Goal: Task Accomplishment & Management: Complete application form

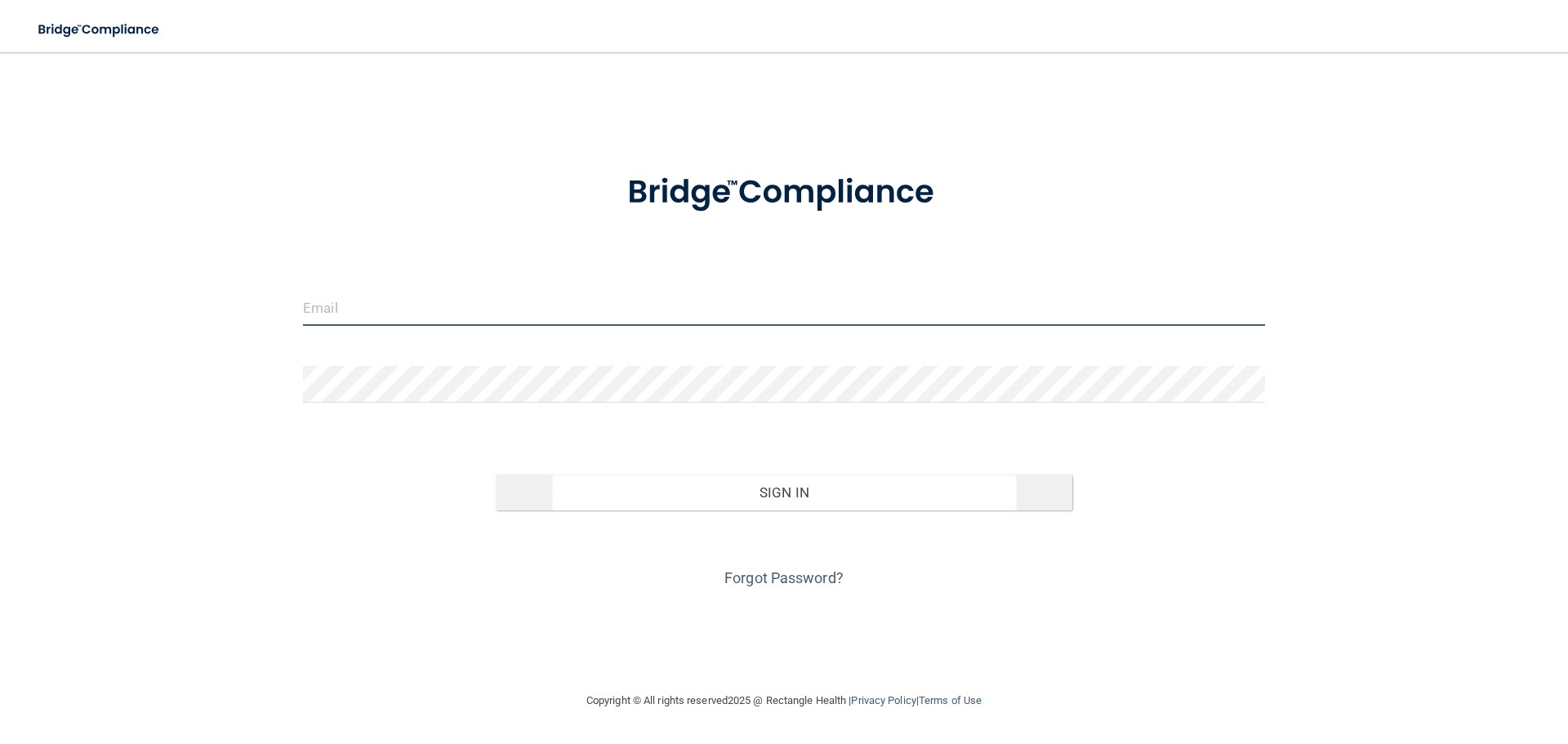
type input "[PERSON_NAME][EMAIL_ADDRESS][DOMAIN_NAME]"
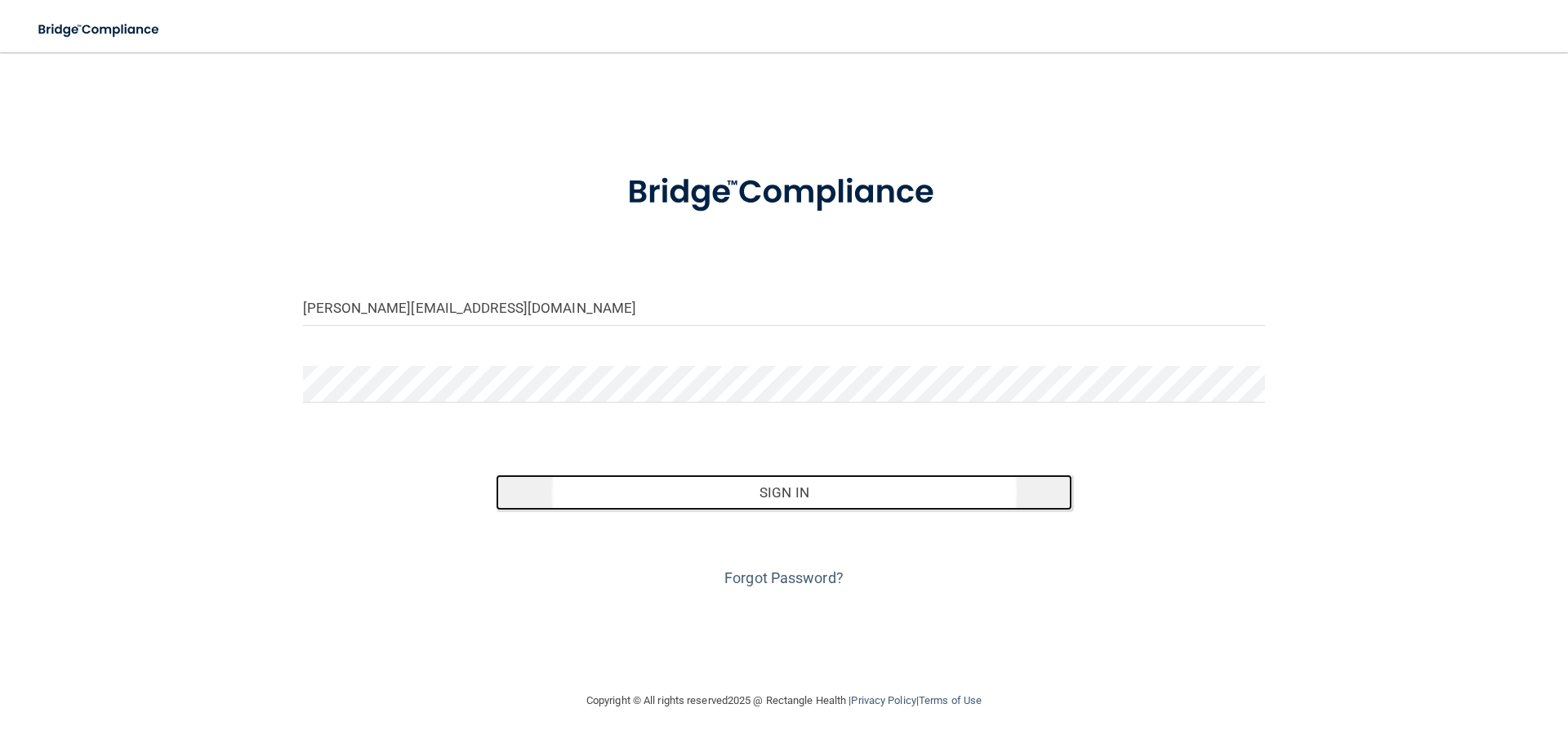
click at [791, 491] on button "Sign In" at bounding box center [784, 492] width 577 height 36
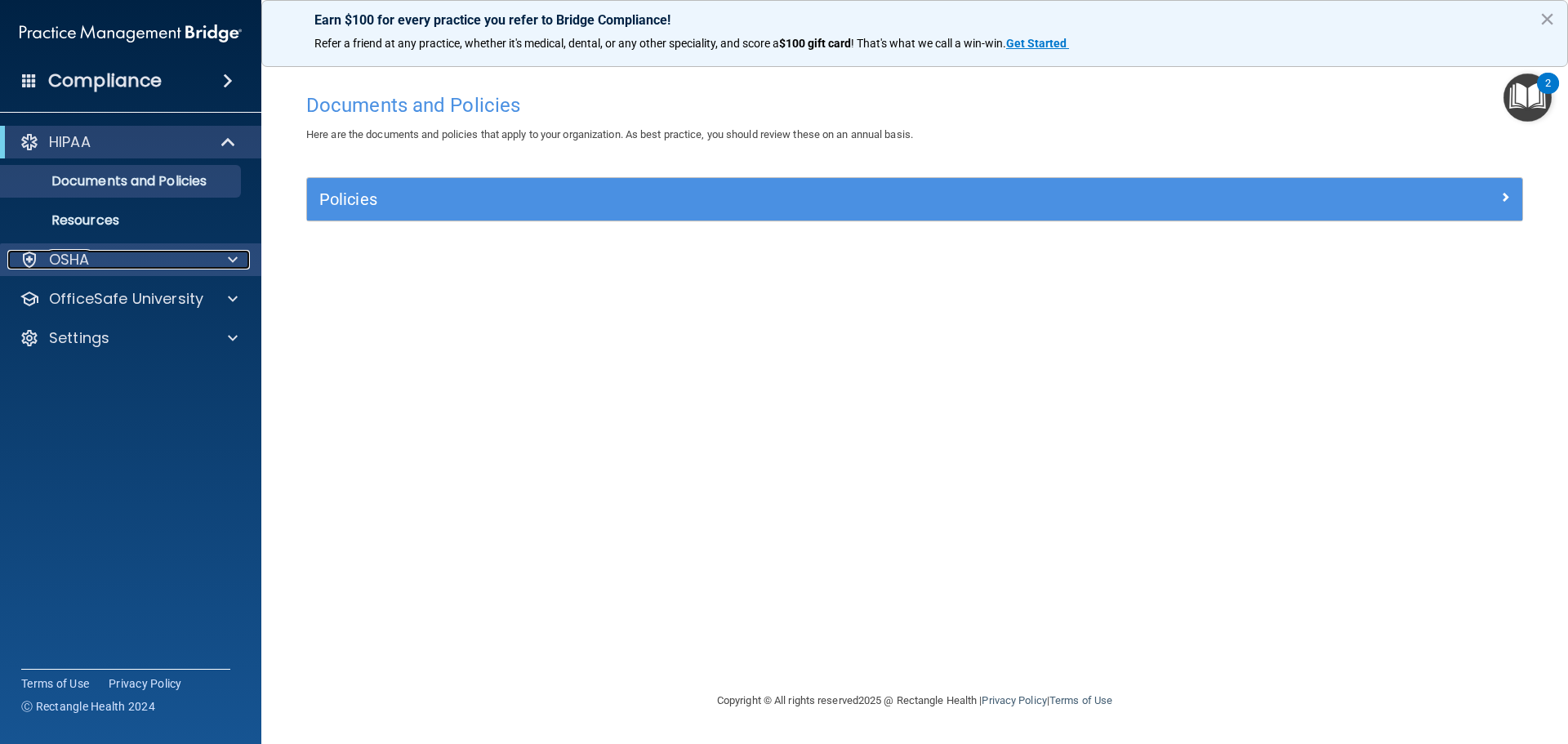
click at [102, 268] on div "OSHA" at bounding box center [109, 260] width 202 height 19
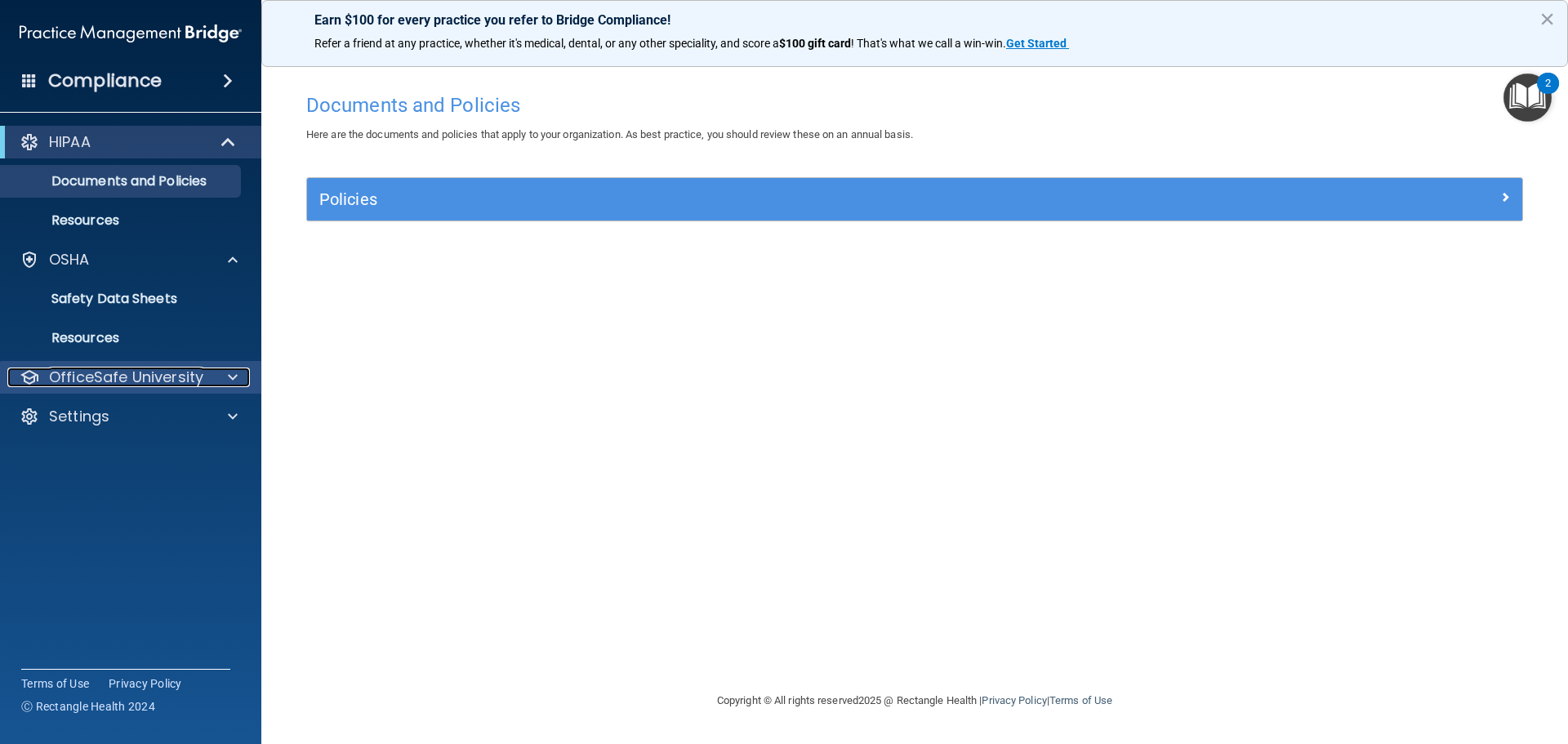
click at [132, 382] on p "OfficeSafe University" at bounding box center [125, 377] width 155 height 19
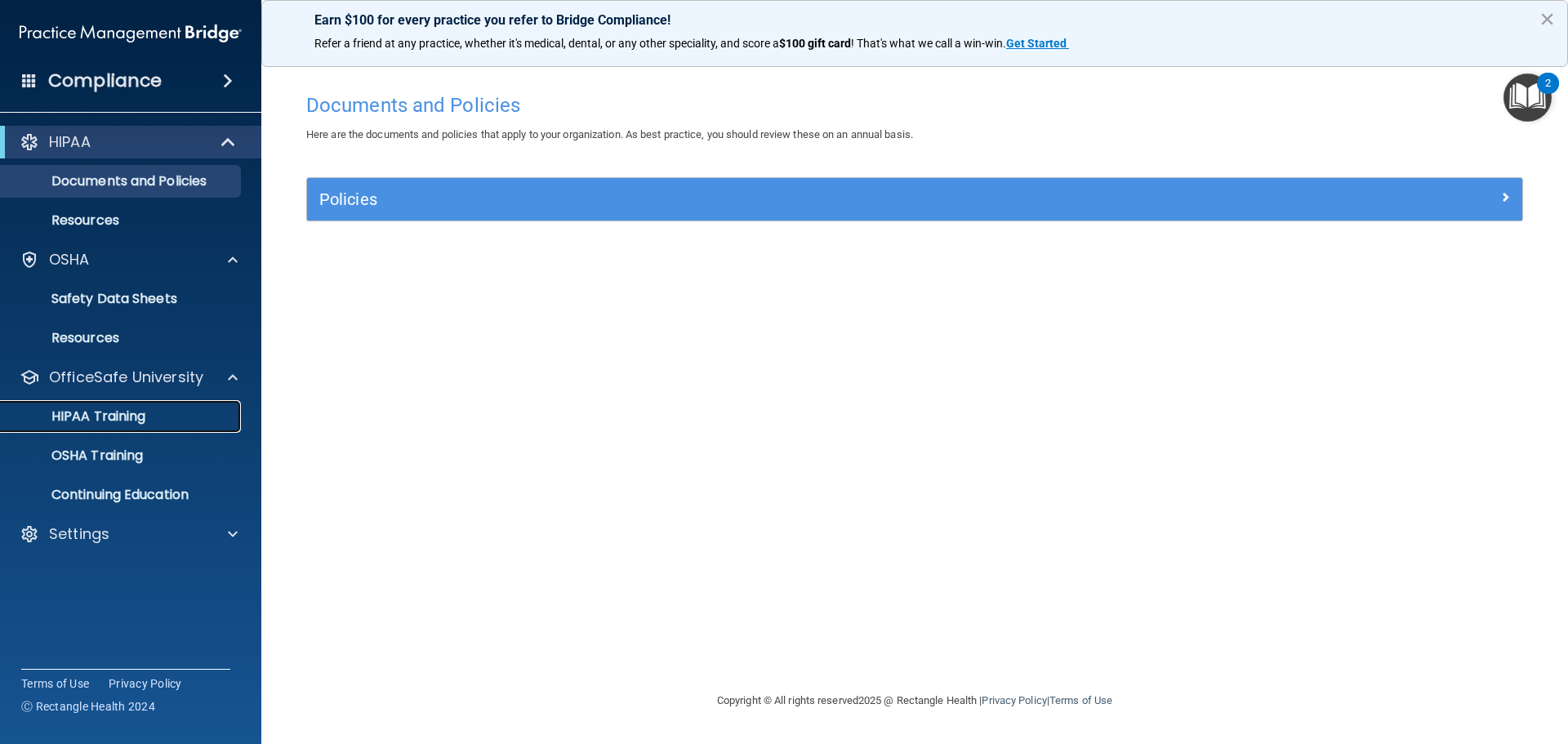
click at [120, 419] on p "HIPAA Training" at bounding box center [78, 416] width 135 height 17
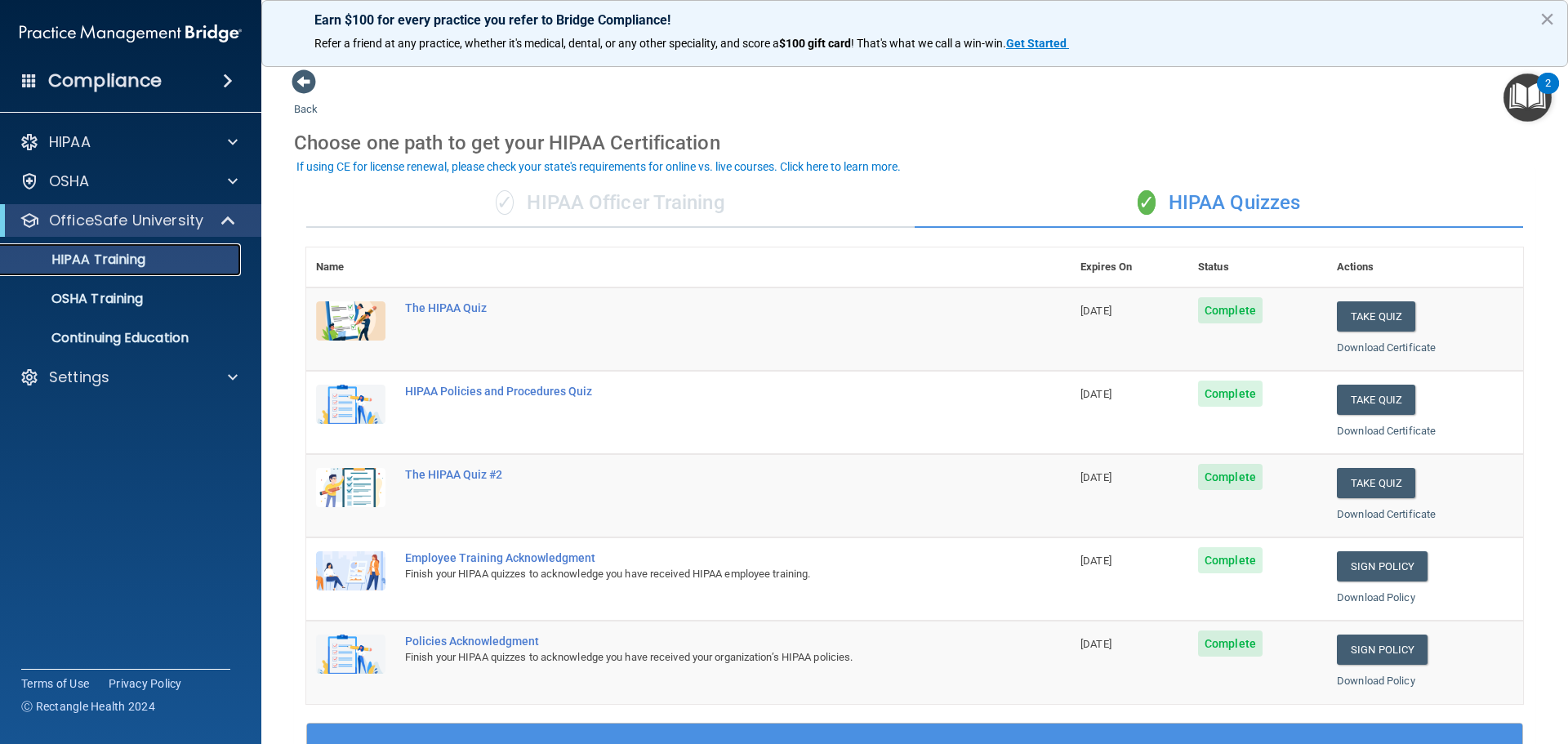
scroll to position [82, 0]
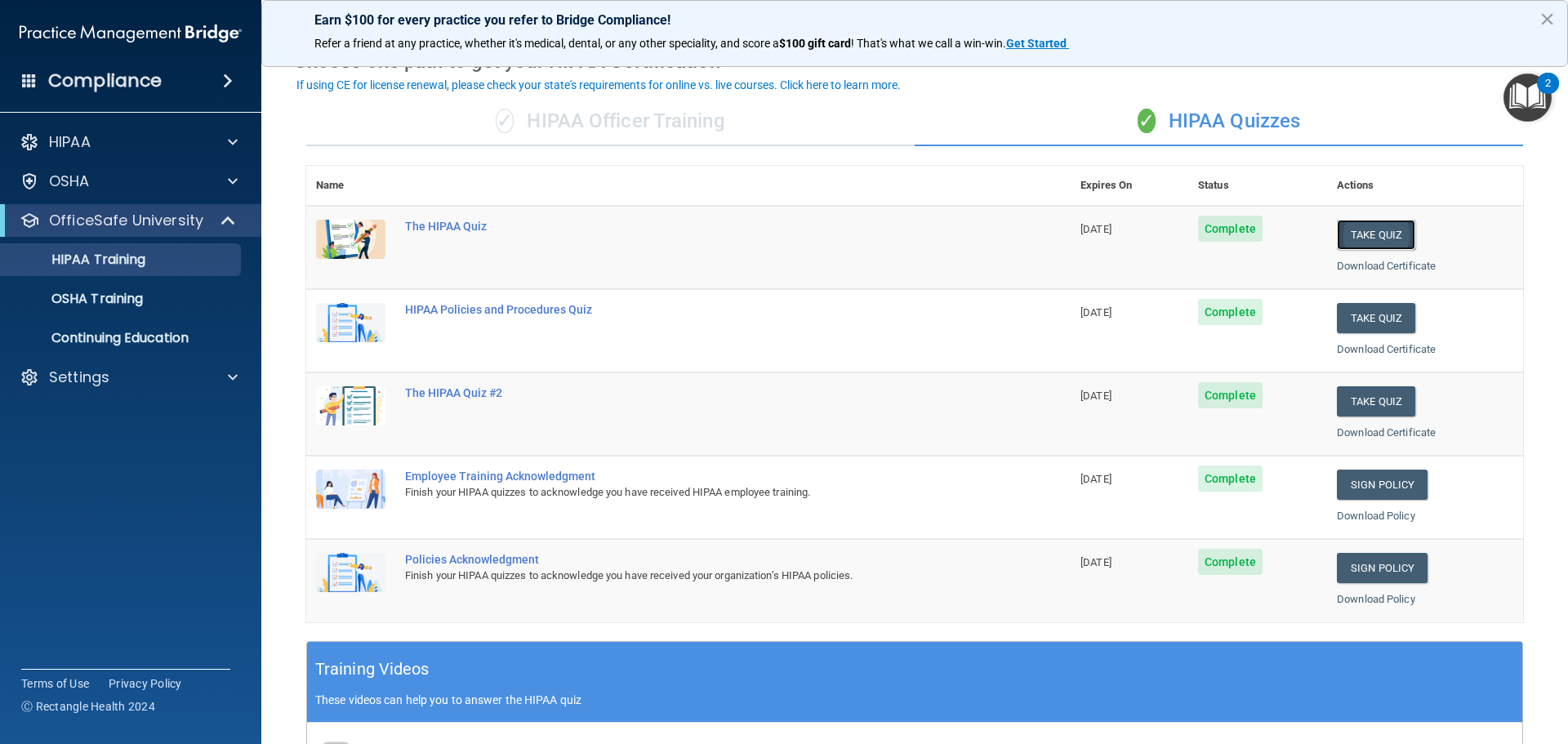
click at [1369, 234] on button "Take Quiz" at bounding box center [1376, 234] width 79 height 30
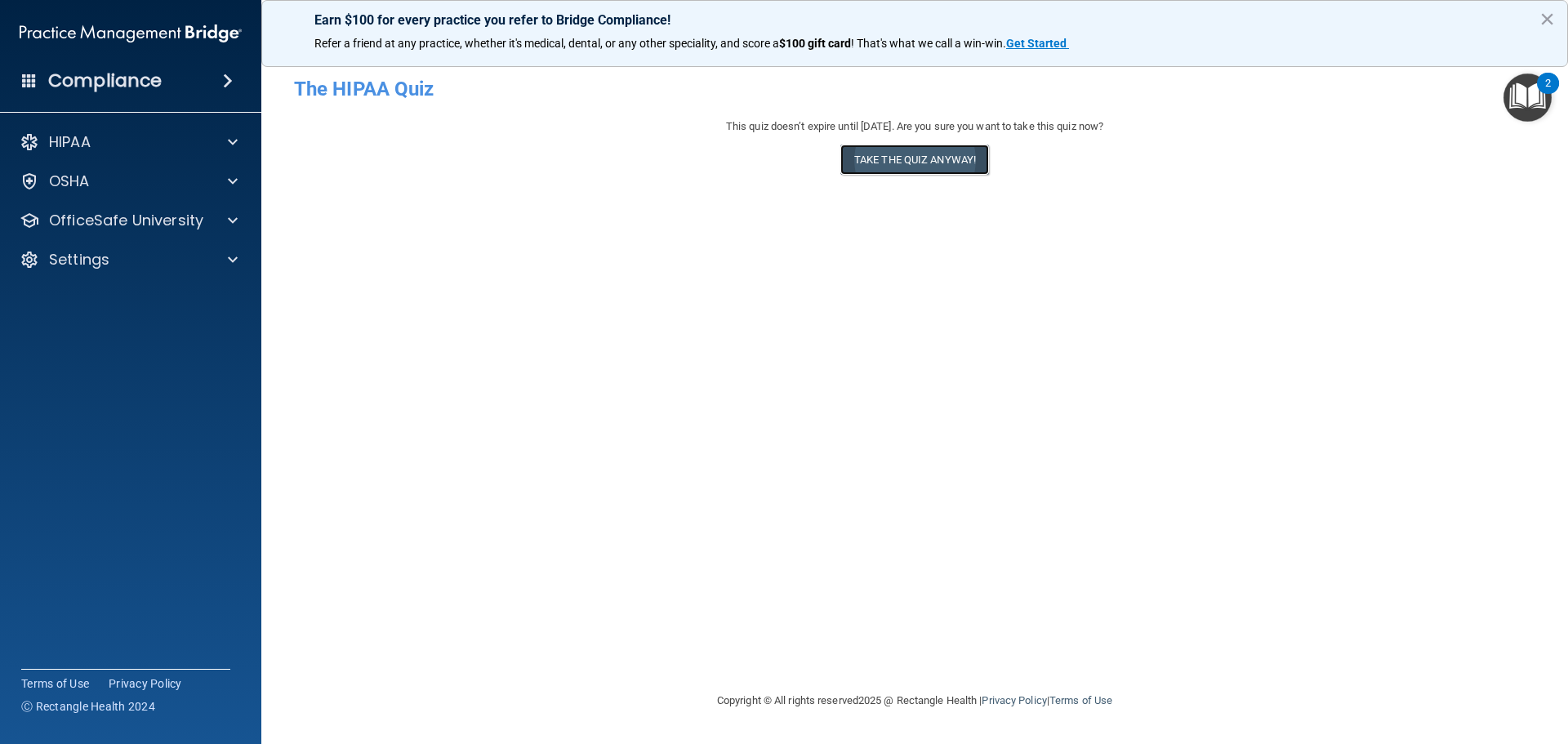
click at [924, 166] on button "Take the quiz anyway!" at bounding box center [915, 159] width 149 height 30
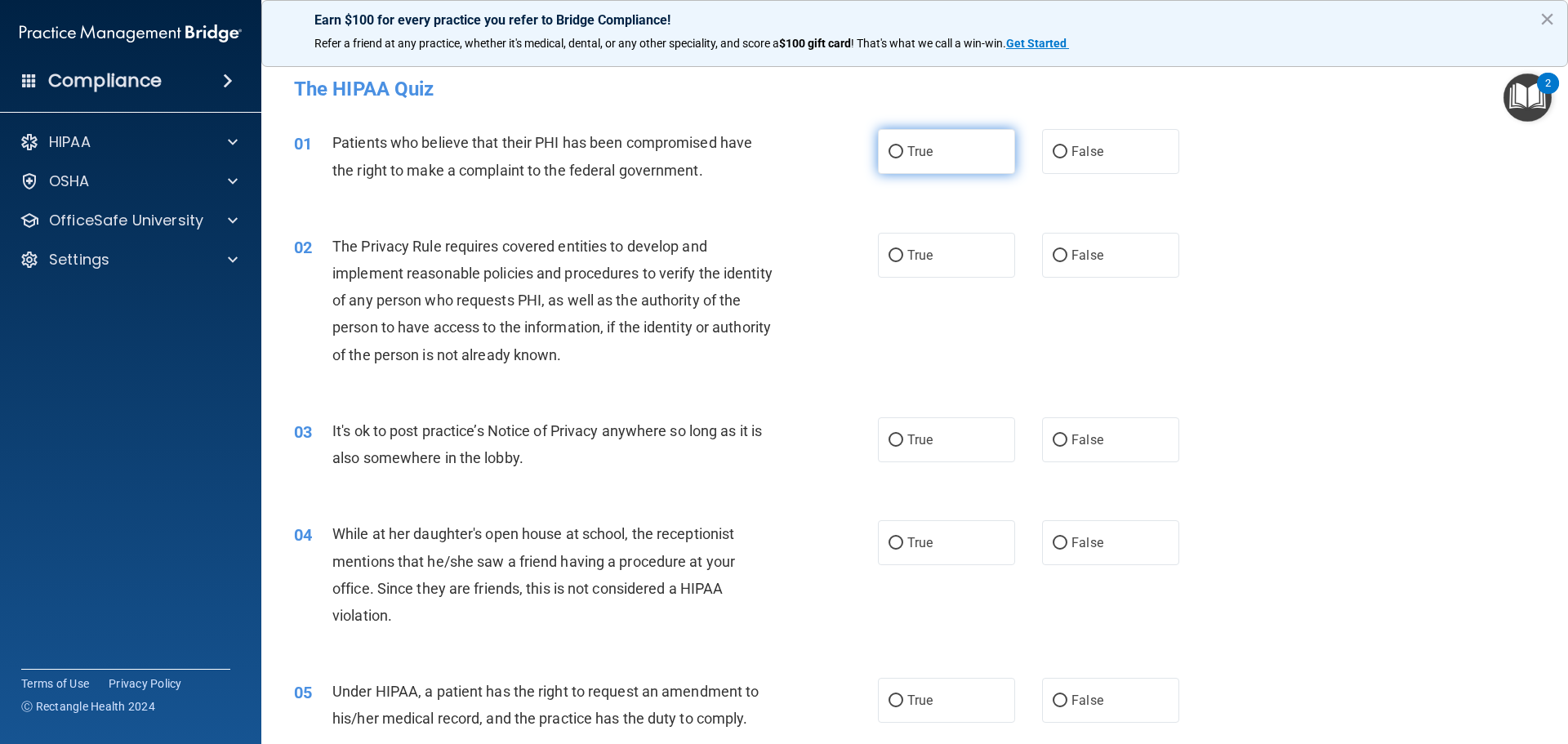
click at [889, 153] on input "True" at bounding box center [895, 152] width 15 height 13
radio input "true"
click at [916, 245] on label "True" at bounding box center [946, 255] width 137 height 45
click at [903, 250] on input "True" at bounding box center [895, 256] width 15 height 13
radio input "true"
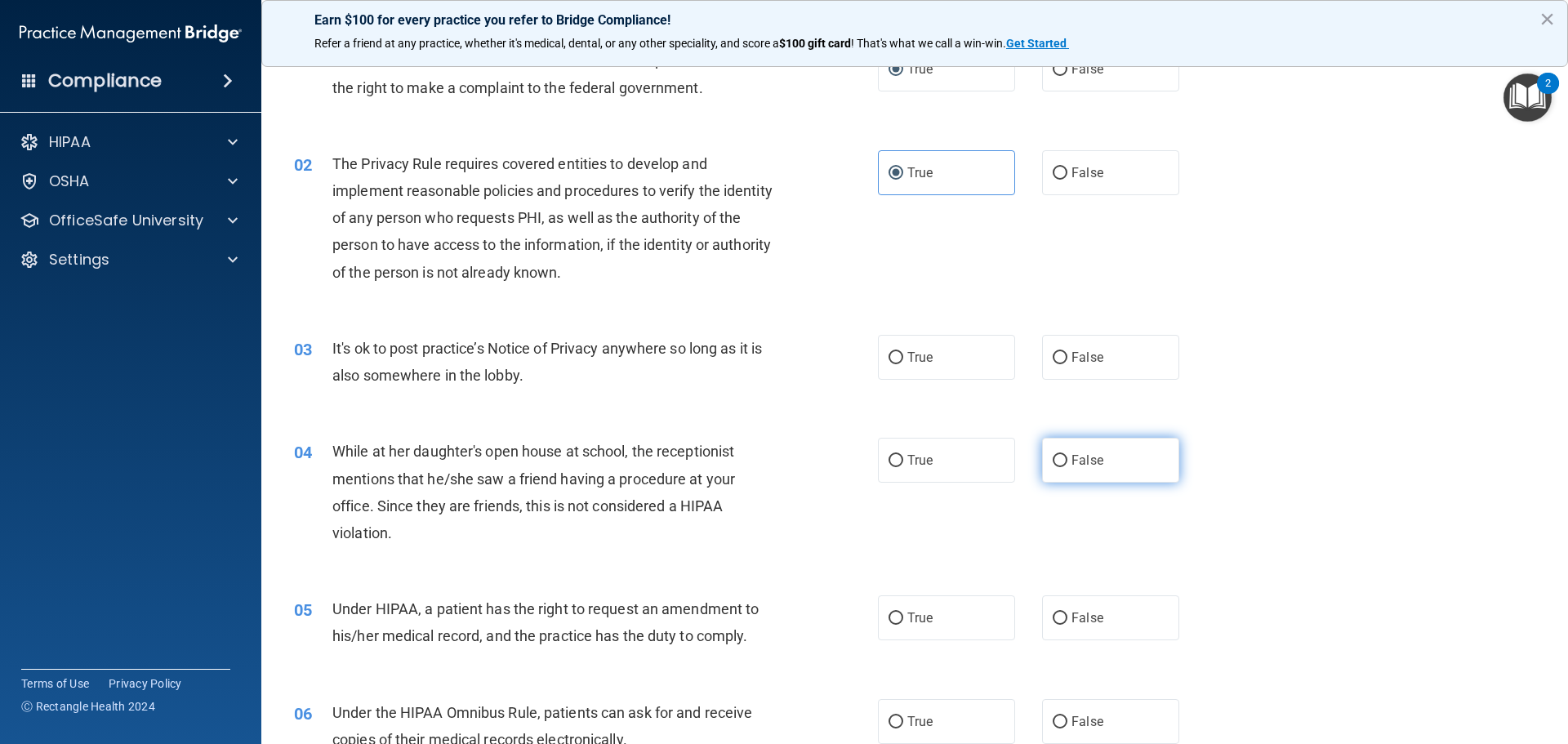
scroll to position [163, 0]
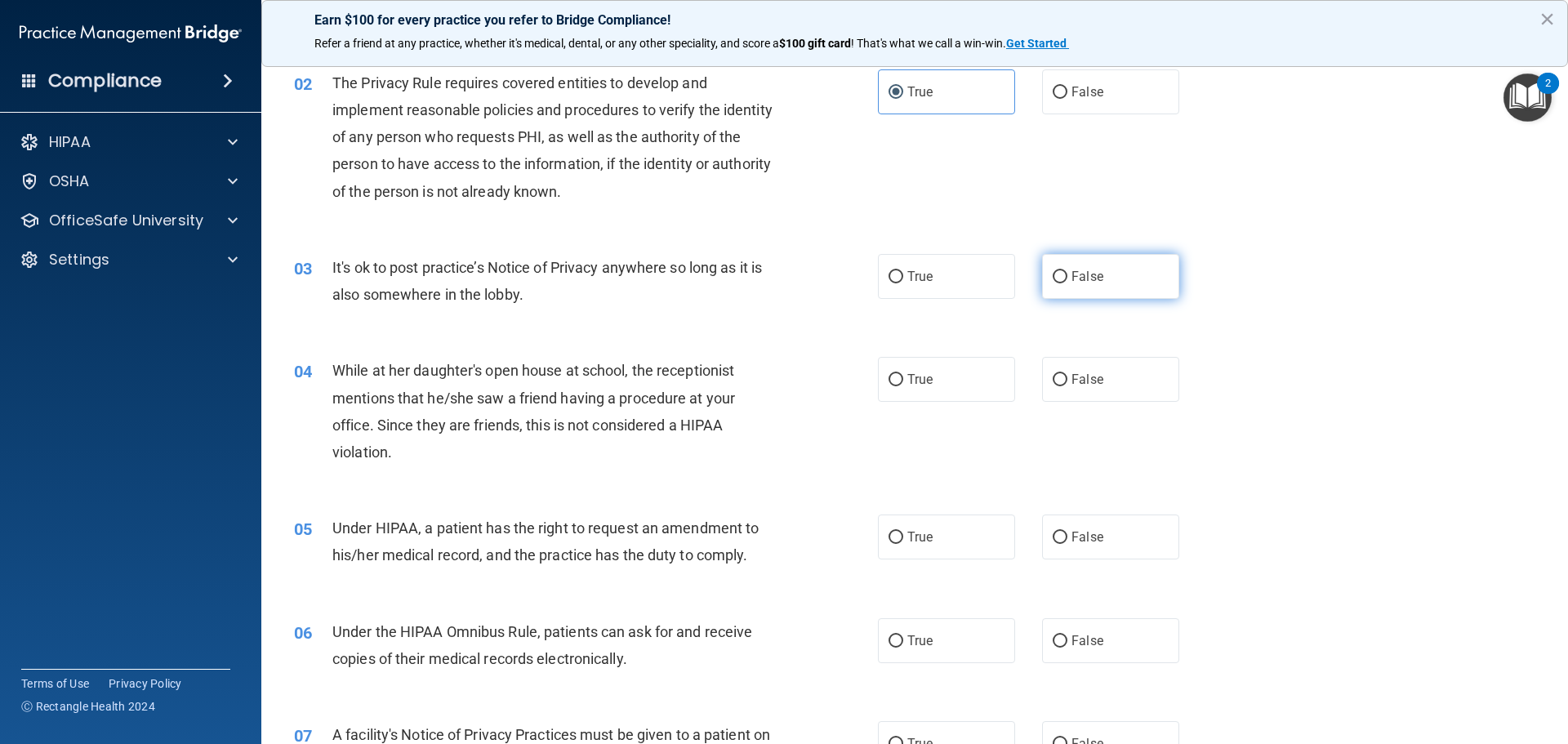
click at [1145, 285] on label "False" at bounding box center [1110, 276] width 137 height 45
click at [1067, 284] on input "False" at bounding box center [1060, 277] width 15 height 13
radio input "true"
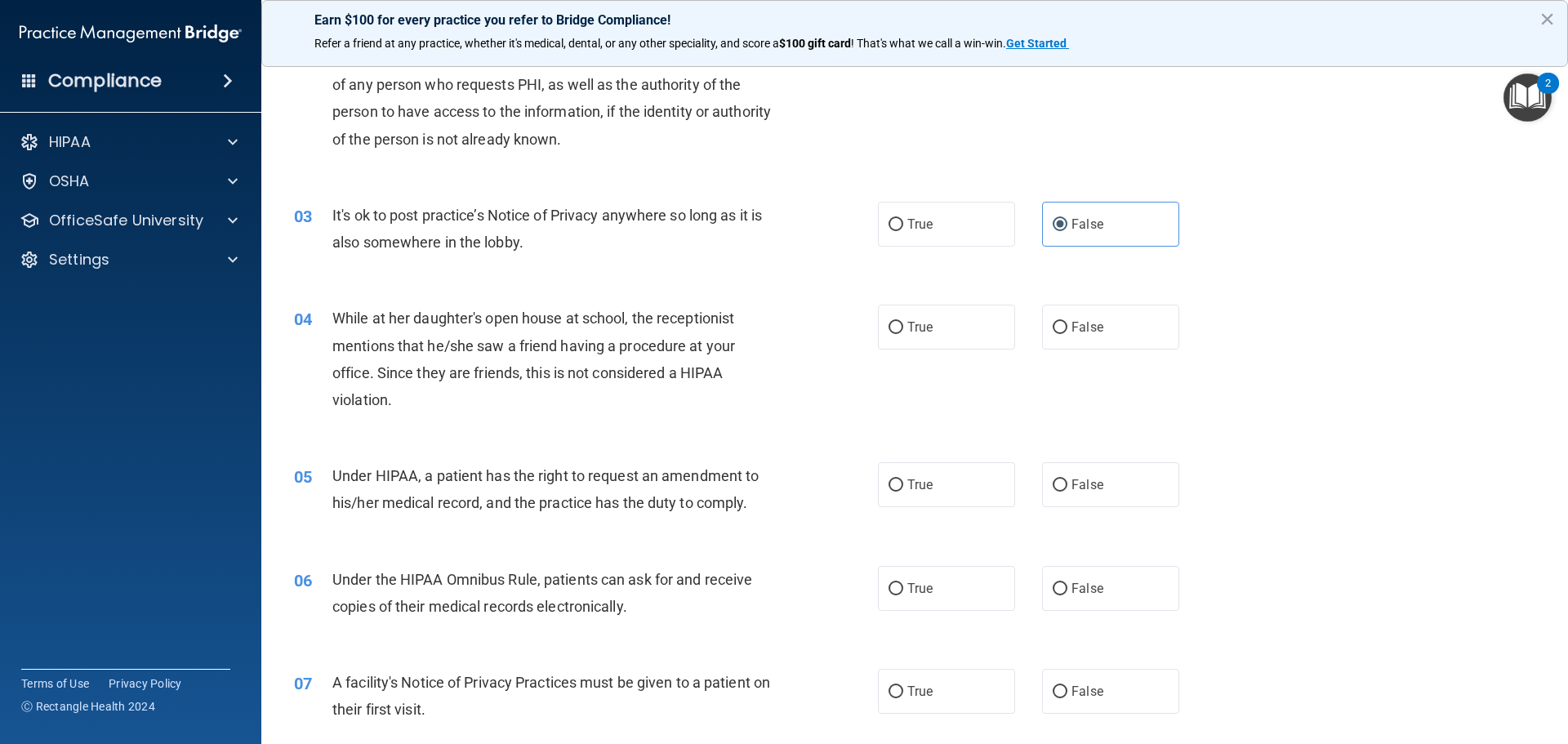
scroll to position [245, 0]
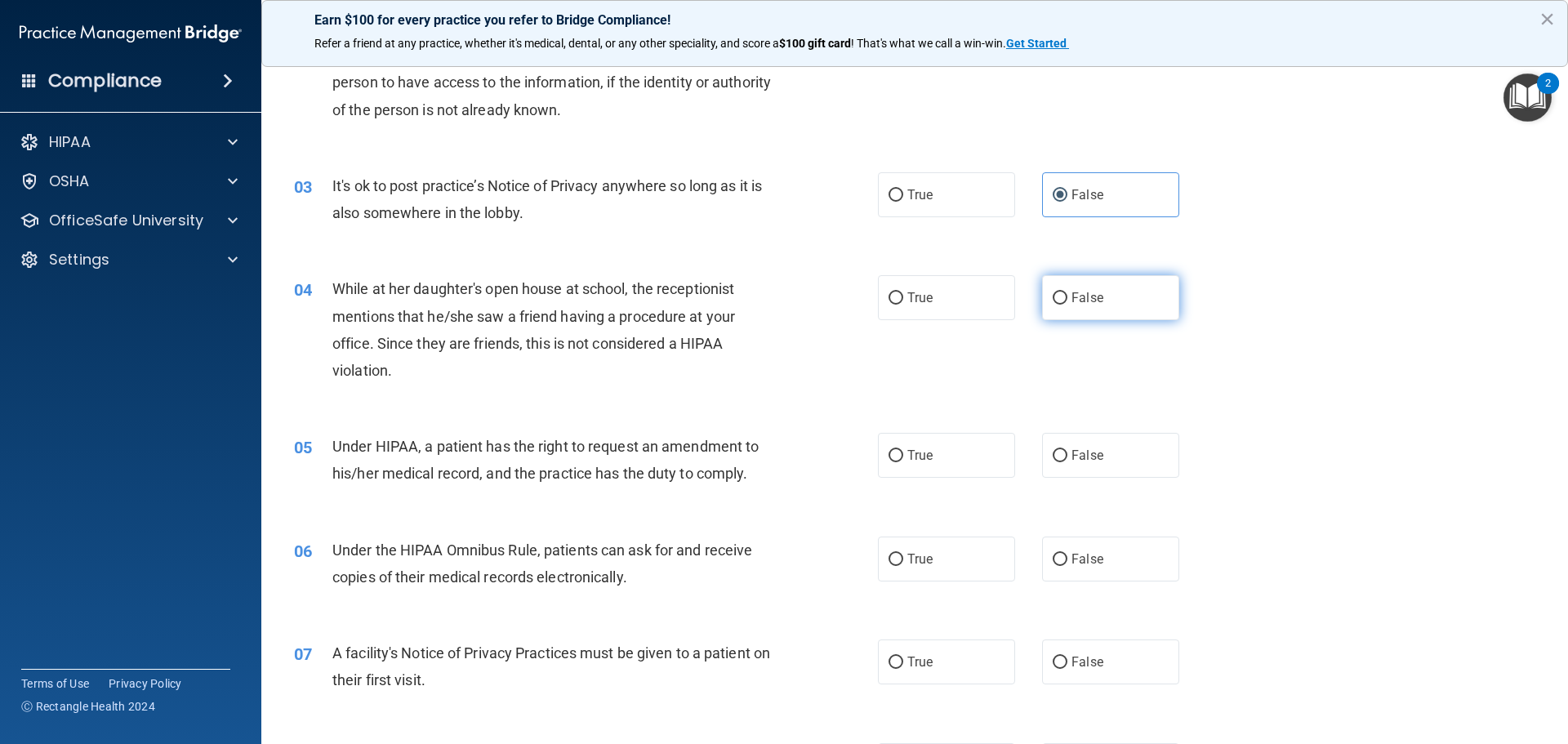
click at [1071, 304] on span "False" at bounding box center [1087, 298] width 32 height 16
click at [1067, 304] on input "False" at bounding box center [1060, 299] width 15 height 13
radio input "true"
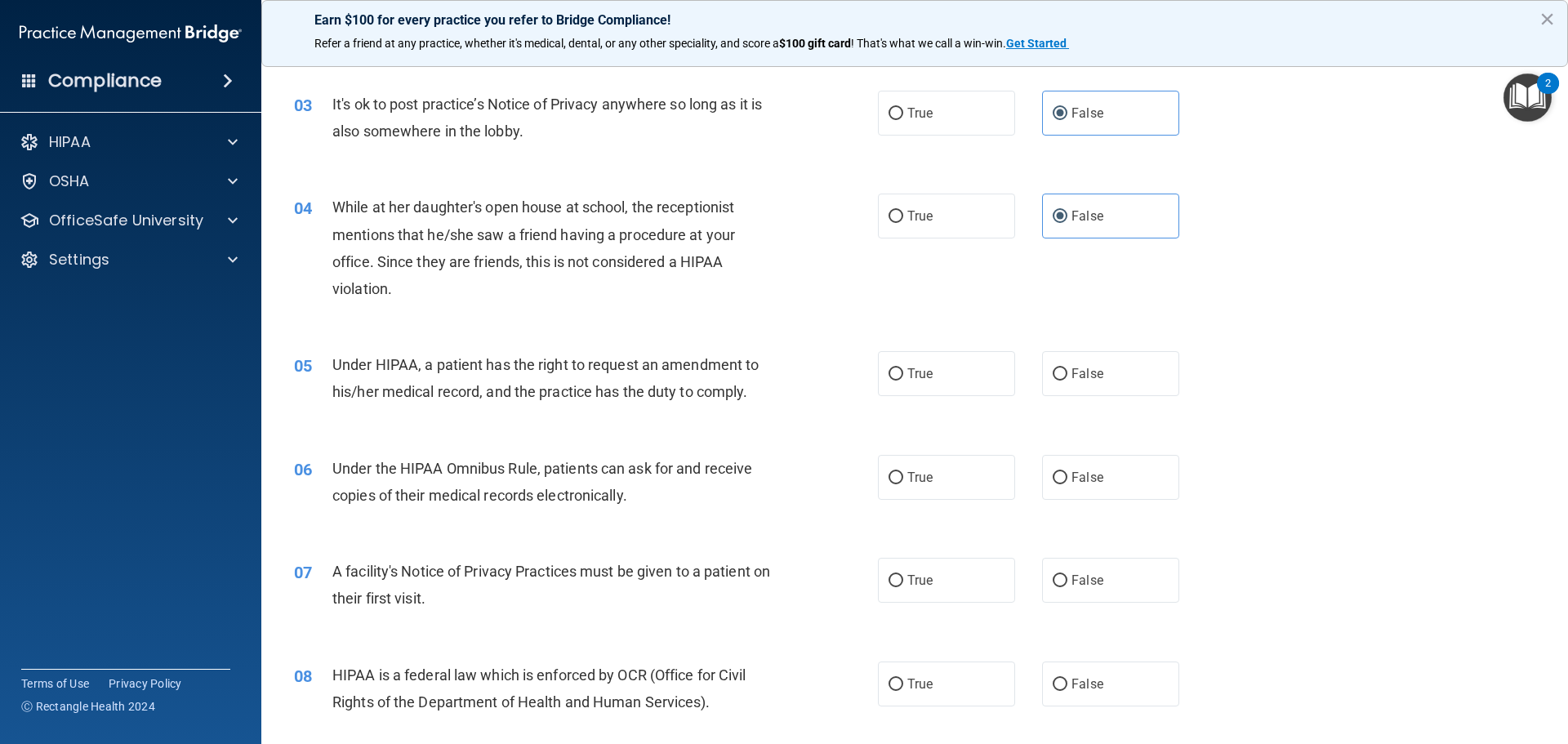
scroll to position [408, 0]
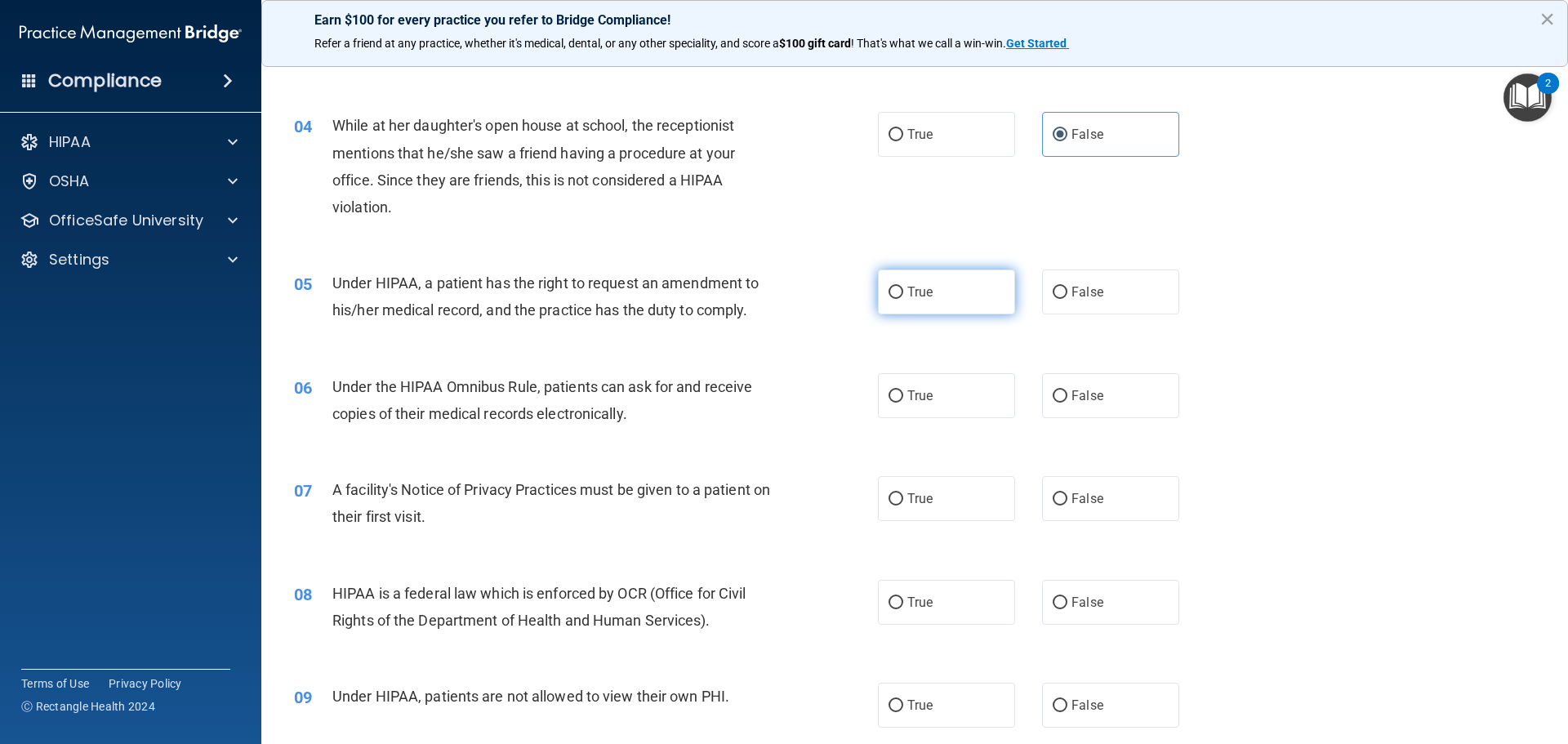
click at [911, 294] on span "True" at bounding box center [921, 292] width 25 height 16
click at [903, 294] on input "True" at bounding box center [895, 293] width 15 height 13
radio input "true"
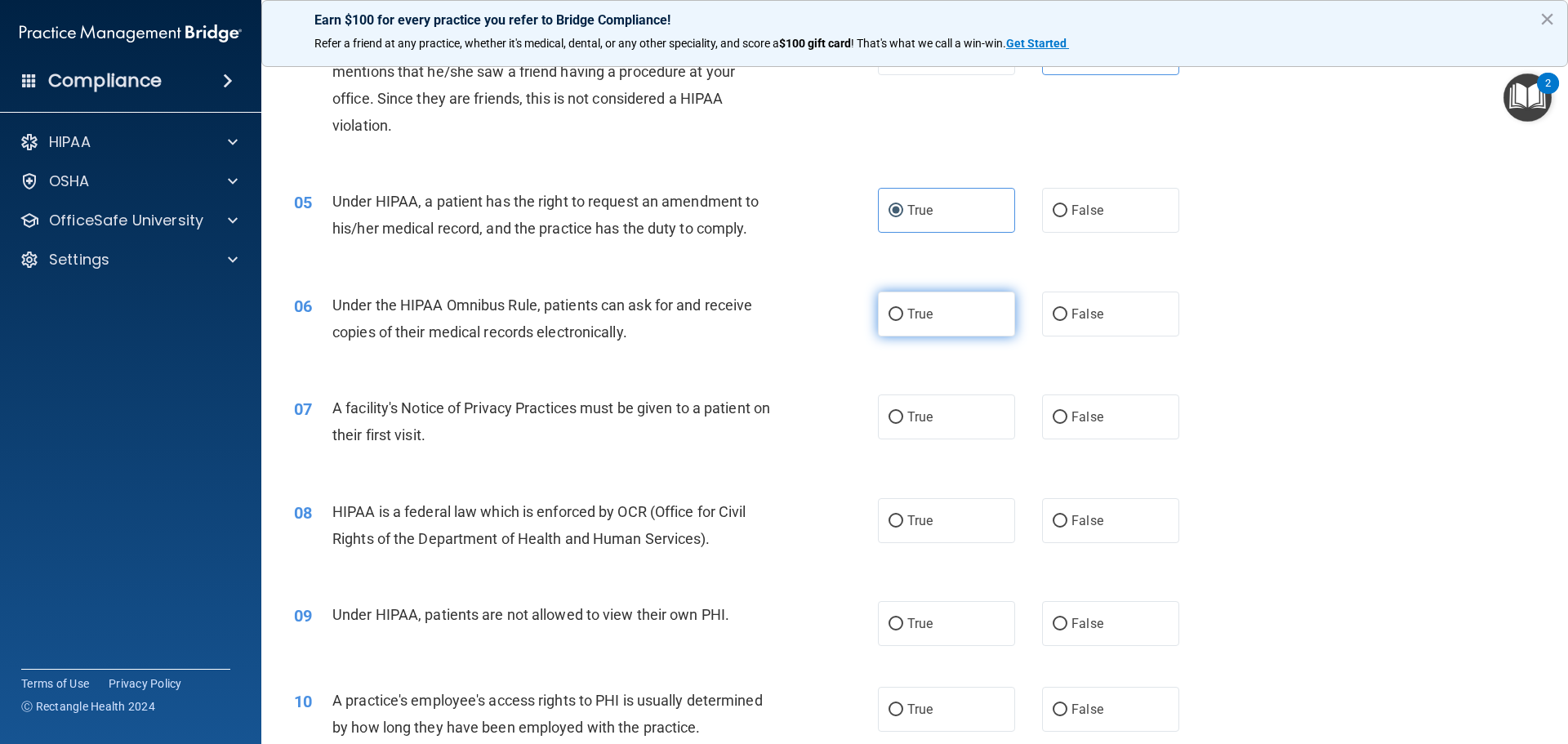
click at [933, 314] on label "True" at bounding box center [946, 314] width 137 height 45
click at [903, 314] on input "True" at bounding box center [895, 315] width 15 height 13
radio input "true"
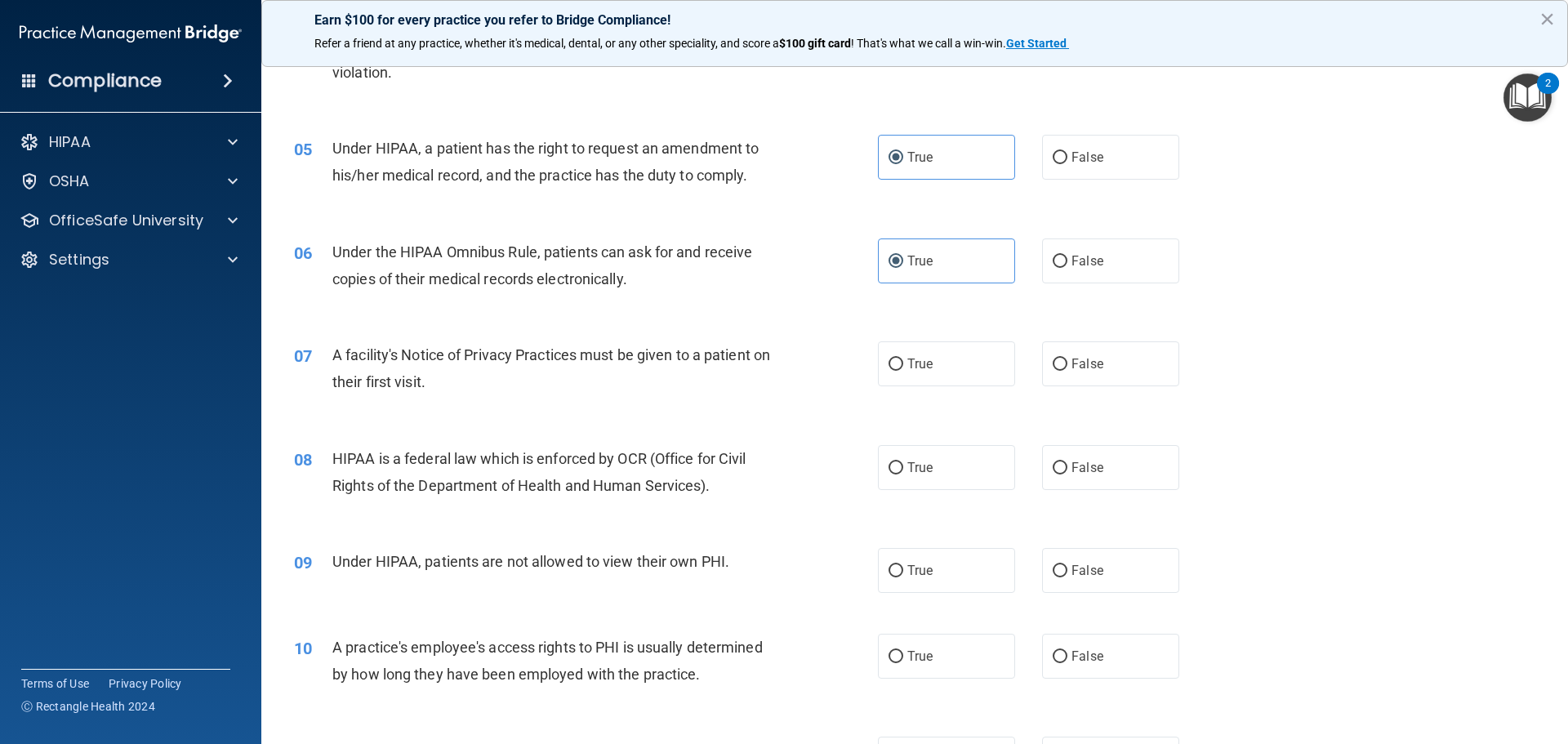
scroll to position [572, 0]
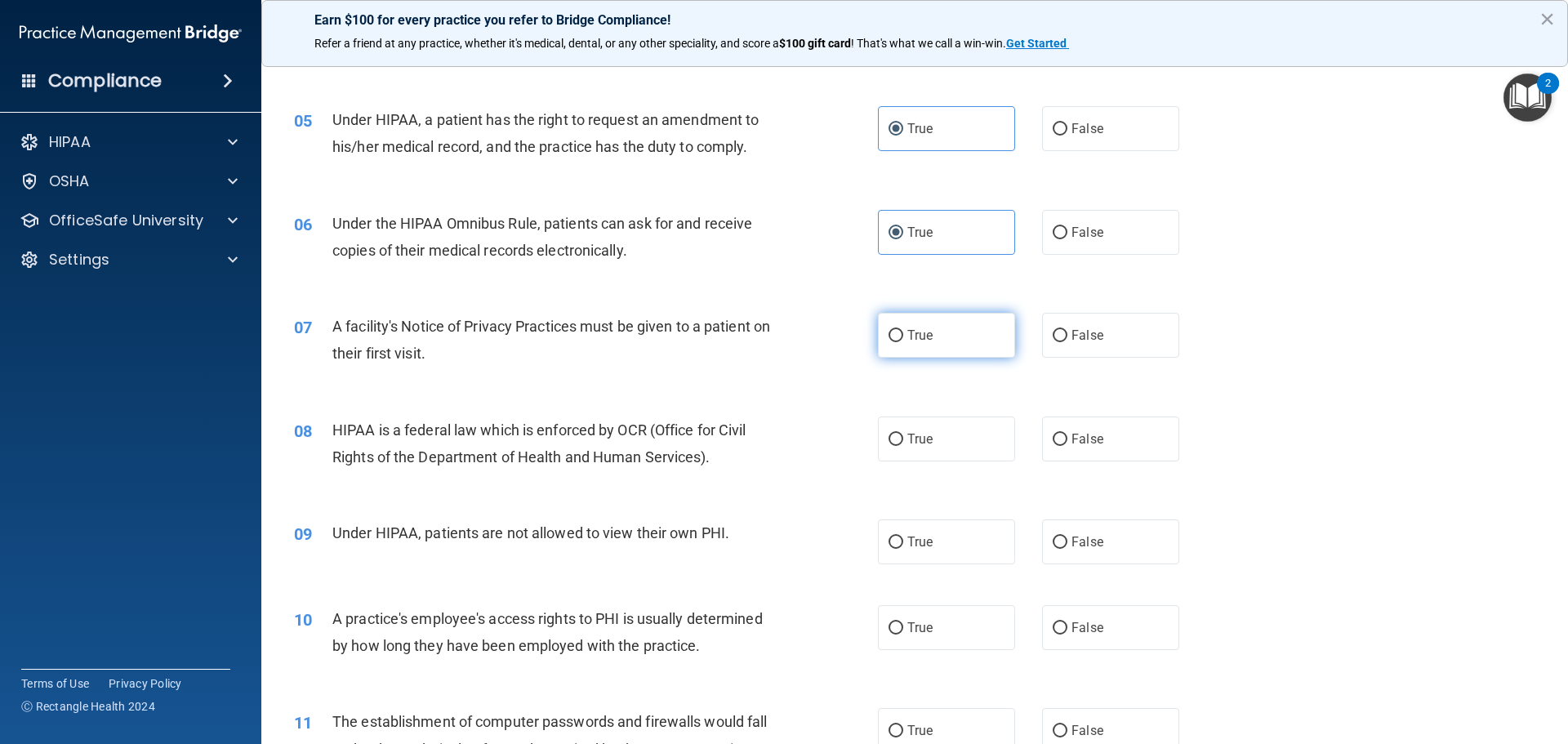
click at [897, 340] on label "True" at bounding box center [946, 336] width 137 height 45
click at [897, 340] on input "True" at bounding box center [895, 336] width 15 height 13
radio input "true"
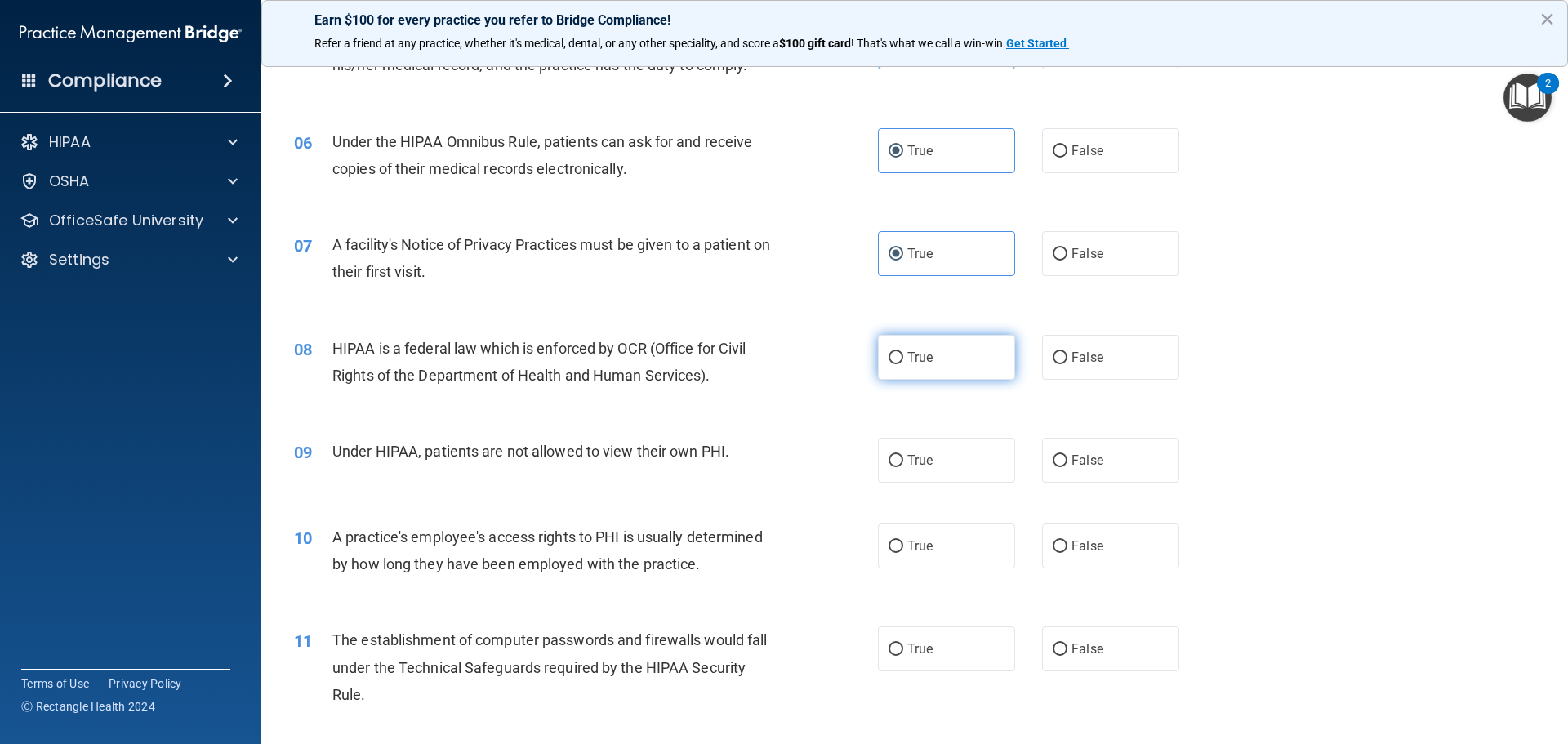
click at [922, 355] on span "True" at bounding box center [921, 358] width 25 height 16
click at [903, 355] on input "True" at bounding box center [895, 358] width 15 height 13
radio input "true"
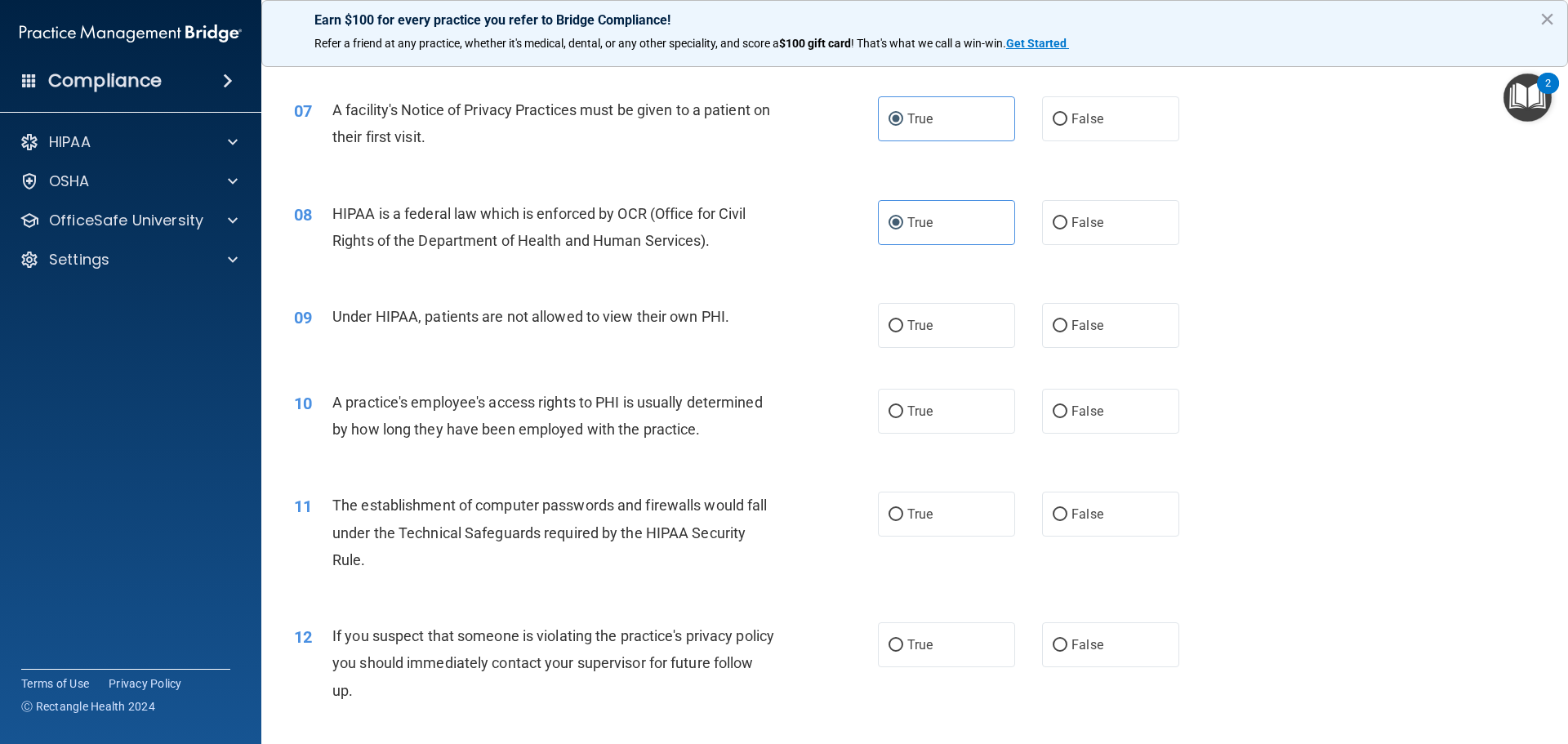
scroll to position [817, 0]
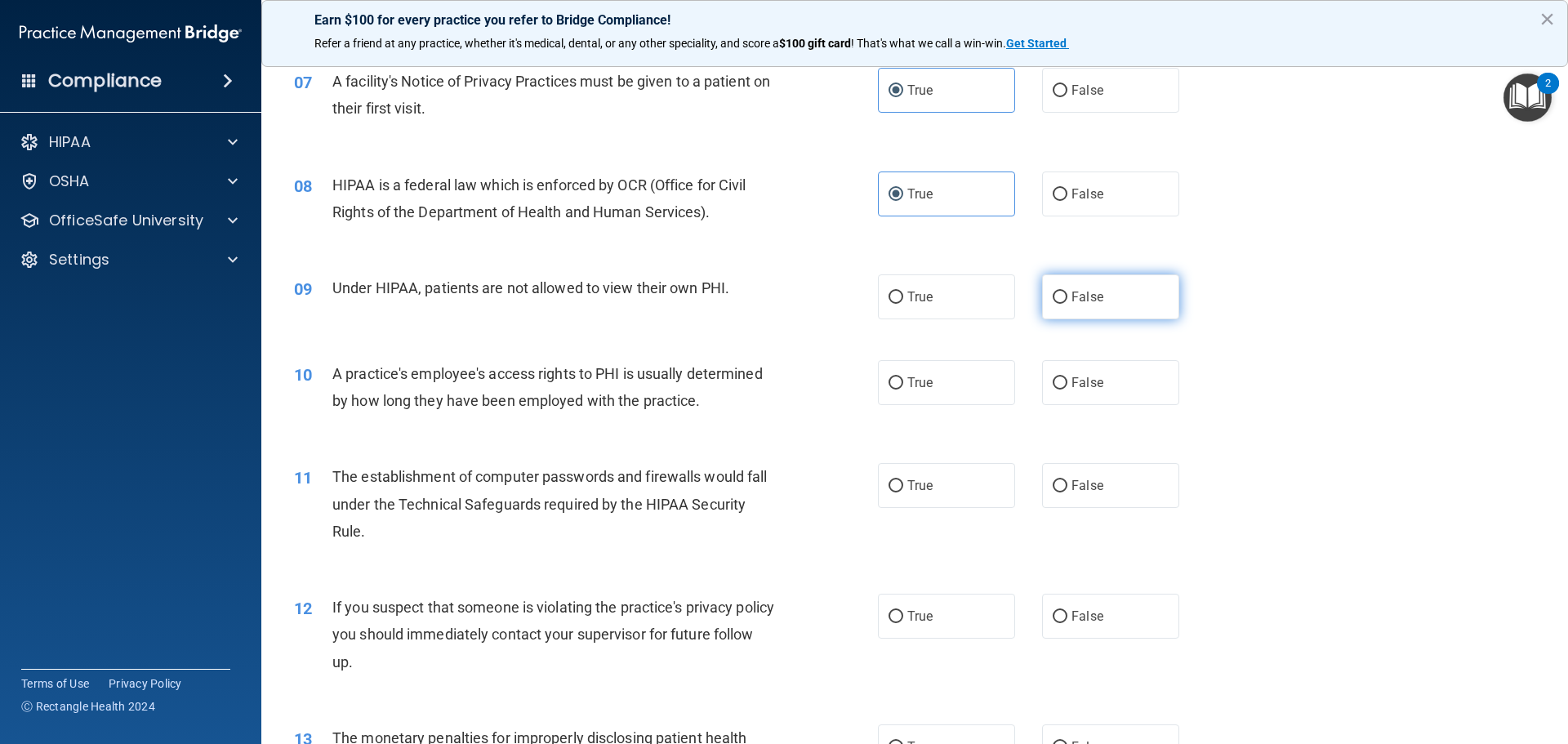
click at [1098, 287] on label "False" at bounding box center [1110, 297] width 137 height 45
click at [1067, 292] on input "False" at bounding box center [1060, 298] width 15 height 13
radio input "true"
click at [1102, 394] on label "False" at bounding box center [1110, 383] width 137 height 45
click at [1067, 390] on input "False" at bounding box center [1060, 383] width 15 height 13
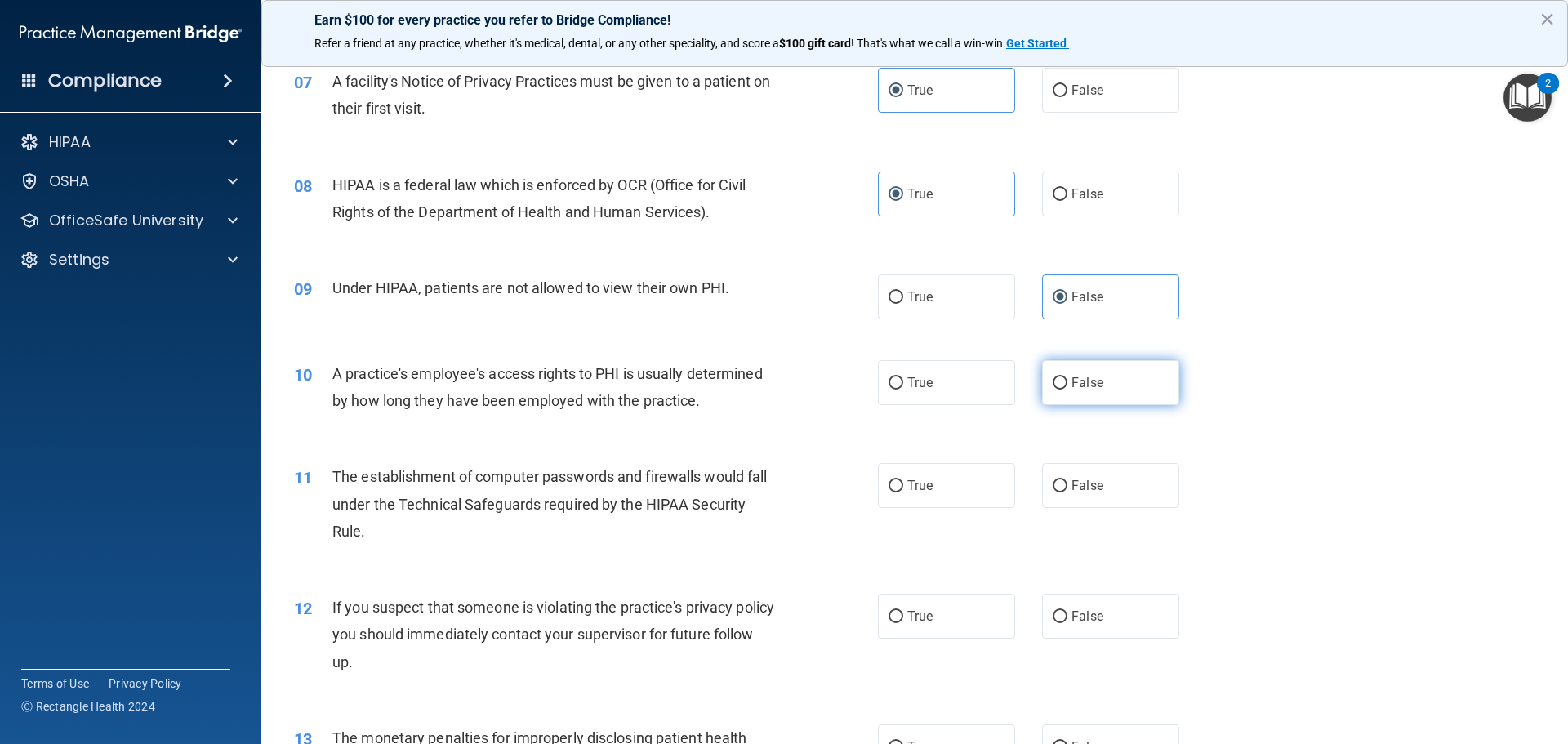
radio input "true"
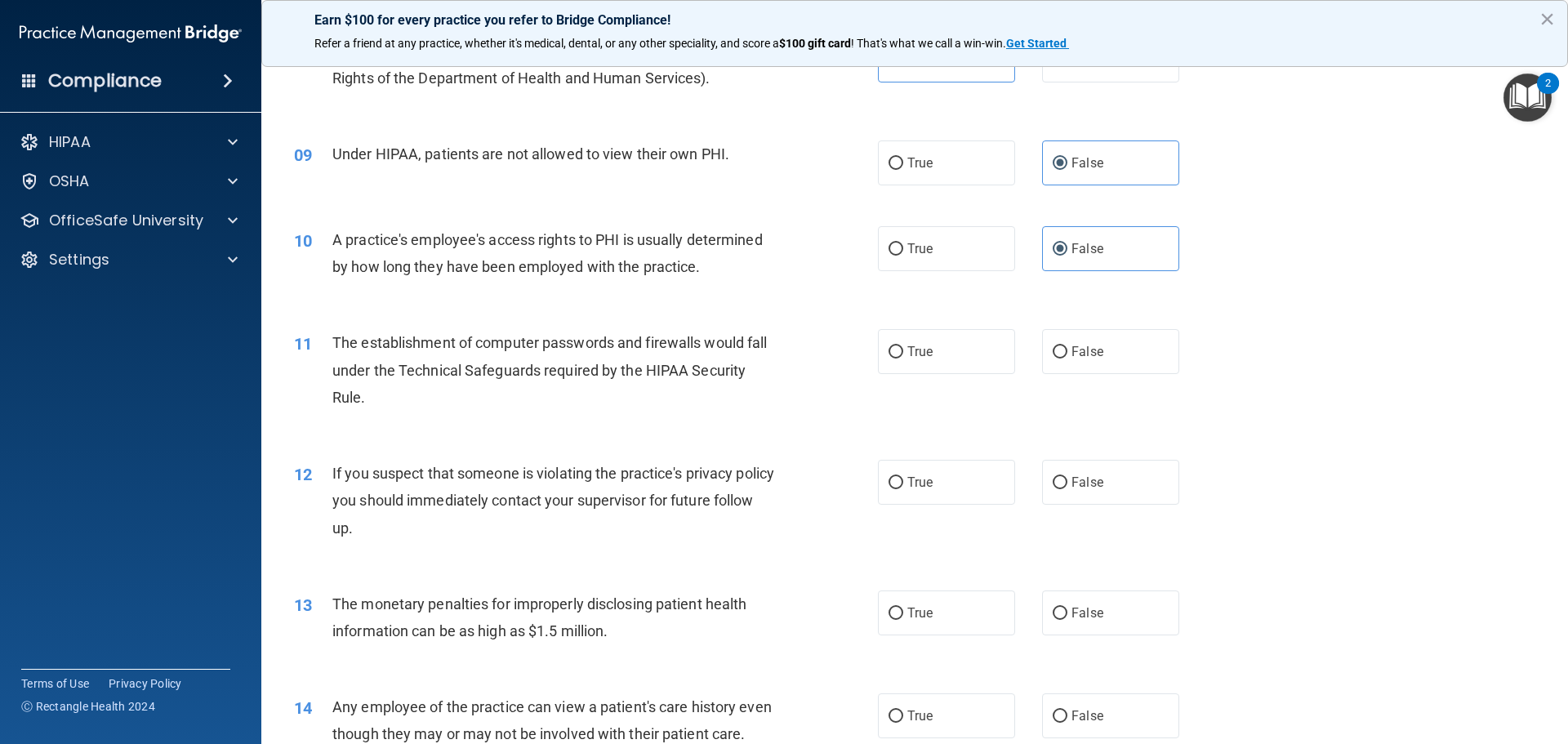
scroll to position [980, 0]
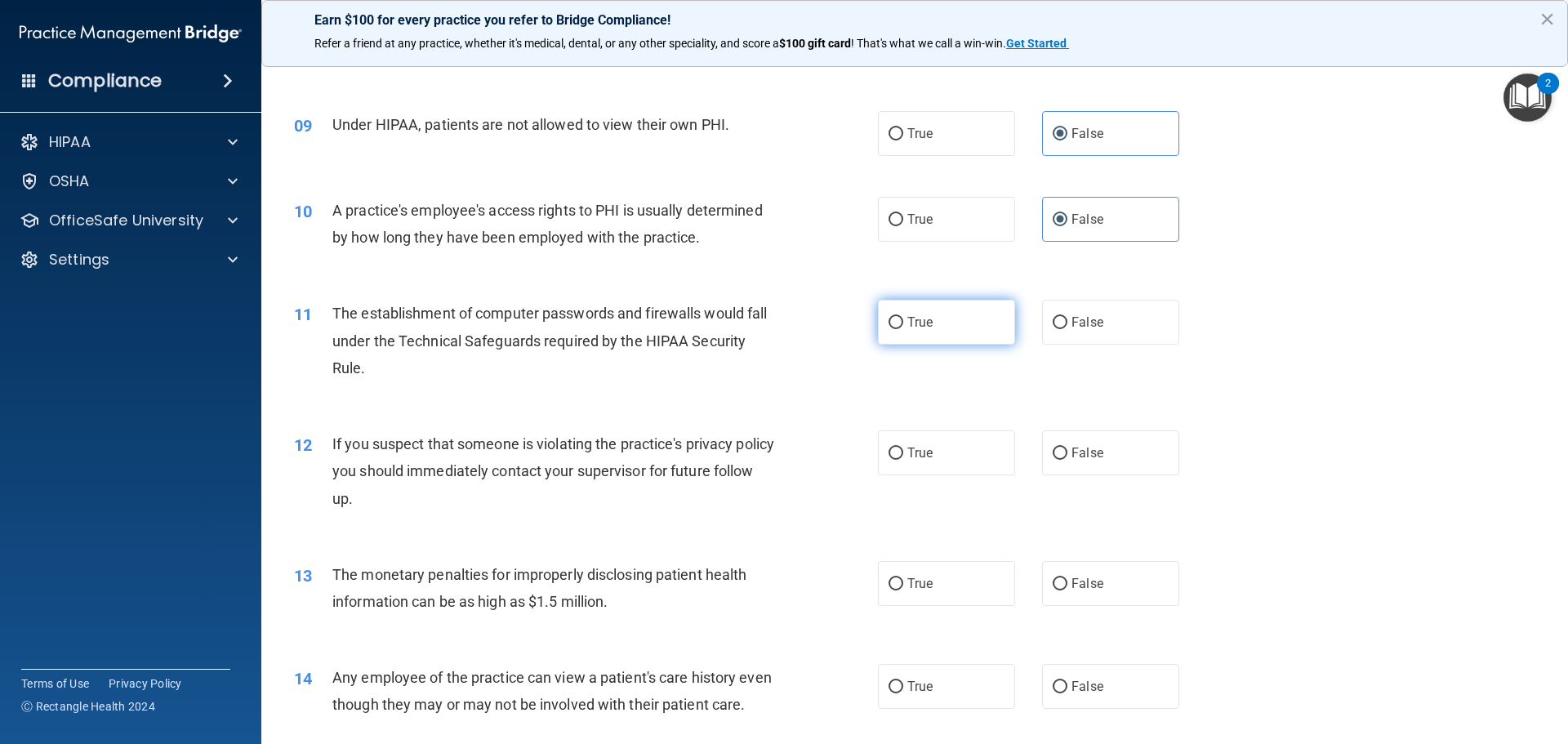
click at [916, 324] on span "True" at bounding box center [921, 322] width 25 height 16
click at [903, 324] on input "True" at bounding box center [895, 323] width 15 height 13
radio input "true"
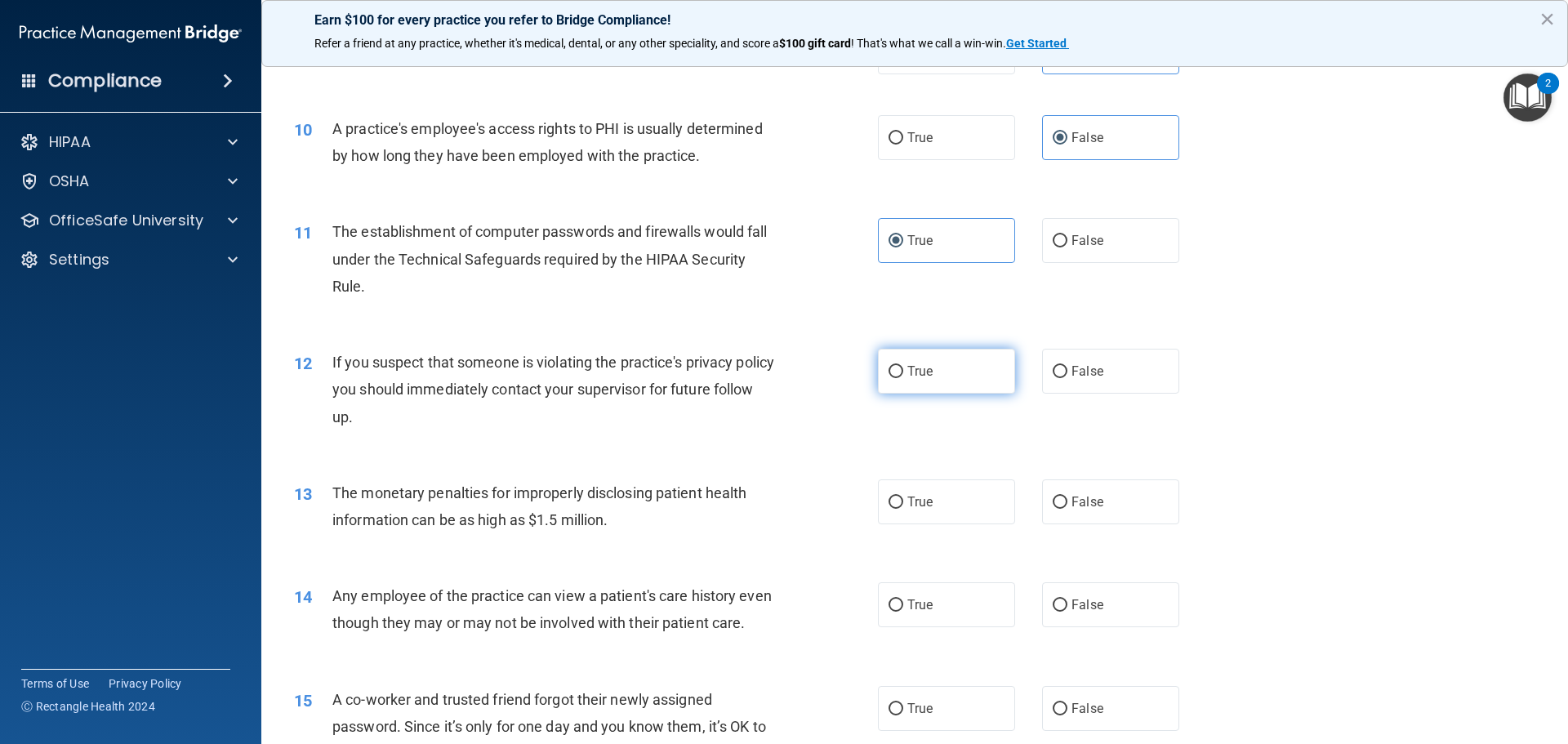
click at [913, 372] on span "True" at bounding box center [921, 372] width 25 height 16
click at [903, 372] on input "True" at bounding box center [895, 372] width 15 height 13
radio input "true"
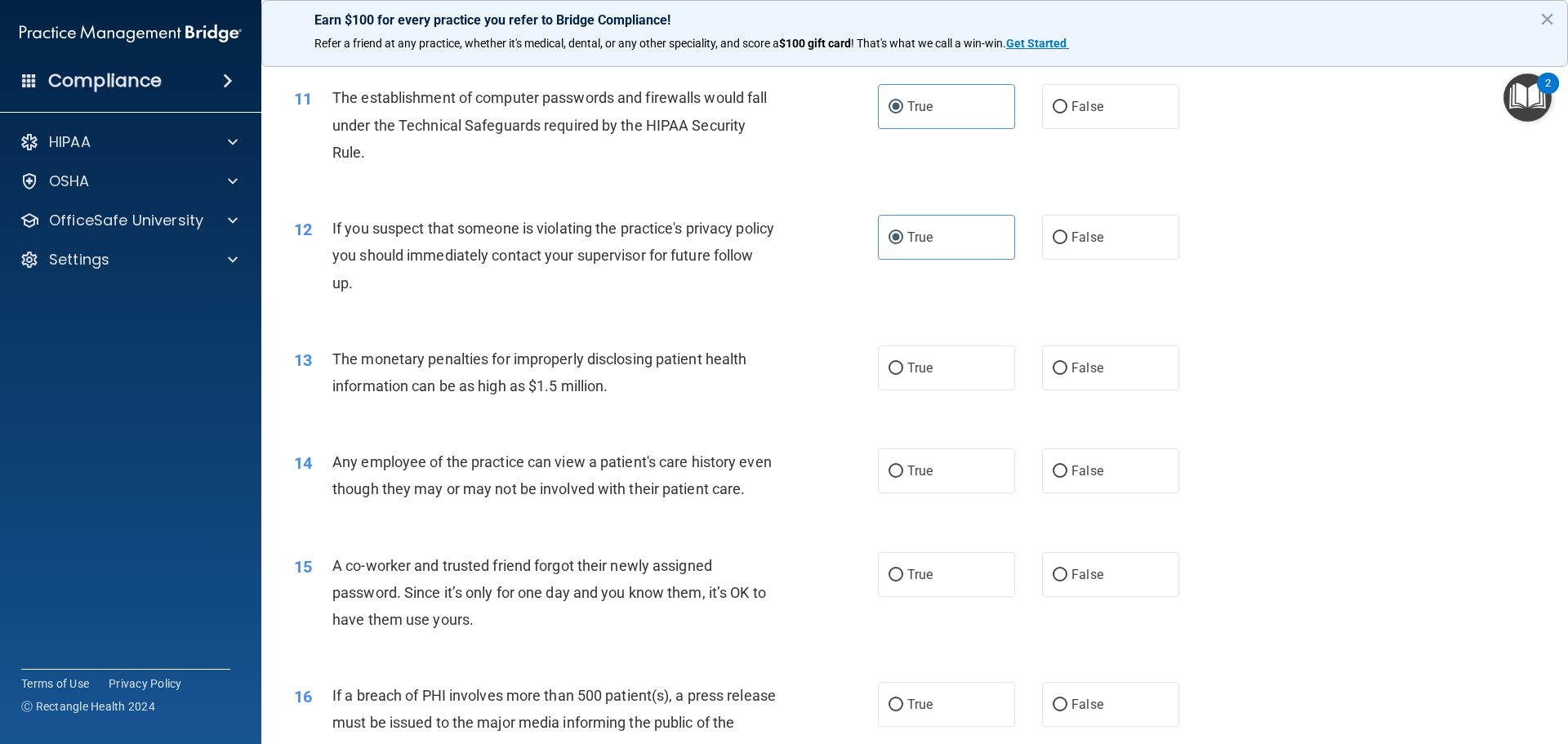
scroll to position [1225, 0]
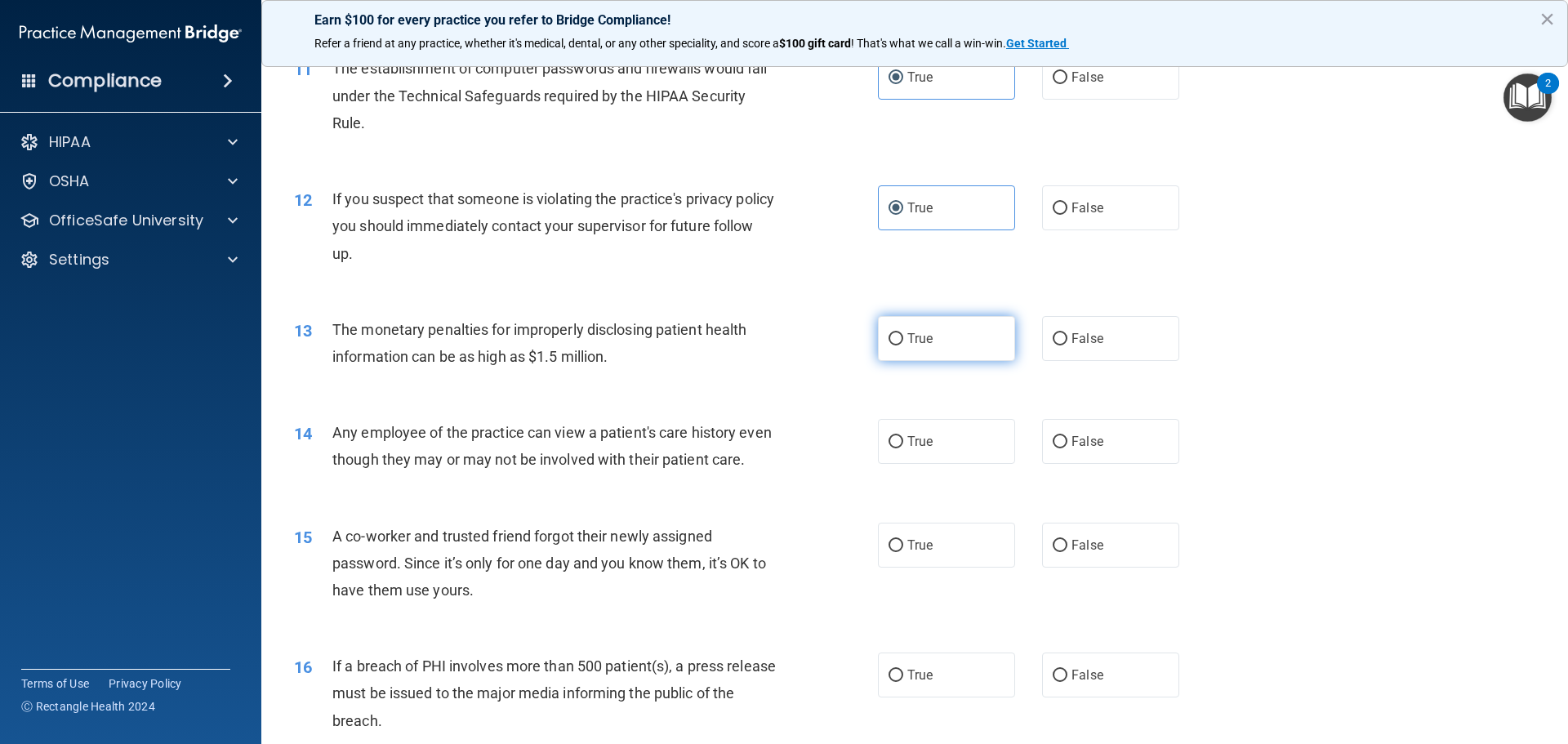
click at [908, 335] on span "True" at bounding box center [921, 338] width 25 height 16
click at [903, 335] on input "True" at bounding box center [895, 339] width 15 height 13
radio input "true"
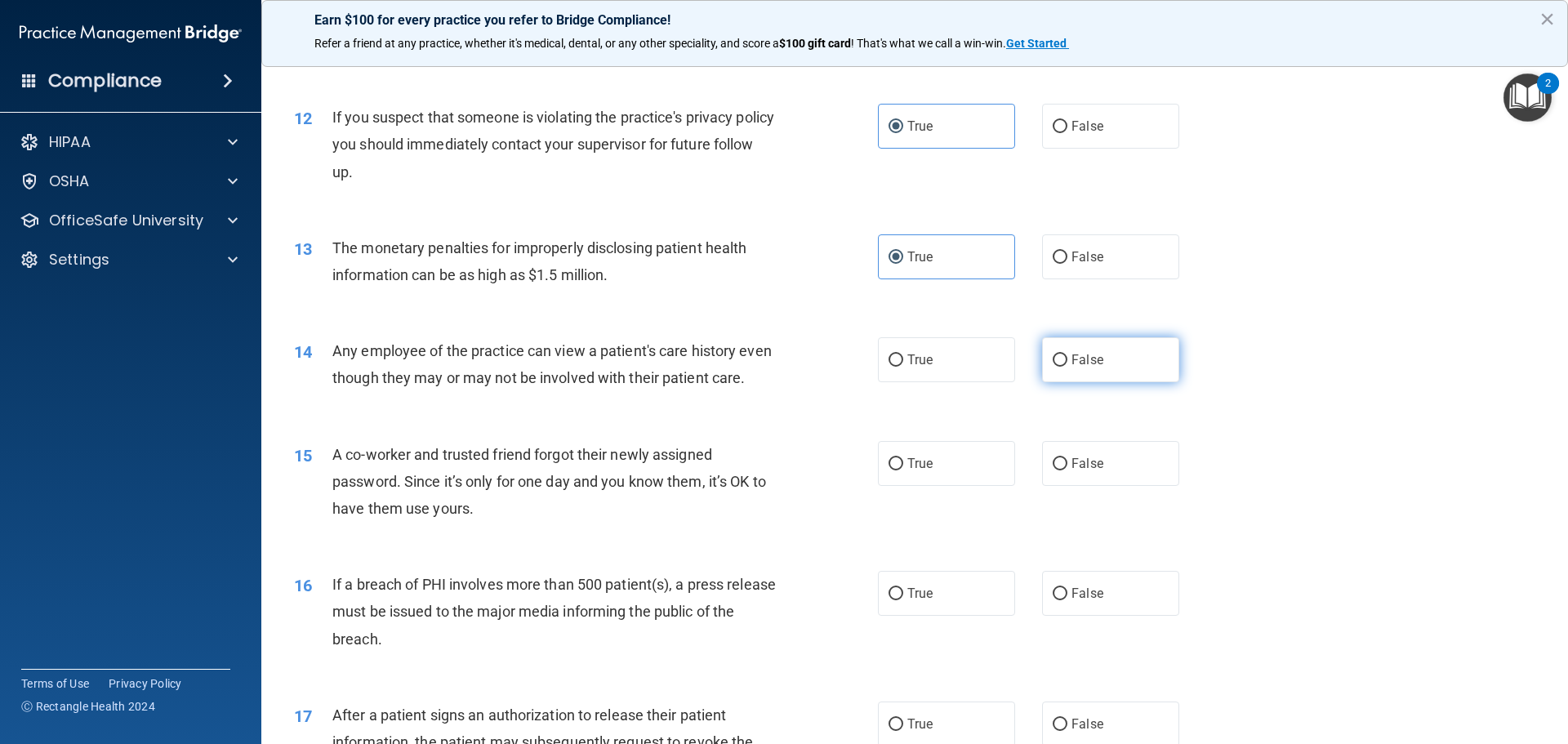
click at [1054, 360] on input "False" at bounding box center [1060, 361] width 15 height 13
radio input "true"
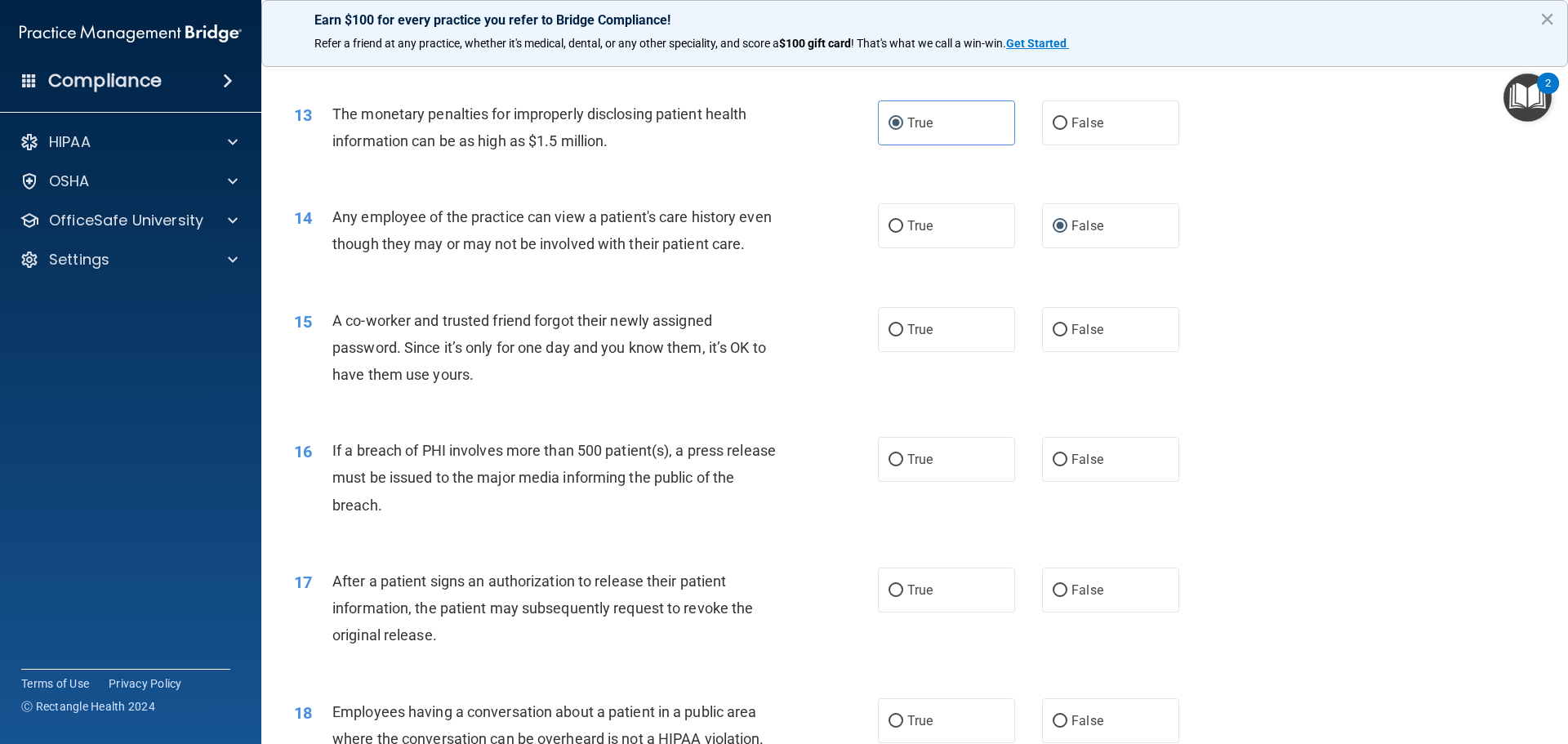
scroll to position [1470, 0]
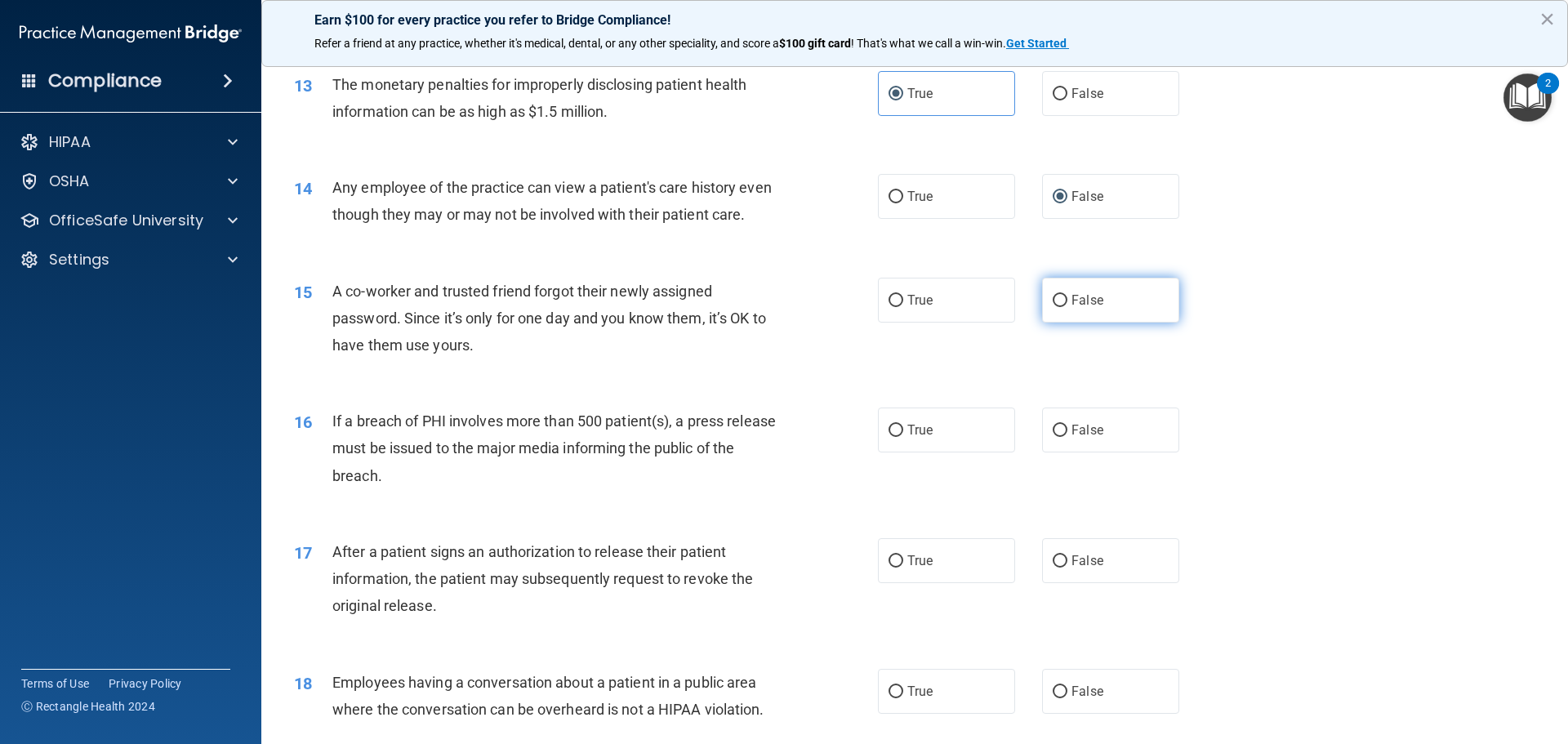
click at [1071, 308] on span "False" at bounding box center [1087, 301] width 32 height 16
click at [1066, 307] on input "False" at bounding box center [1060, 301] width 15 height 13
radio input "true"
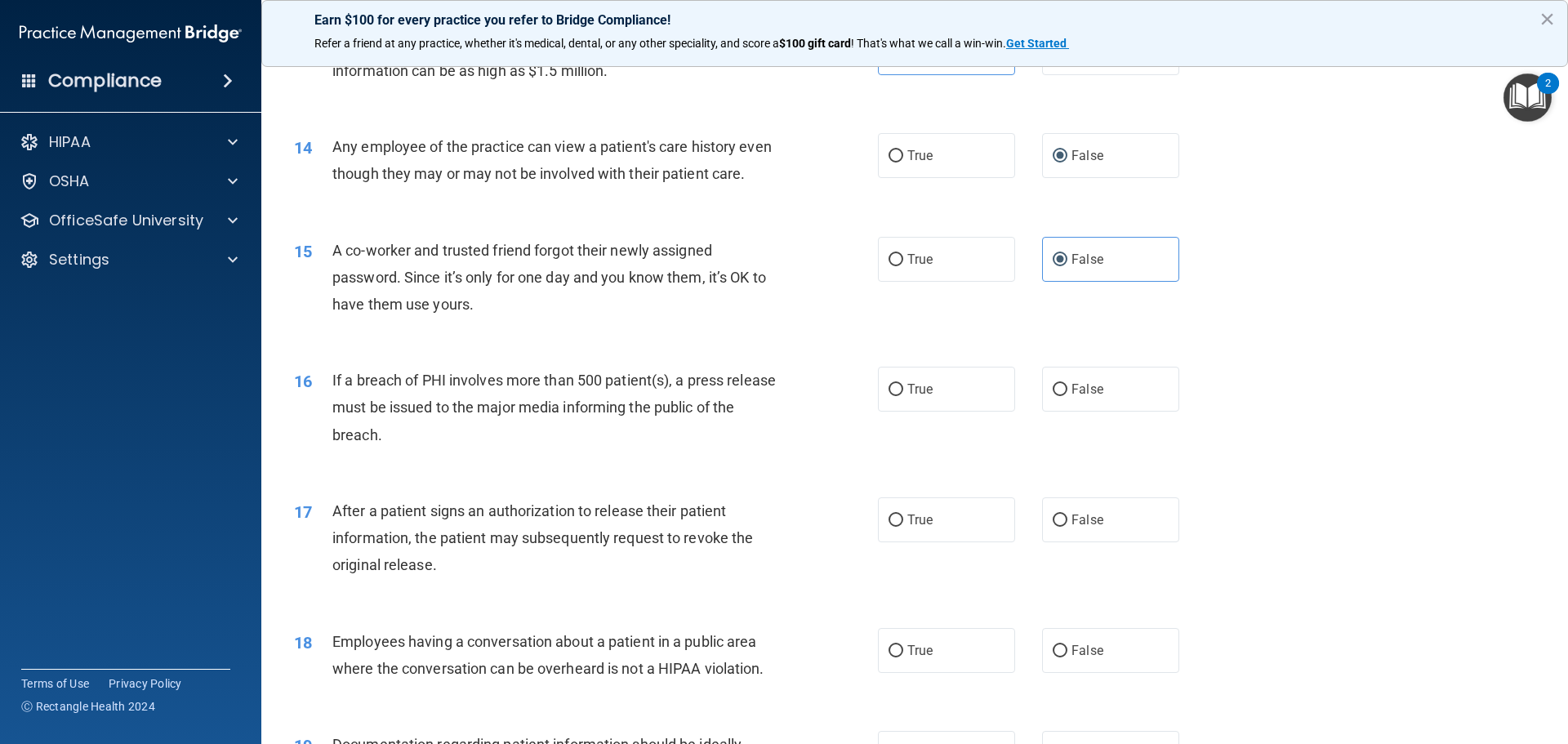
scroll to position [1552, 0]
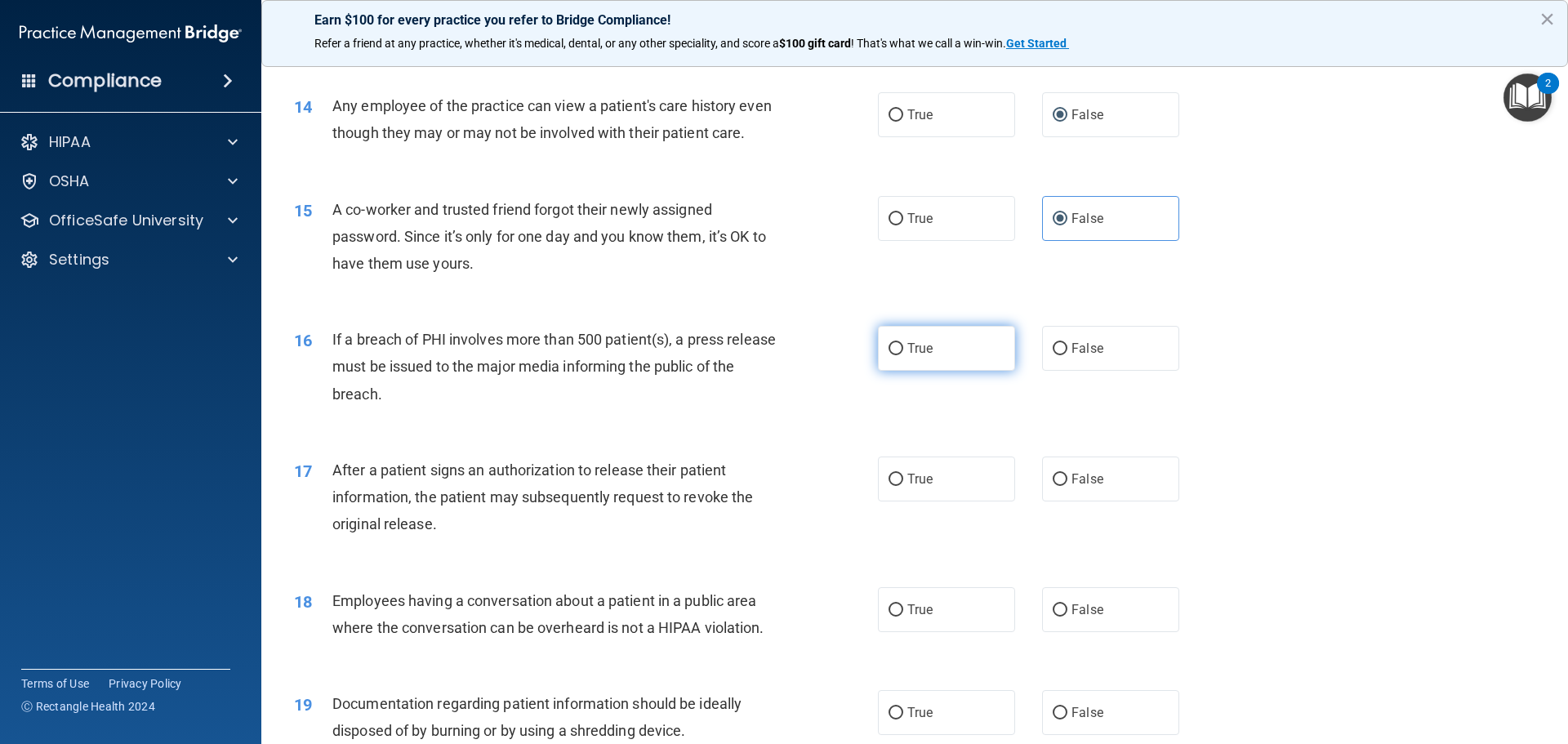
click at [900, 371] on label "True" at bounding box center [946, 348] width 137 height 45
click at [900, 356] on input "True" at bounding box center [895, 349] width 15 height 13
radio input "true"
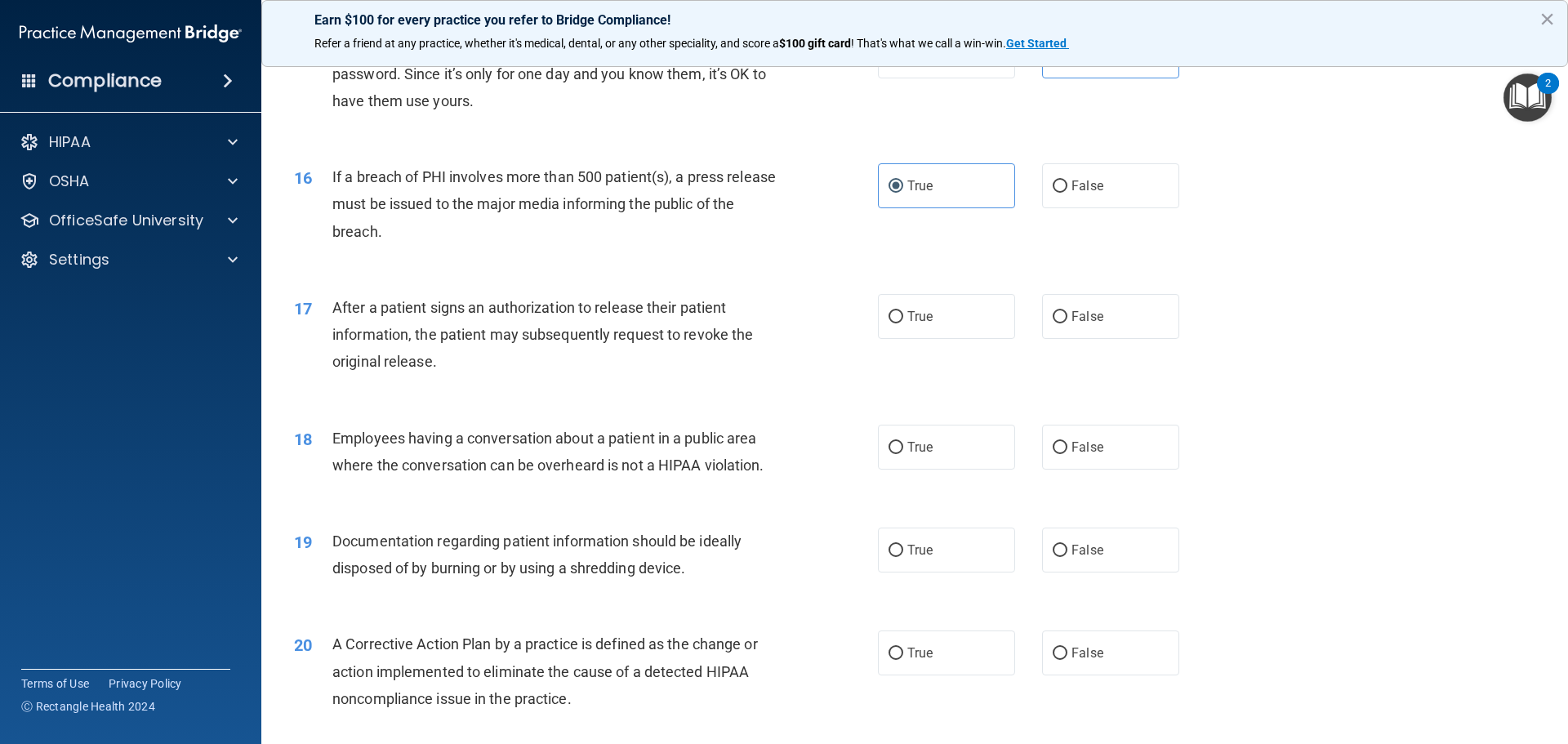
scroll to position [1717, 0]
click at [908, 324] on span "True" at bounding box center [921, 316] width 25 height 16
click at [902, 323] on input "True" at bounding box center [895, 316] width 15 height 13
radio input "true"
click at [1132, 464] on label "False" at bounding box center [1110, 446] width 137 height 45
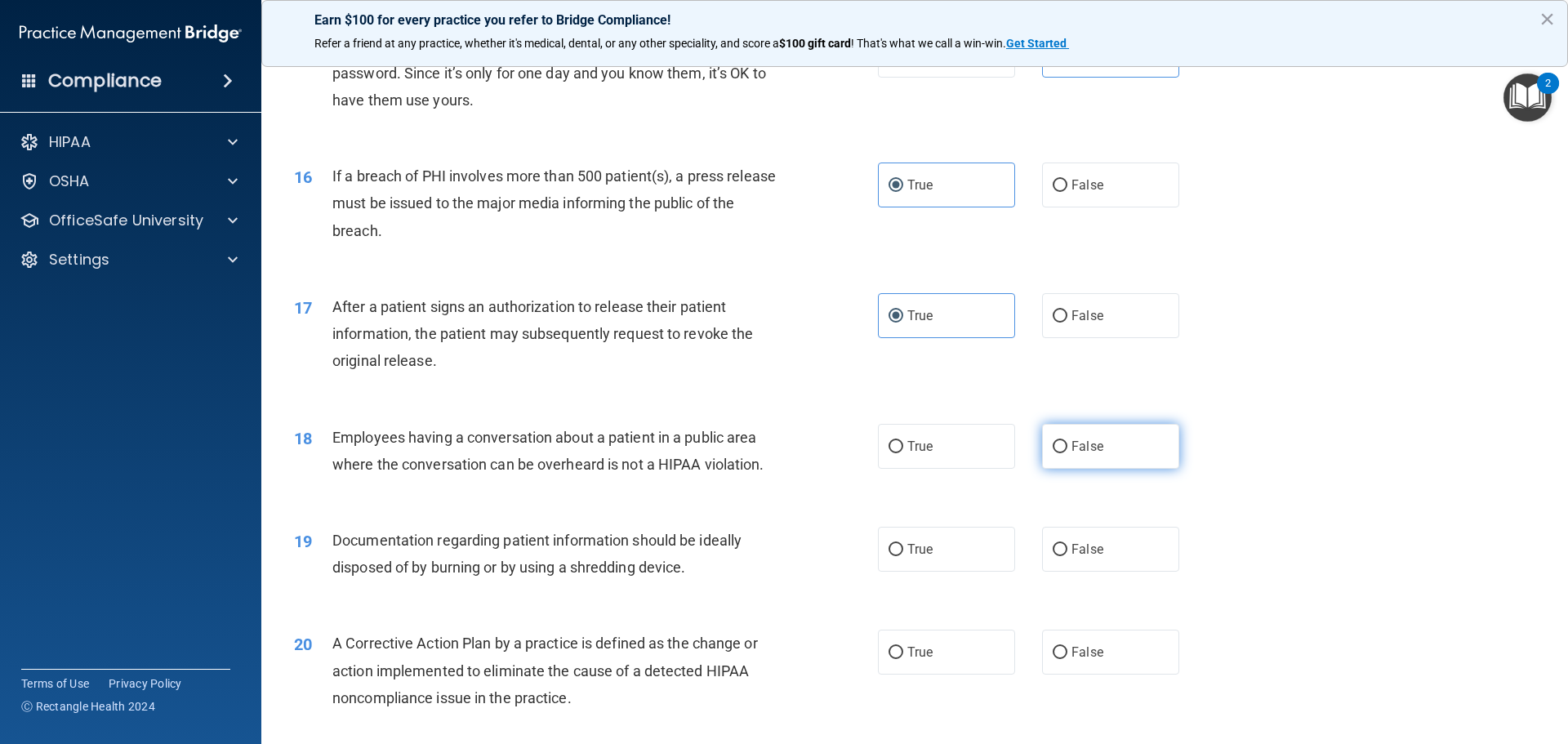
click at [1067, 453] on input "False" at bounding box center [1060, 447] width 15 height 13
radio input "true"
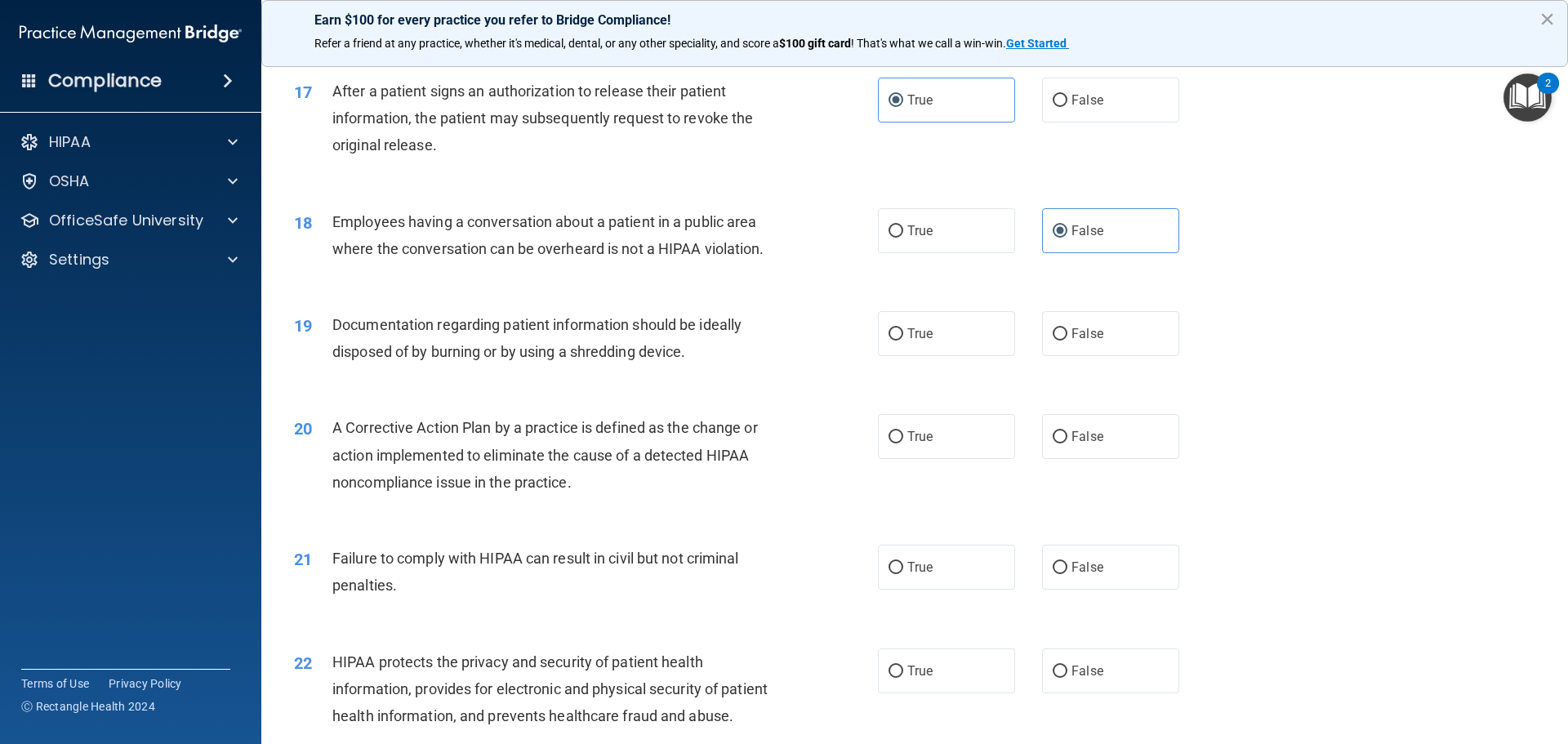
scroll to position [1962, 0]
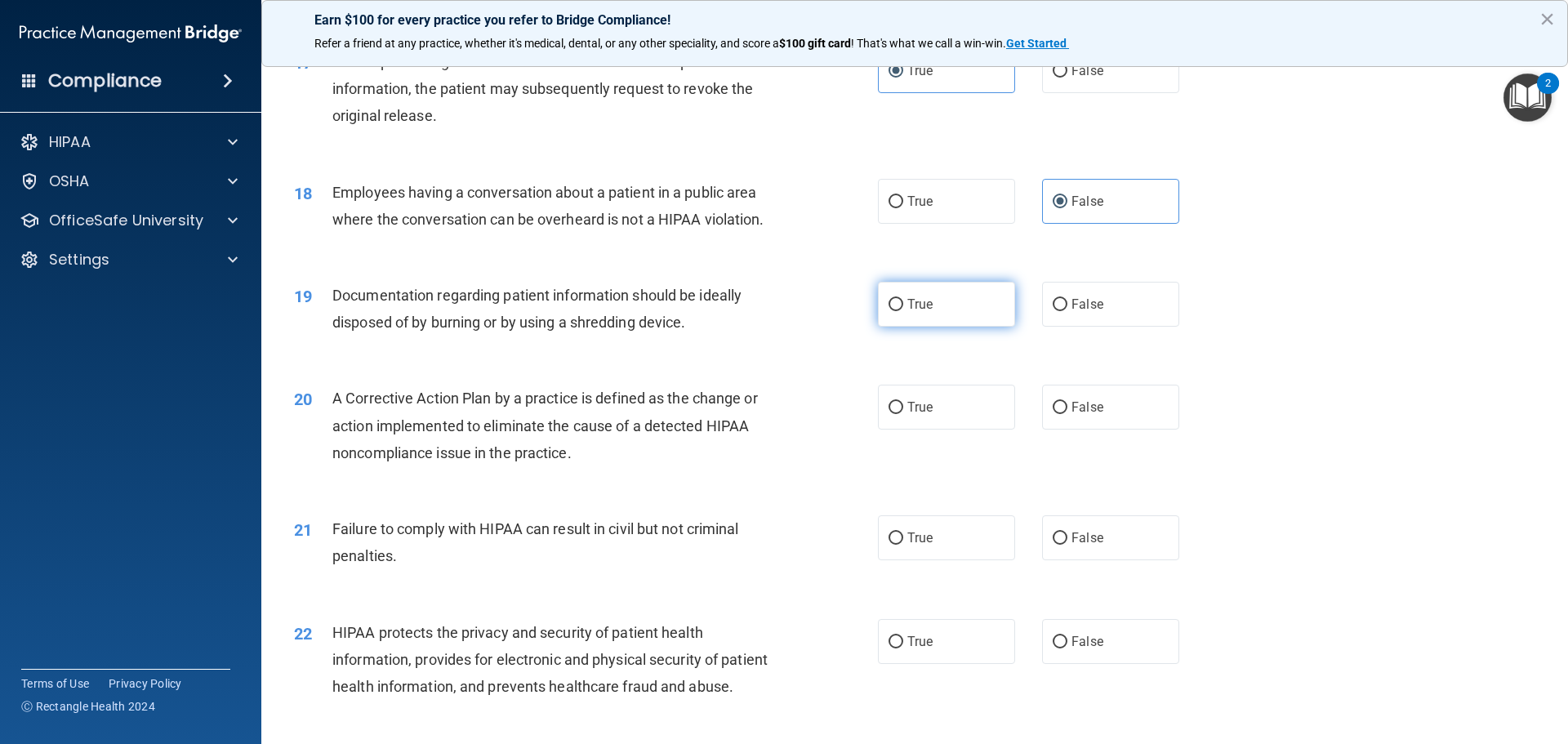
click at [953, 327] on label "True" at bounding box center [946, 304] width 137 height 45
click at [903, 311] on input "True" at bounding box center [895, 305] width 15 height 13
radio input "true"
click at [914, 415] on span "True" at bounding box center [921, 407] width 25 height 16
click at [903, 414] on input "True" at bounding box center [895, 407] width 15 height 13
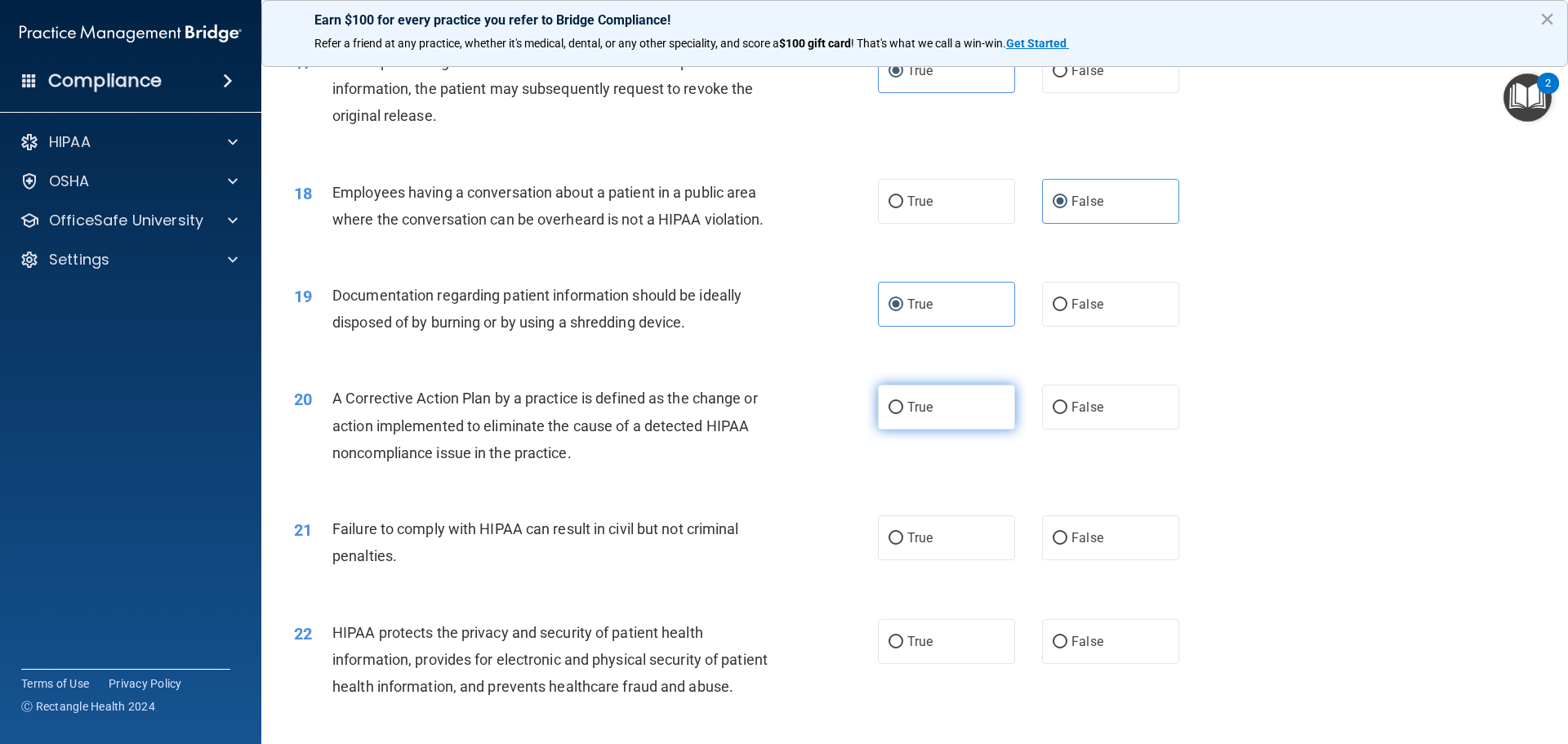
radio input "true"
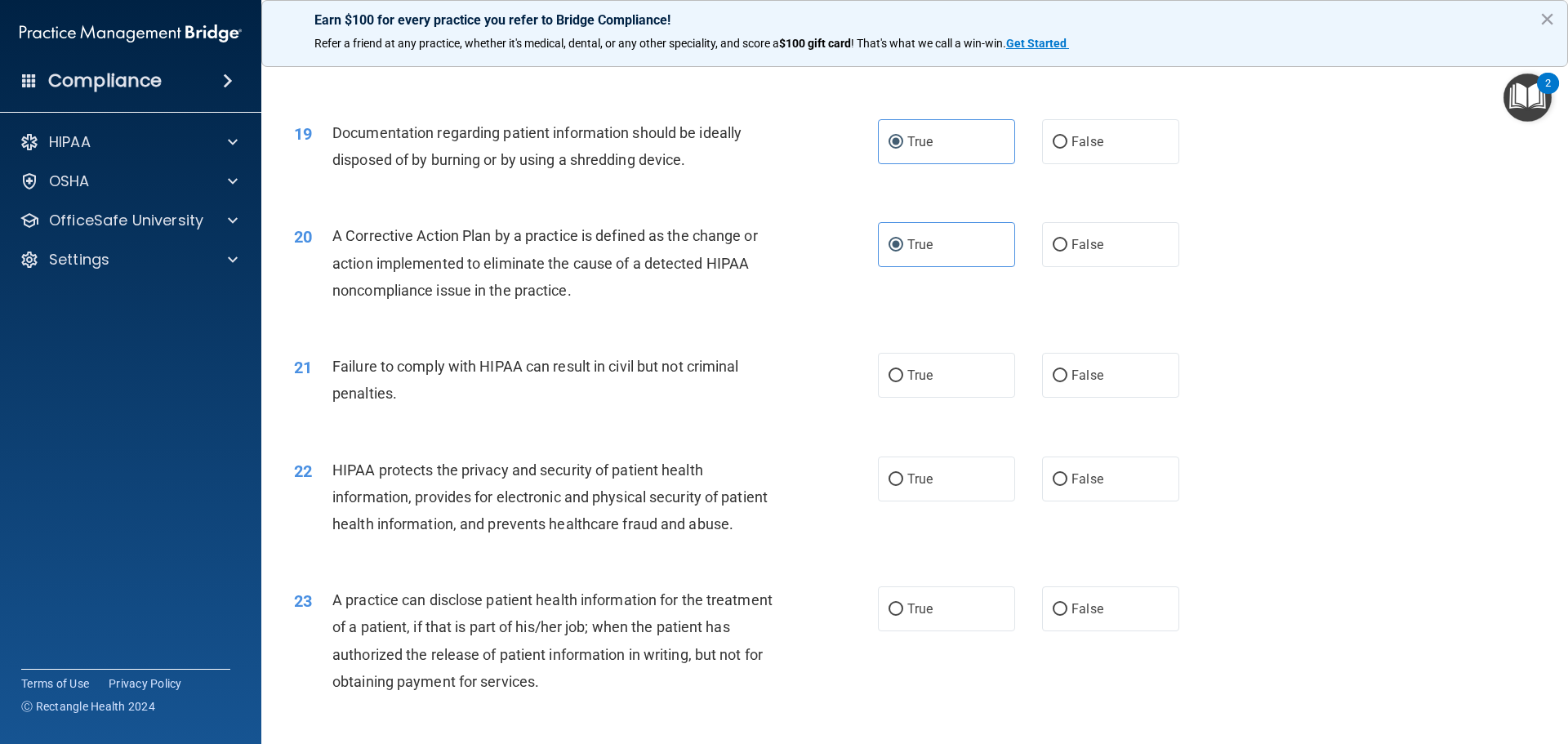
scroll to position [2125, 0]
click at [1117, 397] on label "False" at bounding box center [1110, 374] width 137 height 45
click at [1067, 381] on input "False" at bounding box center [1060, 375] width 15 height 13
radio input "true"
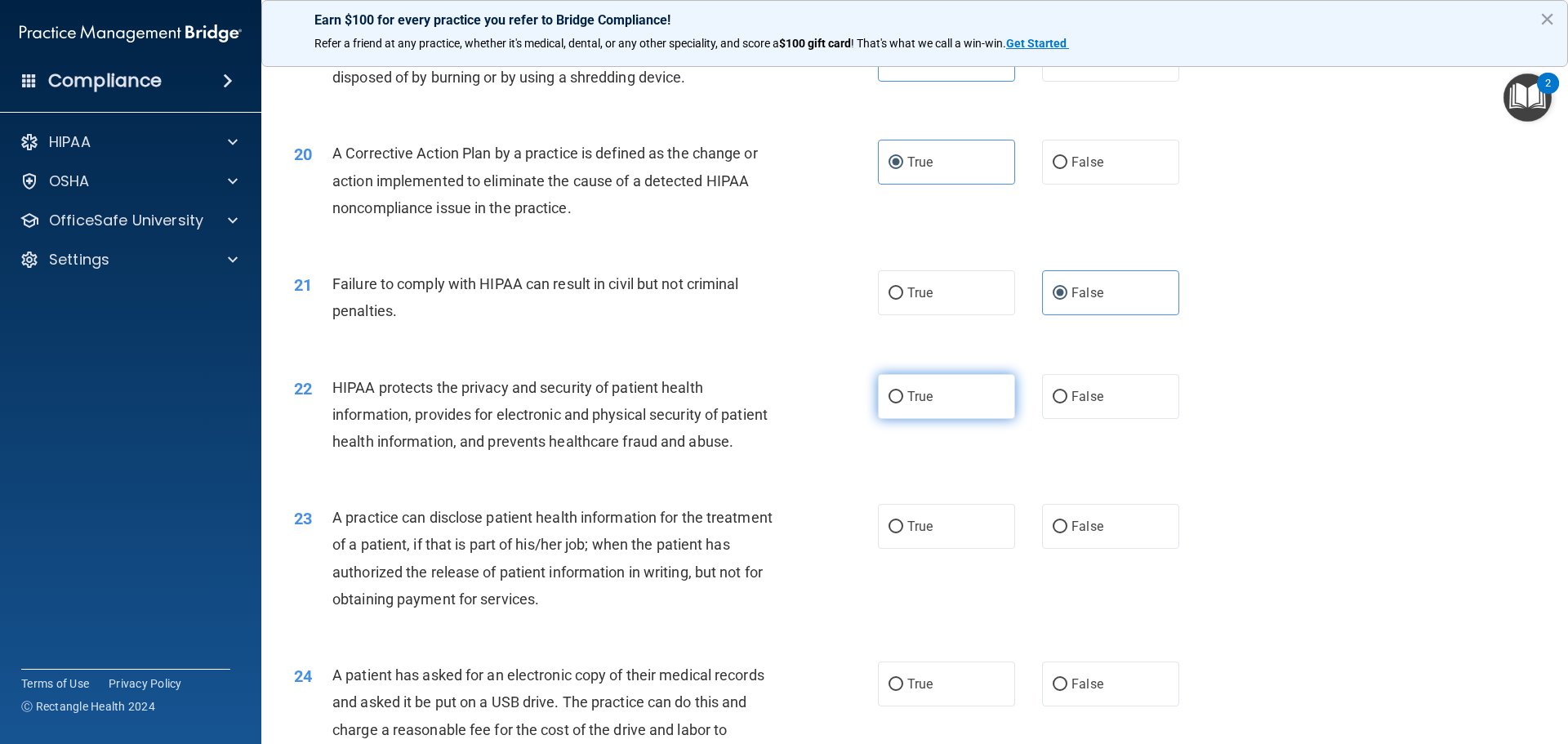
click at [942, 419] on label "True" at bounding box center [946, 397] width 137 height 45
click at [903, 404] on input "True" at bounding box center [895, 397] width 15 height 13
radio input "true"
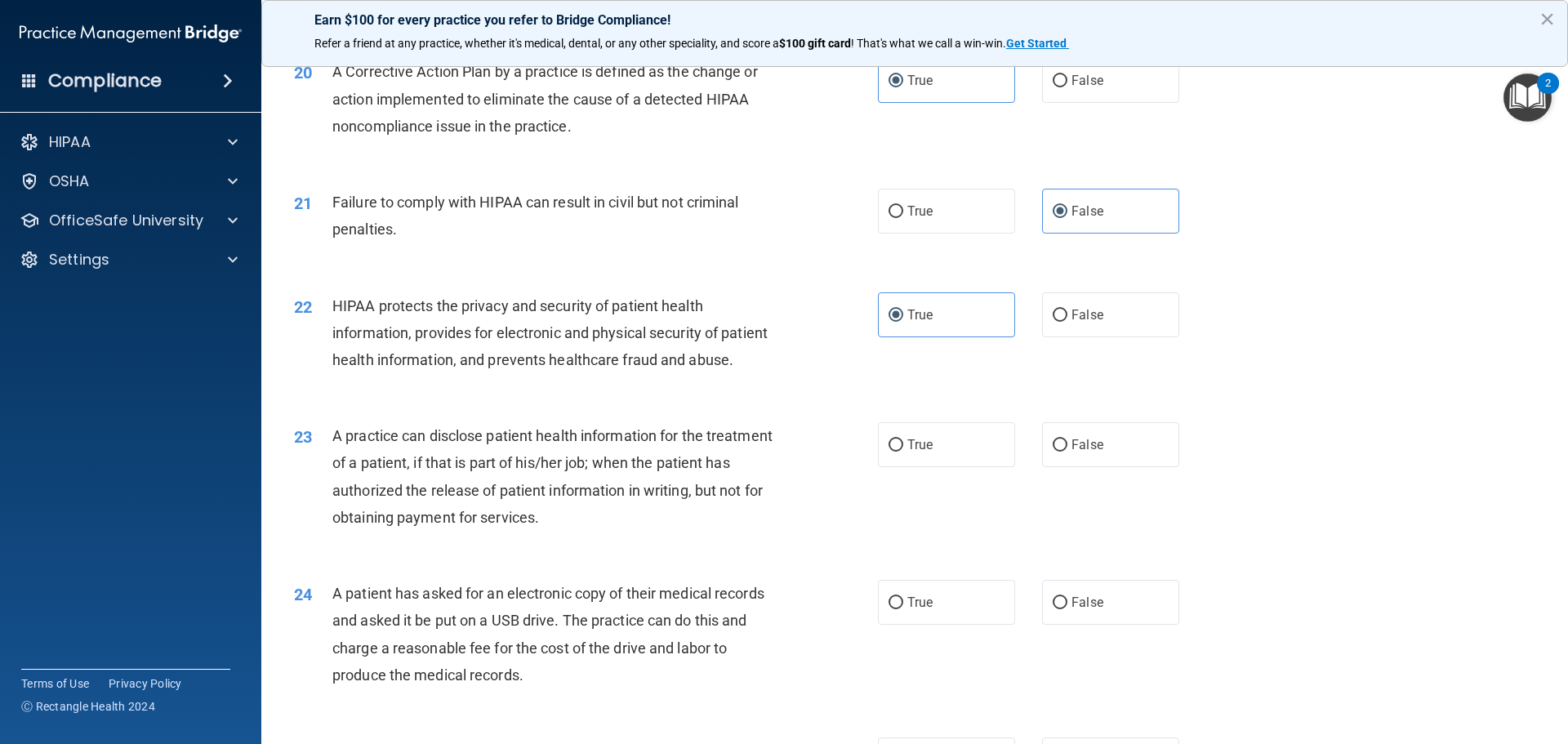
scroll to position [2370, 0]
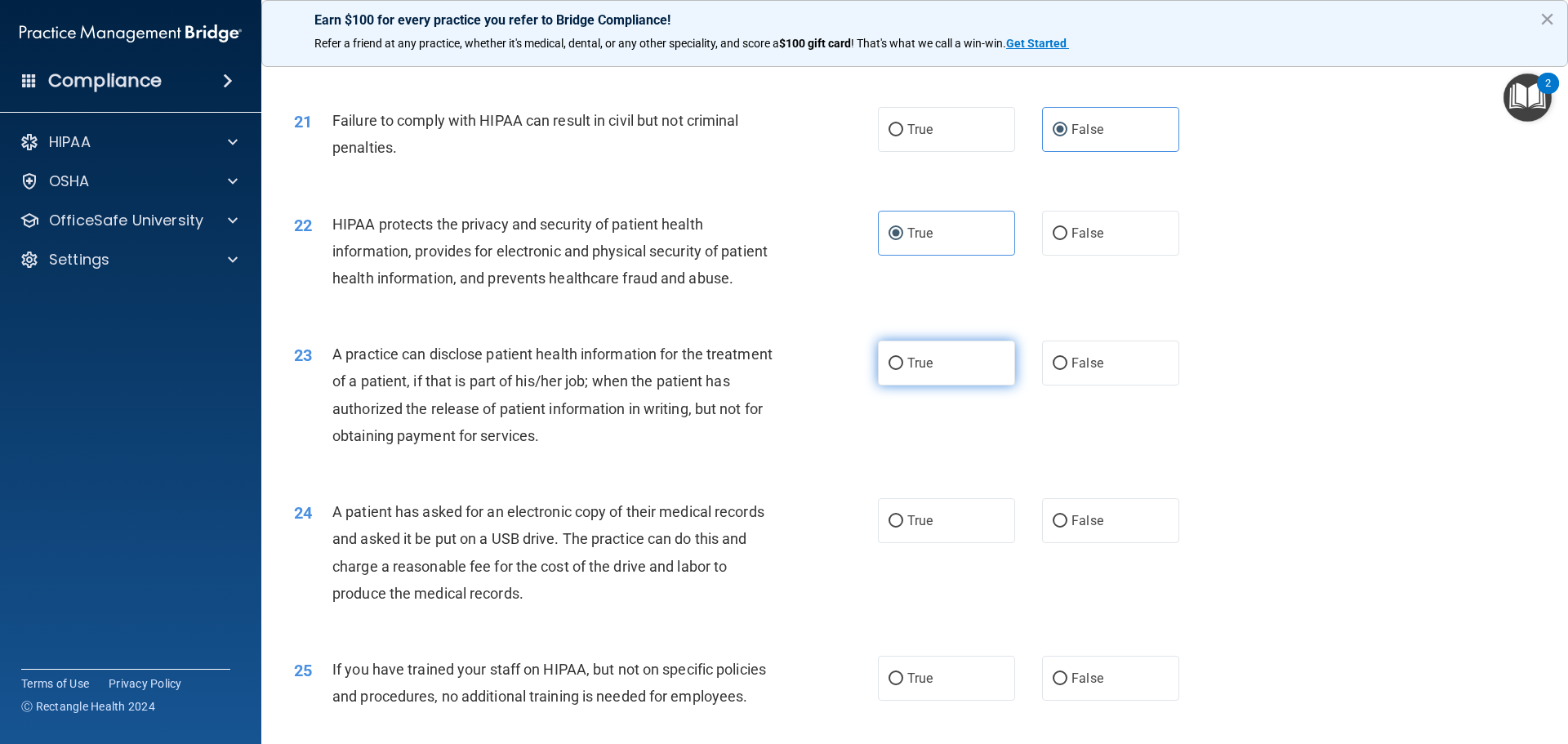
click at [889, 371] on input "True" at bounding box center [895, 364] width 15 height 13
radio input "true"
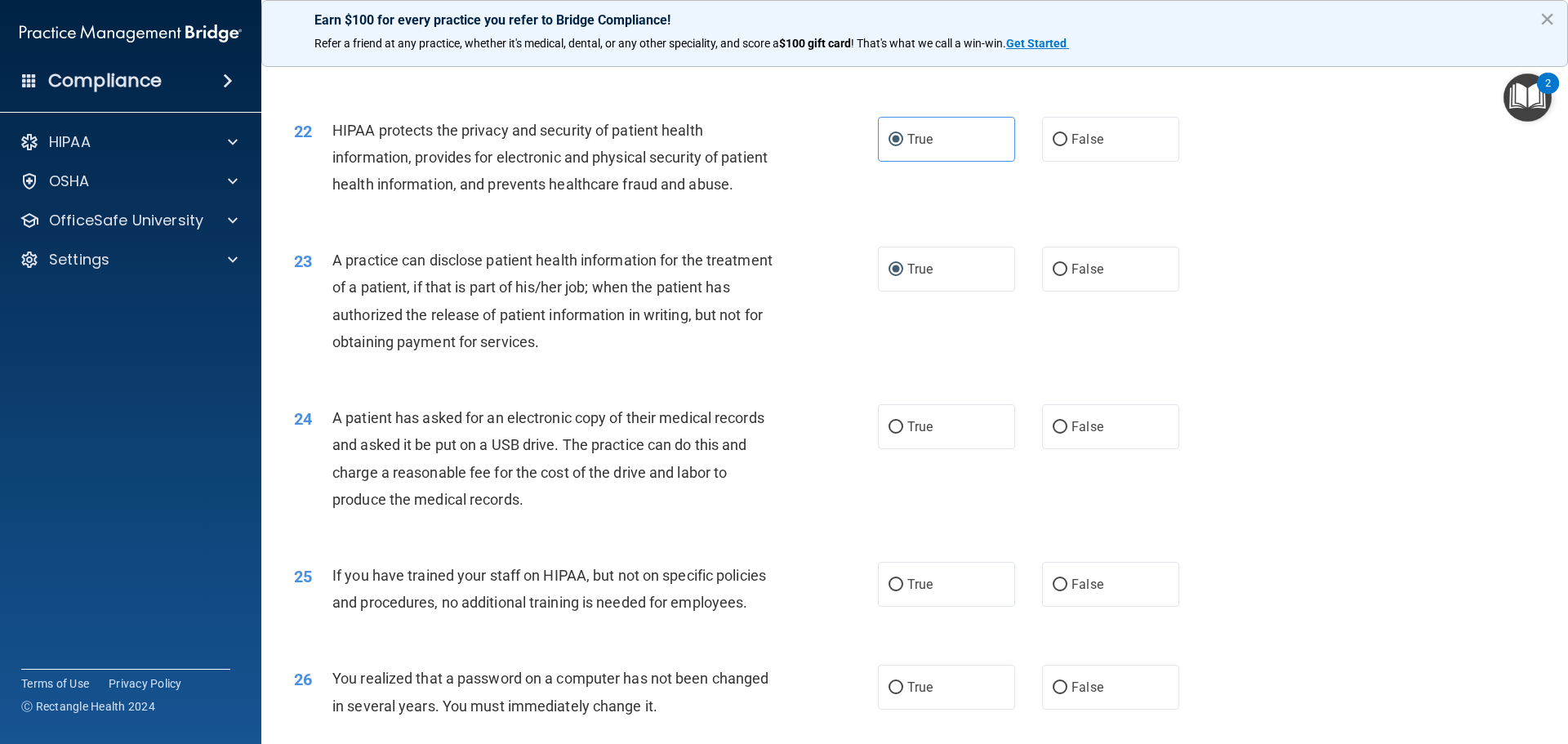
scroll to position [2533, 0]
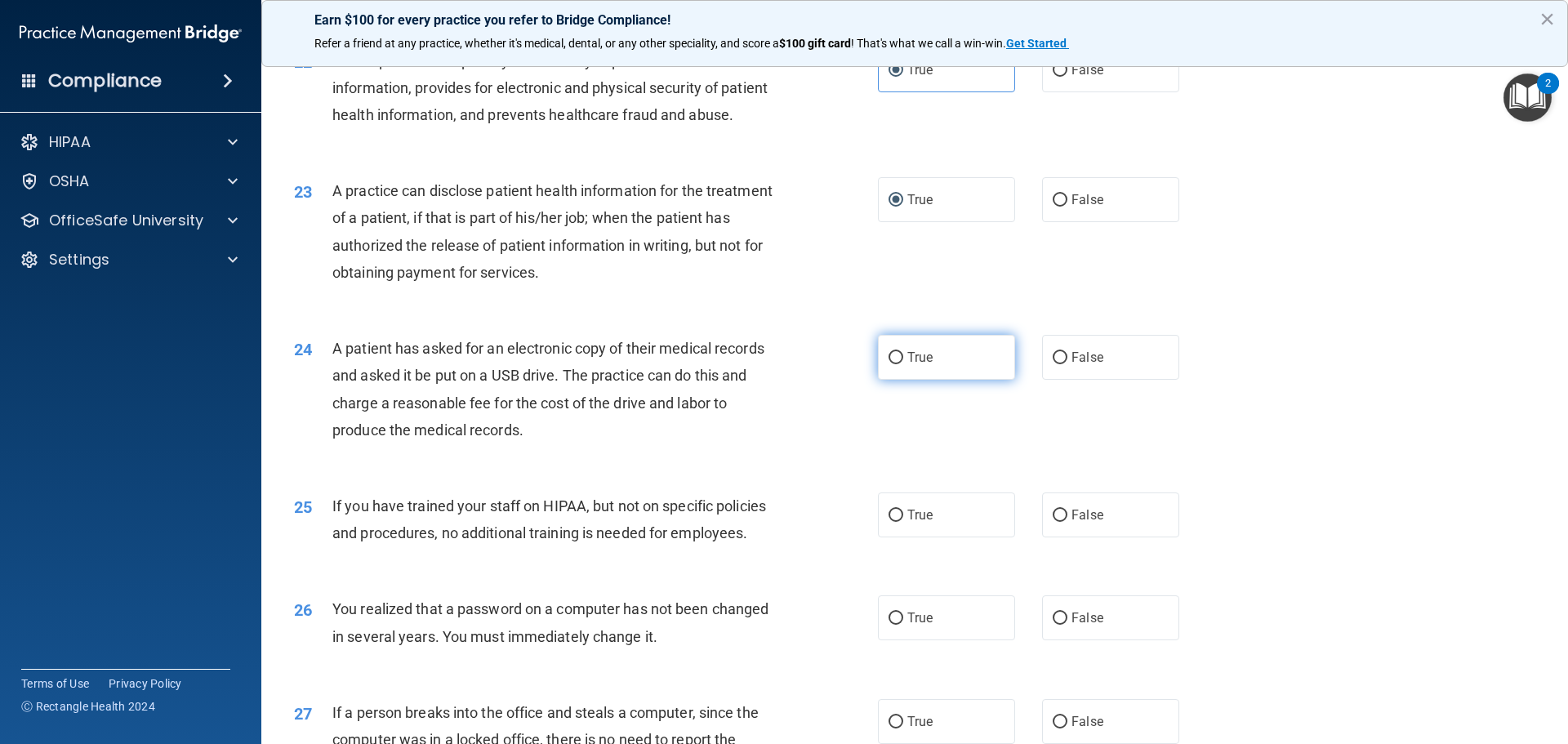
click at [890, 380] on label "True" at bounding box center [946, 357] width 137 height 45
click at [890, 365] on input "True" at bounding box center [895, 358] width 15 height 13
radio input "true"
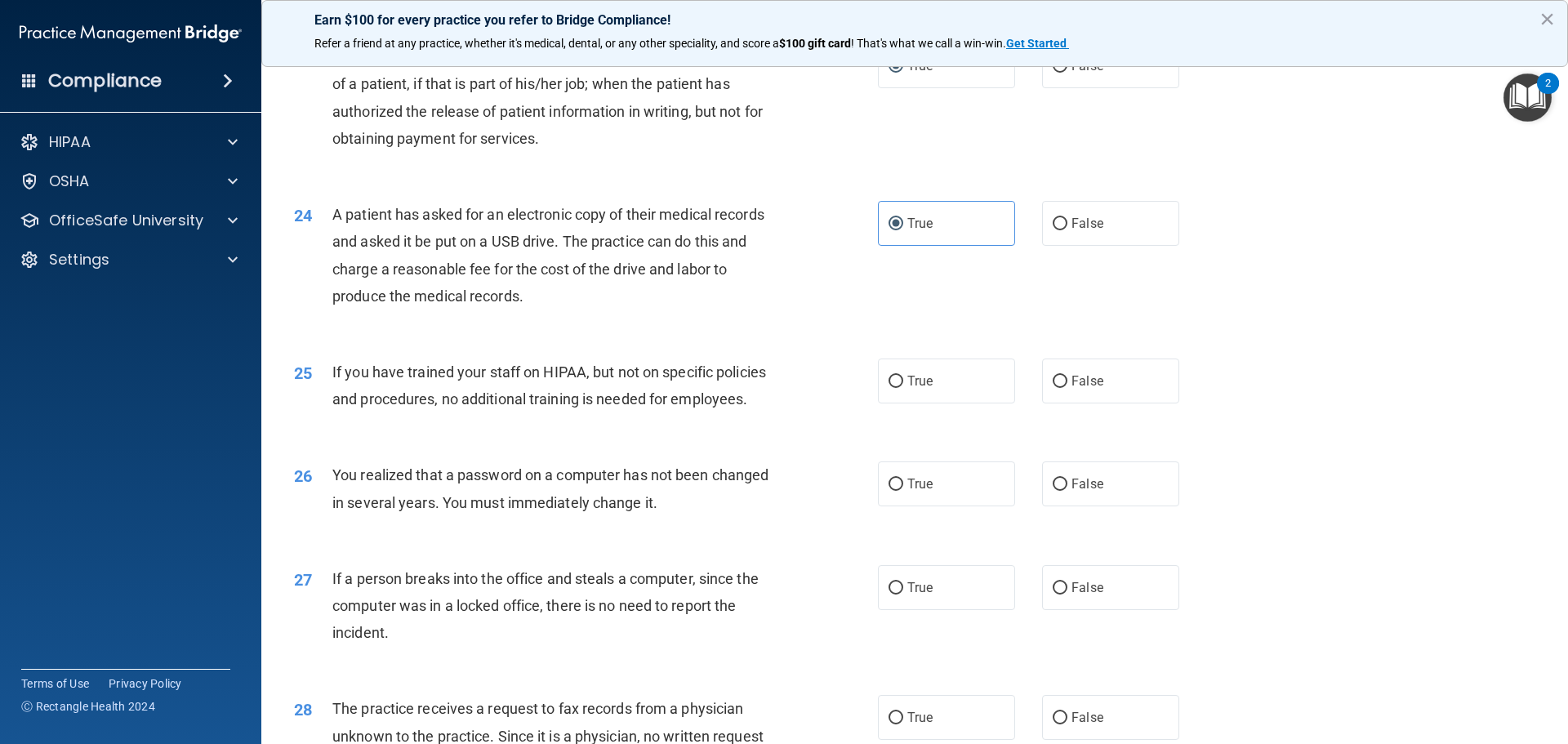
scroll to position [2697, 0]
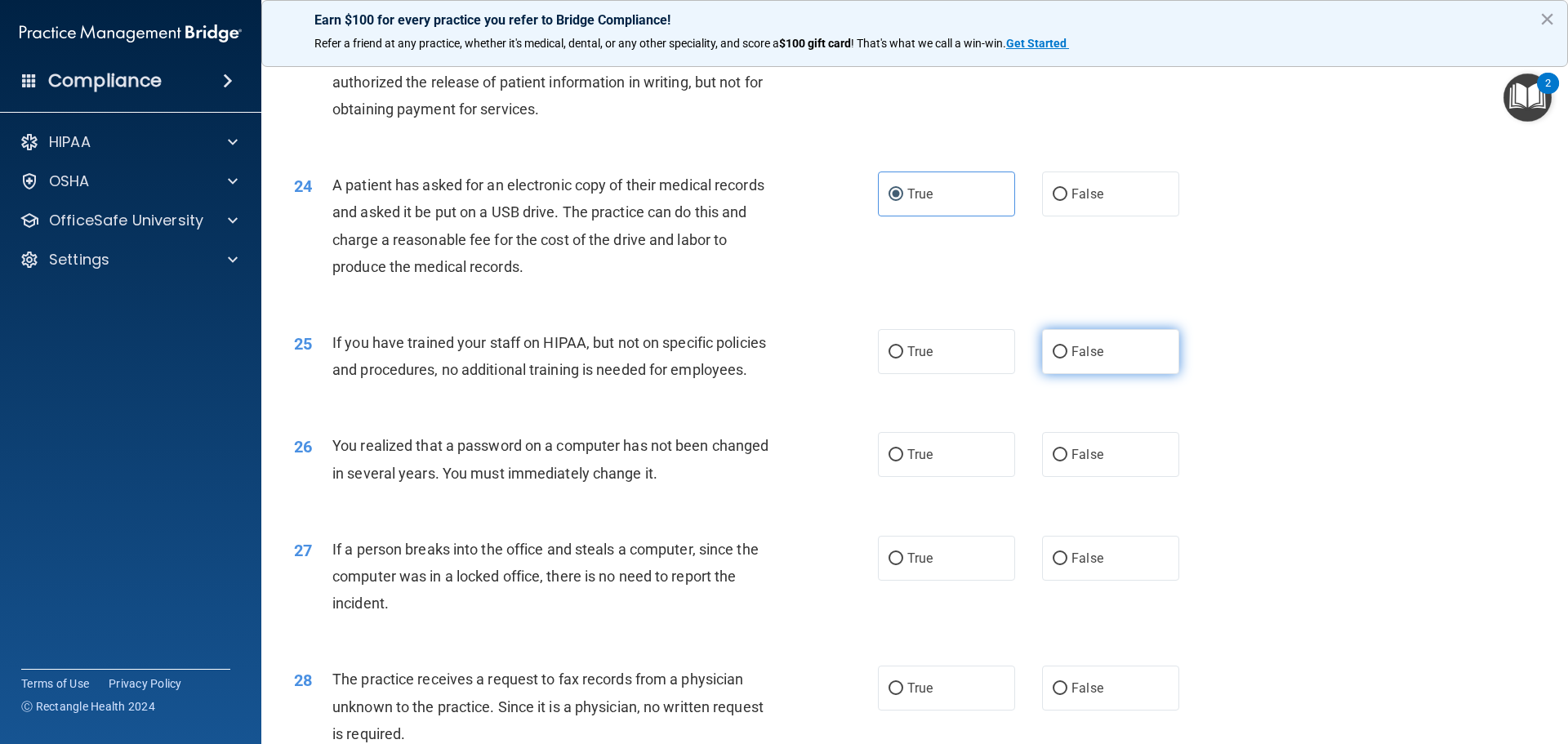
click at [1109, 374] on label "False" at bounding box center [1110, 352] width 137 height 45
click at [1067, 359] on input "False" at bounding box center [1060, 352] width 15 height 13
radio input "true"
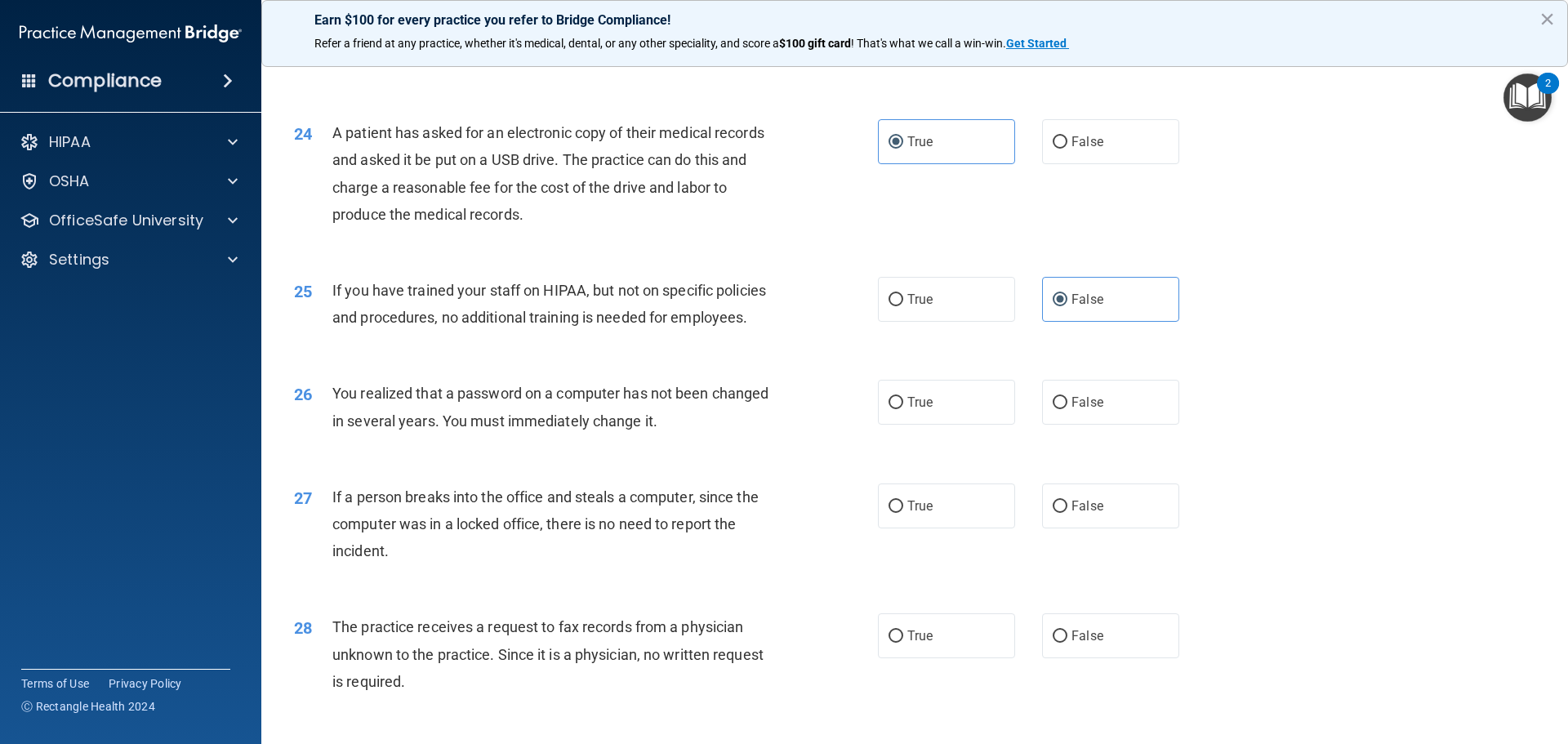
scroll to position [2779, 0]
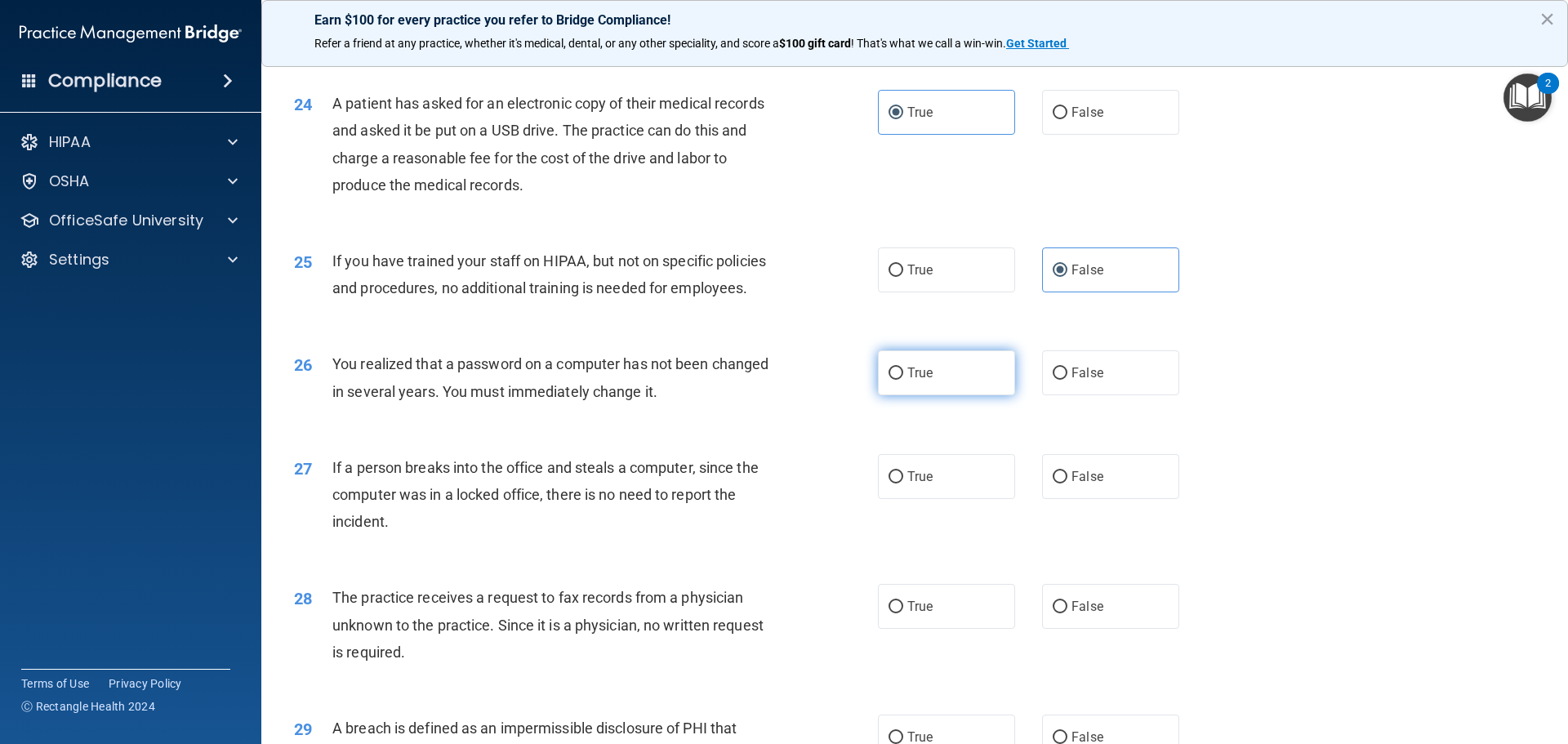
click at [889, 380] on input "True" at bounding box center [895, 373] width 15 height 13
radio input "true"
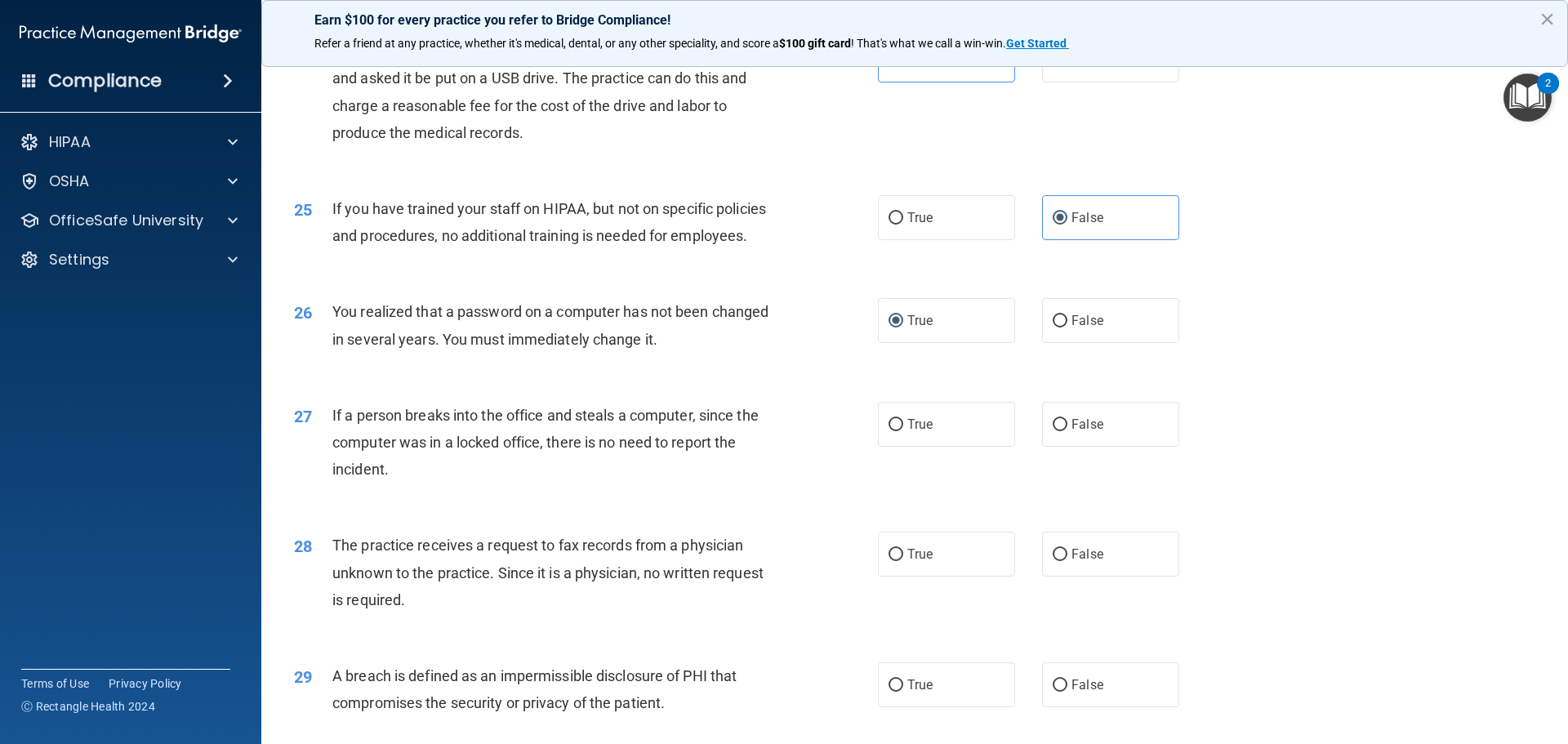
scroll to position [2860, 0]
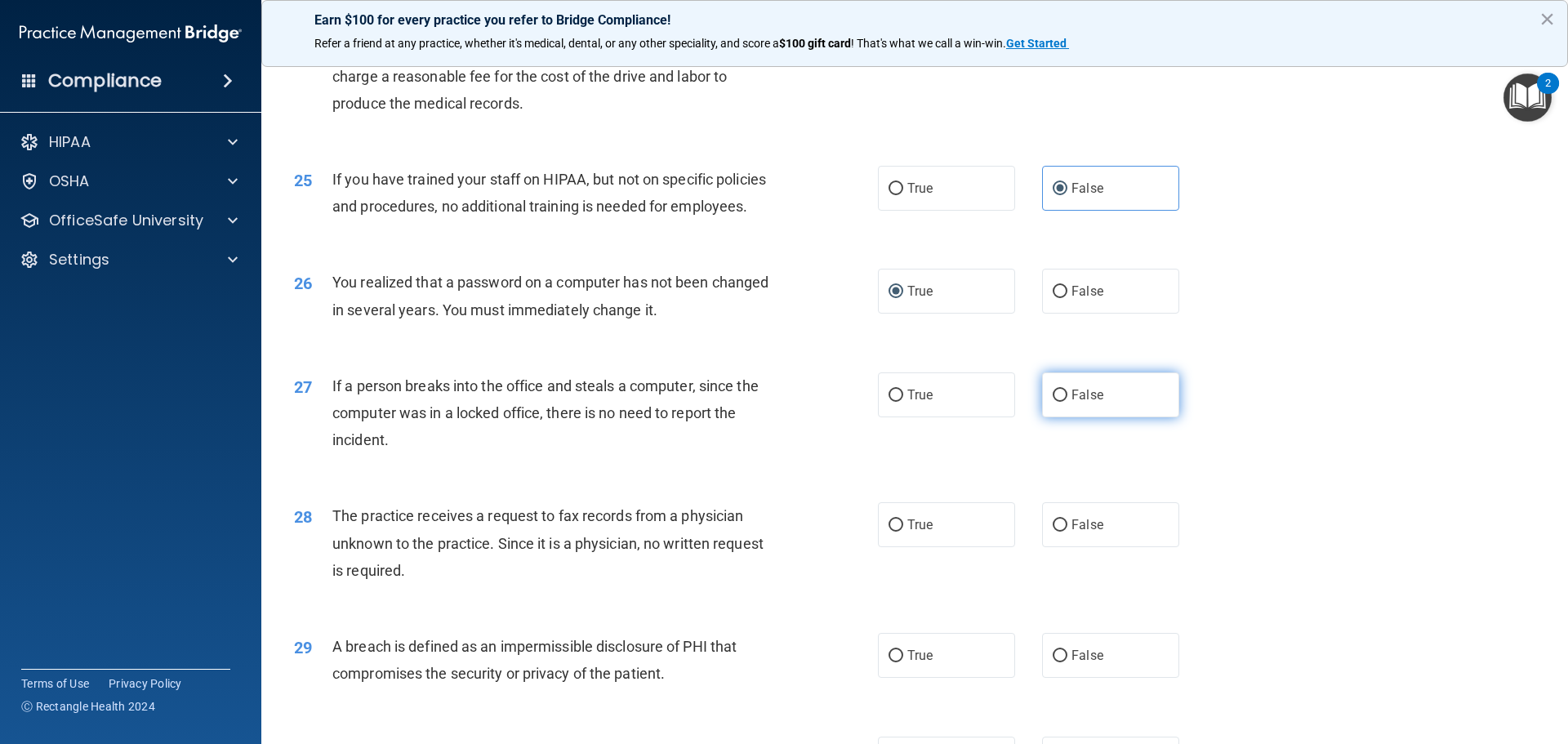
click at [1097, 417] on label "False" at bounding box center [1110, 395] width 137 height 45
click at [1067, 402] on input "False" at bounding box center [1060, 396] width 15 height 13
radio input "true"
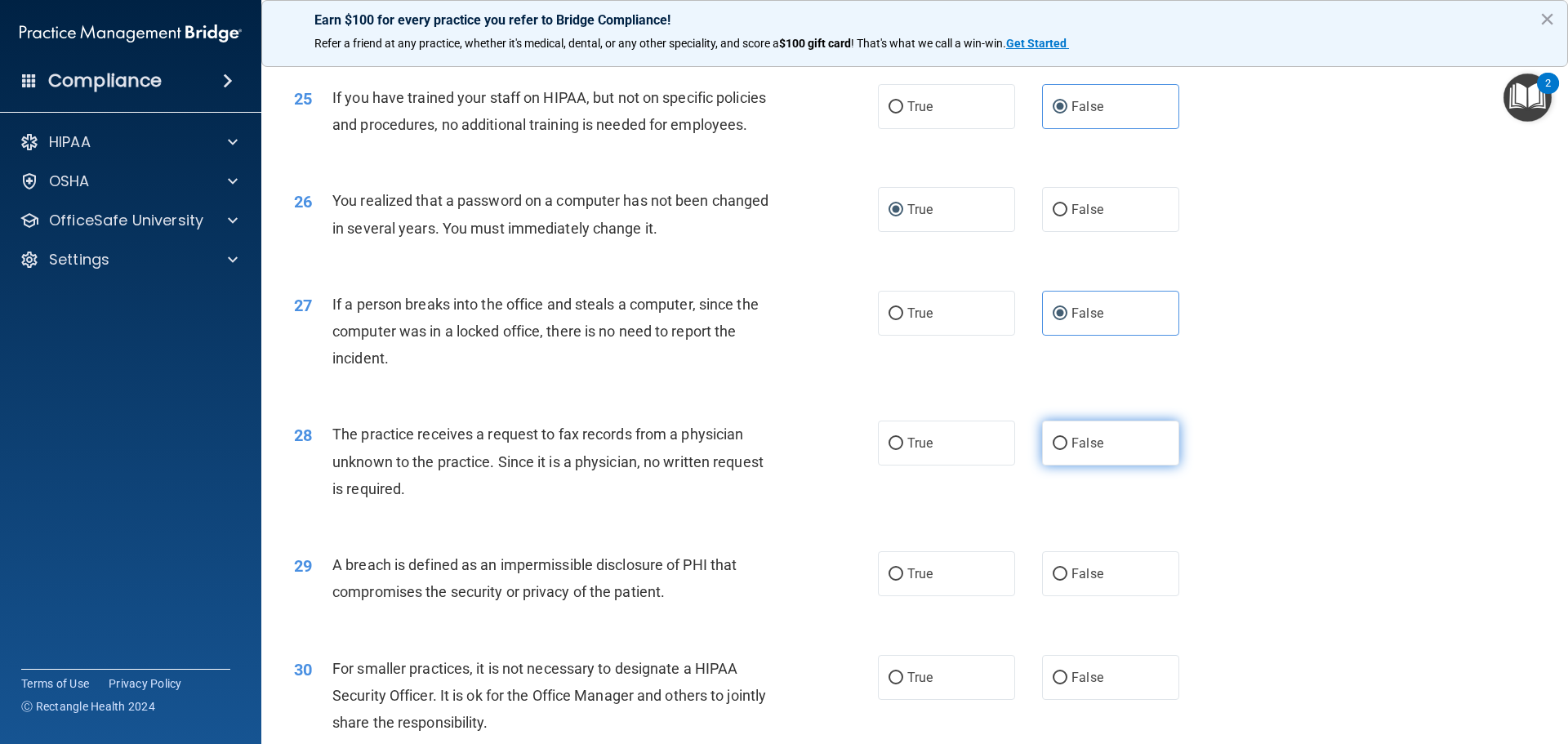
click at [1151, 466] on label "False" at bounding box center [1110, 443] width 137 height 45
click at [1067, 450] on input "False" at bounding box center [1060, 443] width 15 height 13
radio input "true"
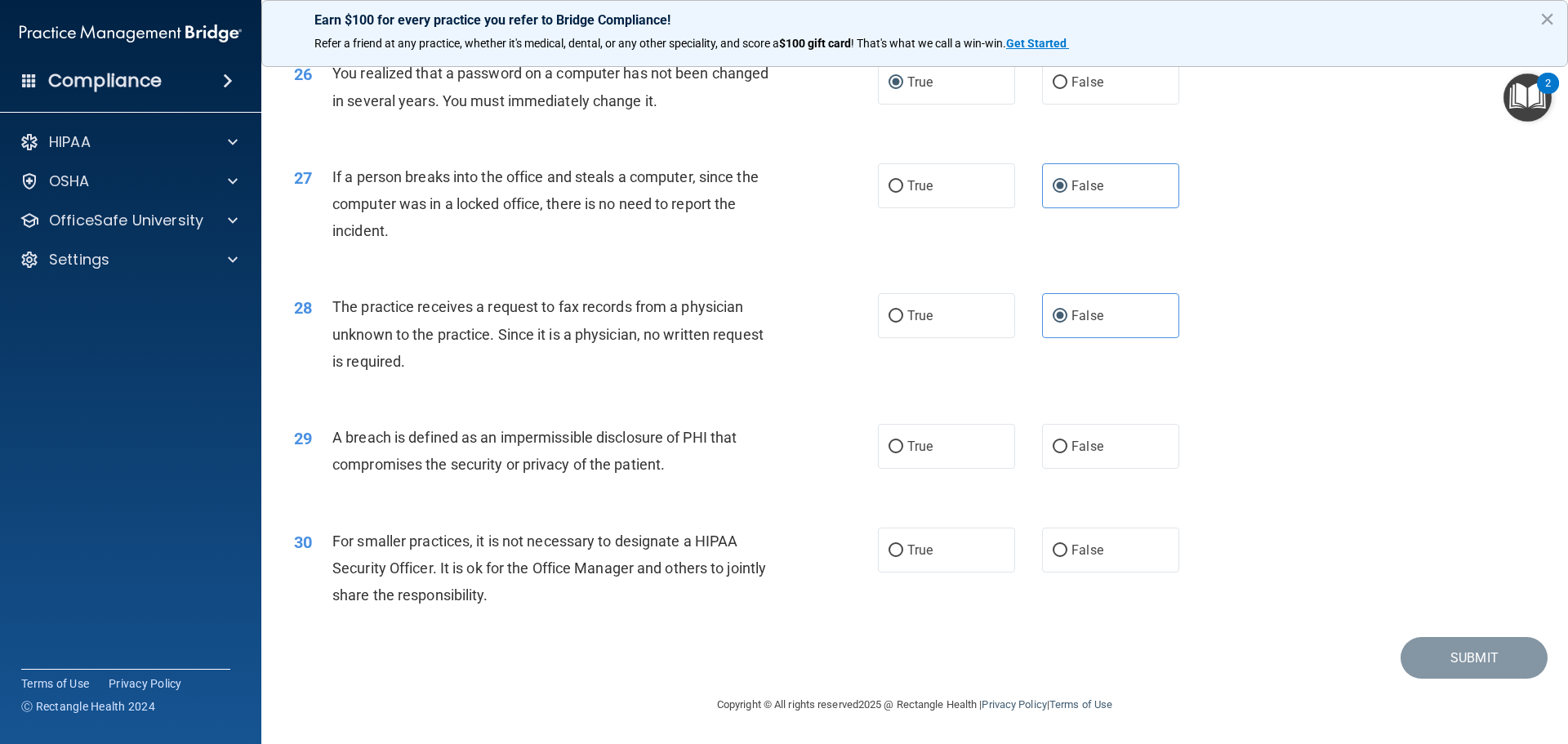
scroll to position [3105, 0]
click at [913, 469] on label "True" at bounding box center [946, 446] width 137 height 45
click at [903, 453] on input "True" at bounding box center [895, 447] width 15 height 13
radio input "true"
click at [1113, 573] on label "False" at bounding box center [1110, 550] width 137 height 45
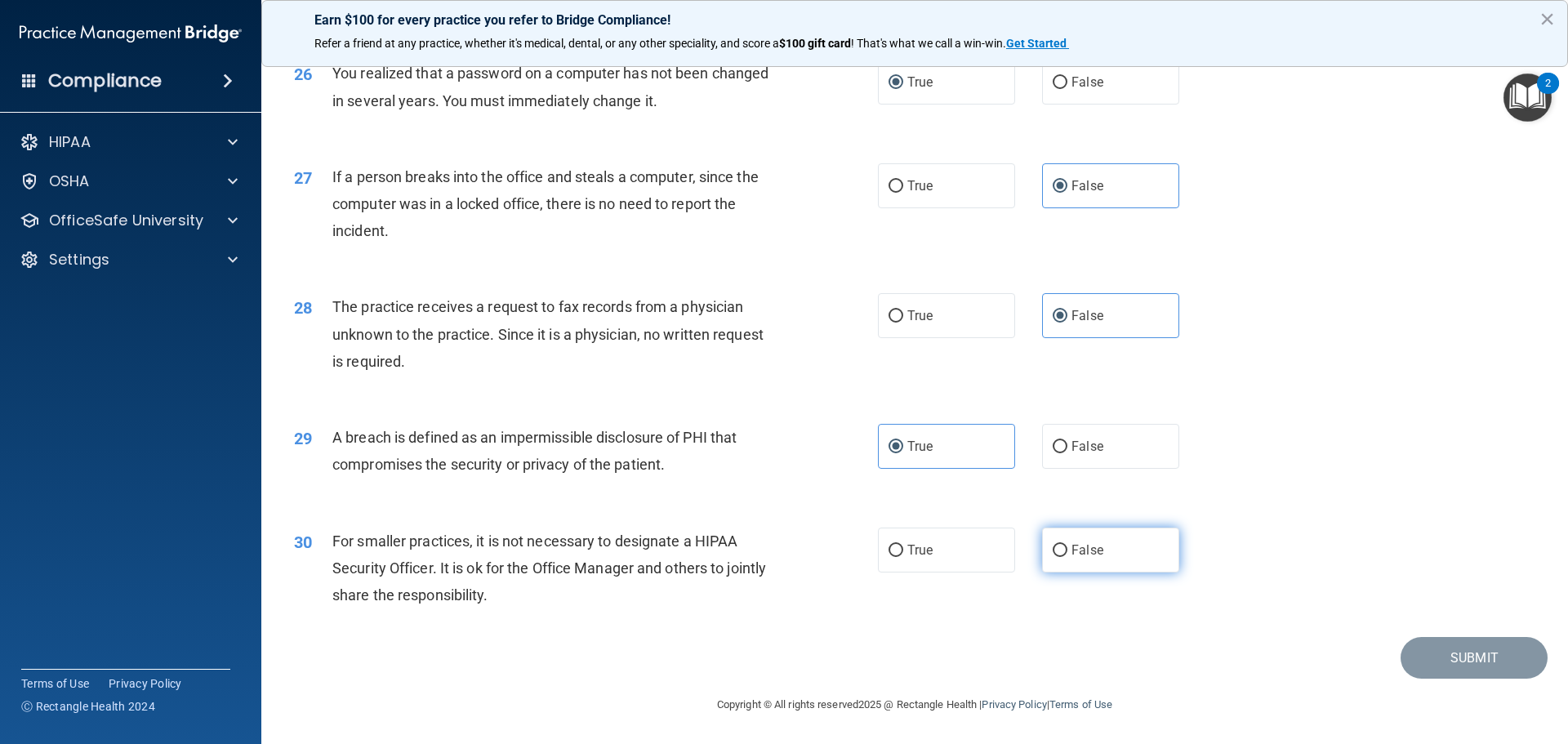
click at [1067, 557] on input "False" at bounding box center [1060, 550] width 15 height 13
radio input "true"
click at [1469, 657] on button "Submit" at bounding box center [1474, 657] width 147 height 42
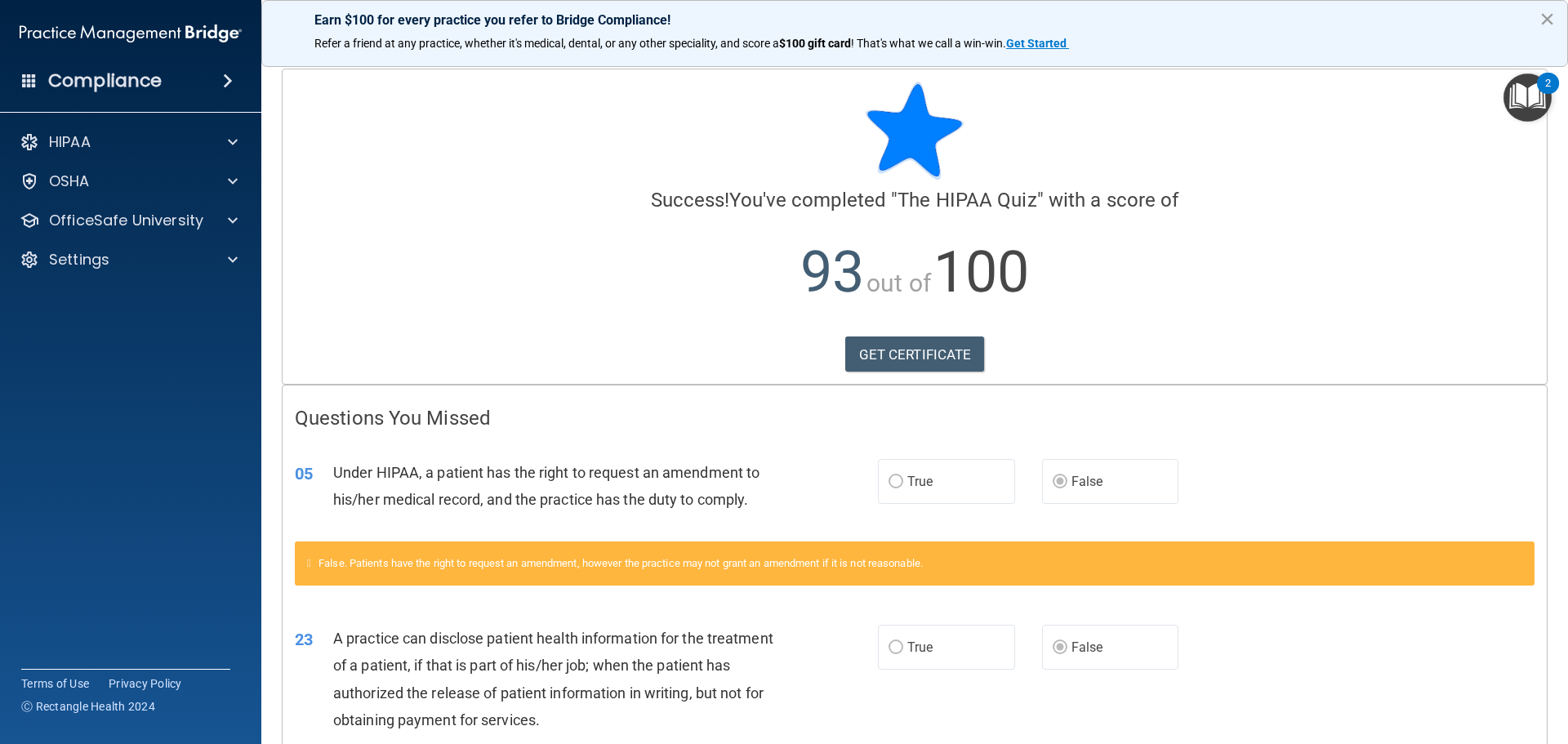
click at [1549, 15] on button "×" at bounding box center [1548, 18] width 16 height 26
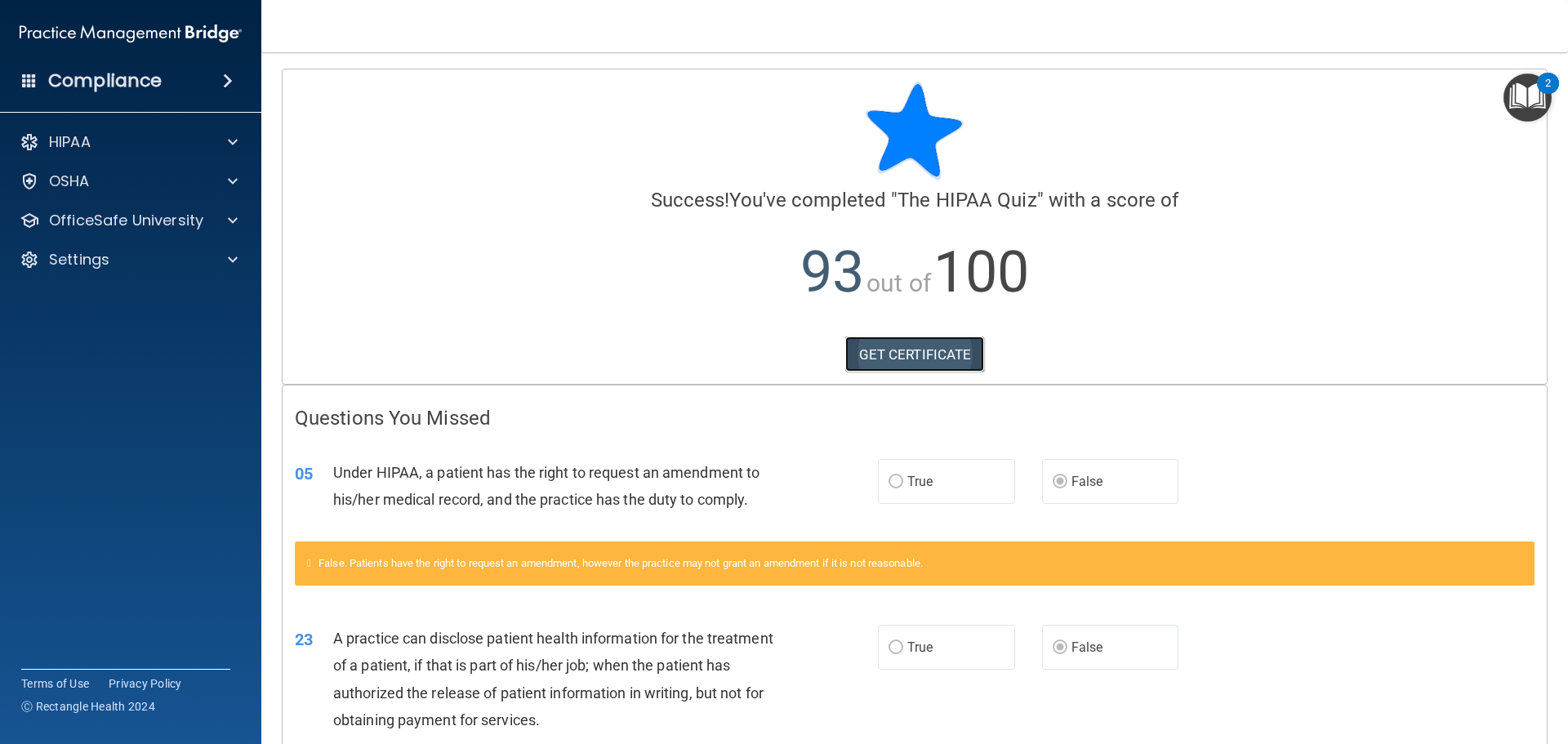
click at [889, 356] on link "GET CERTIFICATE" at bounding box center [916, 354] width 140 height 36
click at [148, 225] on p "OfficeSafe University" at bounding box center [125, 221] width 155 height 19
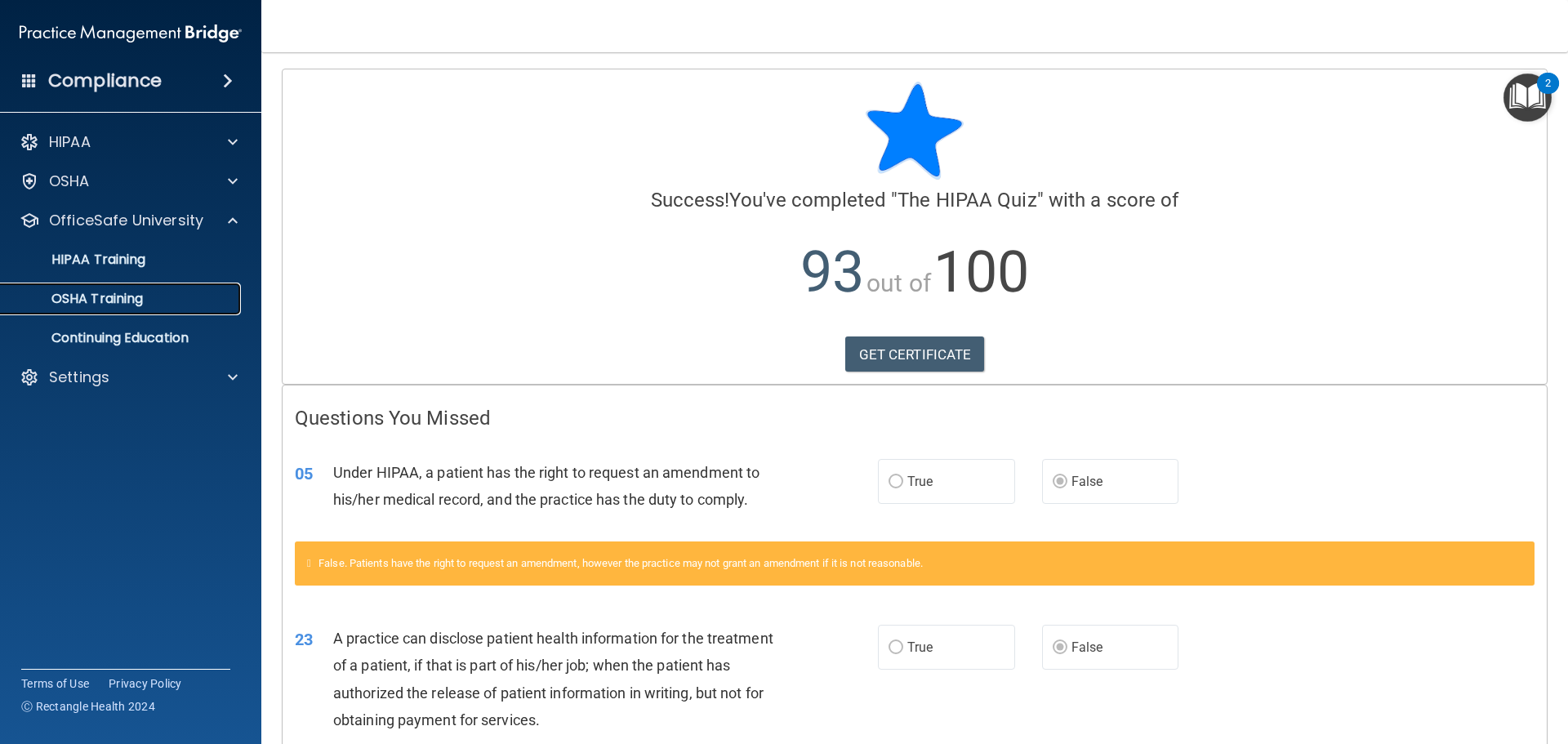
click at [98, 297] on p "OSHA Training" at bounding box center [77, 299] width 132 height 17
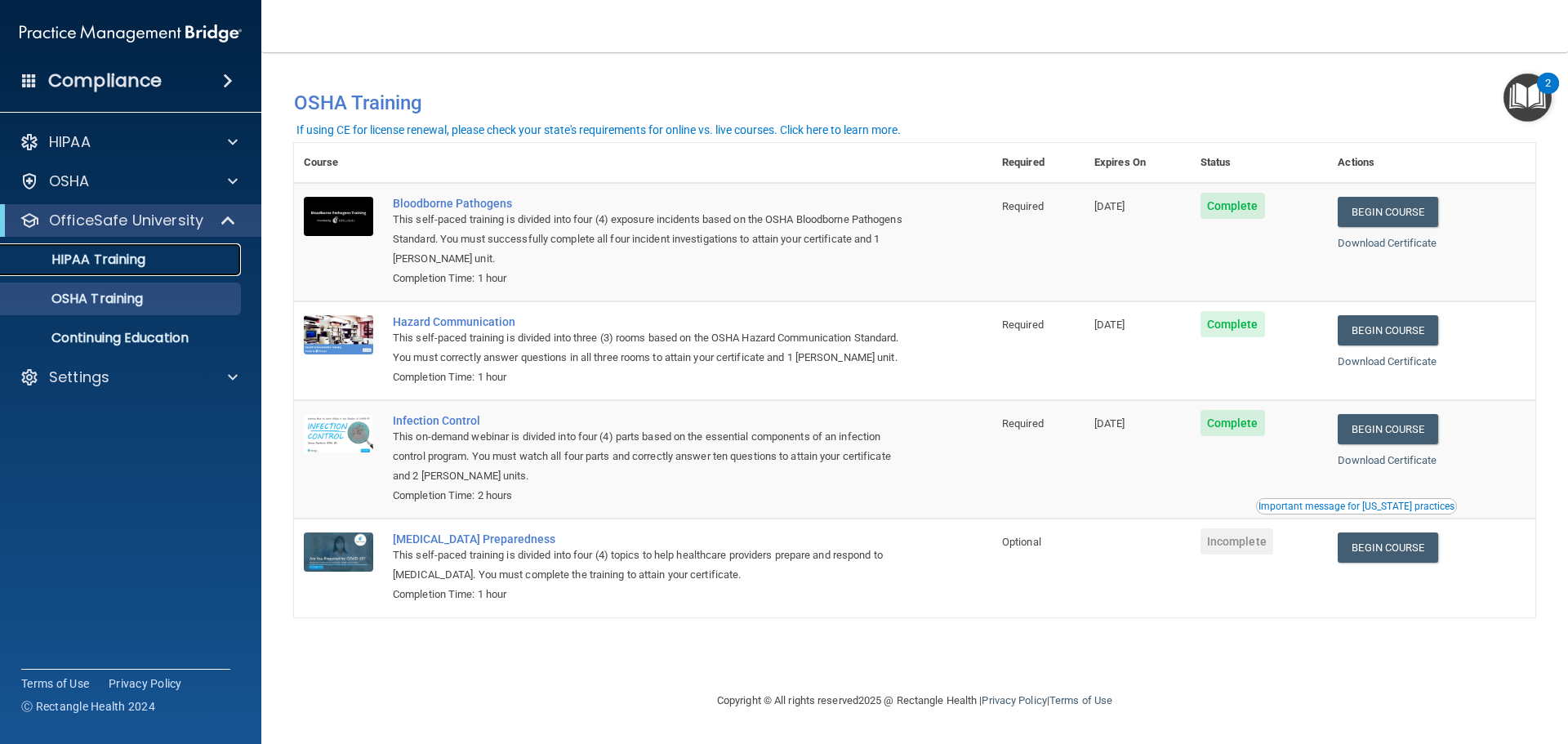
click at [77, 264] on p "HIPAA Training" at bounding box center [78, 260] width 135 height 17
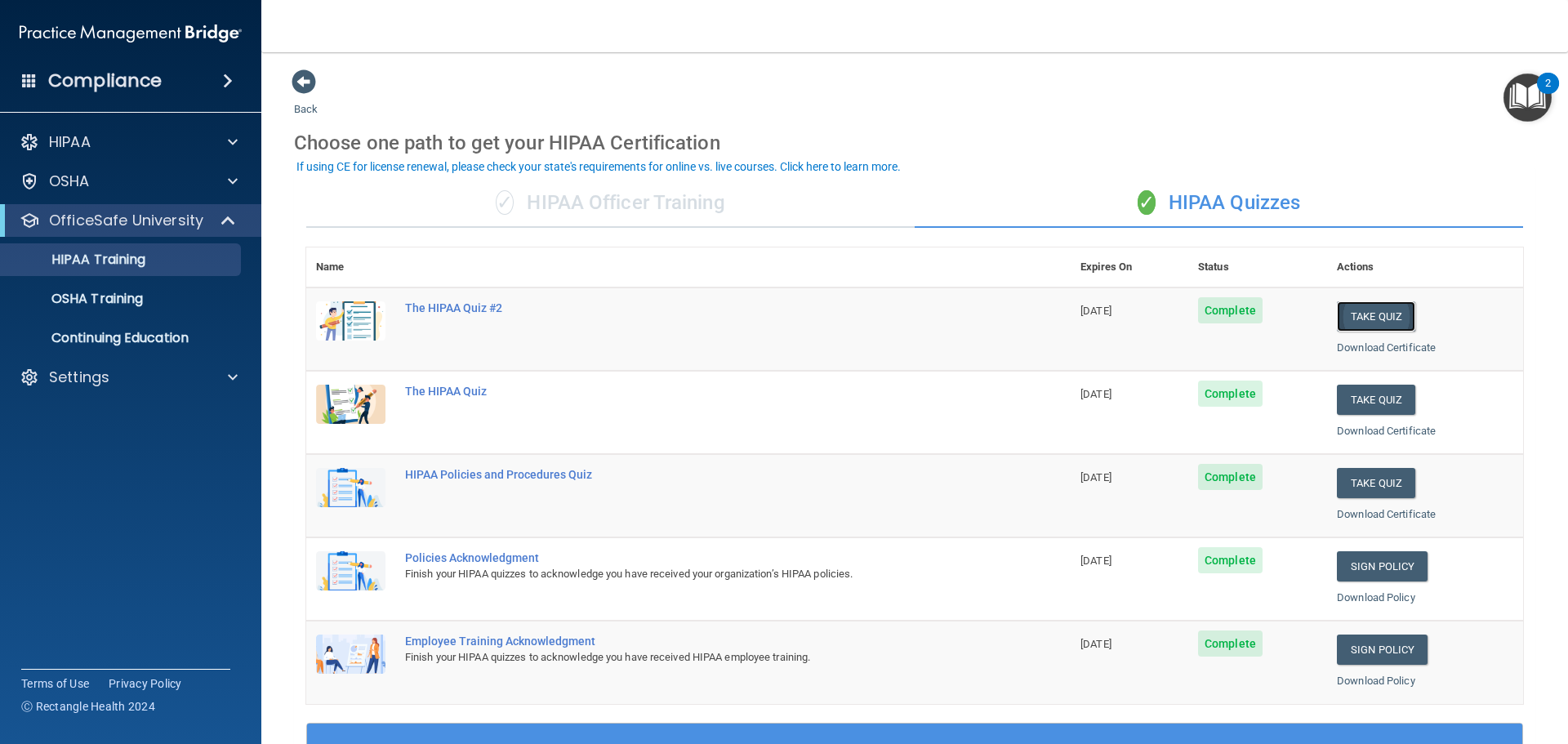
click at [1362, 315] on button "Take Quiz" at bounding box center [1376, 316] width 79 height 30
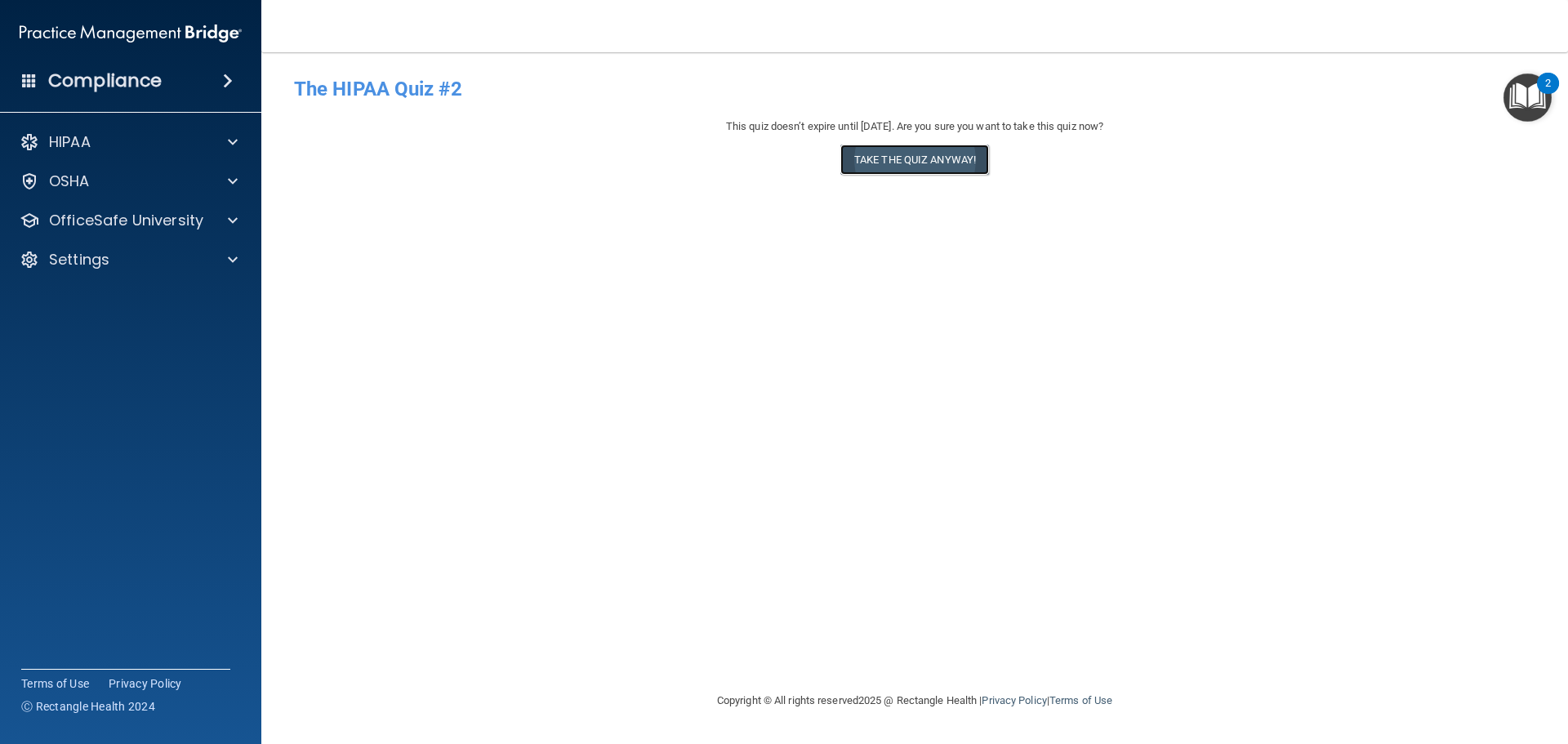
click at [921, 158] on button "Take the quiz anyway!" at bounding box center [915, 159] width 149 height 30
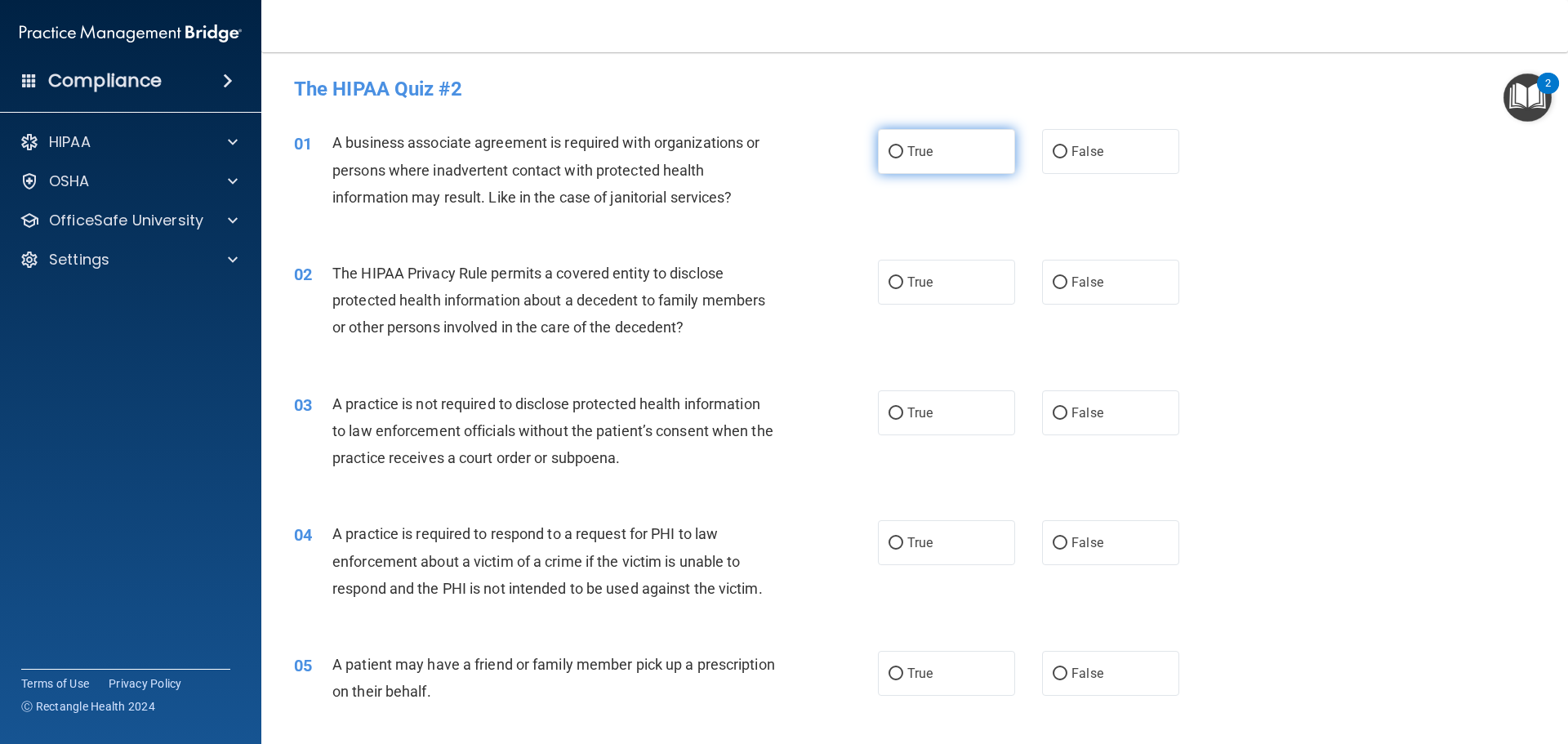
click at [903, 140] on label "True" at bounding box center [946, 152] width 137 height 45
click at [903, 146] on input "True" at bounding box center [895, 152] width 15 height 13
radio input "true"
click at [895, 284] on input "True" at bounding box center [895, 283] width 15 height 13
radio input "true"
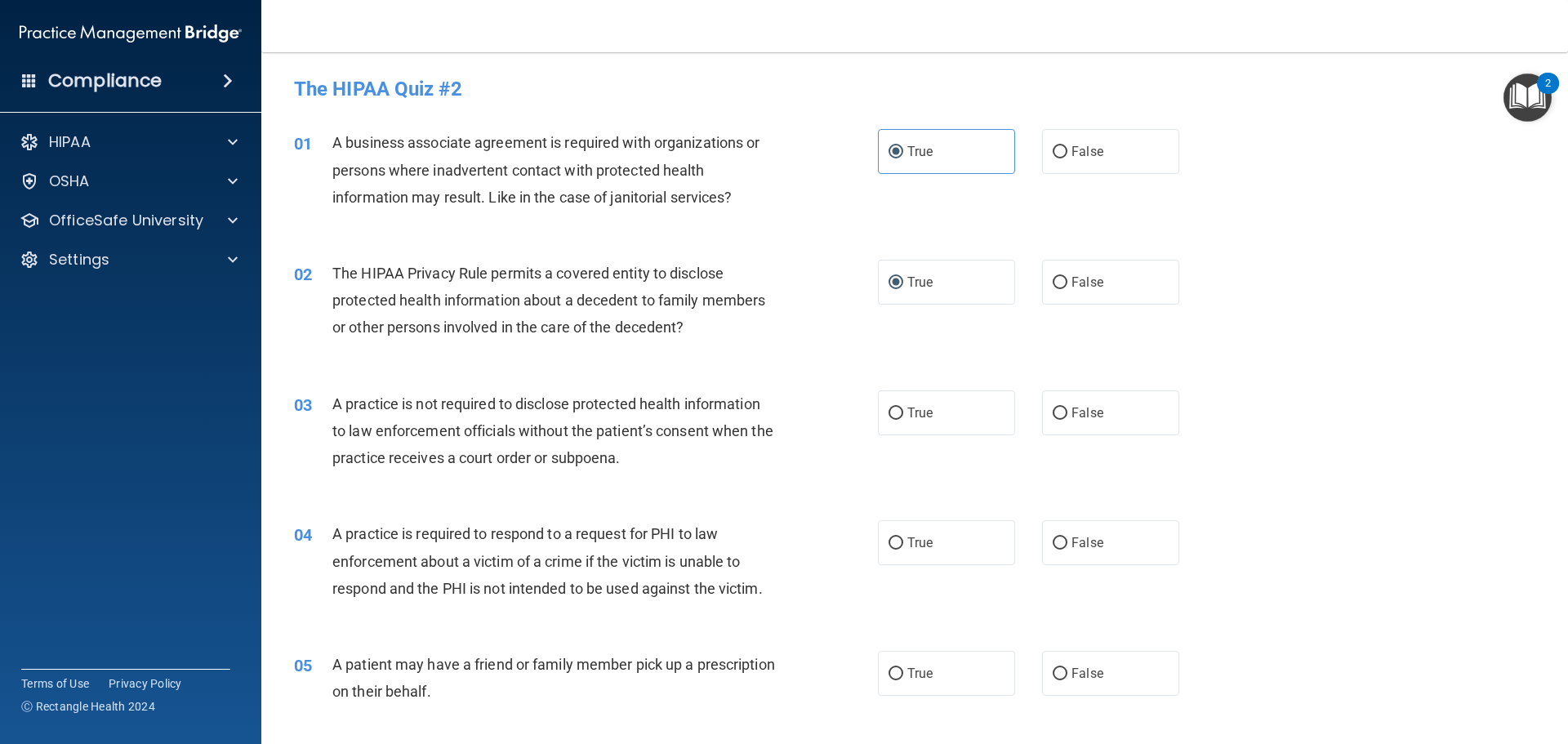
scroll to position [82, 0]
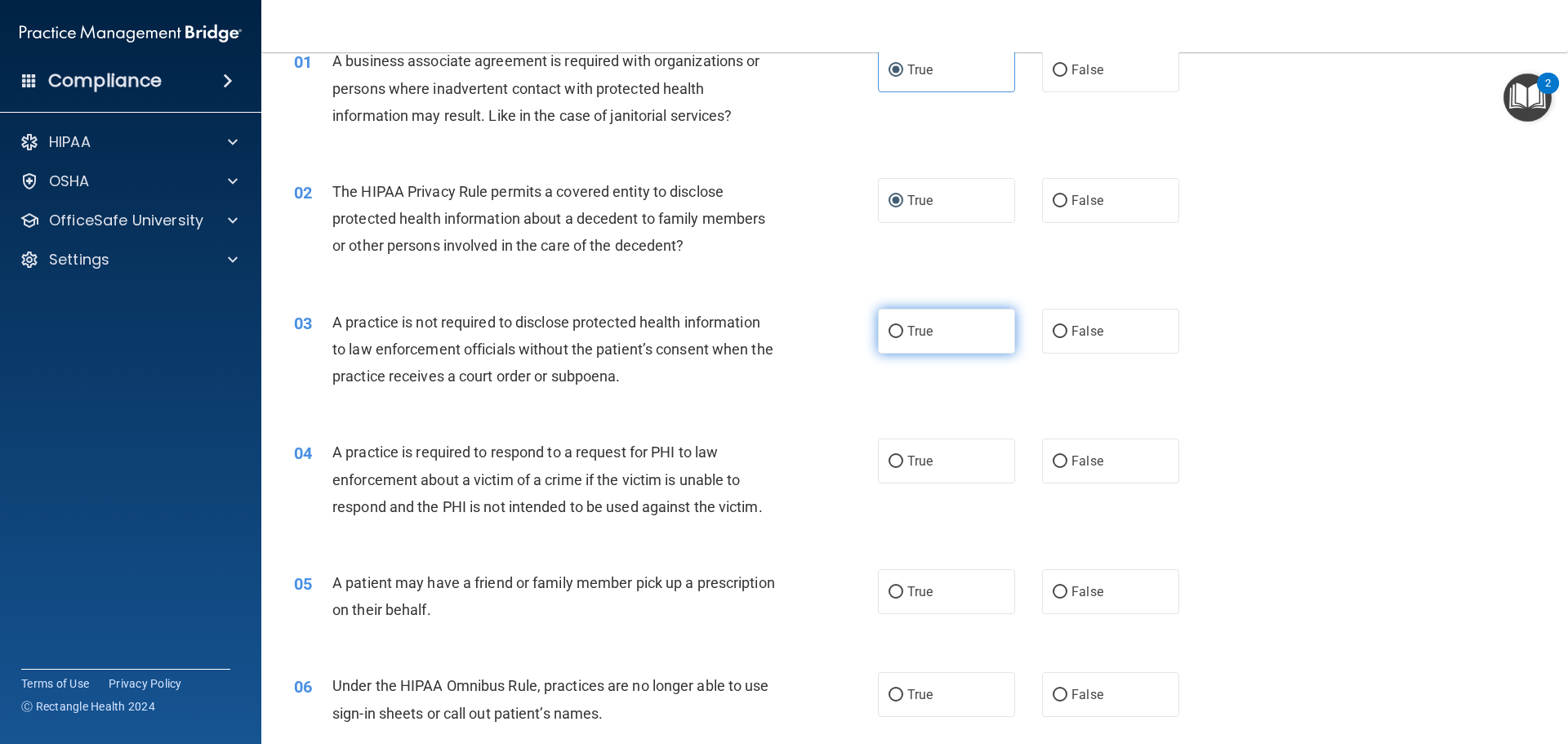
click at [923, 320] on label "True" at bounding box center [946, 332] width 137 height 45
click at [903, 326] on input "True" at bounding box center [895, 332] width 15 height 13
radio input "true"
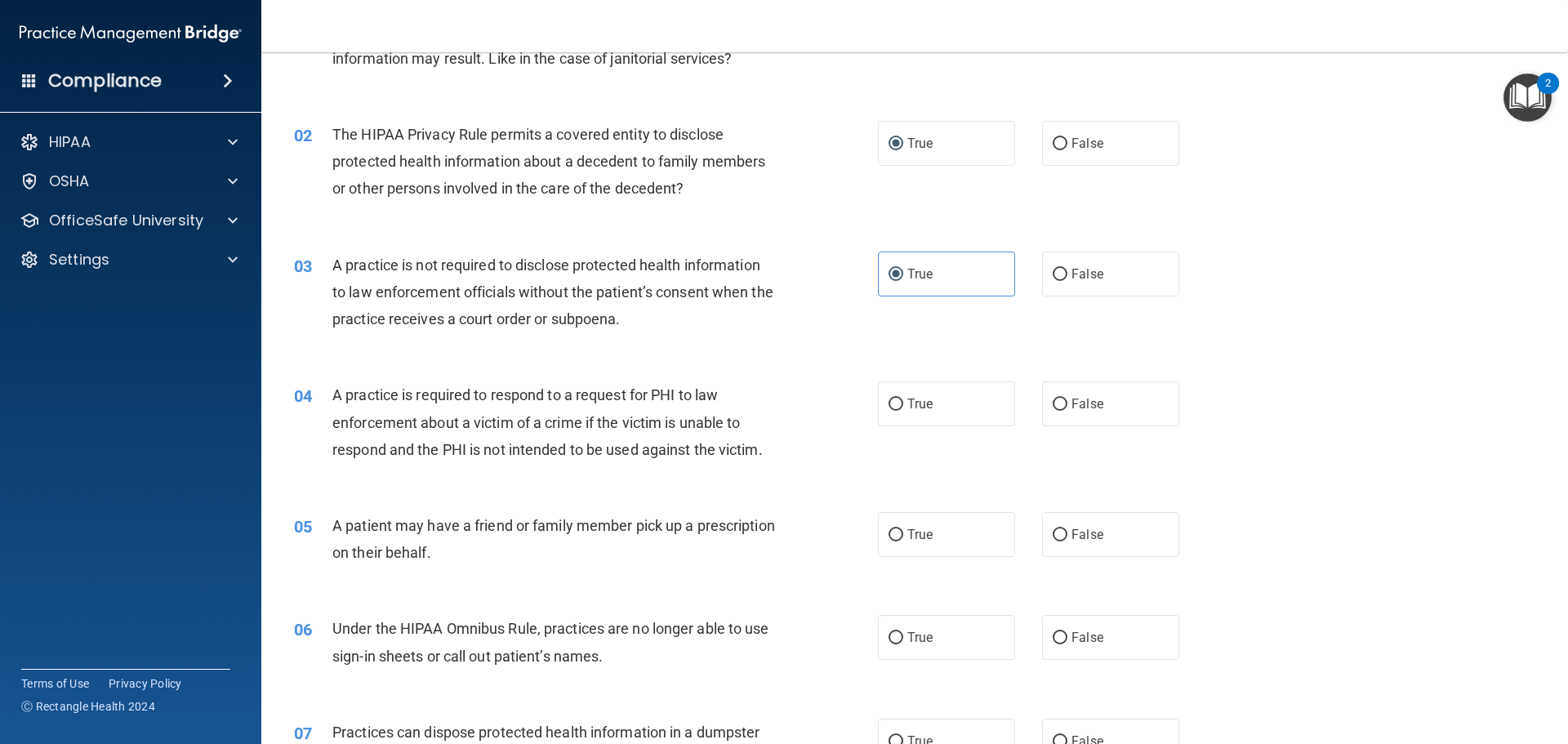
scroll to position [163, 0]
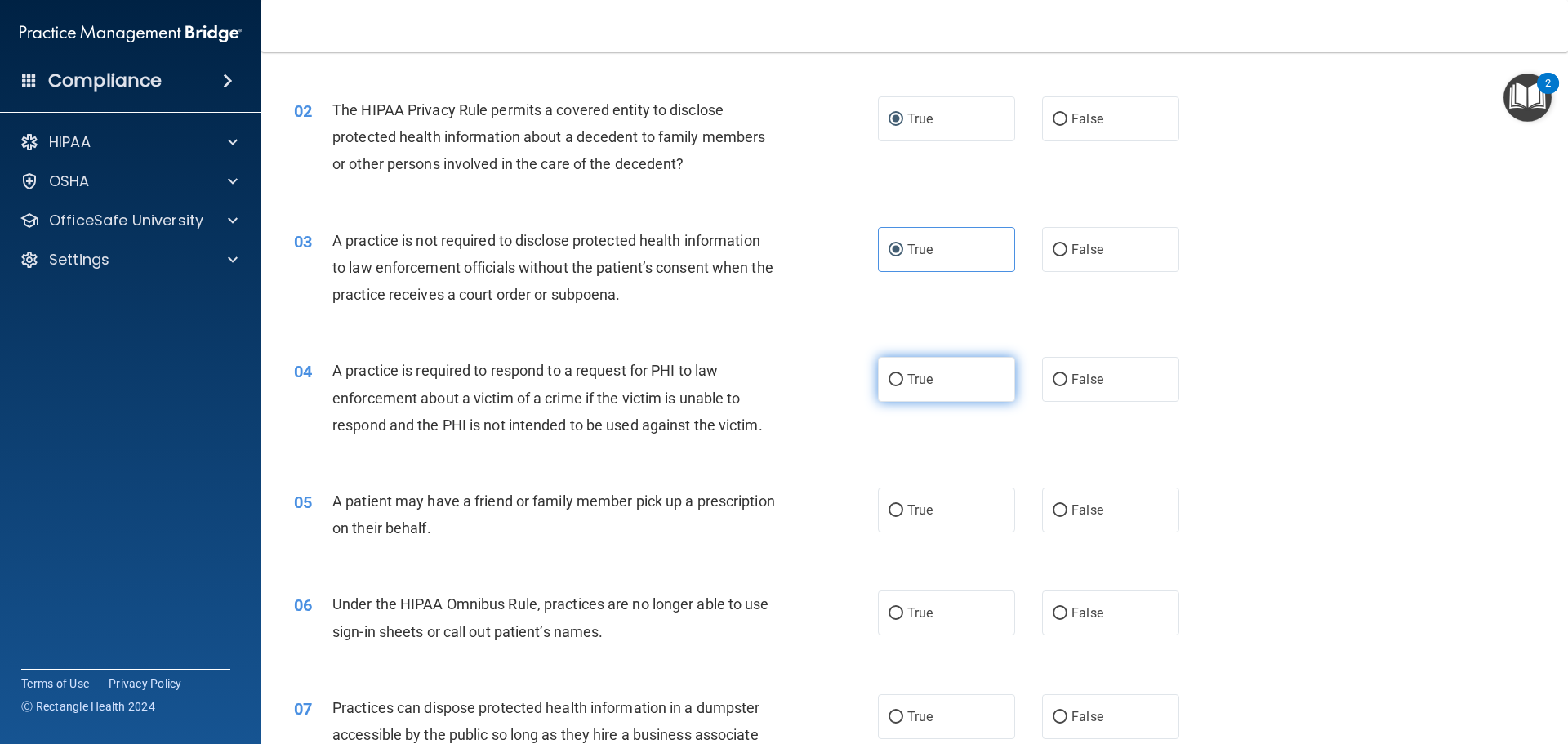
click at [889, 380] on input "True" at bounding box center [895, 380] width 15 height 13
radio input "true"
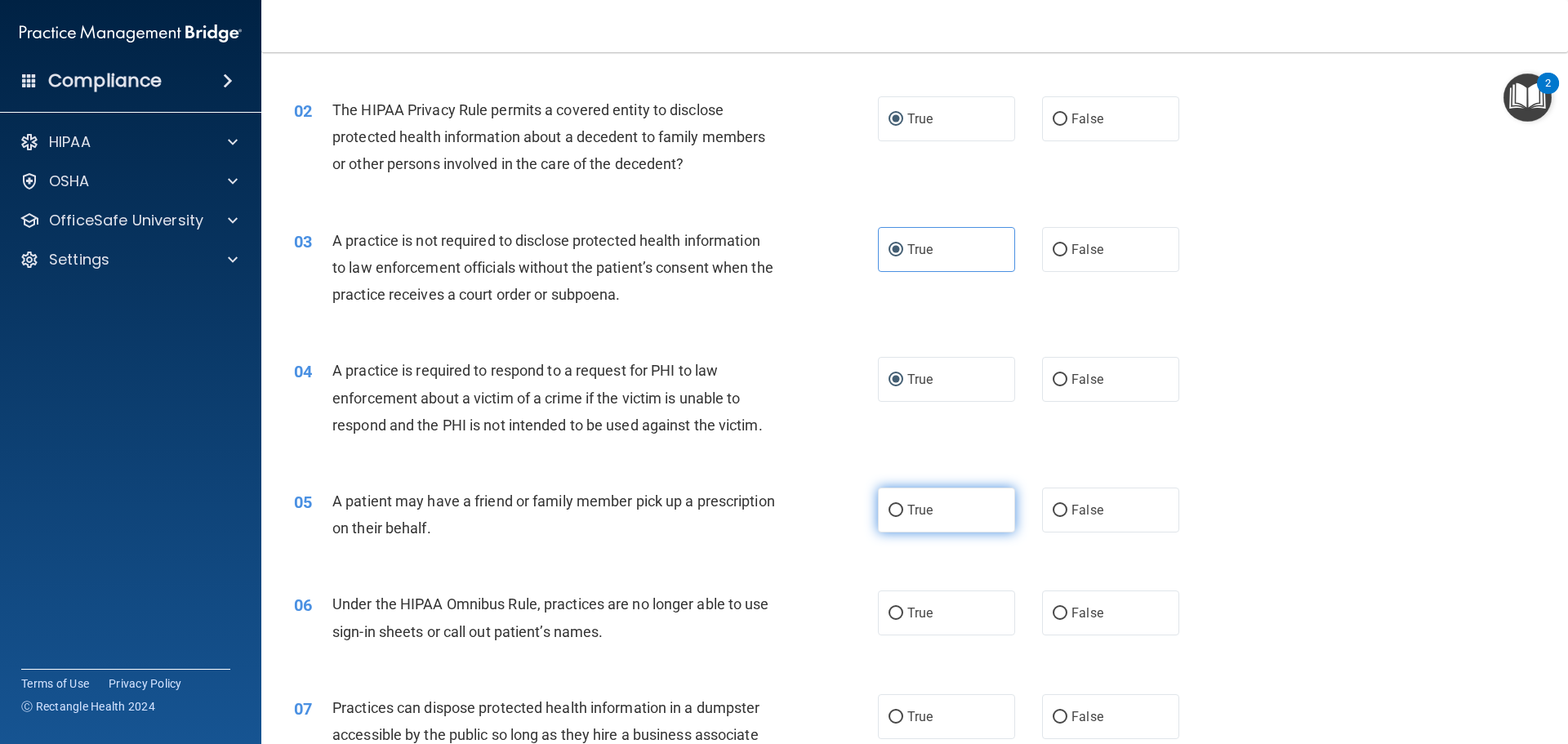
click at [952, 502] on label "True" at bounding box center [946, 511] width 137 height 45
click at [903, 505] on input "True" at bounding box center [895, 511] width 15 height 13
radio input "true"
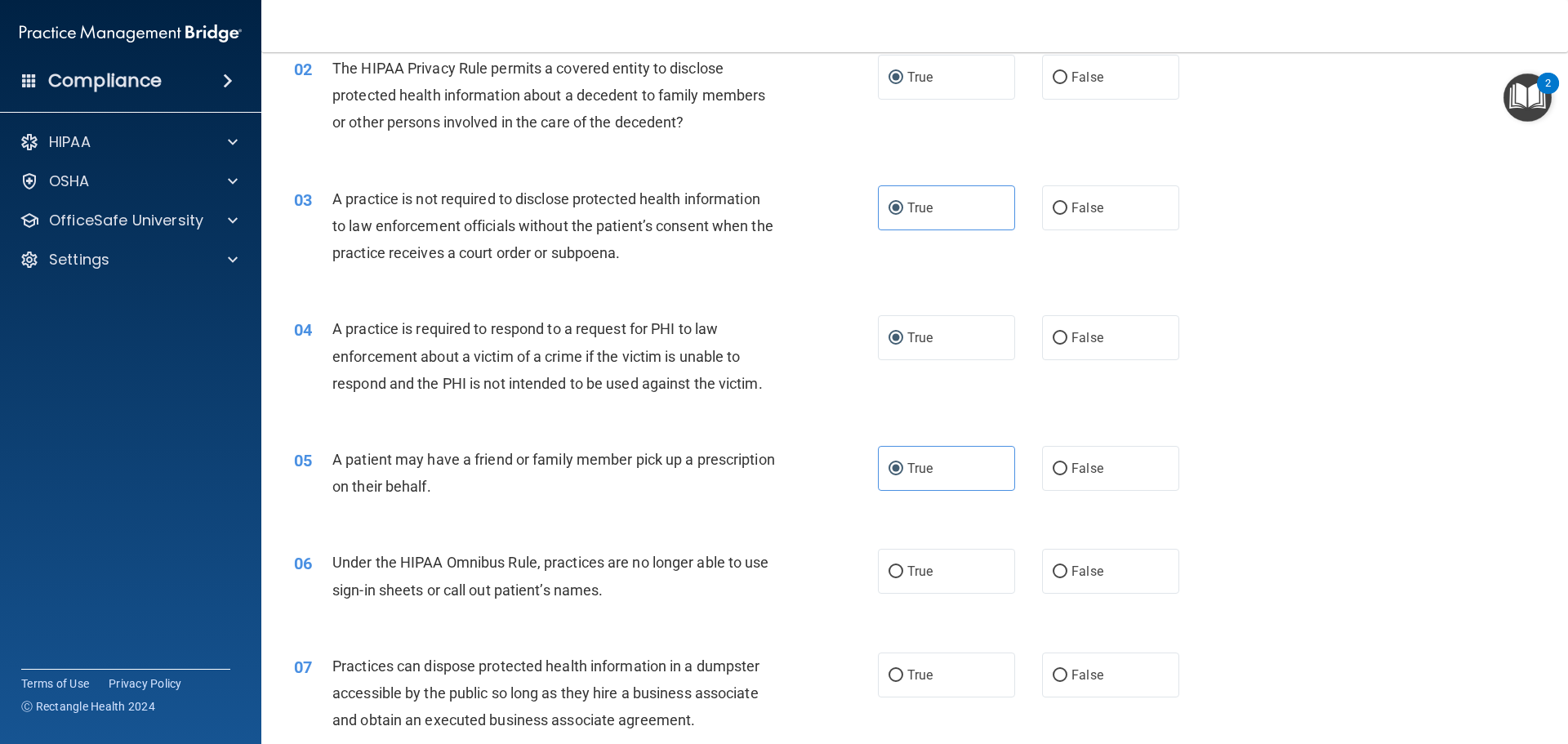
scroll to position [245, 0]
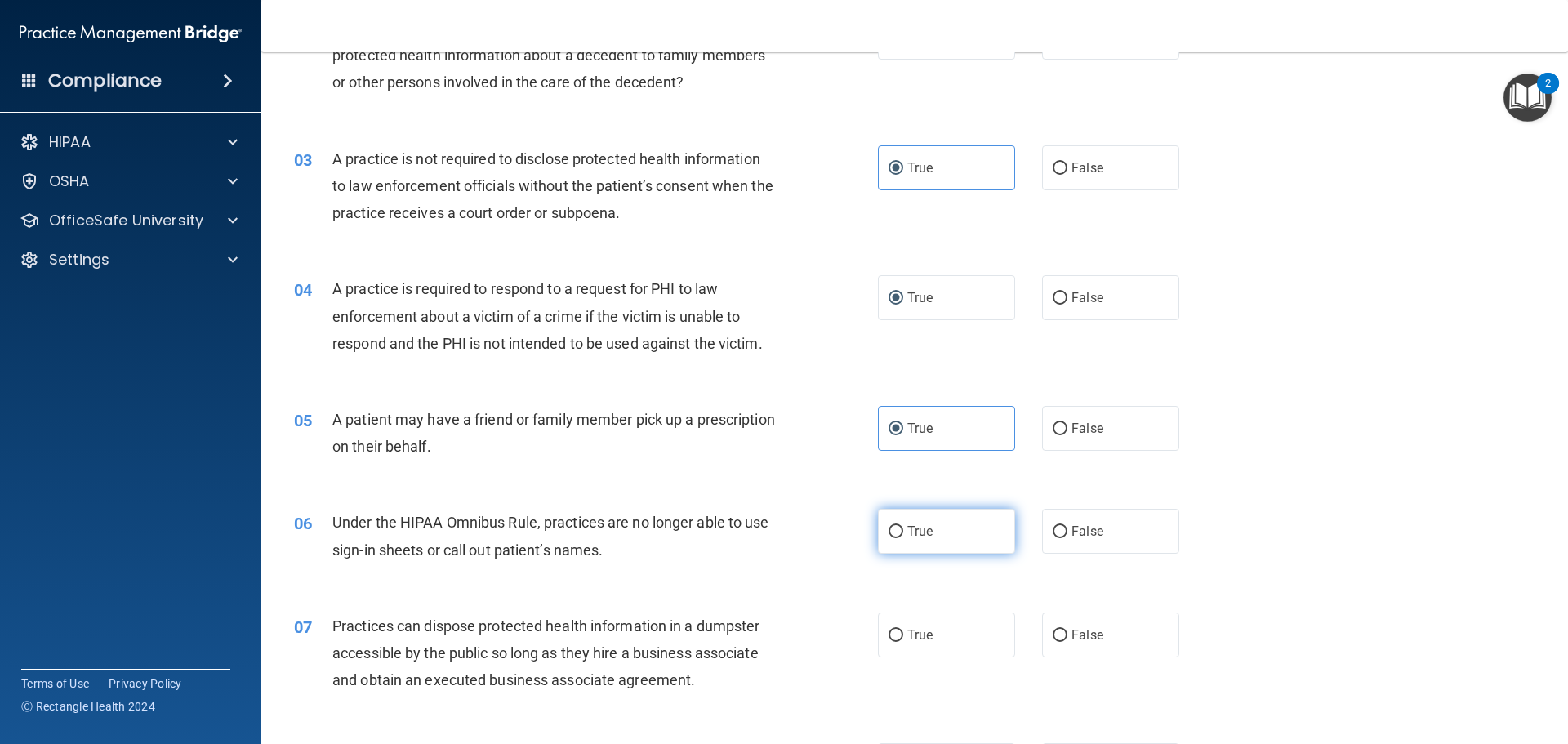
click at [971, 530] on label "True" at bounding box center [946, 531] width 137 height 45
click at [903, 530] on input "True" at bounding box center [895, 532] width 15 height 13
radio input "true"
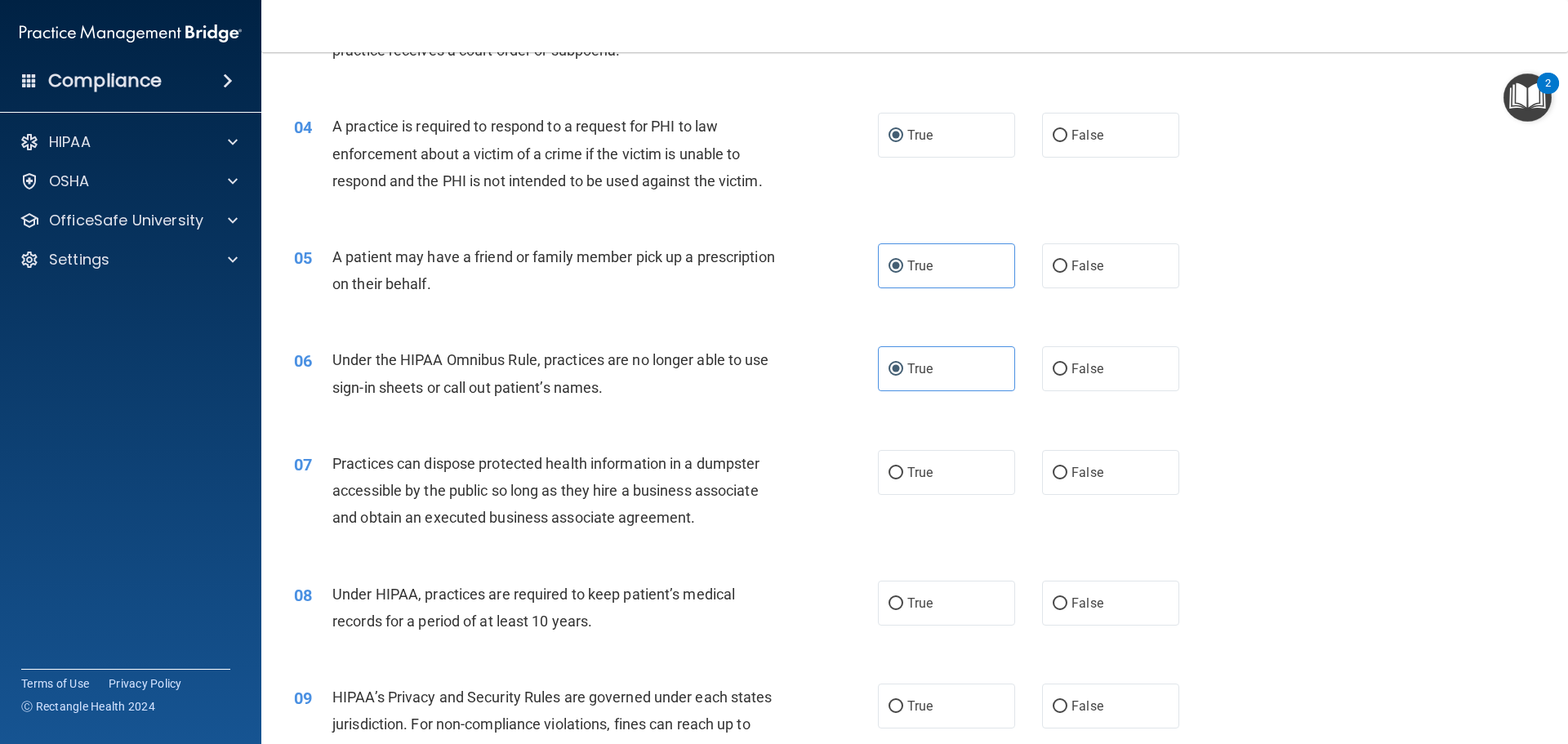
scroll to position [408, 0]
click at [1125, 474] on label "False" at bounding box center [1110, 472] width 137 height 45
click at [1067, 474] on input "False" at bounding box center [1060, 473] width 15 height 13
radio input "true"
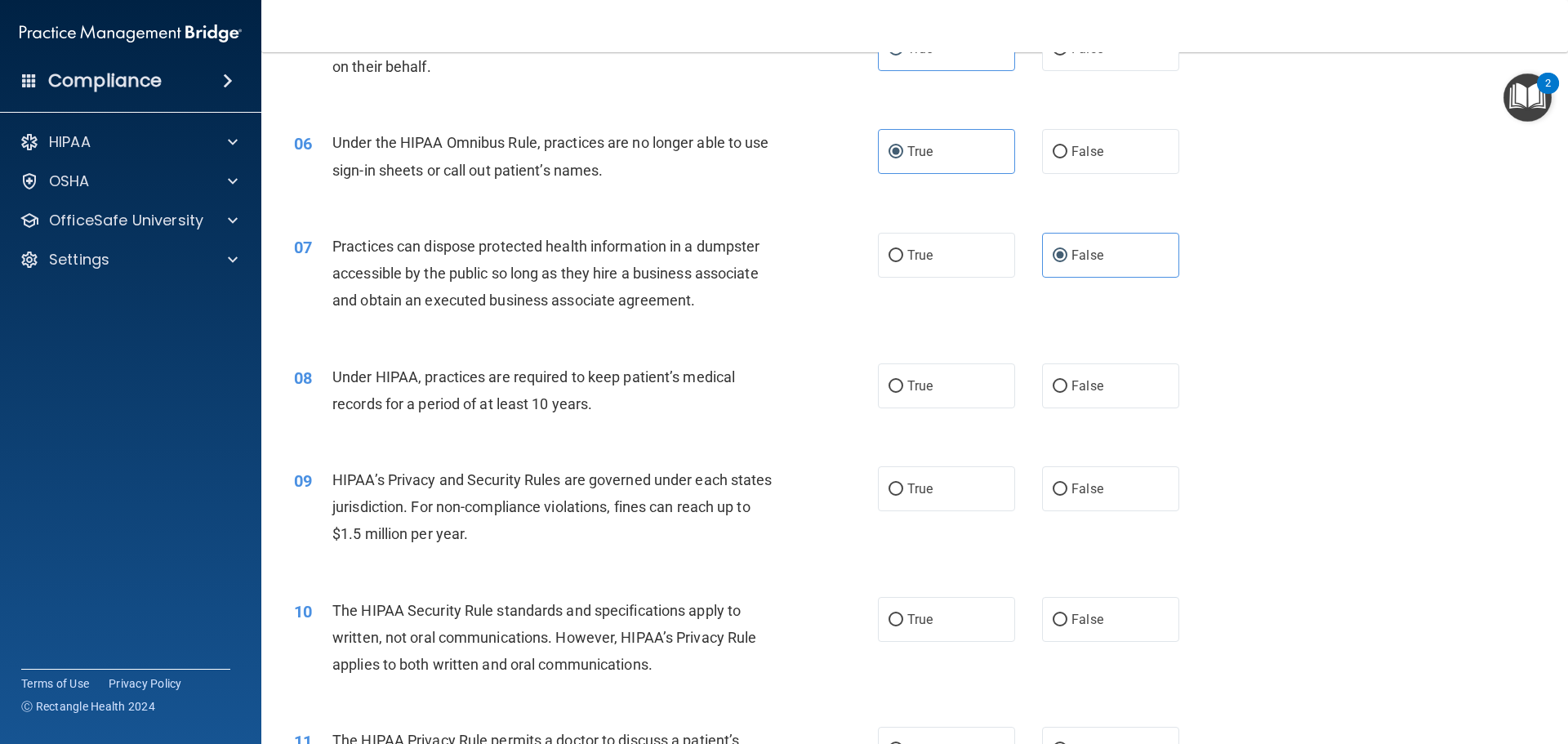
scroll to position [654, 0]
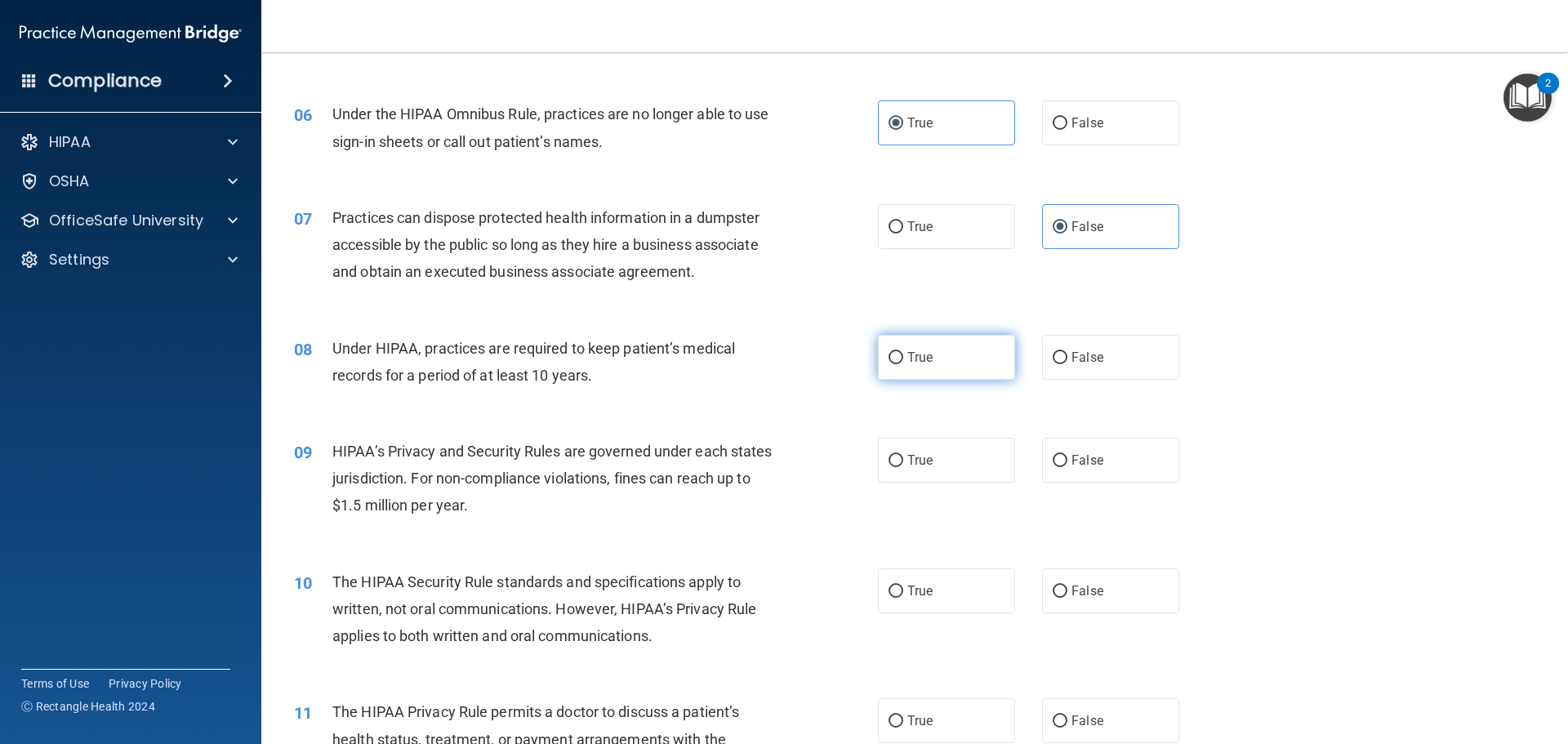
click at [938, 362] on label "True" at bounding box center [946, 357] width 137 height 45
click at [903, 362] on input "True" at bounding box center [895, 358] width 15 height 13
radio input "true"
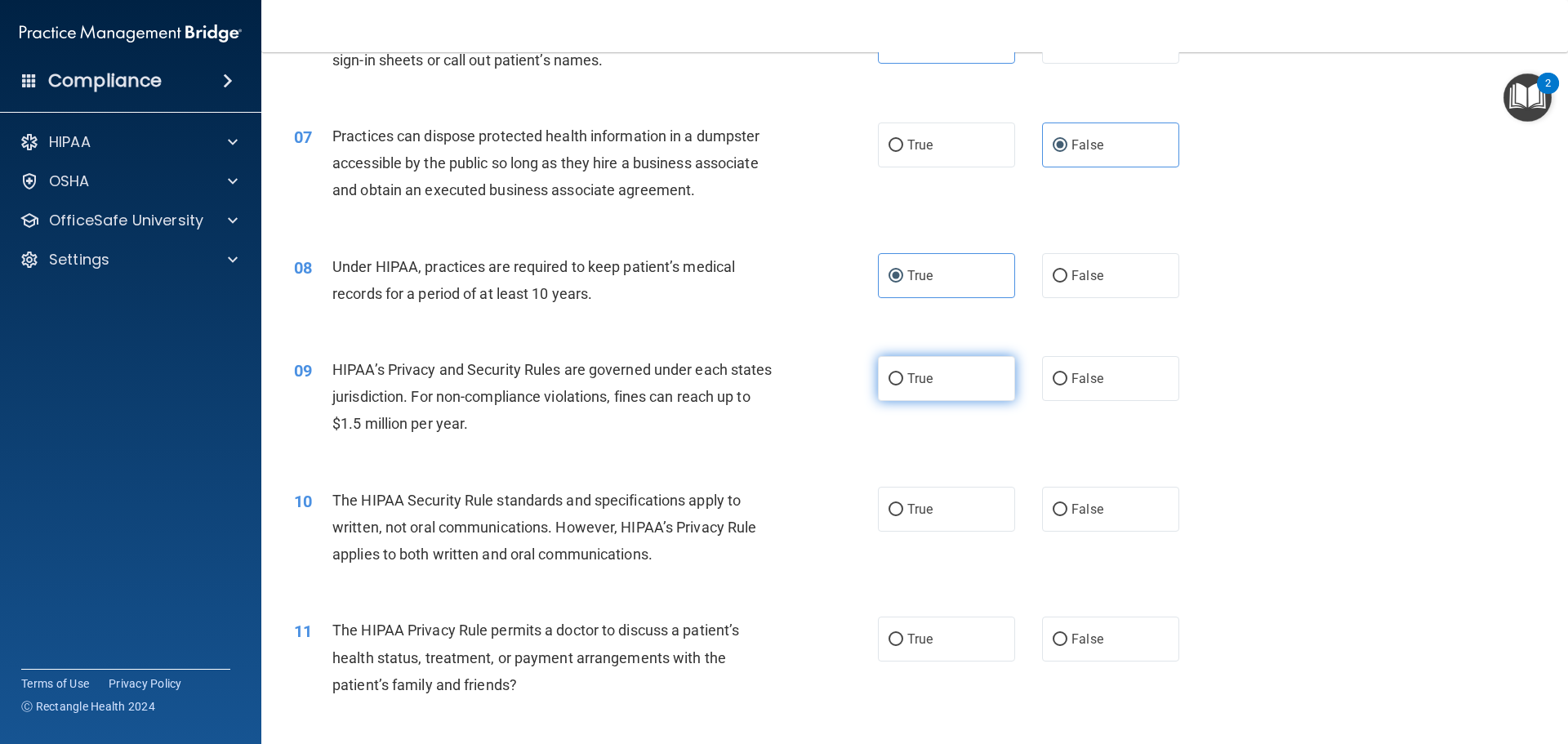
click at [945, 372] on label "True" at bounding box center [946, 378] width 137 height 45
click at [903, 373] on input "True" at bounding box center [895, 379] width 15 height 13
radio input "true"
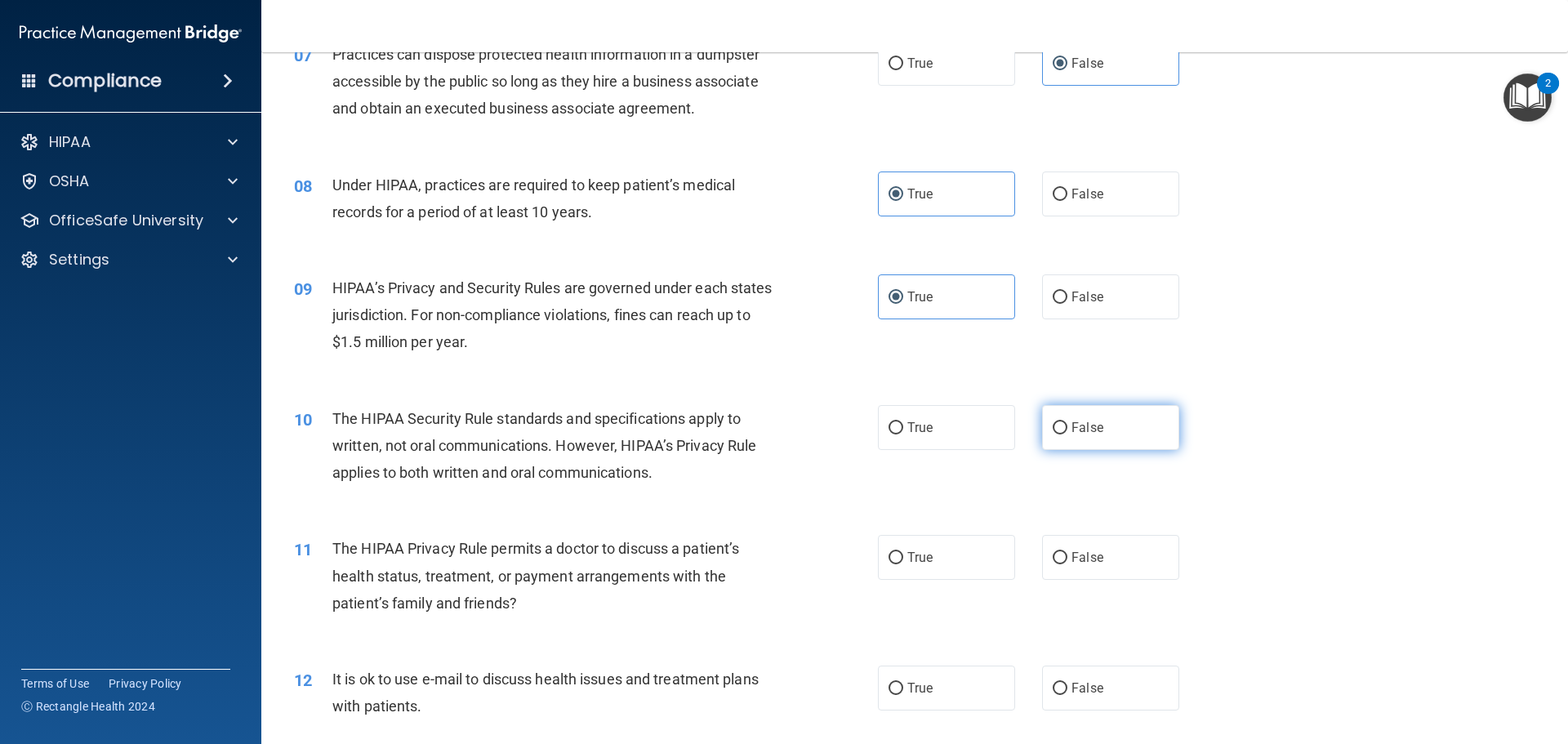
click at [1081, 434] on span "False" at bounding box center [1087, 428] width 32 height 16
click at [1067, 434] on input "False" at bounding box center [1060, 428] width 15 height 13
radio input "true"
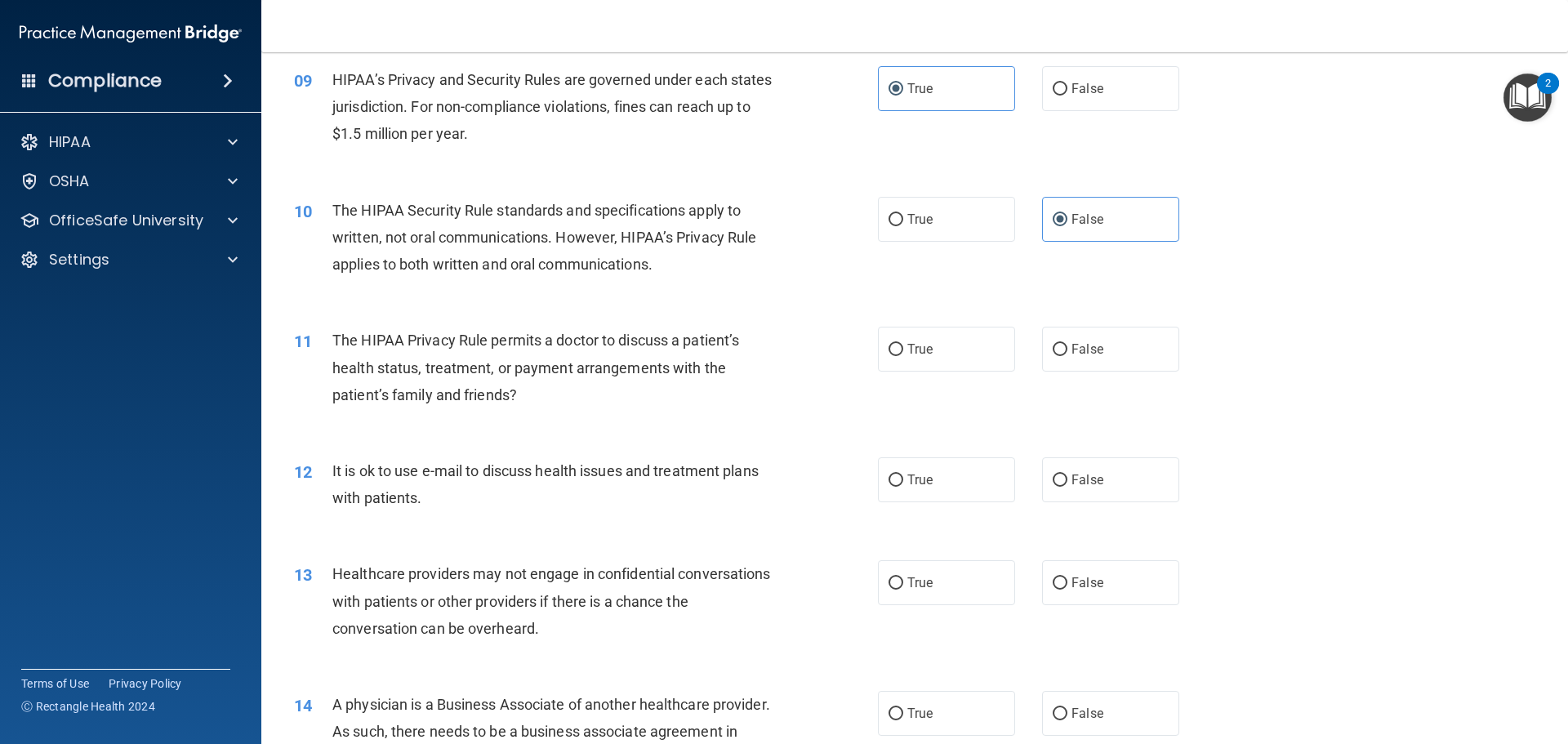
scroll to position [1062, 0]
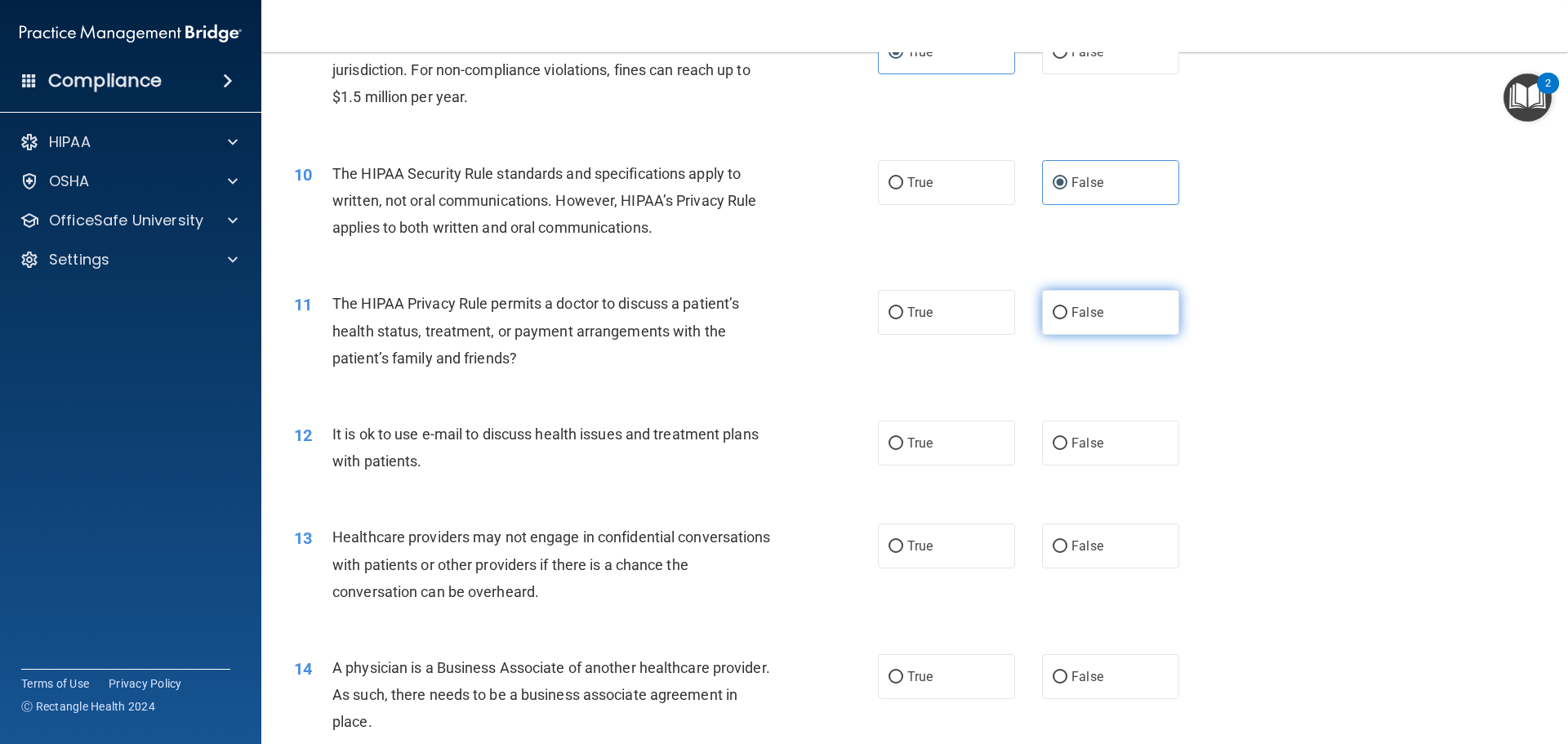
click at [1121, 321] on label "False" at bounding box center [1110, 312] width 137 height 45
click at [1067, 320] on input "False" at bounding box center [1060, 313] width 15 height 13
radio input "true"
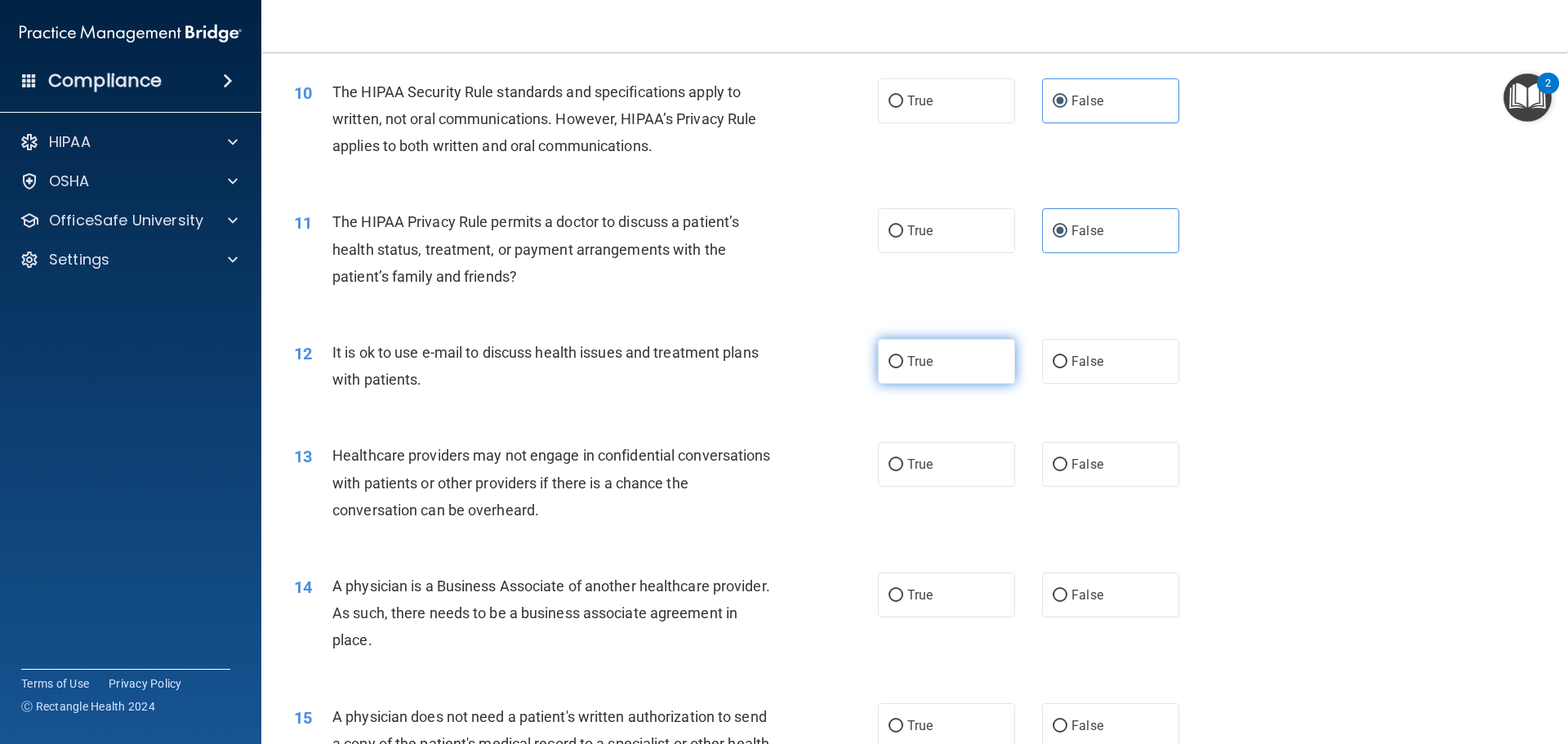
click at [951, 362] on label "True" at bounding box center [946, 362] width 137 height 45
click at [903, 362] on input "True" at bounding box center [895, 362] width 15 height 13
radio input "true"
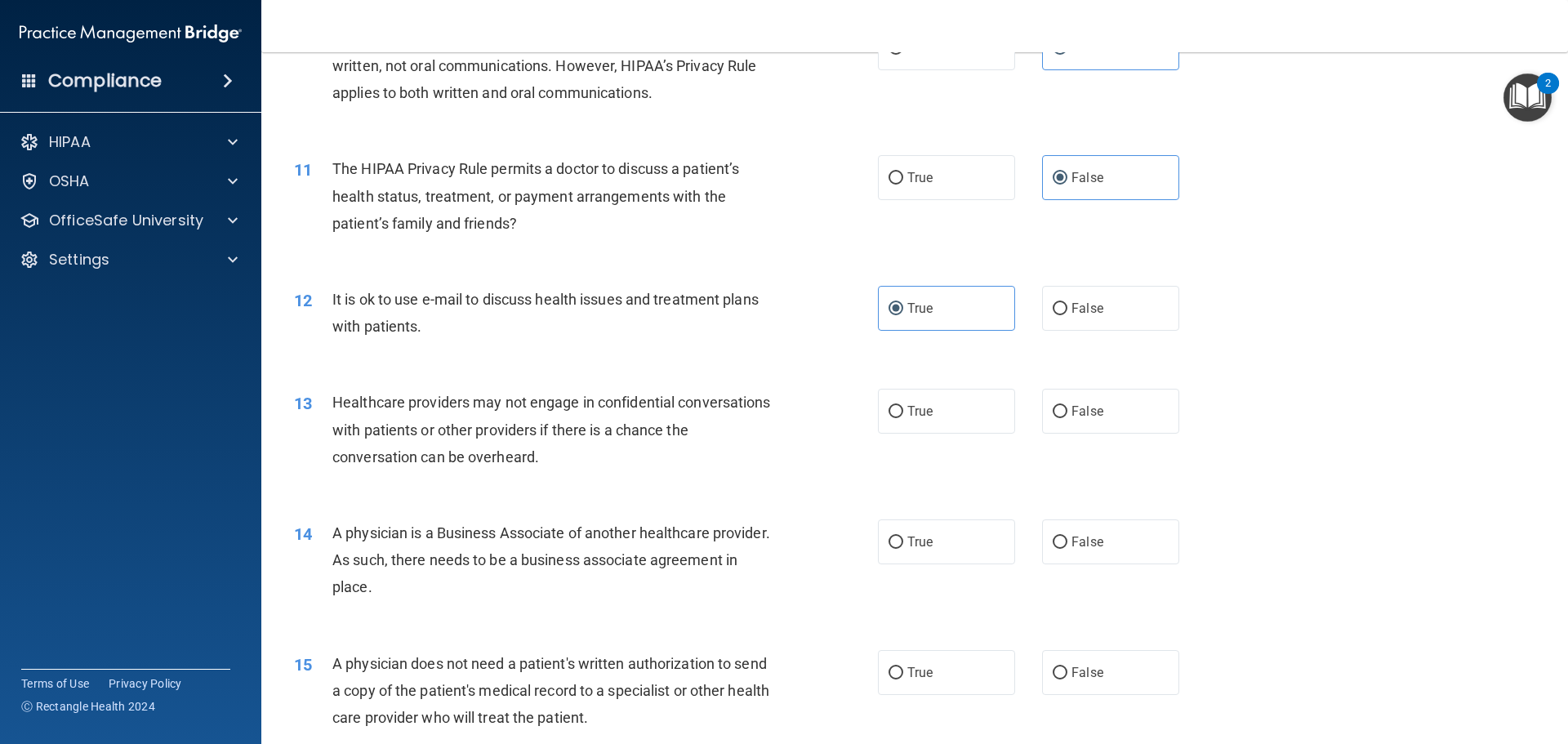
scroll to position [1225, 0]
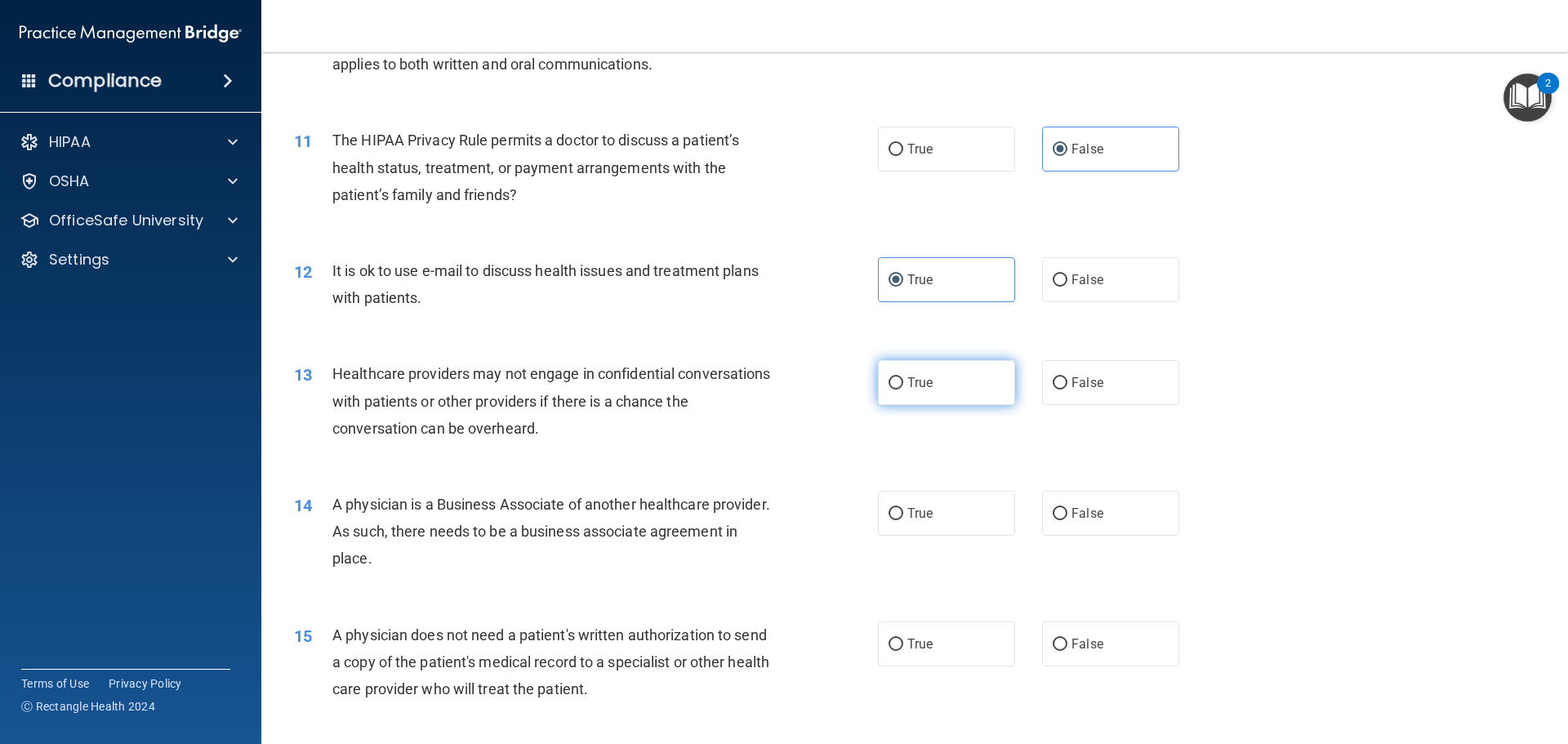
click at [968, 385] on label "True" at bounding box center [946, 383] width 137 height 45
click at [903, 385] on input "True" at bounding box center [895, 383] width 15 height 13
radio input "true"
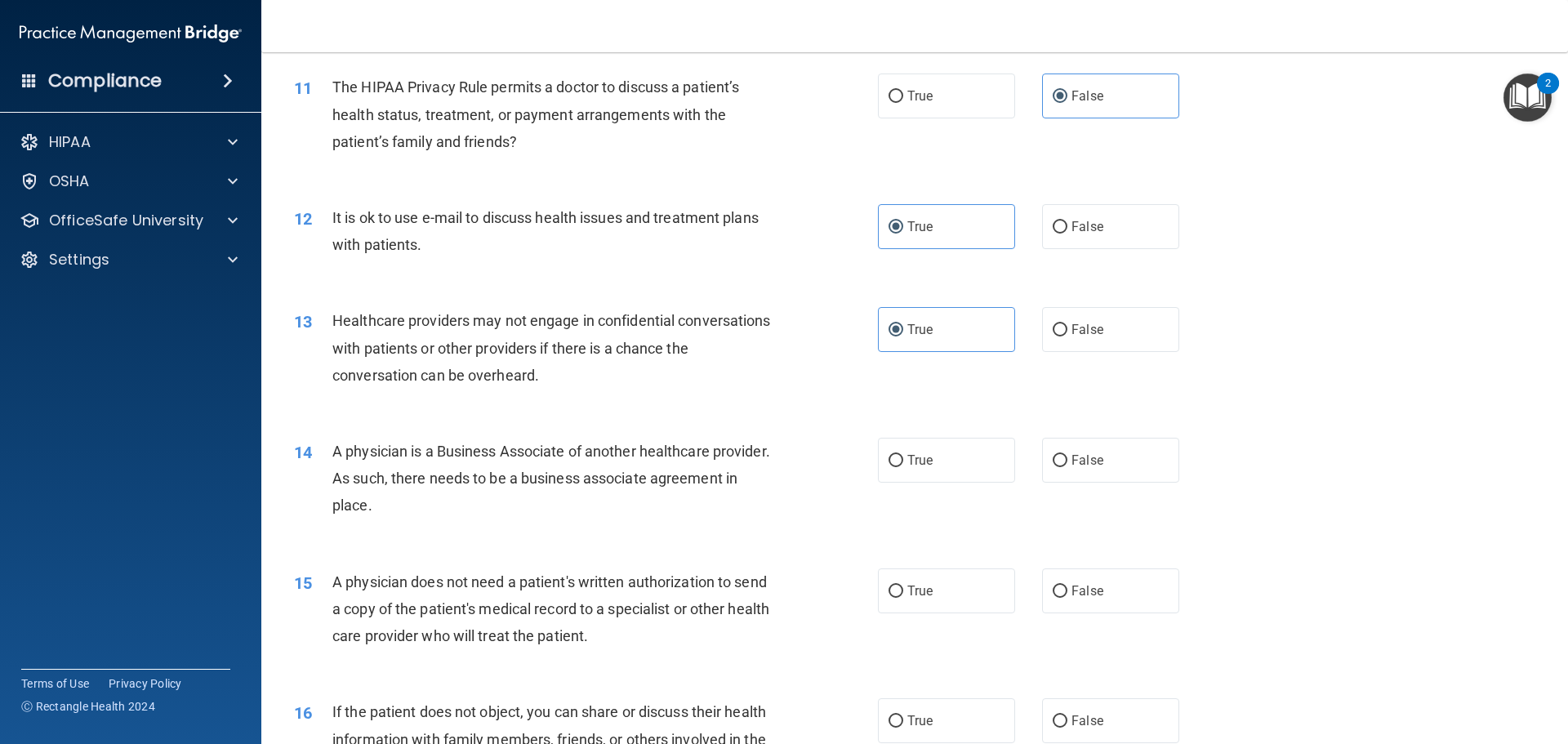
scroll to position [1307, 0]
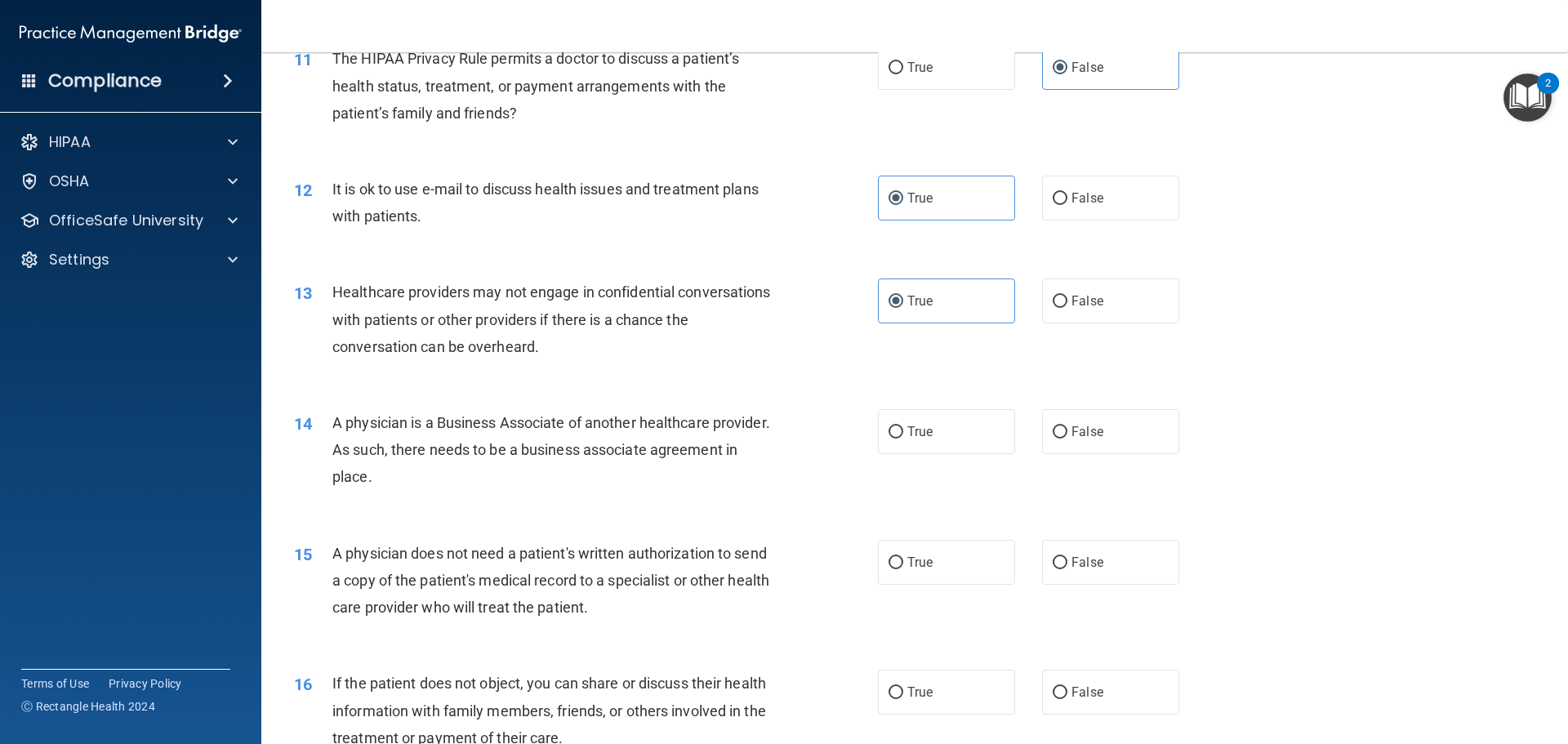
click at [134, 528] on accordion "HIPAA Documents and Policies Report an Incident Business Associates Emergency P…" at bounding box center [131, 326] width 262 height 413
click at [919, 433] on span "True" at bounding box center [921, 432] width 25 height 16
click at [903, 433] on input "True" at bounding box center [895, 433] width 15 height 13
radio input "true"
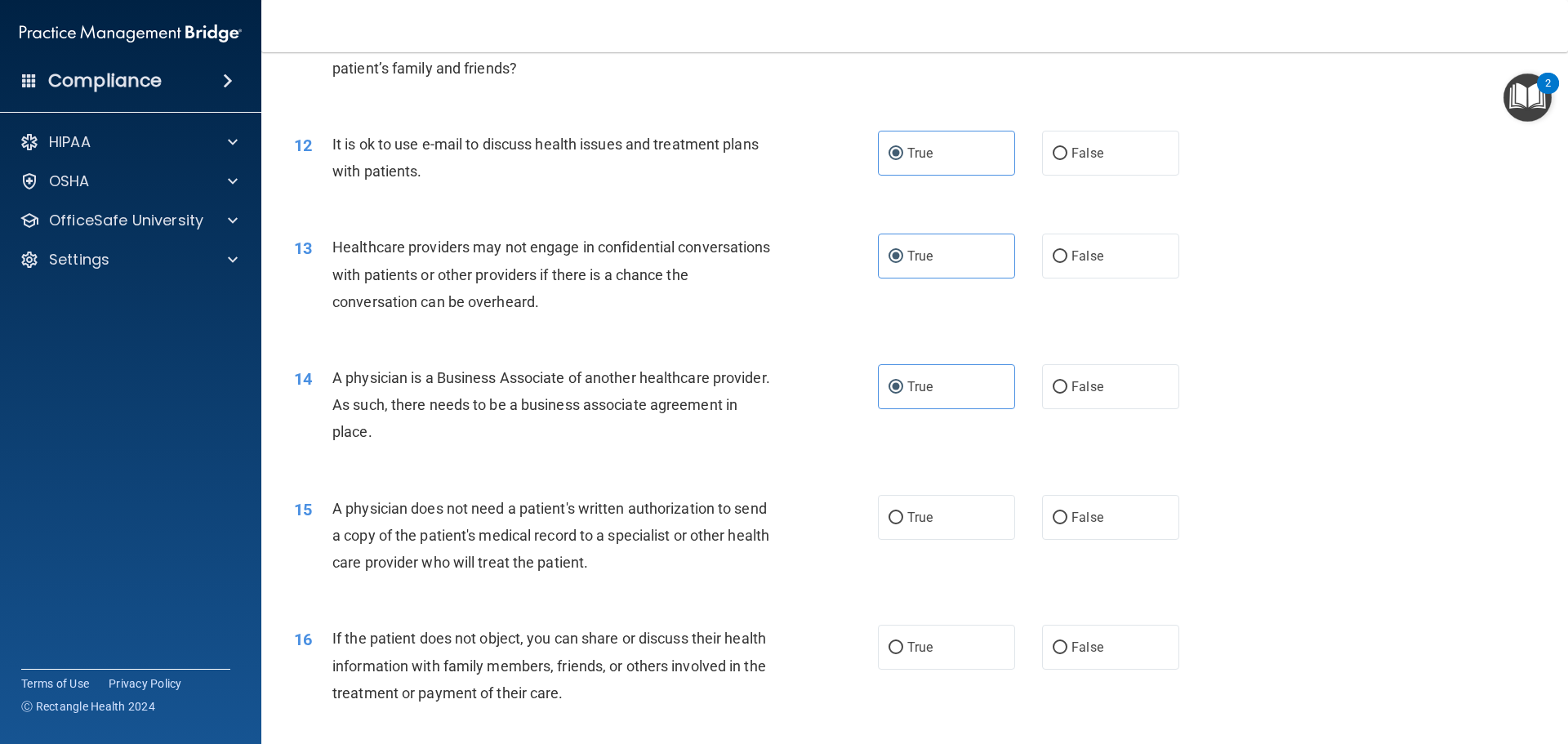
scroll to position [1389, 0]
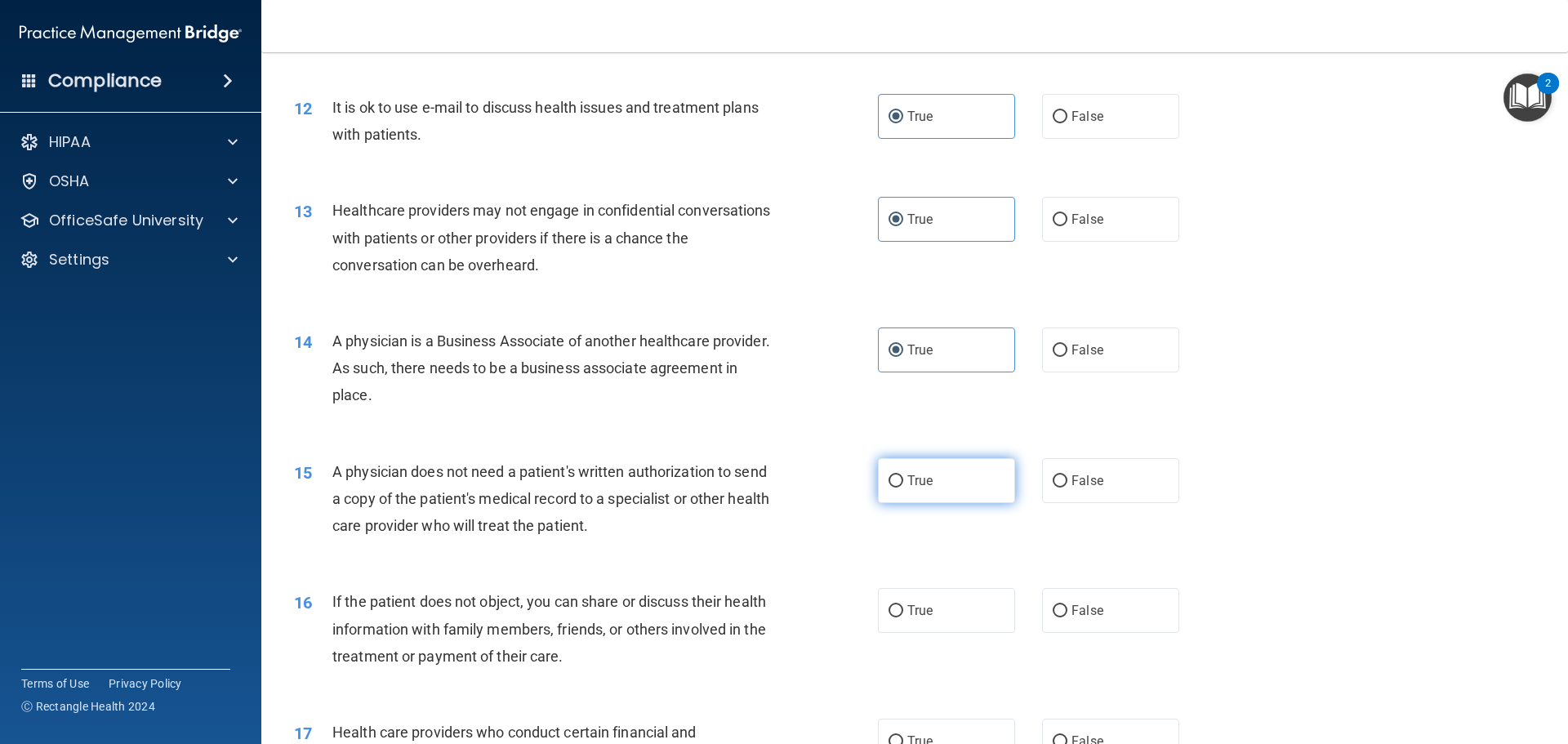
click at [948, 475] on label "True" at bounding box center [946, 480] width 137 height 45
click at [903, 476] on input "True" at bounding box center [895, 481] width 15 height 13
radio input "true"
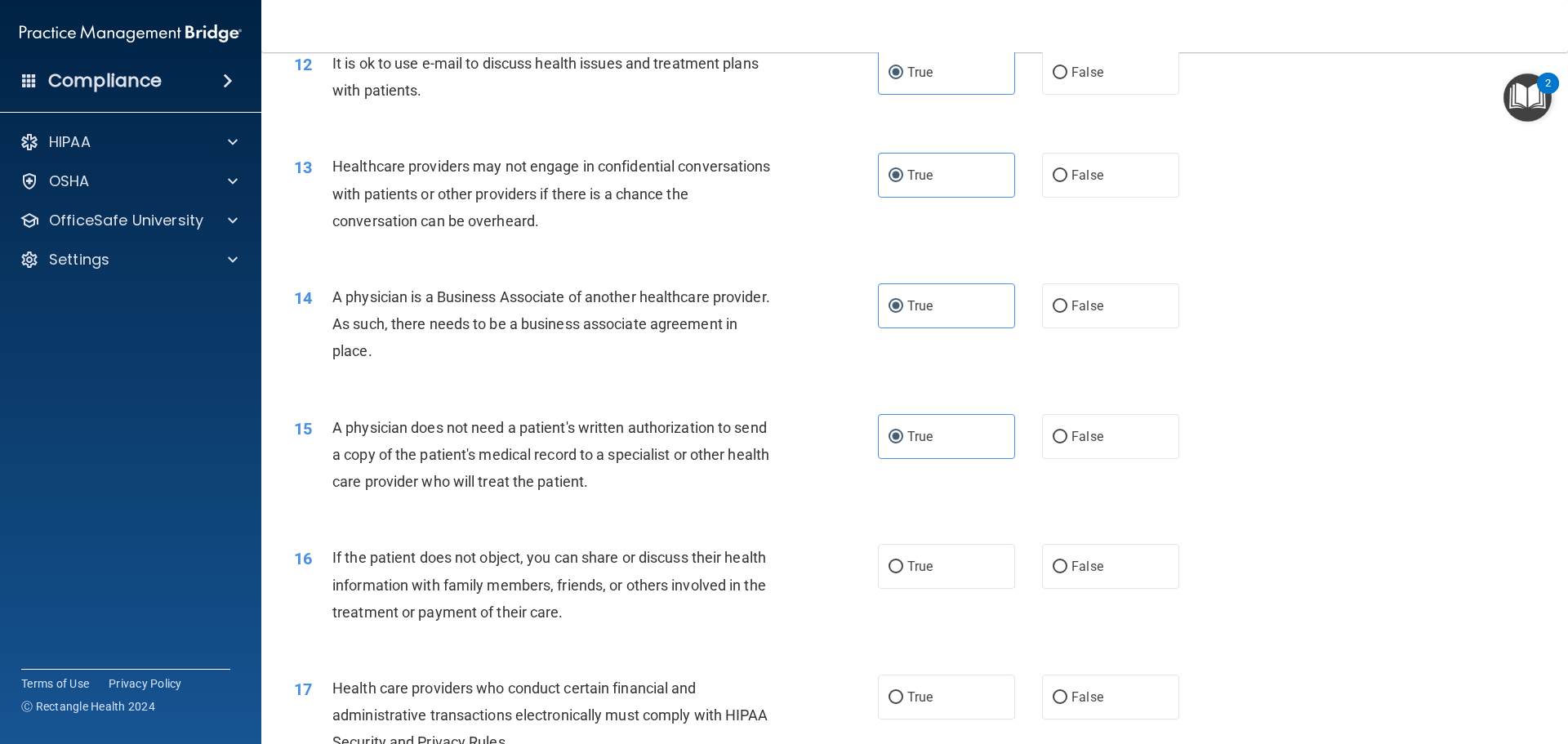
scroll to position [1470, 0]
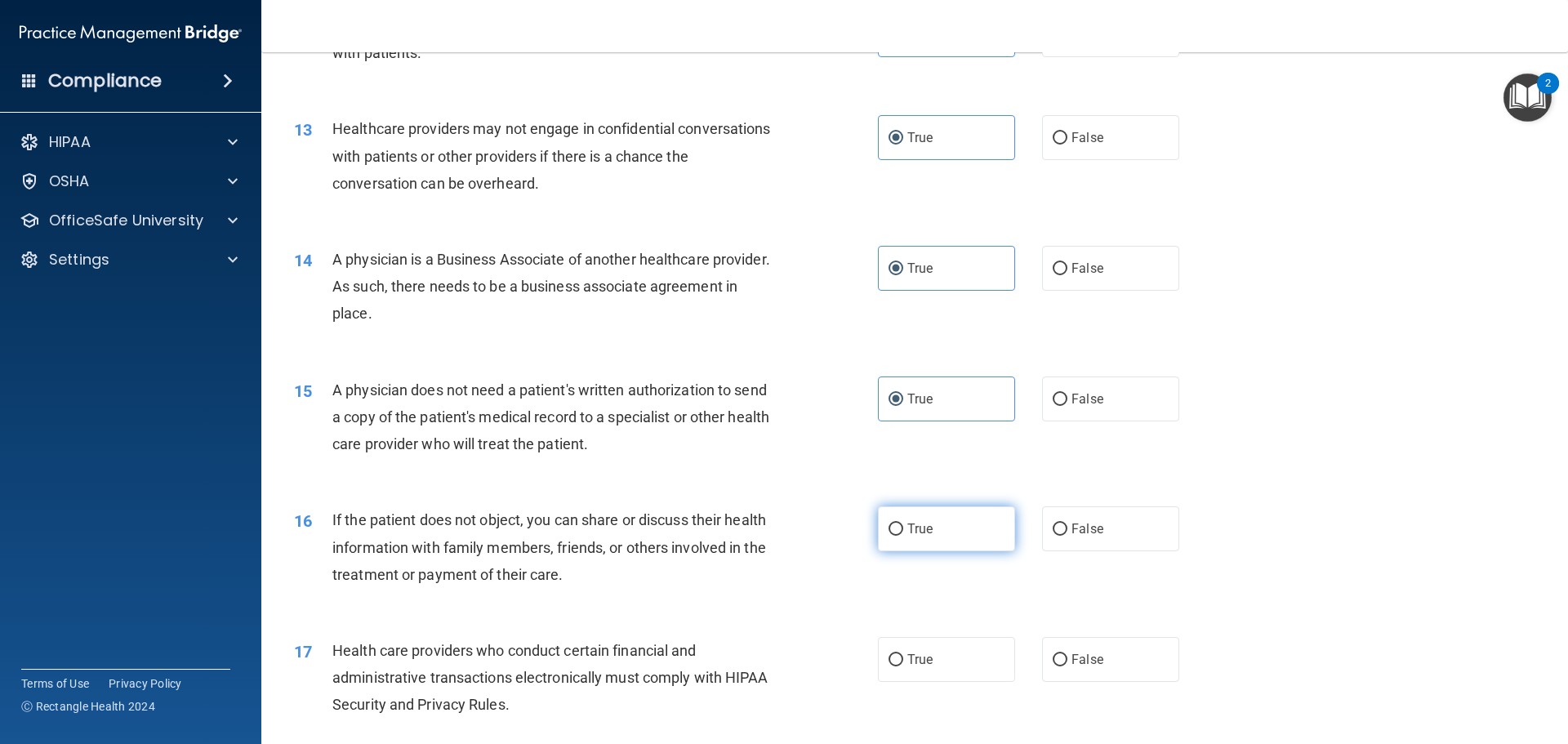
click at [918, 523] on span "True" at bounding box center [921, 529] width 25 height 16
click at [903, 524] on input "True" at bounding box center [895, 530] width 15 height 13
radio input "true"
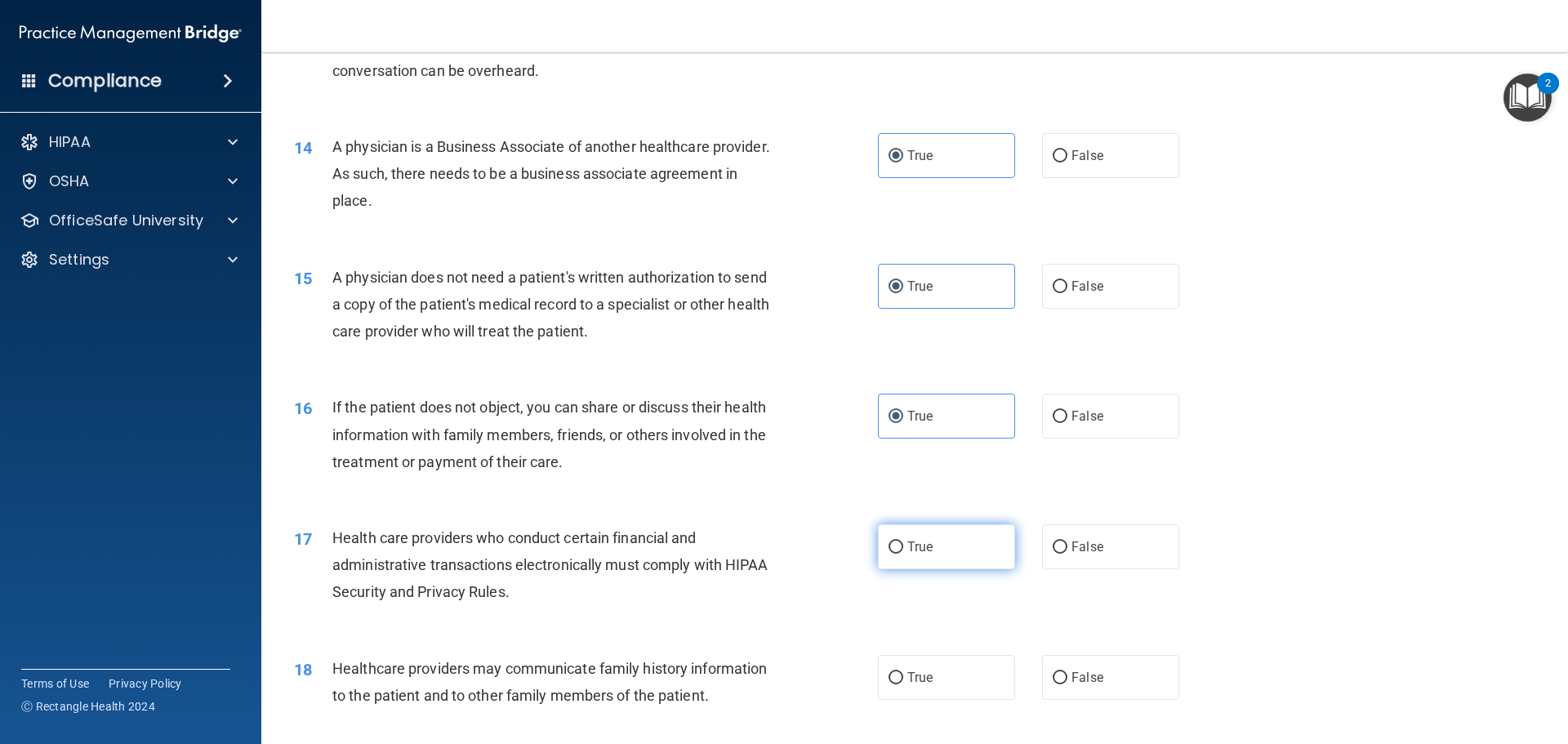
scroll to position [1634, 0]
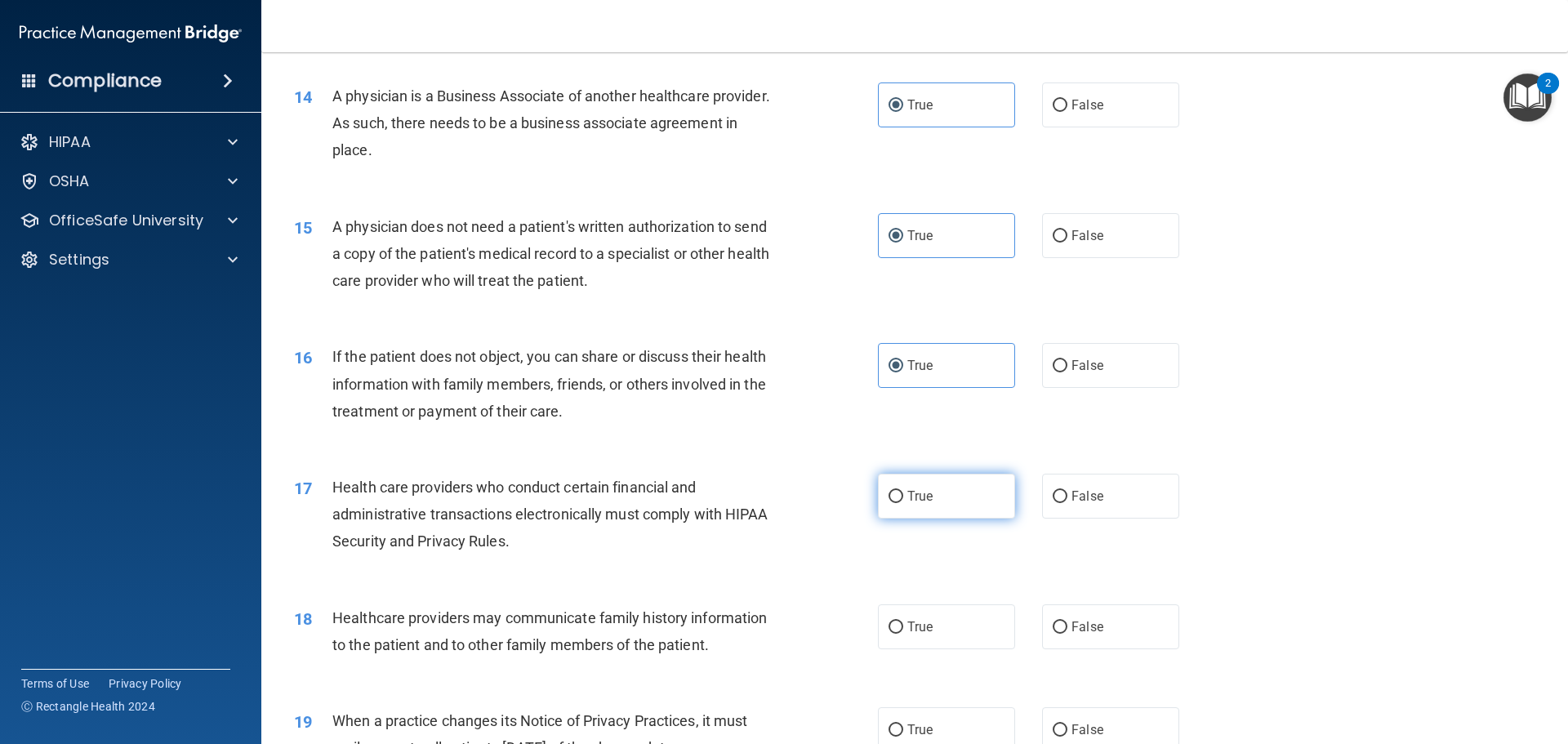
click at [947, 484] on label "True" at bounding box center [946, 496] width 137 height 45
click at [903, 491] on input "True" at bounding box center [895, 497] width 15 height 13
radio input "true"
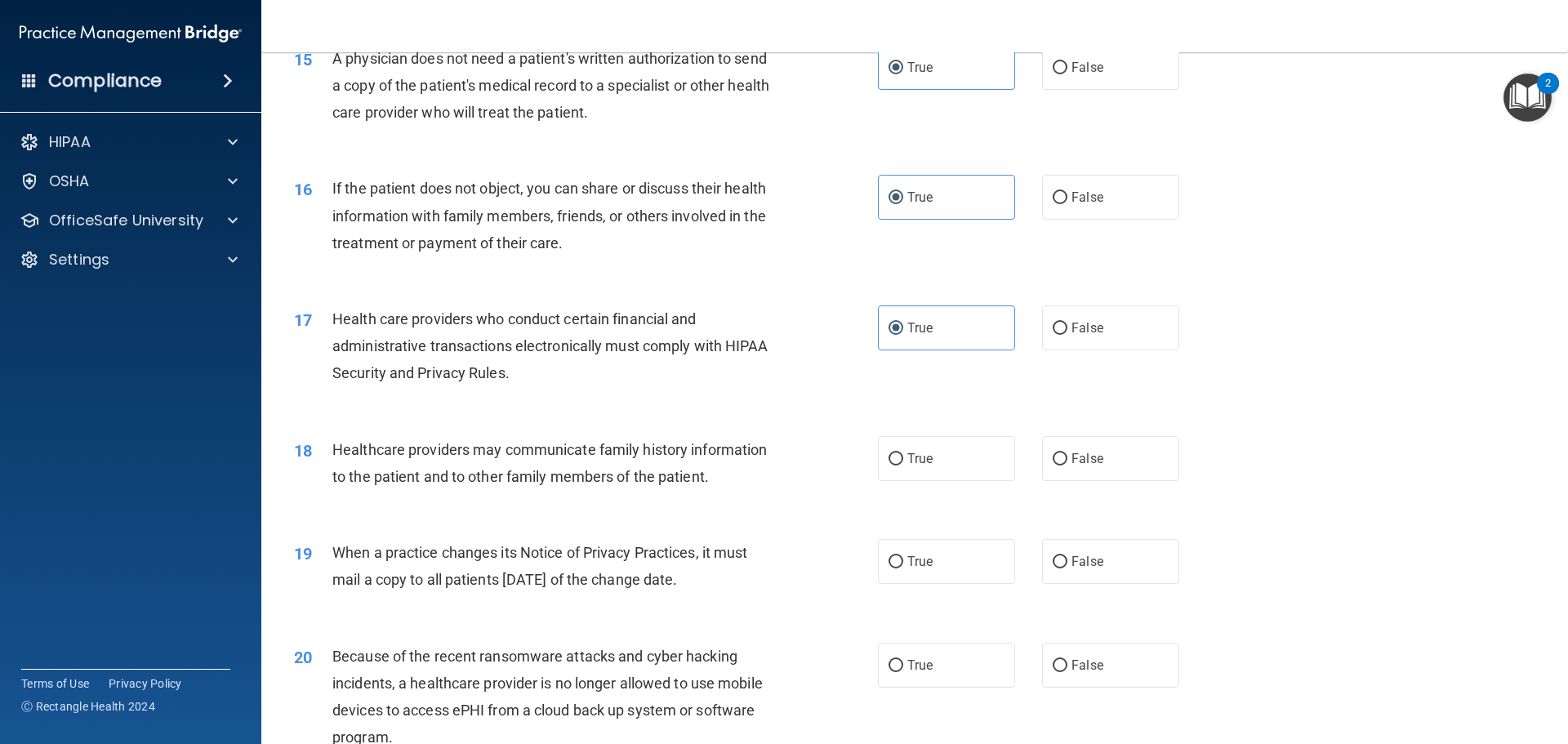
scroll to position [1880, 0]
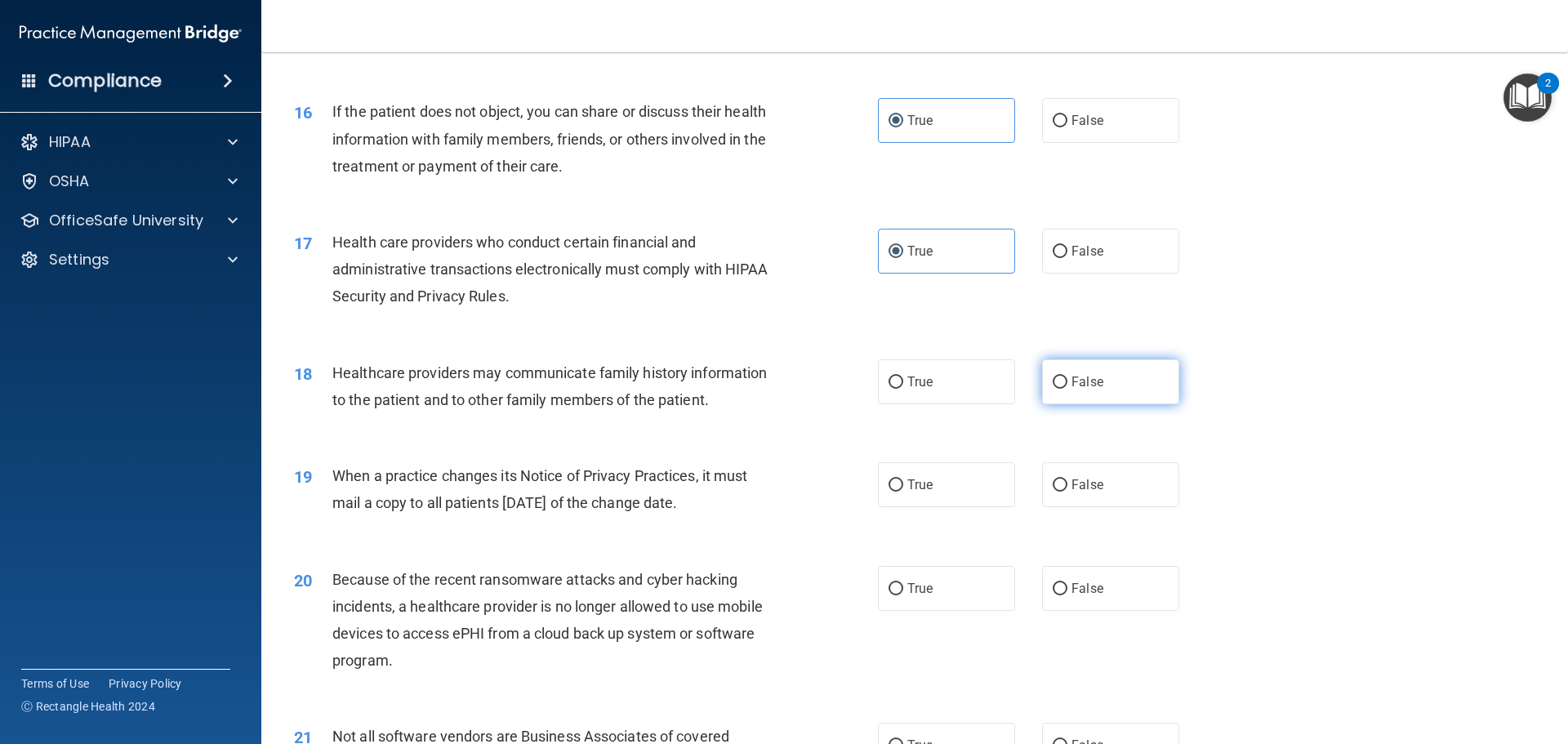
click at [1093, 390] on label "False" at bounding box center [1110, 382] width 137 height 45
click at [1067, 389] on input "False" at bounding box center [1060, 382] width 15 height 13
radio input "true"
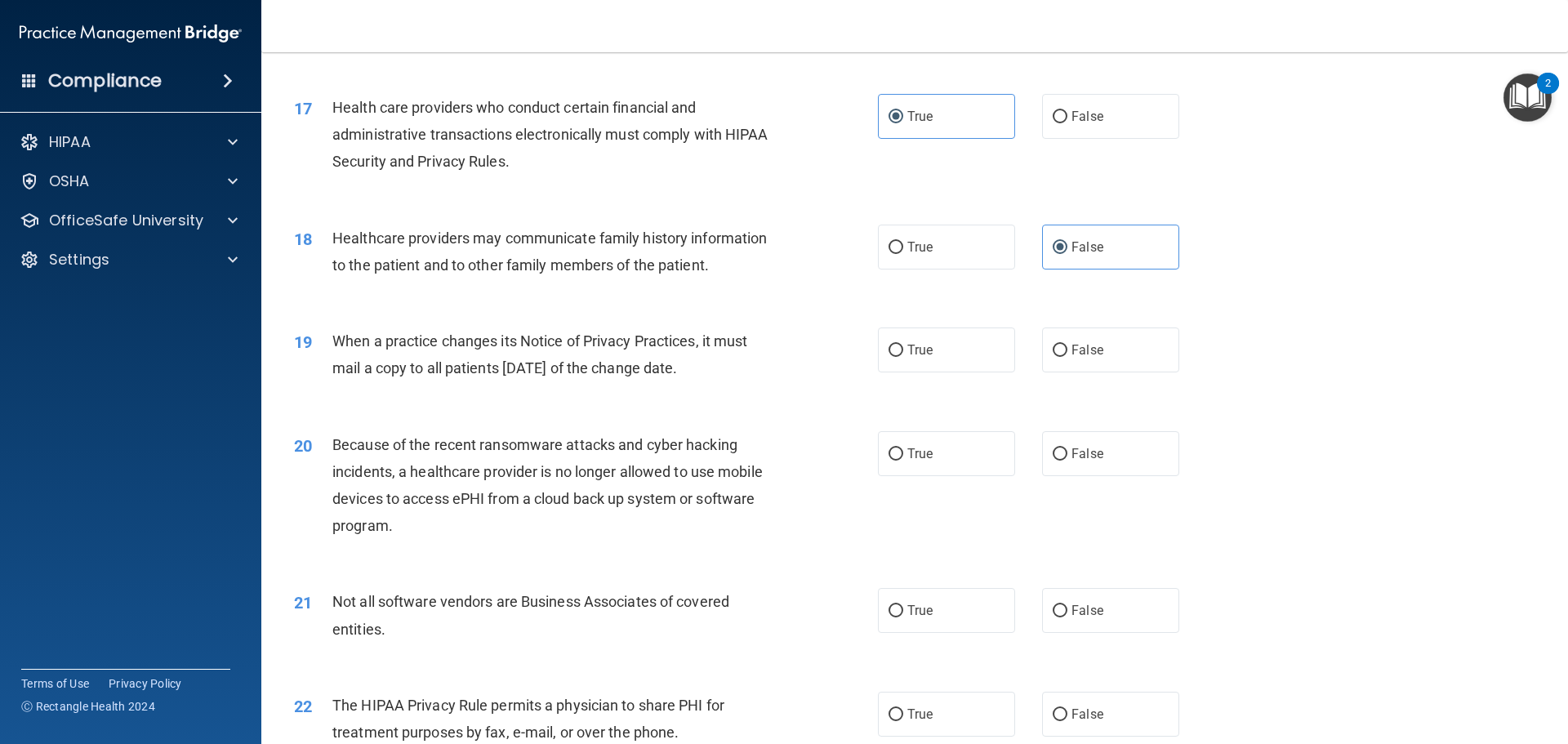
scroll to position [2043, 0]
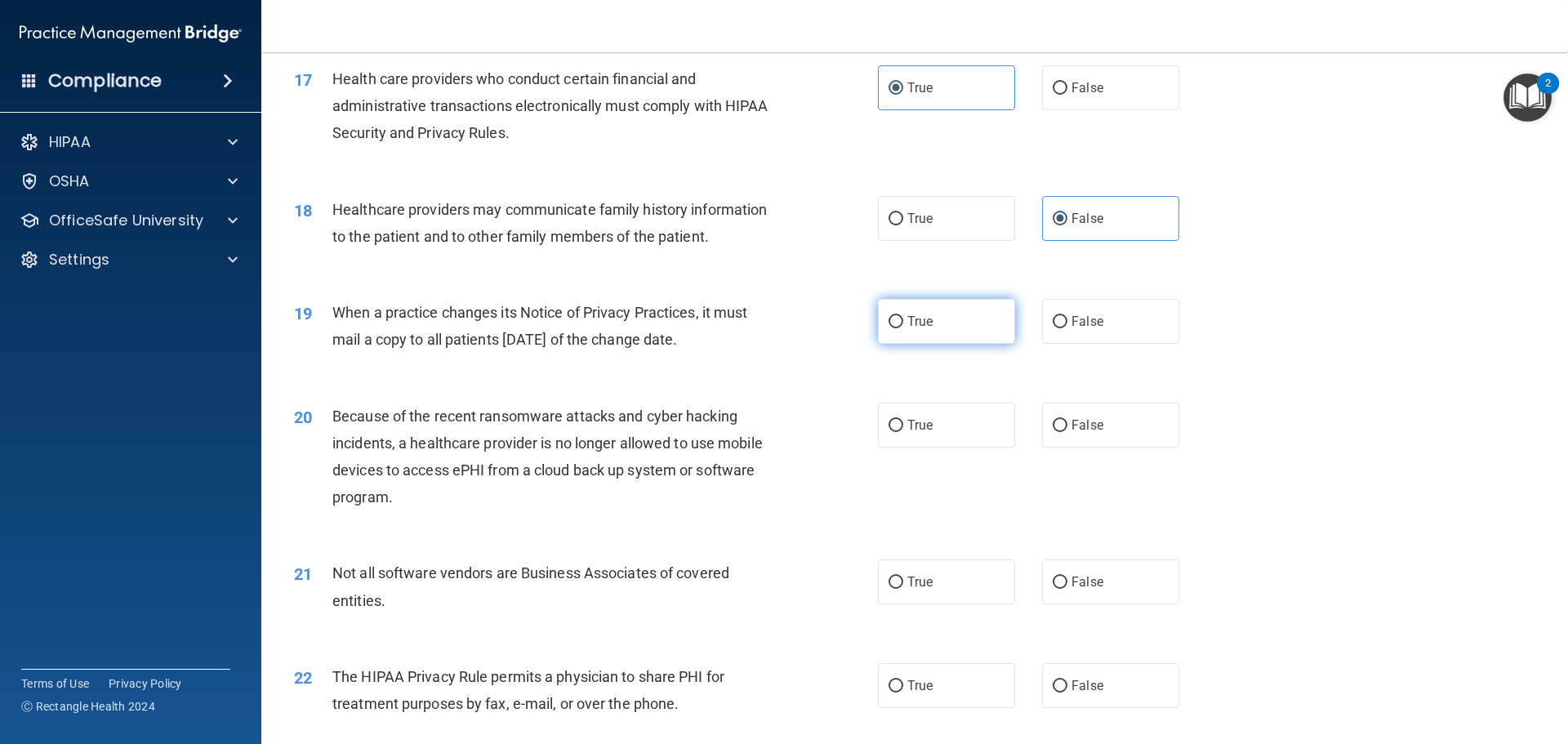
click at [964, 314] on label "True" at bounding box center [946, 322] width 137 height 45
click at [903, 316] on input "True" at bounding box center [895, 322] width 15 height 13
radio input "true"
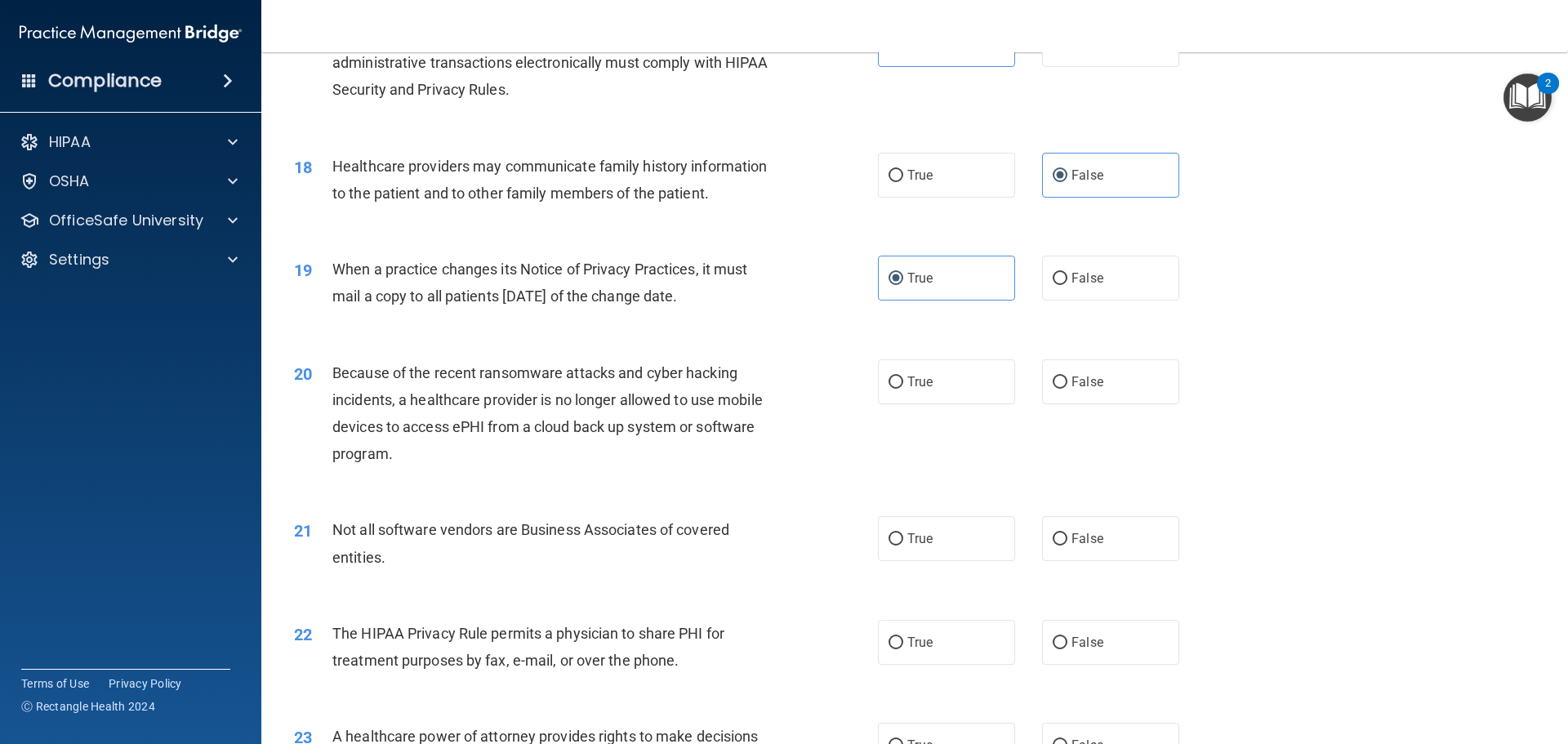
scroll to position [2125, 0]
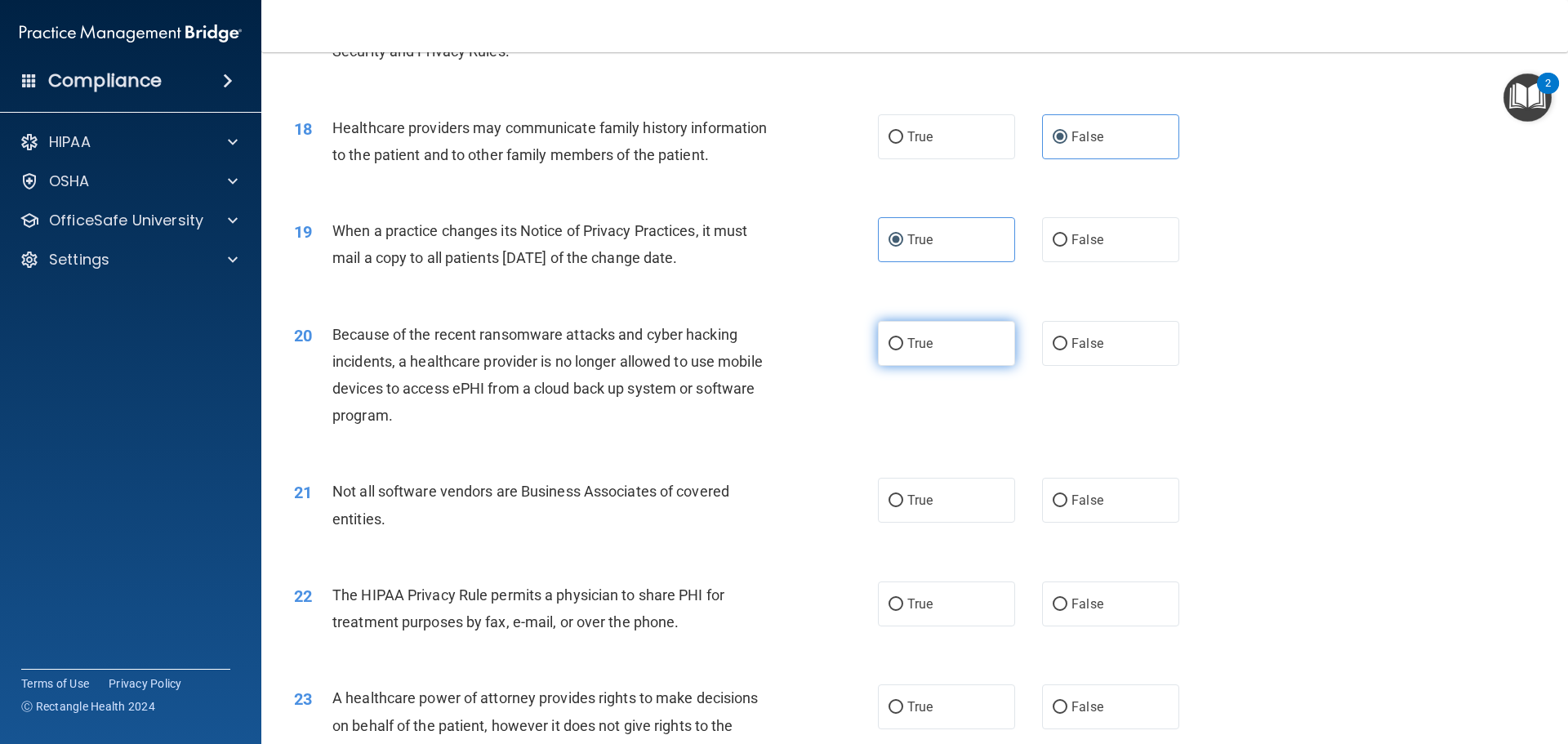
click at [966, 340] on label "True" at bounding box center [946, 343] width 137 height 45
click at [903, 340] on input "True" at bounding box center [895, 344] width 15 height 13
radio input "true"
click at [1117, 354] on label "False" at bounding box center [1110, 343] width 137 height 45
click at [1067, 350] on input "False" at bounding box center [1060, 344] width 15 height 13
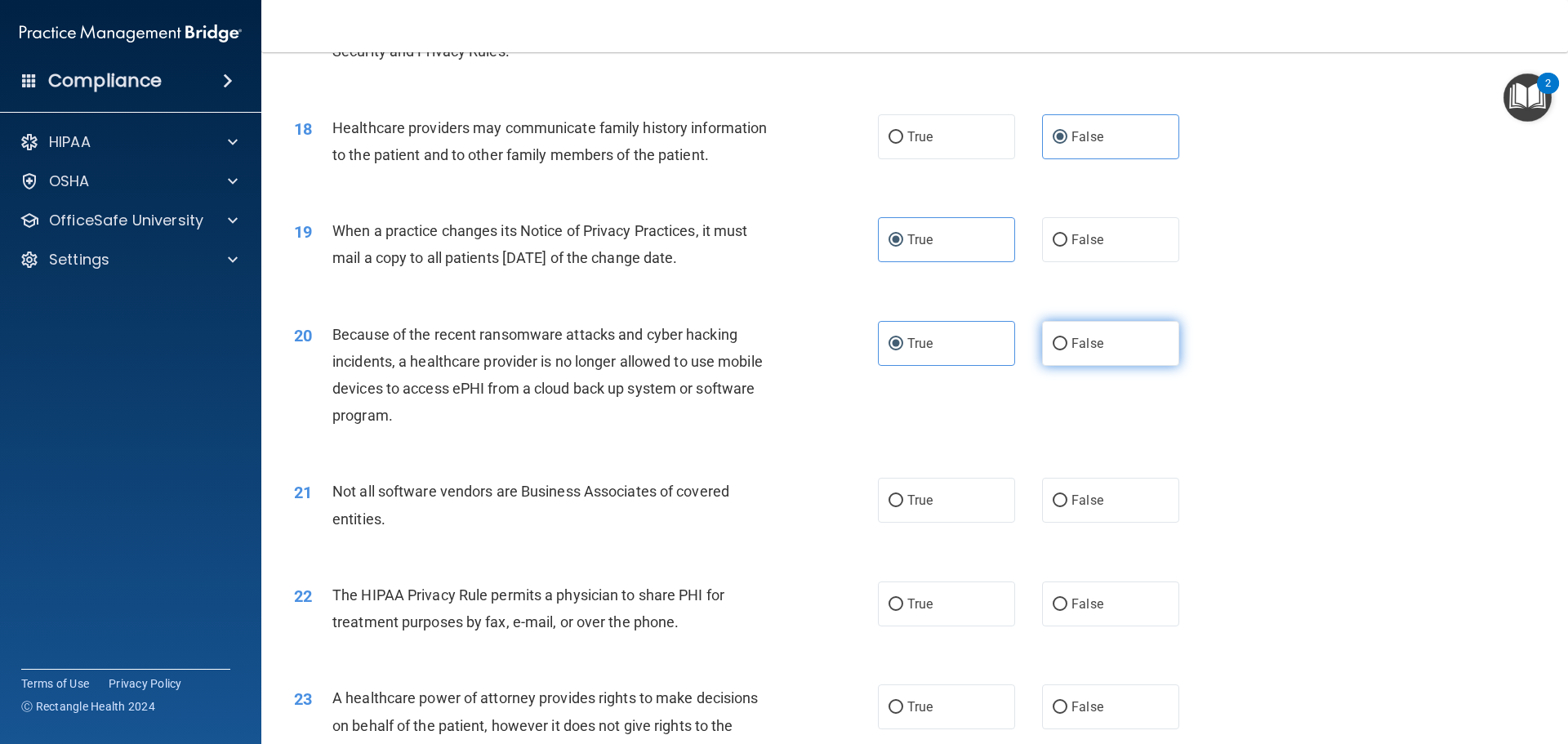
radio input "true"
radio input "false"
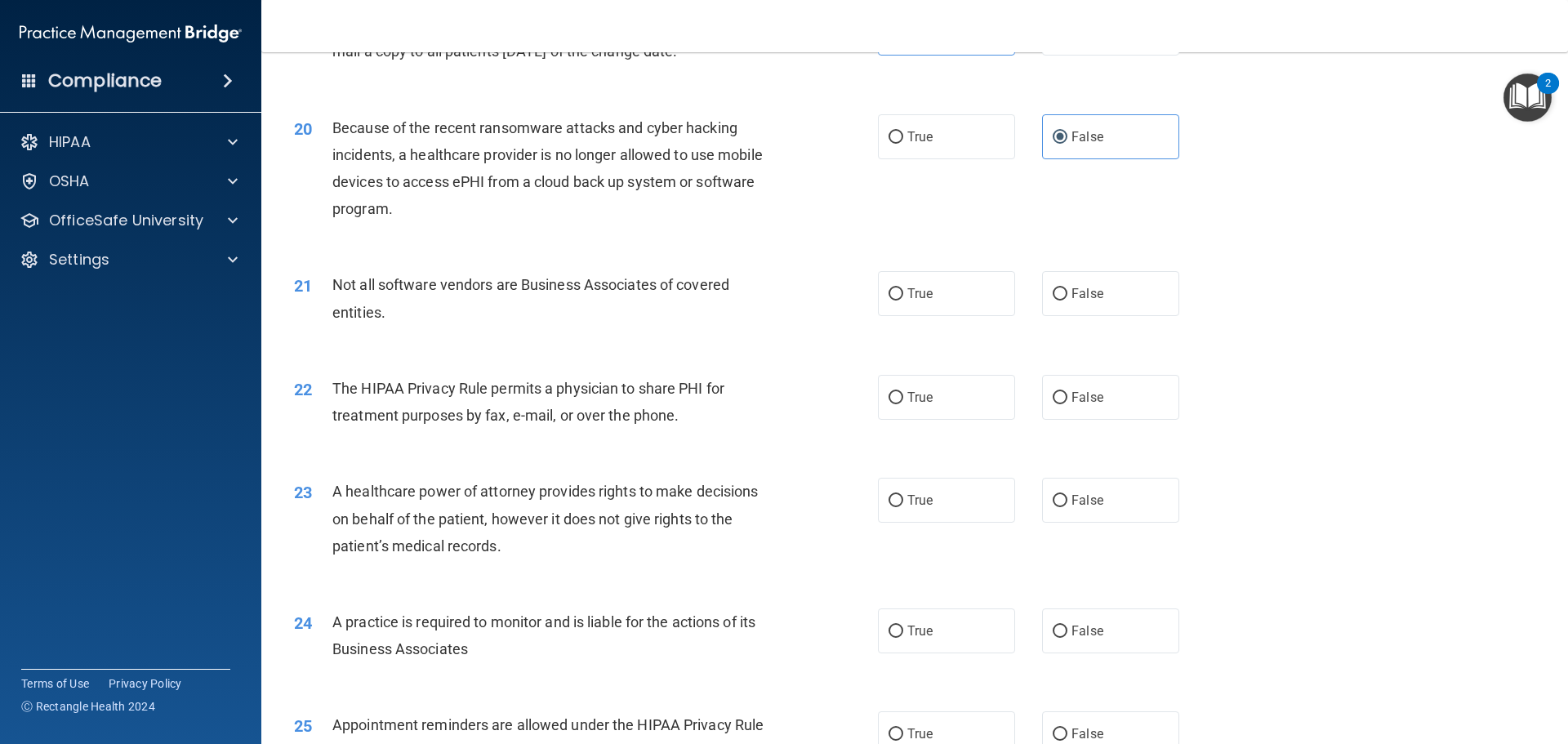
scroll to position [2370, 0]
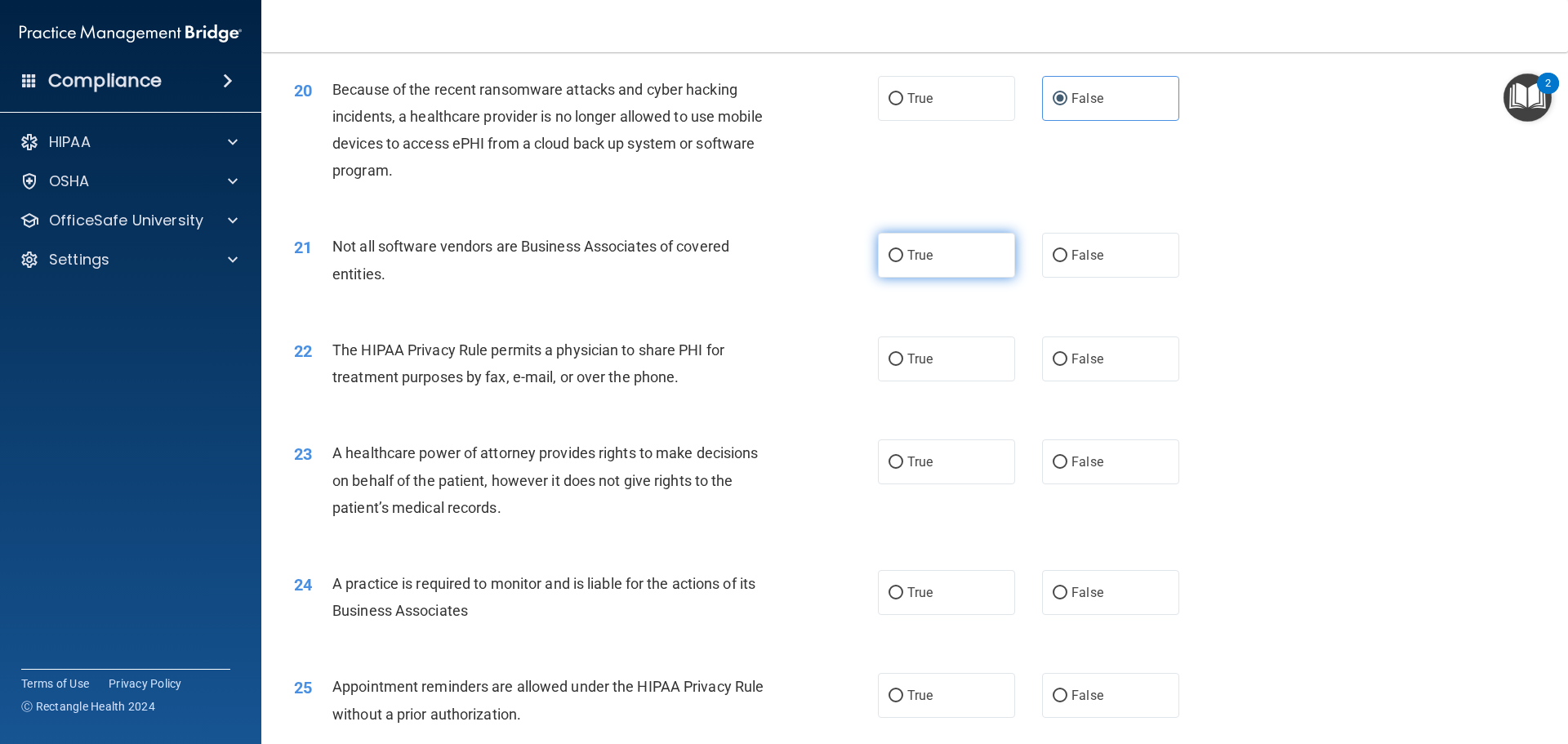
click at [954, 268] on label "True" at bounding box center [946, 255] width 137 height 45
click at [903, 263] on input "True" at bounding box center [895, 256] width 15 height 13
radio input "true"
click at [953, 356] on label "True" at bounding box center [946, 359] width 137 height 45
click at [903, 356] on input "True" at bounding box center [895, 360] width 15 height 13
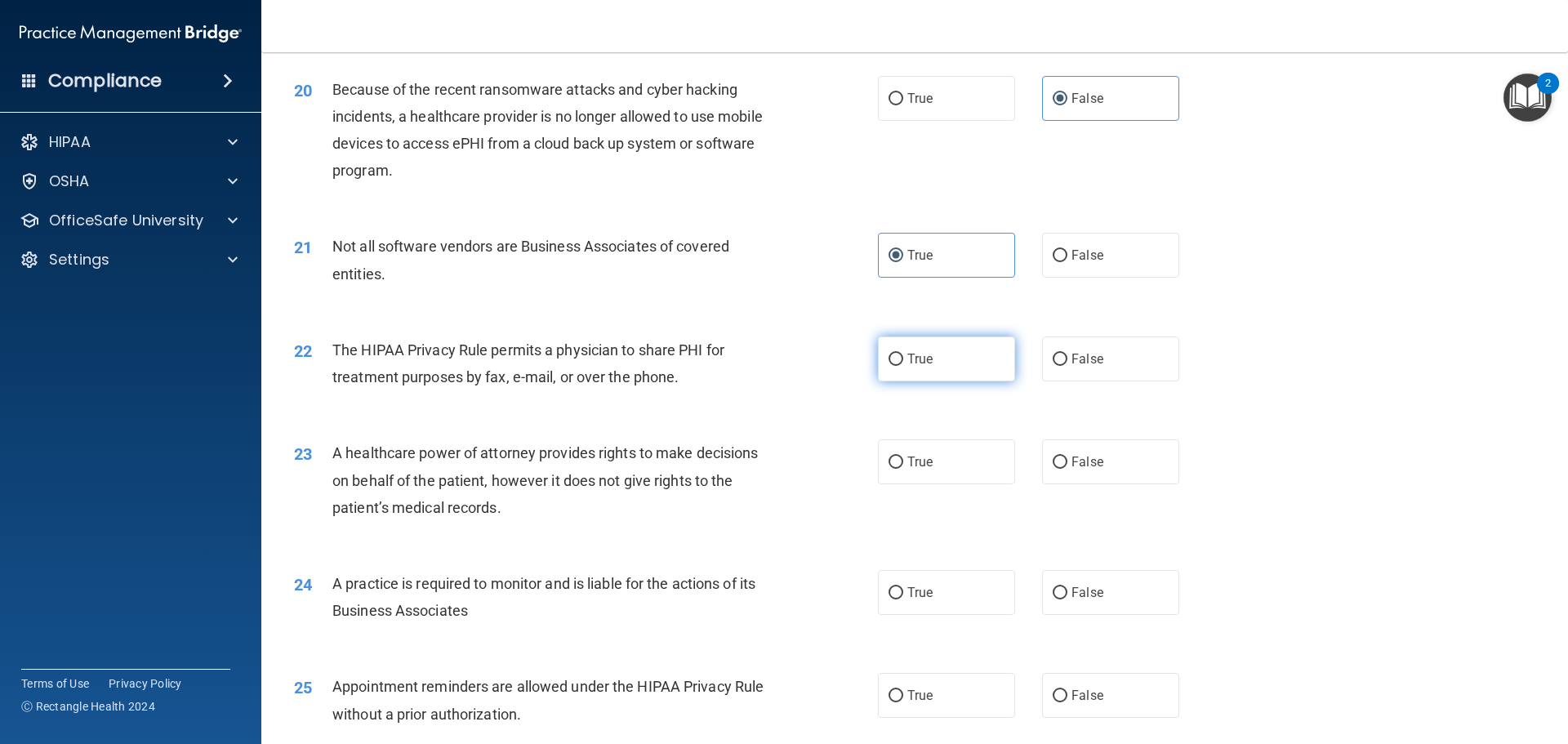
radio input "true"
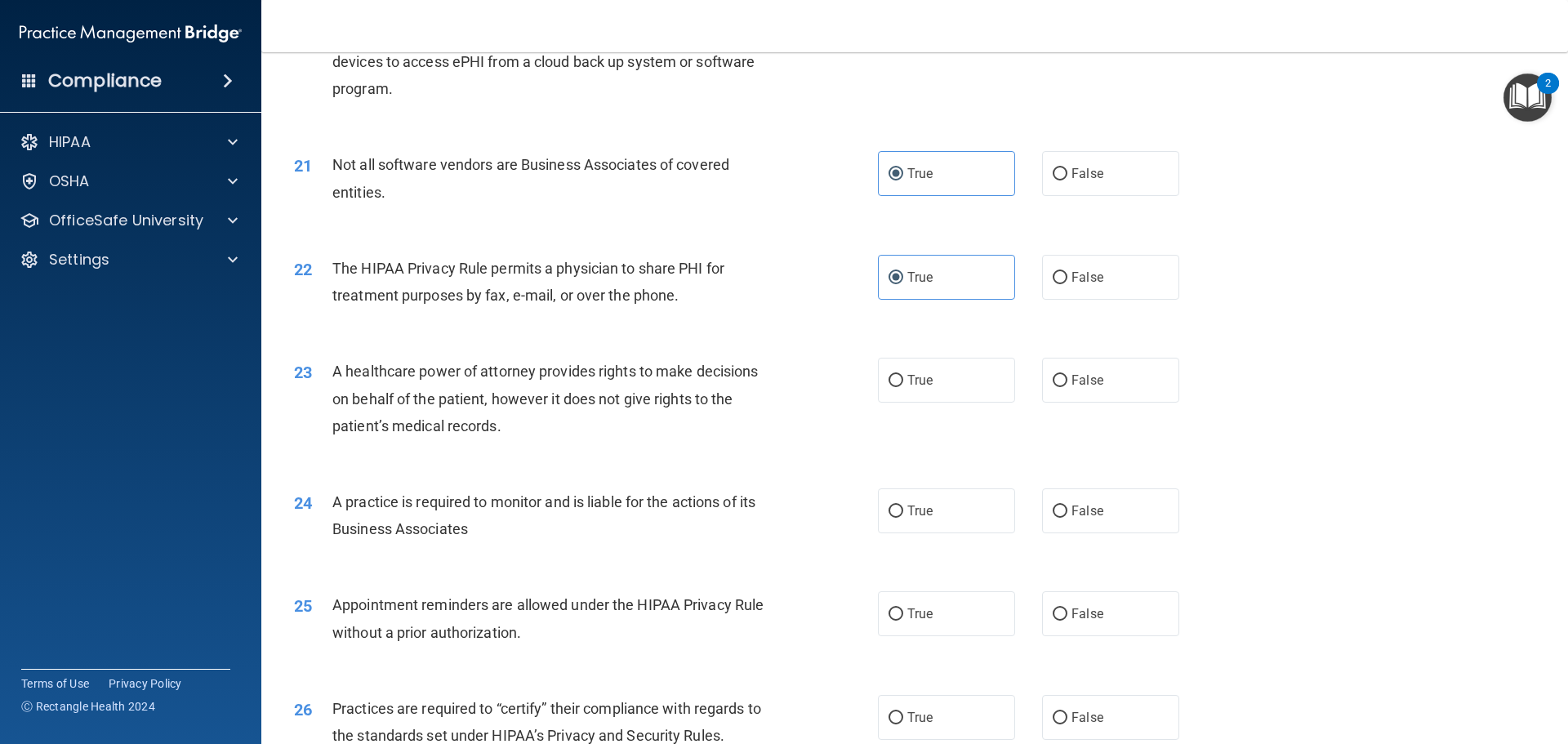
scroll to position [2533, 0]
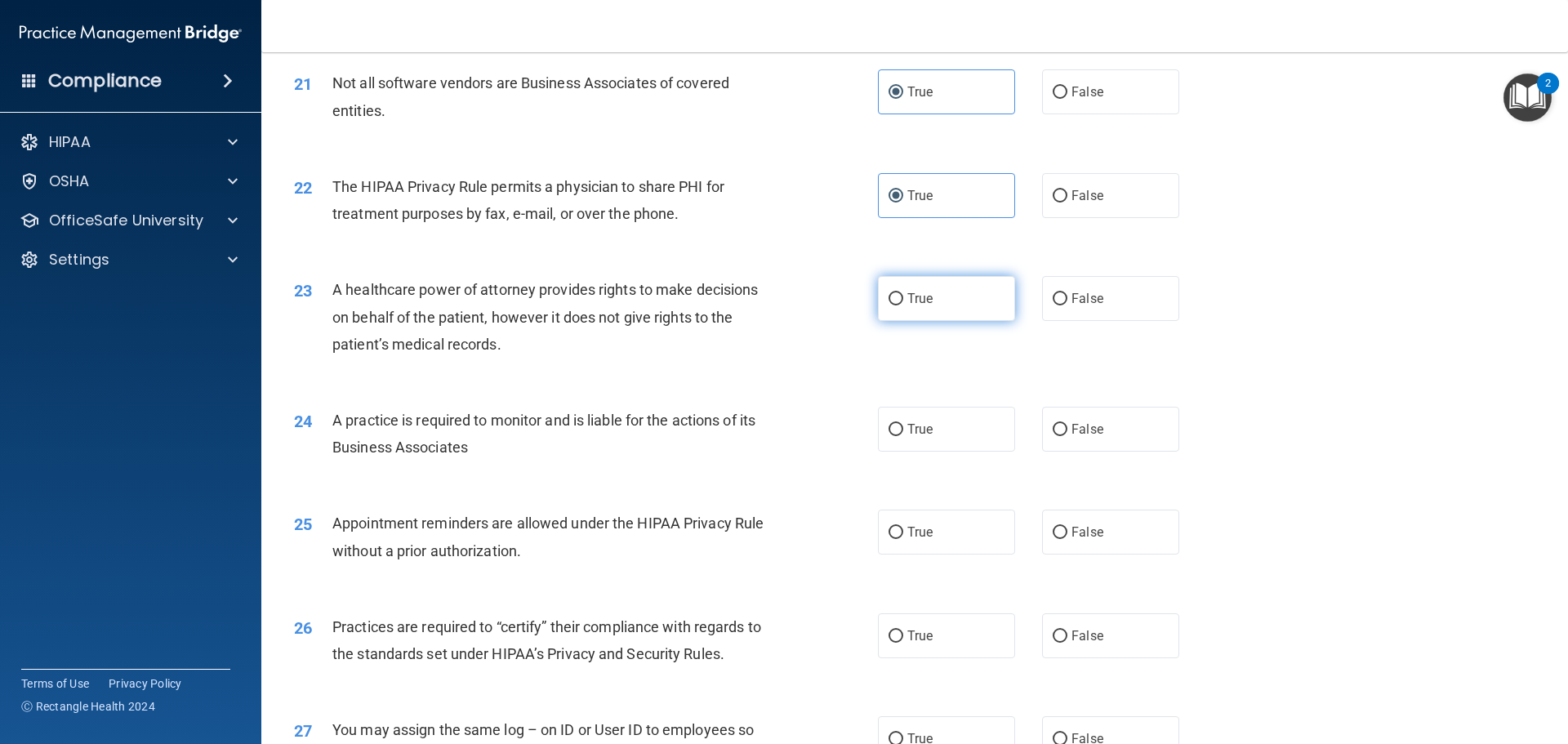
click at [966, 306] on label "True" at bounding box center [946, 299] width 137 height 45
click at [903, 305] on input "True" at bounding box center [895, 300] width 15 height 13
radio input "true"
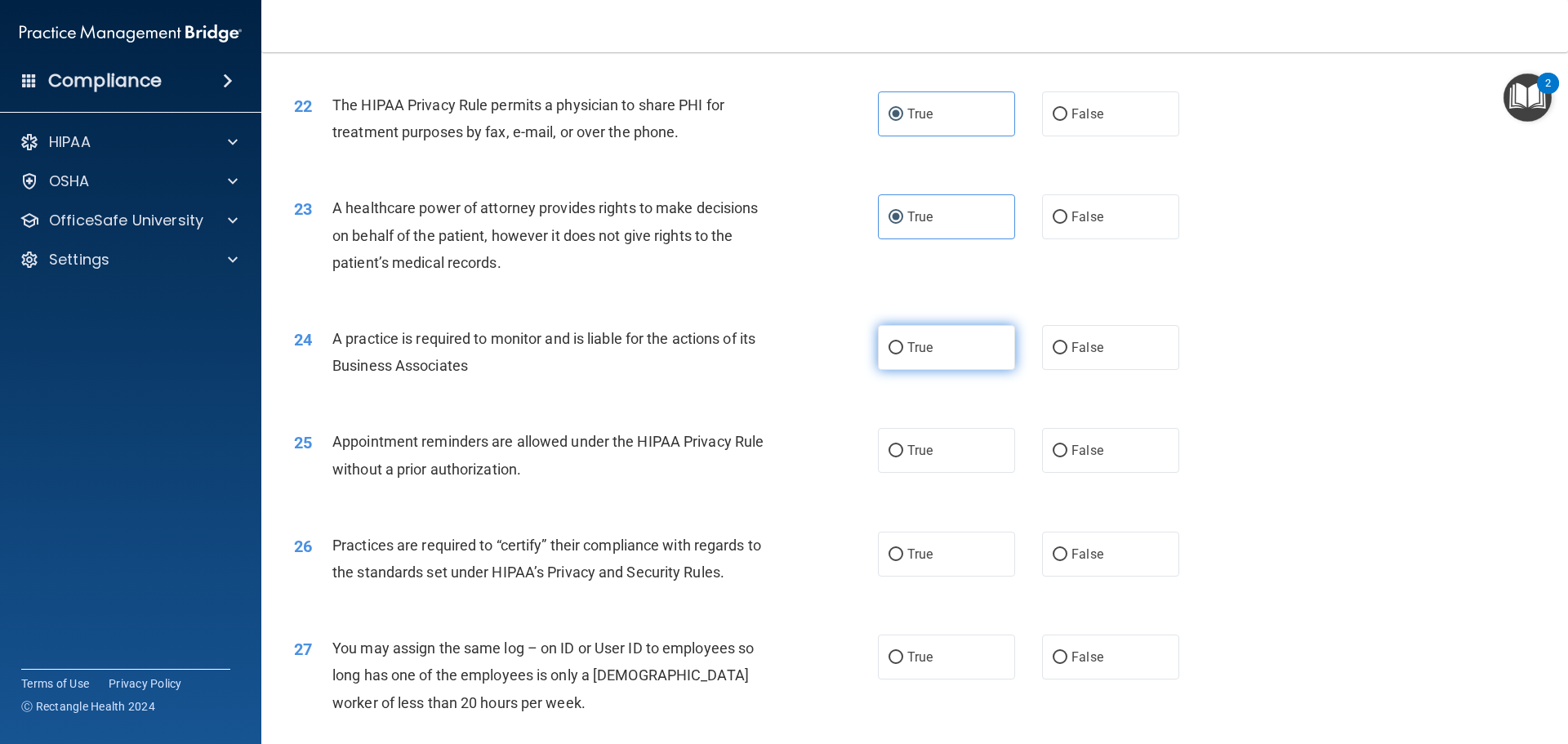
click at [939, 345] on label "True" at bounding box center [946, 347] width 137 height 45
click at [903, 345] on input "True" at bounding box center [895, 348] width 15 height 13
radio input "true"
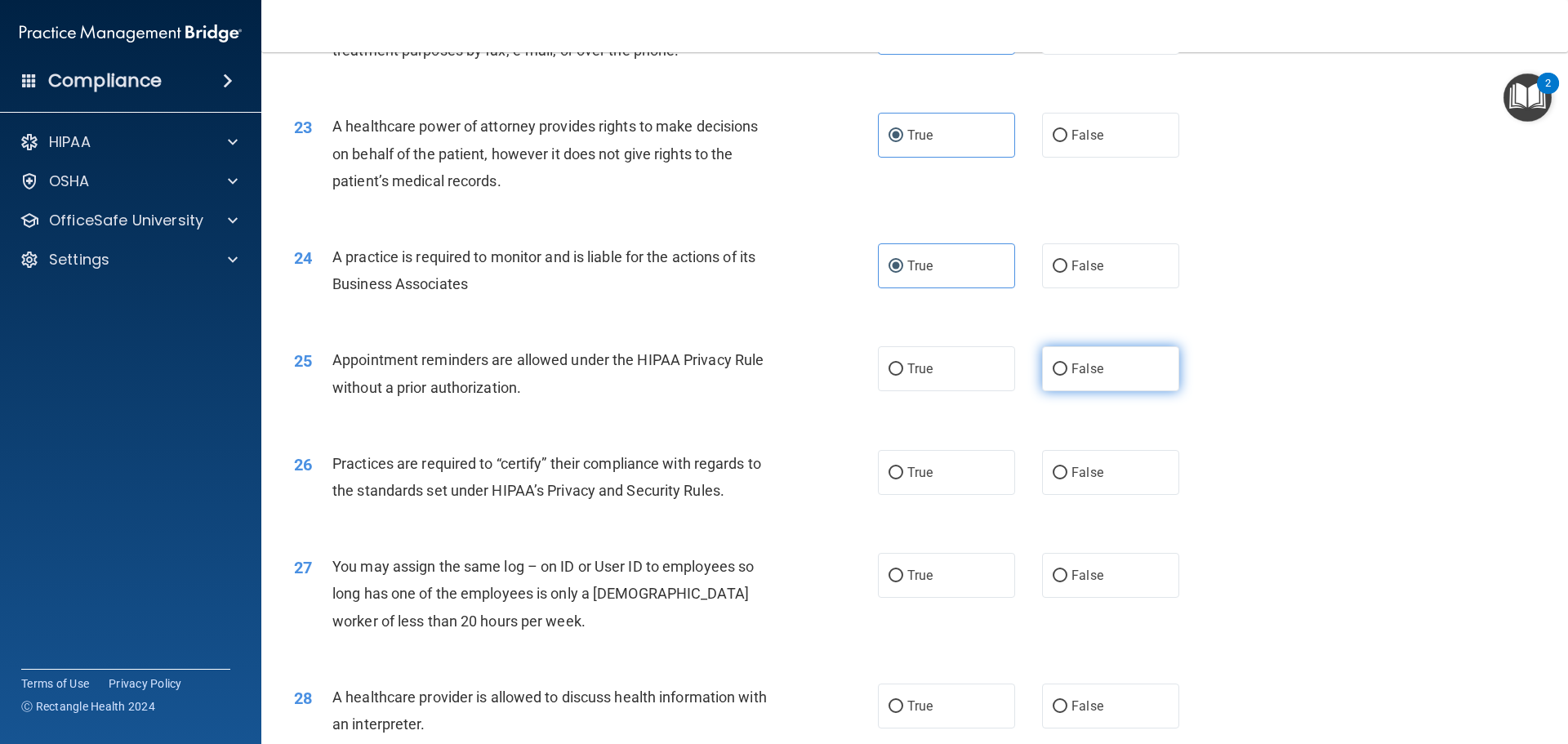
click at [1118, 372] on label "False" at bounding box center [1110, 369] width 137 height 45
click at [1067, 372] on input "False" at bounding box center [1060, 370] width 15 height 13
radio input "true"
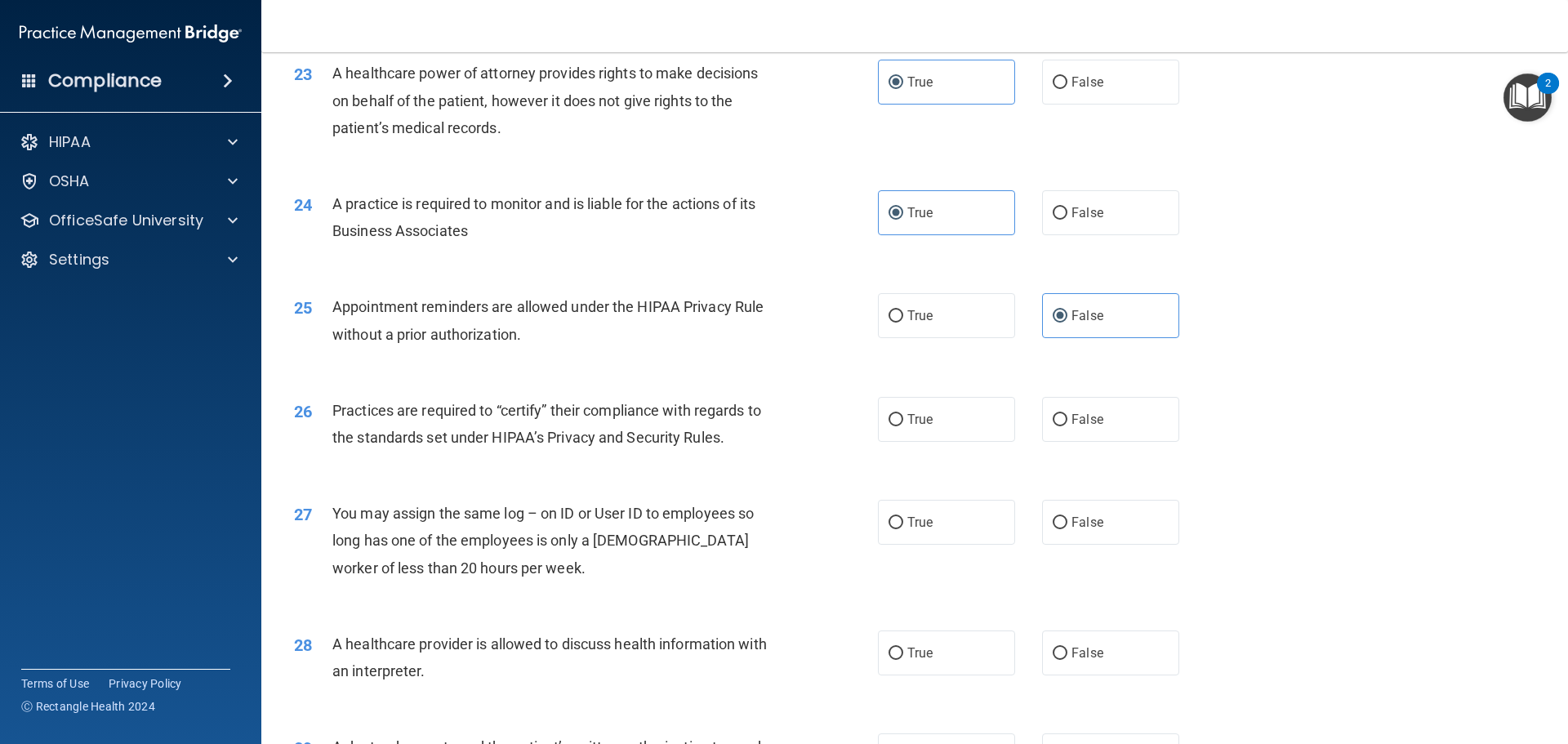
scroll to position [2779, 0]
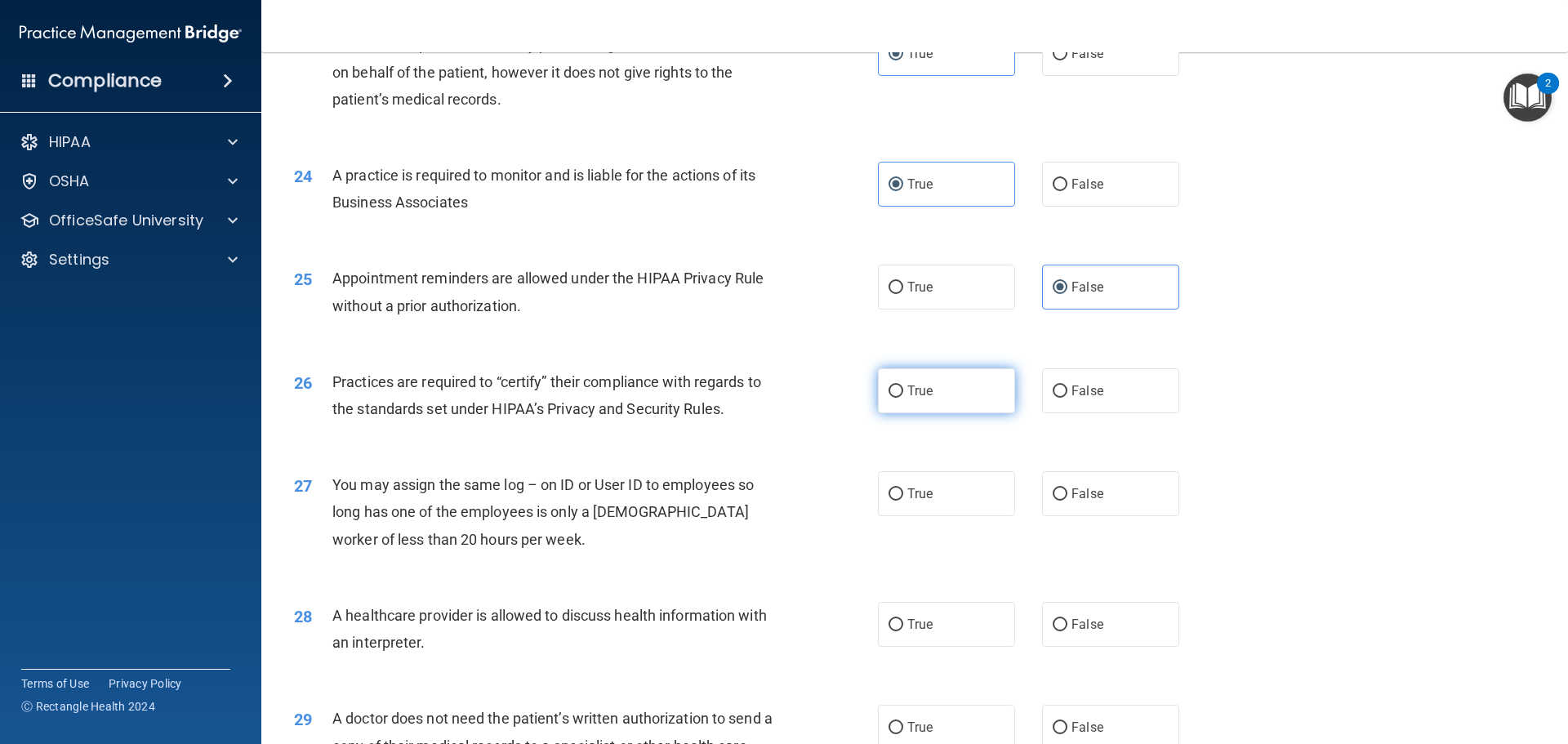
click at [951, 405] on label "True" at bounding box center [946, 391] width 137 height 45
click at [903, 398] on input "True" at bounding box center [895, 392] width 15 height 13
radio input "true"
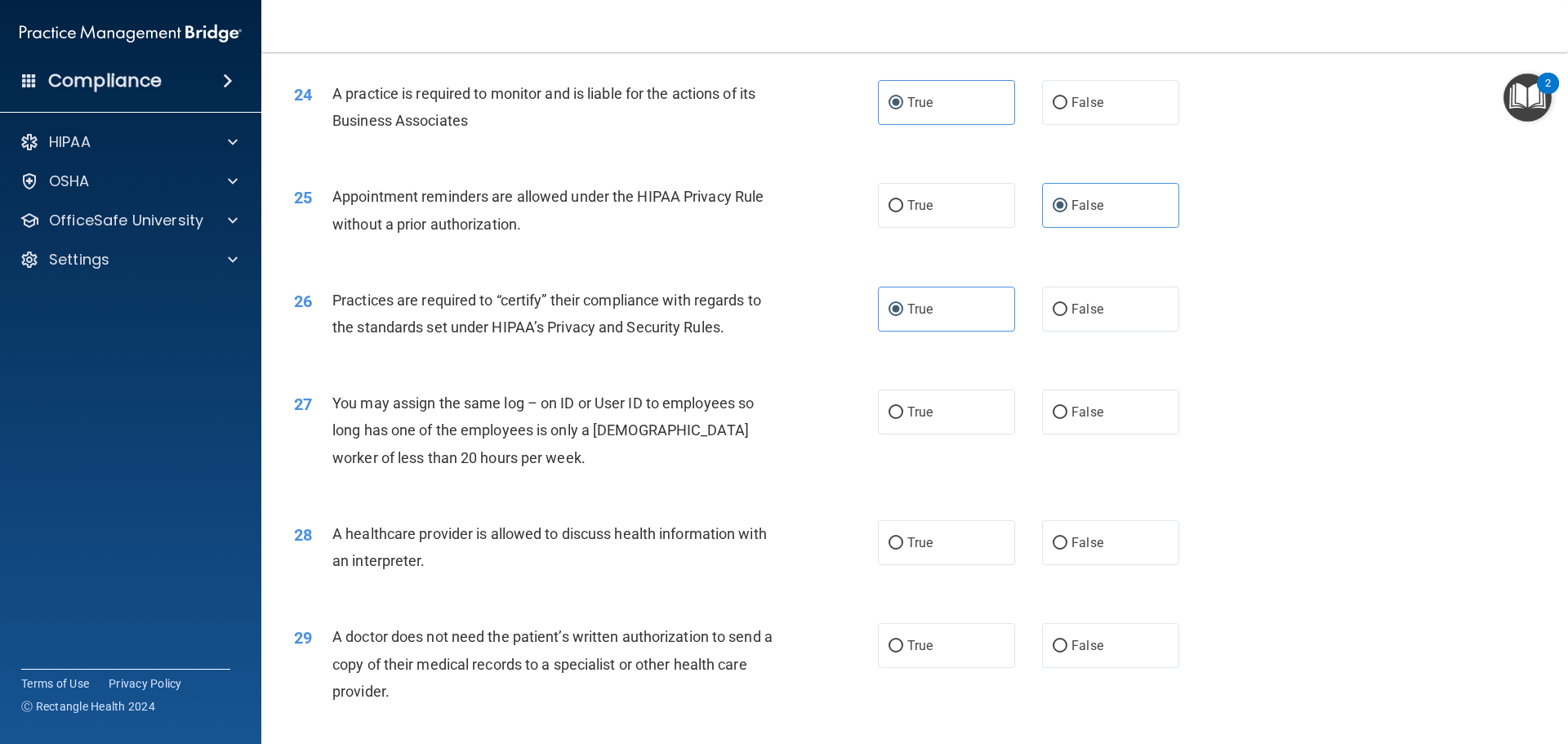
scroll to position [2942, 0]
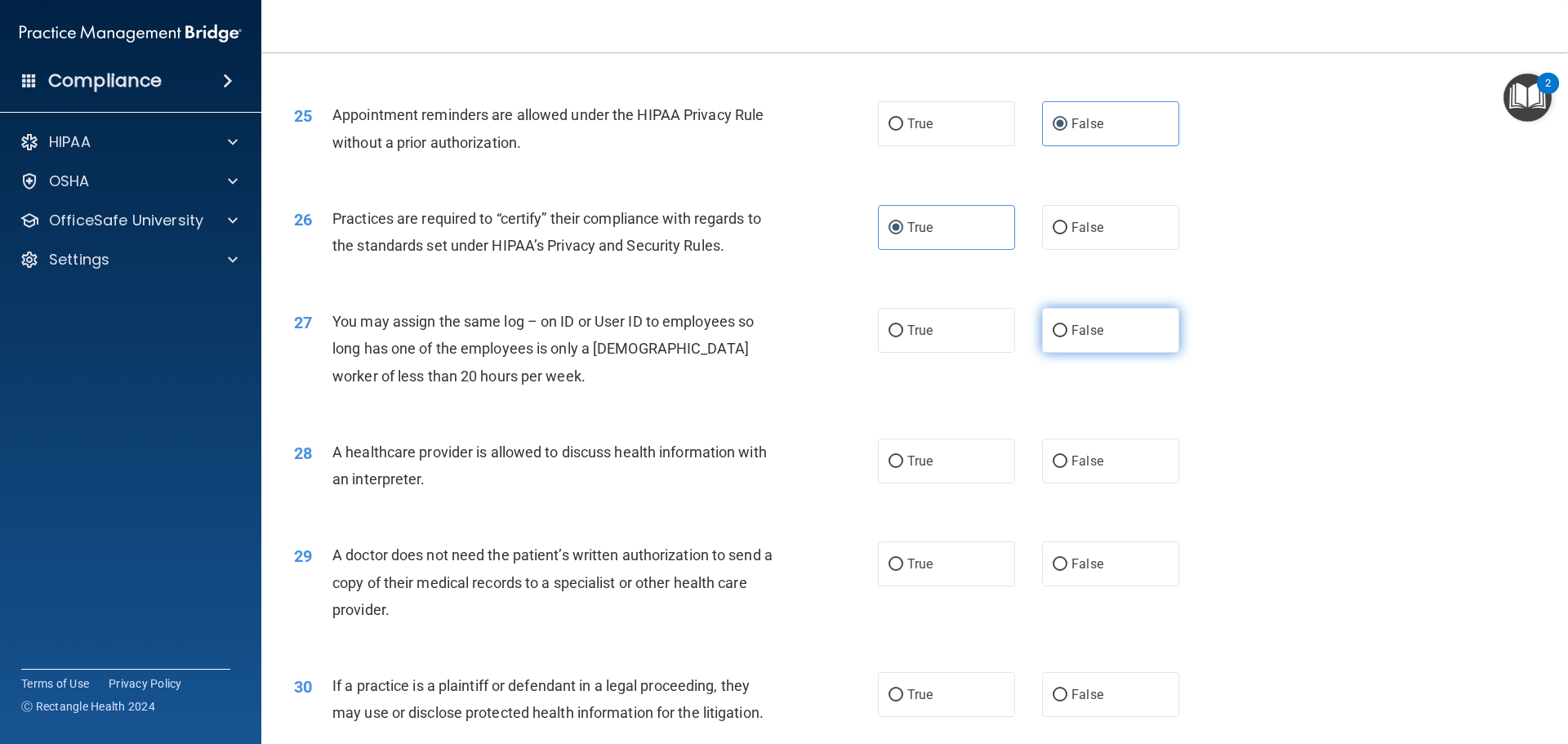
click at [1113, 340] on label "False" at bounding box center [1110, 331] width 137 height 45
click at [1067, 337] on input "False" at bounding box center [1060, 331] width 15 height 13
radio input "true"
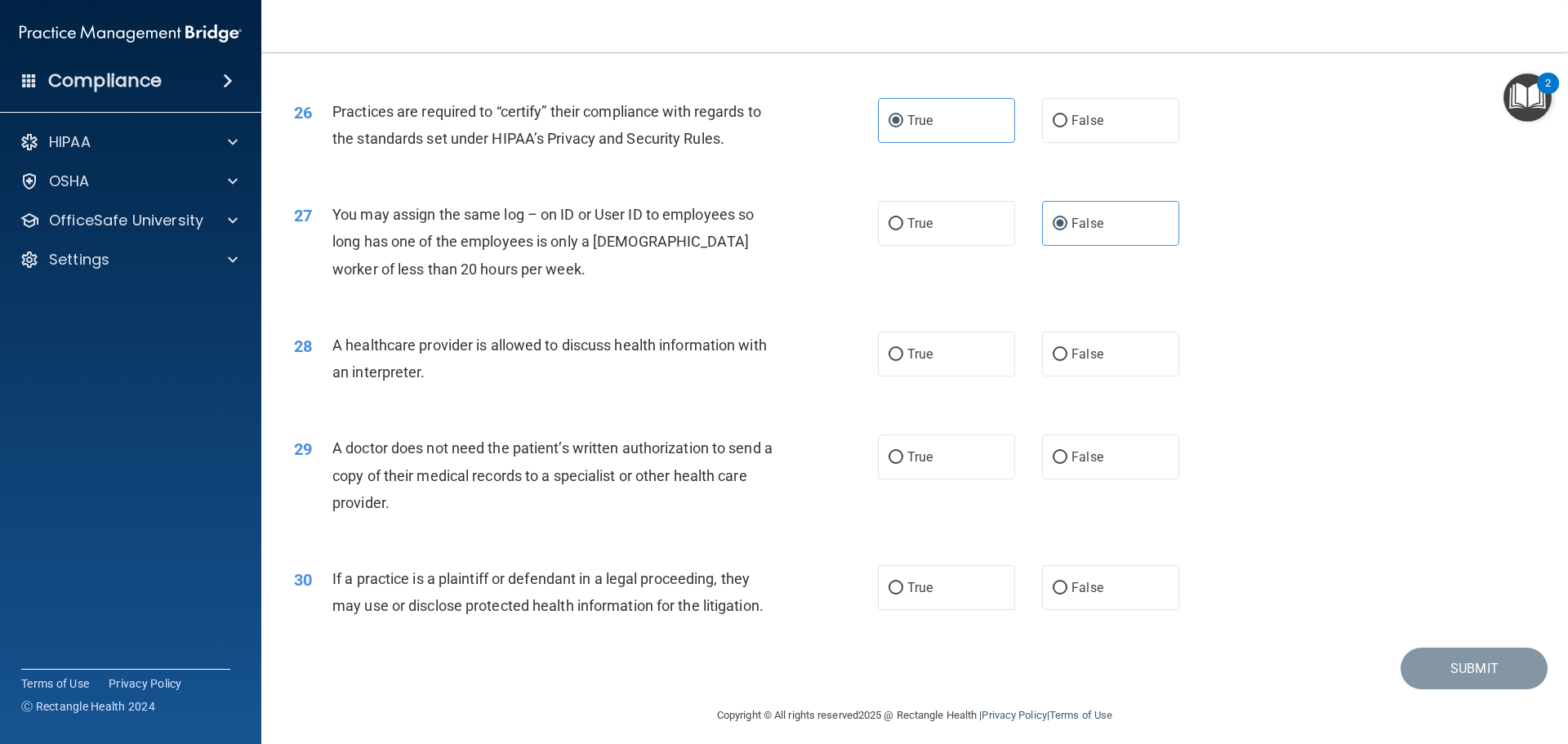
scroll to position [3060, 0]
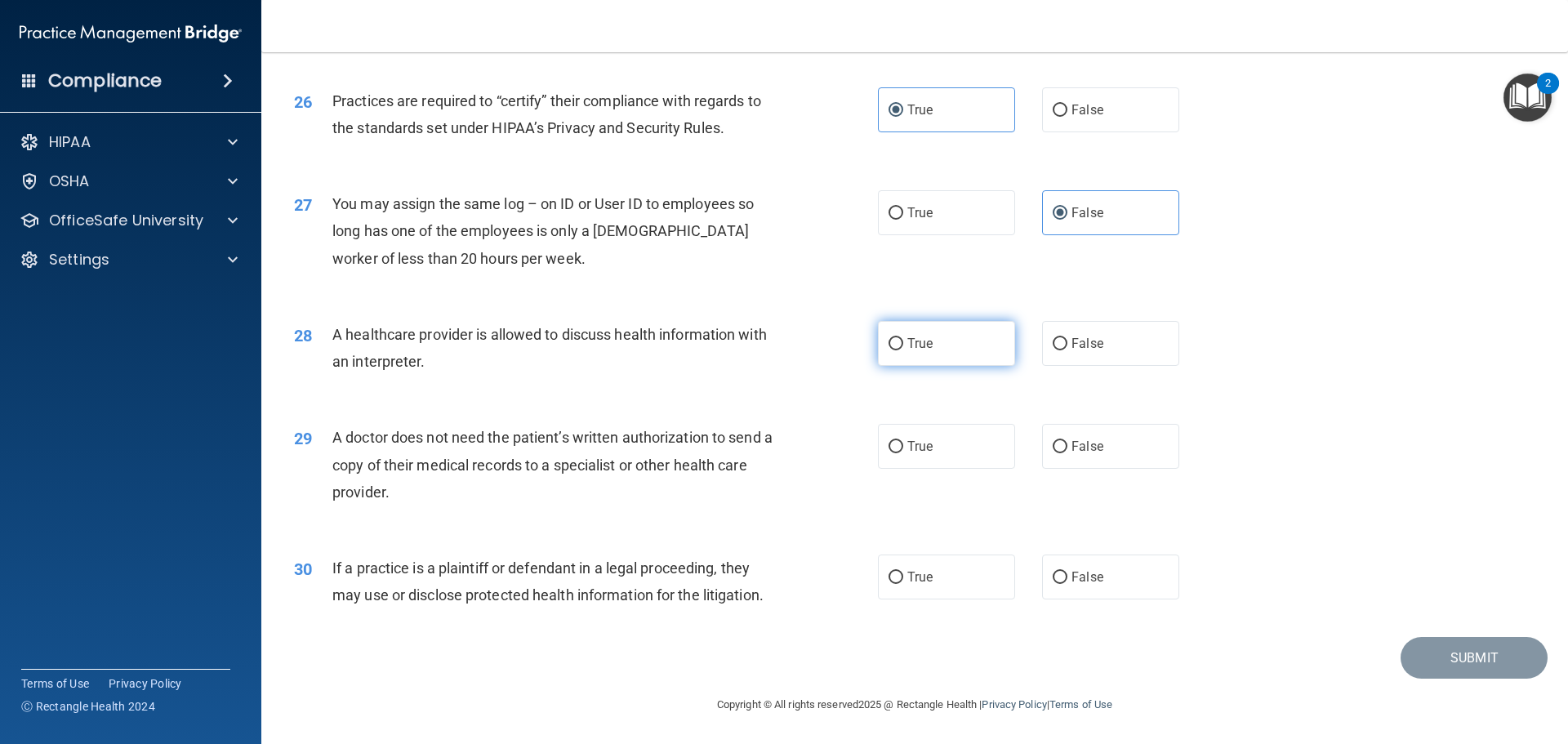
click at [923, 360] on label "True" at bounding box center [946, 343] width 137 height 45
click at [903, 350] on input "True" at bounding box center [895, 344] width 15 height 13
radio input "true"
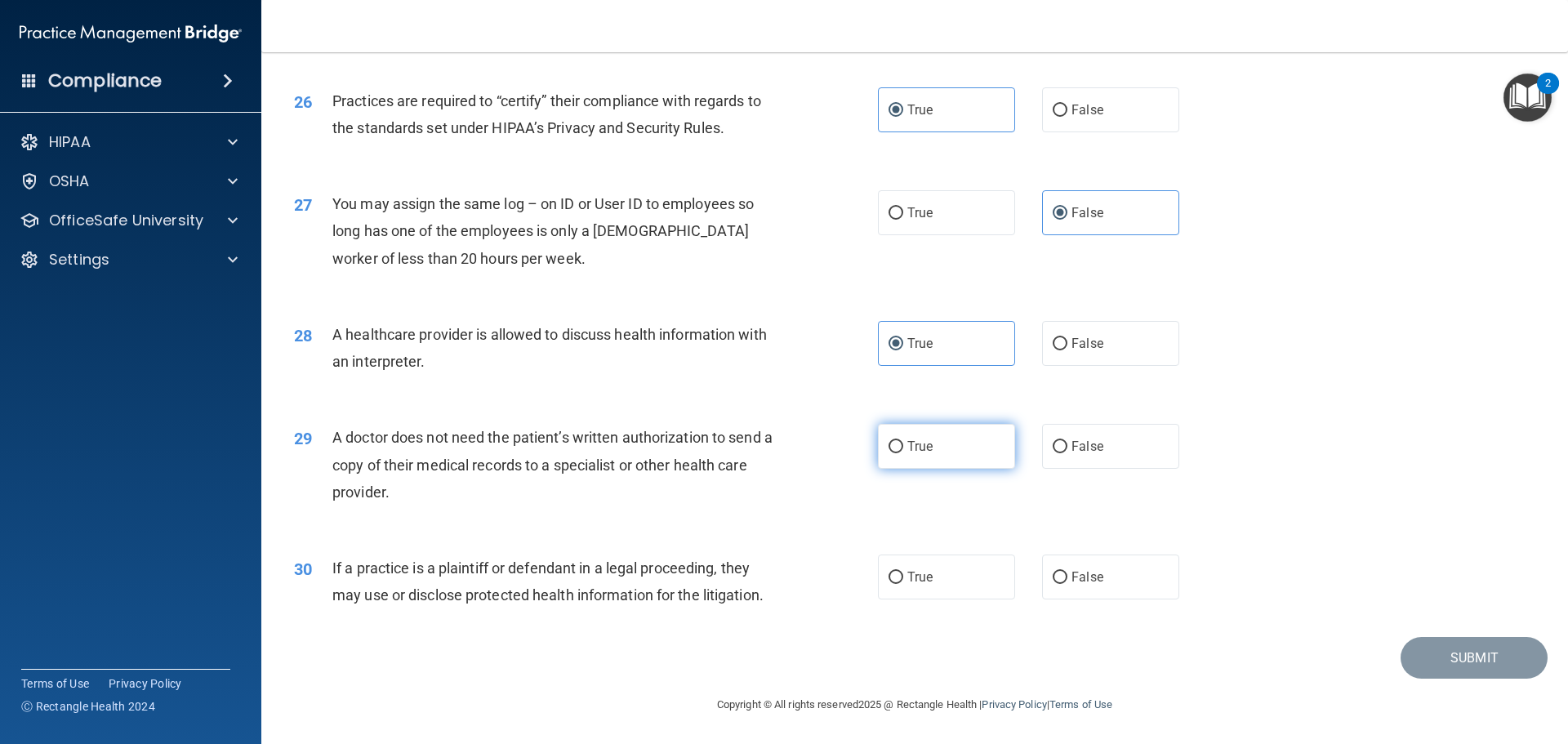
click at [893, 457] on label "True" at bounding box center [946, 446] width 137 height 45
click at [893, 453] on input "True" at bounding box center [895, 447] width 15 height 13
radio input "true"
click at [1077, 577] on span "False" at bounding box center [1087, 578] width 32 height 16
click at [1067, 577] on input "False" at bounding box center [1060, 578] width 15 height 13
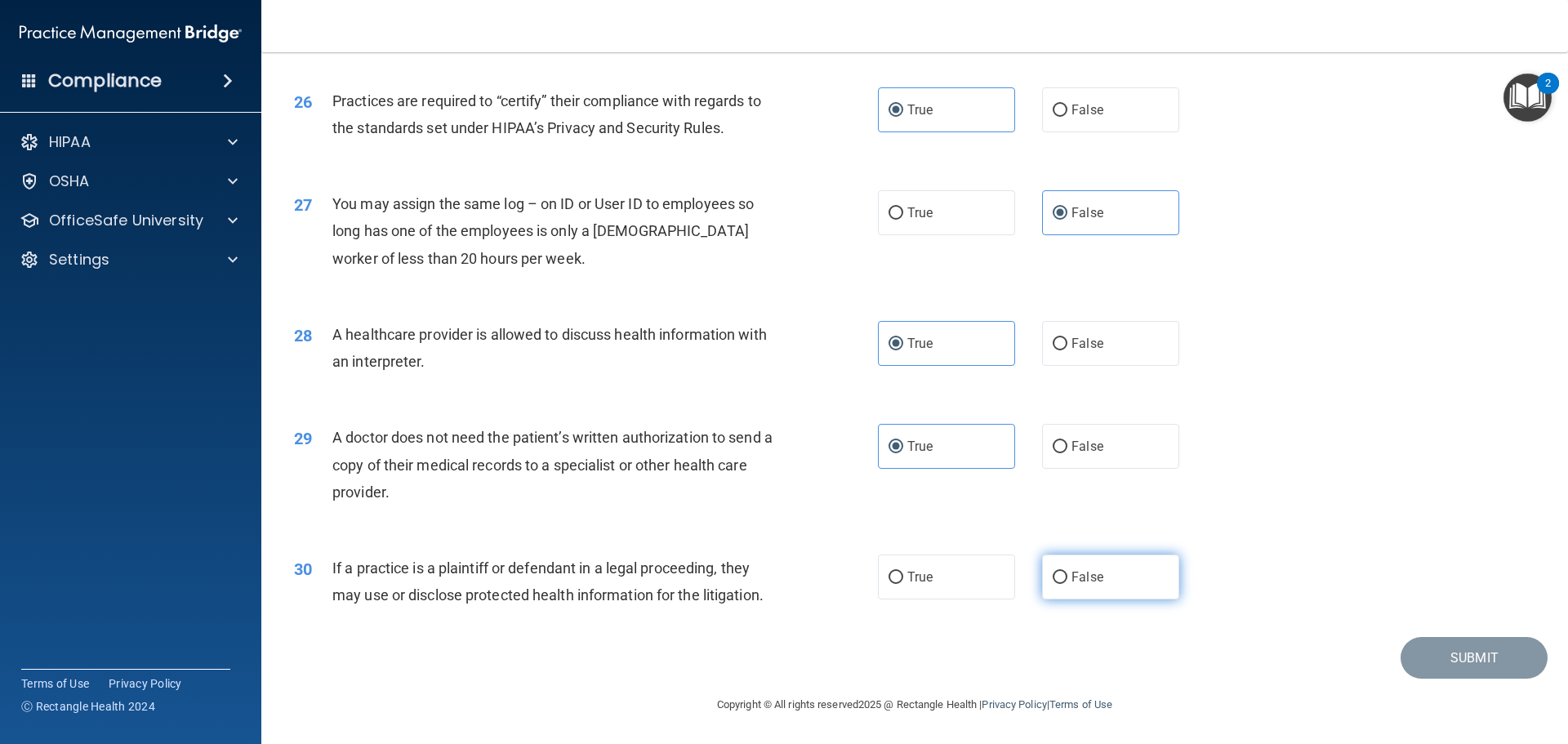
radio input "true"
click at [1484, 656] on button "Submit" at bounding box center [1474, 657] width 147 height 42
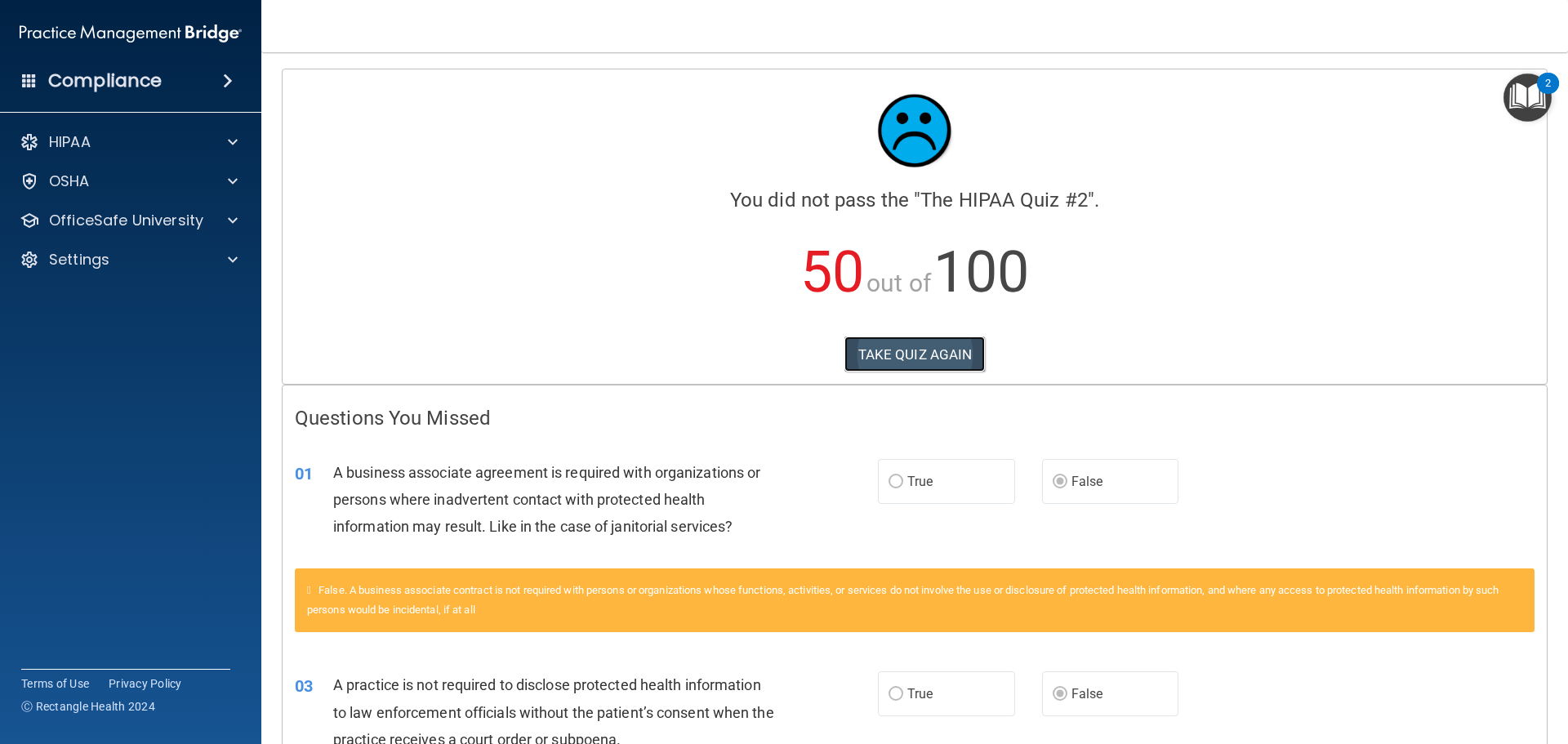
click at [908, 352] on button "TAKE QUIZ AGAIN" at bounding box center [915, 354] width 141 height 36
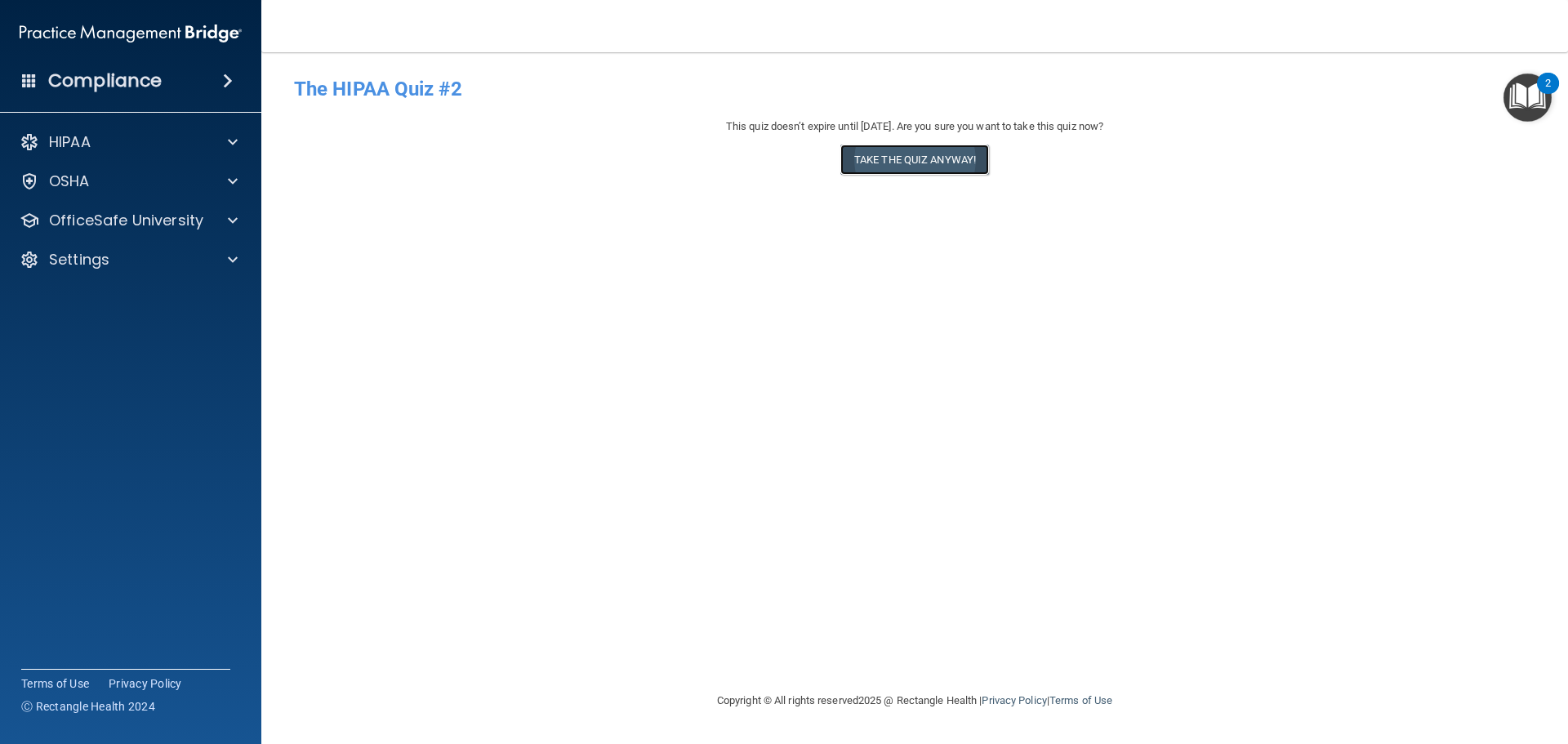
click at [923, 164] on button "Take the quiz anyway!" at bounding box center [915, 159] width 149 height 30
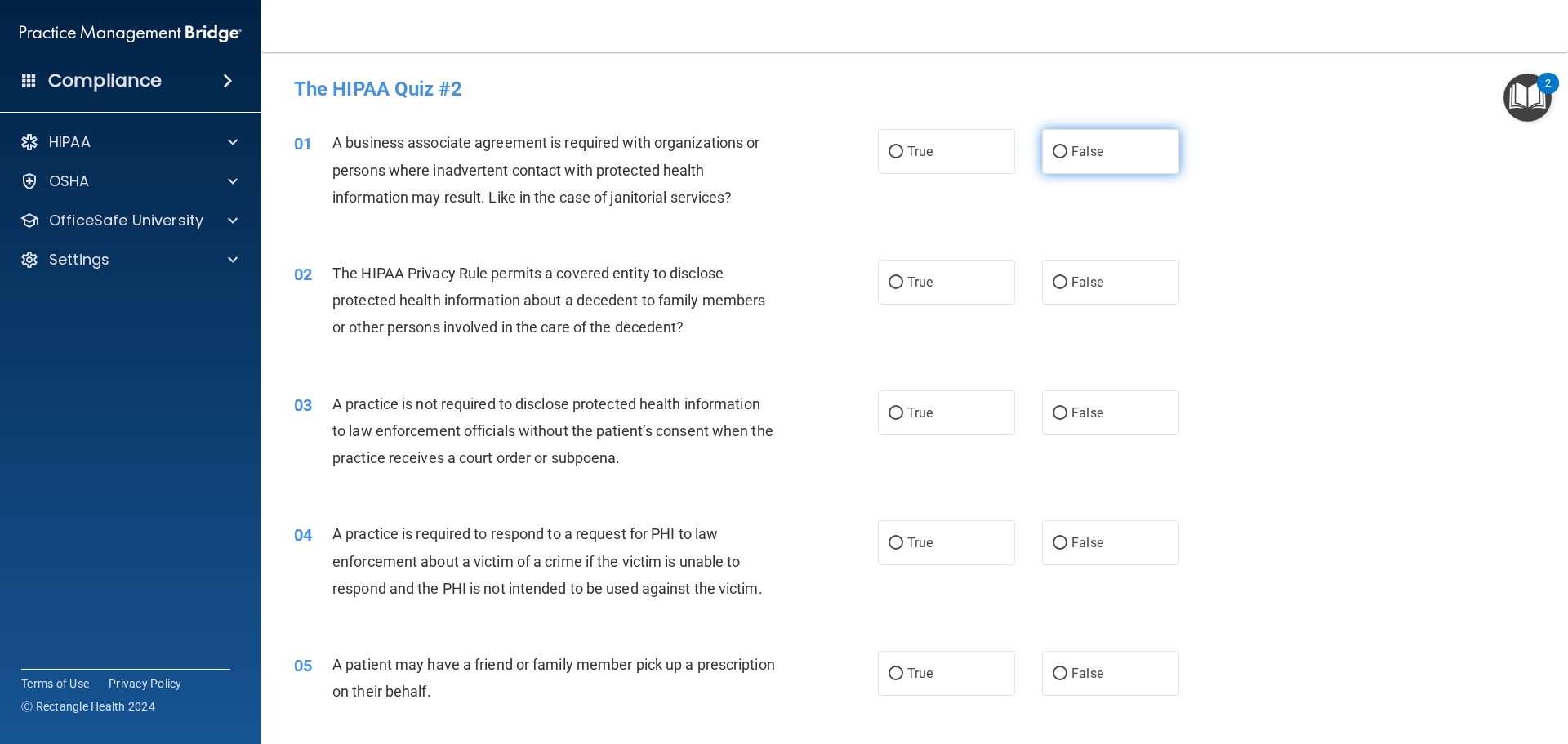
click at [1081, 154] on span "False" at bounding box center [1087, 152] width 32 height 16
click at [1067, 154] on input "False" at bounding box center [1060, 152] width 15 height 13
radio input "true"
click at [910, 284] on span "True" at bounding box center [921, 282] width 25 height 16
click at [903, 284] on input "True" at bounding box center [895, 283] width 15 height 13
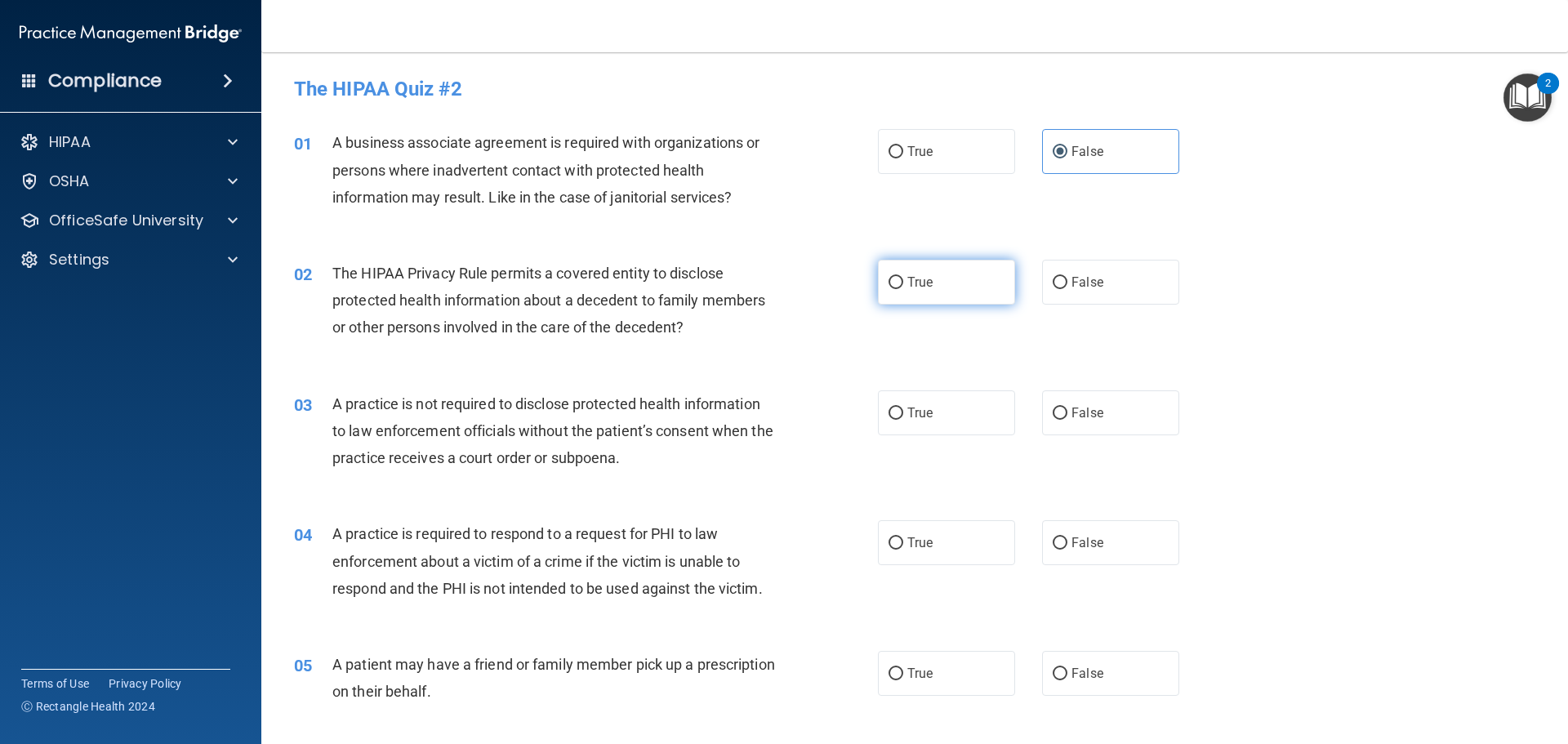
radio input "true"
click at [1087, 416] on span "False" at bounding box center [1087, 413] width 32 height 16
click at [1067, 416] on input "False" at bounding box center [1060, 413] width 15 height 13
radio input "true"
click at [935, 527] on label "True" at bounding box center [946, 543] width 137 height 45
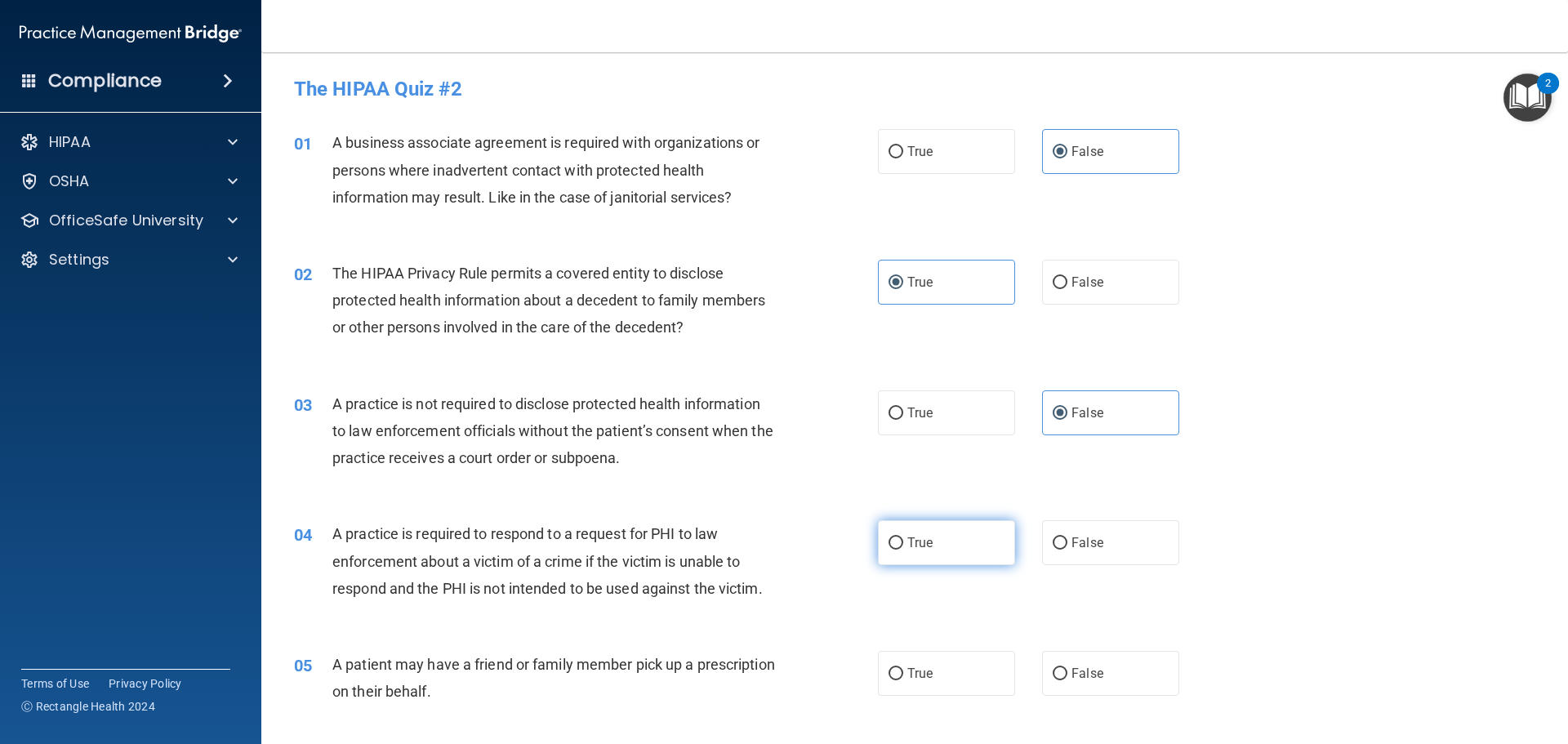
click at [903, 538] on input "True" at bounding box center [895, 544] width 15 height 13
radio input "true"
drag, startPoint x: 923, startPoint y: 684, endPoint x: 1037, endPoint y: 598, distance: 142.8
click at [925, 669] on label "True" at bounding box center [946, 674] width 137 height 45
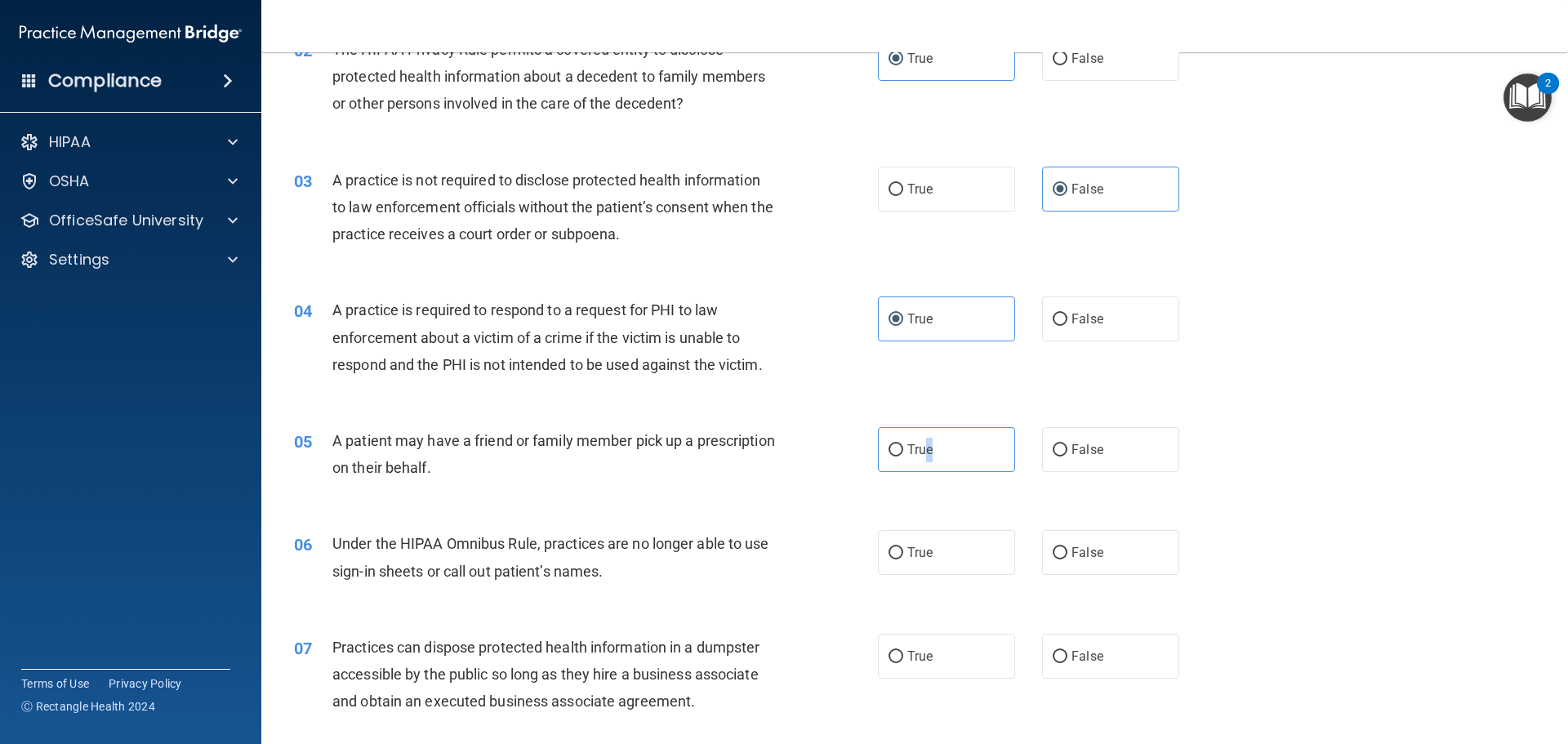
scroll to position [245, 0]
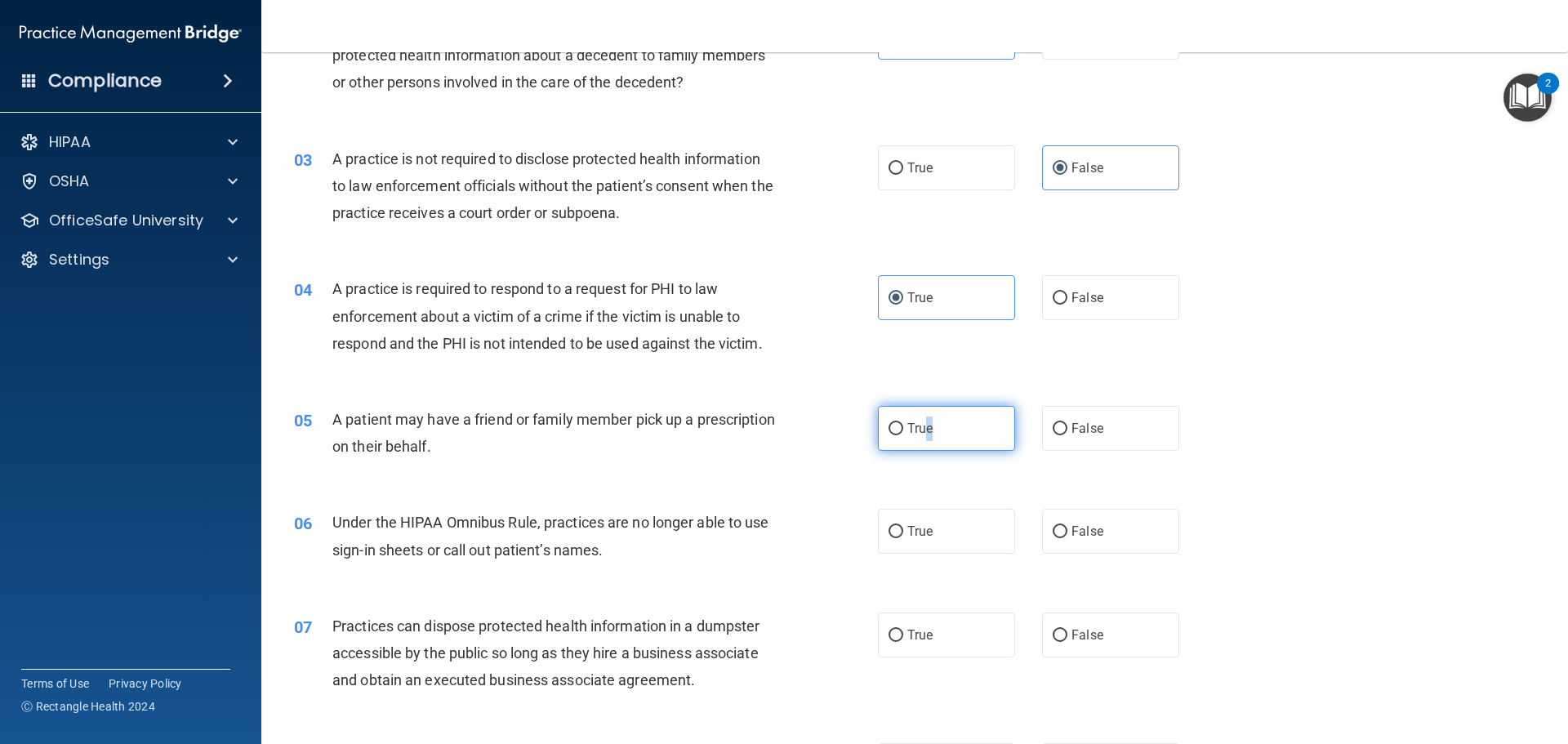
click at [963, 436] on label "True" at bounding box center [946, 429] width 137 height 45
click at [903, 436] on input "True" at bounding box center [895, 429] width 15 height 13
radio input "true"
click at [1080, 533] on span "False" at bounding box center [1087, 532] width 32 height 16
click at [1067, 533] on input "False" at bounding box center [1060, 532] width 15 height 13
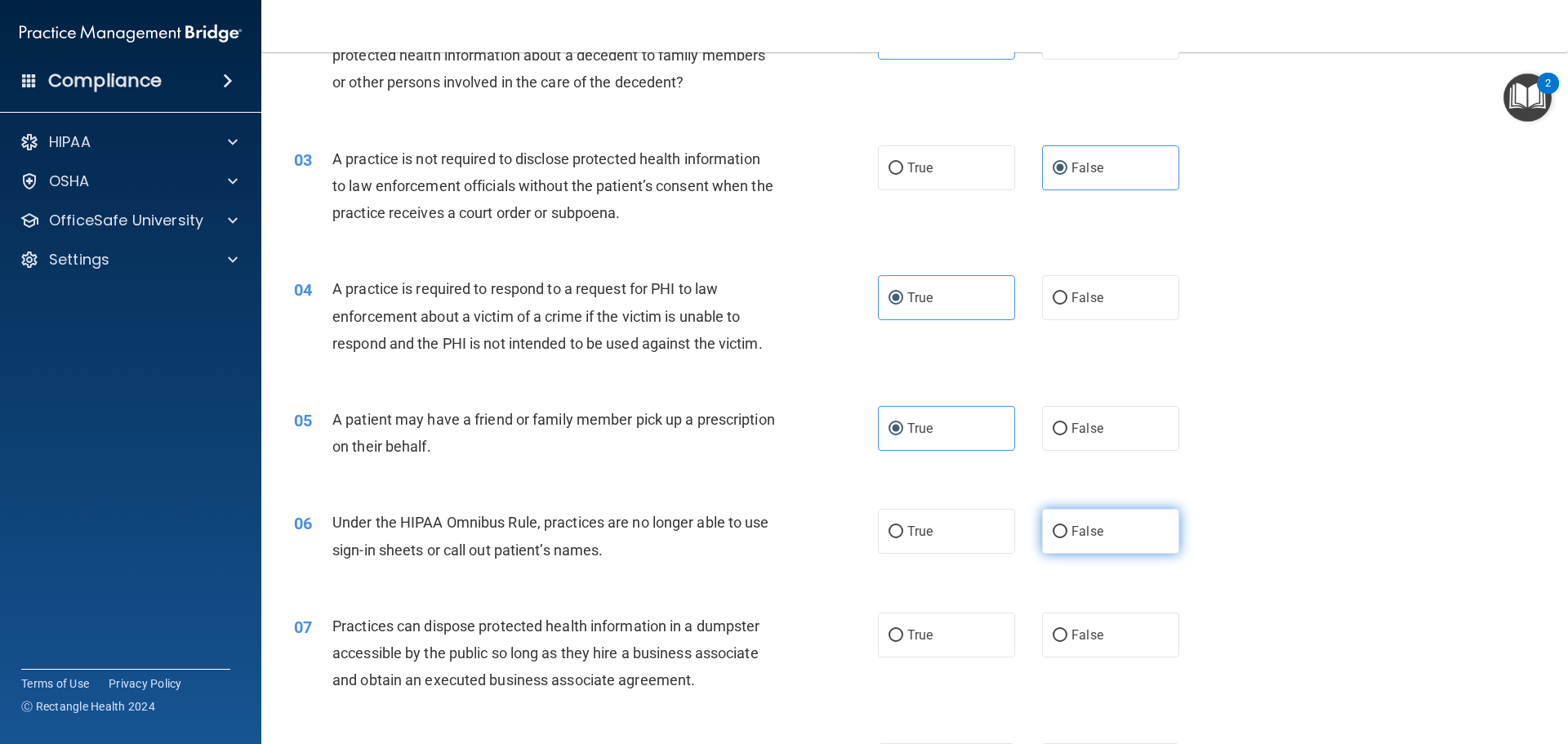
radio input "true"
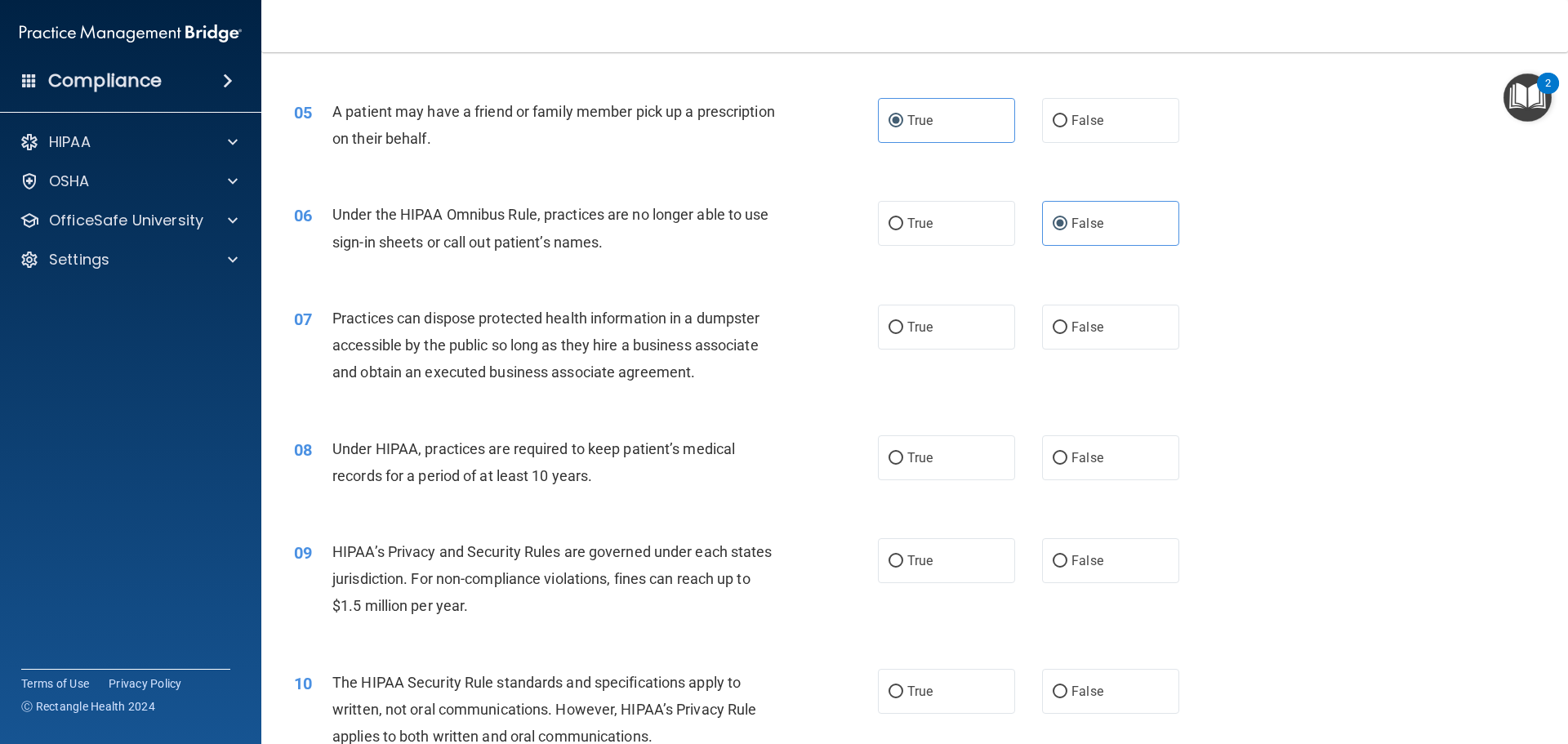
scroll to position [572, 0]
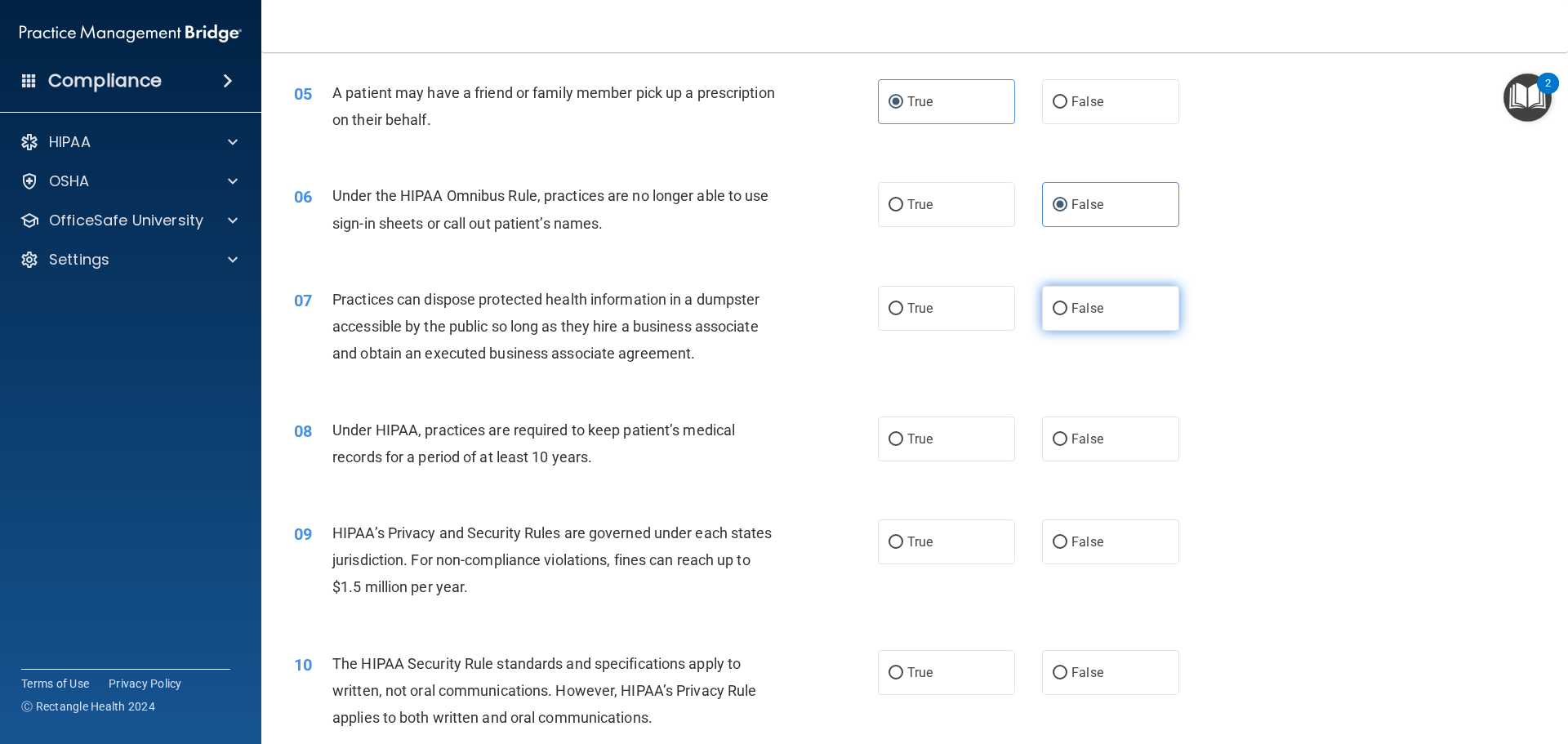
click at [1117, 311] on label "False" at bounding box center [1110, 308] width 137 height 45
click at [1067, 311] on input "False" at bounding box center [1060, 309] width 15 height 13
radio input "true"
click at [1099, 431] on label "False" at bounding box center [1110, 440] width 137 height 45
click at [1067, 434] on input "False" at bounding box center [1060, 440] width 15 height 13
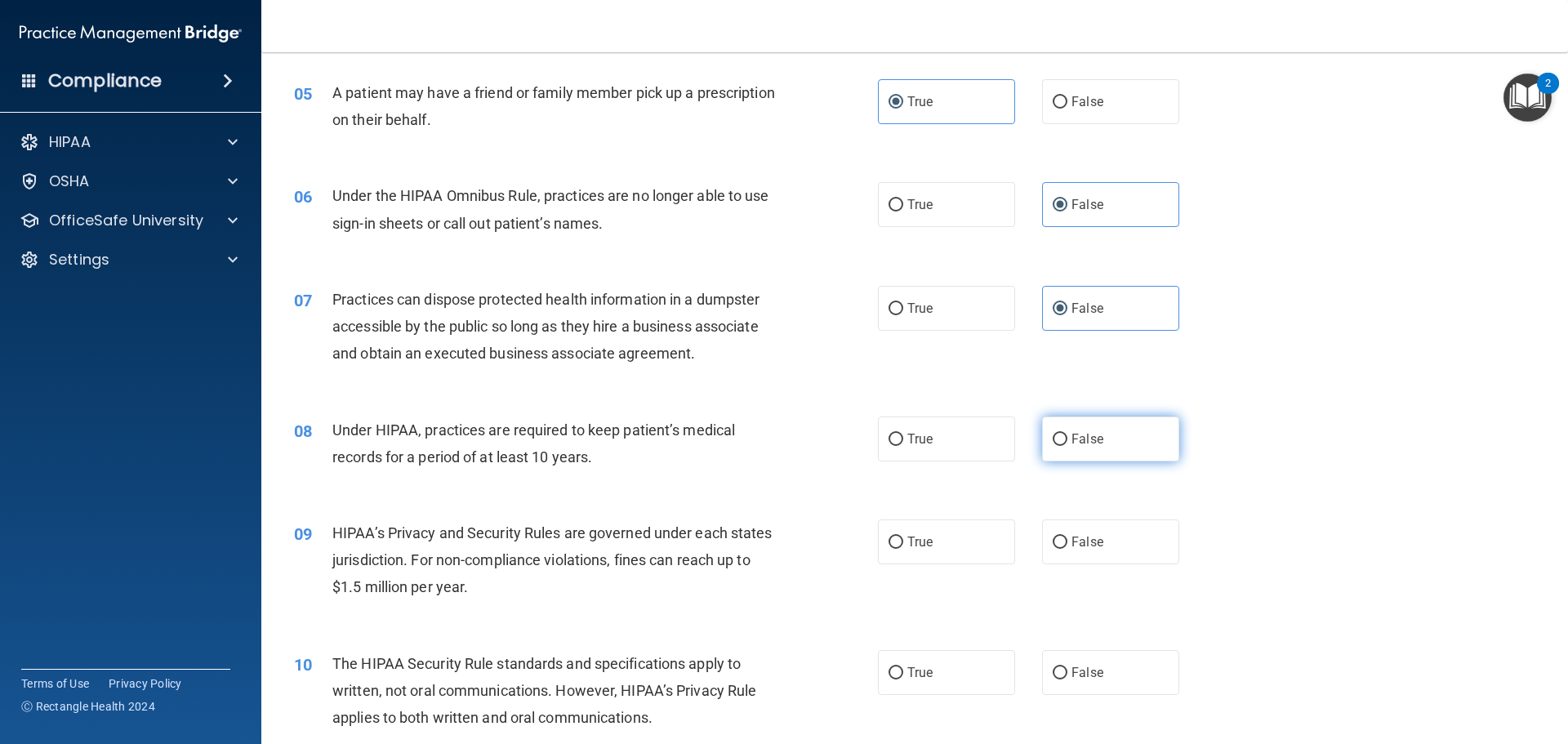
radio input "true"
click at [1087, 537] on span "False" at bounding box center [1087, 543] width 32 height 16
click at [1067, 537] on input "False" at bounding box center [1060, 543] width 15 height 13
radio input "true"
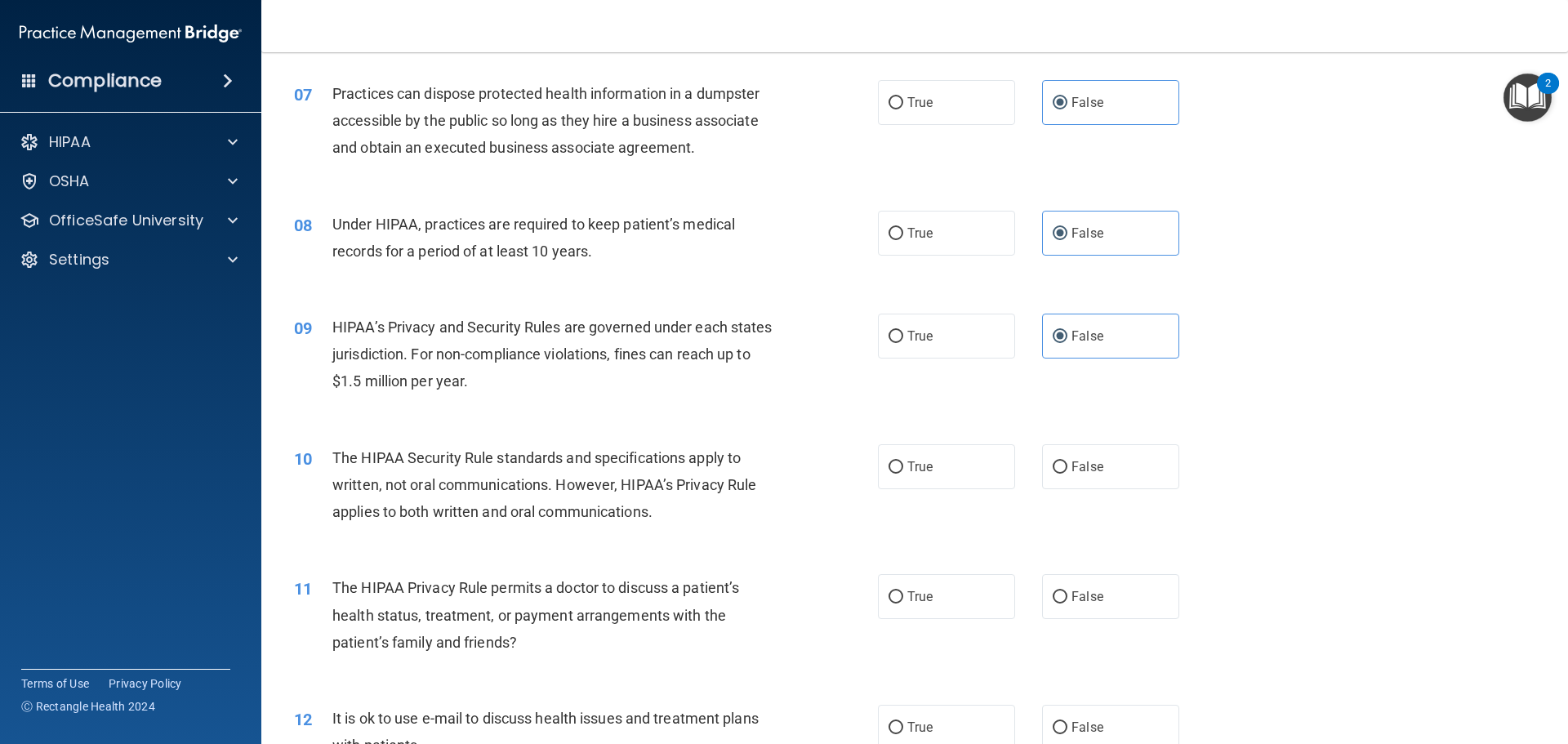
scroll to position [899, 0]
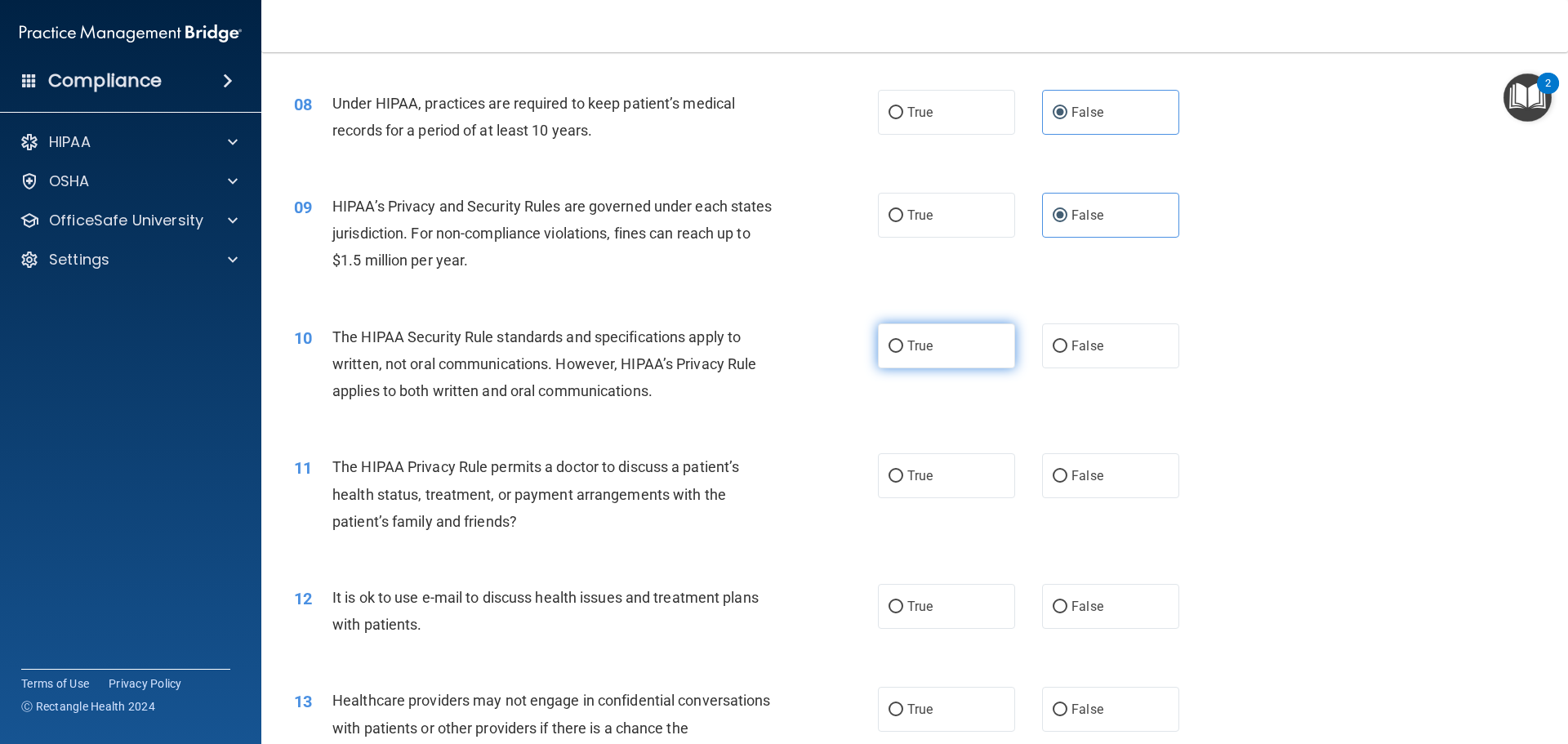
click at [943, 345] on label "True" at bounding box center [946, 346] width 137 height 45
click at [903, 345] on input "True" at bounding box center [895, 346] width 15 height 13
radio input "true"
click at [935, 478] on label "True" at bounding box center [946, 476] width 137 height 45
click at [903, 478] on input "True" at bounding box center [895, 477] width 15 height 13
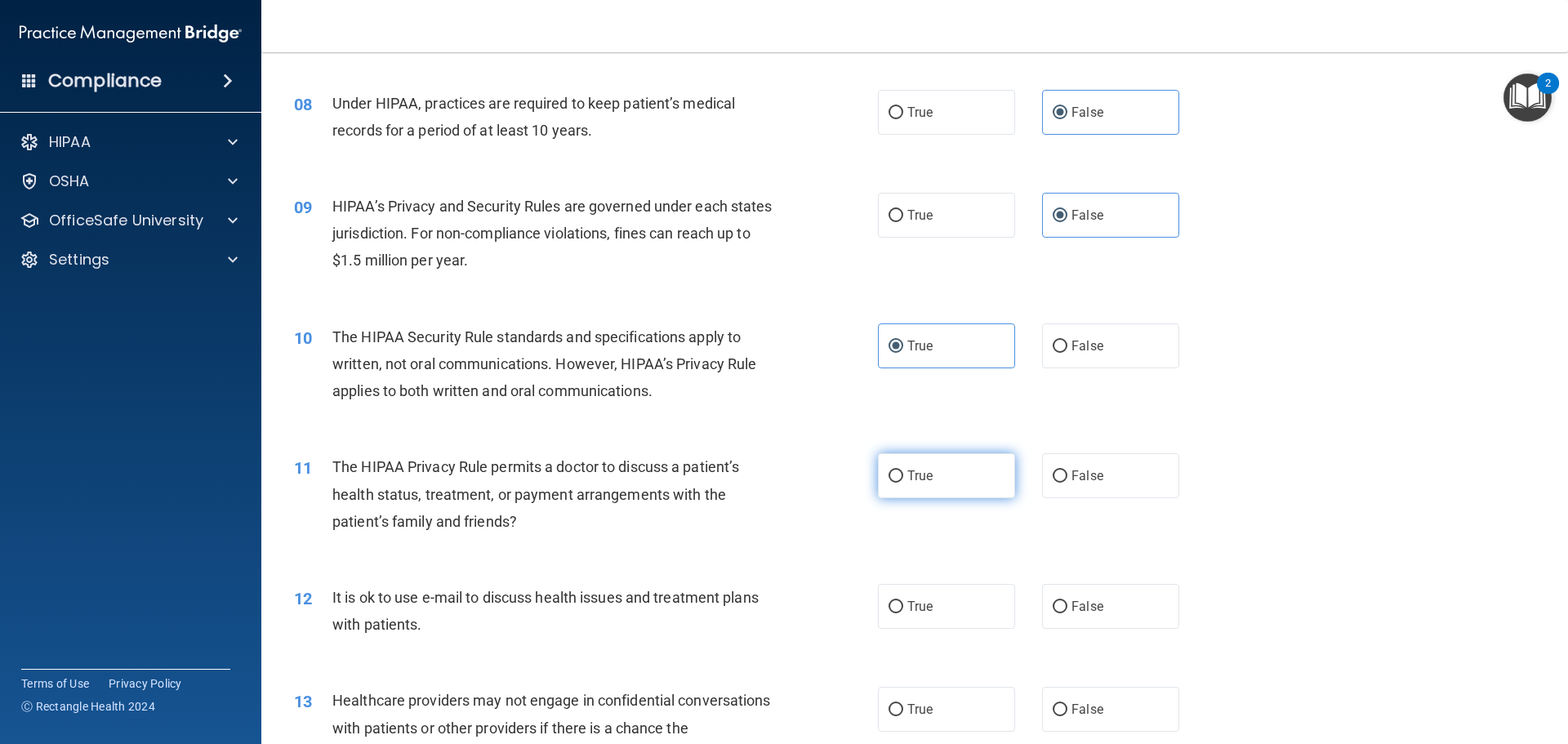
radio input "true"
click at [909, 620] on label "True" at bounding box center [946, 607] width 137 height 45
click at [903, 614] on input "True" at bounding box center [895, 607] width 15 height 13
radio input "true"
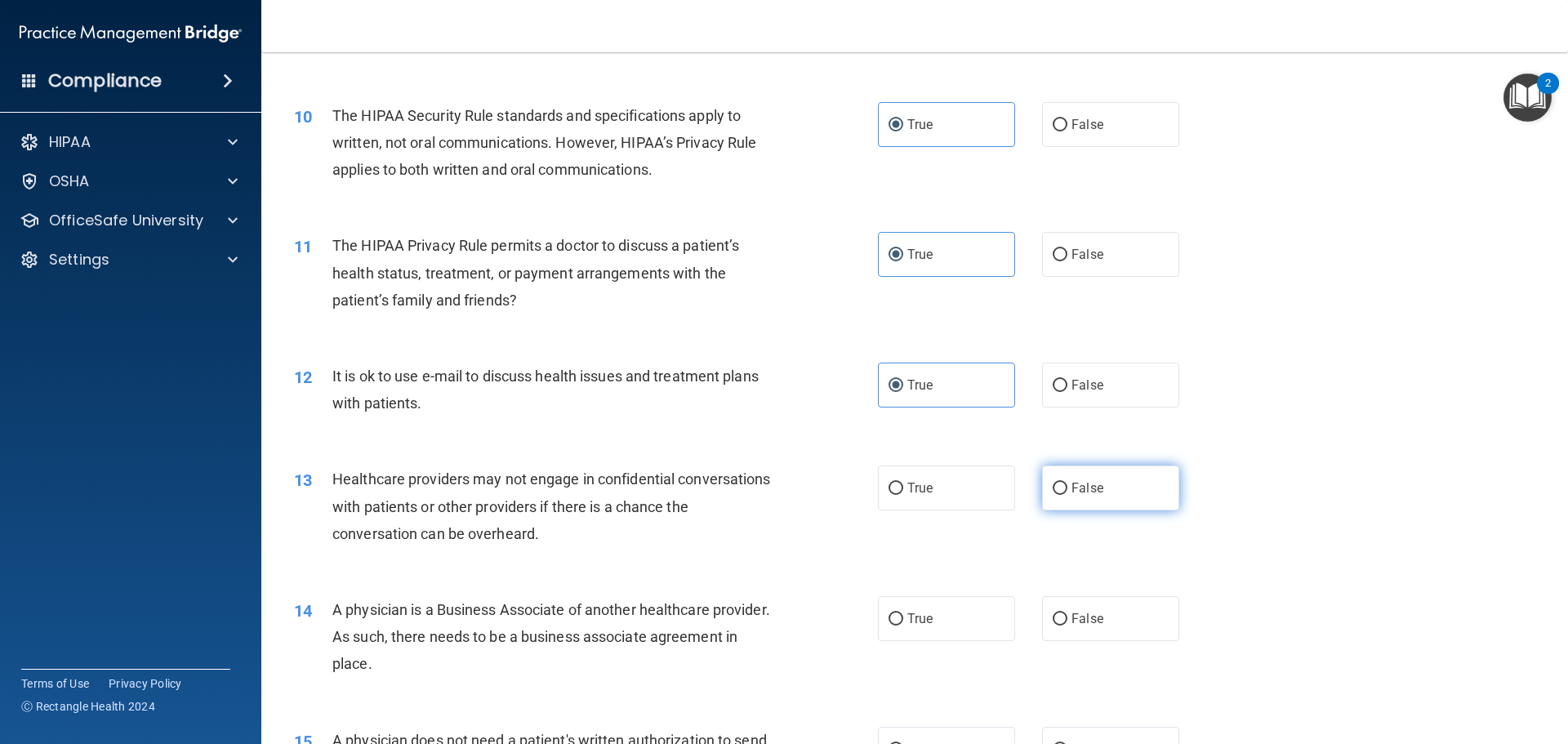
scroll to position [1144, 0]
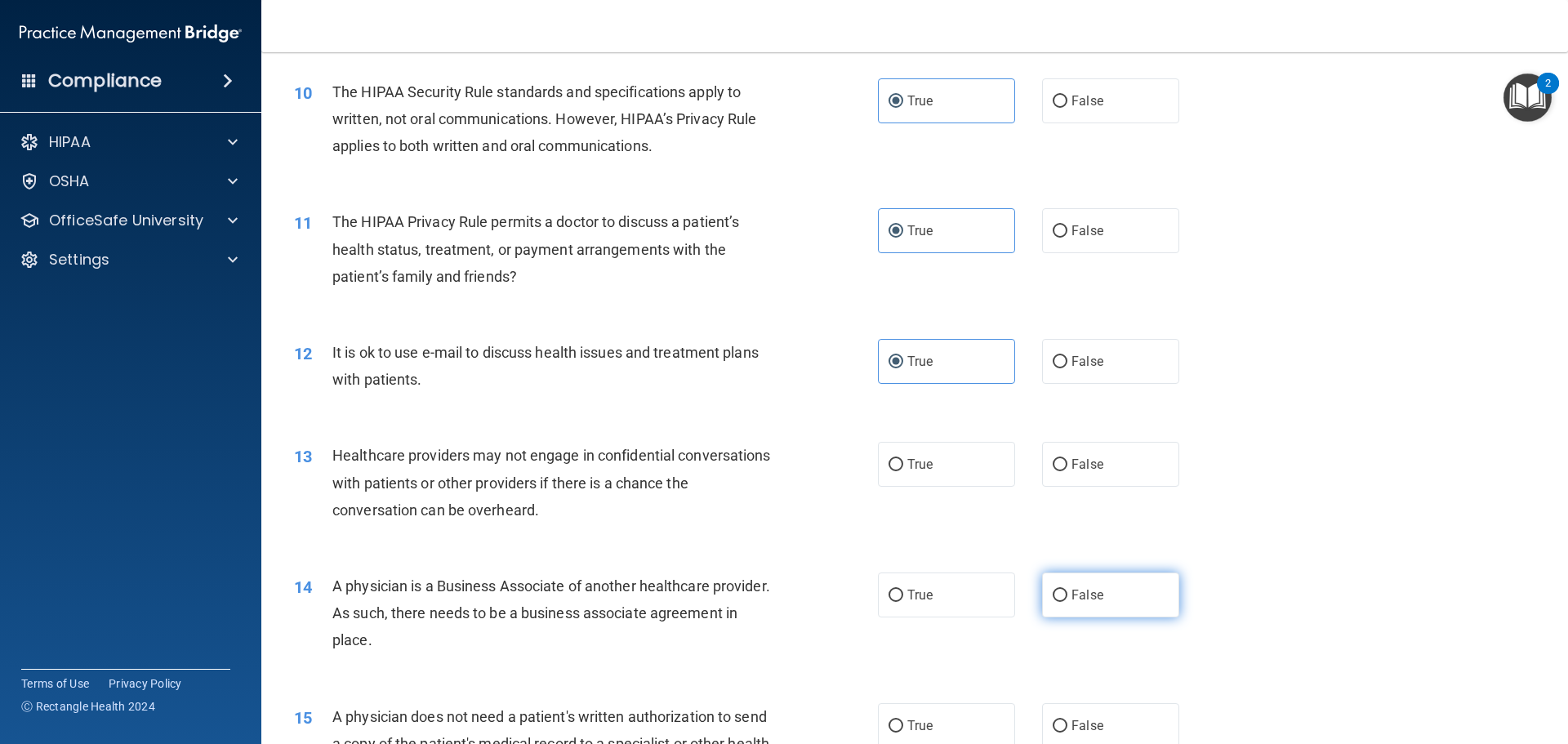
drag, startPoint x: 1086, startPoint y: 466, endPoint x: 1071, endPoint y: 600, distance: 134.8
click at [1080, 494] on div "13 Healthcare providers may not engage in confidential conversations with patie…" at bounding box center [915, 487] width 1266 height 130
drag, startPoint x: 1071, startPoint y: 602, endPoint x: 1099, endPoint y: 585, distance: 32.8
click at [1071, 599] on span "False" at bounding box center [1087, 595] width 32 height 16
click at [1067, 599] on input "False" at bounding box center [1060, 596] width 15 height 13
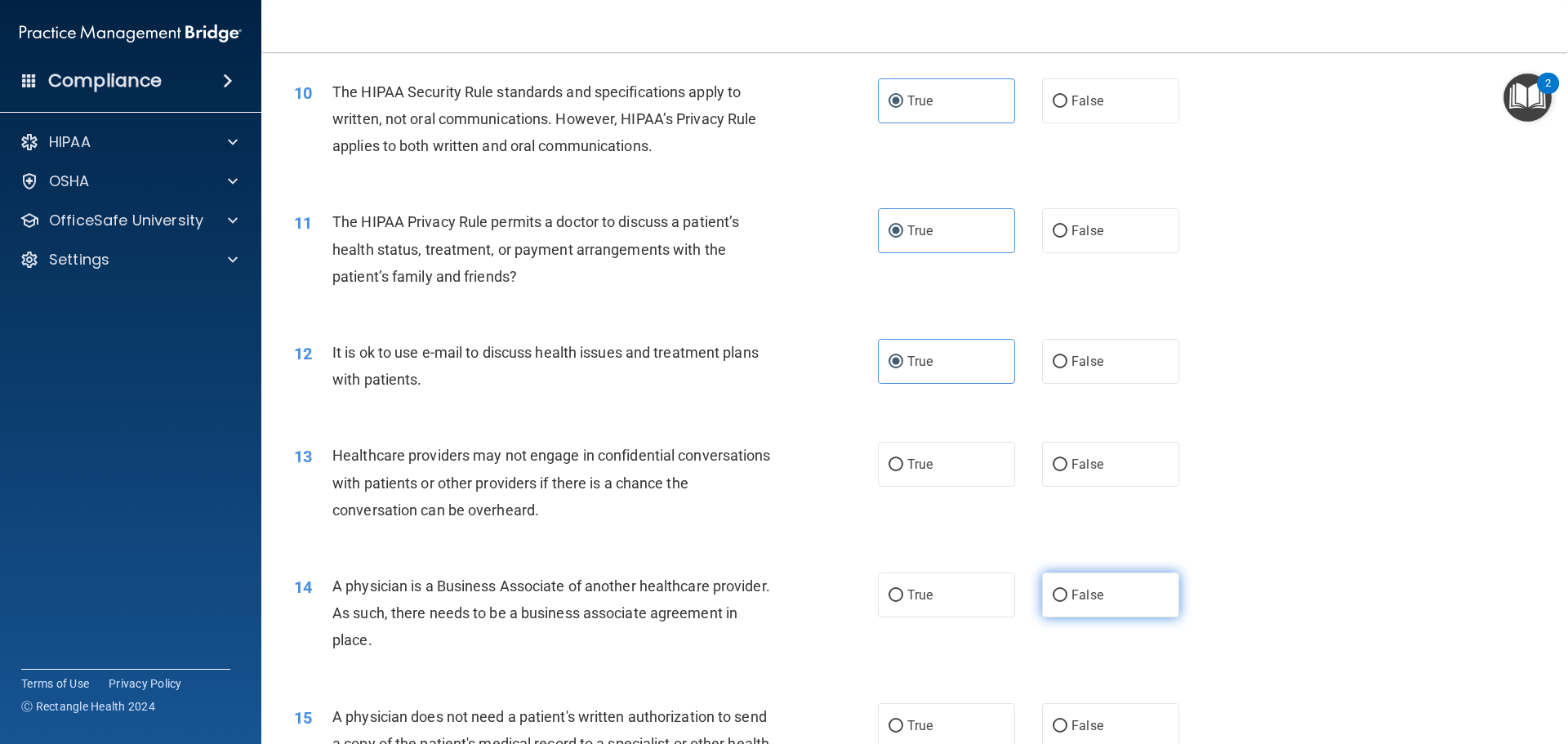
radio input "true"
click at [1136, 479] on label "False" at bounding box center [1110, 465] width 137 height 45
click at [1067, 472] on input "False" at bounding box center [1060, 465] width 15 height 13
radio input "true"
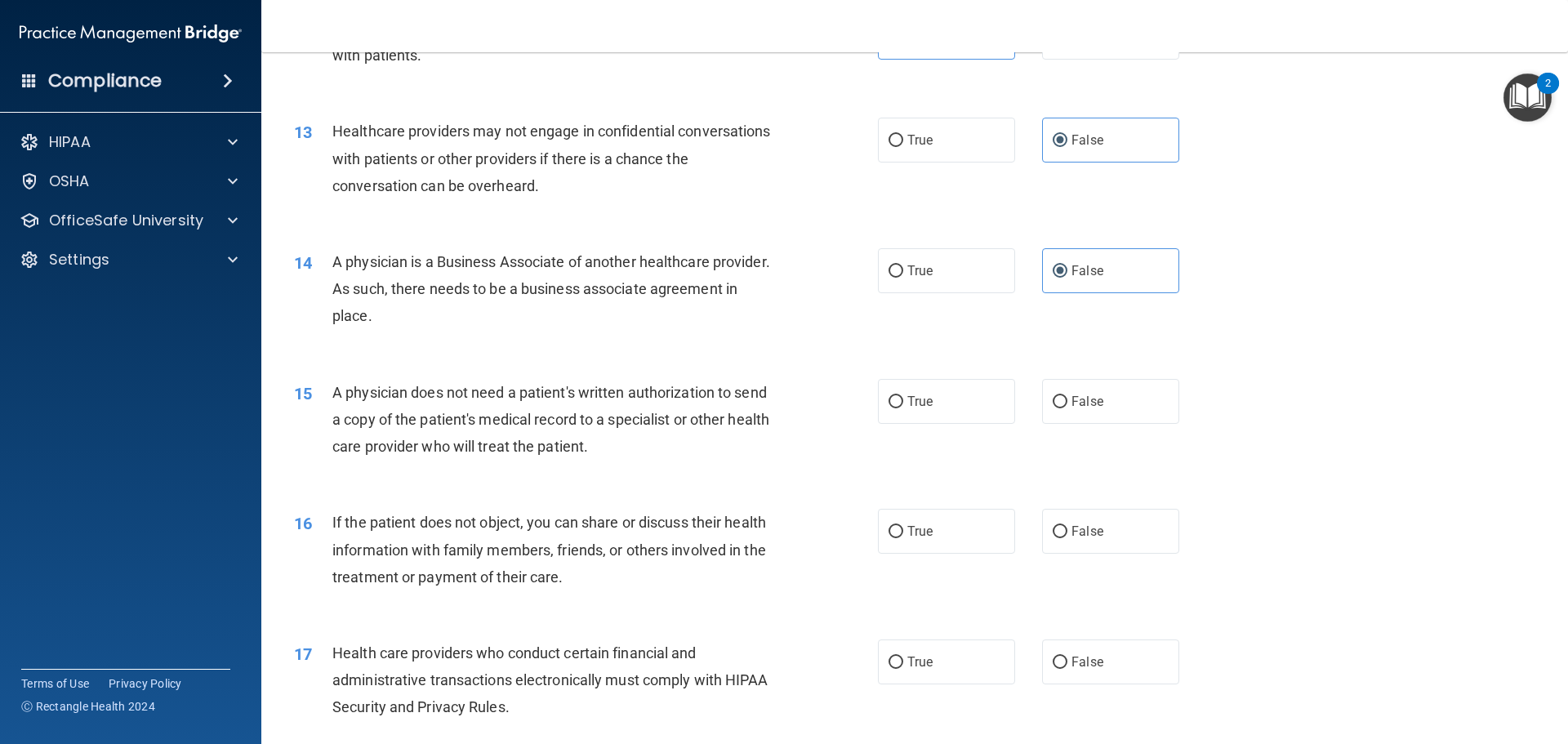
scroll to position [1470, 0]
click at [943, 407] on label "True" at bounding box center [946, 399] width 137 height 45
click at [903, 407] on input "True" at bounding box center [895, 400] width 15 height 13
radio input "true"
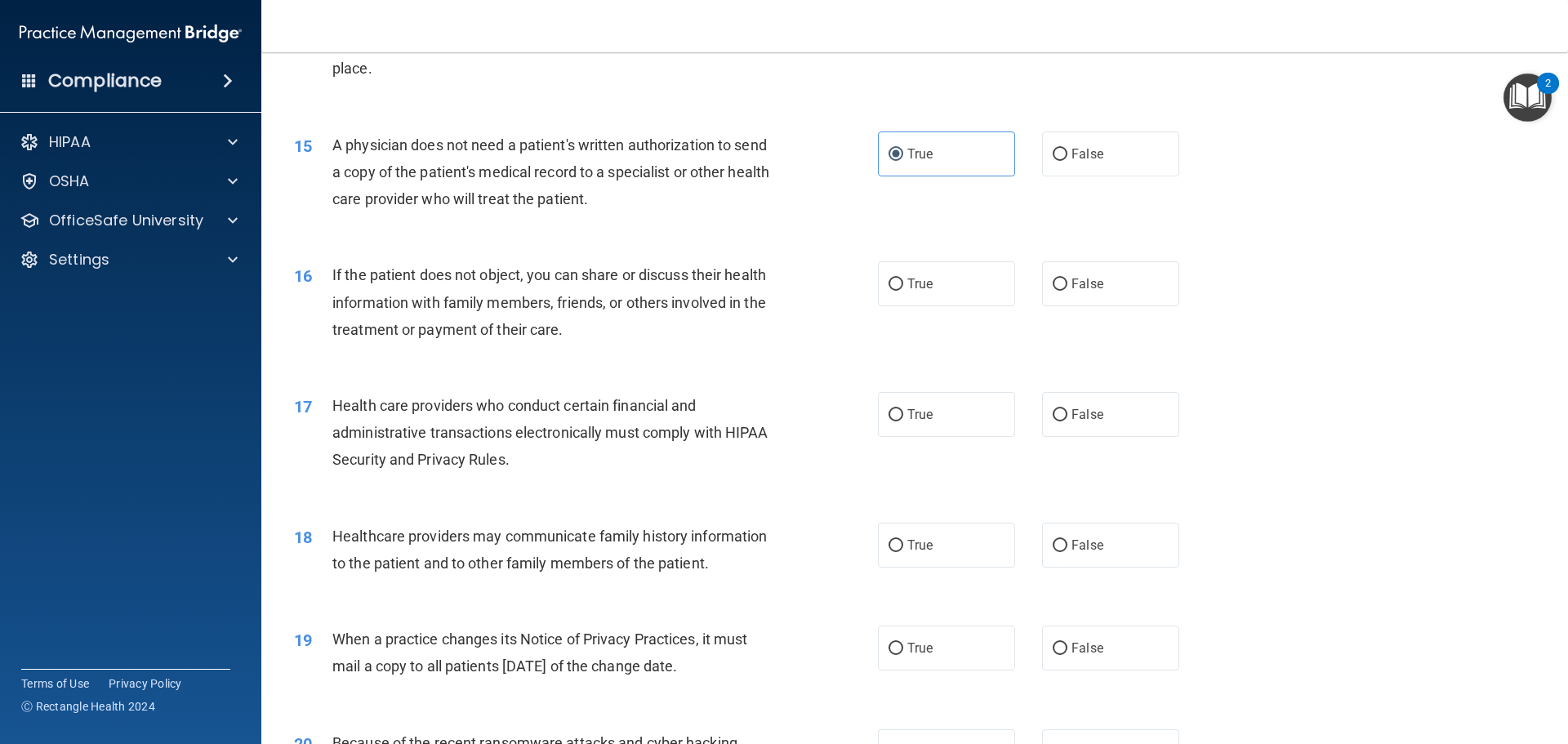
scroll to position [1798, 0]
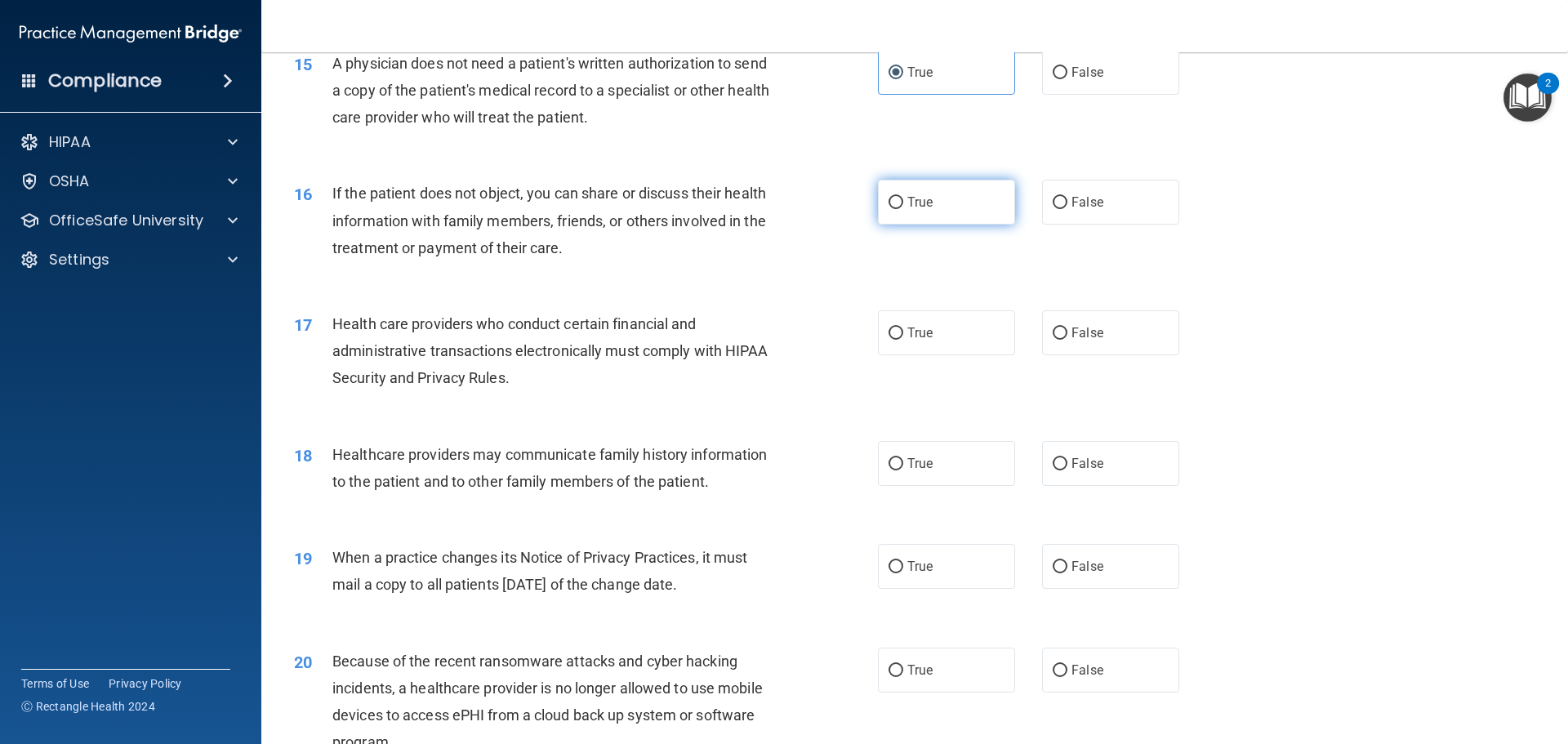
click at [931, 201] on label "True" at bounding box center [946, 202] width 137 height 45
click at [903, 201] on input "True" at bounding box center [895, 202] width 15 height 13
radio input "true"
click at [942, 328] on label "True" at bounding box center [946, 333] width 137 height 45
click at [903, 328] on input "True" at bounding box center [895, 334] width 15 height 13
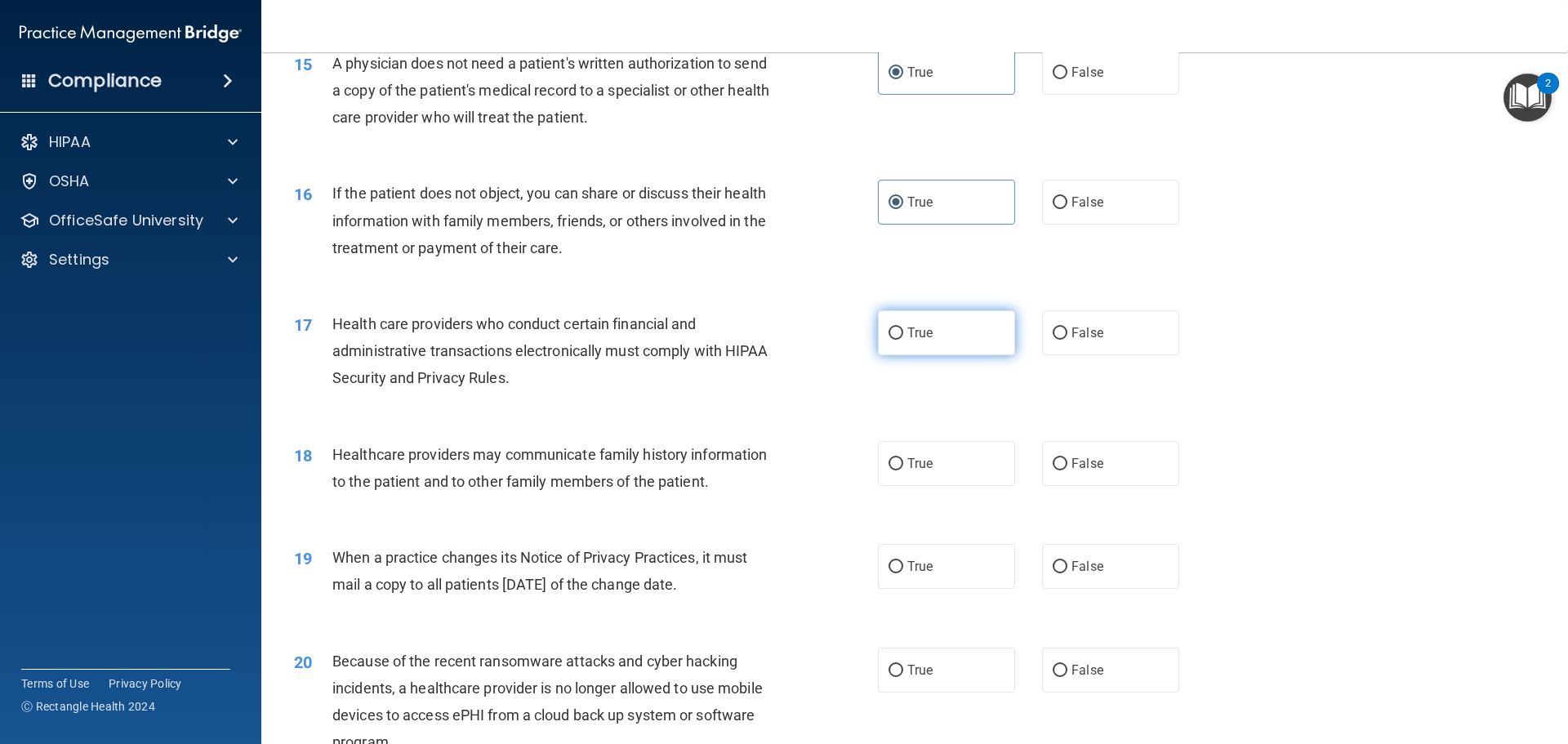
radio input "true"
drag, startPoint x: 1070, startPoint y: 462, endPoint x: 1057, endPoint y: 527, distance: 66.3
click at [1068, 472] on label "False" at bounding box center [1110, 464] width 137 height 45
click at [1067, 471] on input "False" at bounding box center [1060, 464] width 15 height 13
radio input "true"
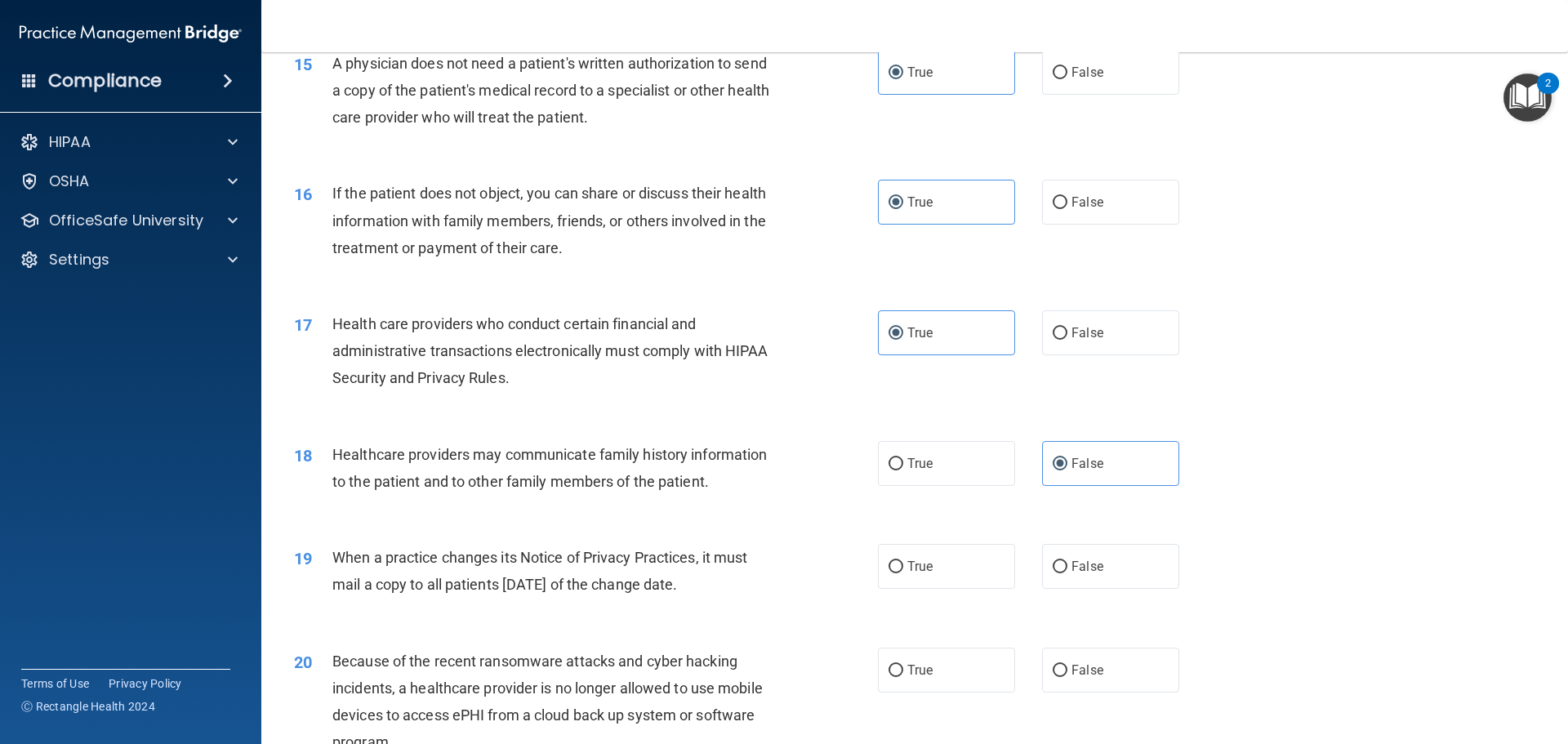
drag, startPoint x: 1068, startPoint y: 563, endPoint x: 1089, endPoint y: 616, distance: 57.0
click at [1075, 574] on span "False" at bounding box center [1087, 567] width 32 height 16
drag, startPoint x: 1100, startPoint y: 664, endPoint x: 1097, endPoint y: 617, distance: 47.1
click at [1099, 662] on label "False" at bounding box center [1110, 670] width 137 height 45
click at [1067, 665] on input "False" at bounding box center [1060, 671] width 15 height 13
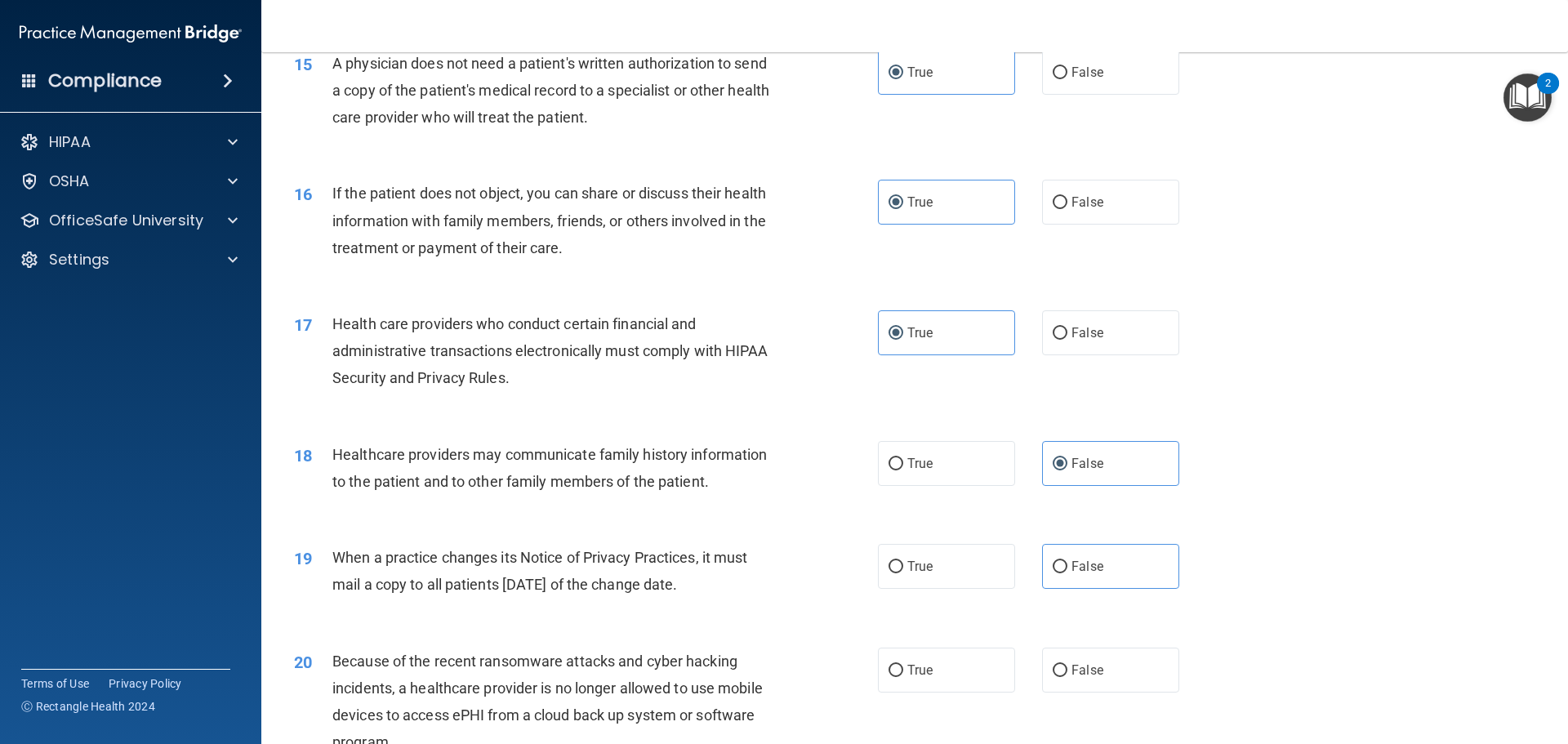
radio input "true"
drag, startPoint x: 1092, startPoint y: 584, endPoint x: 1114, endPoint y: 562, distance: 31.1
click at [1092, 583] on label "False" at bounding box center [1110, 567] width 137 height 45
click at [1067, 574] on input "False" at bounding box center [1060, 567] width 15 height 13
radio input "true"
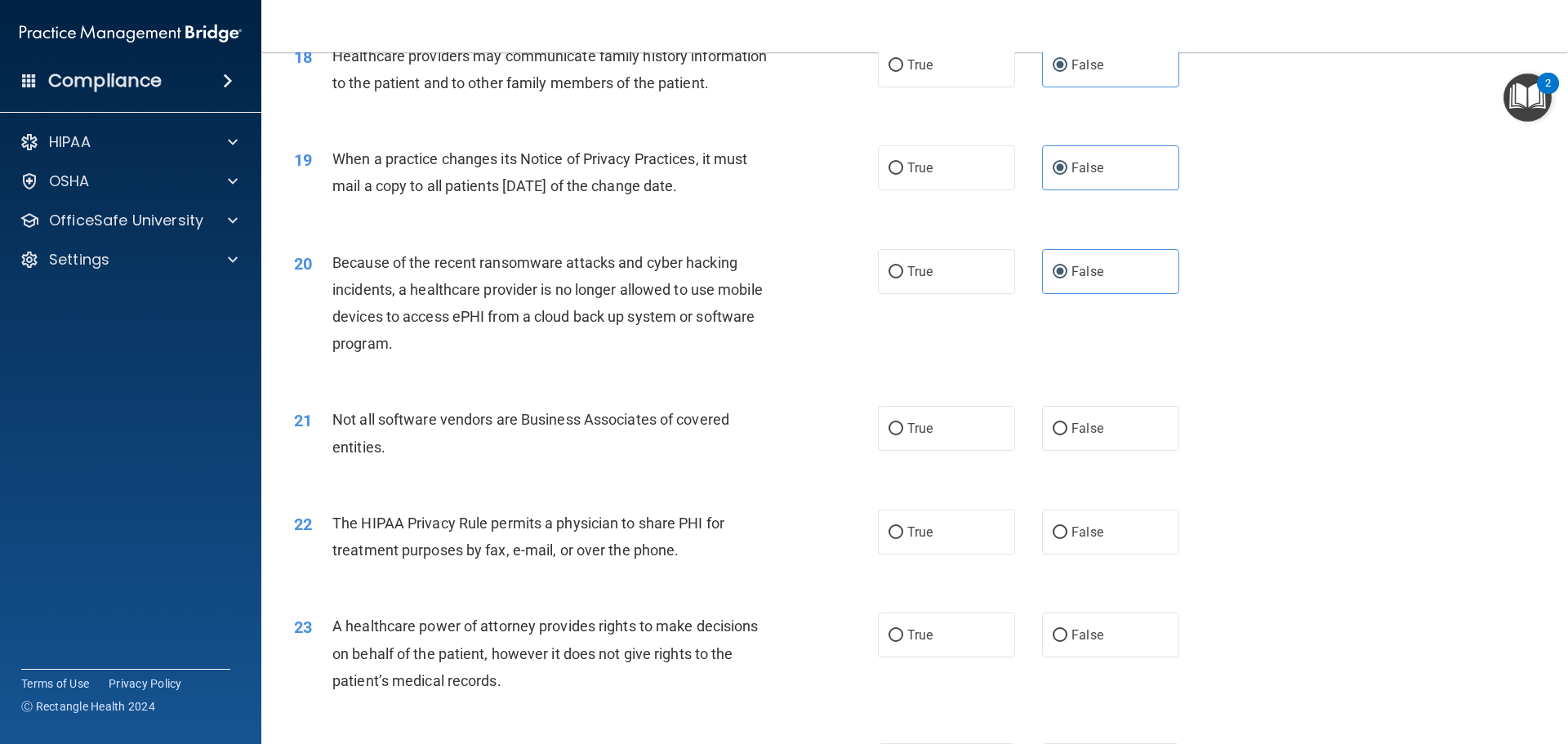
scroll to position [2207, 0]
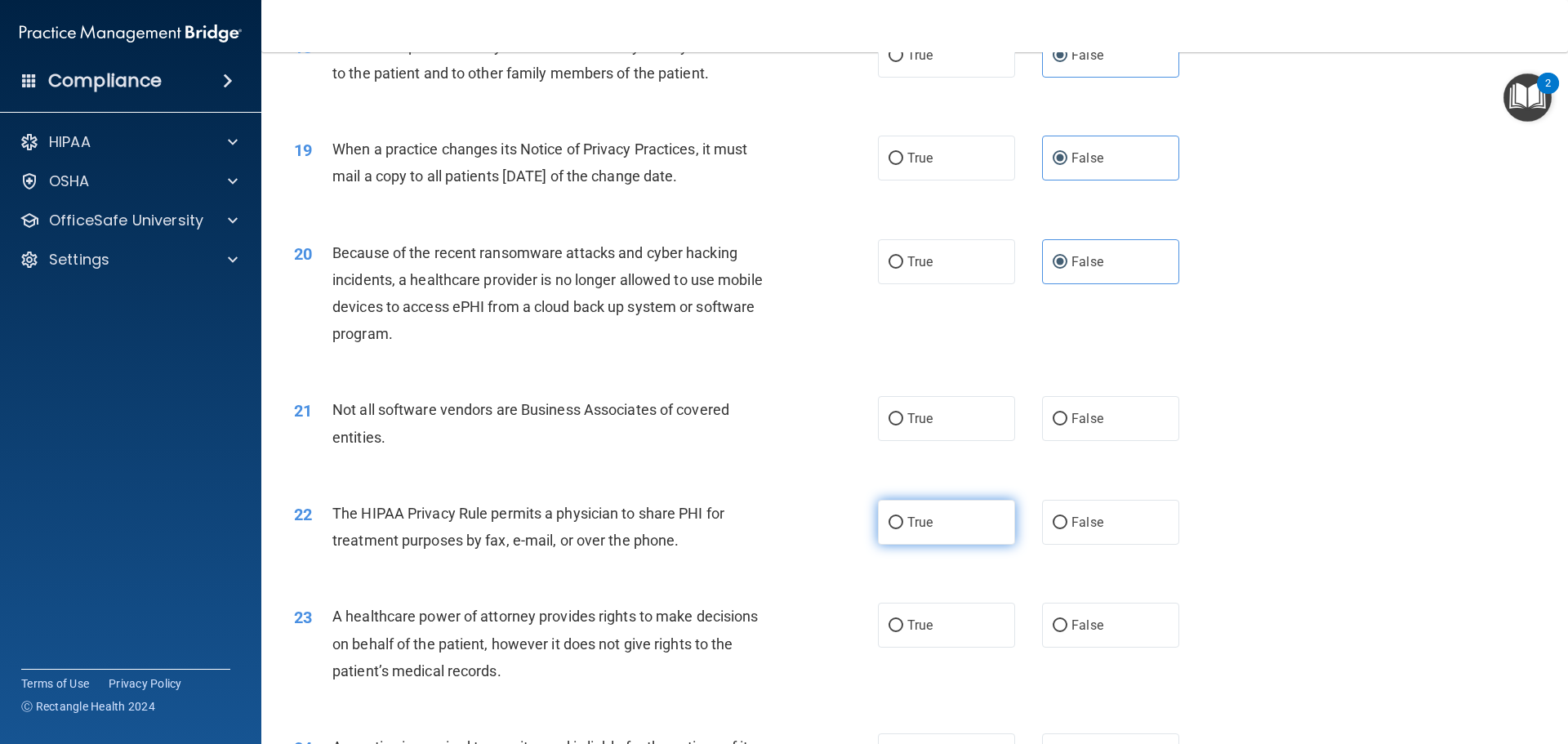
drag, startPoint x: 888, startPoint y: 422, endPoint x: 897, endPoint y: 530, distance: 108.4
click at [1207, 397] on ng-form "21 Not all software vendors are Business Associates of covered entities. True F…" at bounding box center [1207, 397] width 0 height 0
click at [900, 523] on label "True" at bounding box center [946, 522] width 137 height 45
click at [900, 523] on input "True" at bounding box center [895, 523] width 15 height 13
radio input "true"
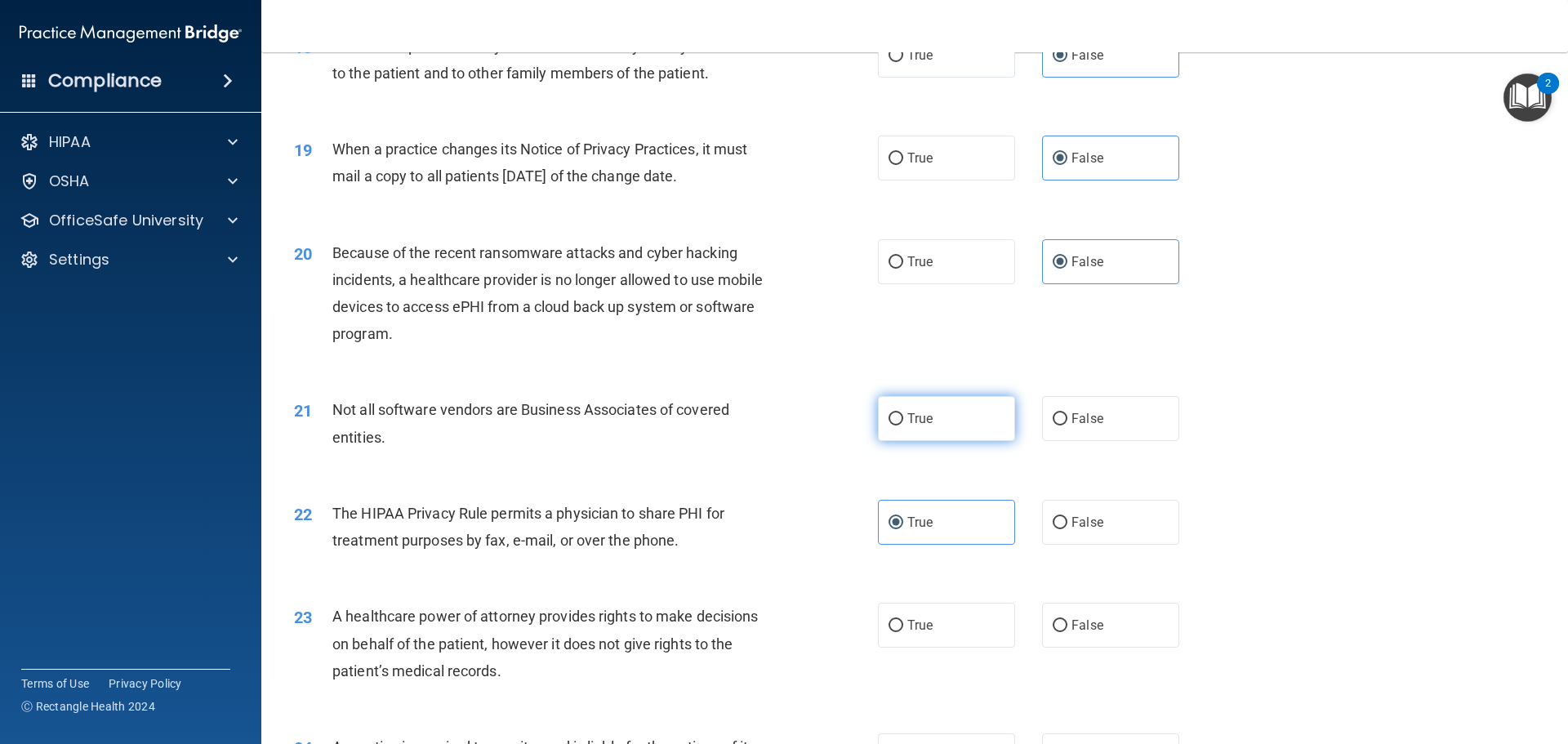
click at [931, 418] on label "True" at bounding box center [946, 419] width 137 height 45
click at [903, 418] on input "True" at bounding box center [895, 419] width 15 height 13
radio input "true"
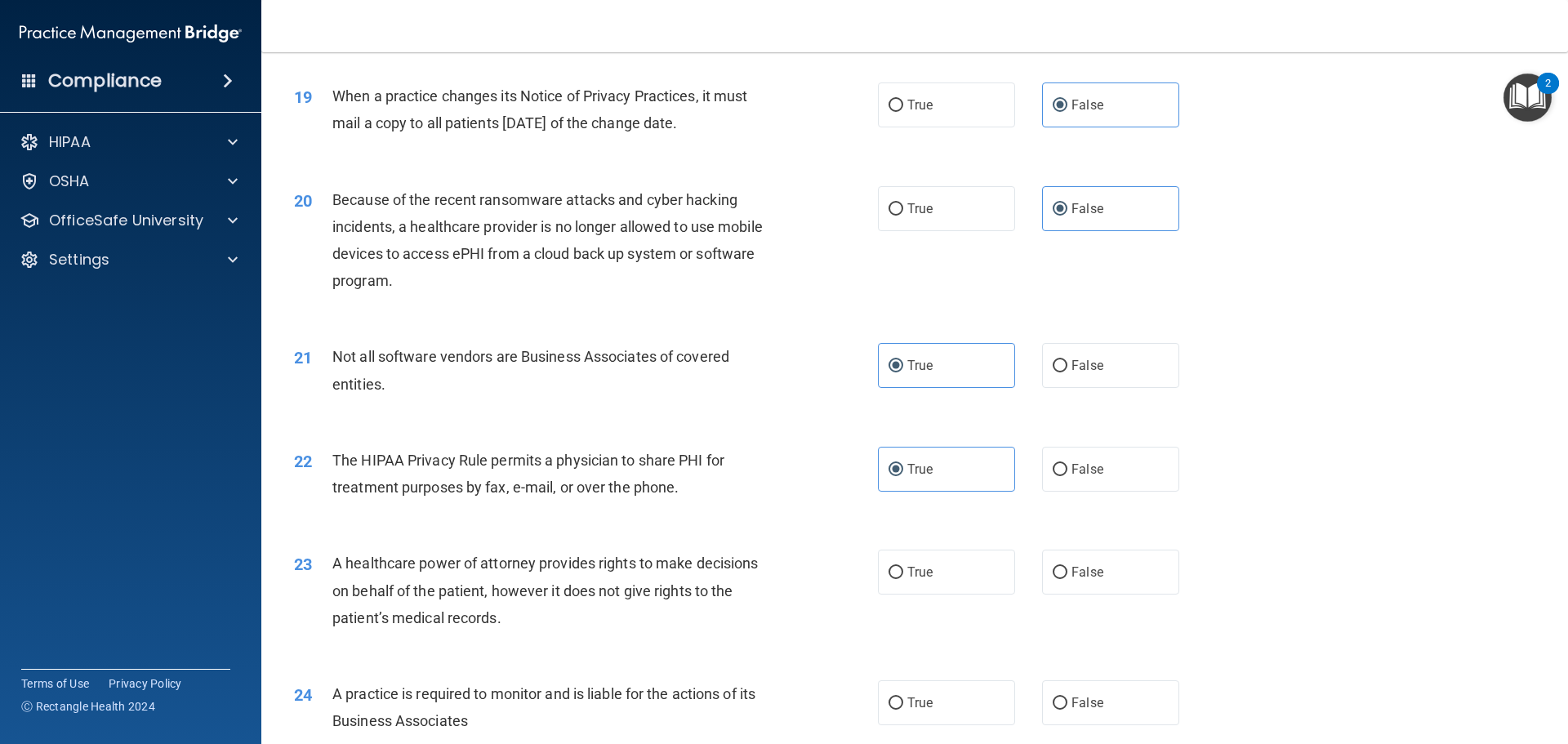
scroll to position [2370, 0]
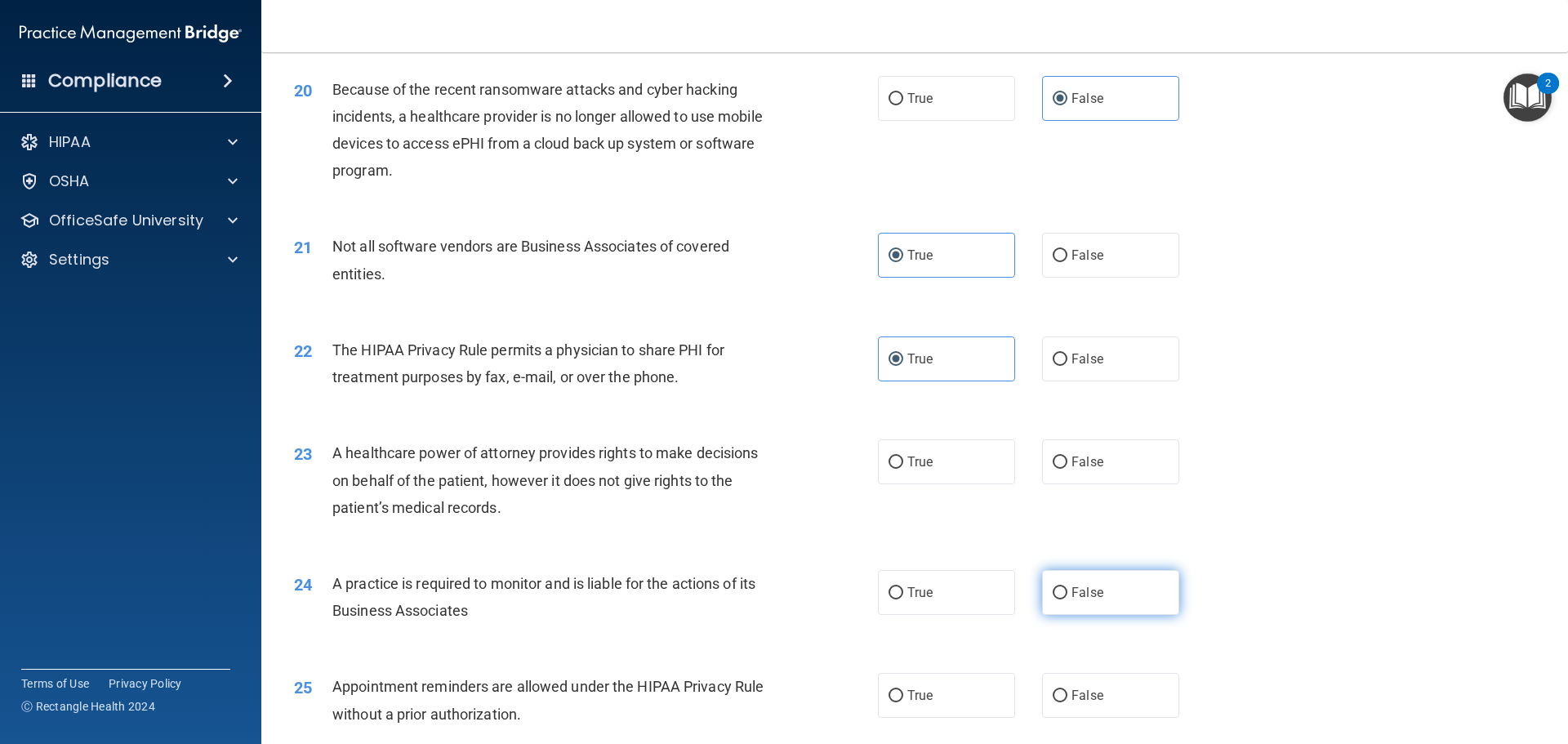
drag, startPoint x: 1115, startPoint y: 473, endPoint x: 1092, endPoint y: 574, distance: 103.6
click at [1112, 485] on div "23 A healthcare power of attorney provides rights to make decisions on behalf o…" at bounding box center [915, 484] width 1266 height 130
click at [1088, 593] on span "False" at bounding box center [1087, 593] width 32 height 16
click at [1067, 593] on input "False" at bounding box center [1060, 593] width 15 height 13
radio input "true"
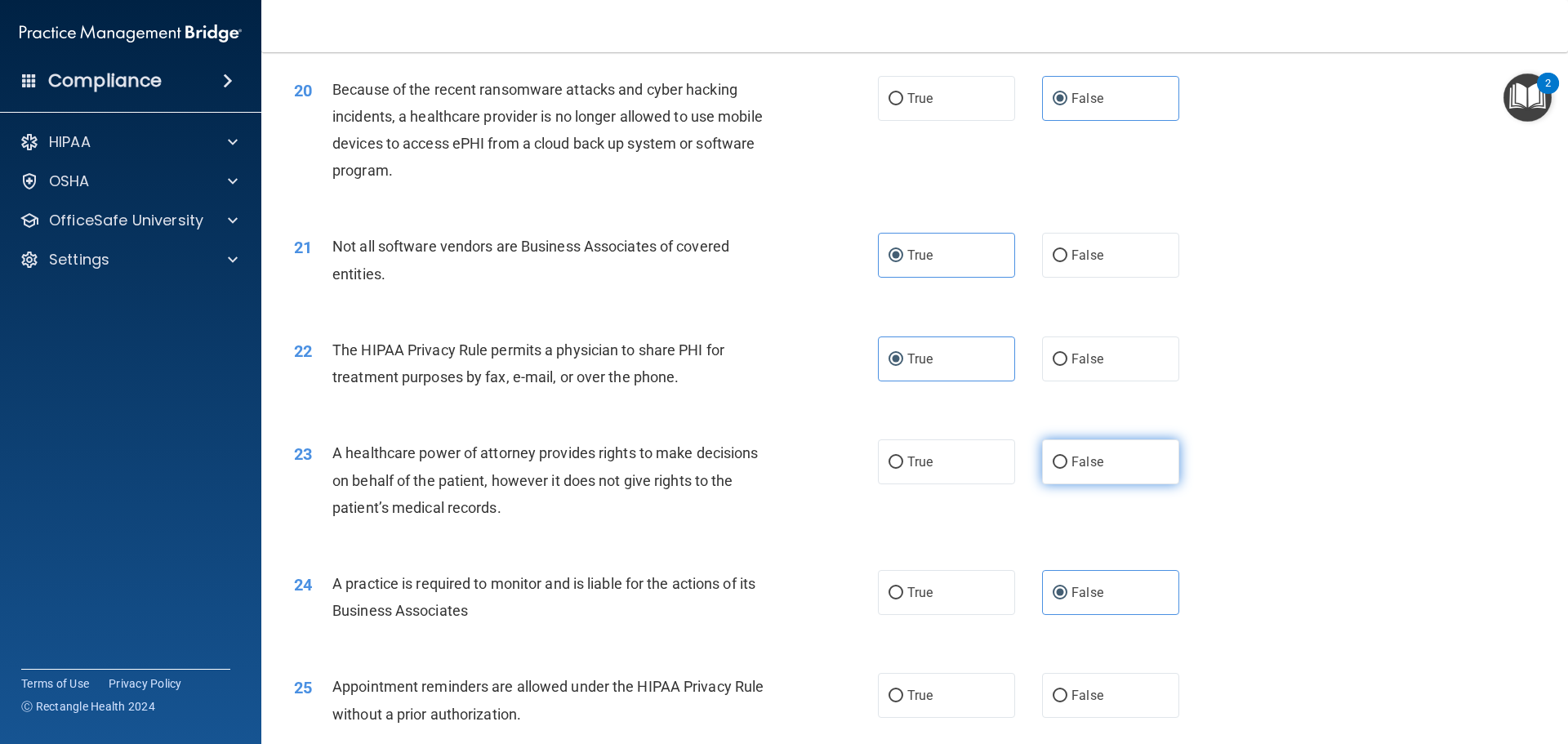
click at [1113, 468] on label "False" at bounding box center [1110, 462] width 137 height 45
click at [1067, 468] on input "False" at bounding box center [1060, 463] width 15 height 13
radio input "true"
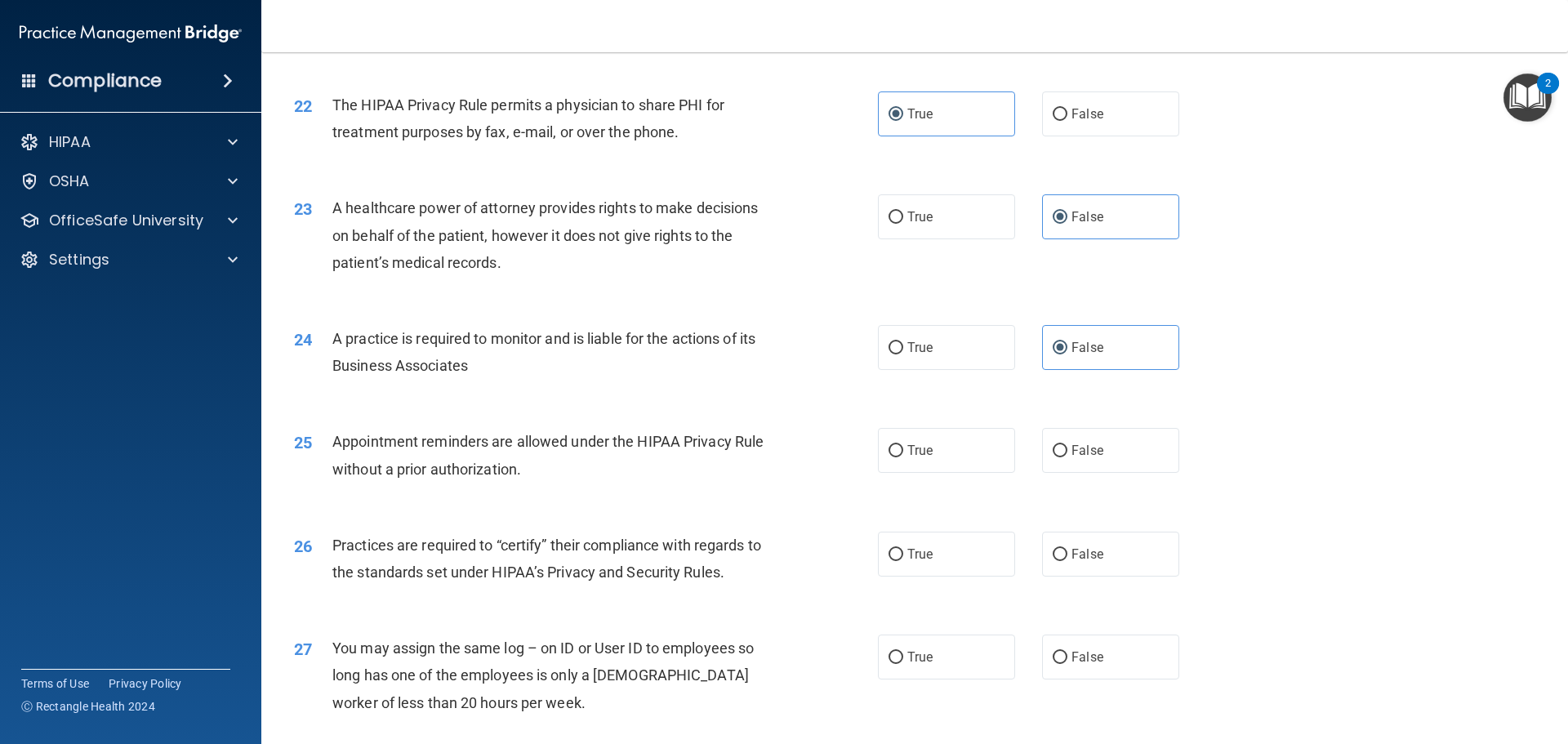
scroll to position [2697, 0]
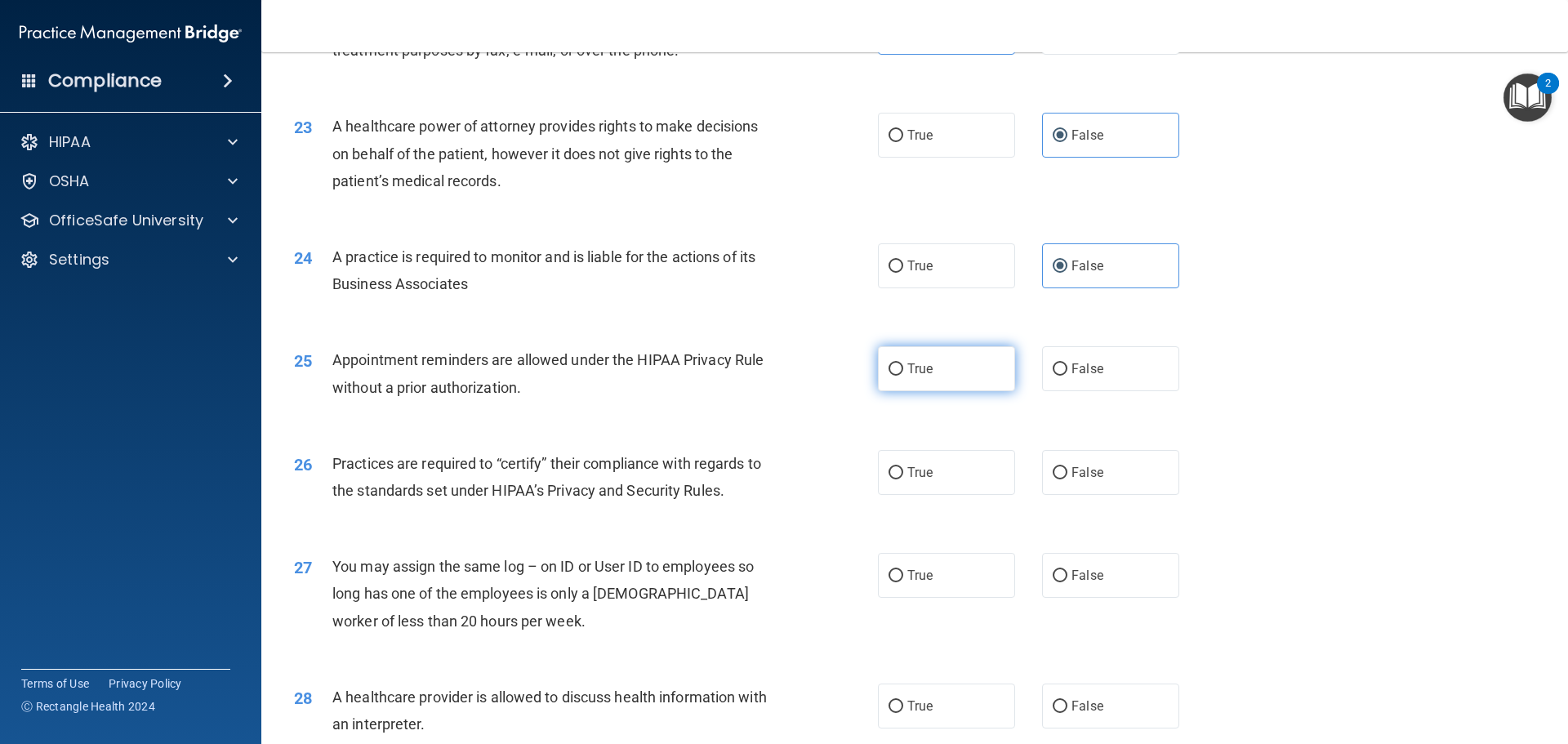
click at [914, 380] on label "True" at bounding box center [946, 369] width 137 height 45
click at [903, 376] on input "True" at bounding box center [895, 370] width 15 height 13
radio input "true"
click at [1095, 472] on span "False" at bounding box center [1087, 473] width 32 height 16
click at [1067, 472] on input "False" at bounding box center [1060, 474] width 15 height 13
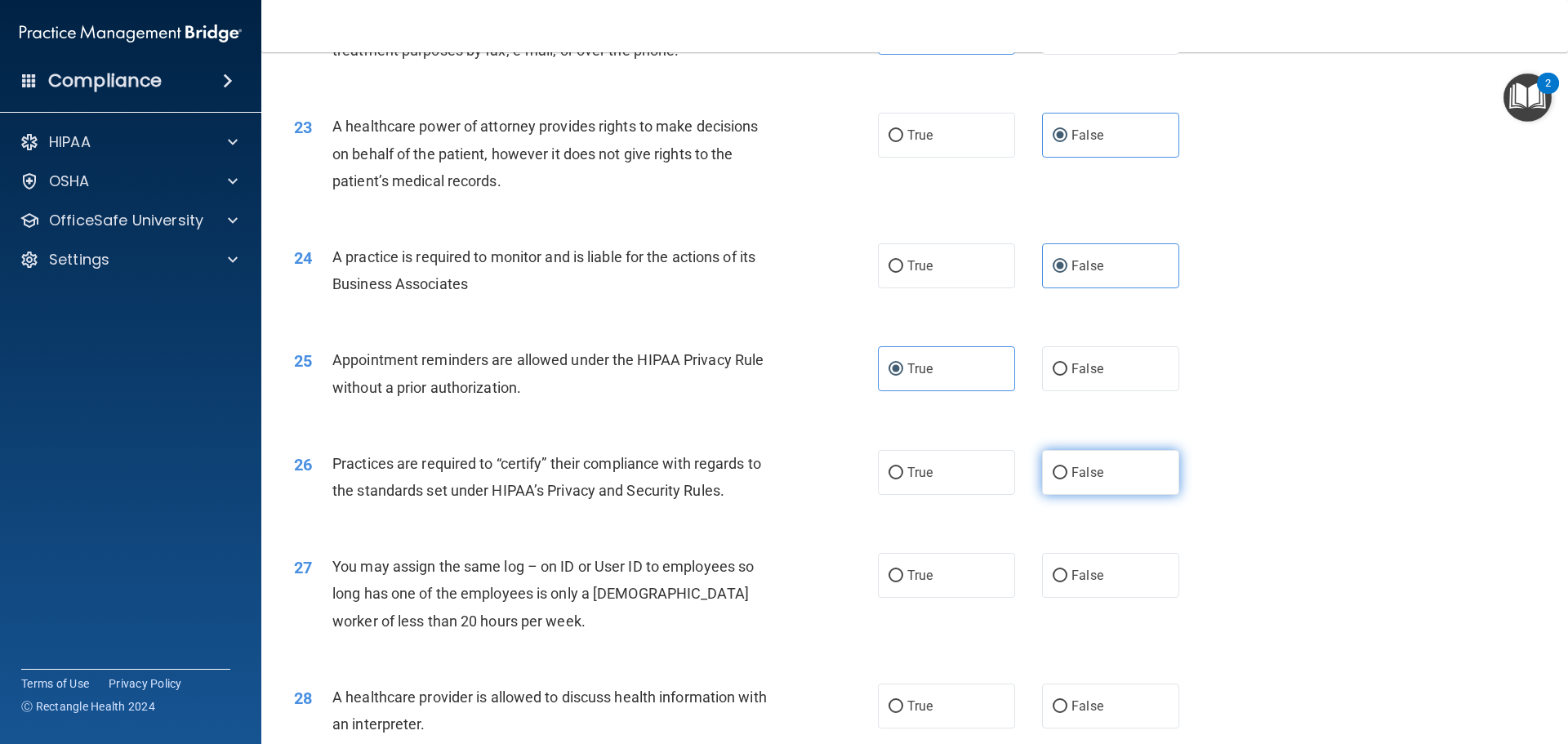
radio input "true"
click at [1059, 575] on input "False" at bounding box center [1060, 576] width 15 height 13
radio input "true"
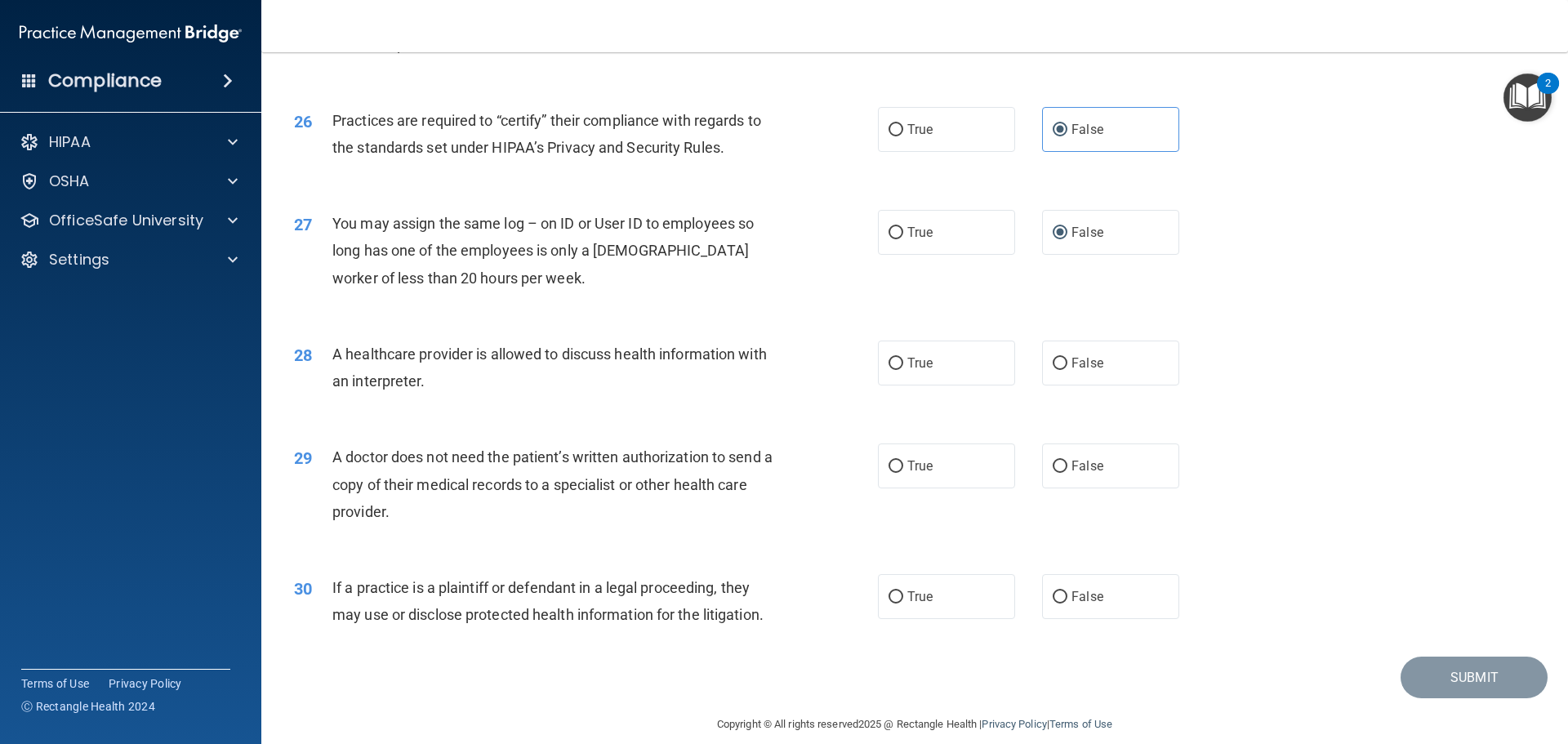
scroll to position [3060, 0]
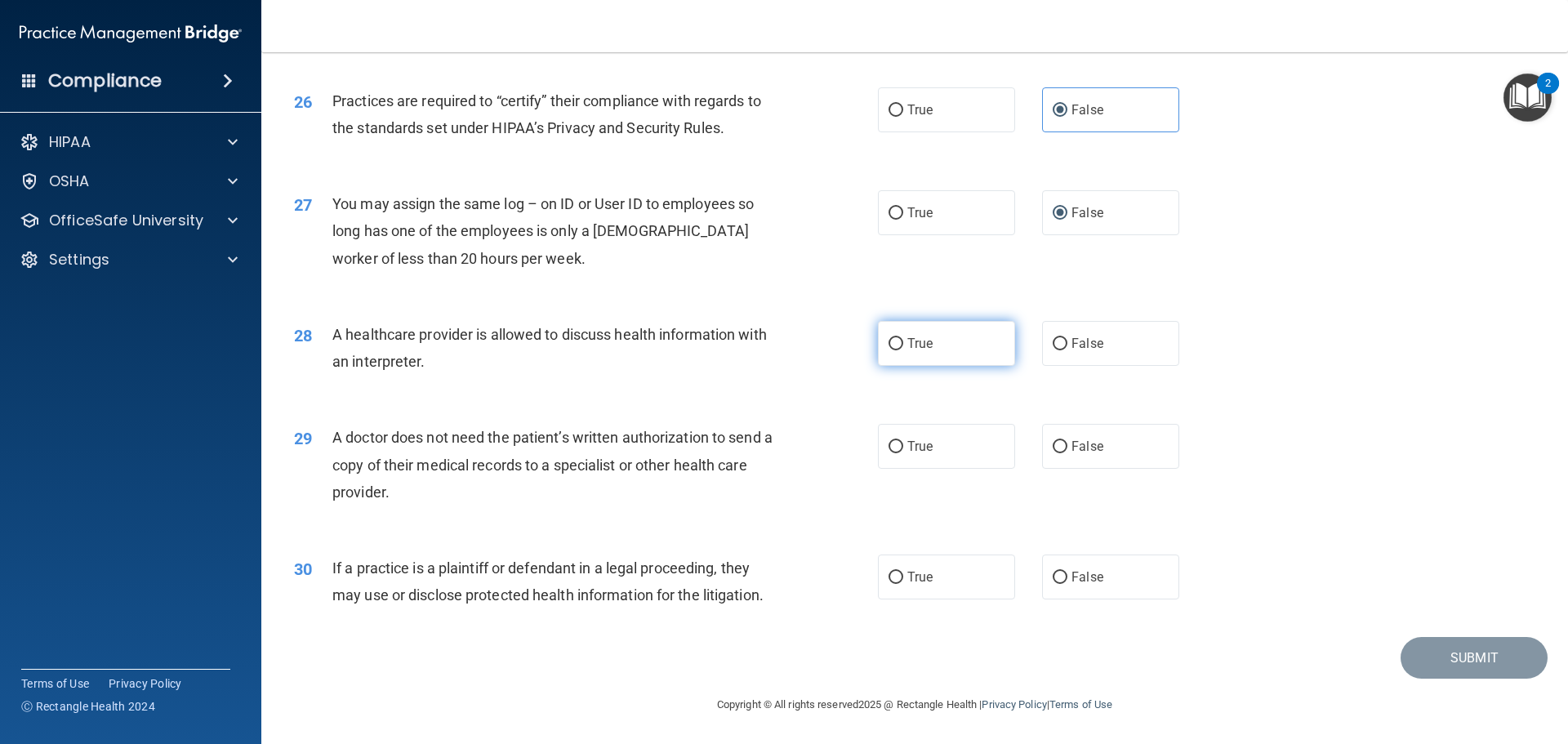
click at [915, 338] on span "True" at bounding box center [921, 343] width 25 height 16
click at [903, 338] on input "True" at bounding box center [895, 344] width 15 height 13
radio input "true"
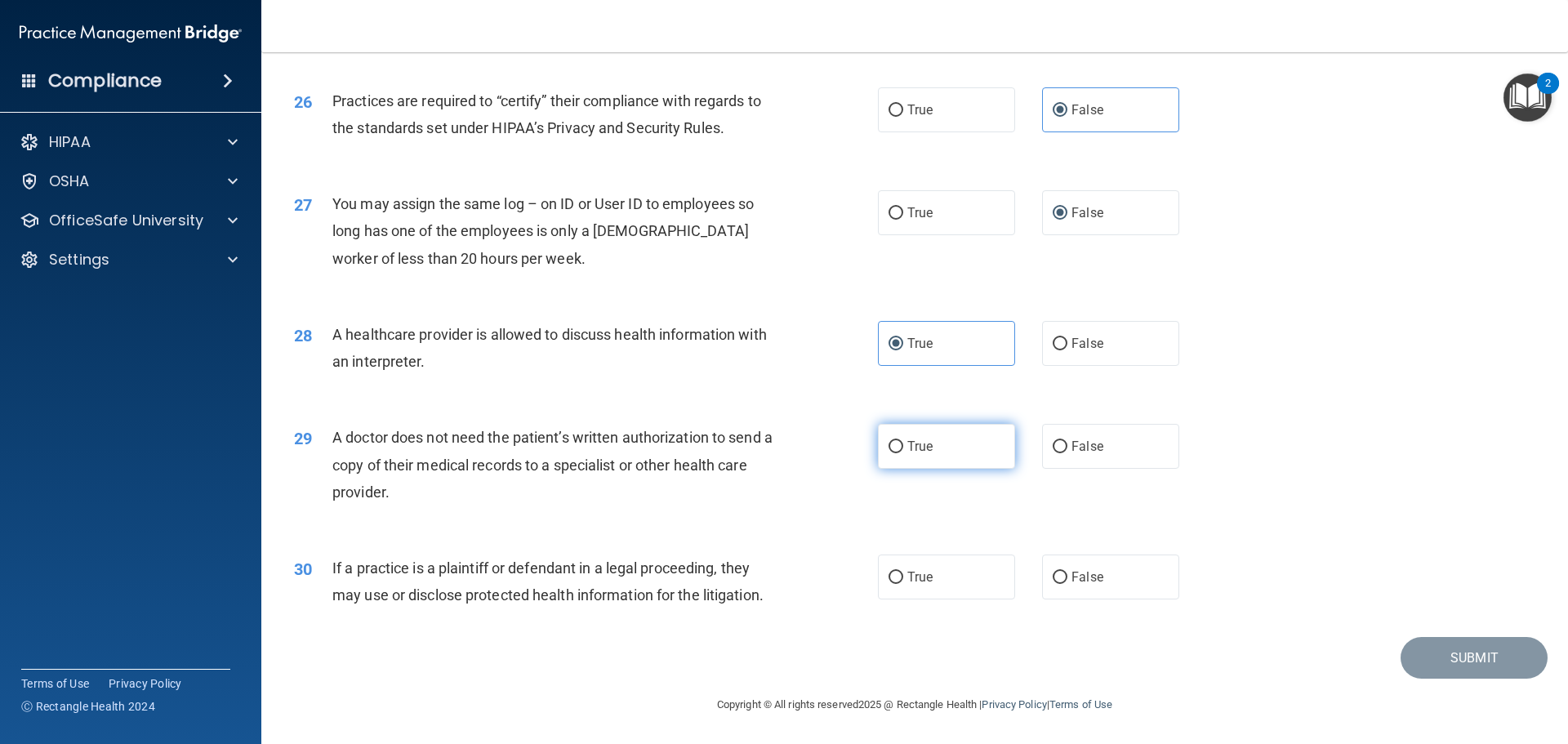
click at [916, 441] on span "True" at bounding box center [921, 446] width 25 height 16
click at [903, 442] on input "True" at bounding box center [895, 447] width 15 height 13
radio input "true"
click at [944, 581] on label "True" at bounding box center [946, 578] width 137 height 45
click at [903, 581] on input "True" at bounding box center [895, 578] width 15 height 13
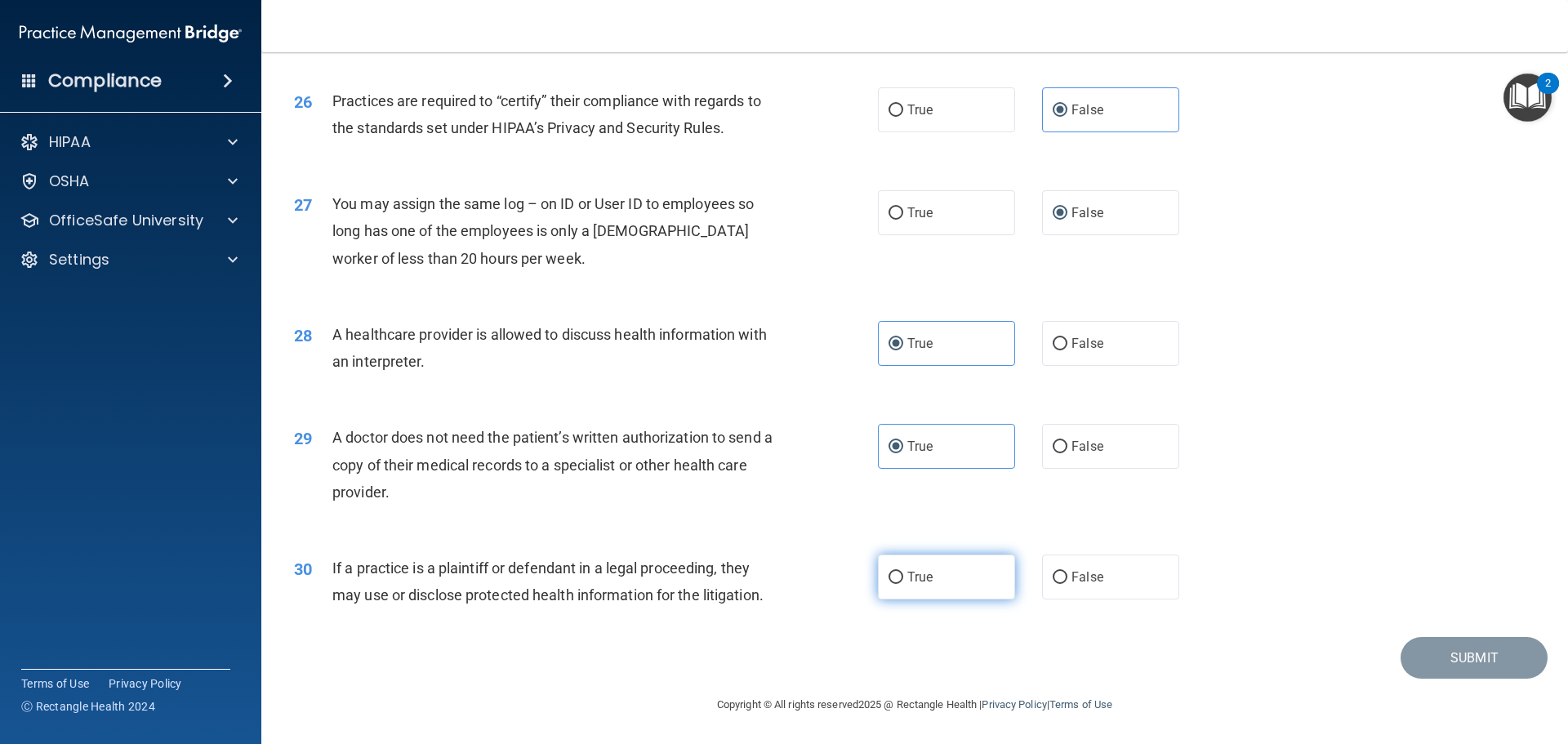
radio input "true"
click at [1463, 667] on button "Submit" at bounding box center [1474, 657] width 147 height 42
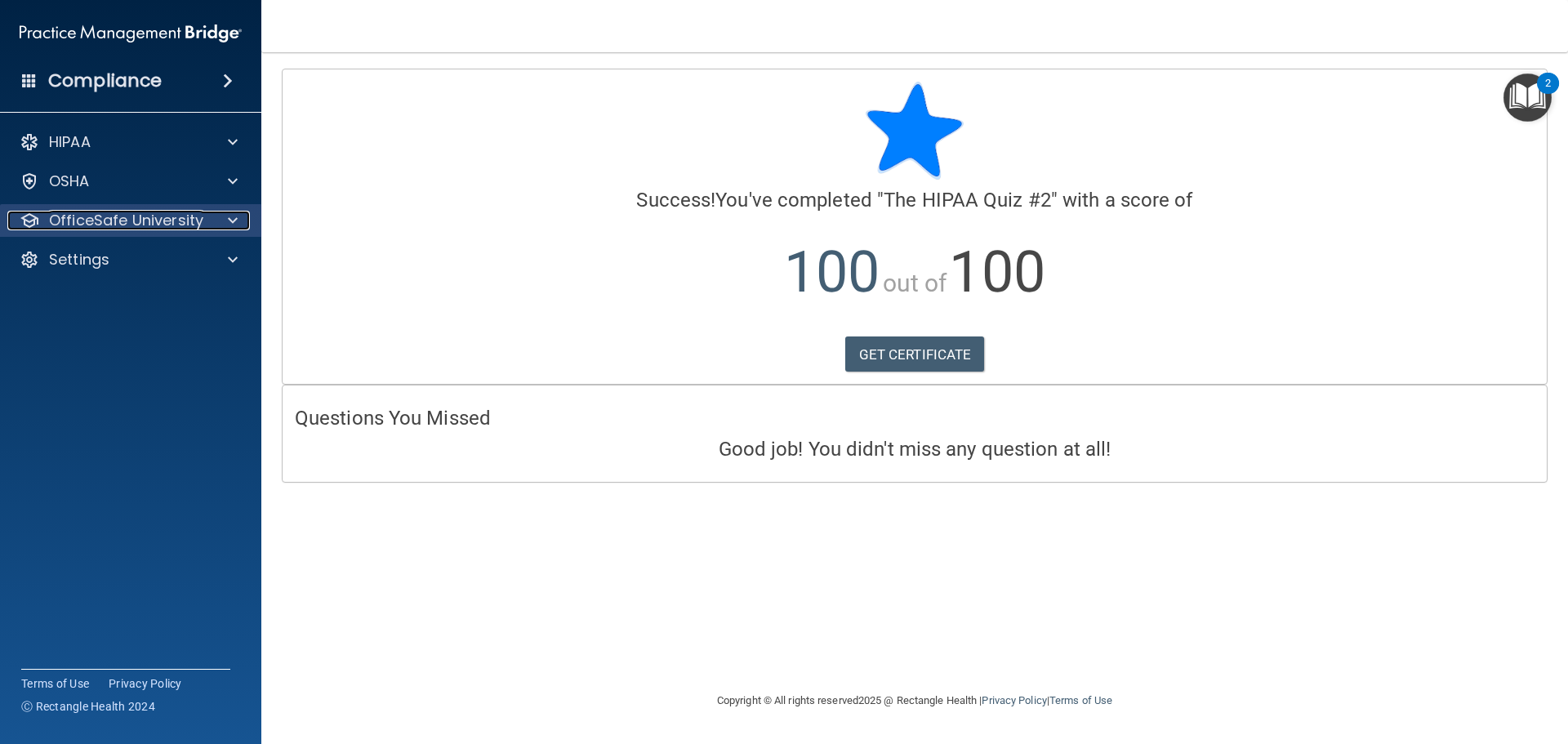
click at [77, 223] on p "OfficeSafe University" at bounding box center [125, 221] width 155 height 19
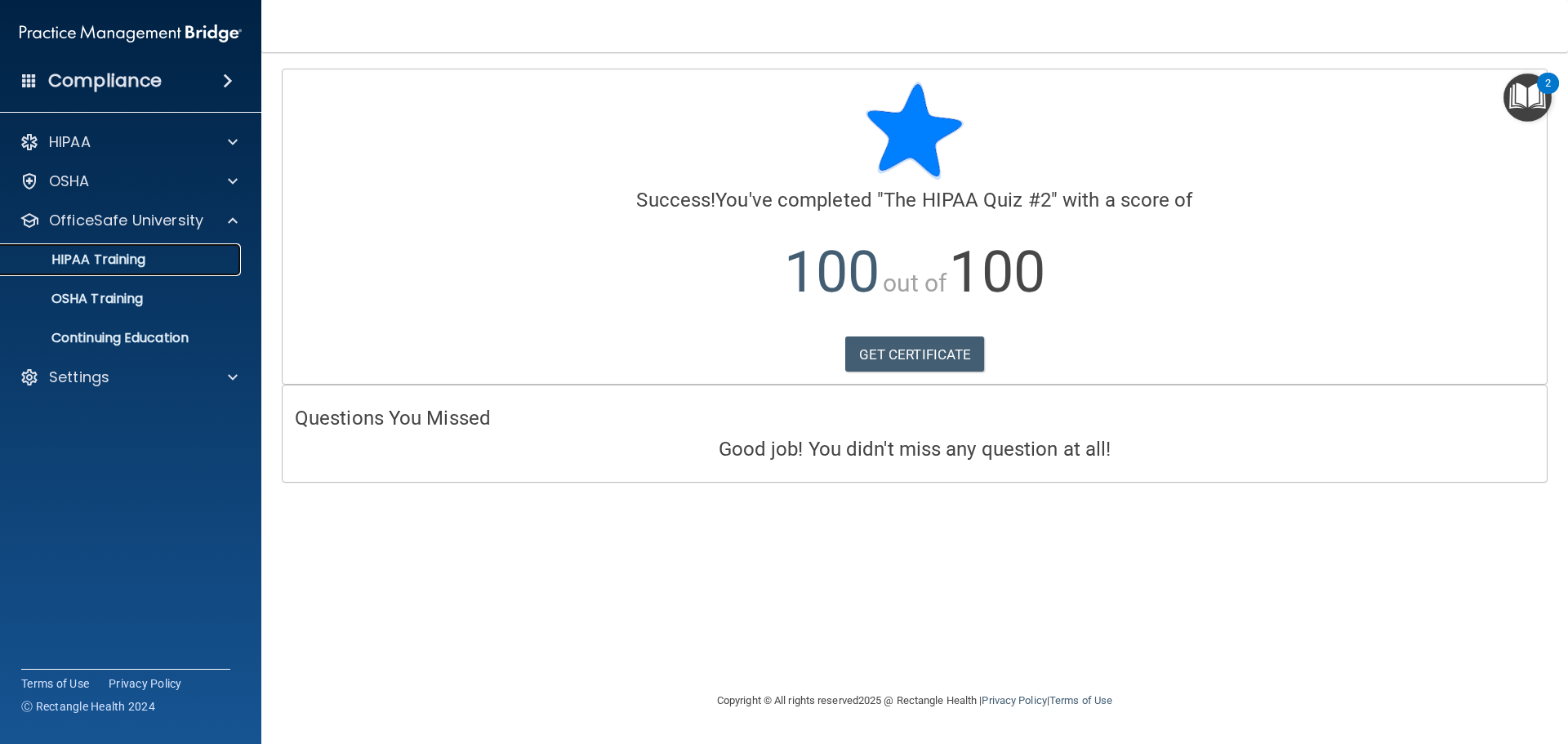
click at [80, 259] on p "HIPAA Training" at bounding box center [78, 260] width 135 height 17
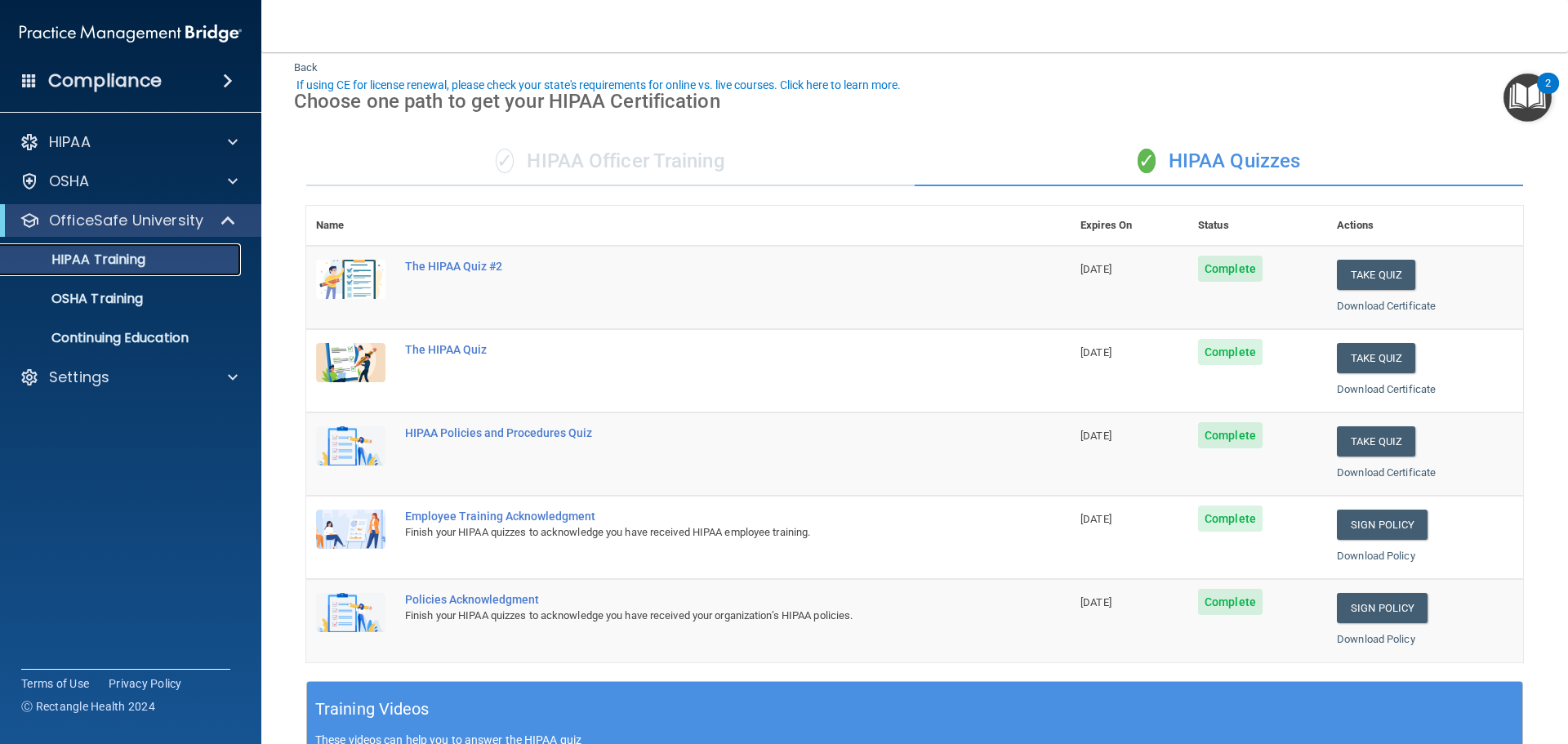
scroll to position [82, 0]
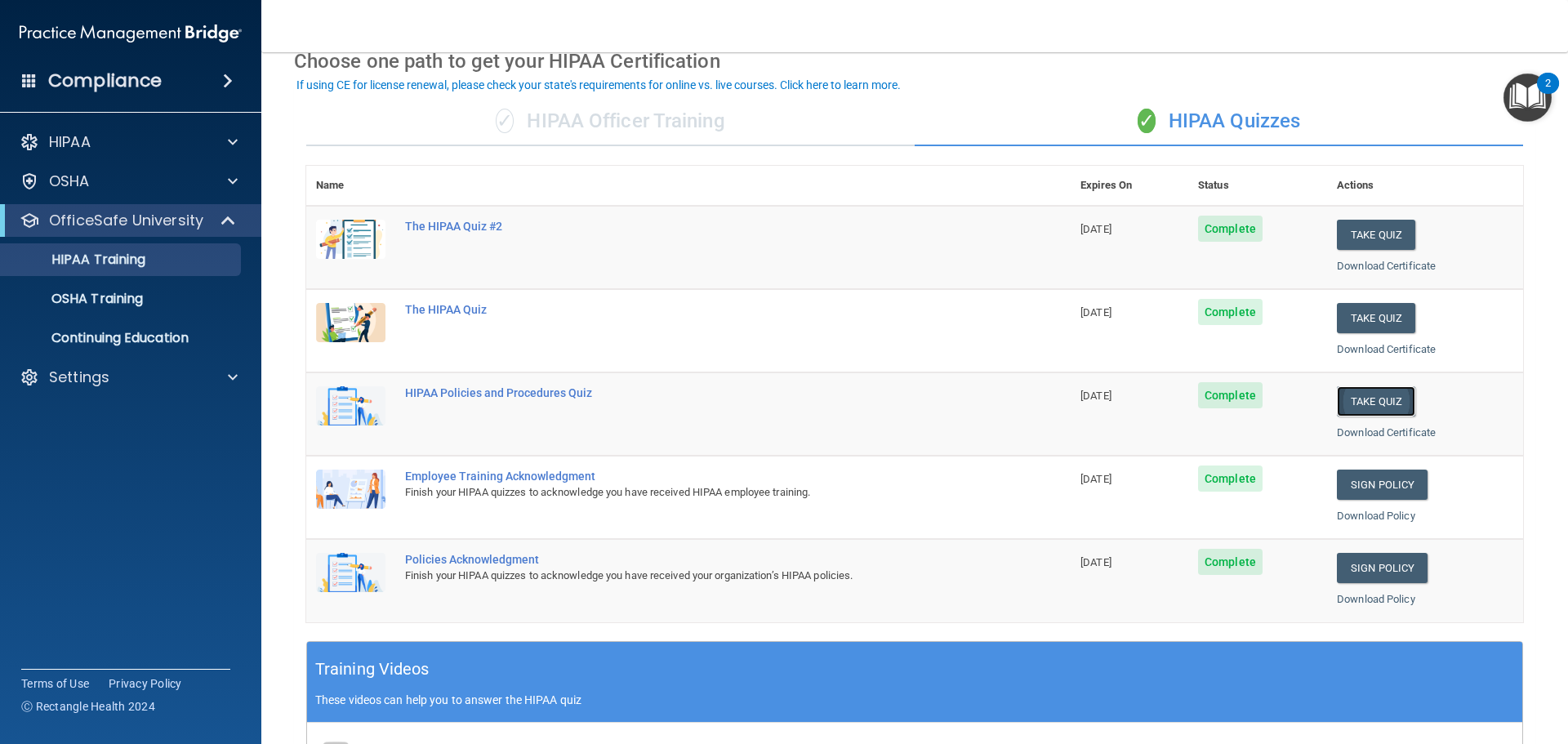
click at [1359, 401] on button "Take Quiz" at bounding box center [1376, 401] width 79 height 30
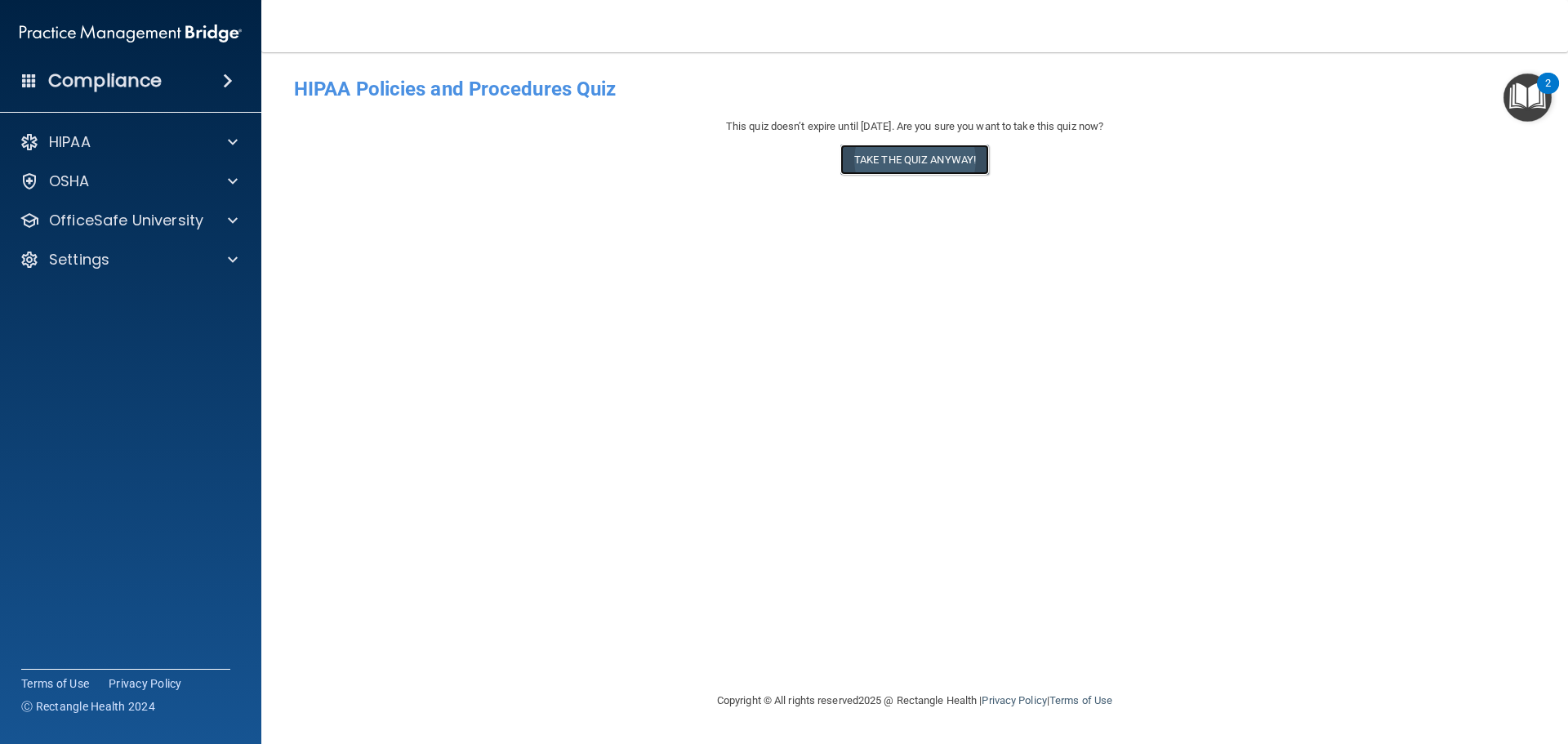
click at [889, 152] on button "Take the quiz anyway!" at bounding box center [915, 159] width 149 height 30
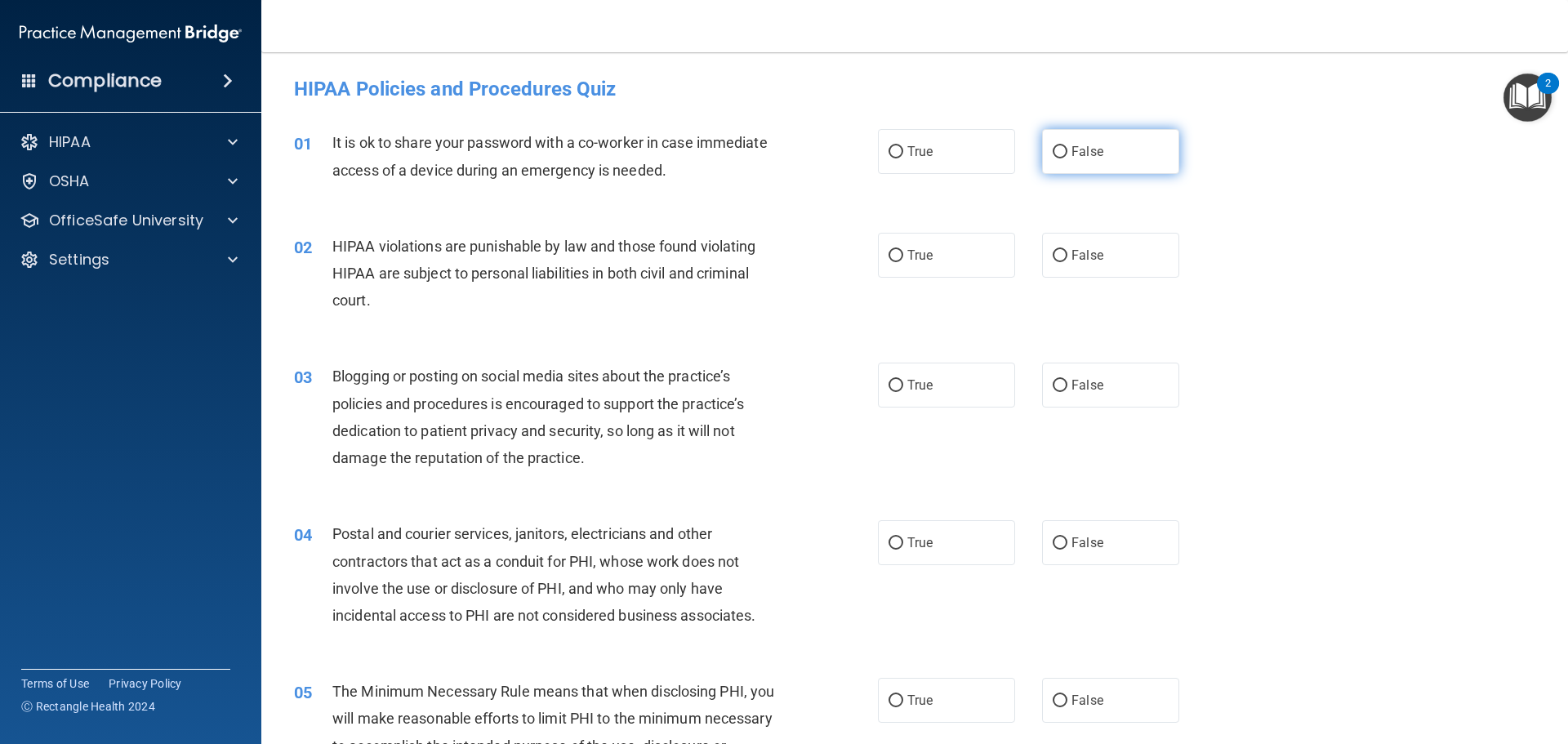
click at [1104, 144] on label "False" at bounding box center [1110, 152] width 137 height 45
click at [1067, 146] on input "False" at bounding box center [1060, 152] width 15 height 13
radio input "true"
click at [935, 146] on label "True" at bounding box center [946, 152] width 137 height 45
click at [903, 146] on input "True" at bounding box center [895, 152] width 15 height 13
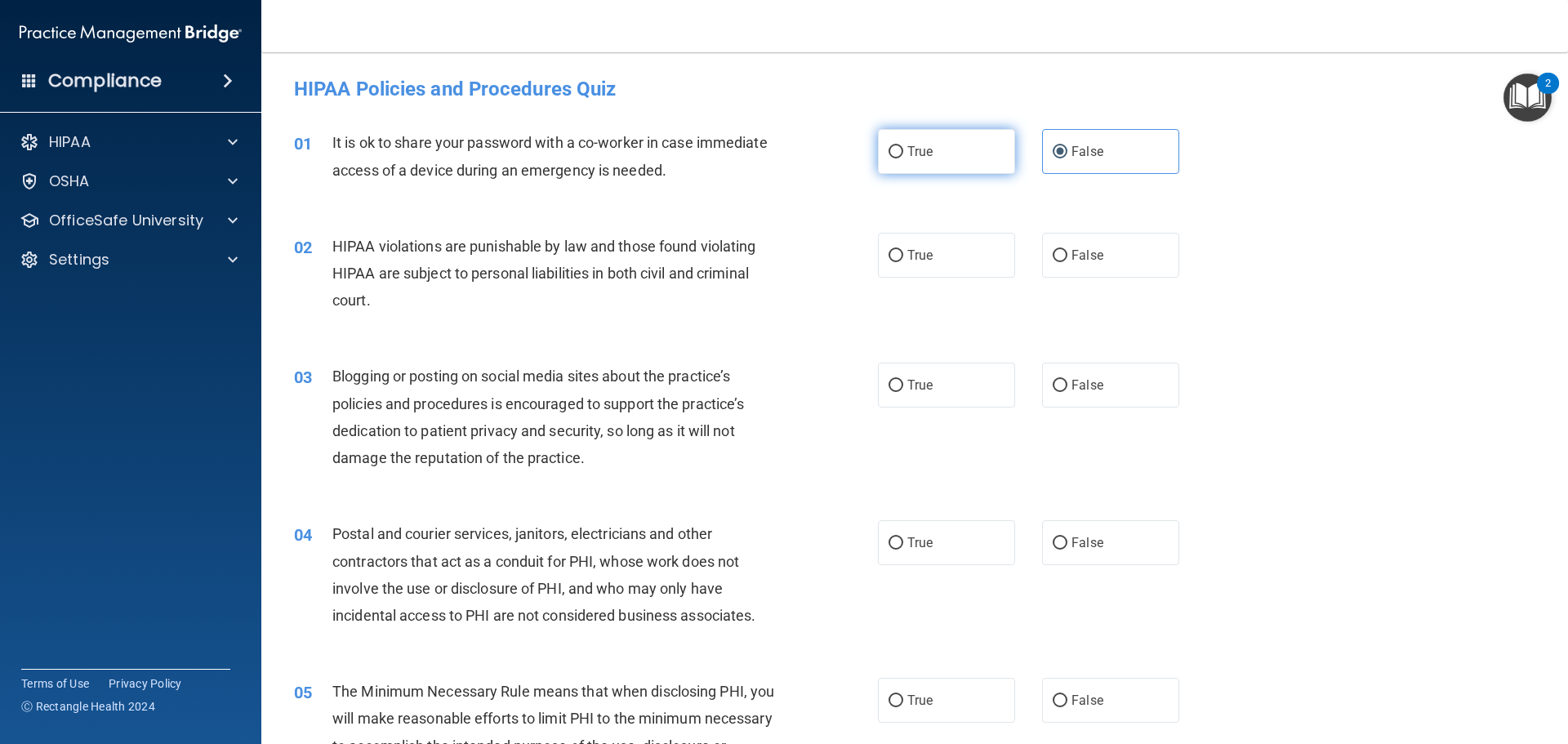
radio input "true"
click at [1096, 165] on label "False" at bounding box center [1110, 152] width 137 height 45
click at [1067, 159] on input "False" at bounding box center [1060, 152] width 15 height 13
radio input "true"
radio input "false"
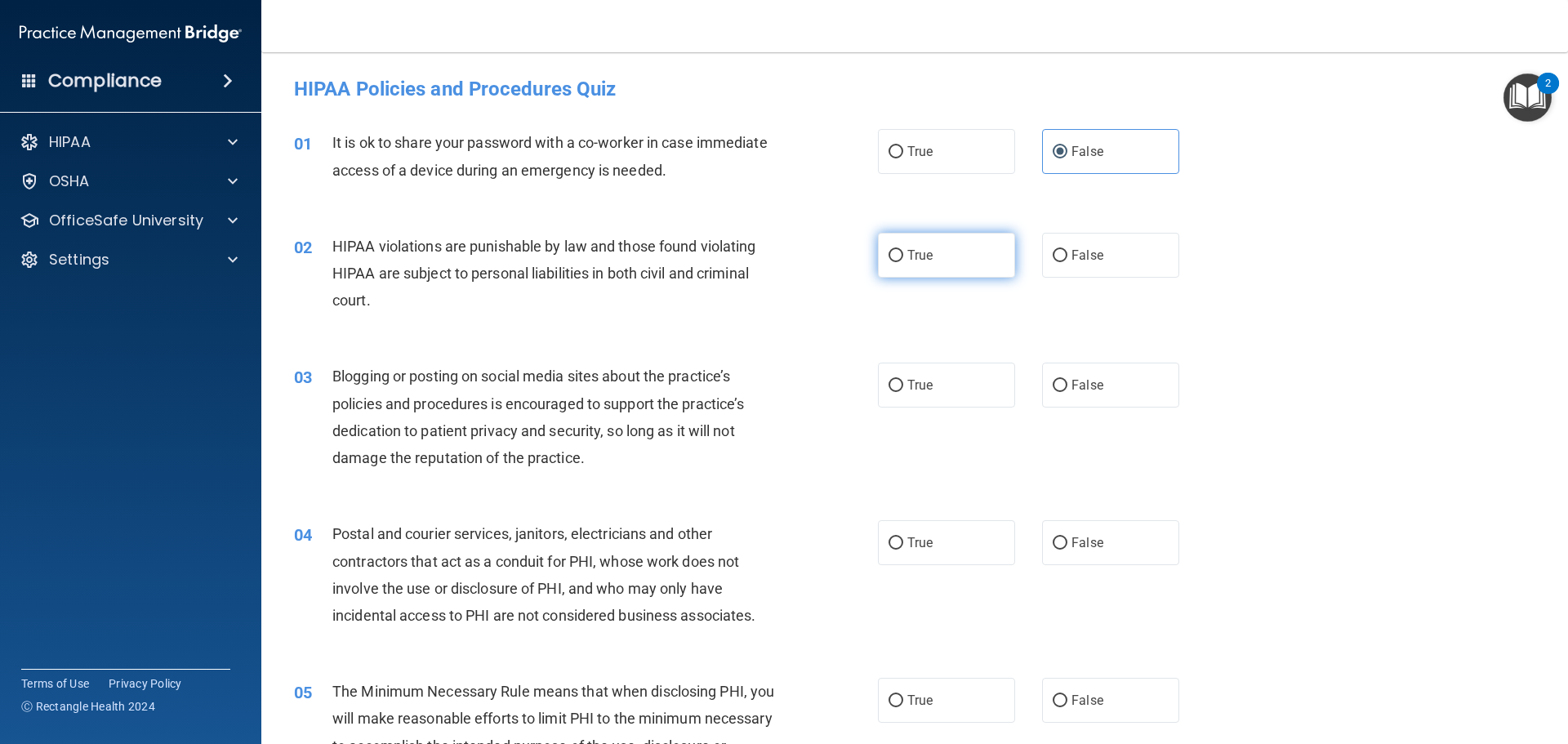
click at [969, 243] on label "True" at bounding box center [946, 255] width 137 height 45
click at [903, 250] on input "True" at bounding box center [895, 256] width 15 height 13
radio input "true"
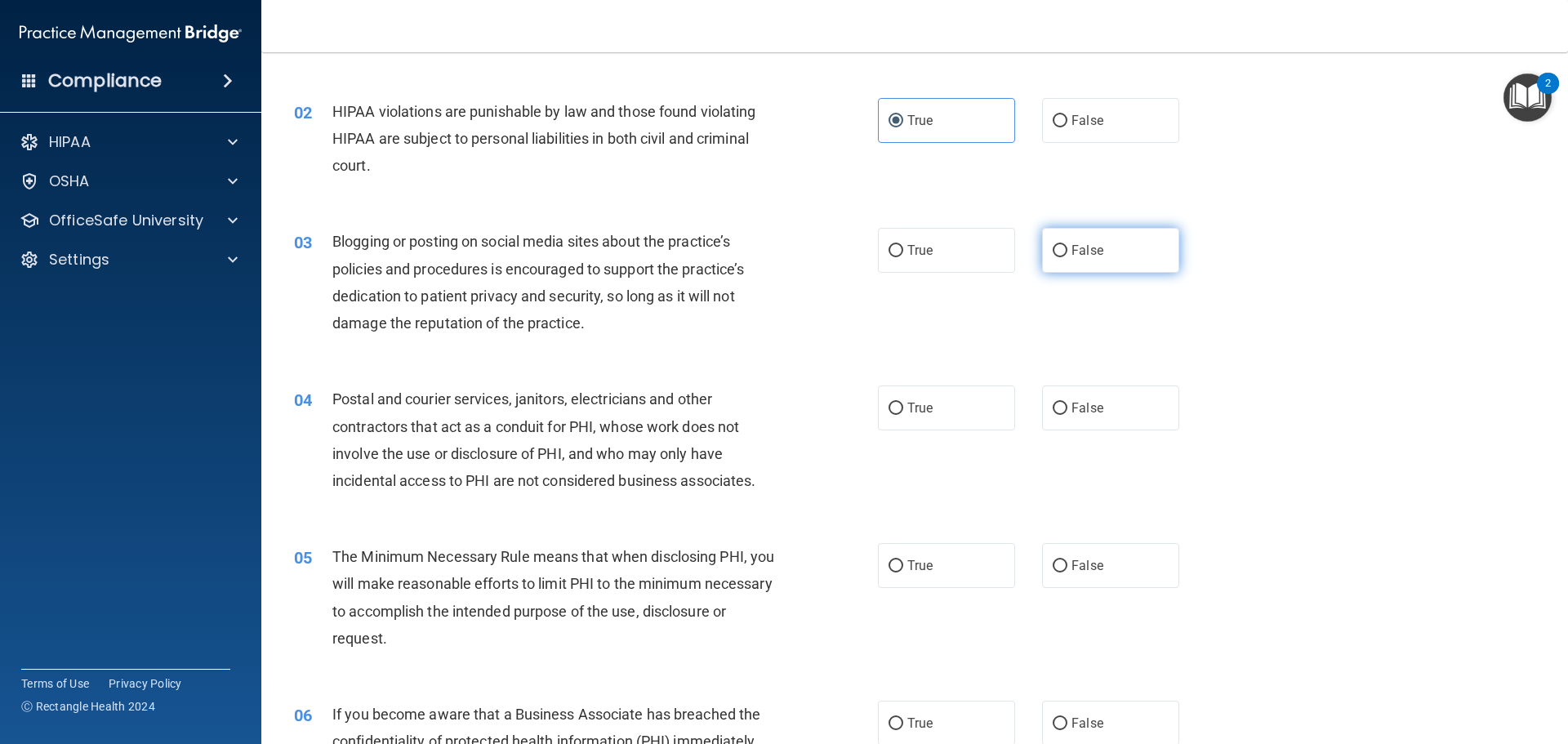
scroll to position [163, 0]
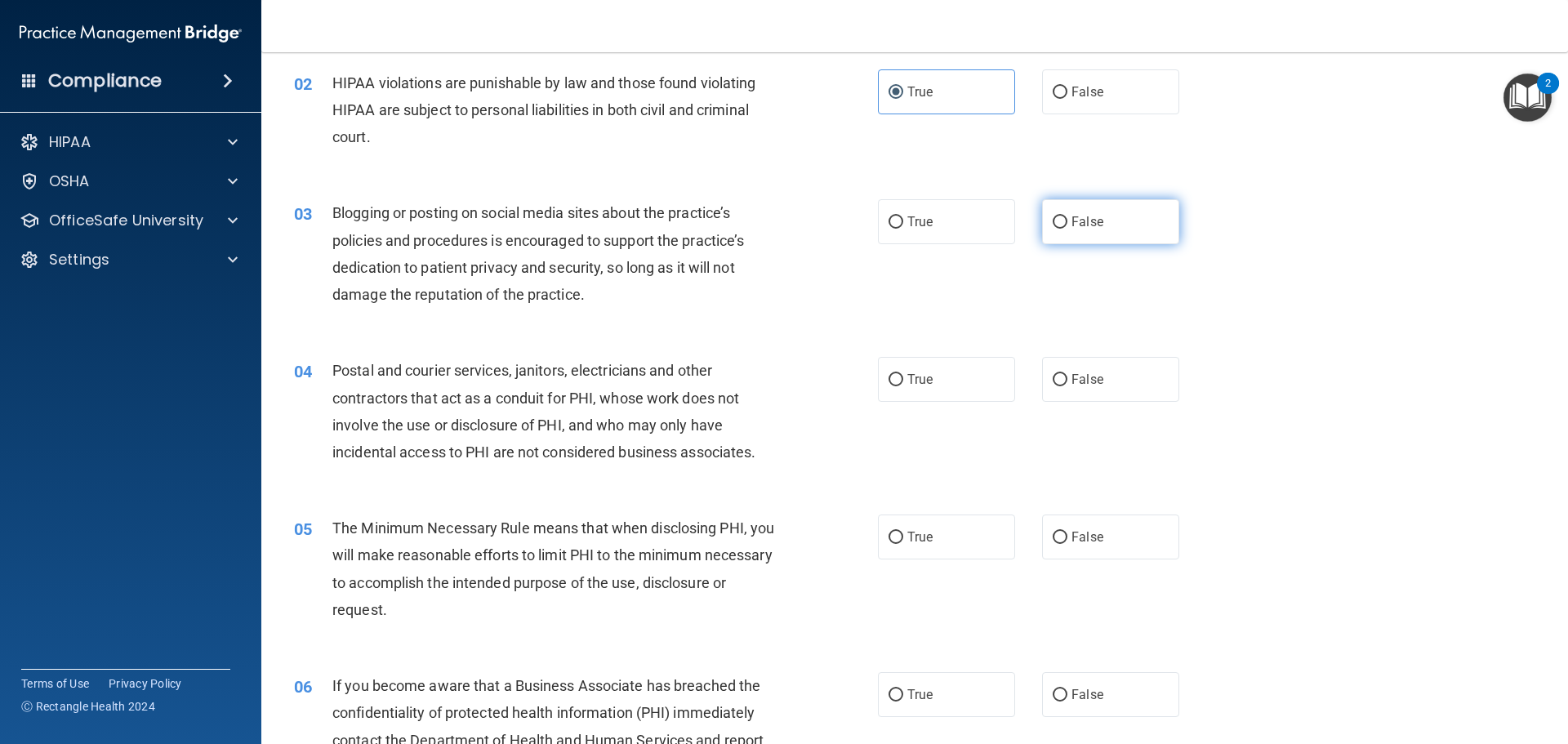
click at [1108, 214] on label "False" at bounding box center [1110, 222] width 137 height 45
click at [1067, 217] on input "False" at bounding box center [1060, 223] width 15 height 13
radio input "true"
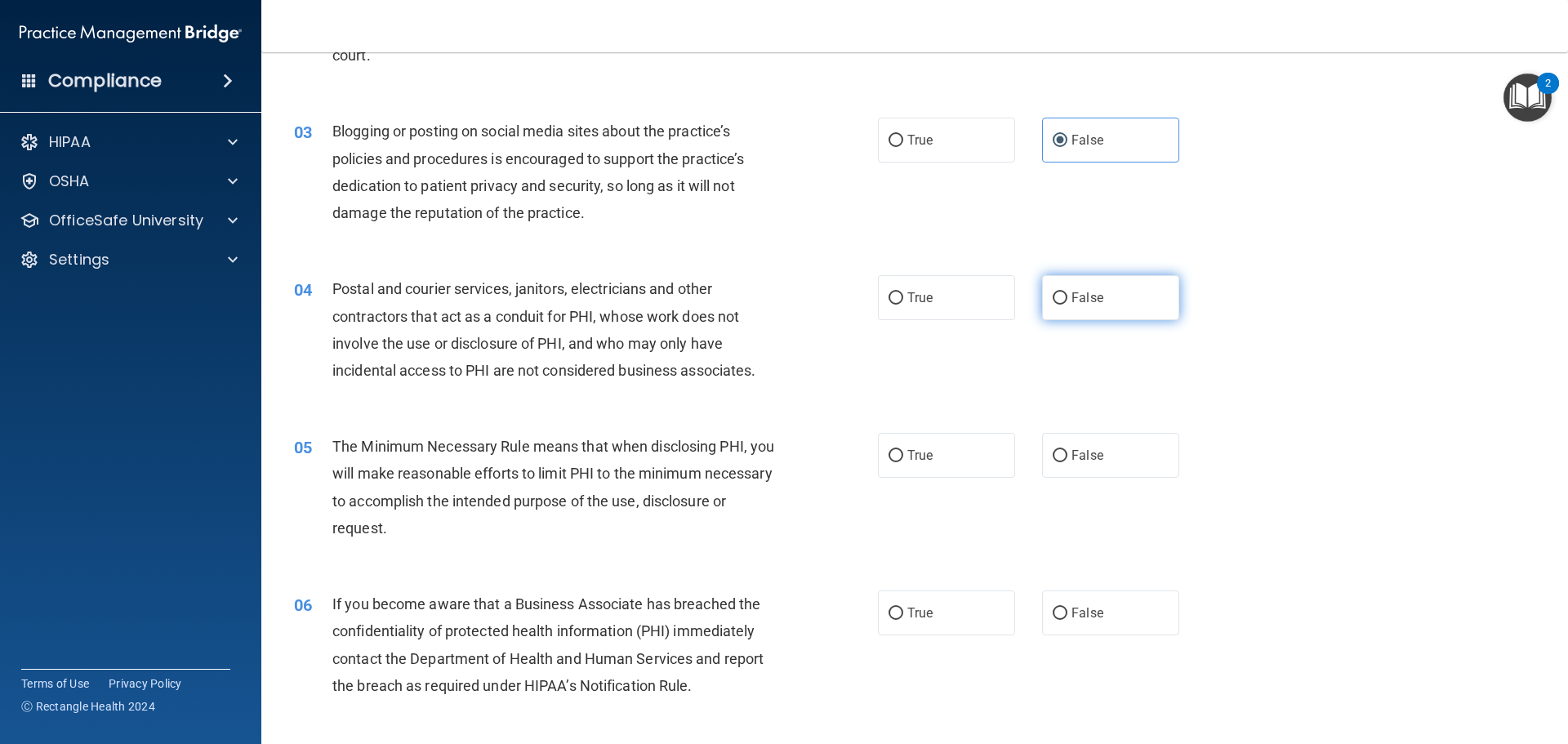
click at [1092, 303] on span "False" at bounding box center [1087, 298] width 32 height 16
click at [1067, 303] on input "False" at bounding box center [1060, 299] width 15 height 13
radio input "true"
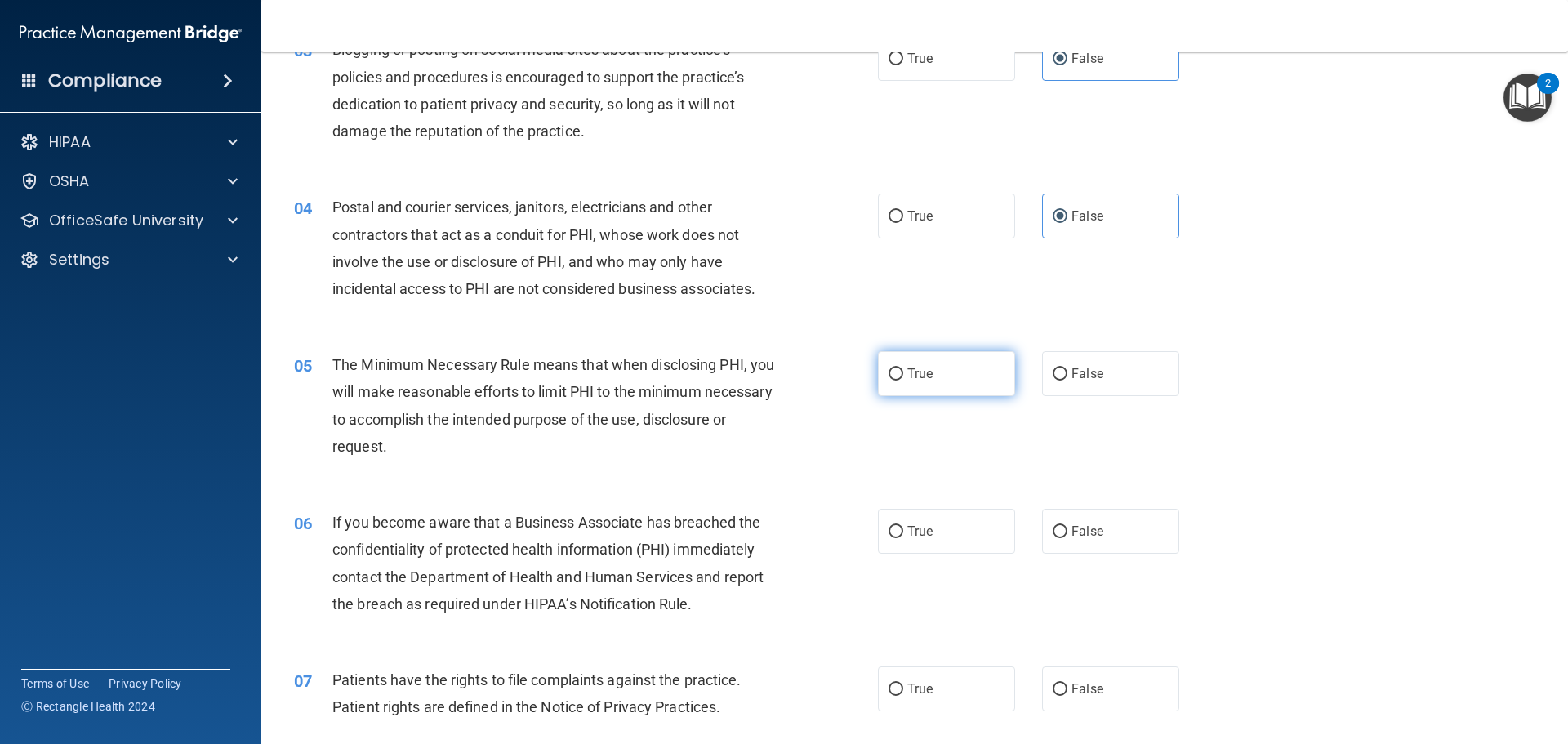
click at [908, 375] on span "True" at bounding box center [921, 373] width 25 height 16
click at [903, 375] on input "True" at bounding box center [895, 374] width 15 height 13
radio input "true"
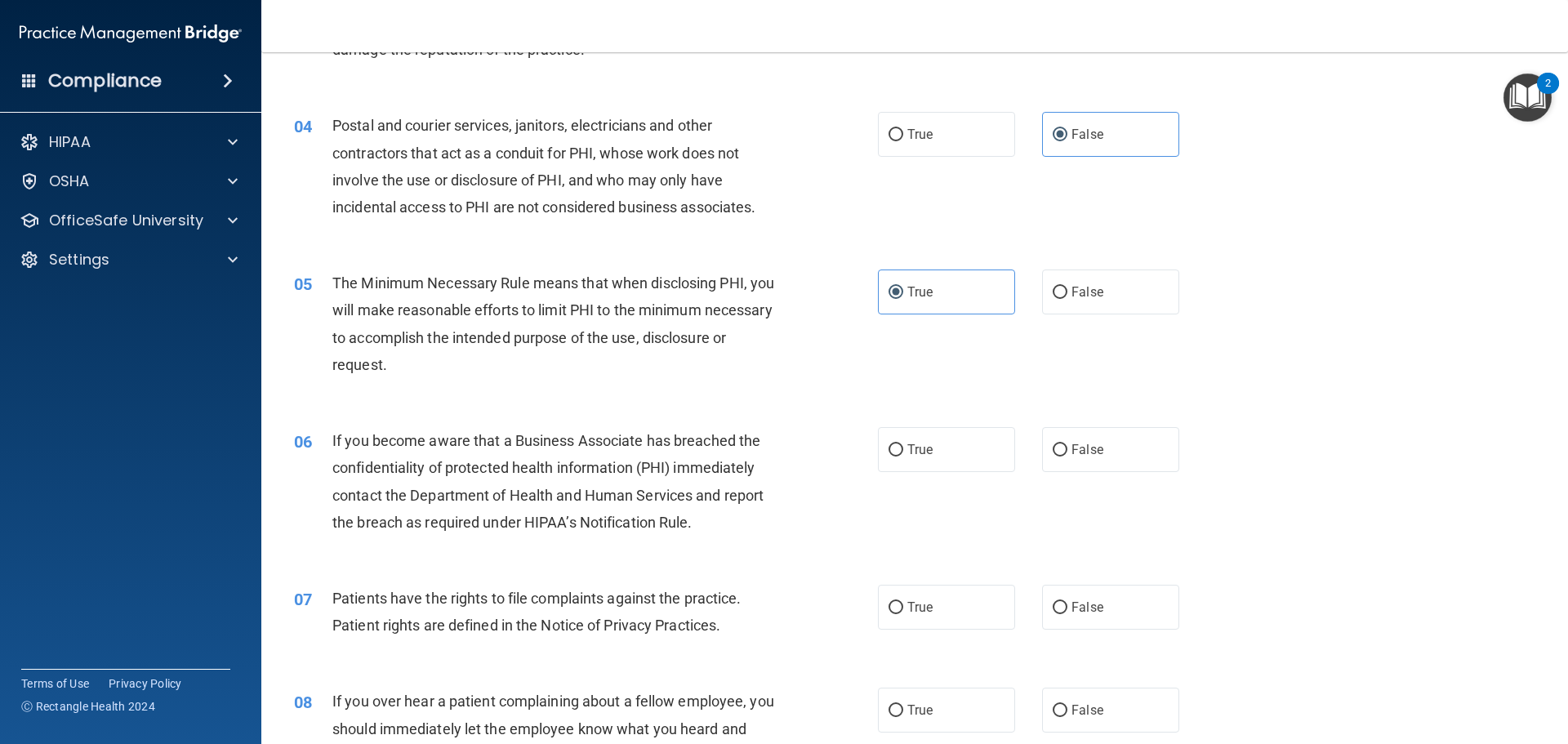
scroll to position [490, 0]
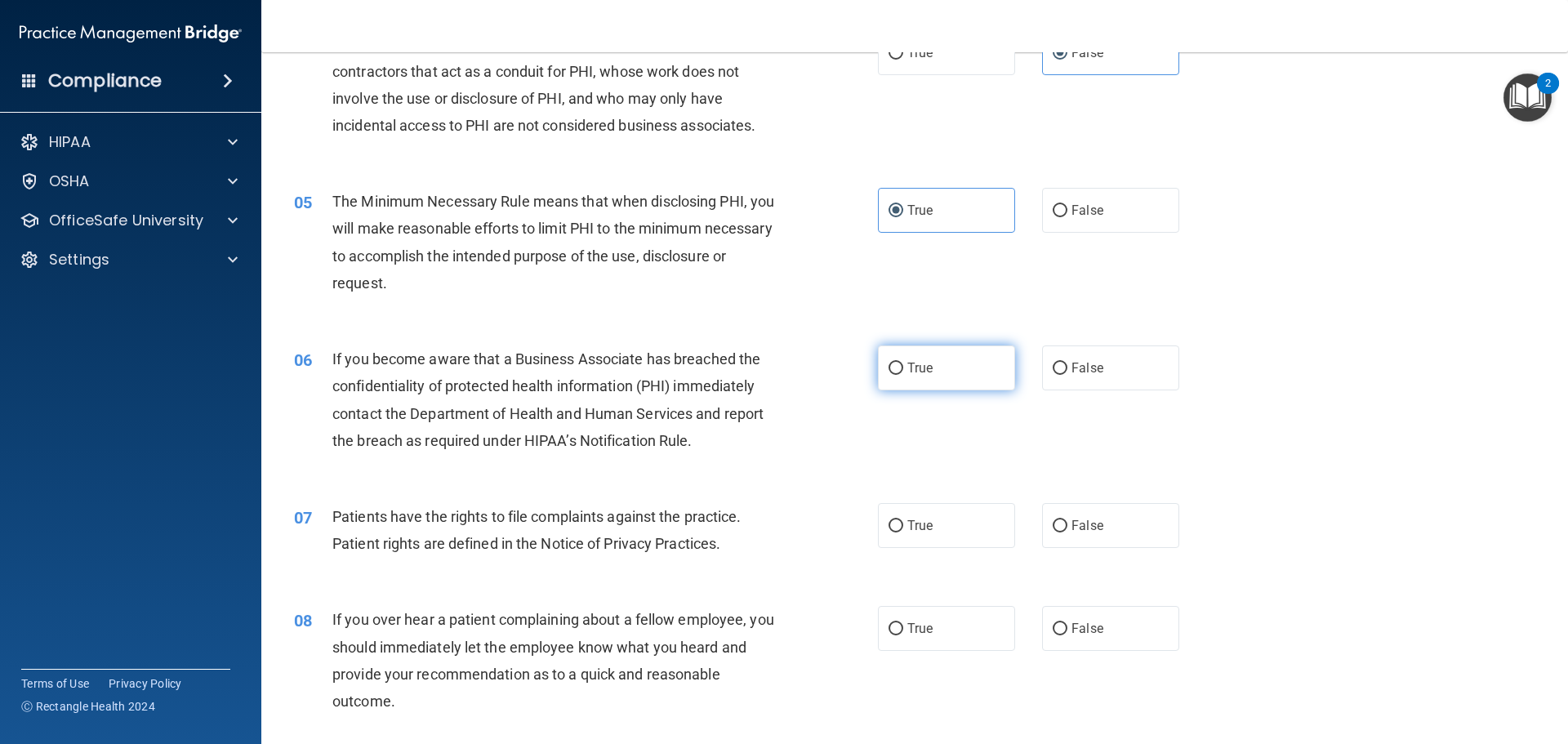
click at [958, 372] on label "True" at bounding box center [946, 368] width 137 height 45
click at [903, 372] on input "True" at bounding box center [895, 369] width 15 height 13
radio input "true"
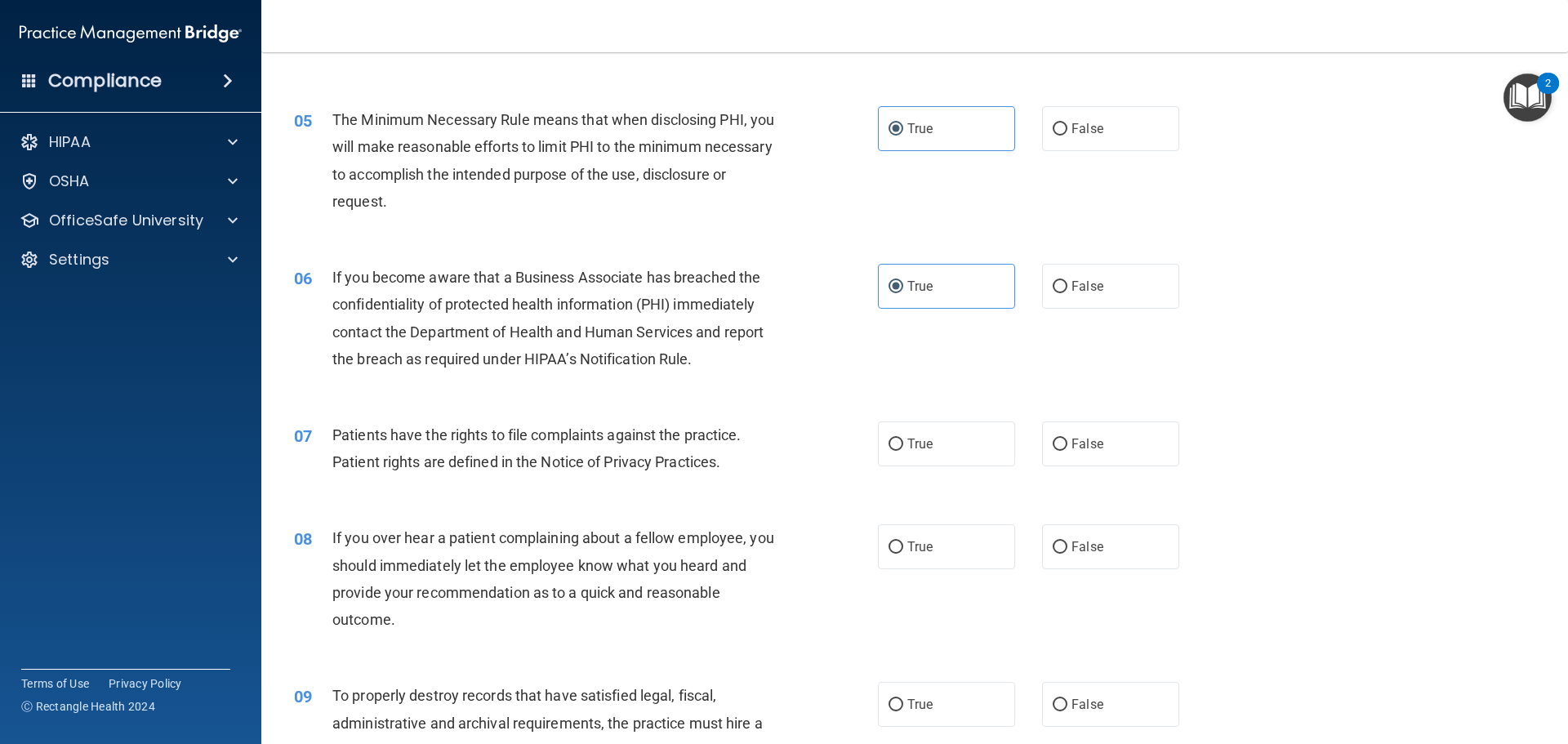
scroll to position [654, 0]
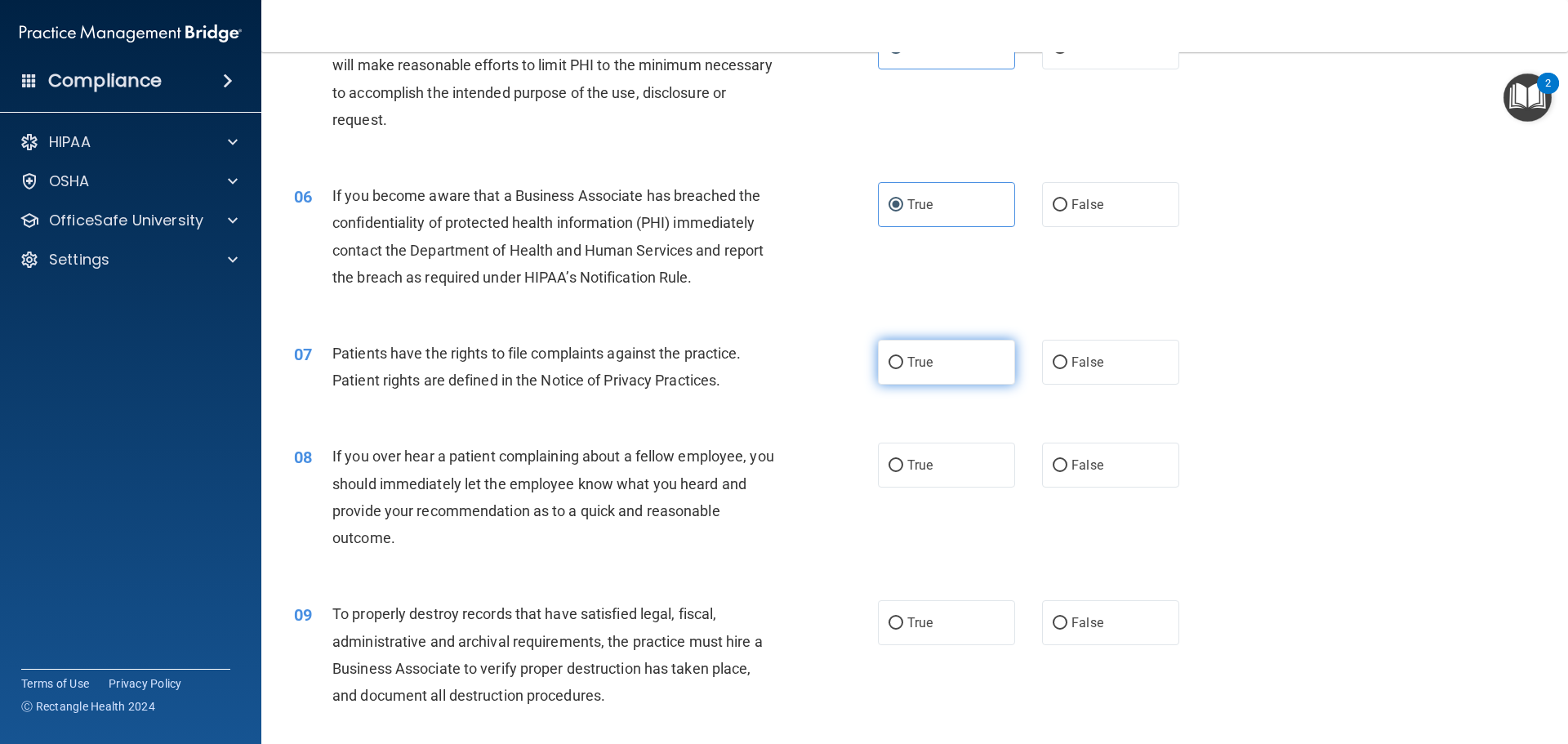
click at [972, 375] on label "True" at bounding box center [946, 363] width 137 height 45
click at [903, 370] on input "True" at bounding box center [895, 363] width 15 height 13
radio input "true"
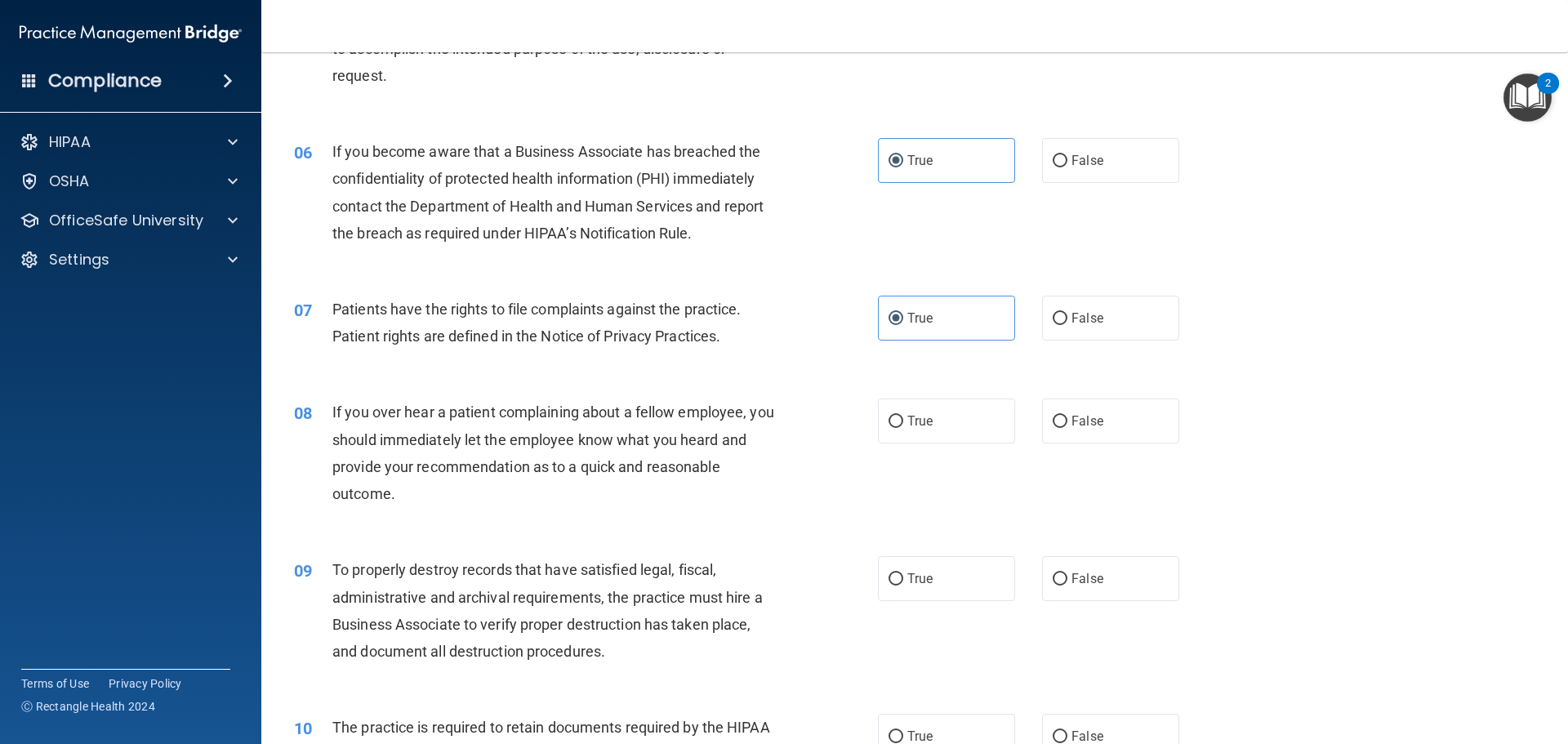
scroll to position [735, 0]
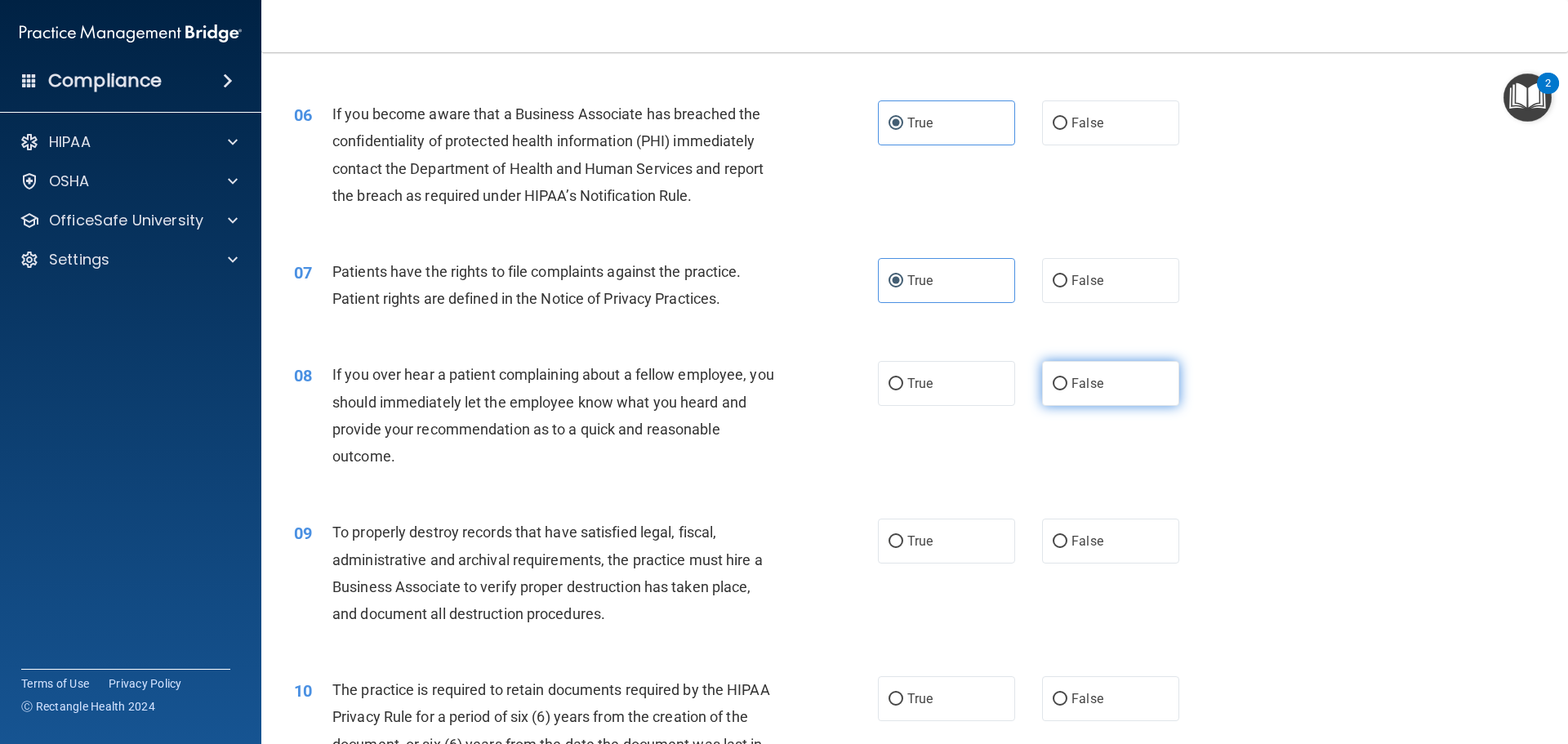
click at [1102, 372] on label "False" at bounding box center [1110, 383] width 137 height 45
click at [1067, 378] on input "False" at bounding box center [1060, 384] width 15 height 13
radio input "true"
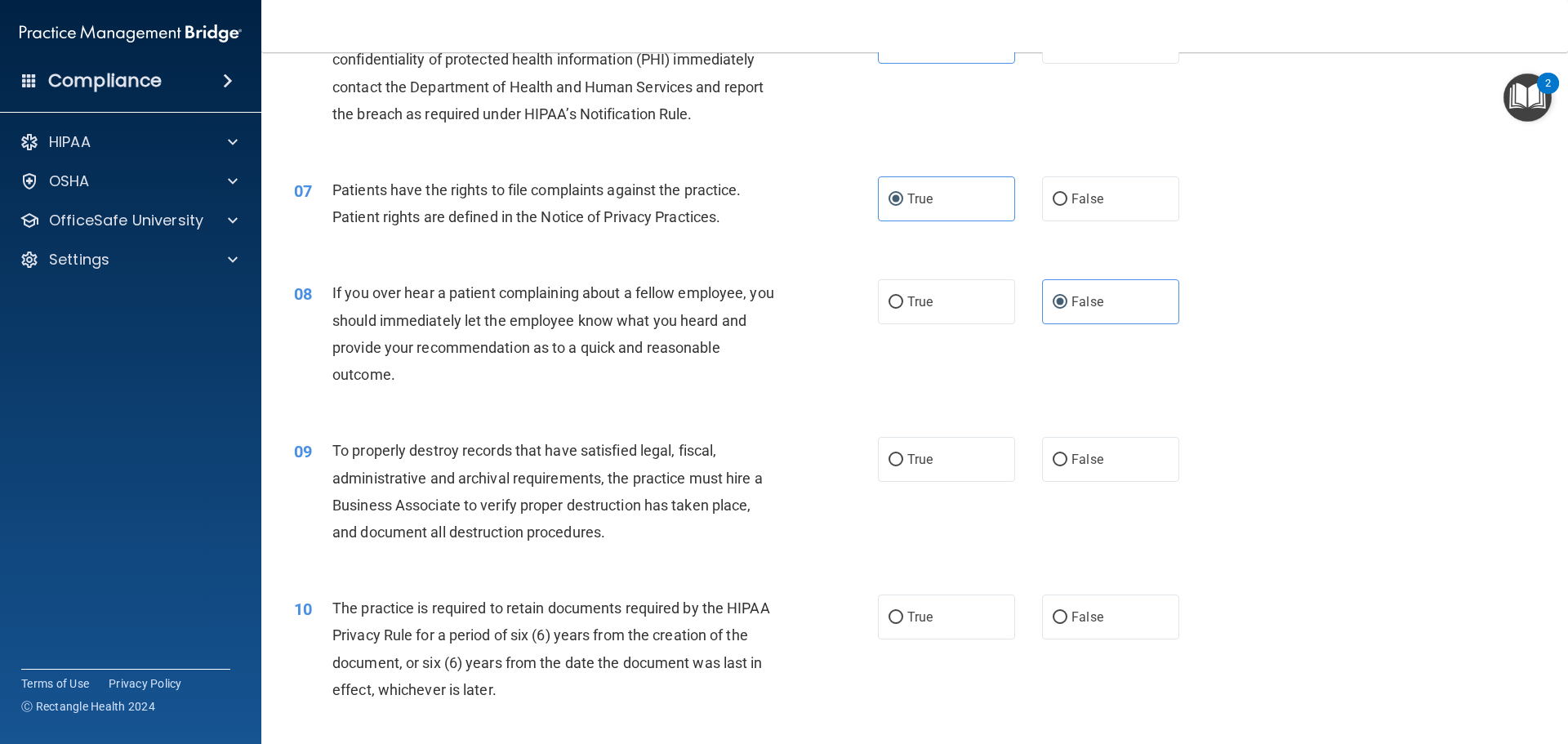
scroll to position [899, 0]
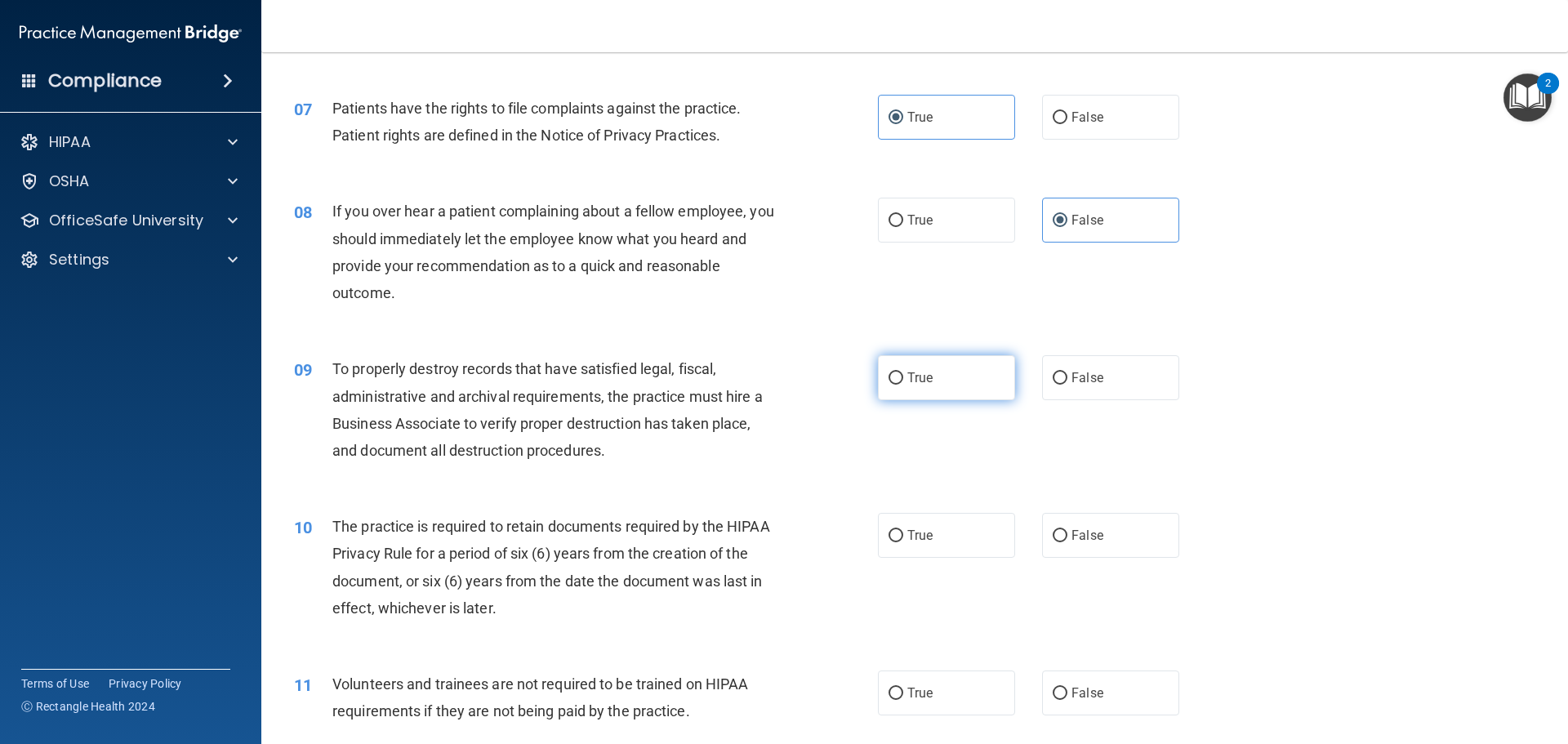
click at [902, 387] on label "True" at bounding box center [946, 378] width 137 height 45
click at [902, 385] on input "True" at bounding box center [895, 378] width 15 height 13
radio input "true"
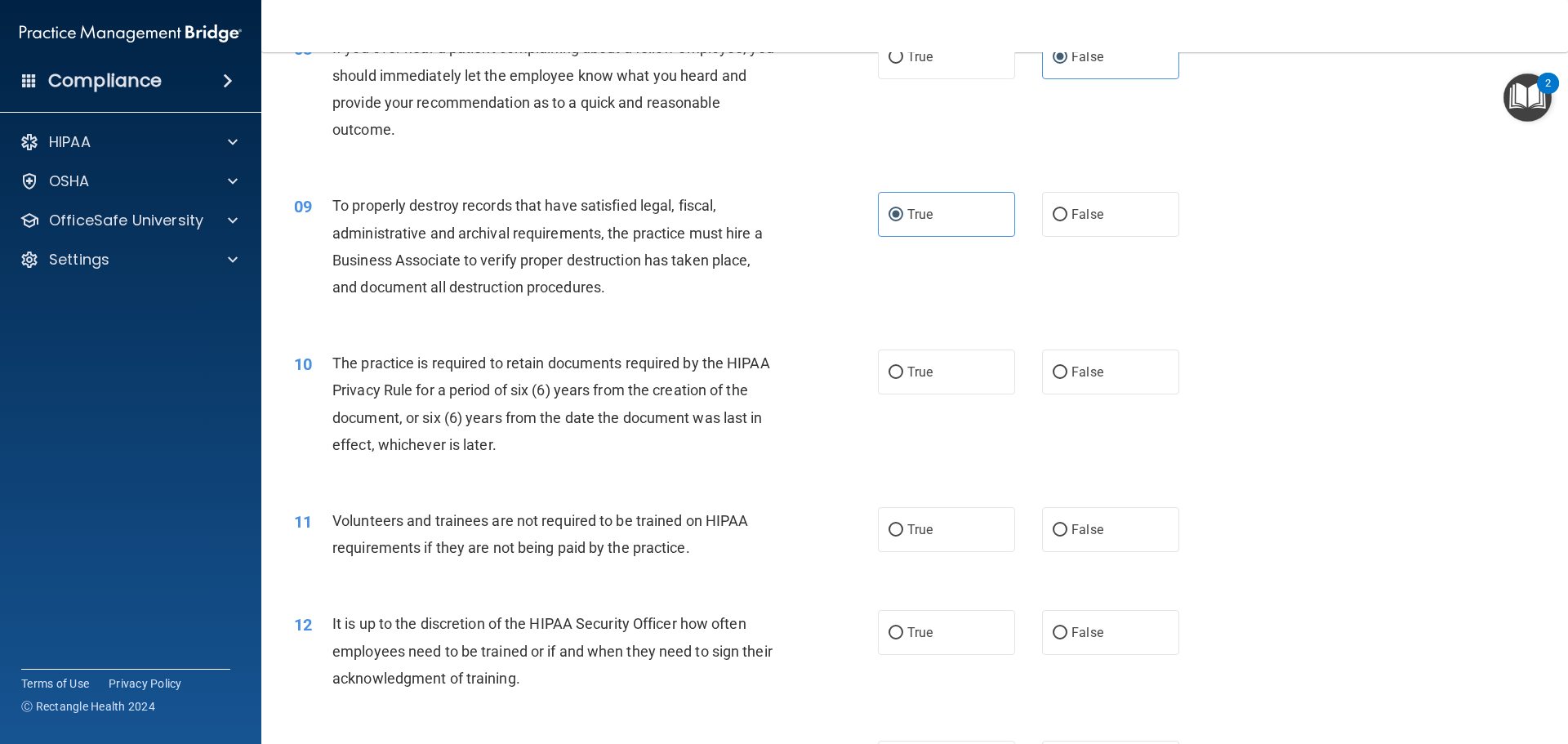
scroll to position [1144, 0]
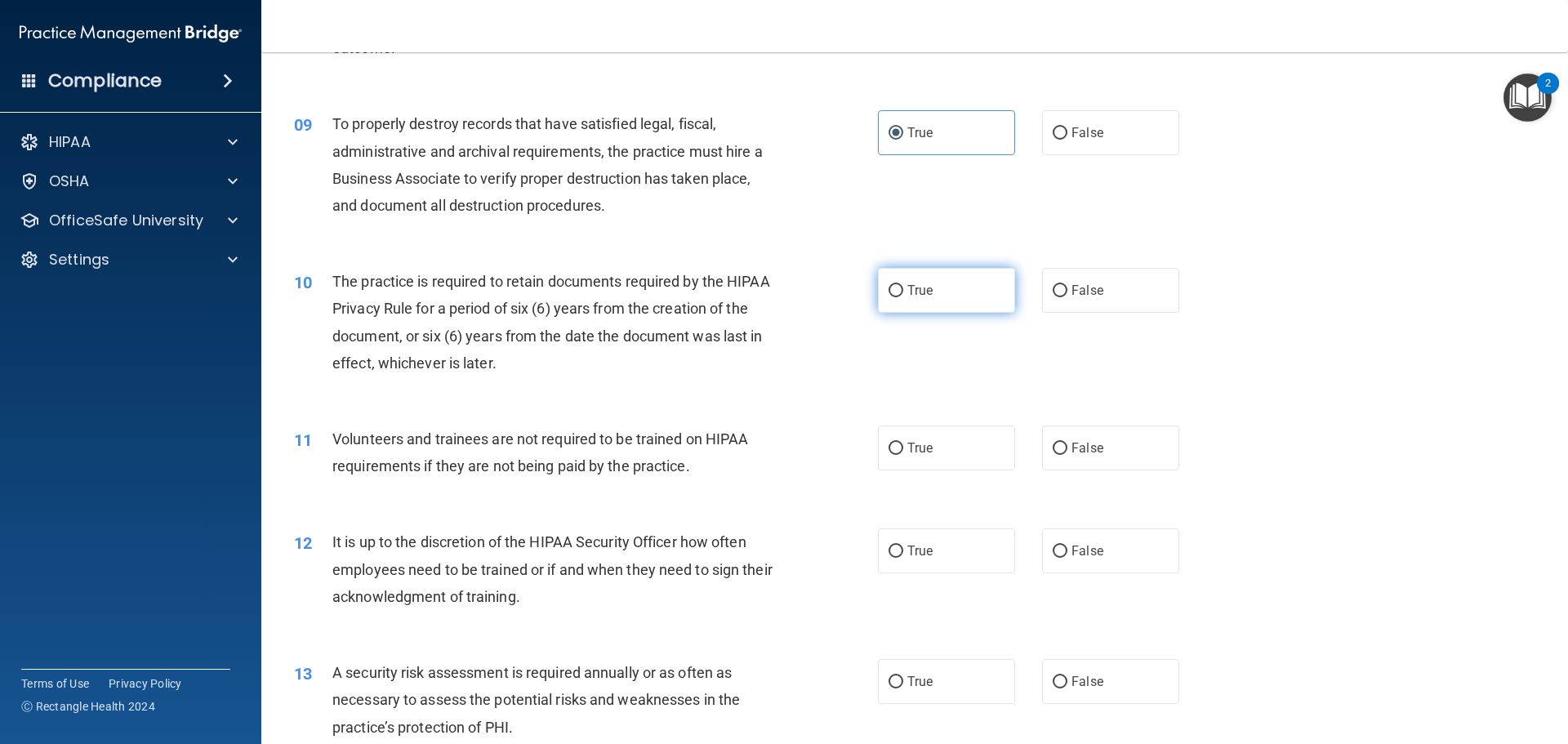
click at [891, 282] on label "True" at bounding box center [946, 291] width 137 height 45
click at [891, 285] on input "True" at bounding box center [895, 291] width 15 height 13
radio input "true"
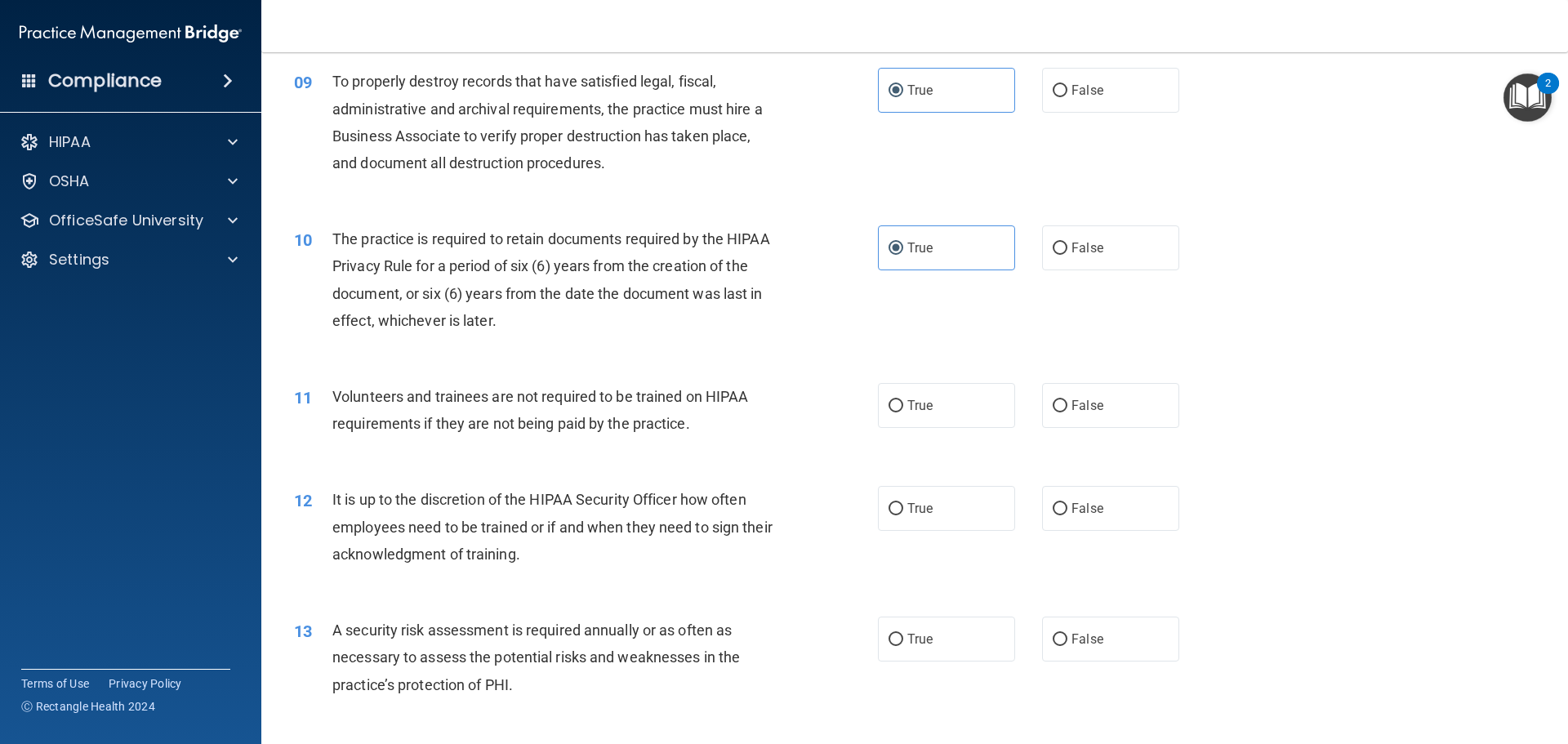
scroll to position [1225, 0]
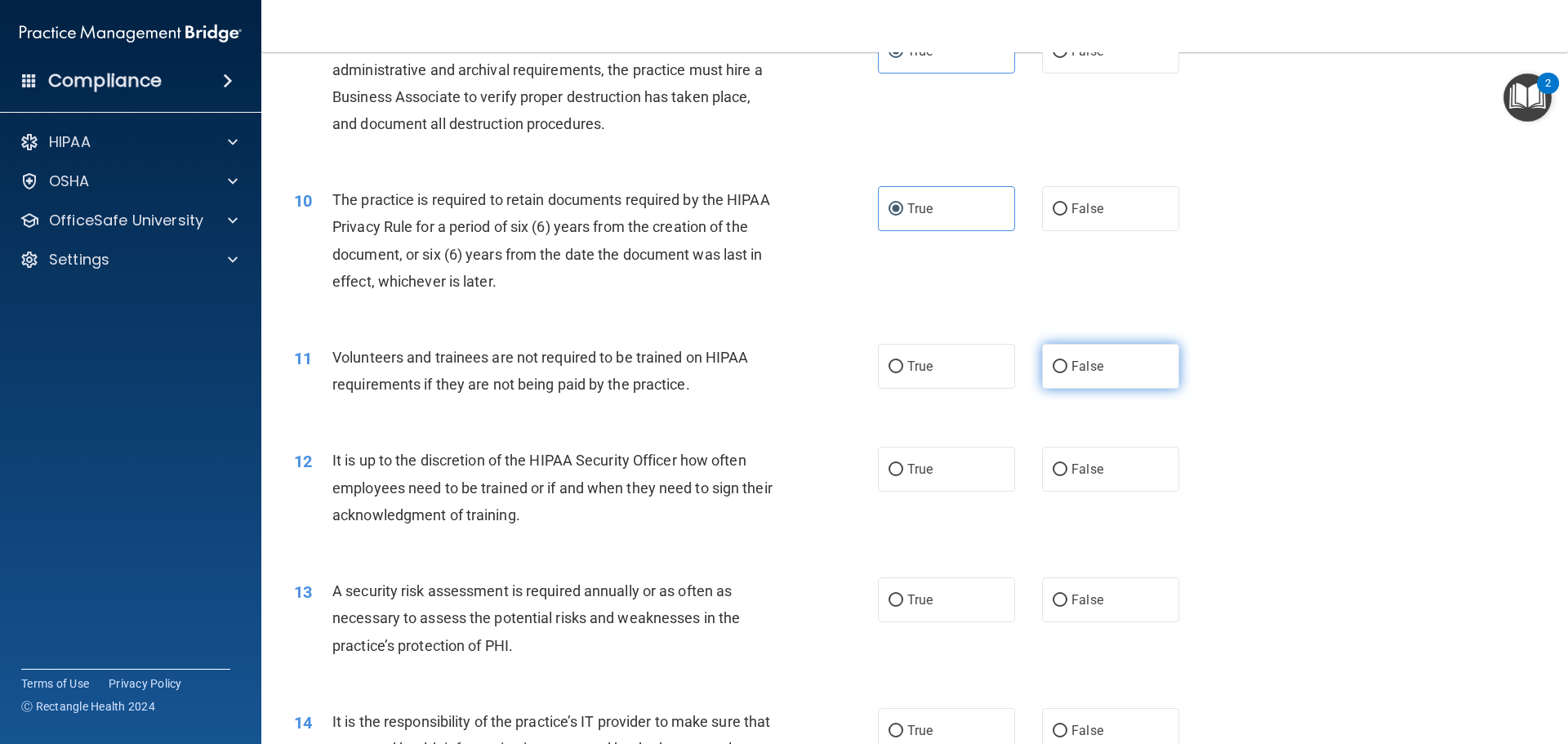
click at [1154, 366] on label "False" at bounding box center [1110, 367] width 137 height 45
click at [1067, 366] on input "False" at bounding box center [1060, 367] width 15 height 13
radio input "true"
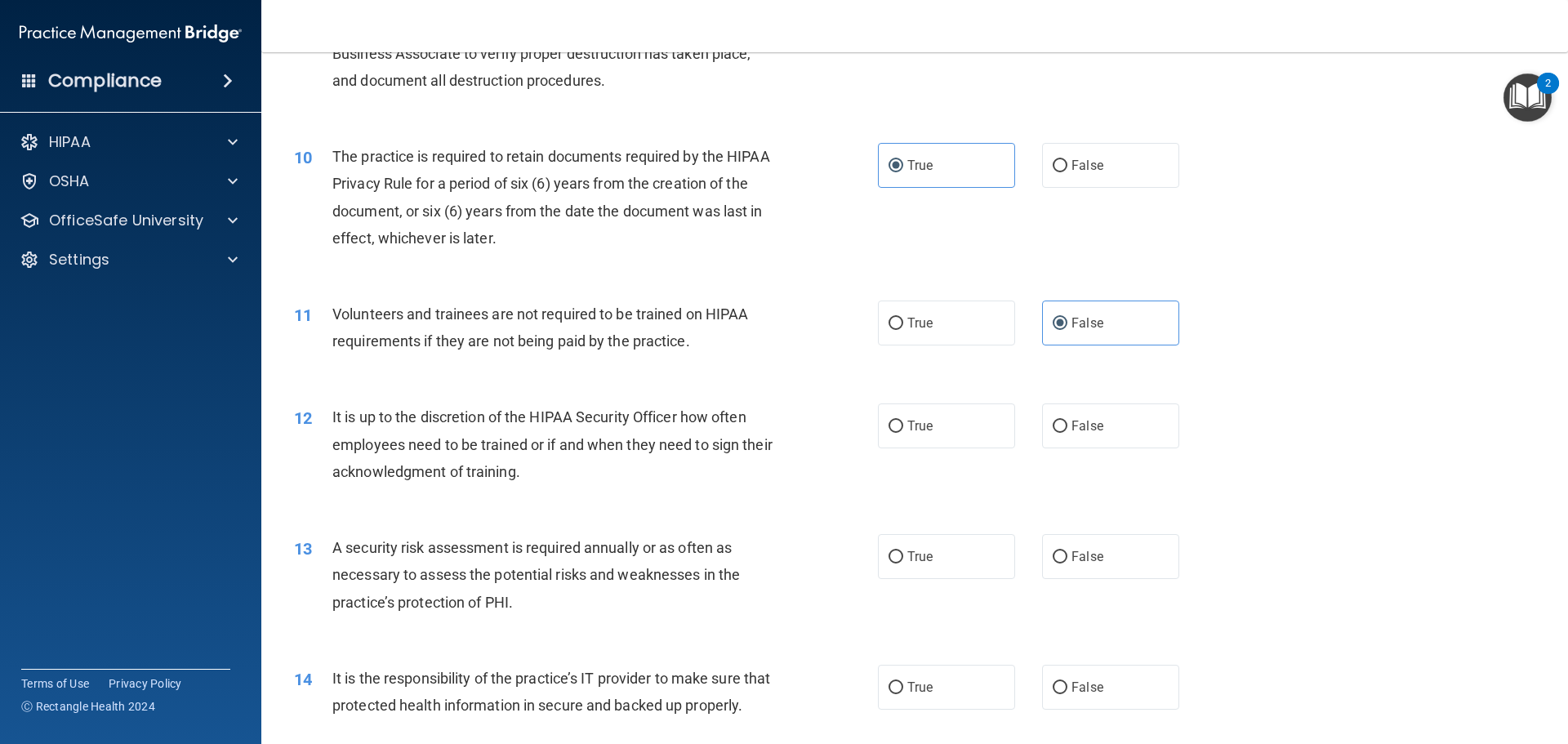
scroll to position [1307, 0]
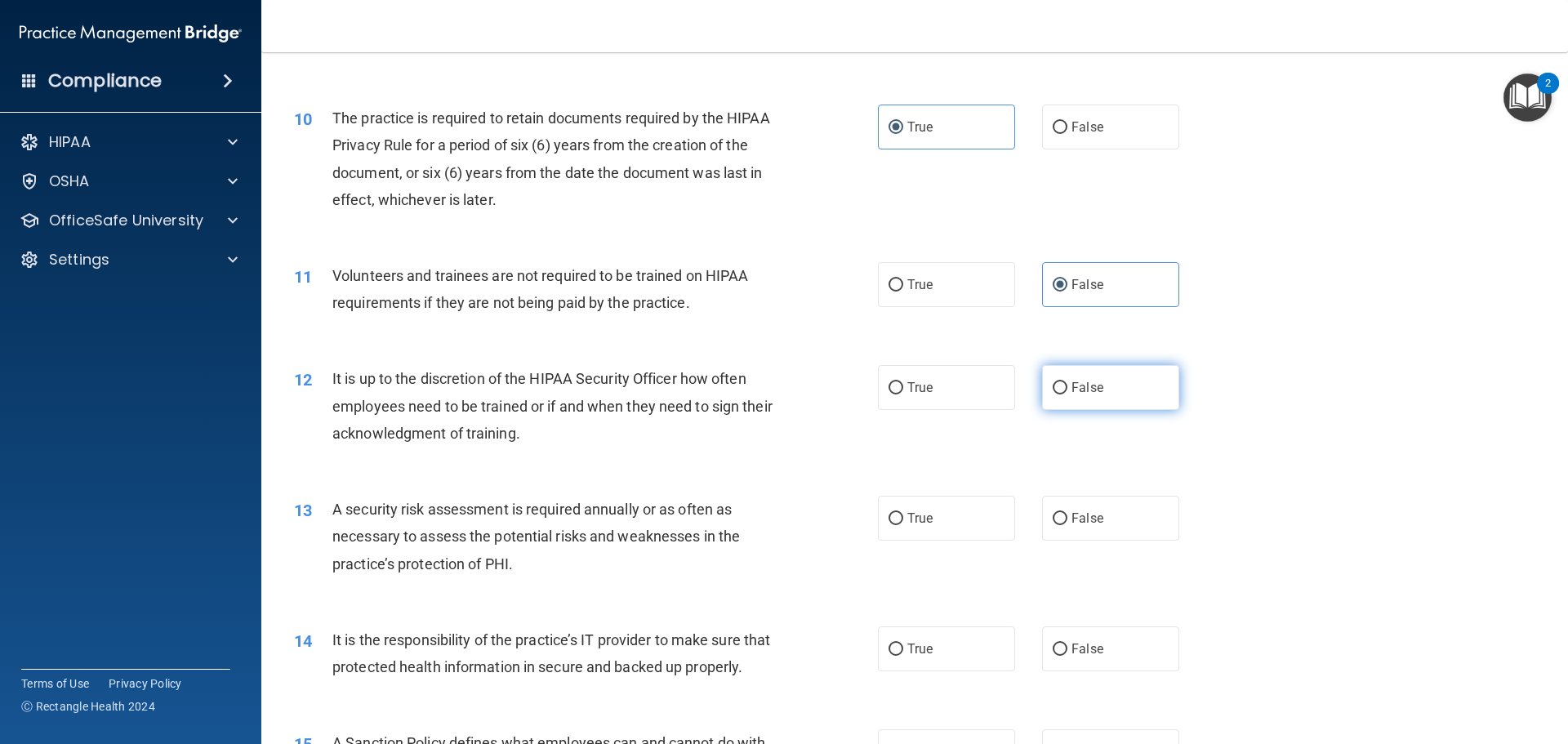
click at [1153, 389] on label "False" at bounding box center [1110, 388] width 137 height 45
click at [1067, 389] on input "False" at bounding box center [1060, 388] width 15 height 13
radio input "true"
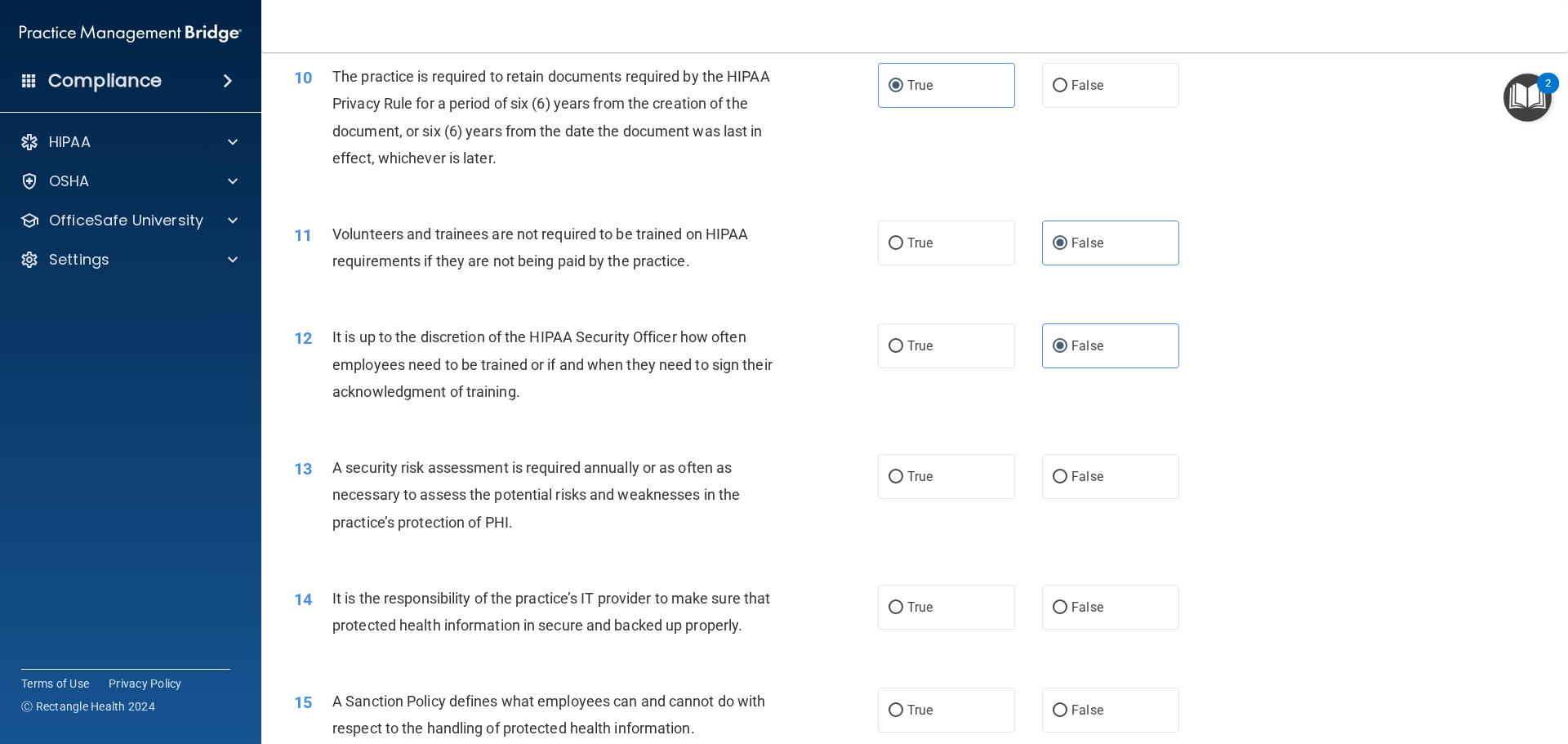
scroll to position [1389, 0]
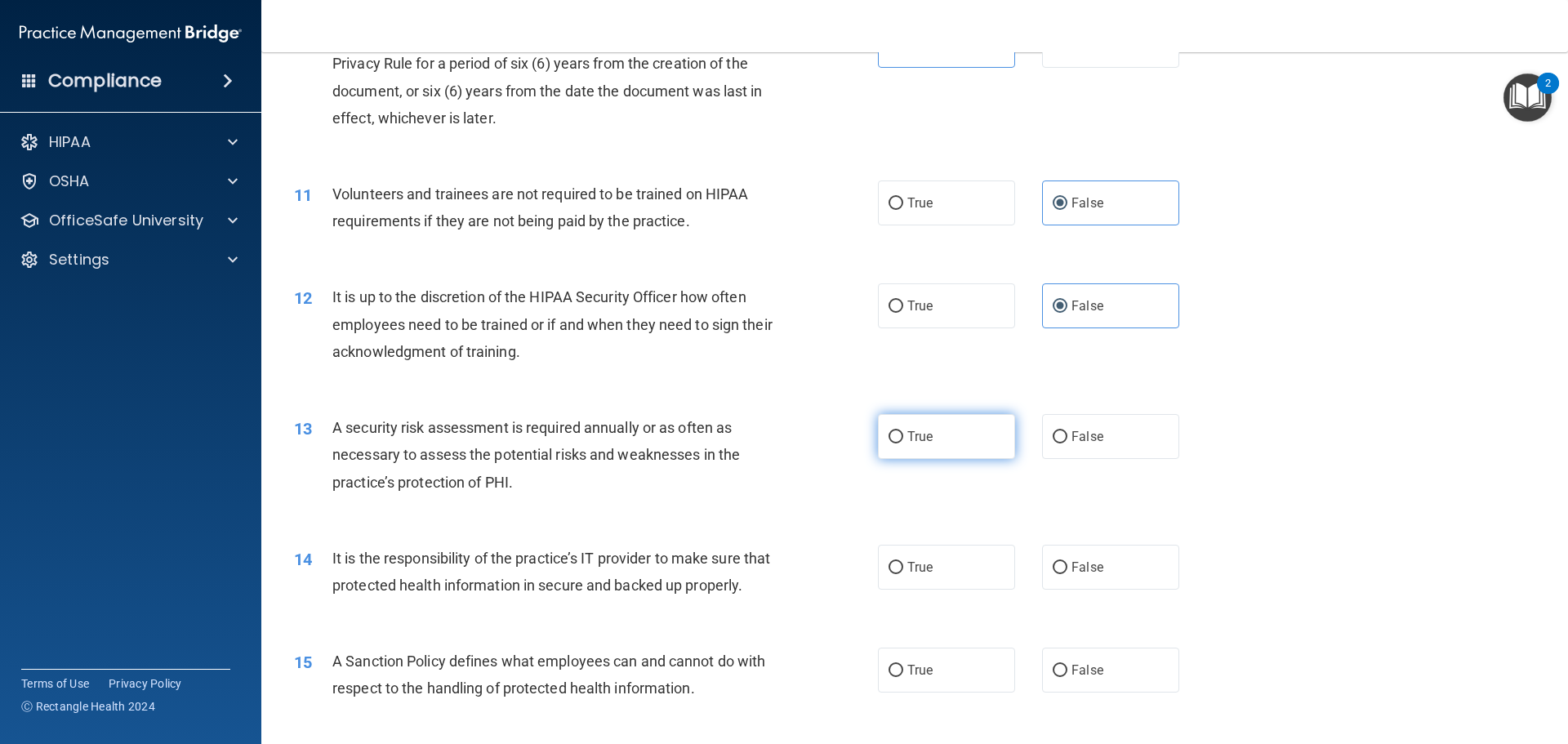
click at [894, 440] on input "True" at bounding box center [895, 438] width 15 height 13
radio input "true"
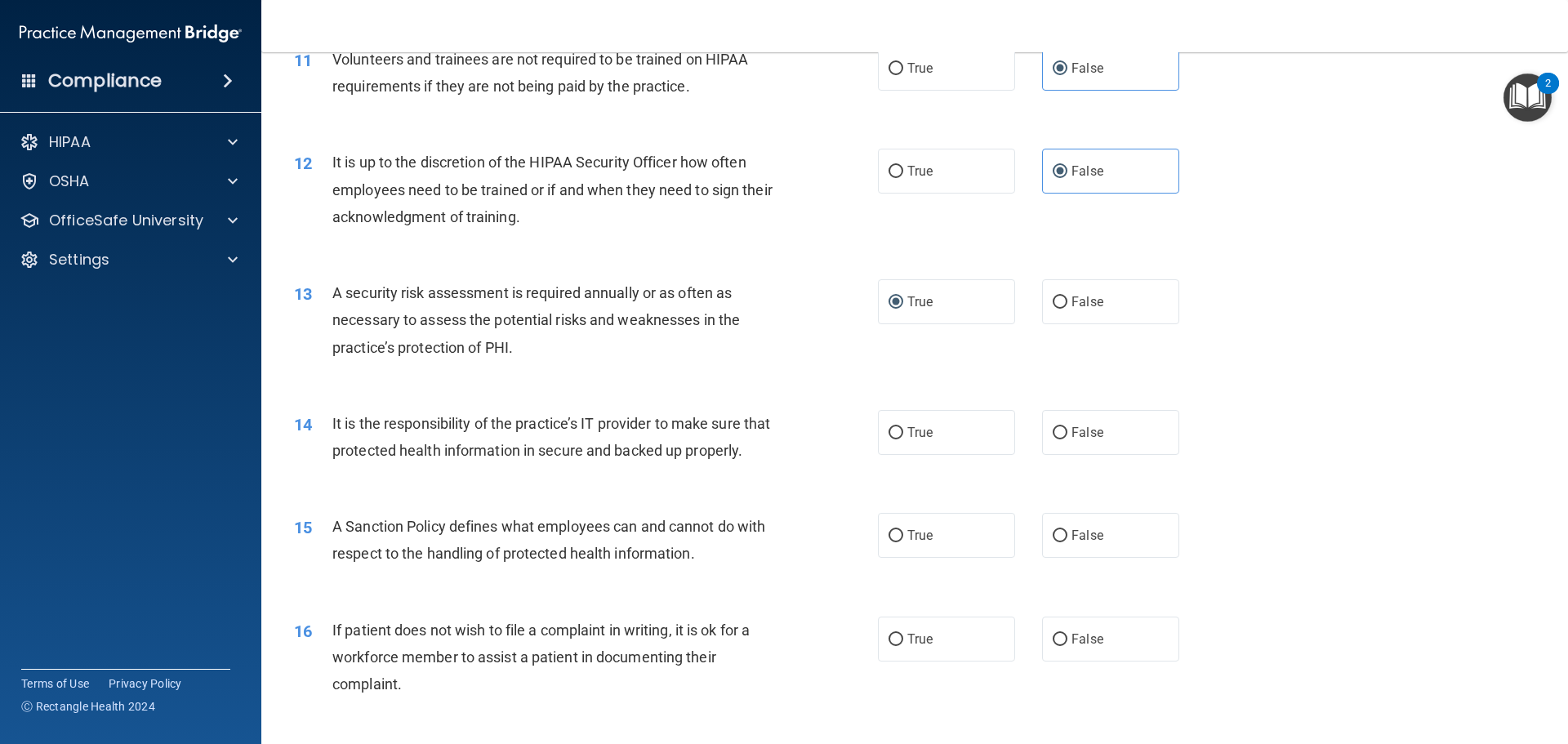
scroll to position [1552, 0]
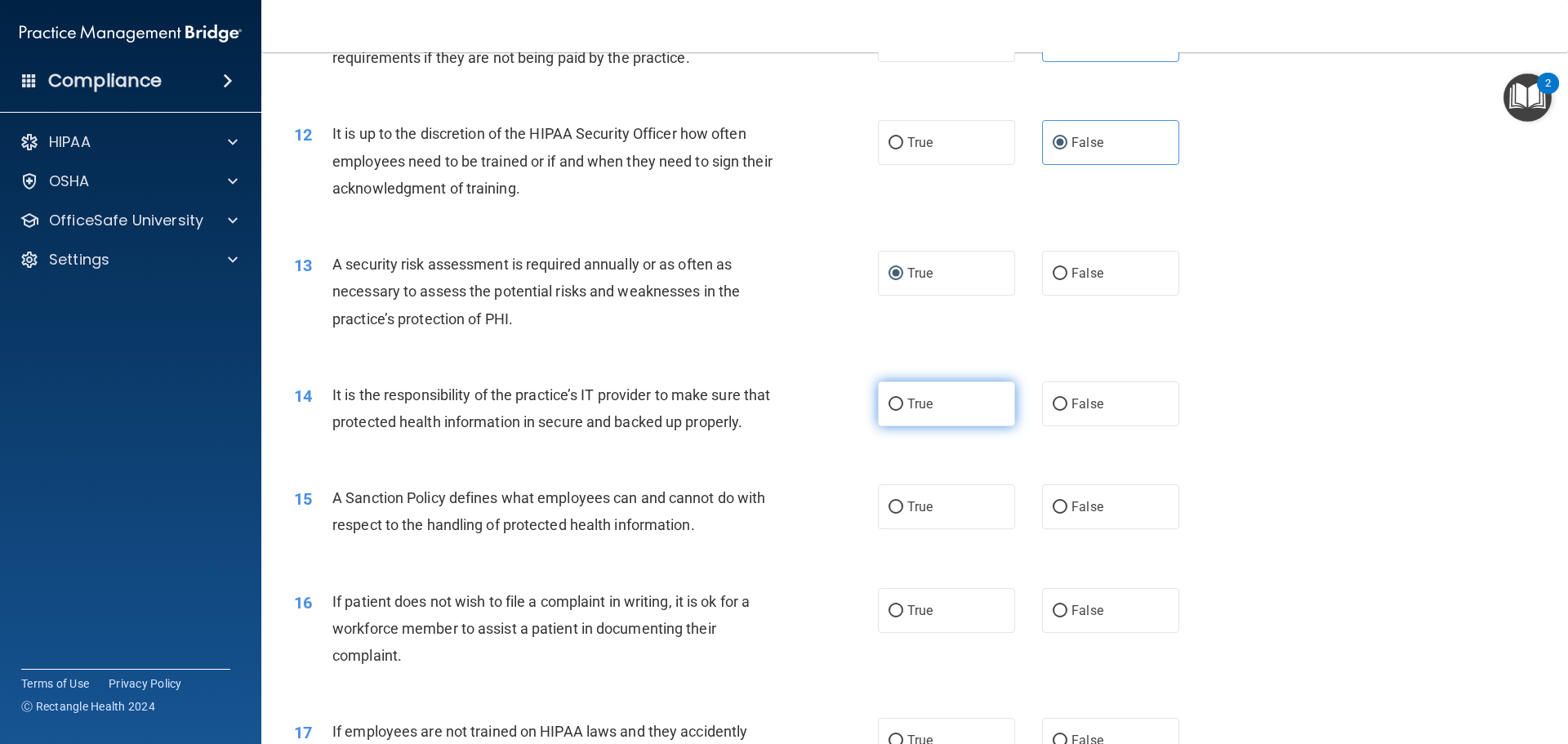
click at [960, 405] on label "True" at bounding box center [946, 404] width 137 height 45
click at [903, 405] on input "True" at bounding box center [895, 405] width 15 height 13
radio input "true"
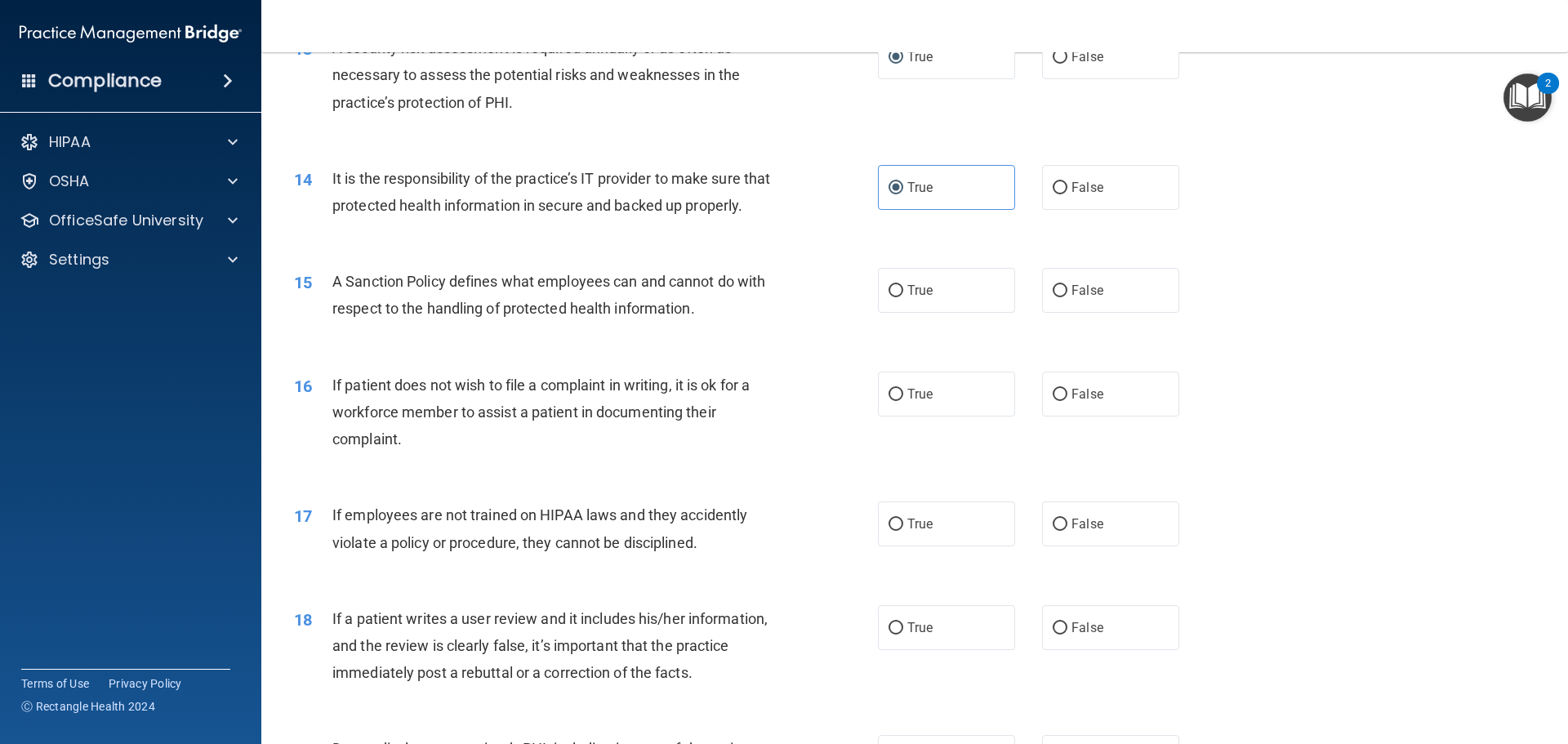
scroll to position [1798, 0]
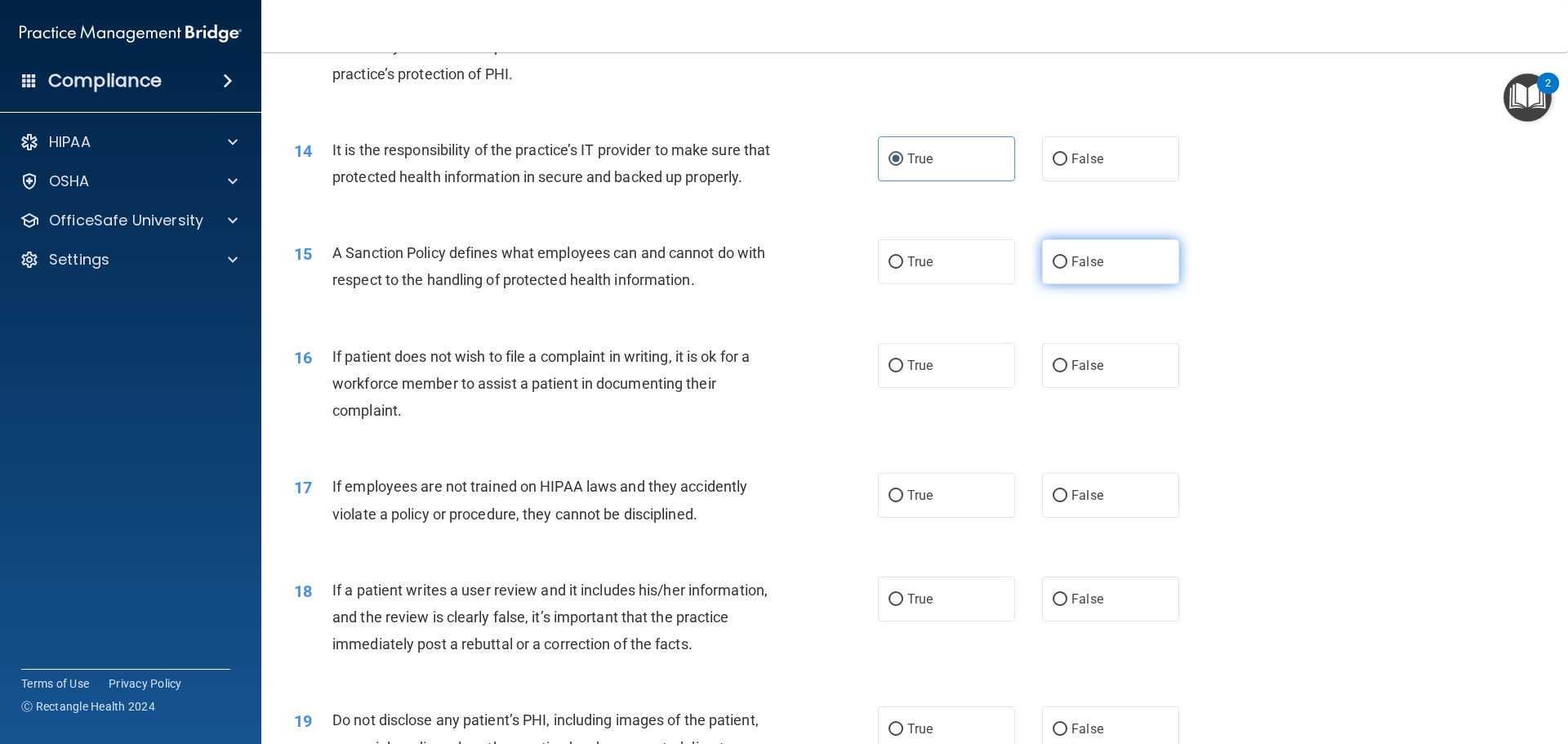
click at [1053, 268] on input "False" at bounding box center [1060, 263] width 15 height 13
radio input "true"
click at [954, 386] on label "True" at bounding box center [946, 366] width 137 height 45
click at [903, 372] on input "True" at bounding box center [895, 367] width 15 height 13
radio input "true"
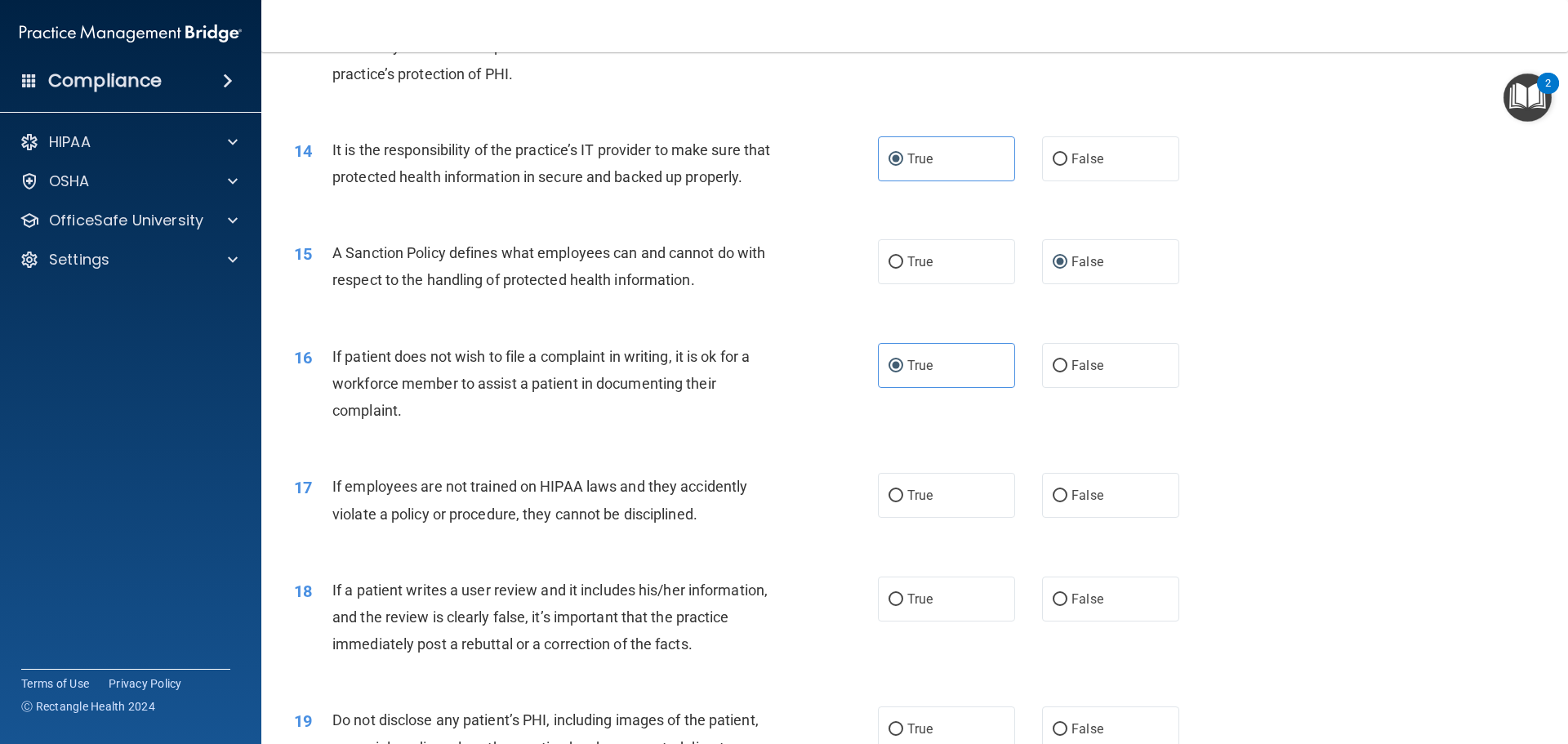
scroll to position [1880, 0]
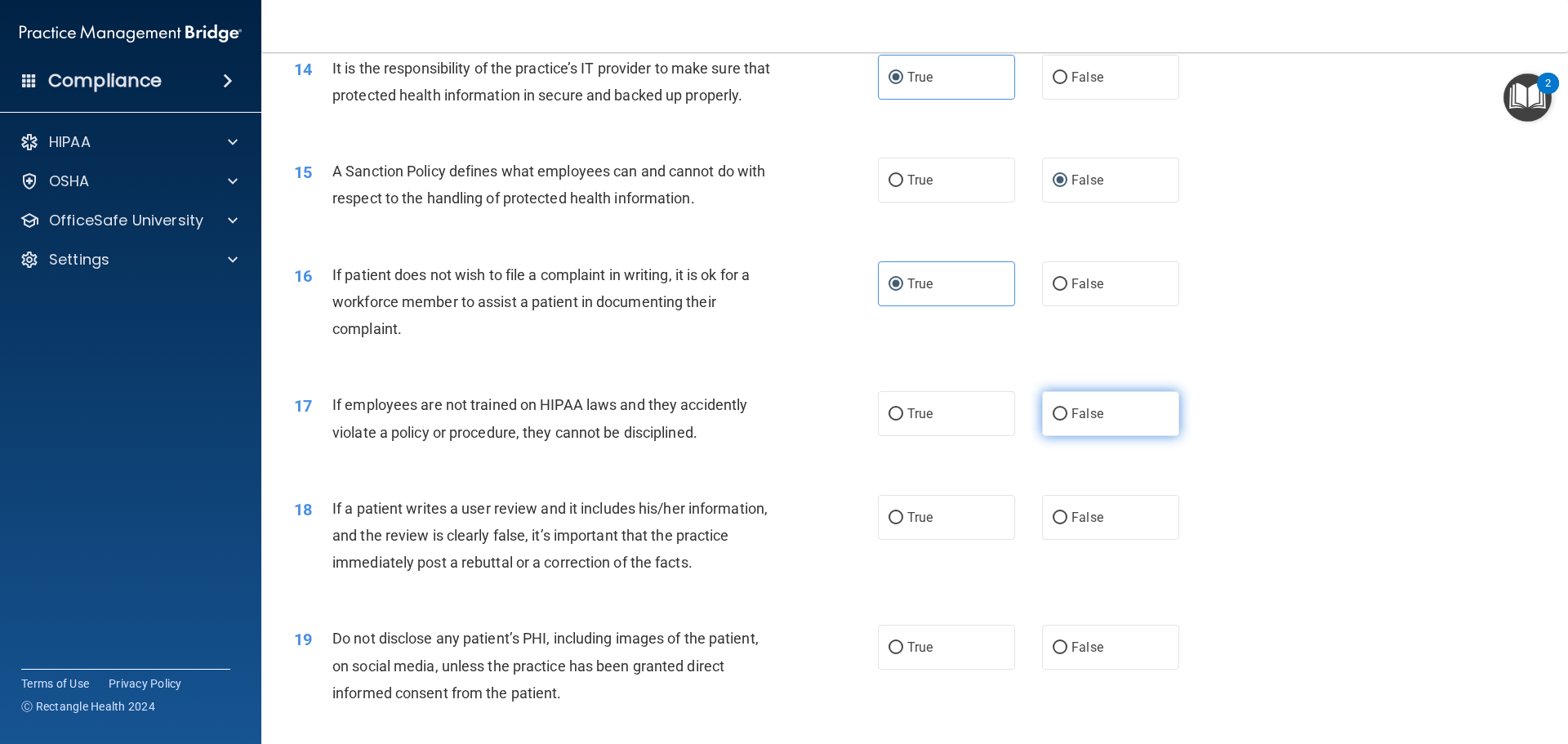
click at [1097, 432] on label "False" at bounding box center [1110, 413] width 137 height 45
click at [1067, 421] on input "False" at bounding box center [1060, 414] width 15 height 13
radio input "true"
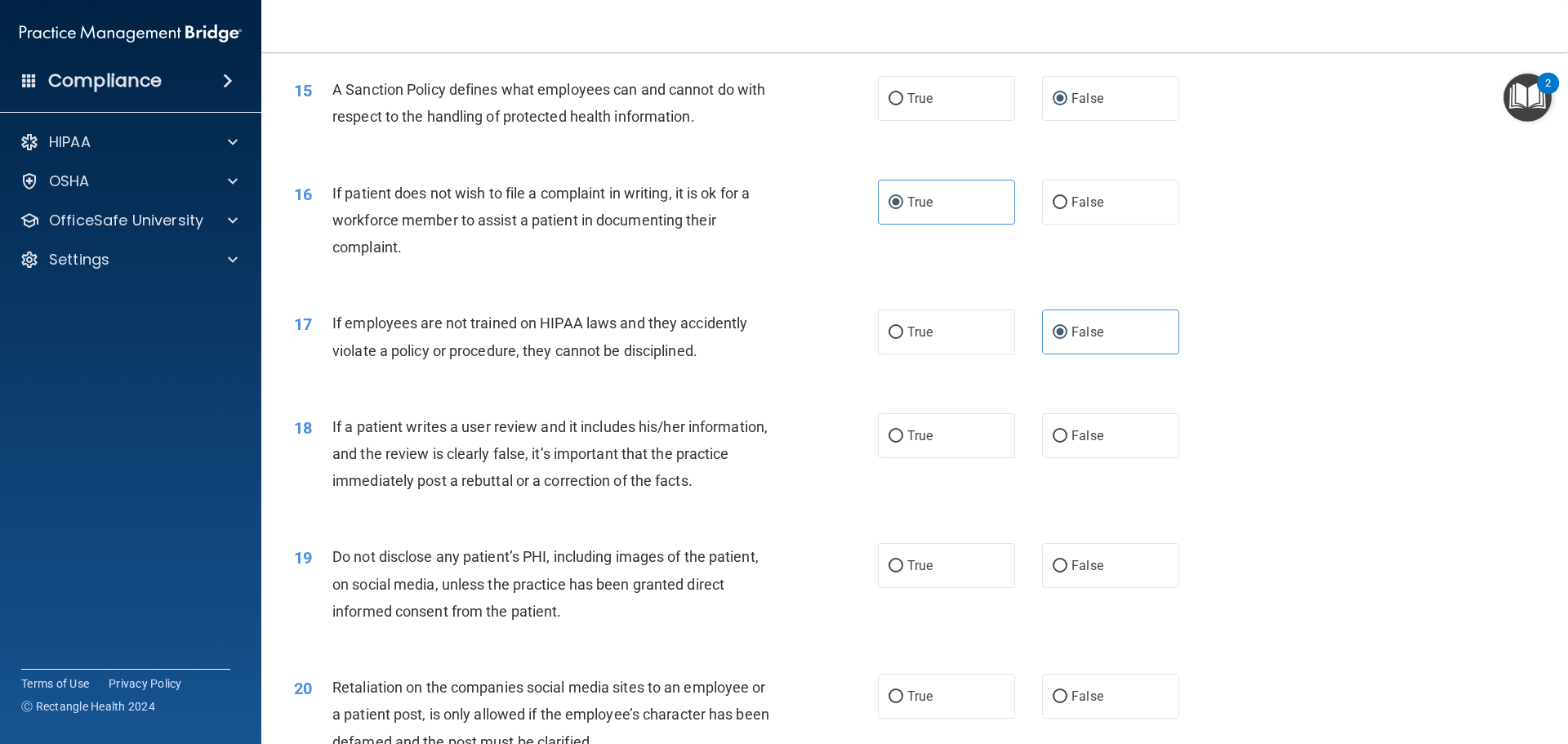
scroll to position [2043, 0]
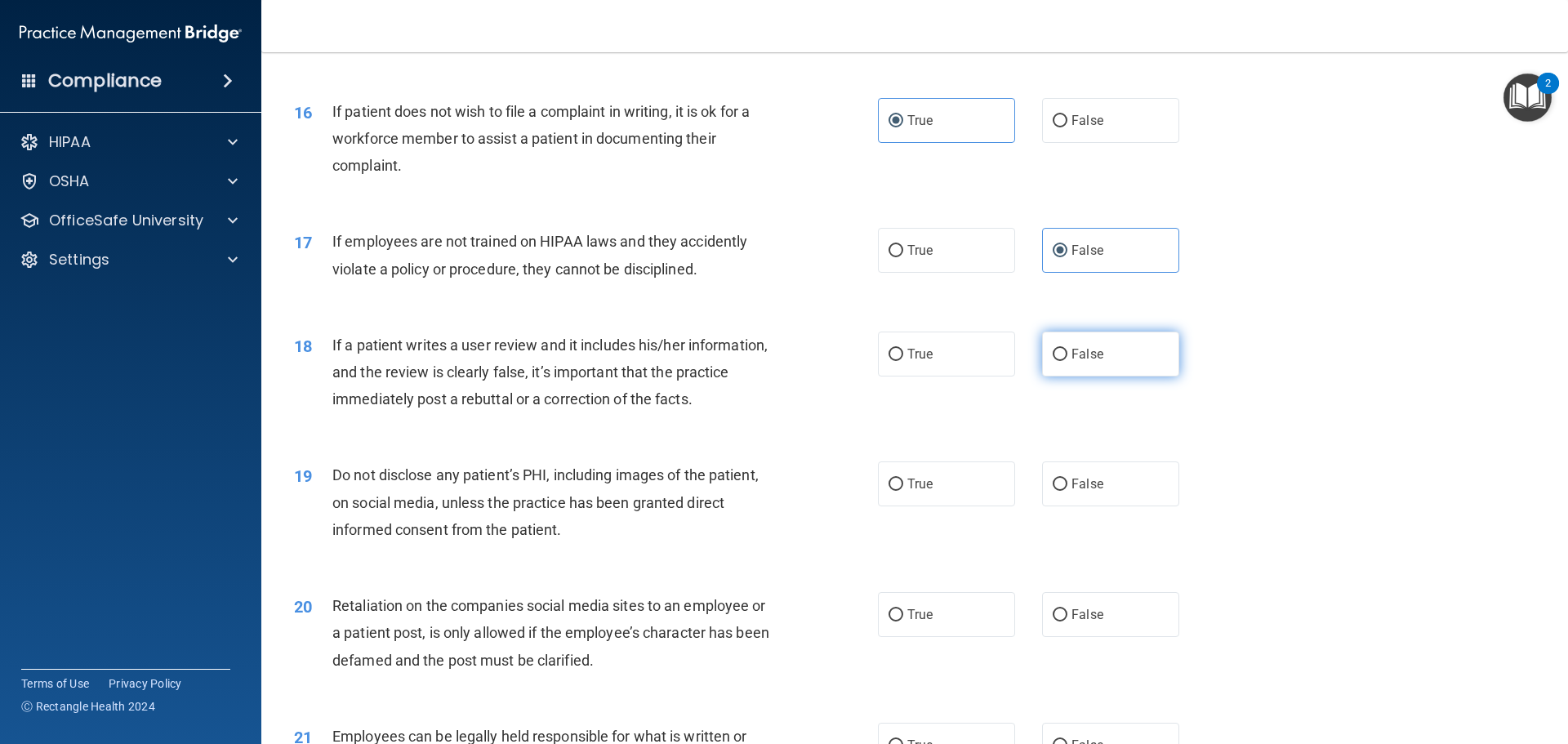
click at [1101, 376] on label "False" at bounding box center [1110, 354] width 137 height 45
click at [1067, 361] on input "False" at bounding box center [1060, 355] width 15 height 13
radio input "true"
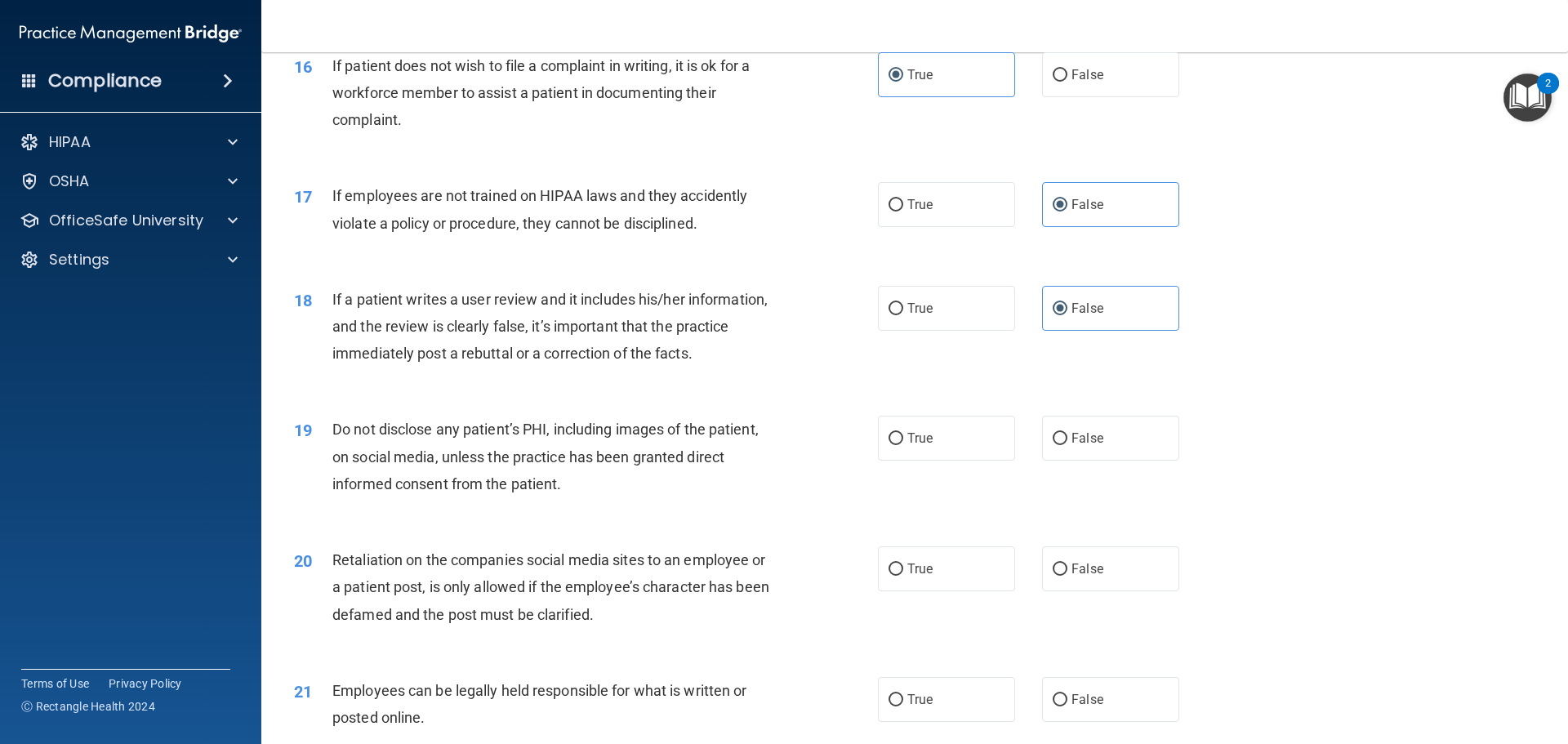
scroll to position [2125, 0]
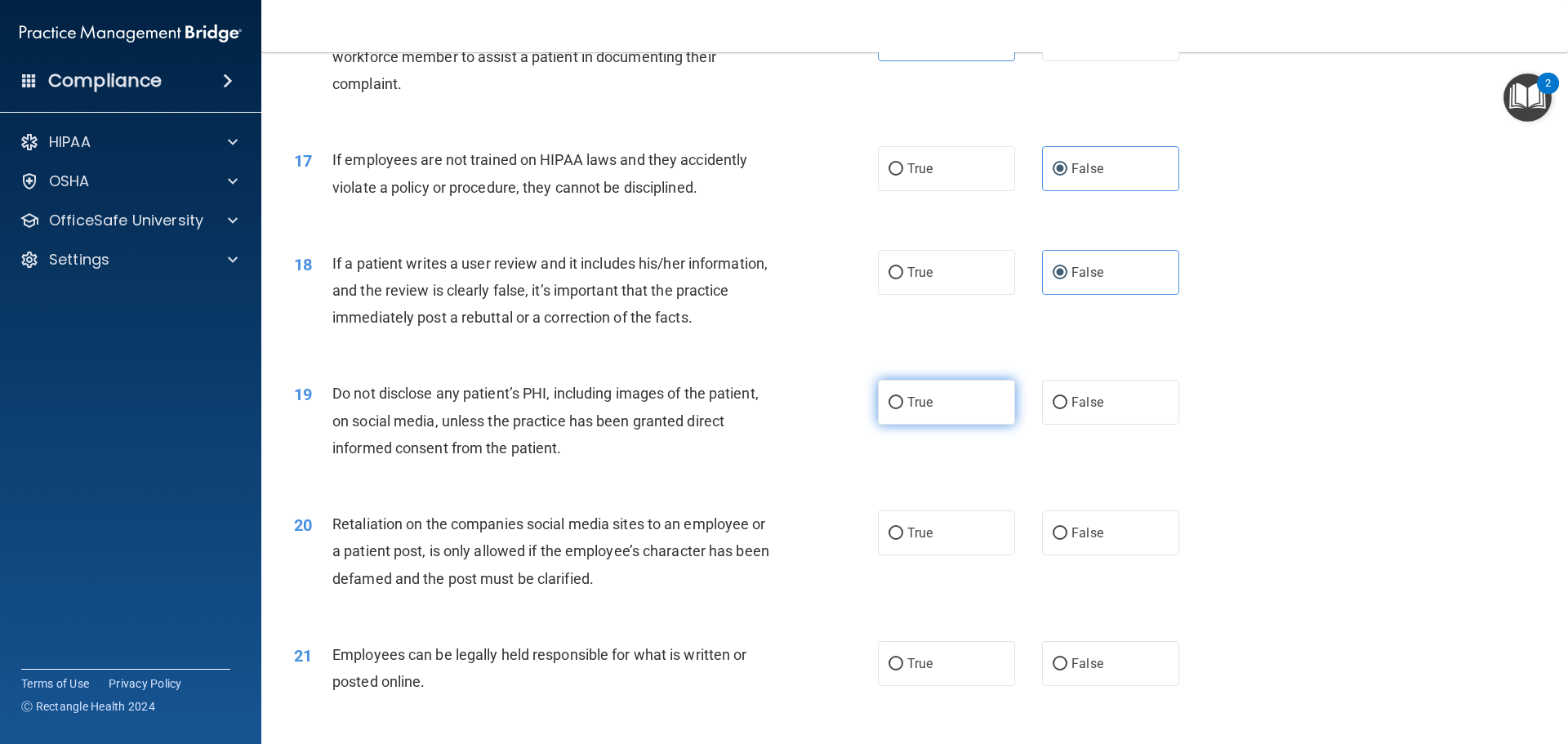
click at [946, 425] on label "True" at bounding box center [946, 403] width 137 height 45
click at [903, 409] on input "True" at bounding box center [895, 403] width 15 height 13
radio input "true"
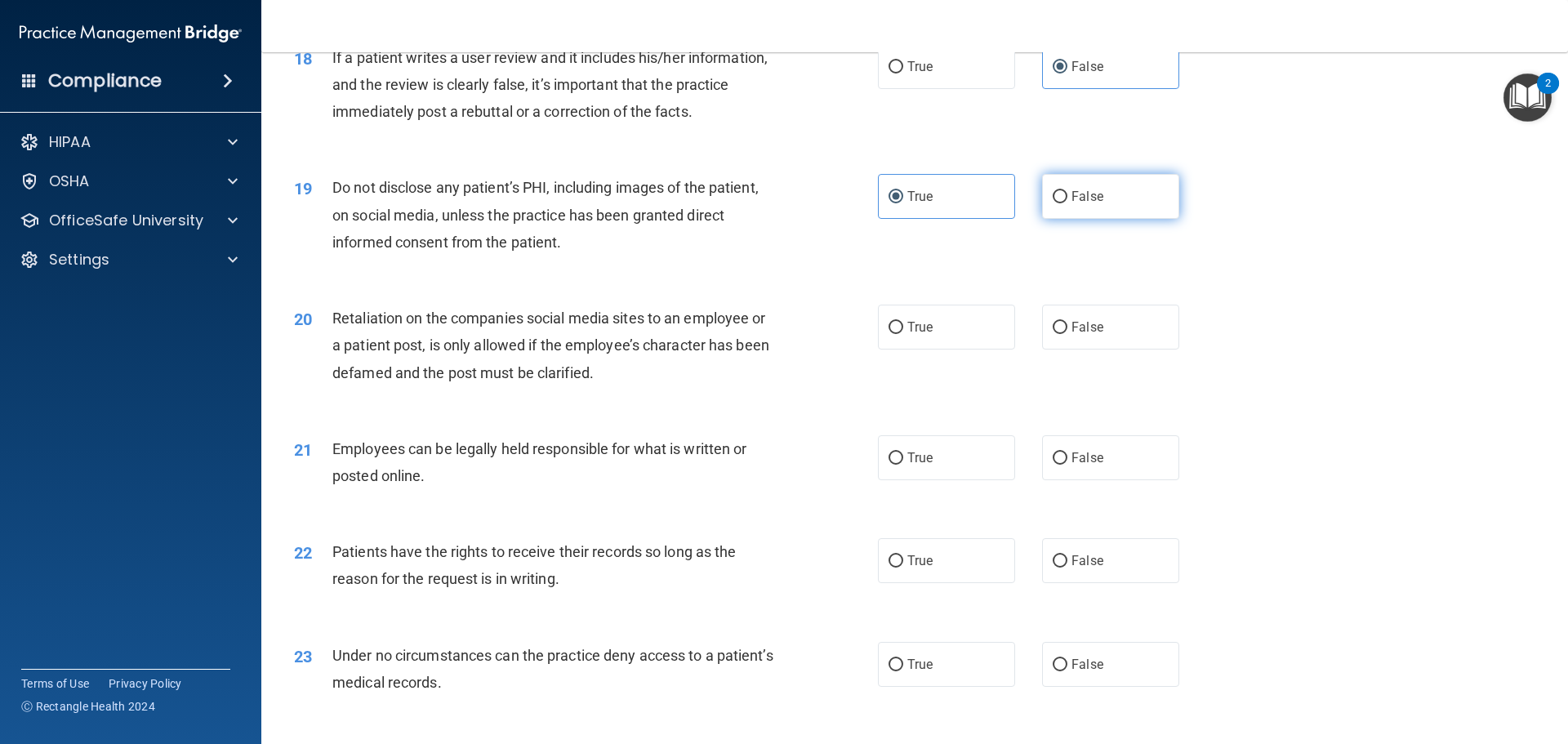
scroll to position [2370, 0]
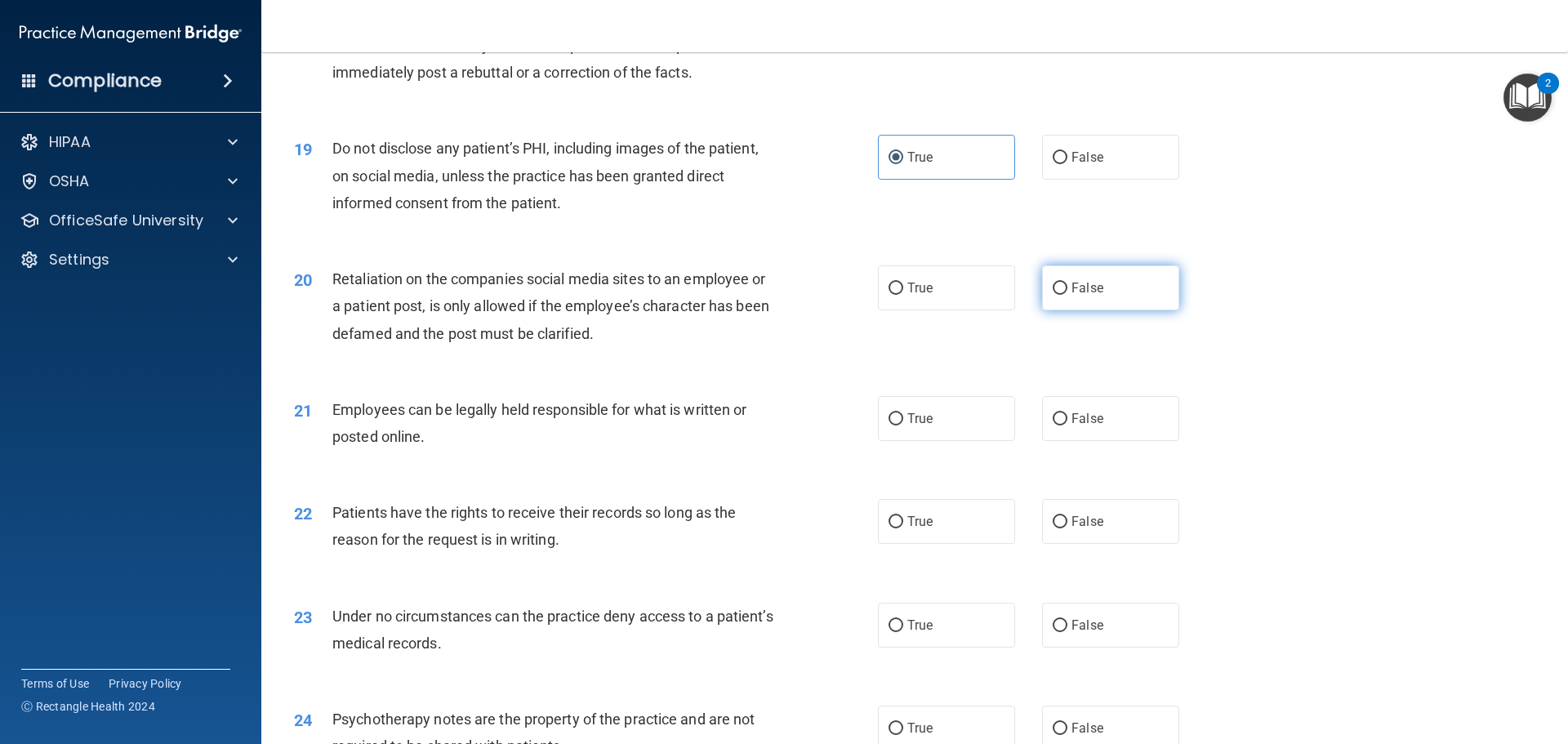
click at [1076, 296] on span "False" at bounding box center [1087, 288] width 32 height 16
click at [1067, 295] on input "False" at bounding box center [1060, 289] width 15 height 13
radio input "true"
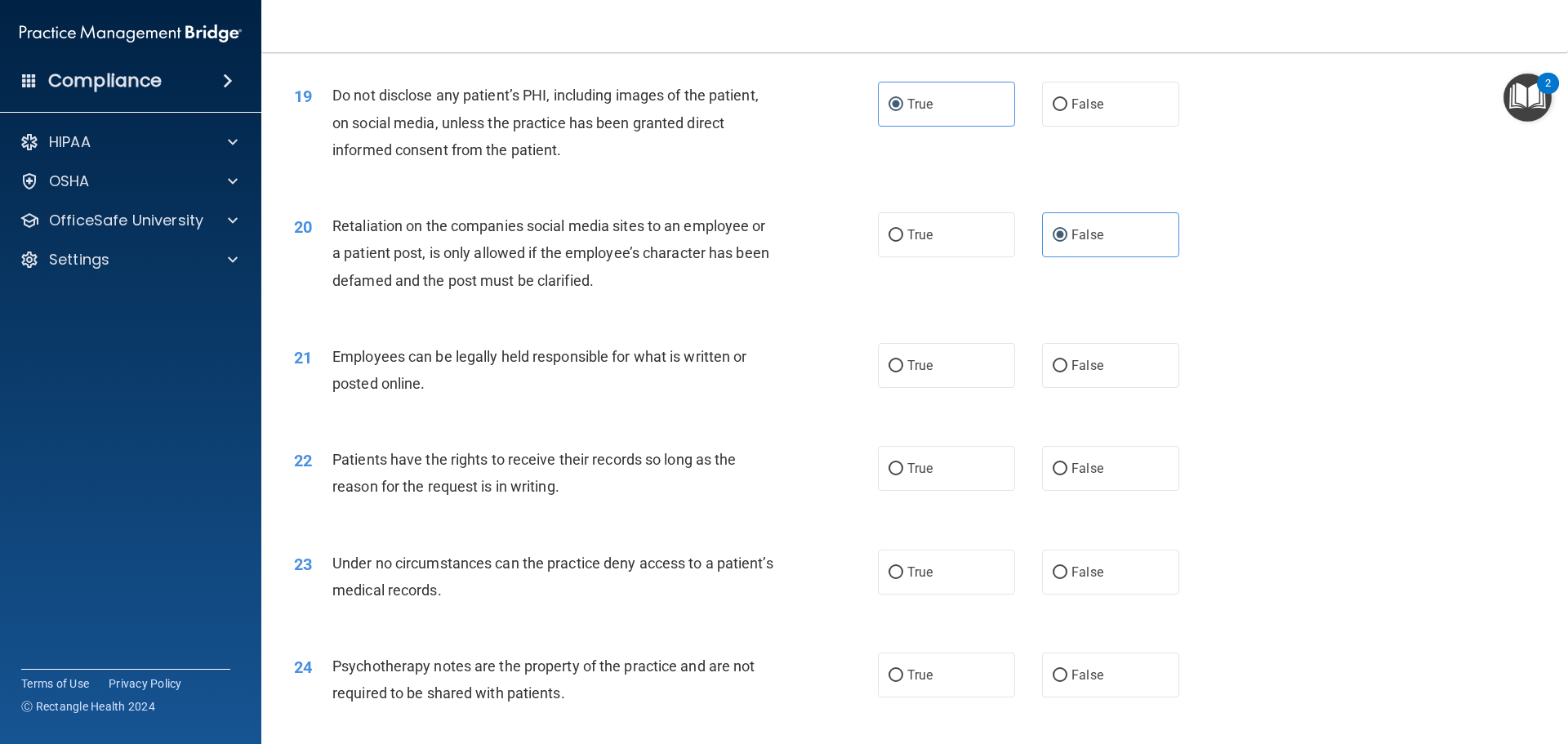
scroll to position [2452, 0]
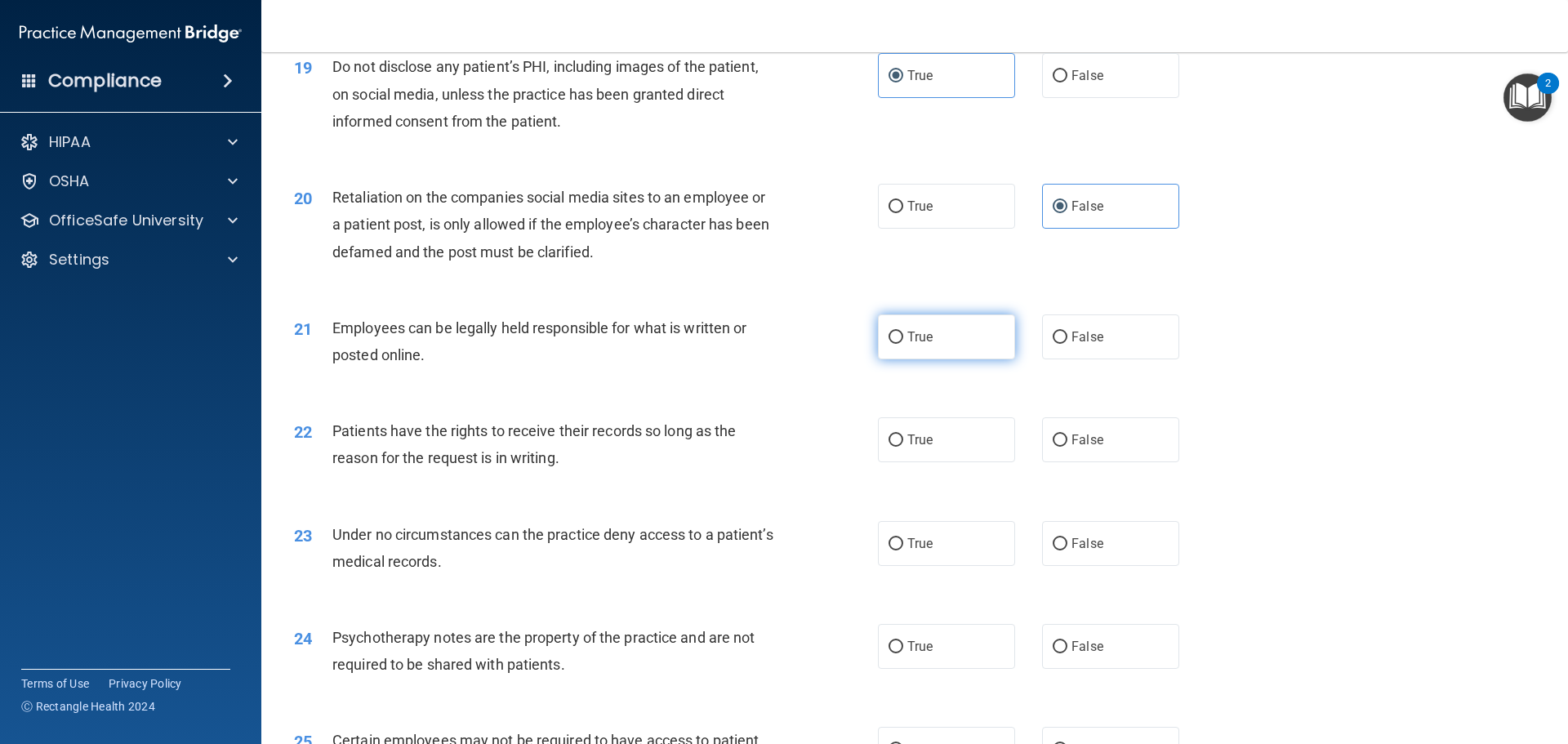
click at [889, 344] on input "True" at bounding box center [895, 337] width 15 height 13
radio input "true"
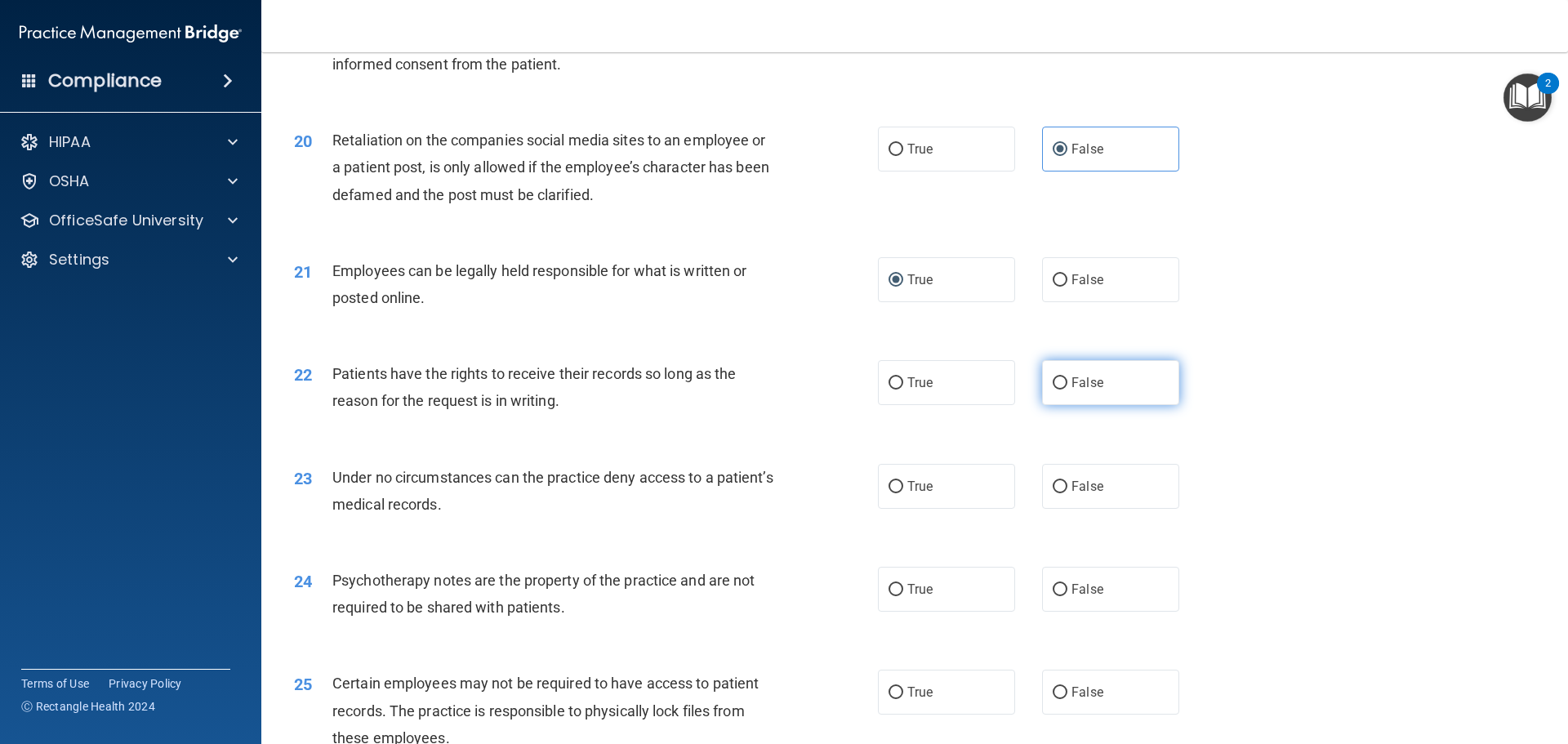
scroll to position [2533, 0]
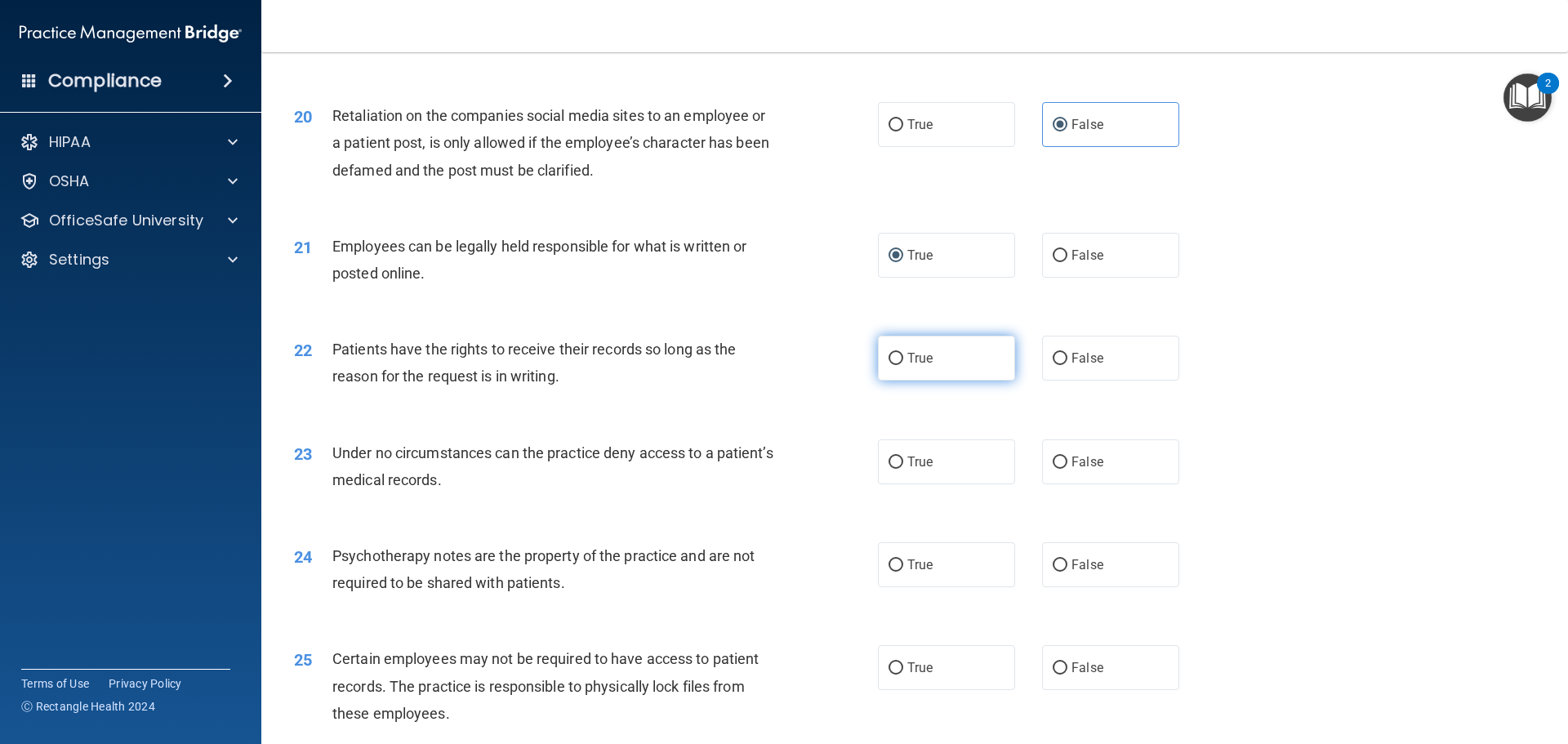
click at [930, 381] on label "True" at bounding box center [946, 358] width 137 height 45
click at [903, 366] on input "True" at bounding box center [895, 359] width 15 height 13
radio input "true"
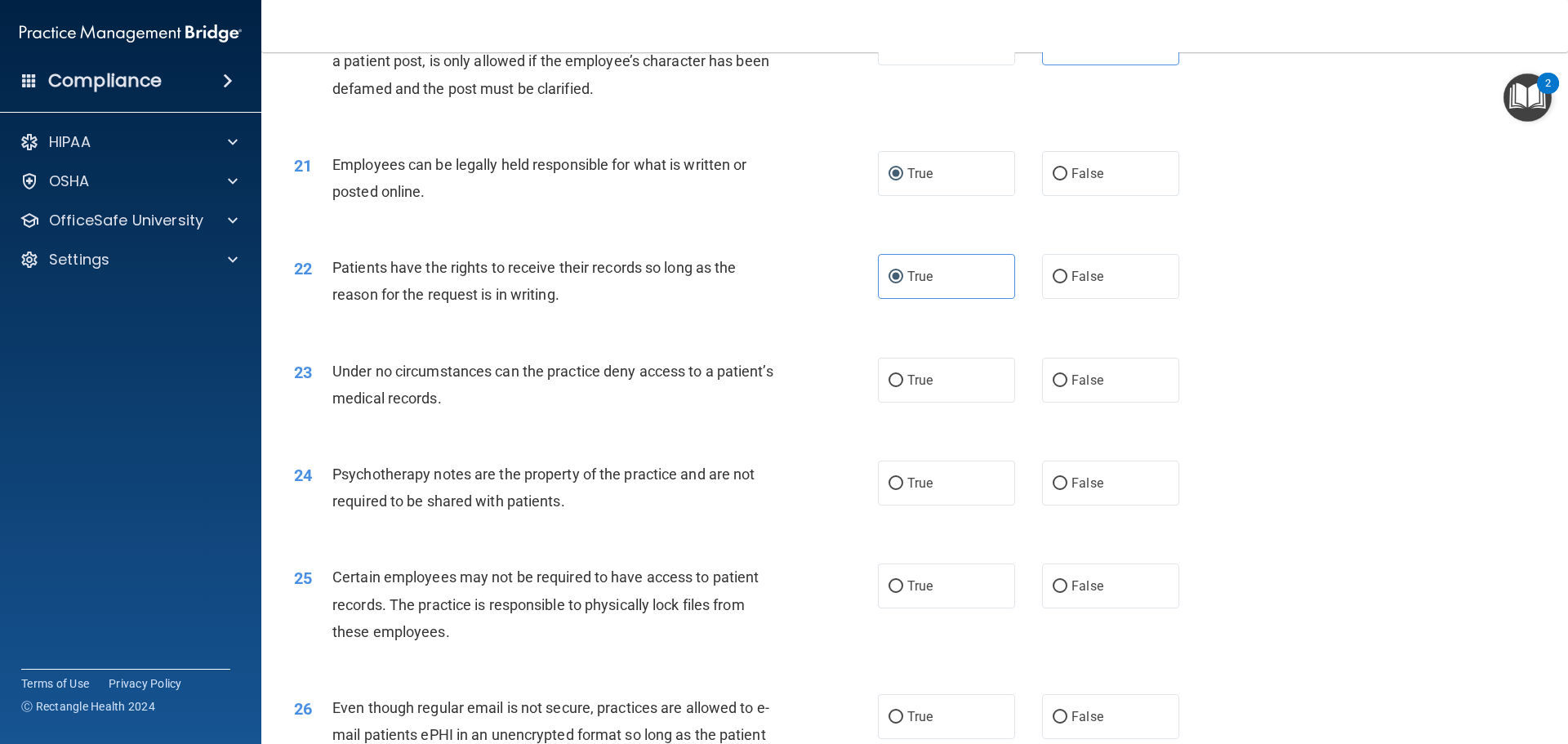
scroll to position [2697, 0]
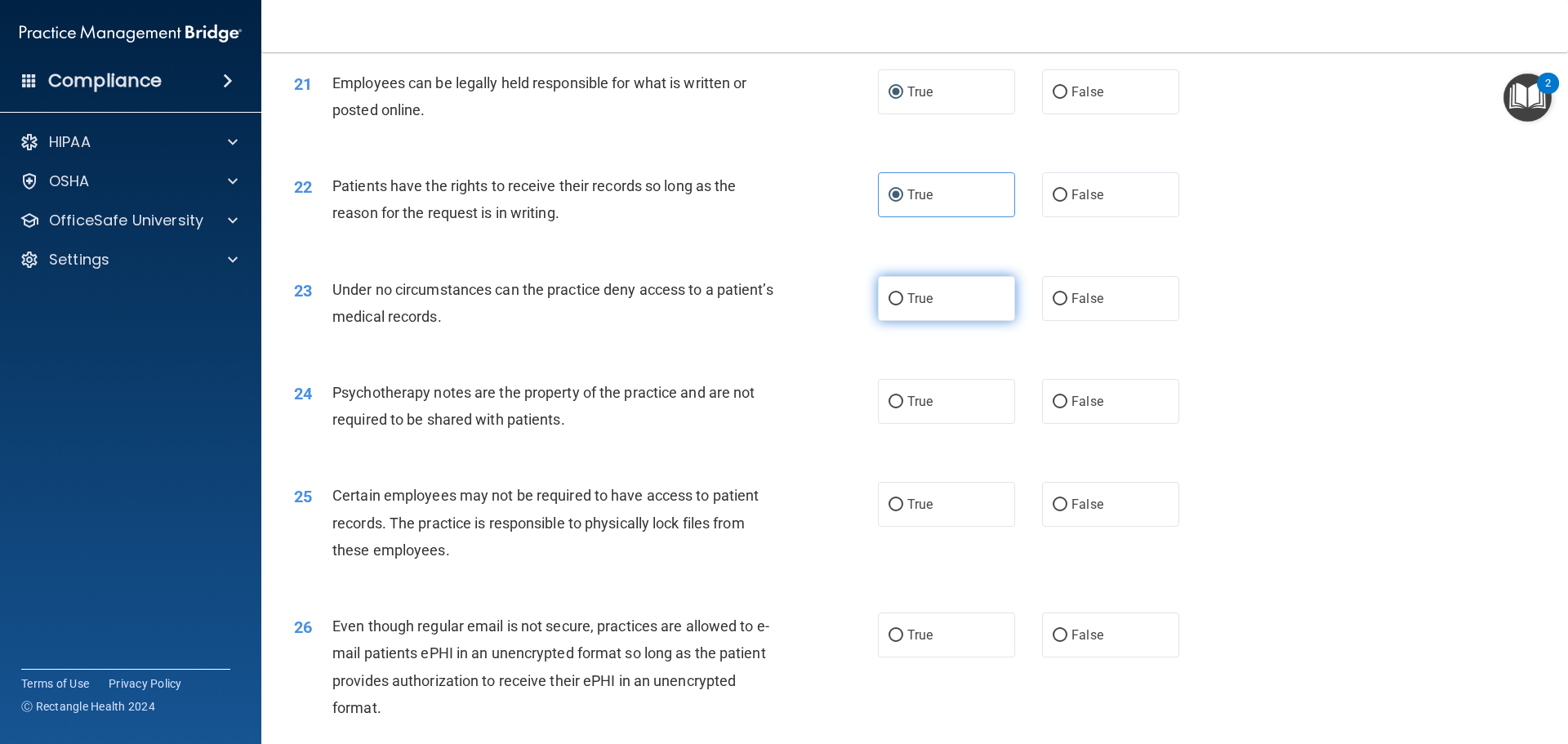
click at [932, 321] on label "True" at bounding box center [946, 299] width 137 height 45
click at [903, 305] on input "True" at bounding box center [895, 300] width 15 height 13
radio input "true"
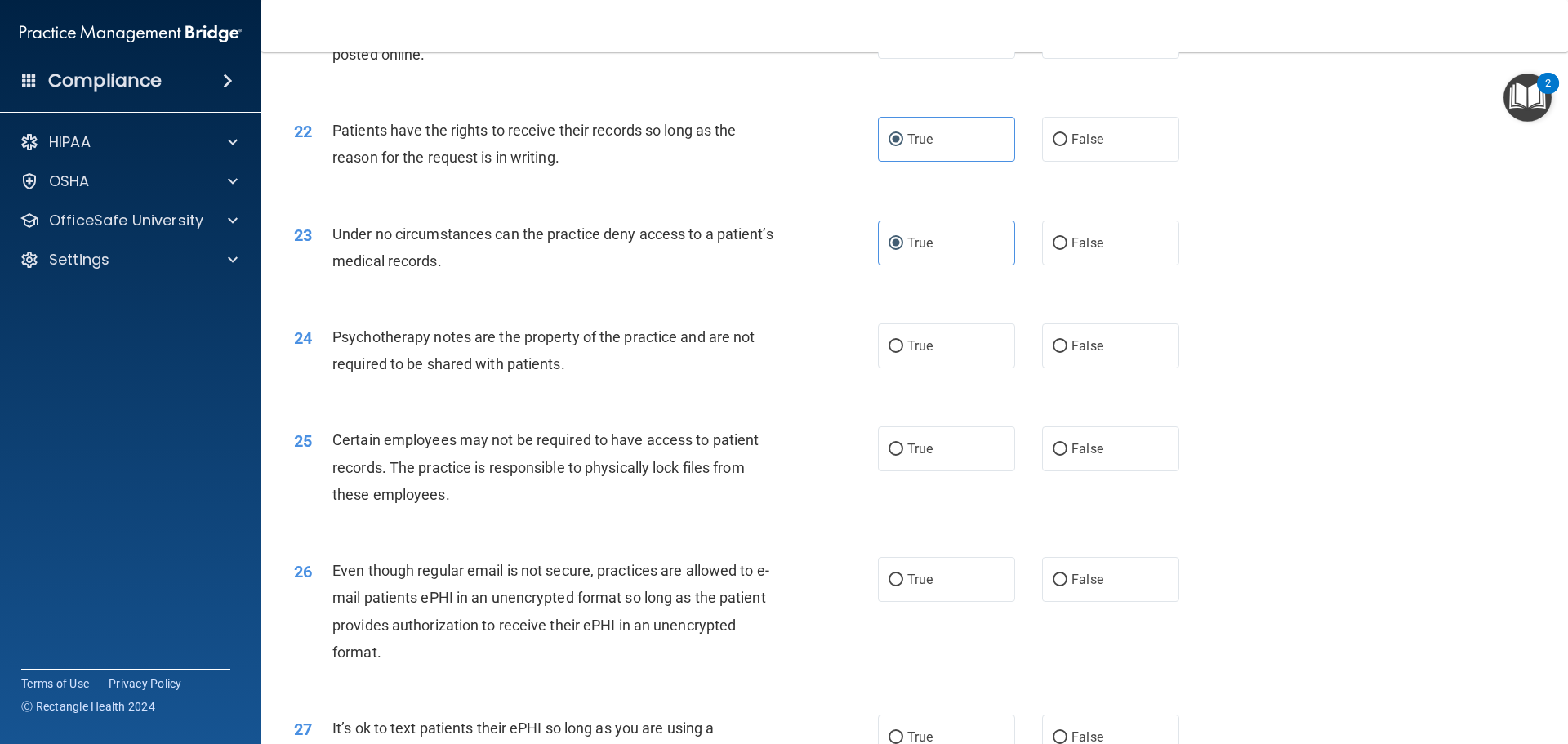
scroll to position [2779, 0]
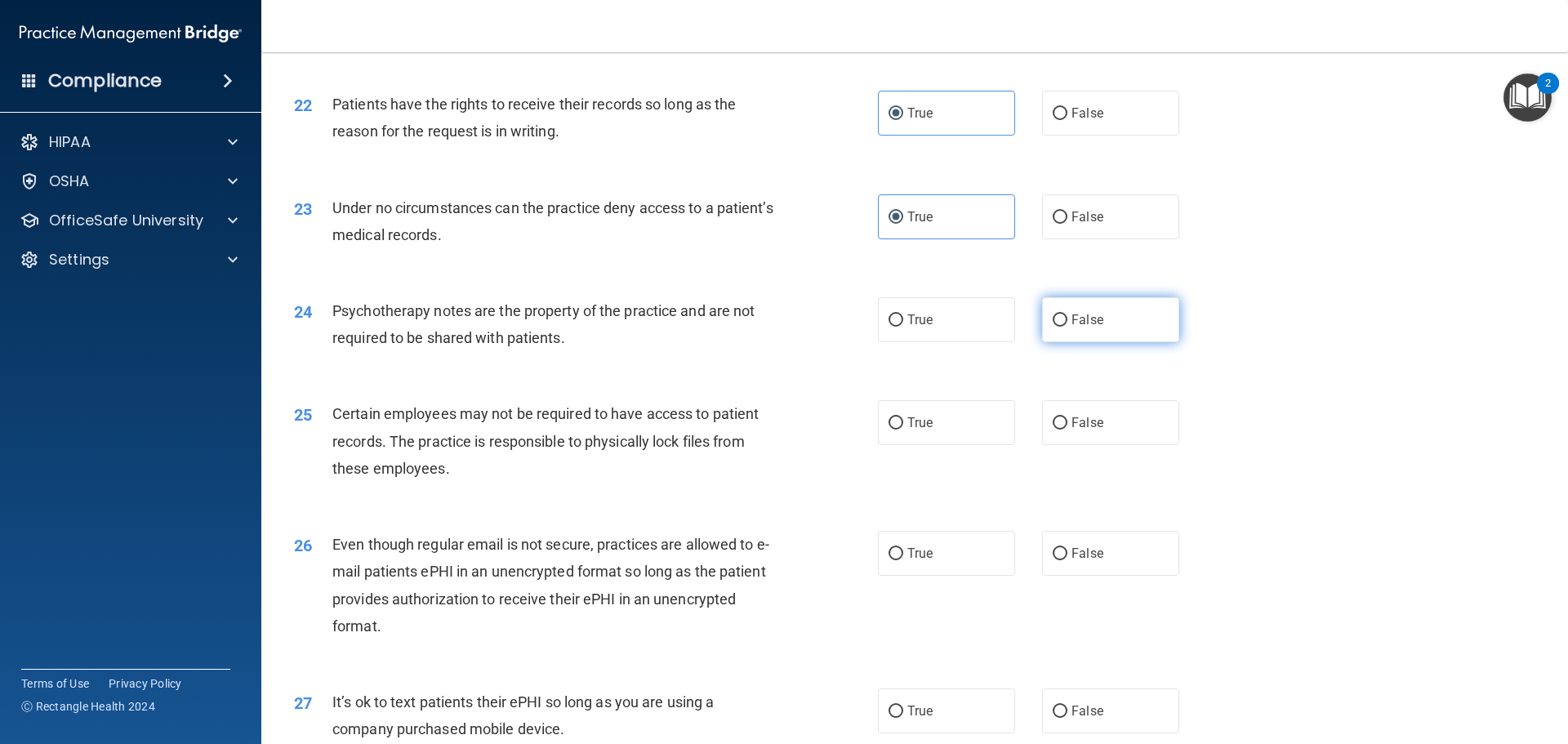
click at [1096, 342] on label "False" at bounding box center [1110, 320] width 137 height 45
click at [1067, 327] on input "False" at bounding box center [1060, 320] width 15 height 13
radio input "true"
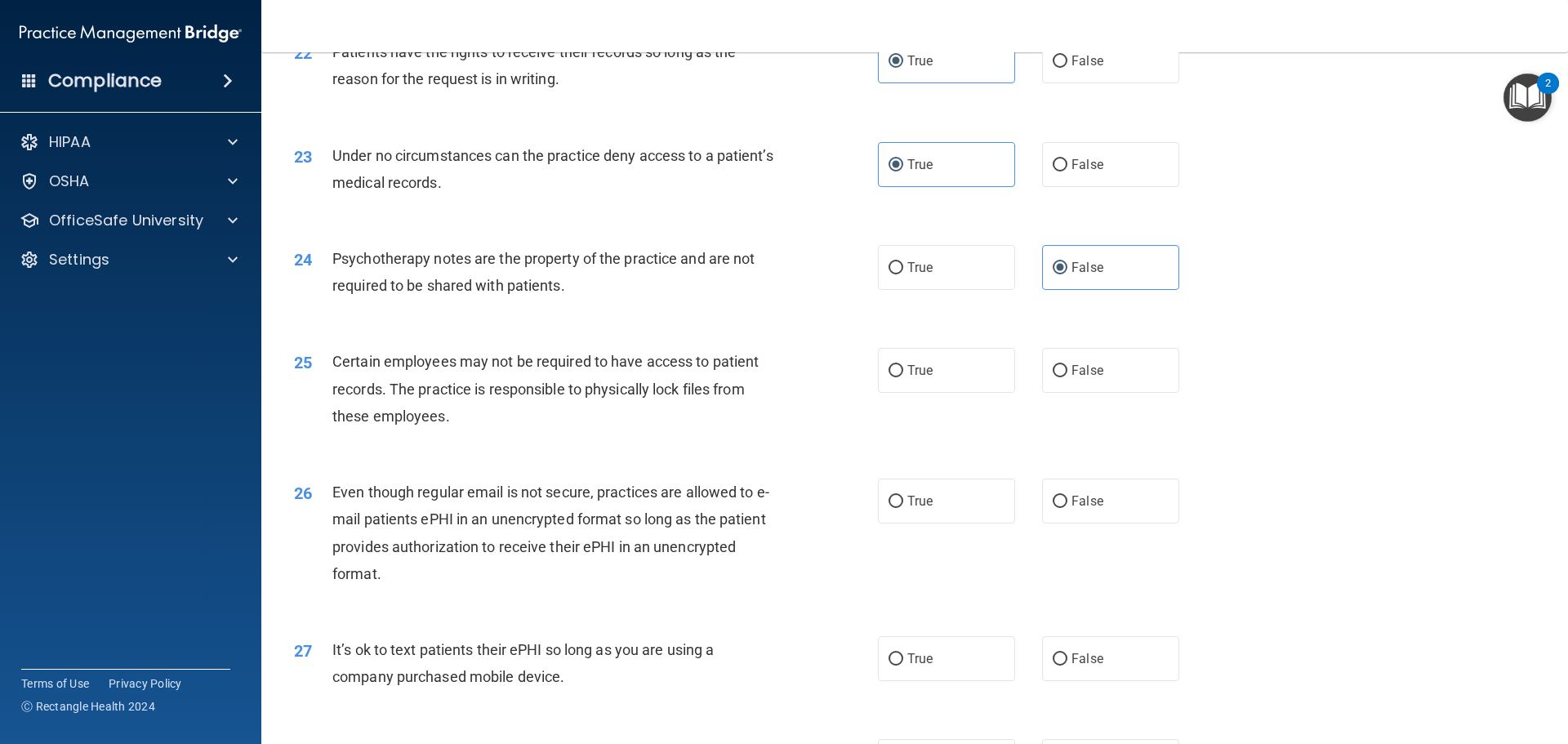
scroll to position [2860, 0]
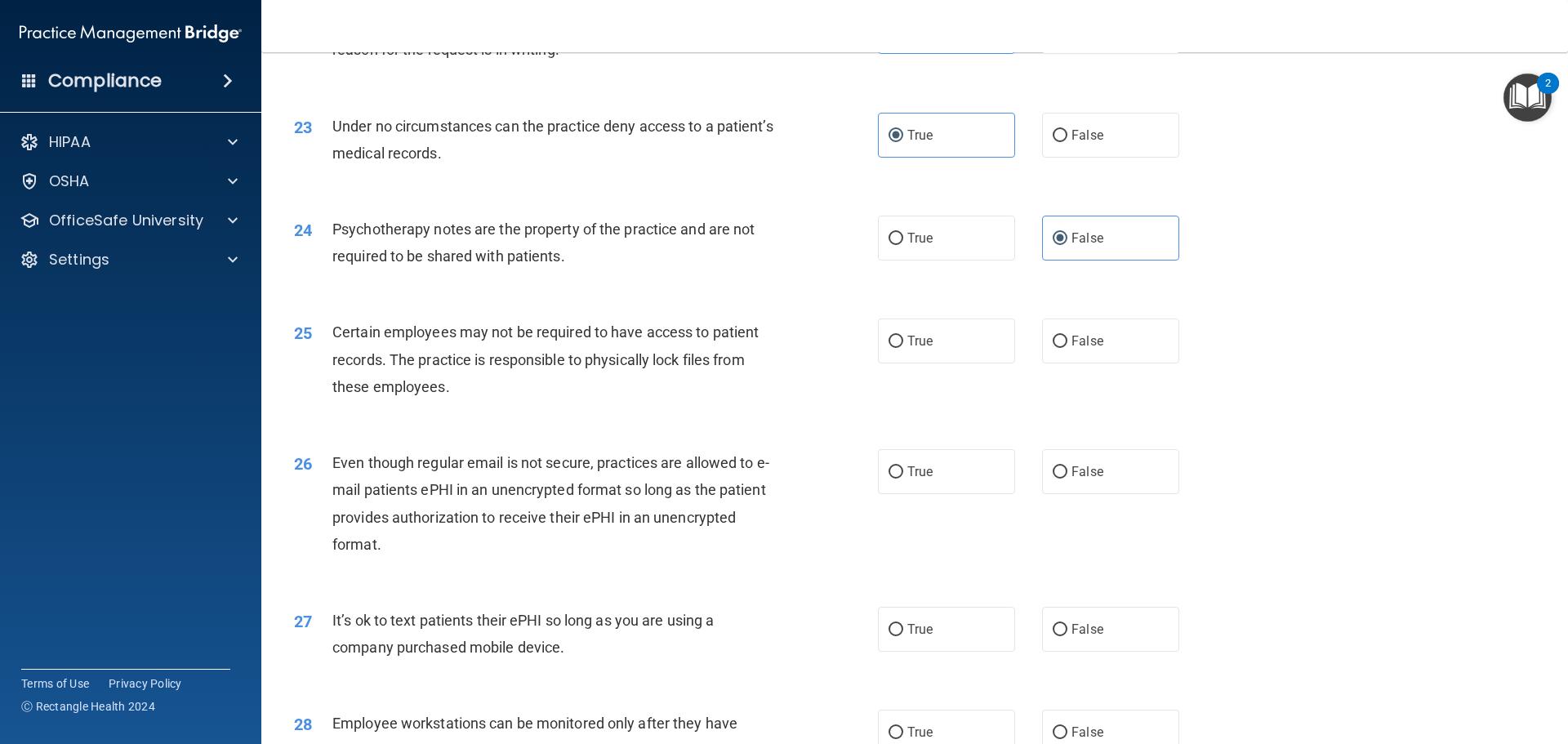
drag, startPoint x: 1213, startPoint y: 424, endPoint x: 1228, endPoint y: 476, distance: 54.1
click at [1228, 476] on div "26 Even though regular email is not secure, practices are allowed to e-mail pat…" at bounding box center [915, 508] width 1266 height 158
click at [892, 364] on label "True" at bounding box center [946, 341] width 137 height 45
click at [892, 348] on input "True" at bounding box center [895, 341] width 15 height 13
radio input "true"
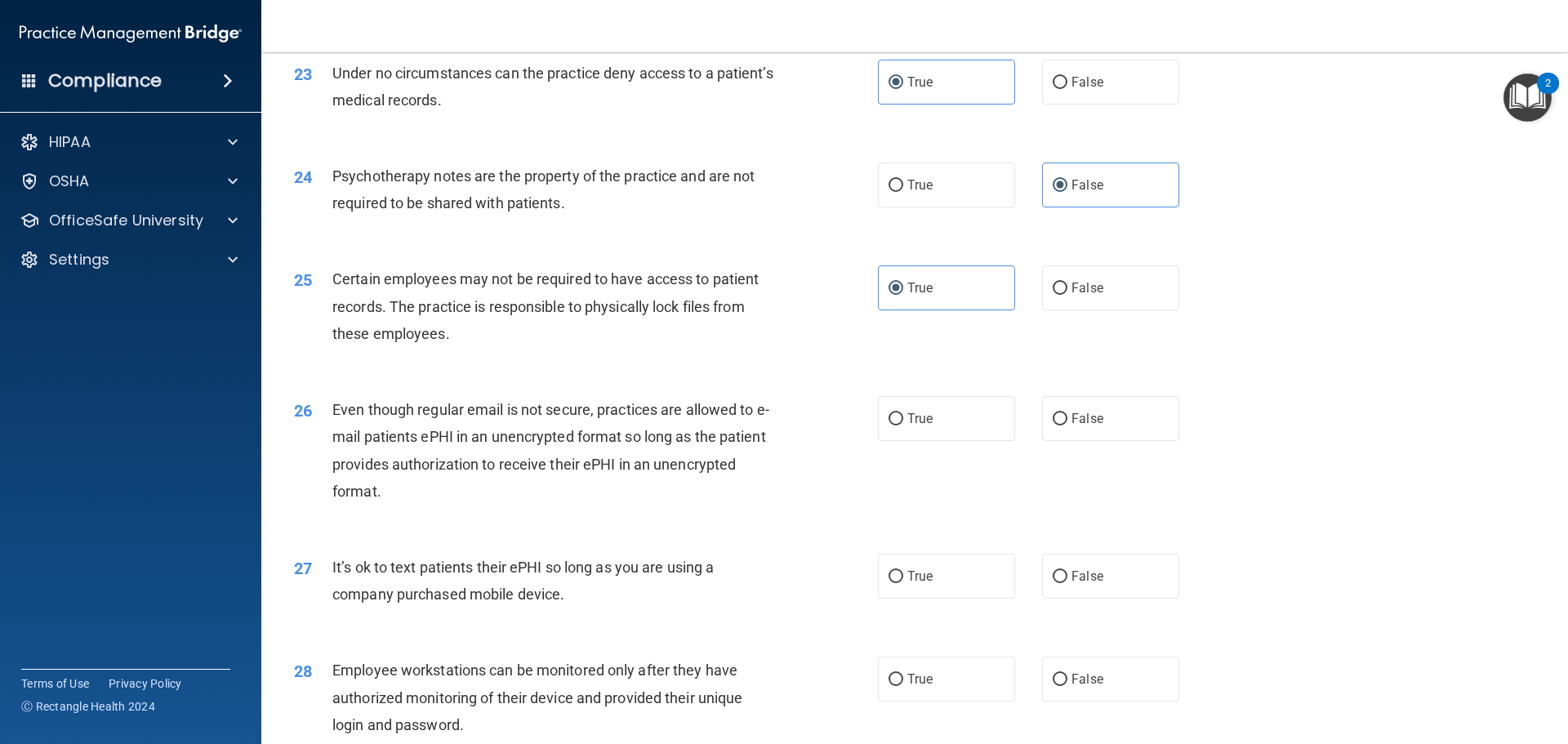
scroll to position [2942, 0]
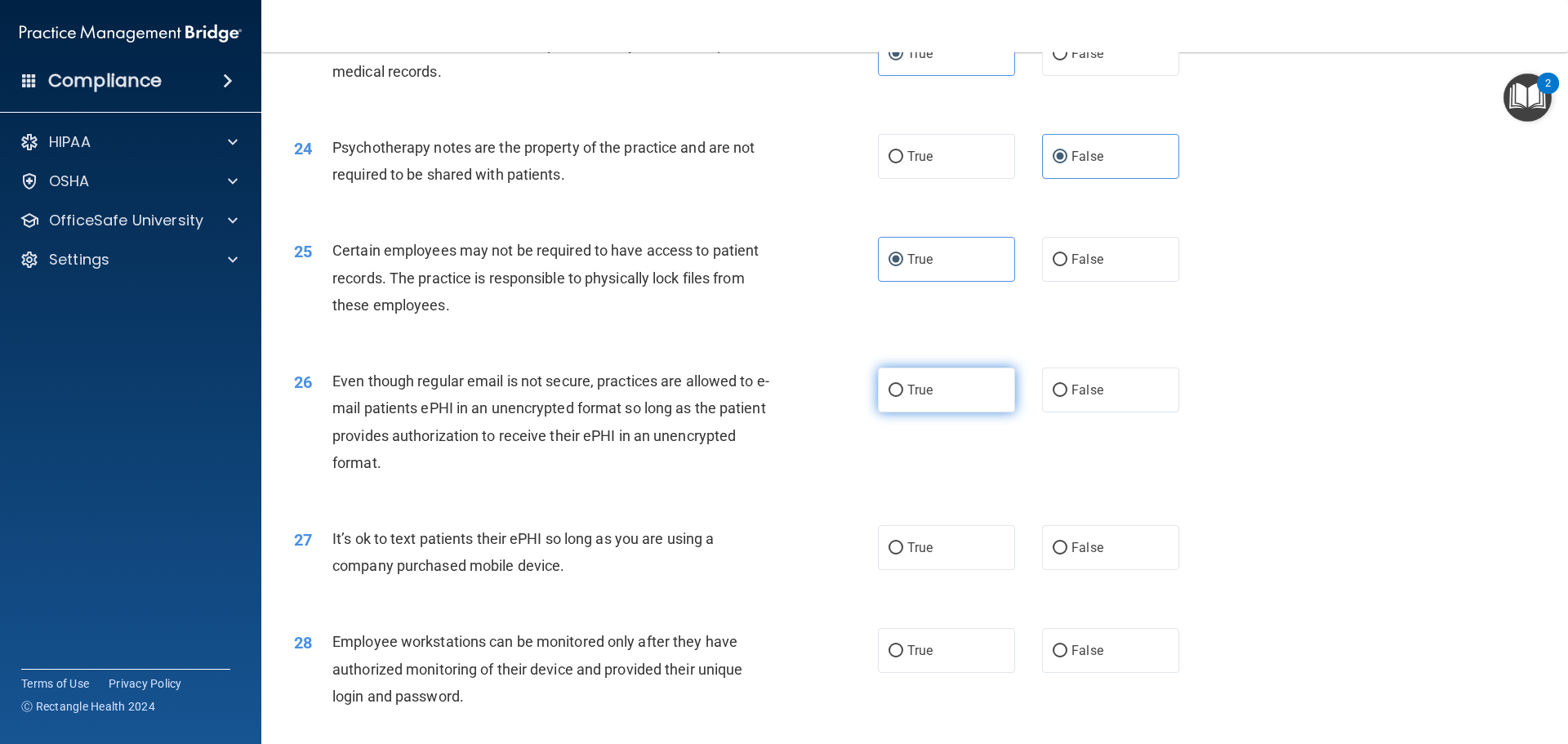
click at [952, 412] on label "True" at bounding box center [946, 390] width 137 height 45
click at [903, 397] on input "True" at bounding box center [895, 391] width 15 height 13
radio input "true"
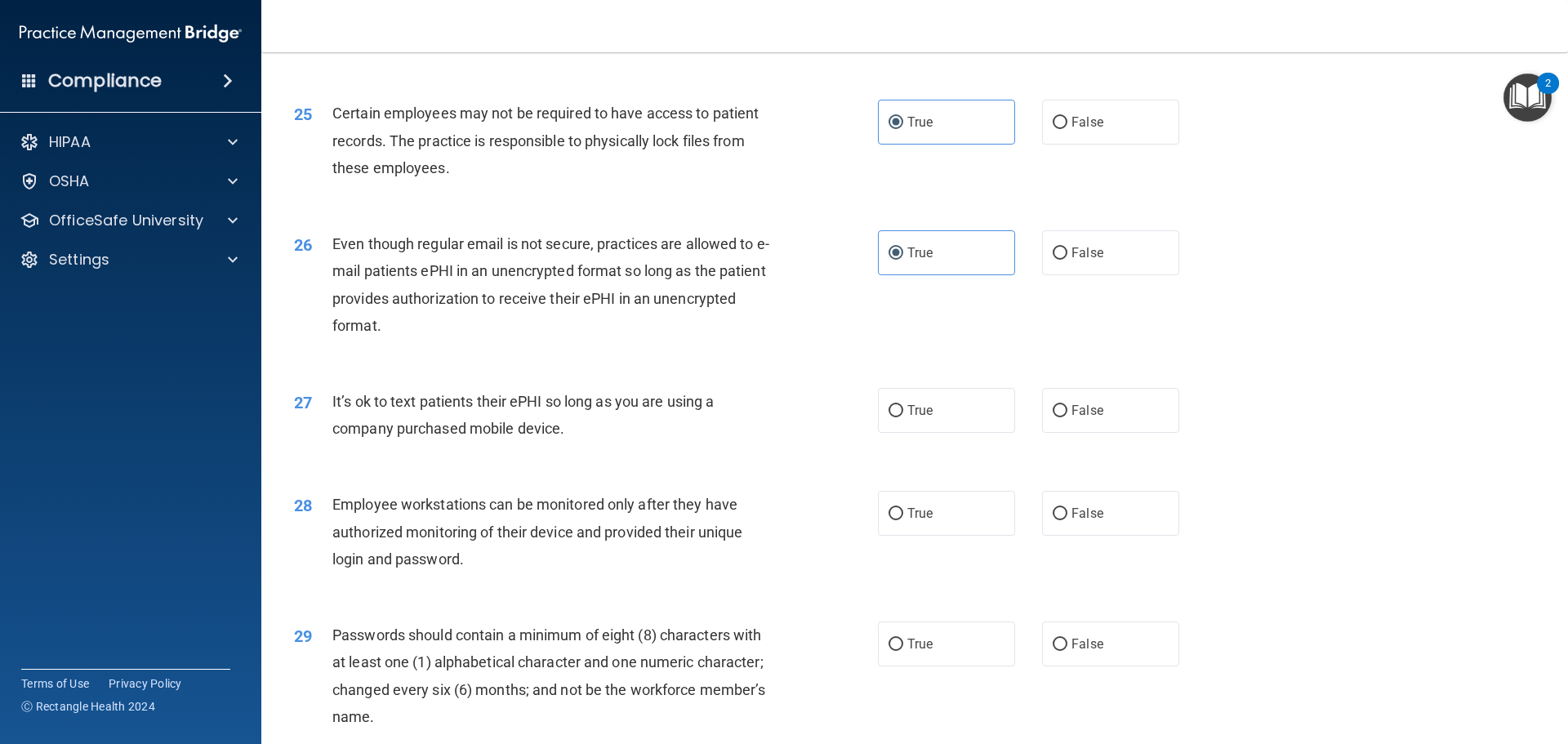
scroll to position [3105, 0]
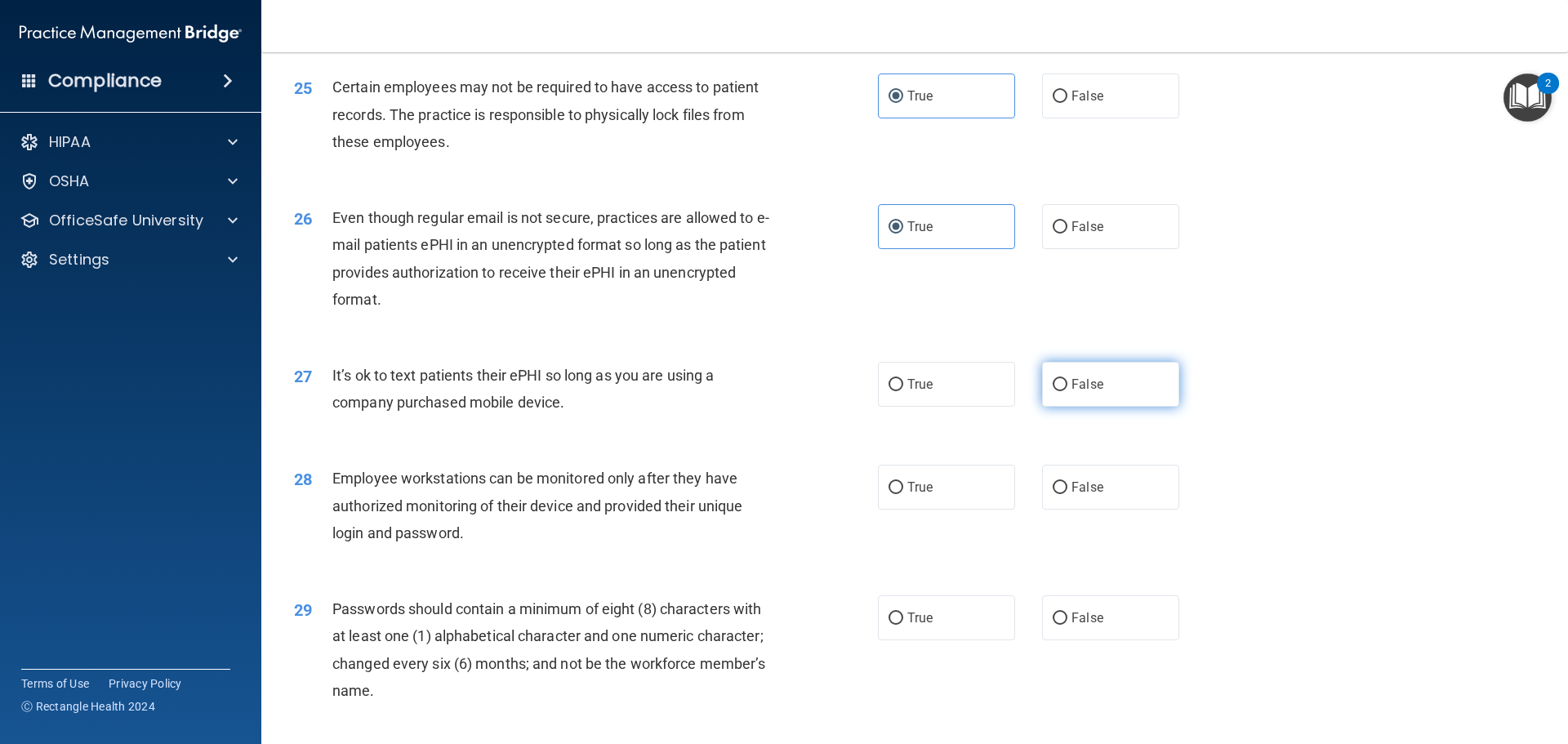
click at [1094, 392] on span "False" at bounding box center [1087, 384] width 32 height 16
click at [1067, 391] on input "False" at bounding box center [1060, 385] width 15 height 13
radio input "true"
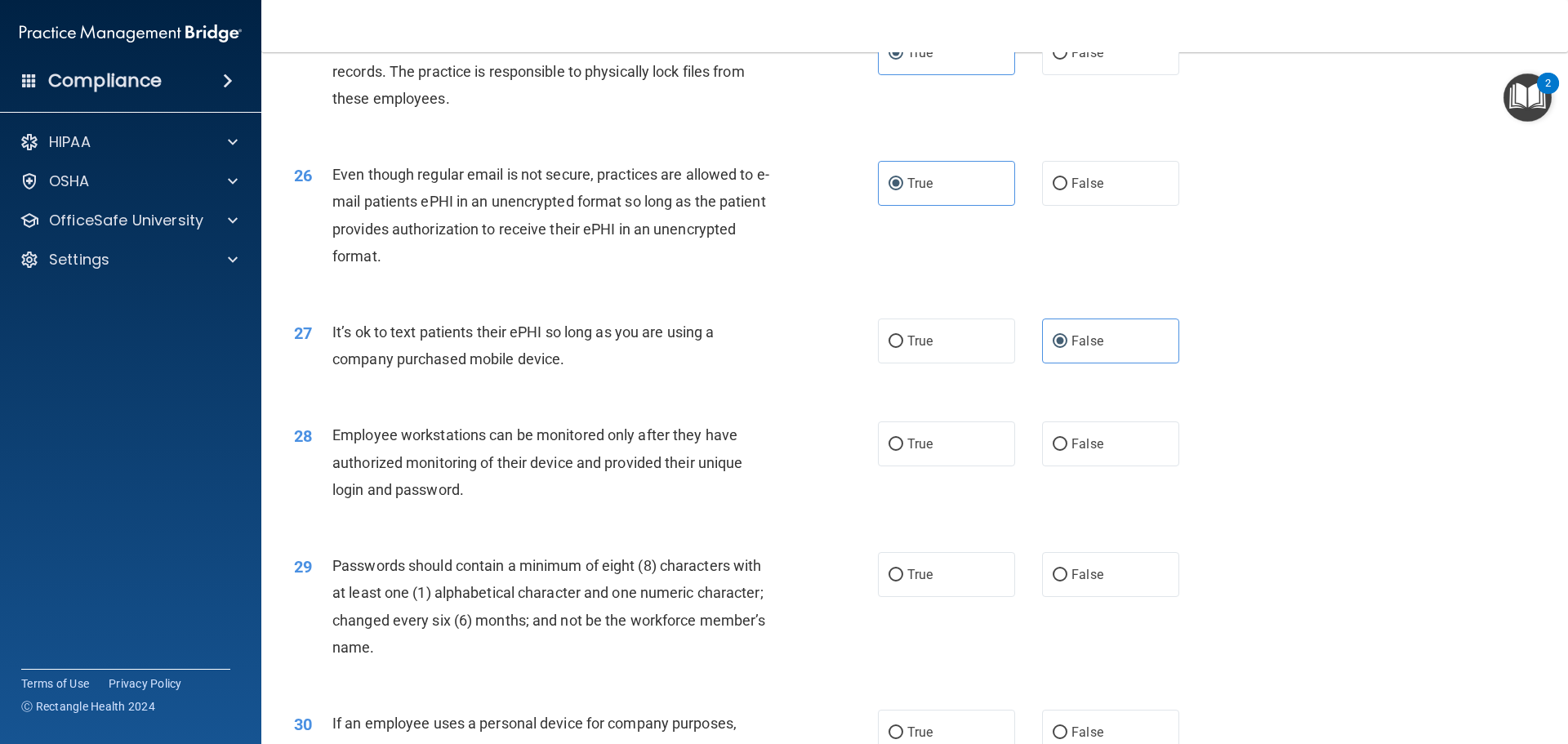
scroll to position [3187, 0]
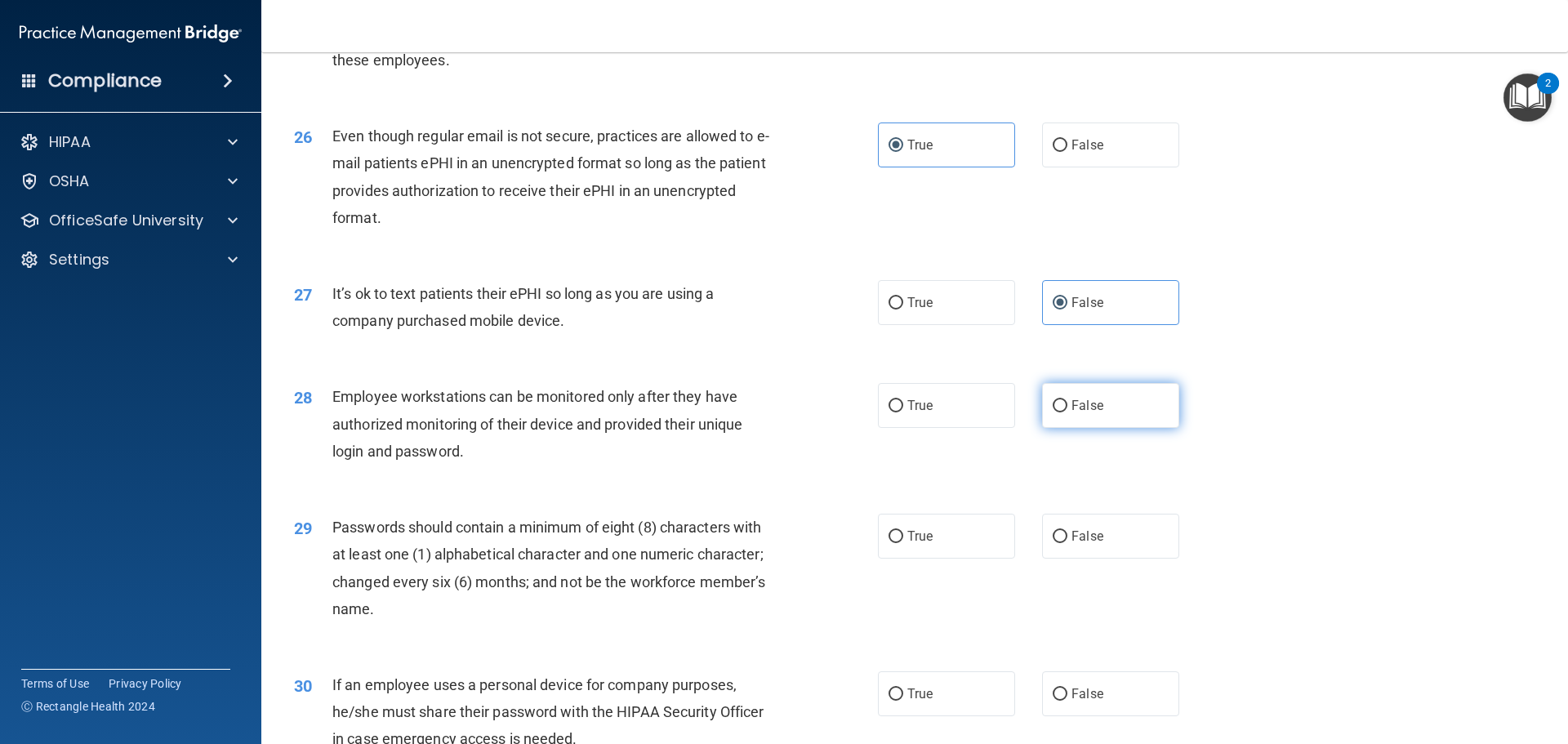
click at [1063, 428] on label "False" at bounding box center [1110, 406] width 137 height 45
click at [1063, 412] on input "False" at bounding box center [1060, 407] width 15 height 13
radio input "true"
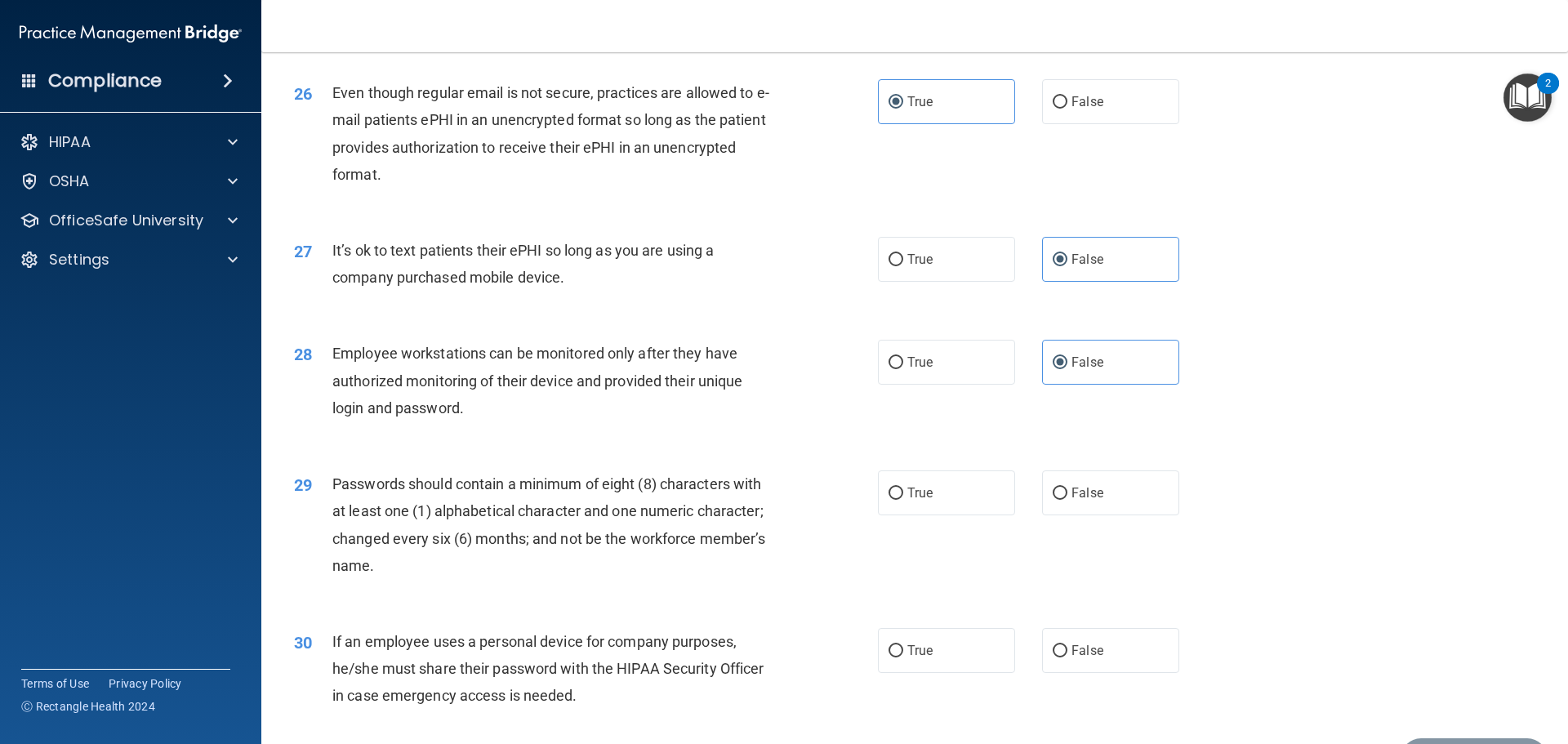
scroll to position [3269, 0]
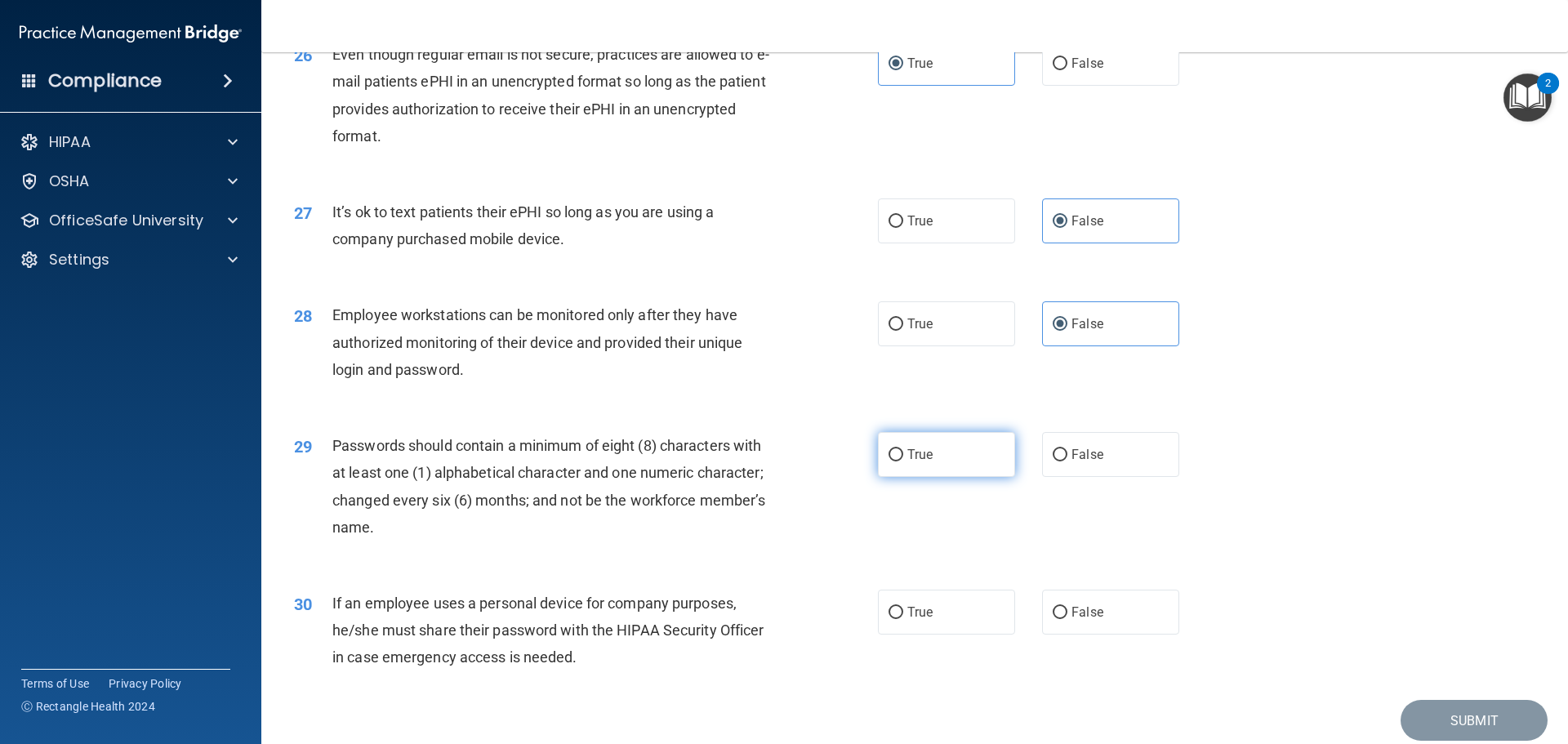
click at [935, 478] on label "True" at bounding box center [946, 454] width 137 height 45
click at [903, 462] on input "True" at bounding box center [895, 455] width 15 height 13
radio input "true"
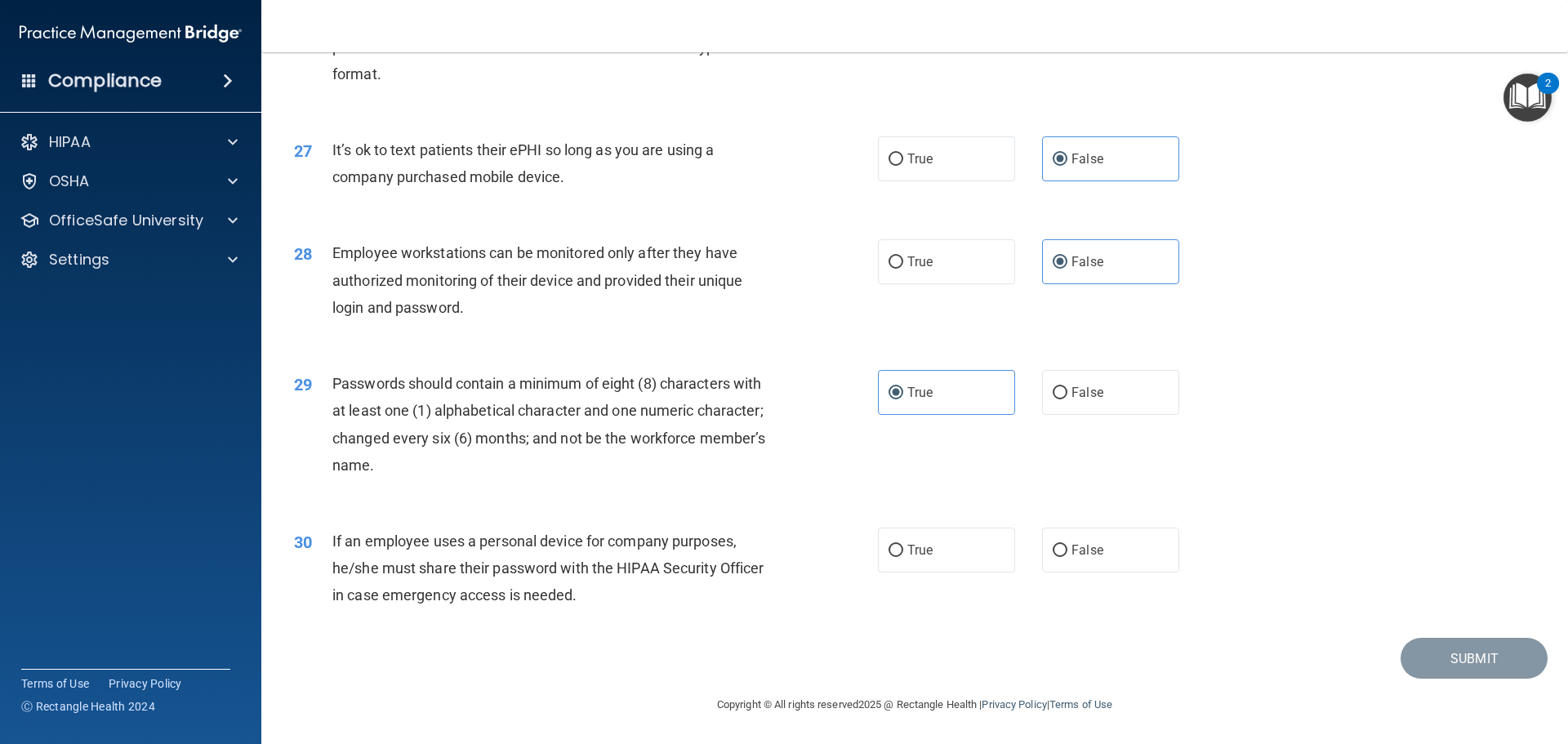
scroll to position [3358, 0]
click at [1128, 552] on label "False" at bounding box center [1110, 550] width 137 height 45
click at [1067, 552] on input "False" at bounding box center [1060, 550] width 15 height 13
radio input "true"
click at [1454, 660] on button "Submit" at bounding box center [1474, 658] width 147 height 42
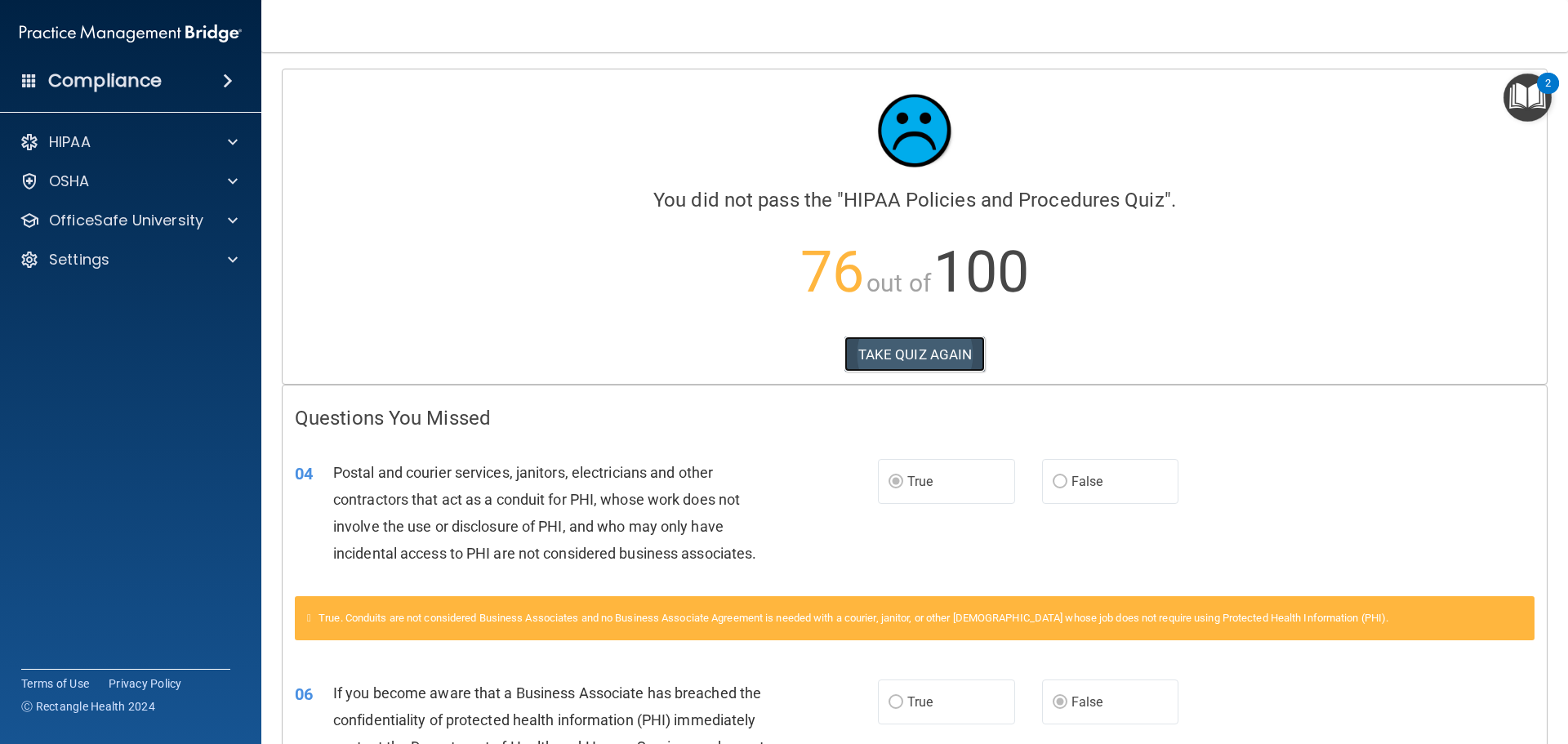
drag, startPoint x: 906, startPoint y: 340, endPoint x: 921, endPoint y: 355, distance: 21.2
click at [911, 347] on button "TAKE QUIZ AGAIN" at bounding box center [915, 354] width 141 height 36
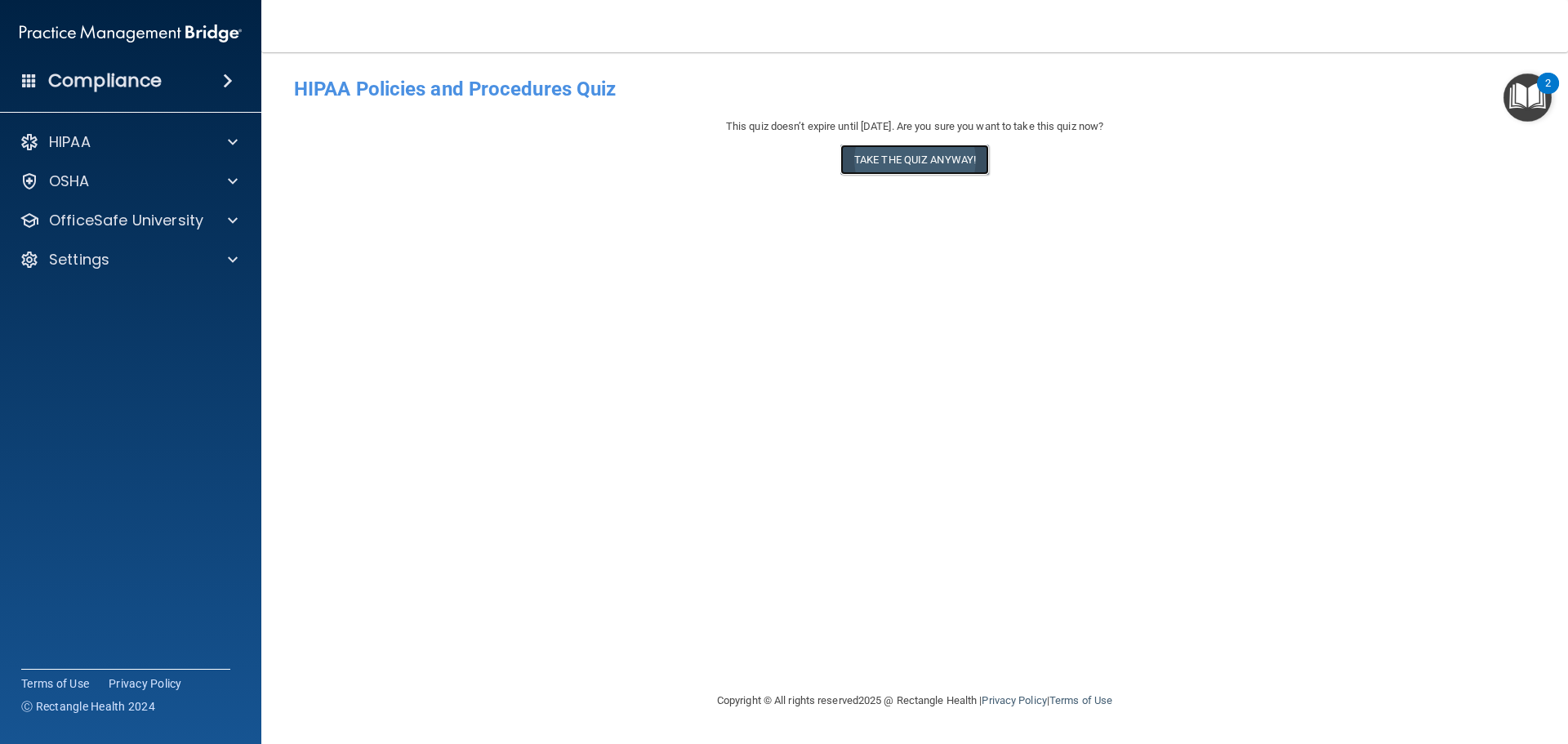
click at [913, 155] on button "Take the quiz anyway!" at bounding box center [915, 159] width 149 height 30
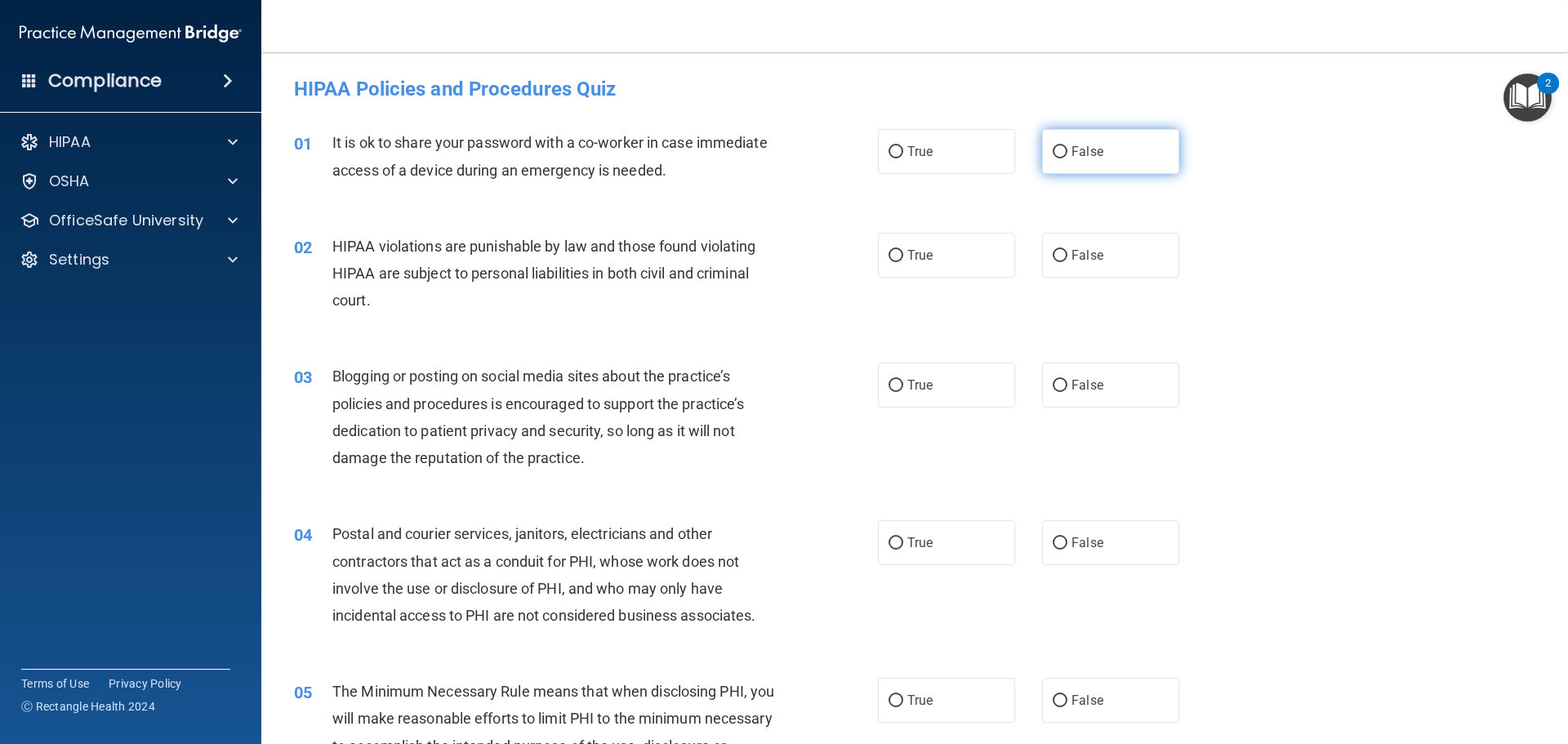
click at [1053, 155] on input "False" at bounding box center [1060, 152] width 15 height 13
radio input "true"
click at [878, 260] on label "True" at bounding box center [946, 255] width 137 height 45
click at [889, 260] on input "True" at bounding box center [895, 256] width 15 height 13
radio input "true"
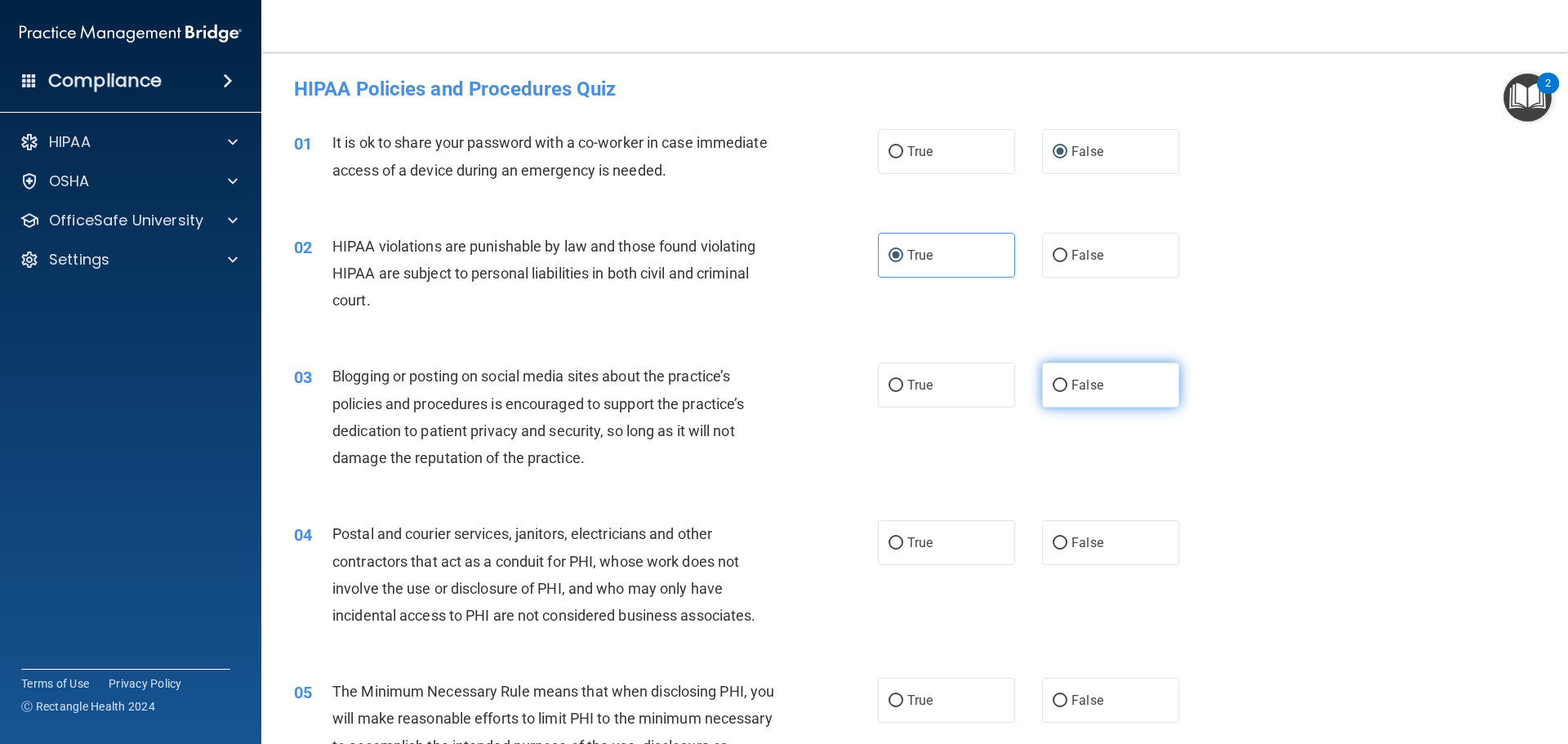
click at [1060, 384] on label "False" at bounding box center [1110, 385] width 137 height 45
click at [1053, 381] on input "False" at bounding box center [1060, 386] width 15 height 13
radio input "true"
click at [892, 545] on input "True" at bounding box center [895, 544] width 15 height 13
radio input "true"
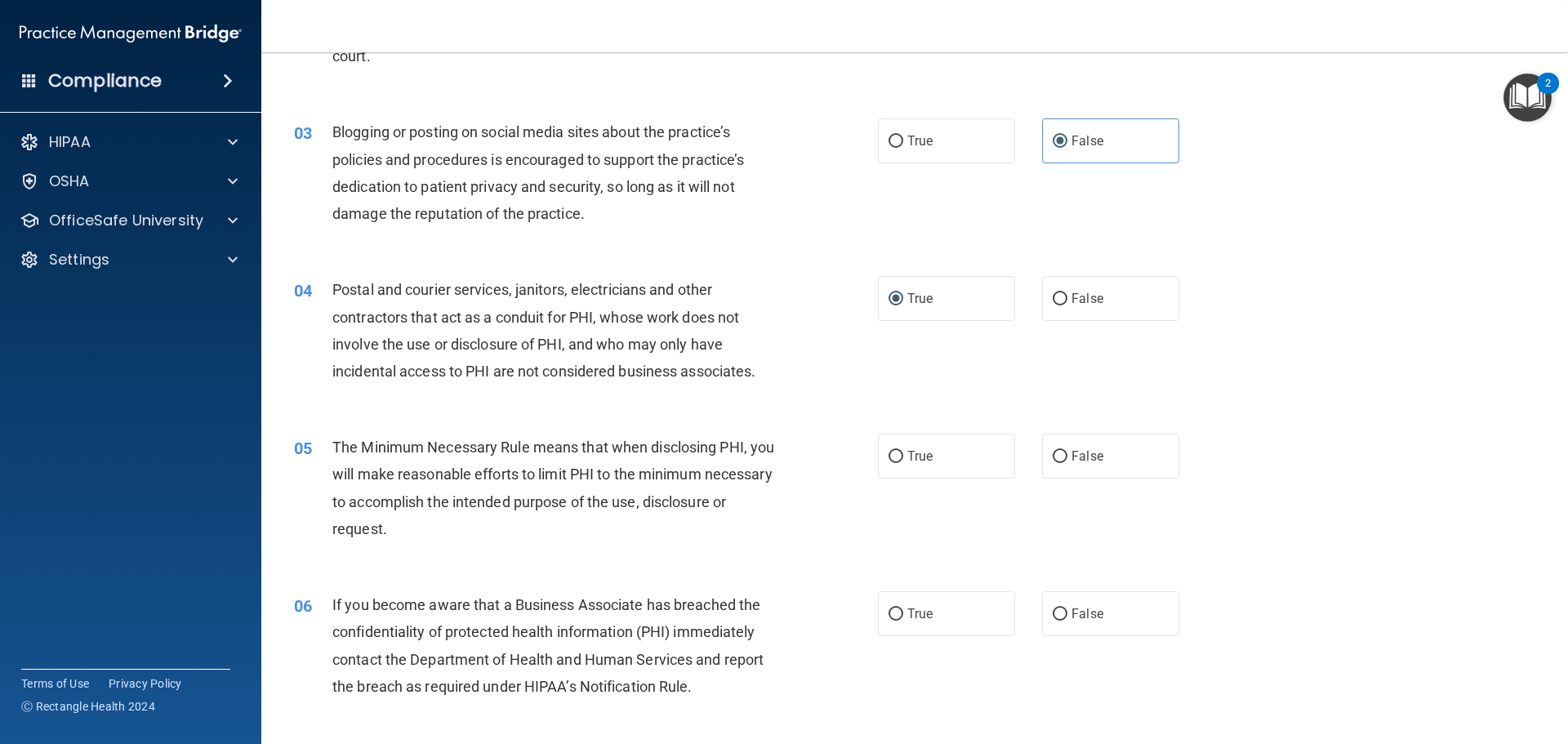
scroll to position [245, 0]
click at [889, 454] on input "True" at bounding box center [895, 456] width 15 height 13
radio input "true"
click at [1053, 614] on input "False" at bounding box center [1060, 614] width 15 height 13
radio input "true"
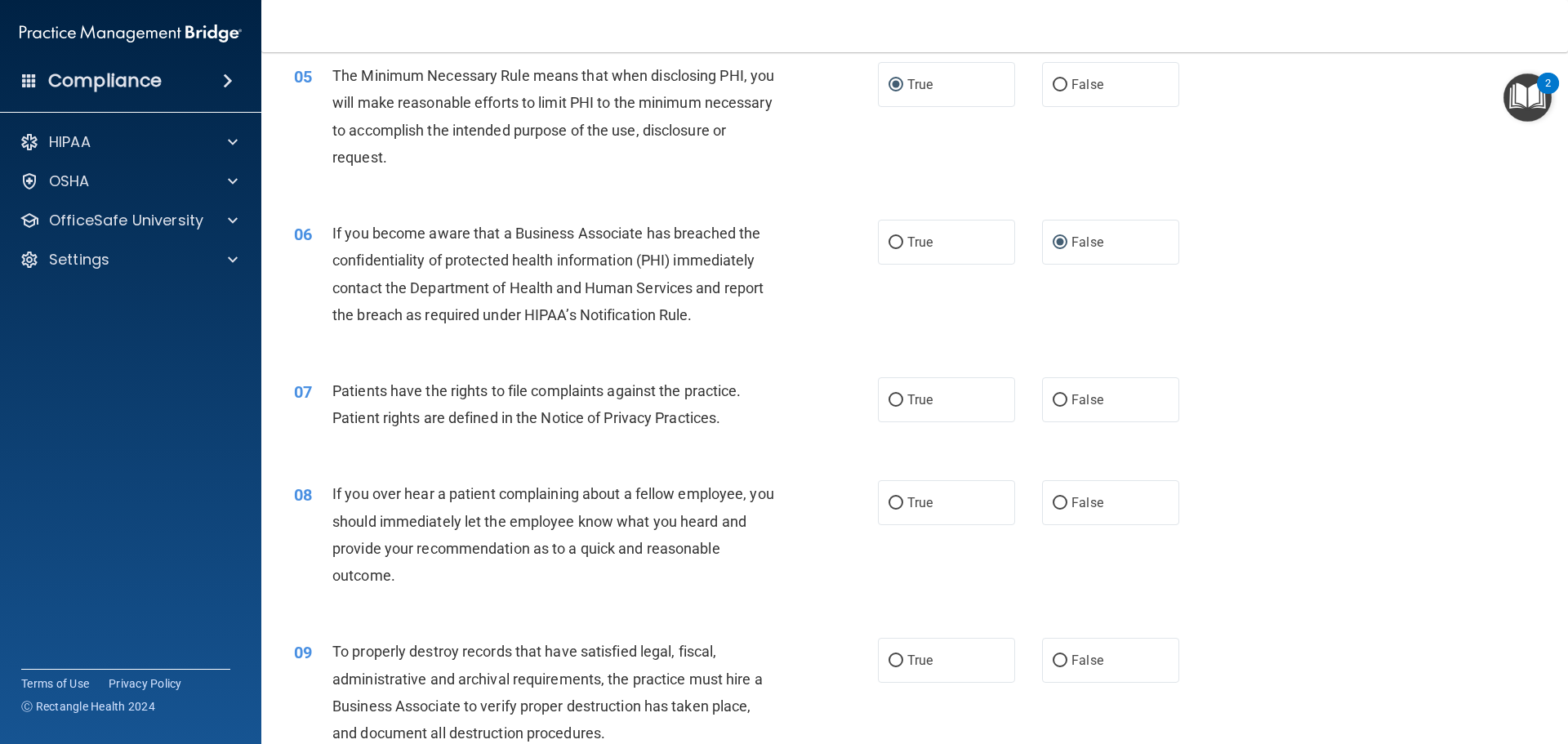
scroll to position [654, 0]
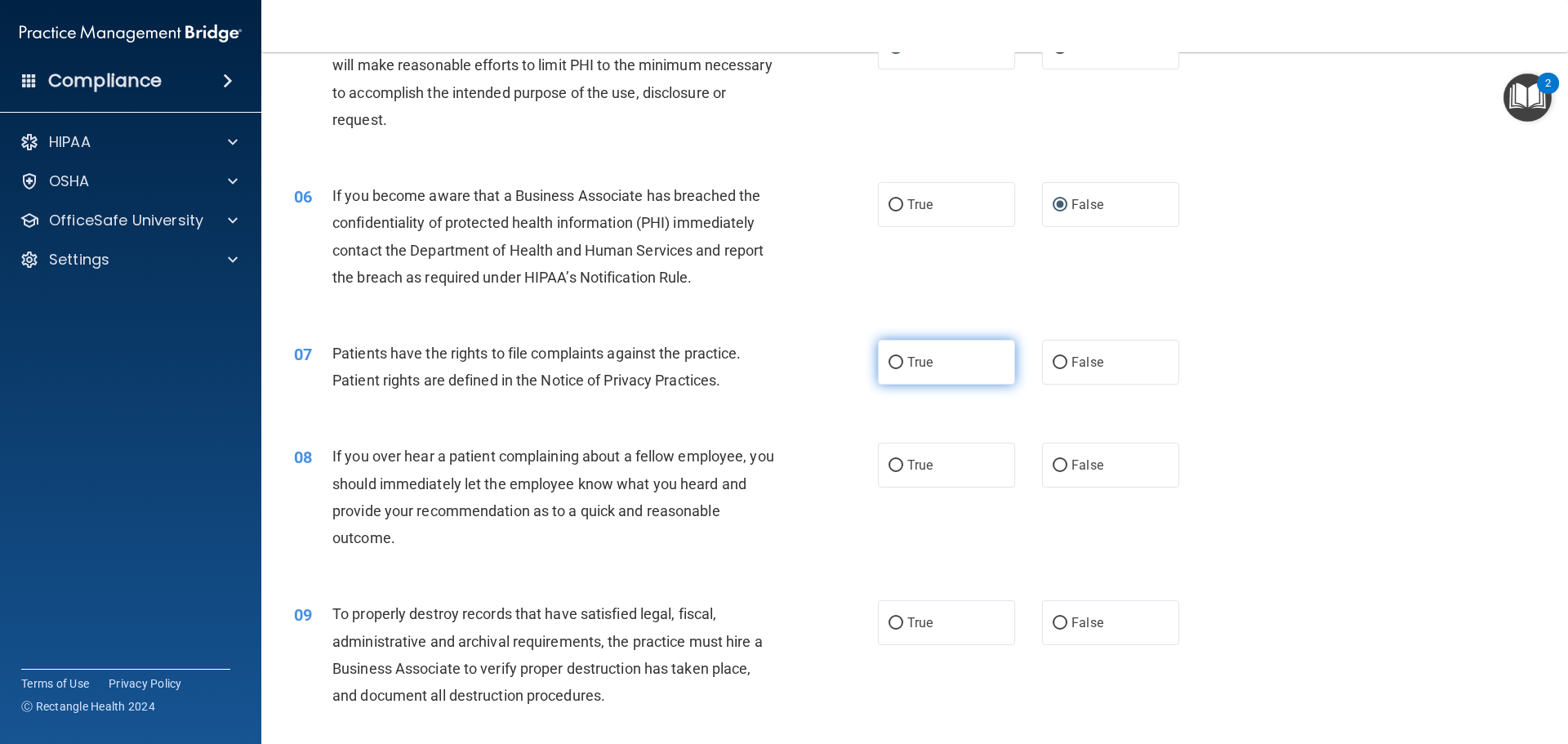
click at [891, 365] on input "True" at bounding box center [895, 363] width 15 height 13
radio input "true"
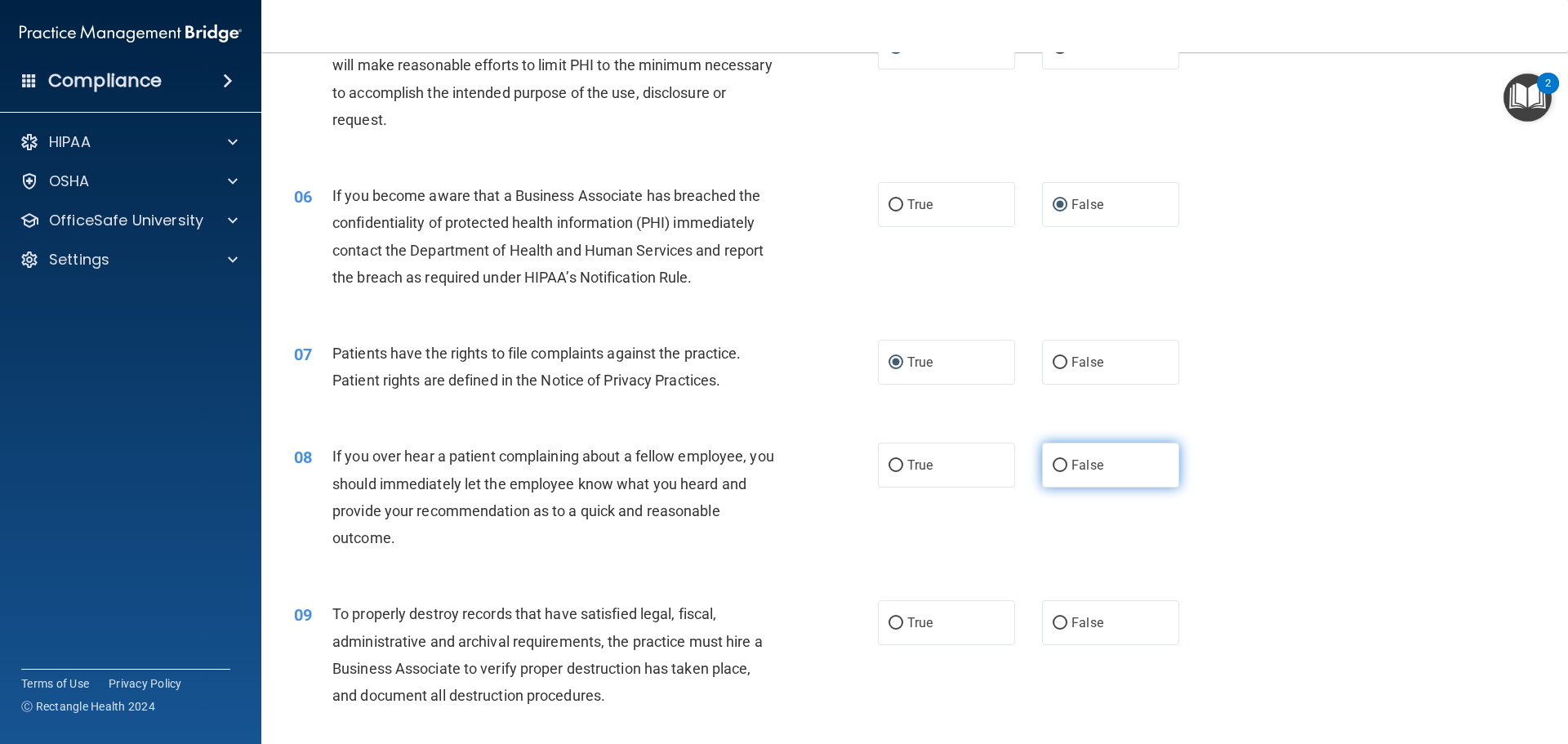
click at [1054, 470] on input "False" at bounding box center [1060, 466] width 15 height 13
radio input "true"
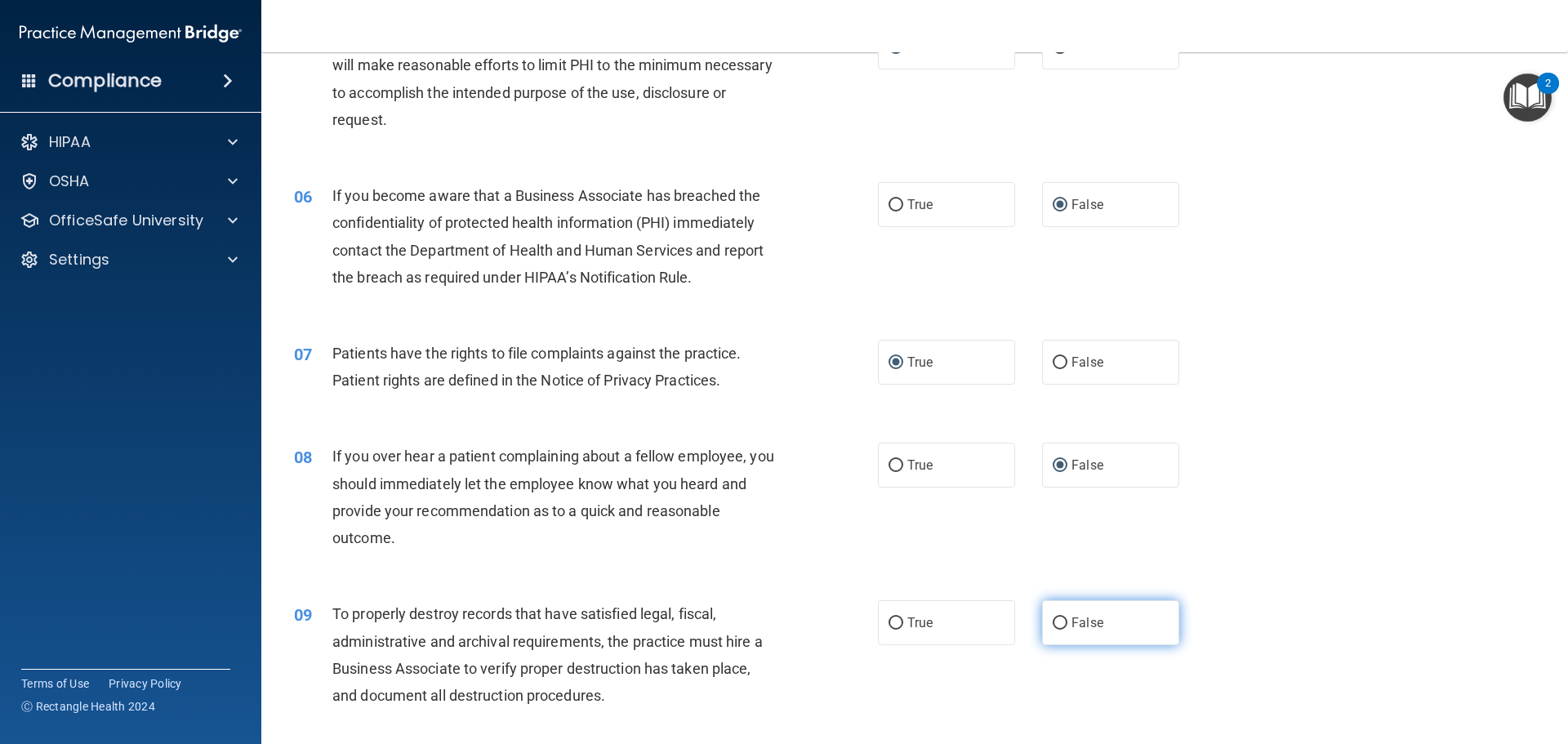
click at [1055, 623] on input "False" at bounding box center [1060, 623] width 15 height 13
radio input "true"
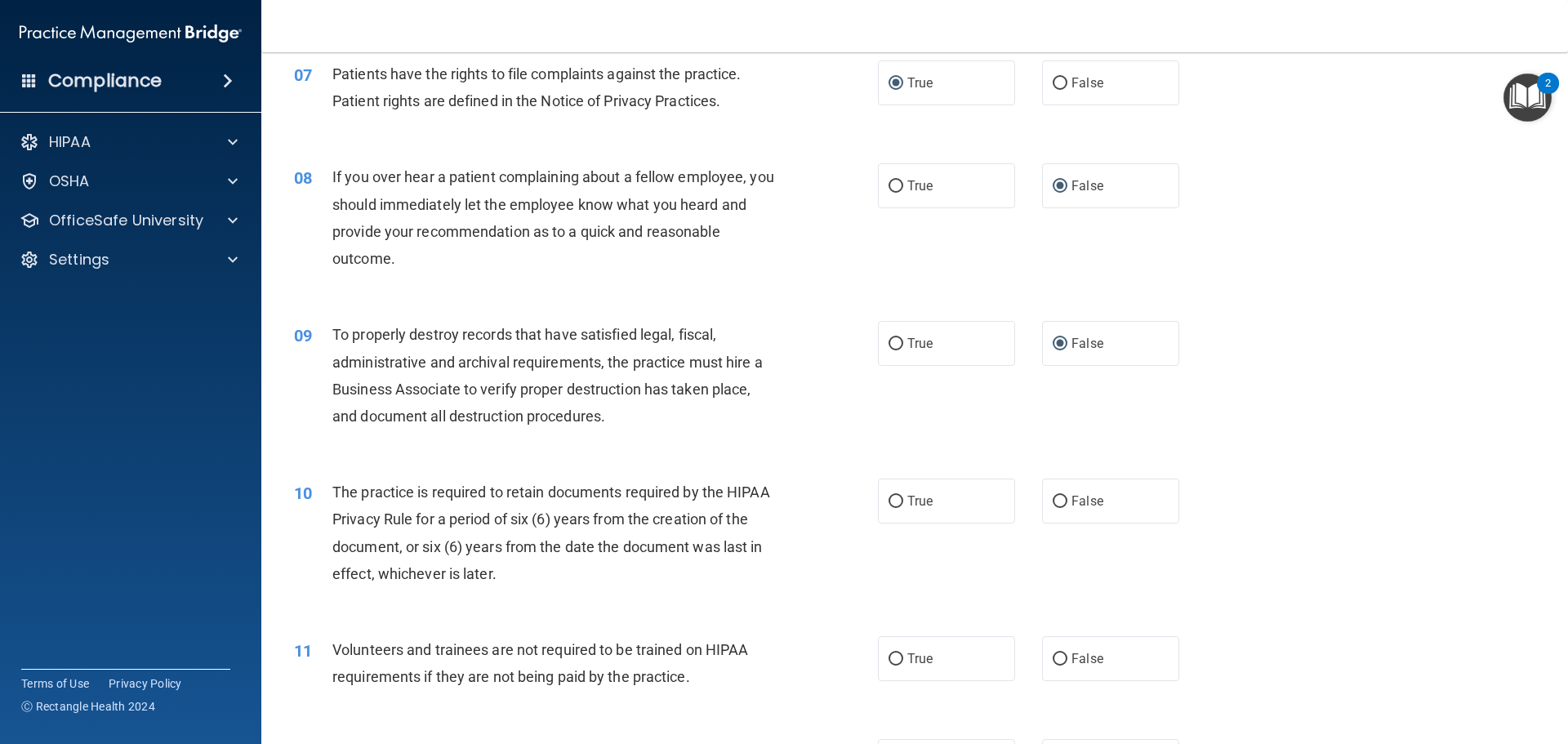
scroll to position [980, 0]
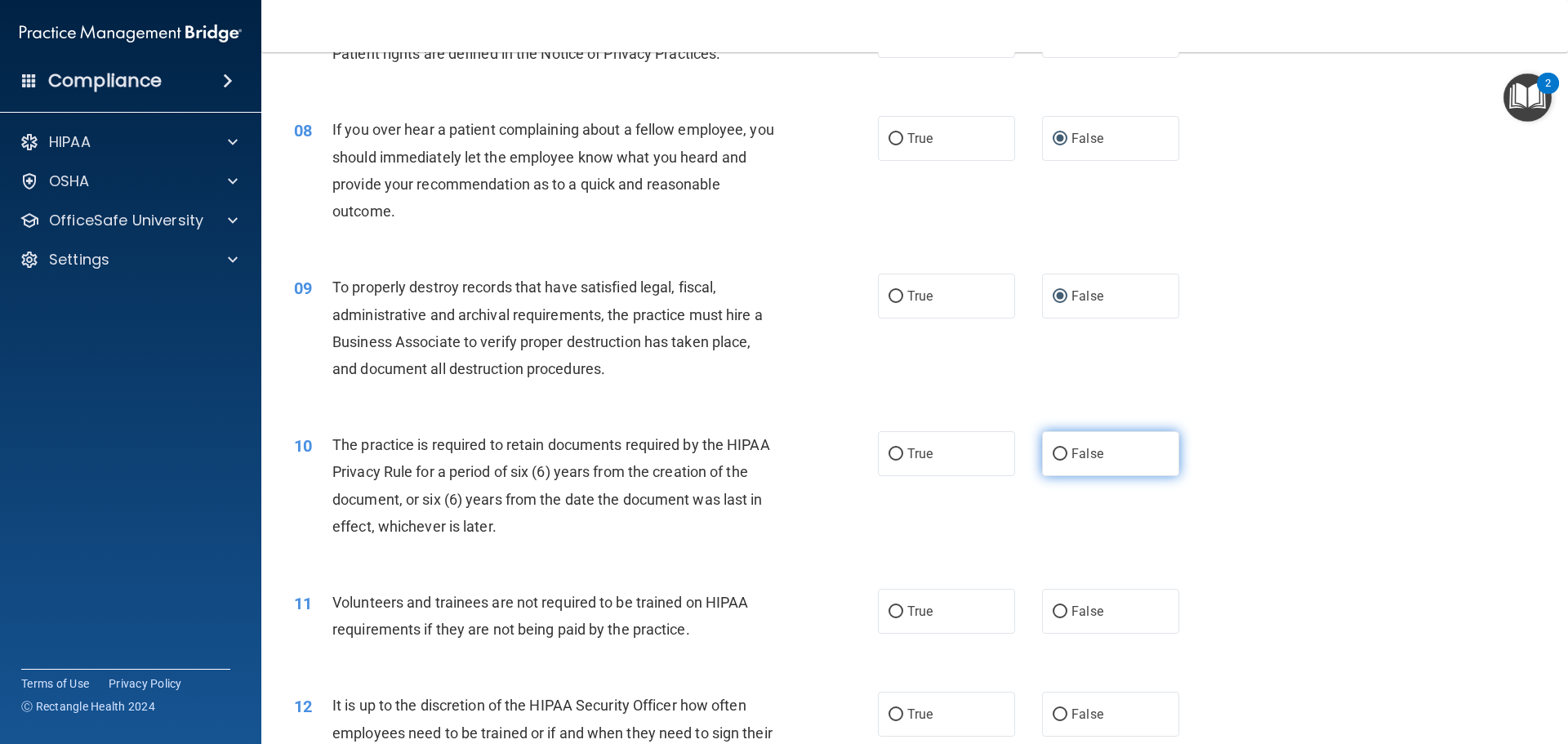
drag, startPoint x: 892, startPoint y: 452, endPoint x: 1102, endPoint y: 432, distance: 211.0
click at [893, 452] on input "True" at bounding box center [895, 454] width 15 height 13
radio input "true"
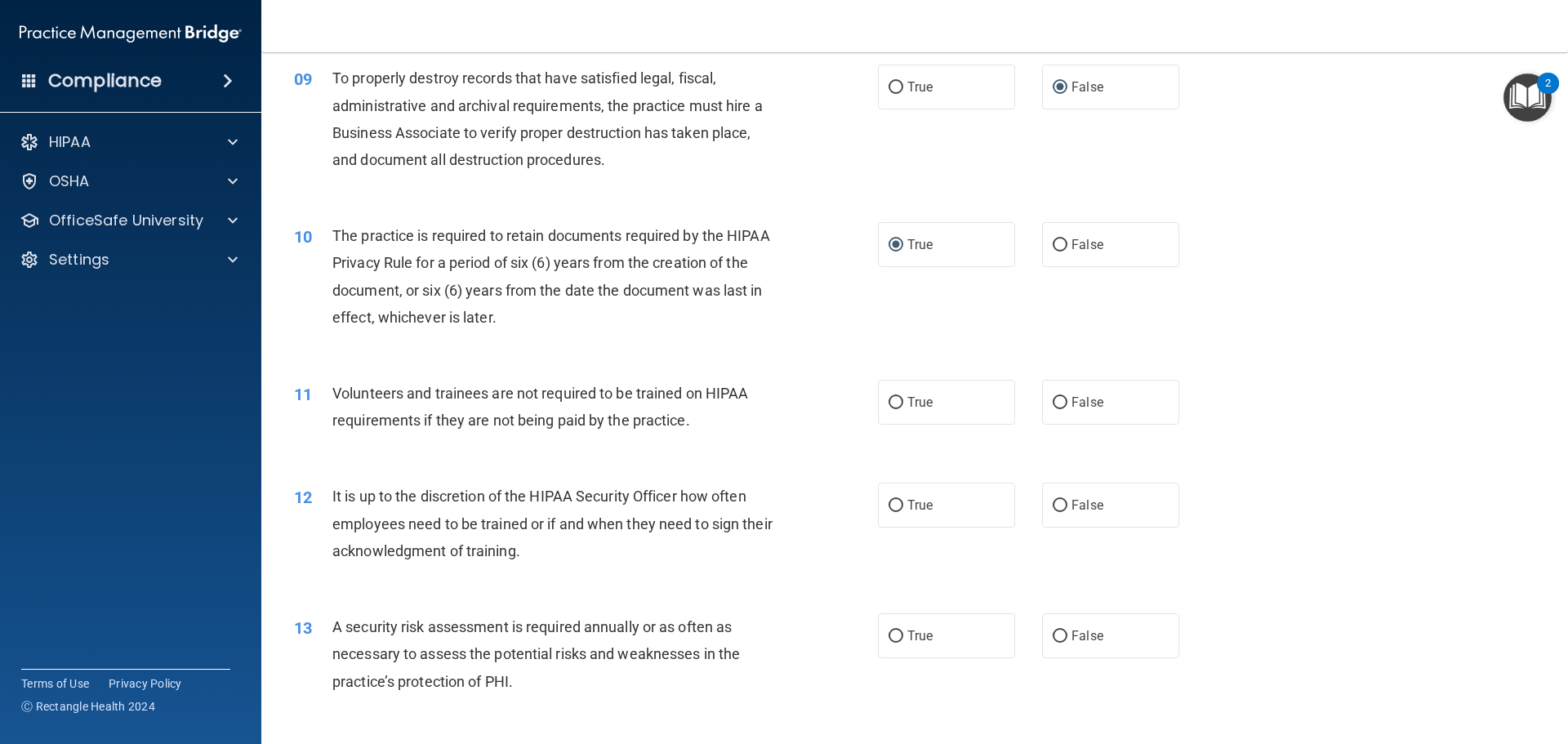
scroll to position [1225, 0]
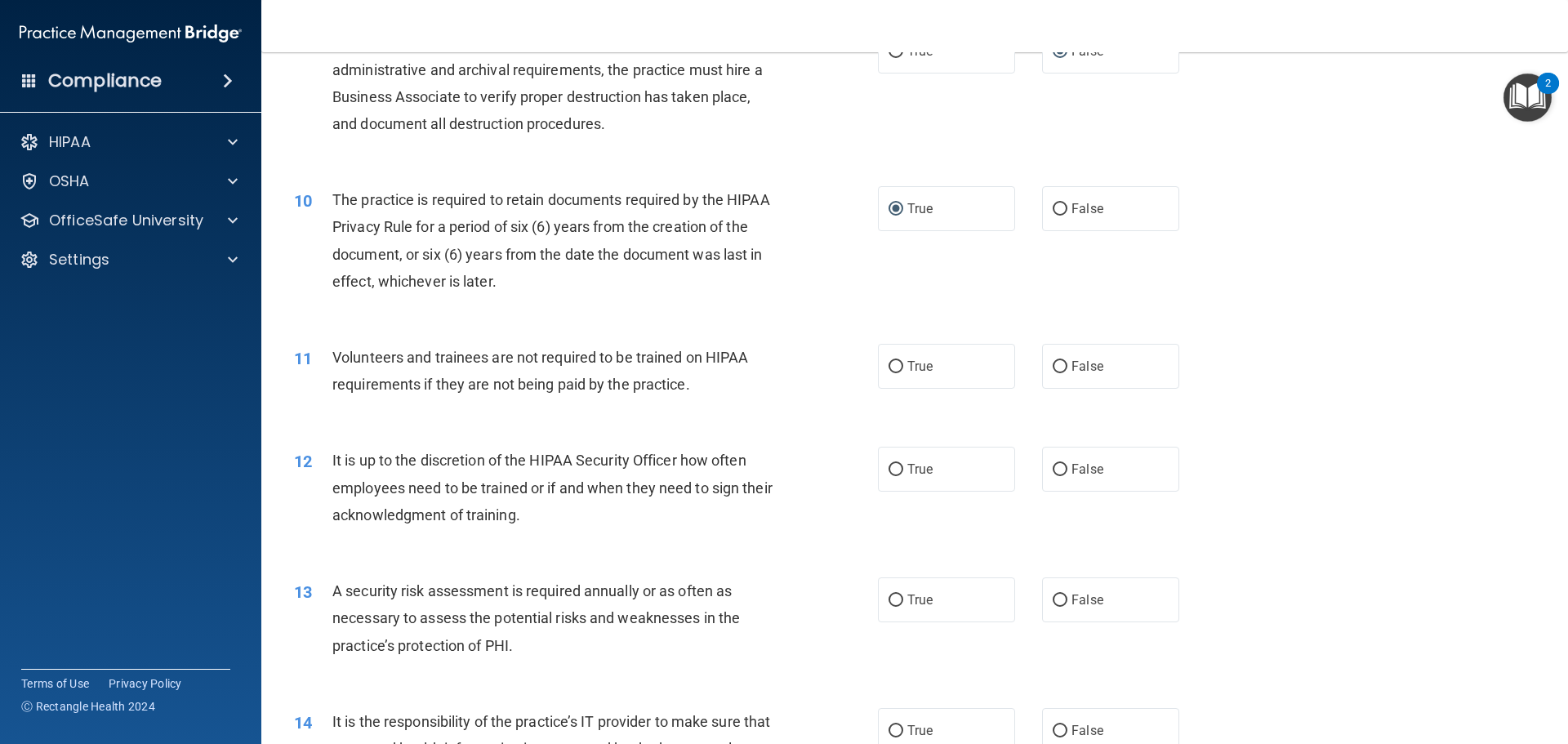
drag, startPoint x: 1056, startPoint y: 361, endPoint x: 1052, endPoint y: 446, distance: 85.1
click at [1055, 368] on input "False" at bounding box center [1060, 367] width 15 height 13
radio input "true"
click at [1053, 470] on input "False" at bounding box center [1060, 470] width 15 height 13
radio input "true"
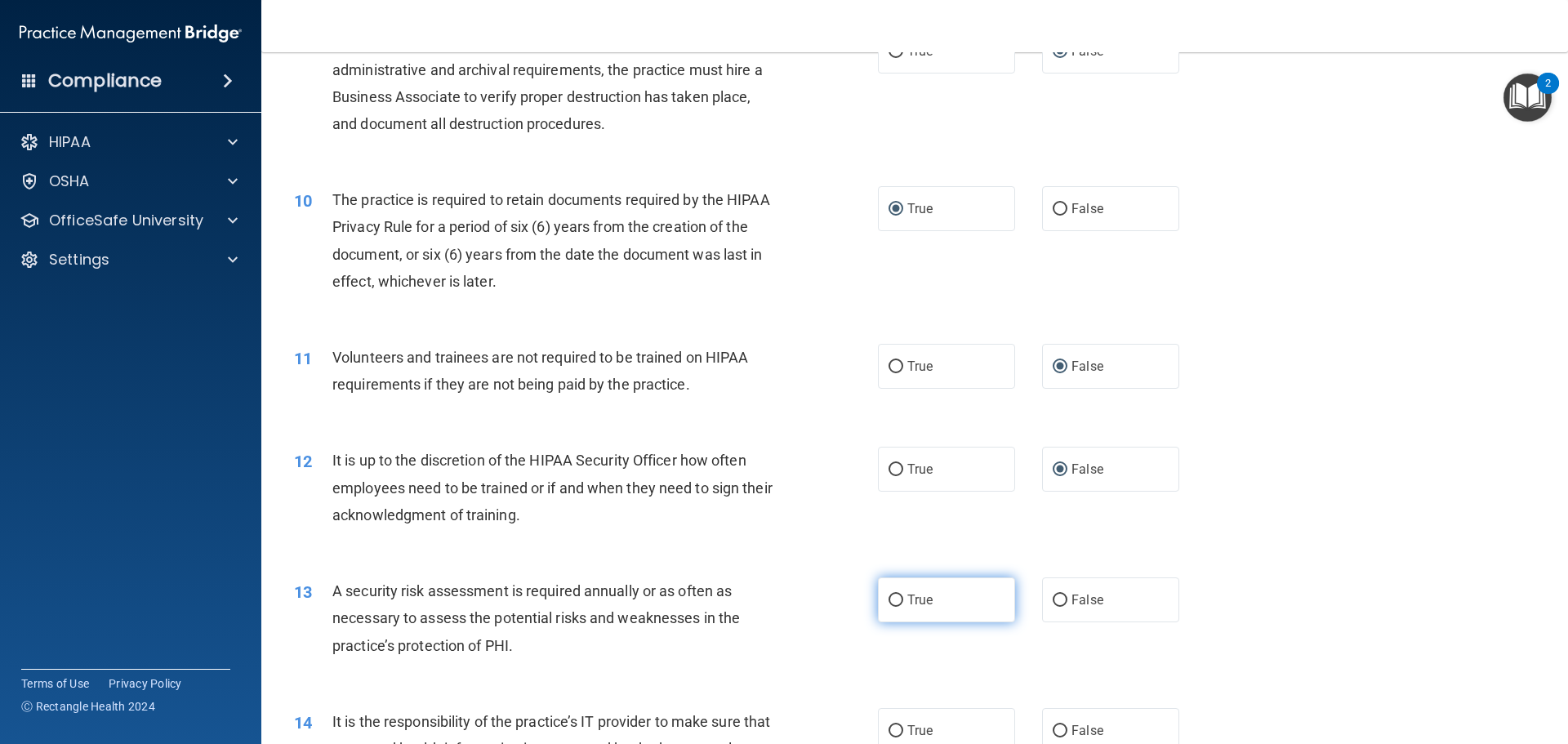
click at [891, 599] on input "True" at bounding box center [895, 601] width 15 height 13
radio input "true"
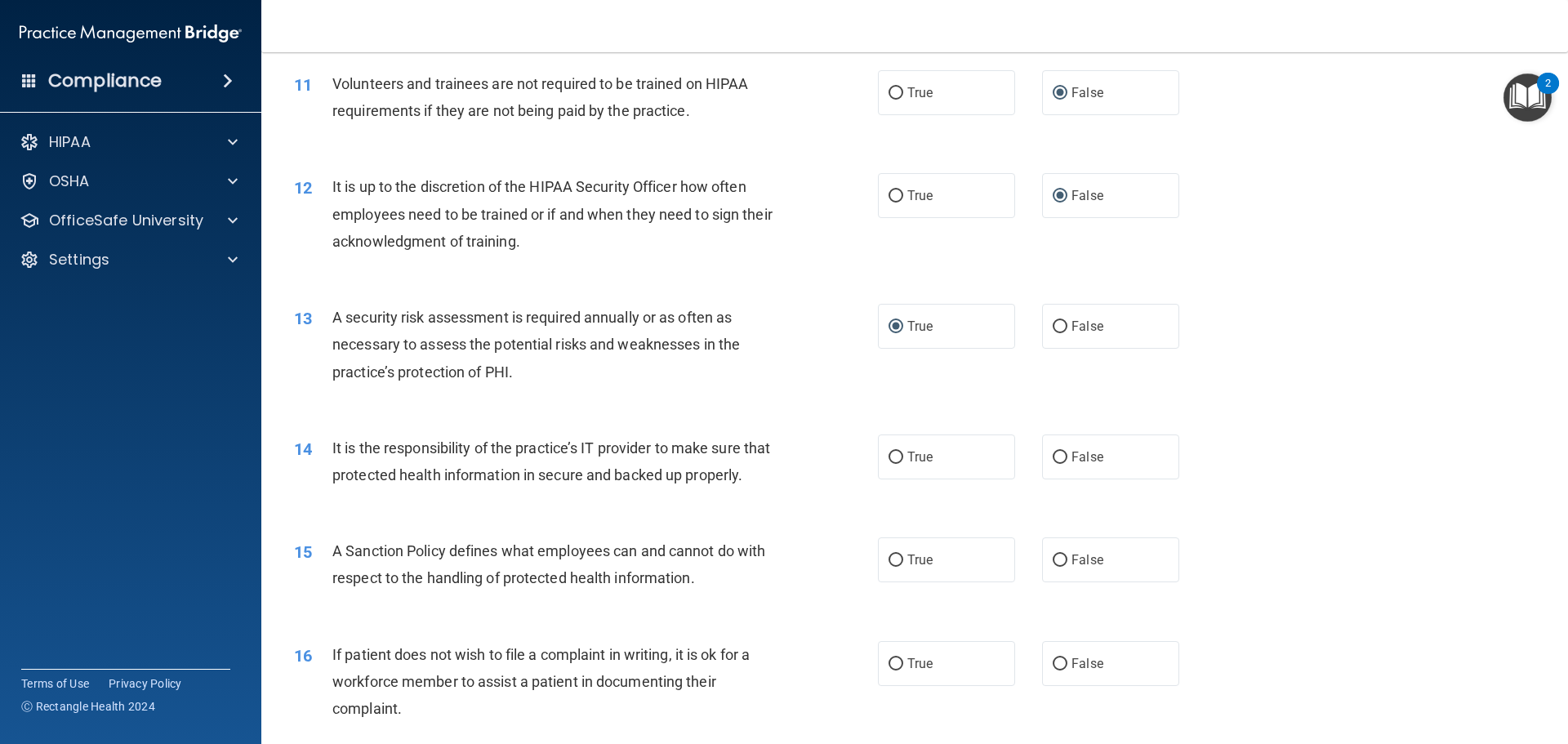
scroll to position [1552, 0]
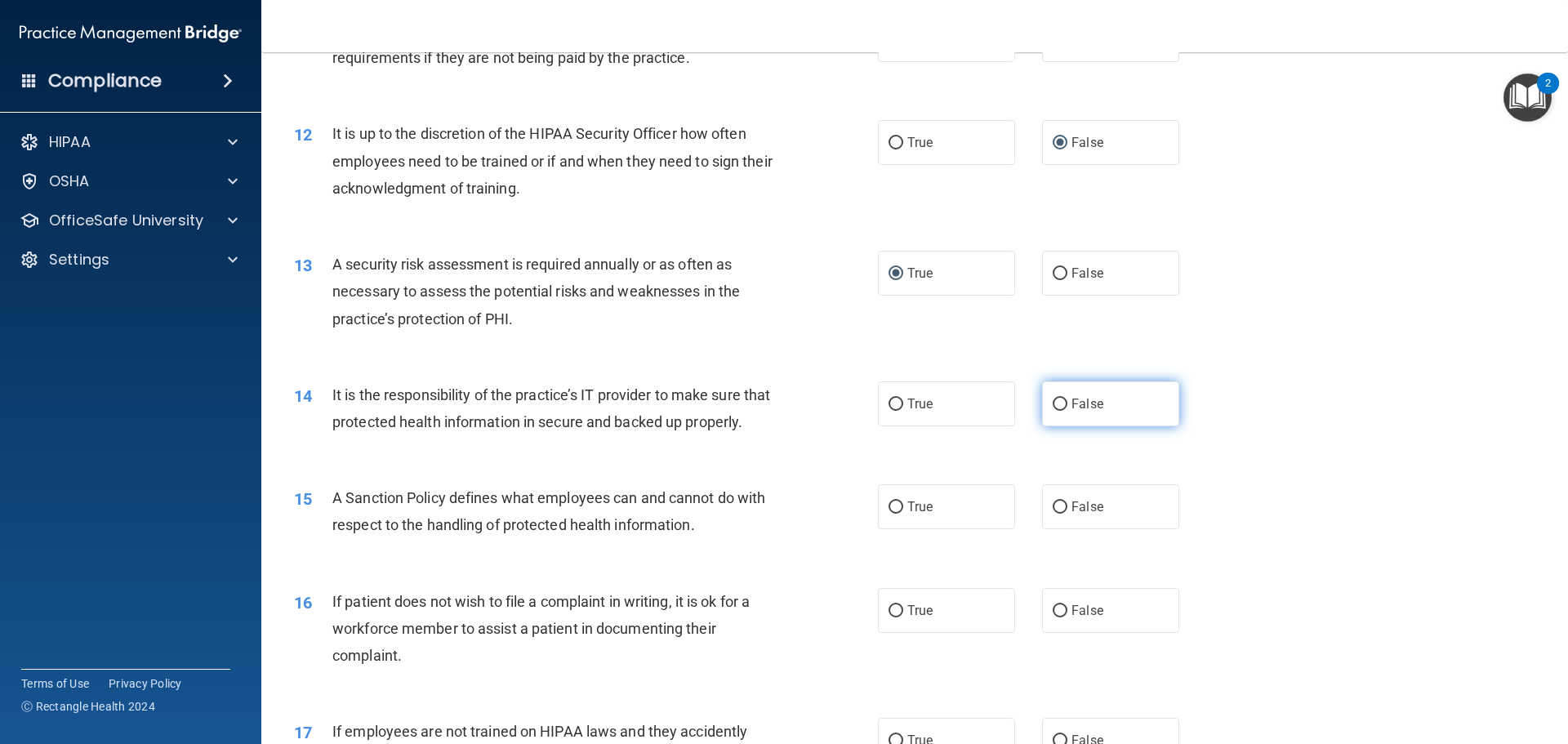
drag, startPoint x: 1061, startPoint y: 402, endPoint x: 1061, endPoint y: 410, distance: 8.0
click at [1061, 406] on label "False" at bounding box center [1110, 404] width 137 height 45
click at [1061, 406] on input "False" at bounding box center [1060, 405] width 15 height 13
radio input "true"
click at [1059, 514] on input "False" at bounding box center [1060, 508] width 15 height 13
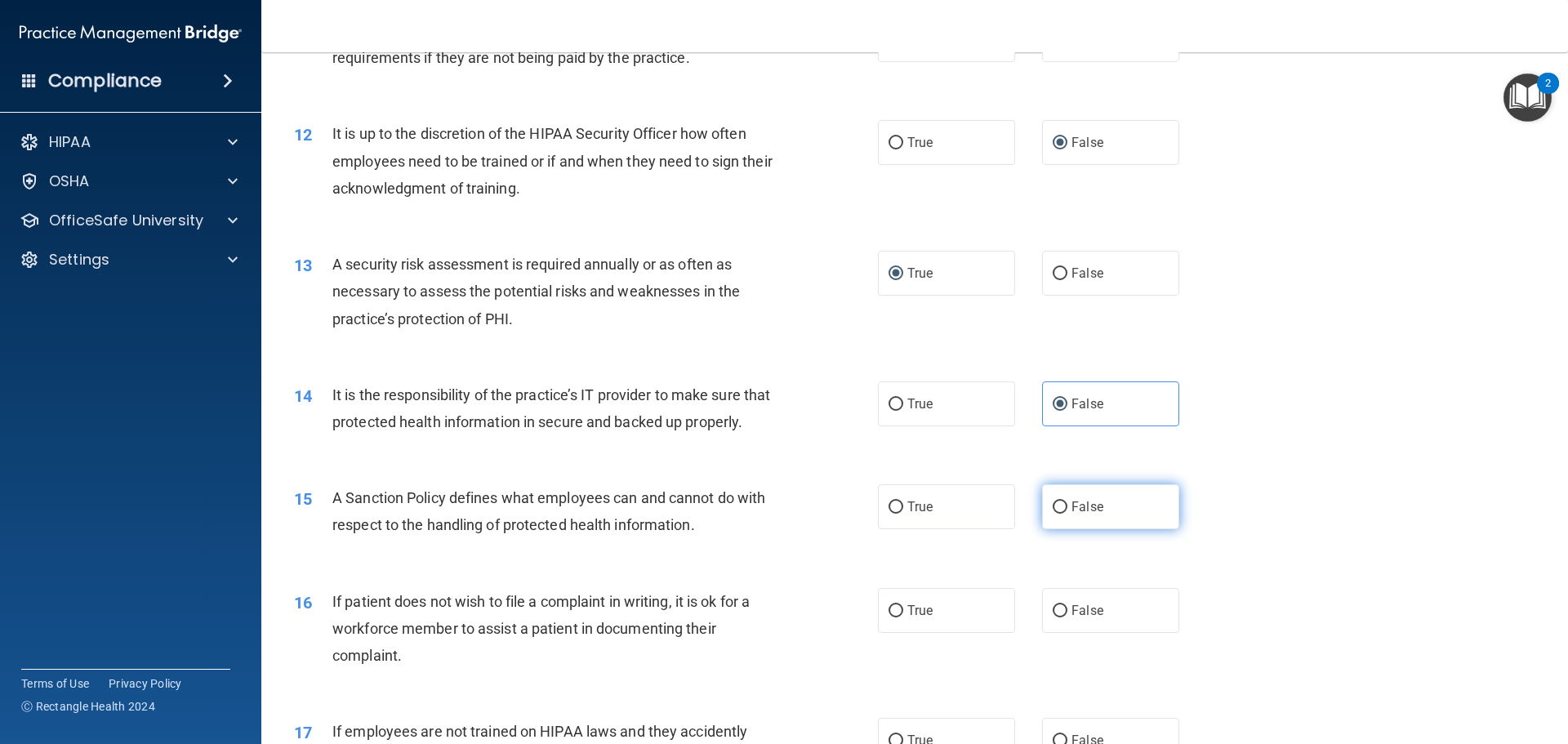
radio input "true"
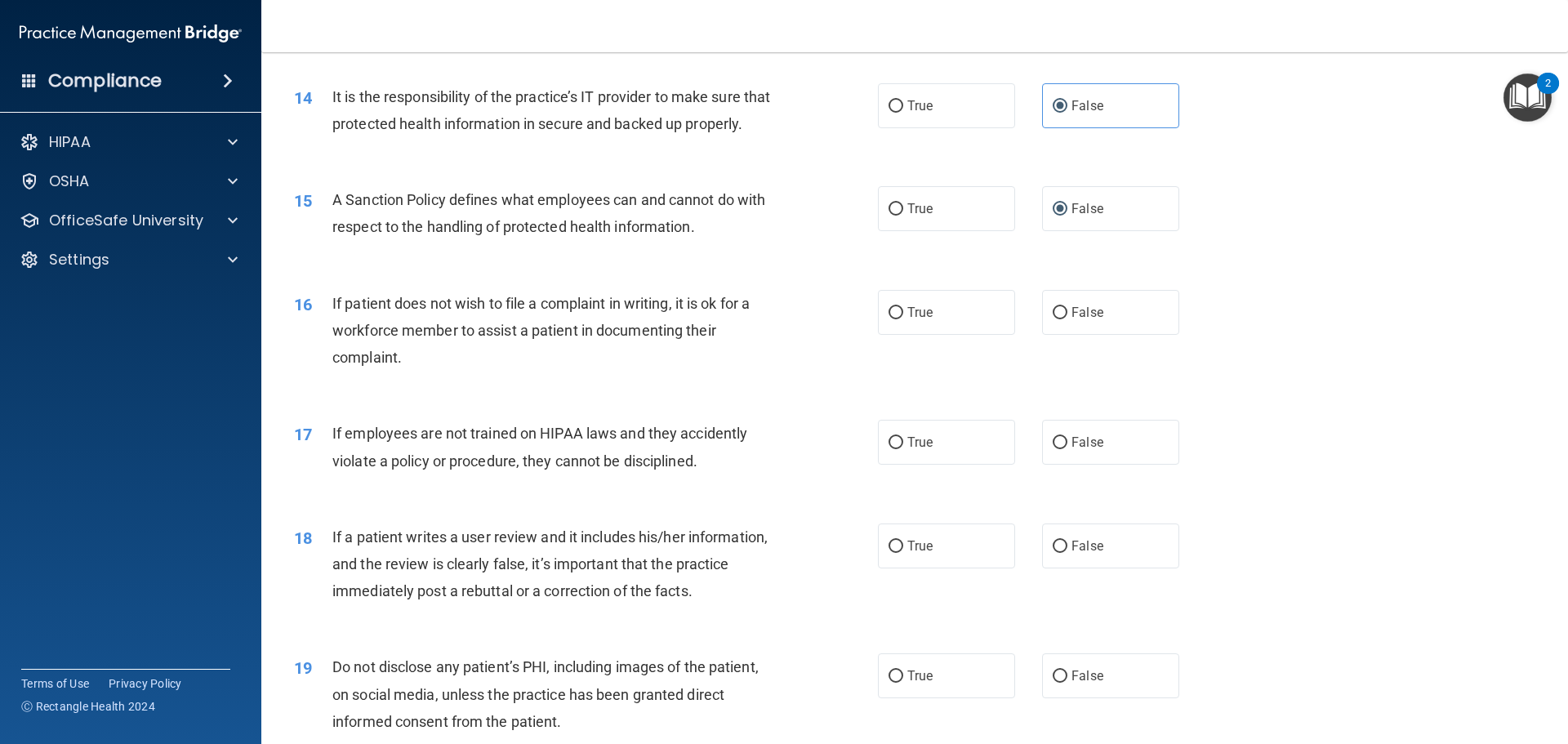
scroll to position [1880, 0]
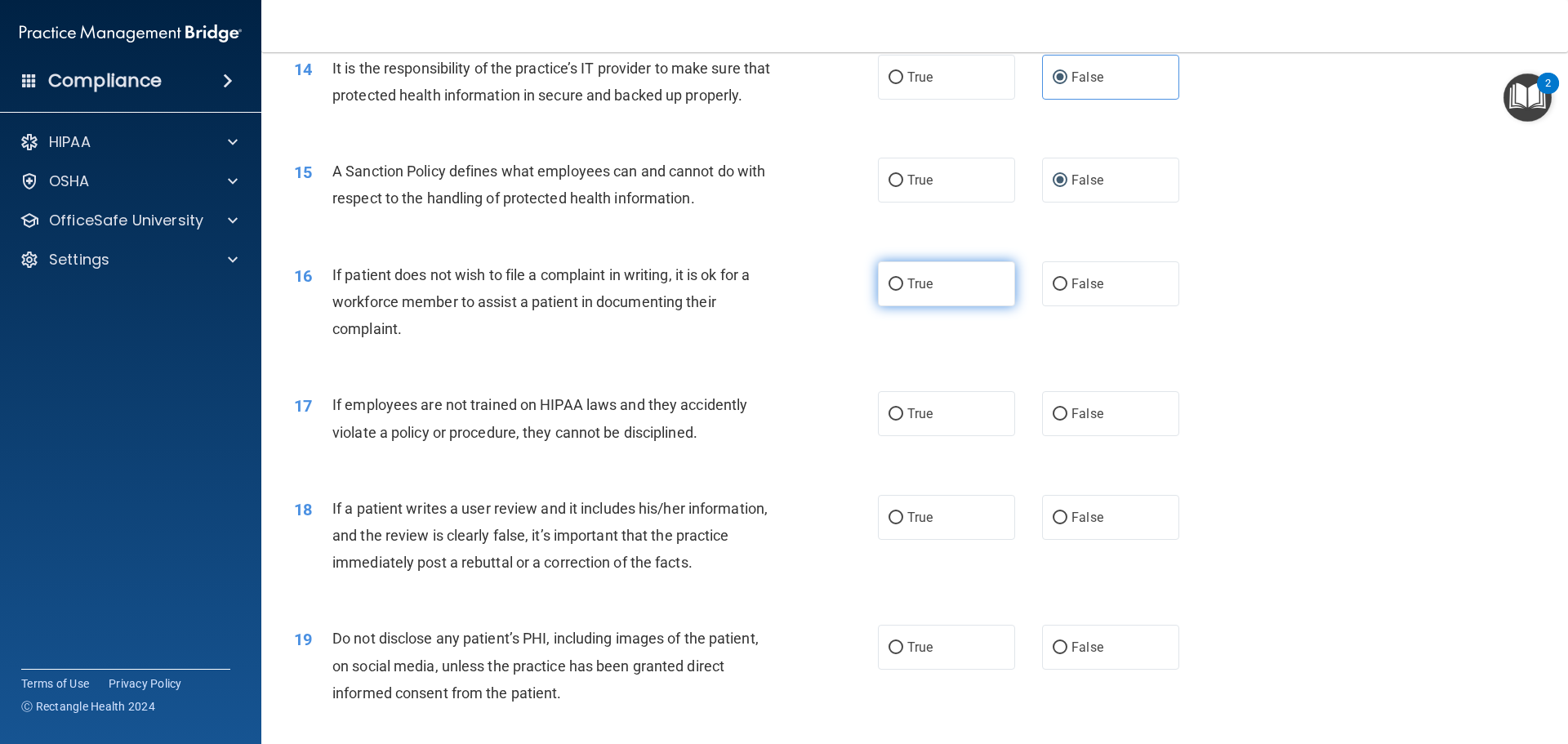
click at [891, 291] on input "True" at bounding box center [895, 285] width 15 height 13
radio input "true"
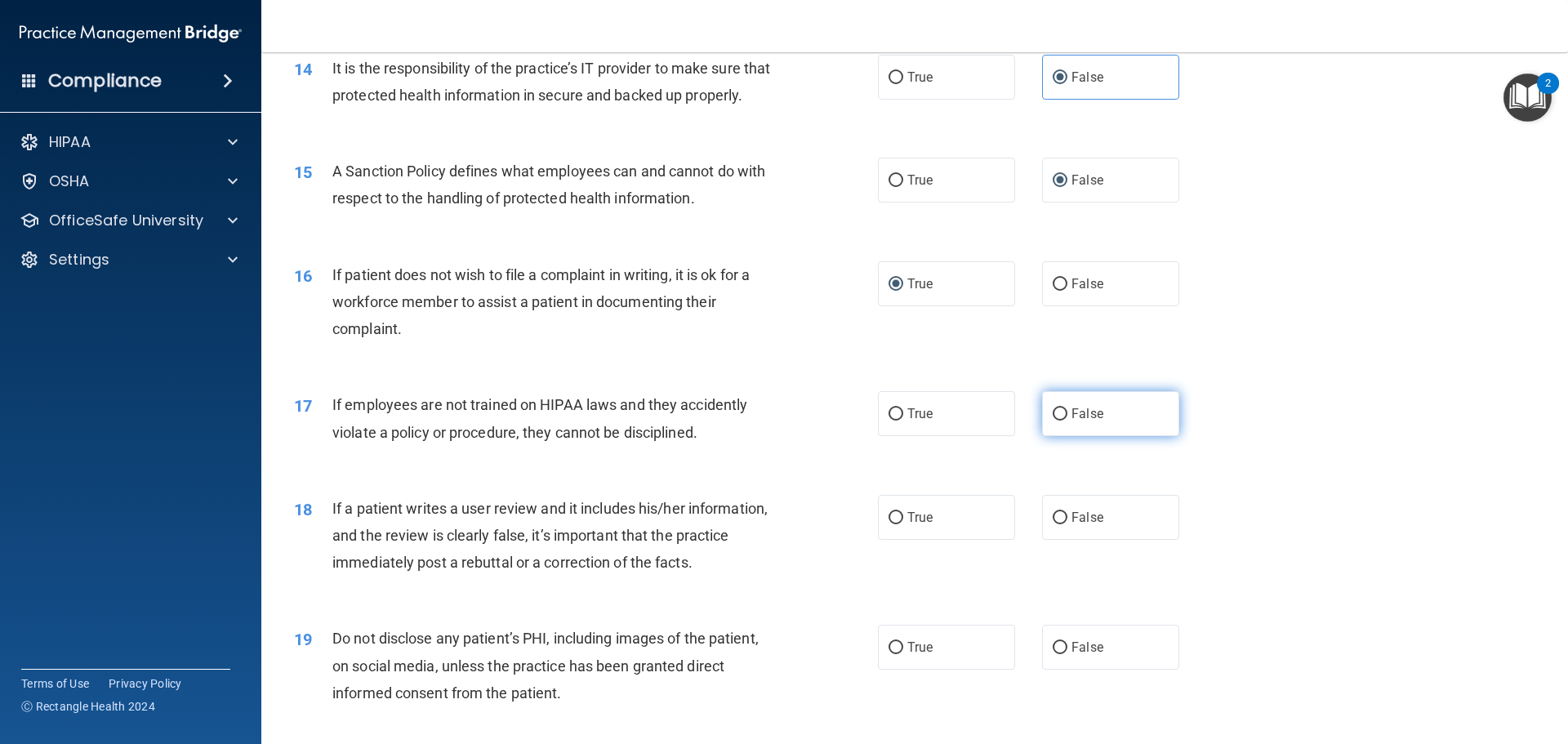
click at [1056, 421] on input "False" at bounding box center [1060, 414] width 15 height 13
radio input "true"
click at [1053, 524] on input "False" at bounding box center [1060, 518] width 15 height 13
radio input "true"
click at [890, 655] on input "True" at bounding box center [895, 648] width 15 height 13
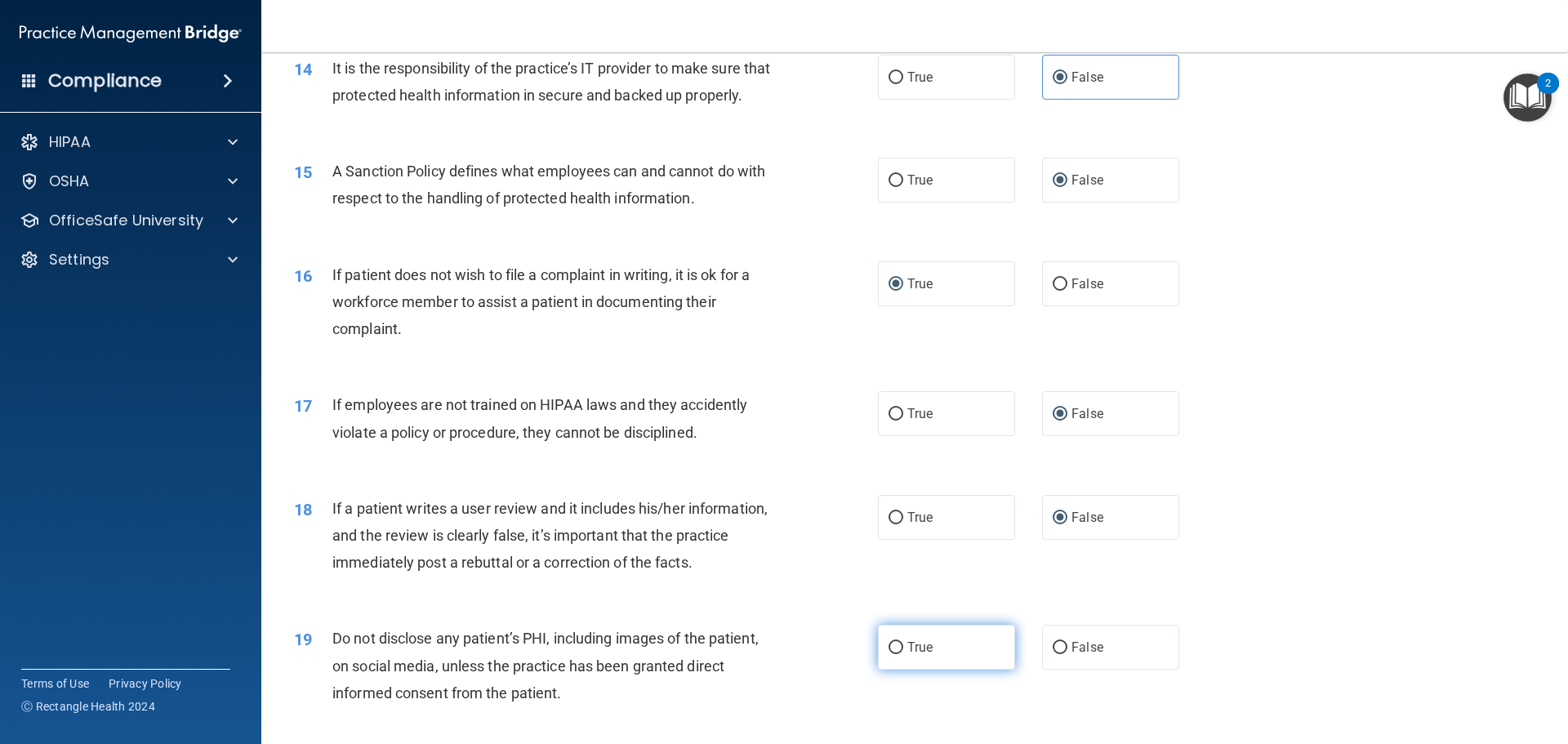
radio input "true"
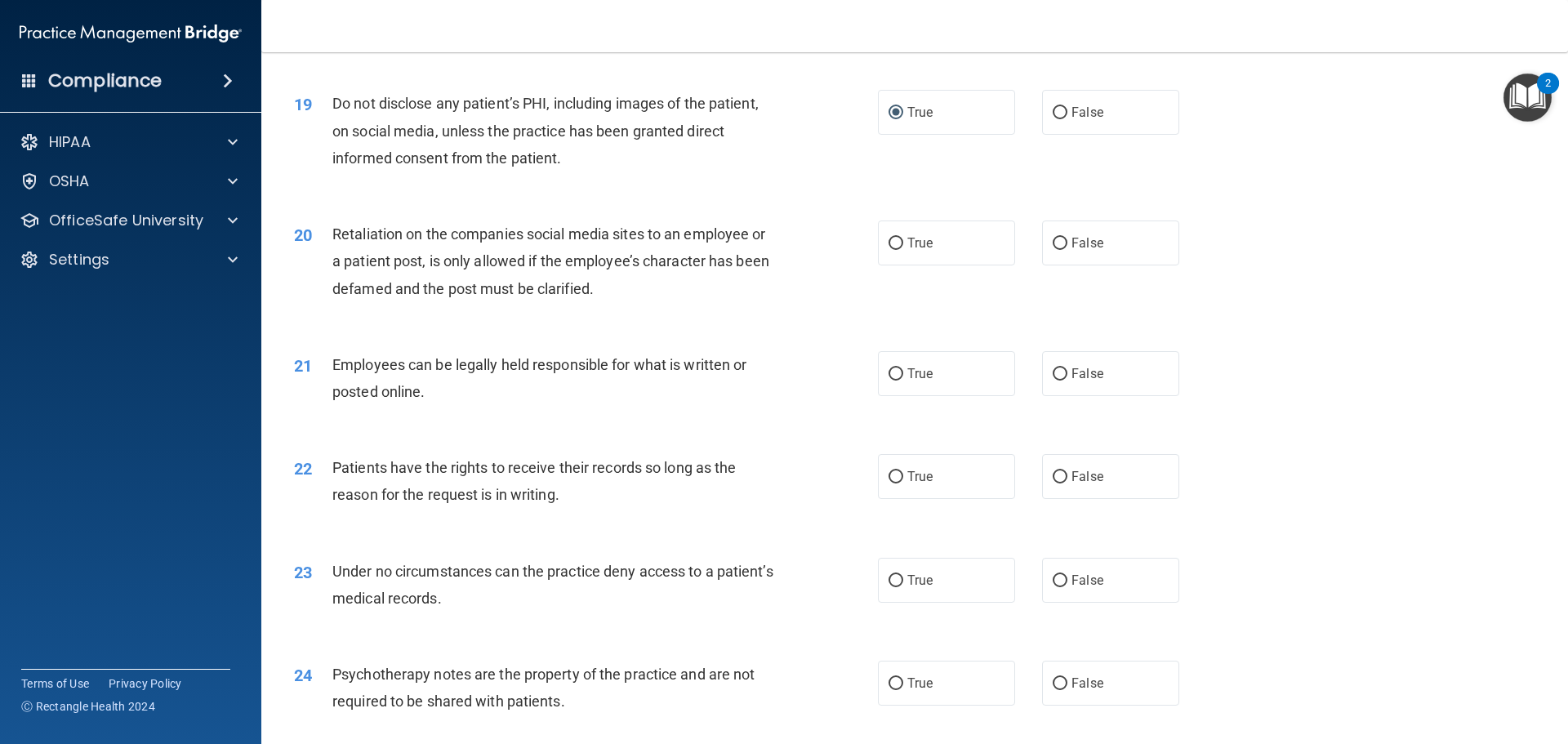
scroll to position [2452, 0]
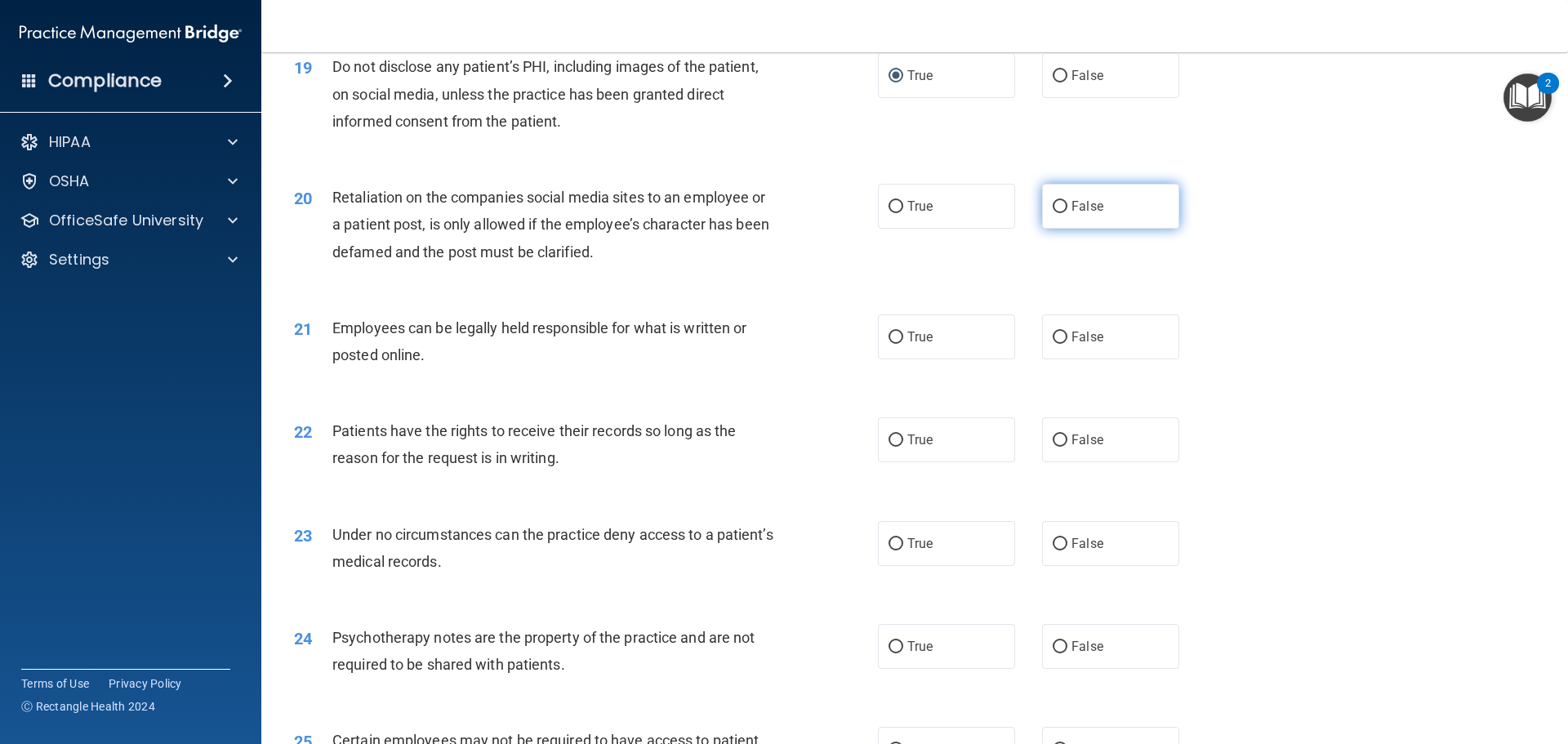
click at [1056, 213] on input "False" at bounding box center [1060, 207] width 15 height 13
radio input "true"
click at [892, 344] on input "True" at bounding box center [895, 337] width 15 height 13
radio input "true"
click at [1053, 447] on input "False" at bounding box center [1060, 441] width 15 height 13
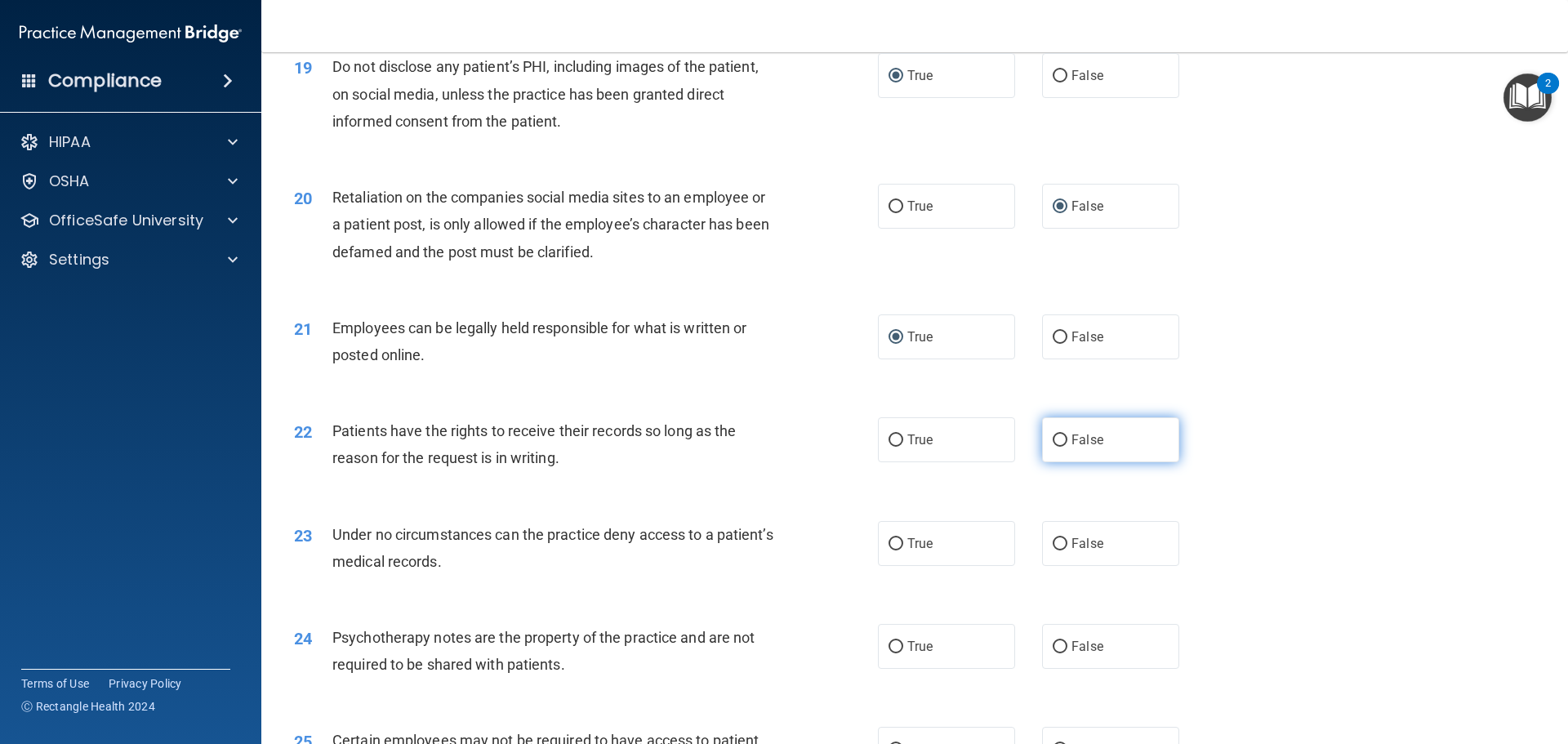
radio input "true"
click at [888, 562] on label "True" at bounding box center [946, 544] width 137 height 45
click at [889, 550] on input "True" at bounding box center [895, 545] width 15 height 13
radio input "true"
click at [1056, 654] on input "False" at bounding box center [1060, 648] width 15 height 13
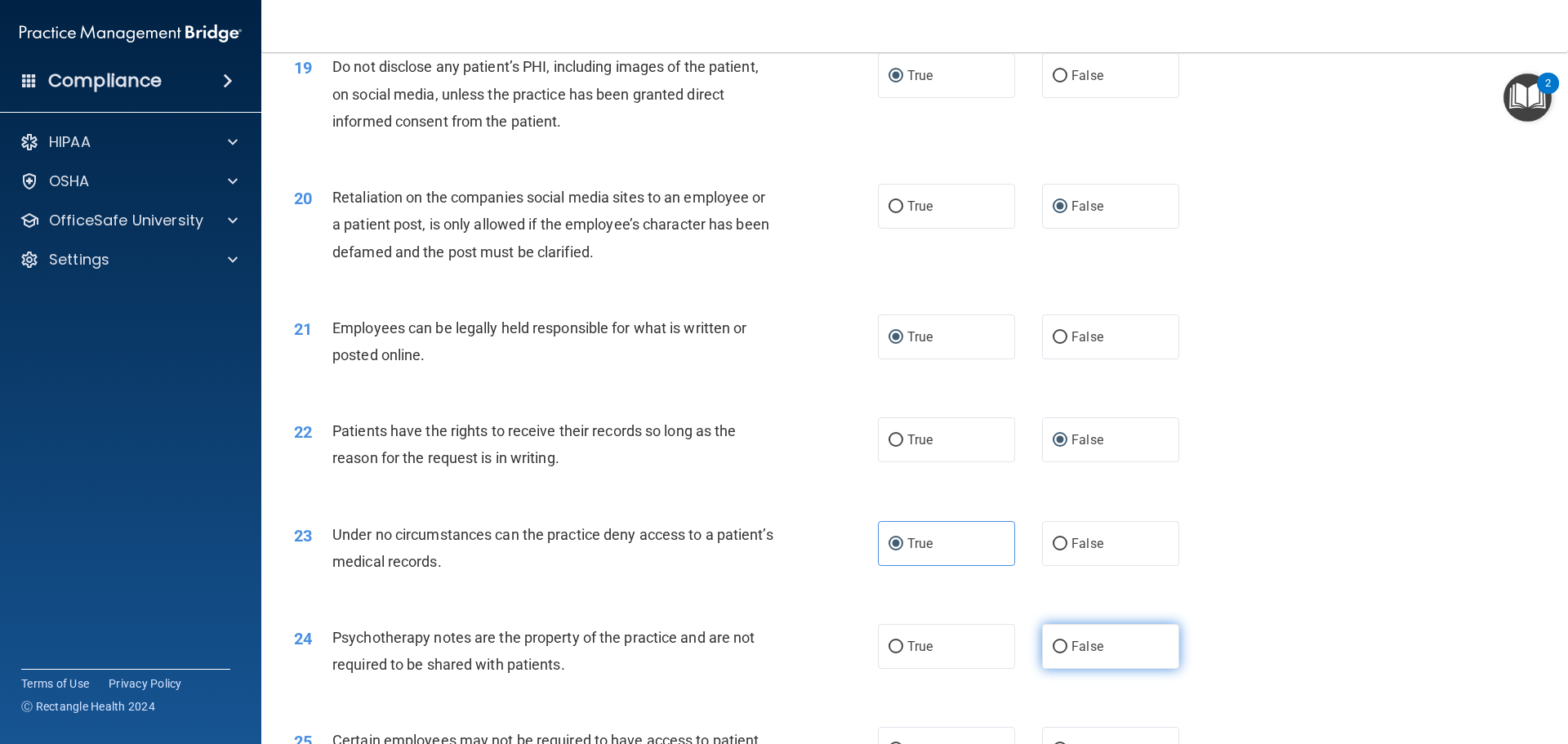
radio input "true"
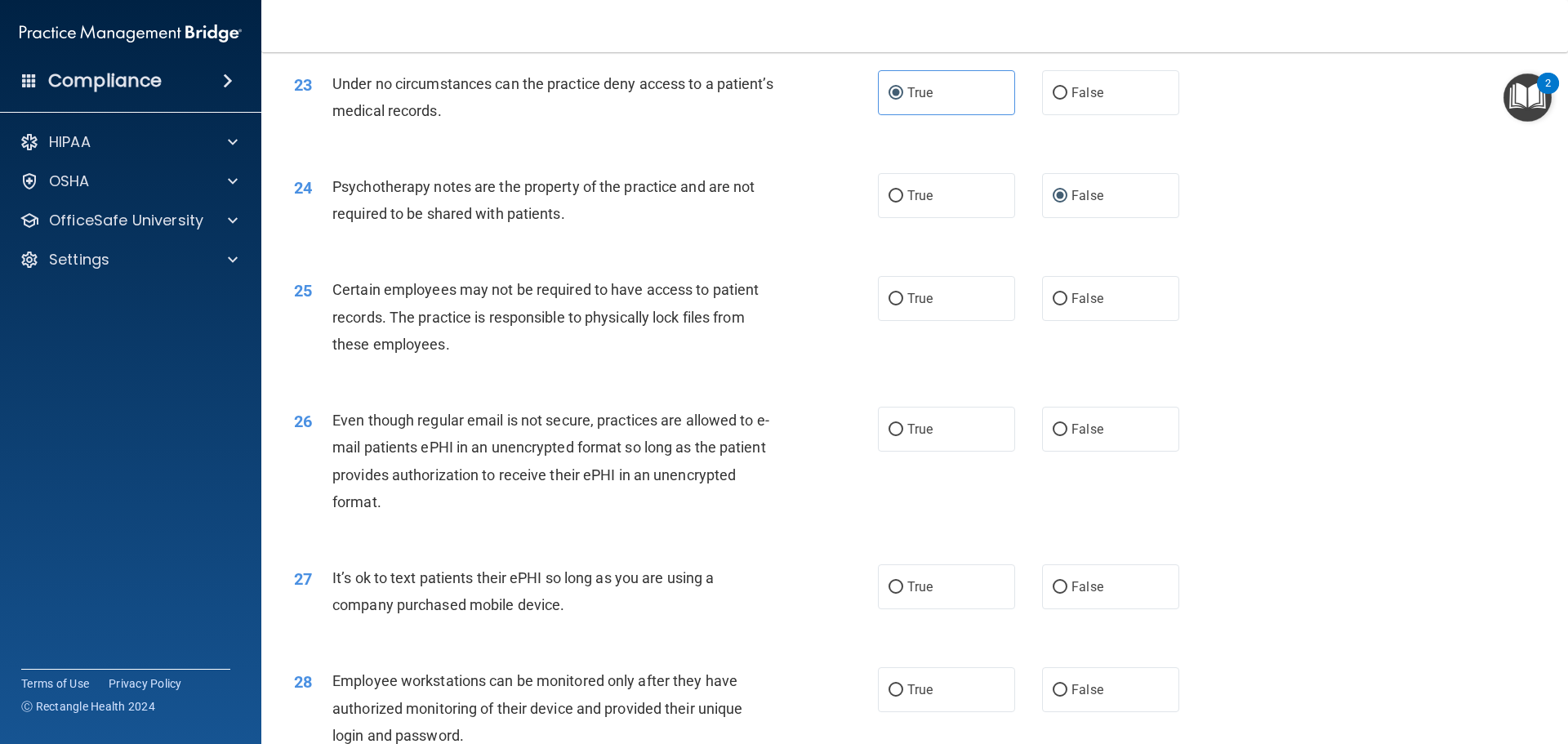
scroll to position [2942, 0]
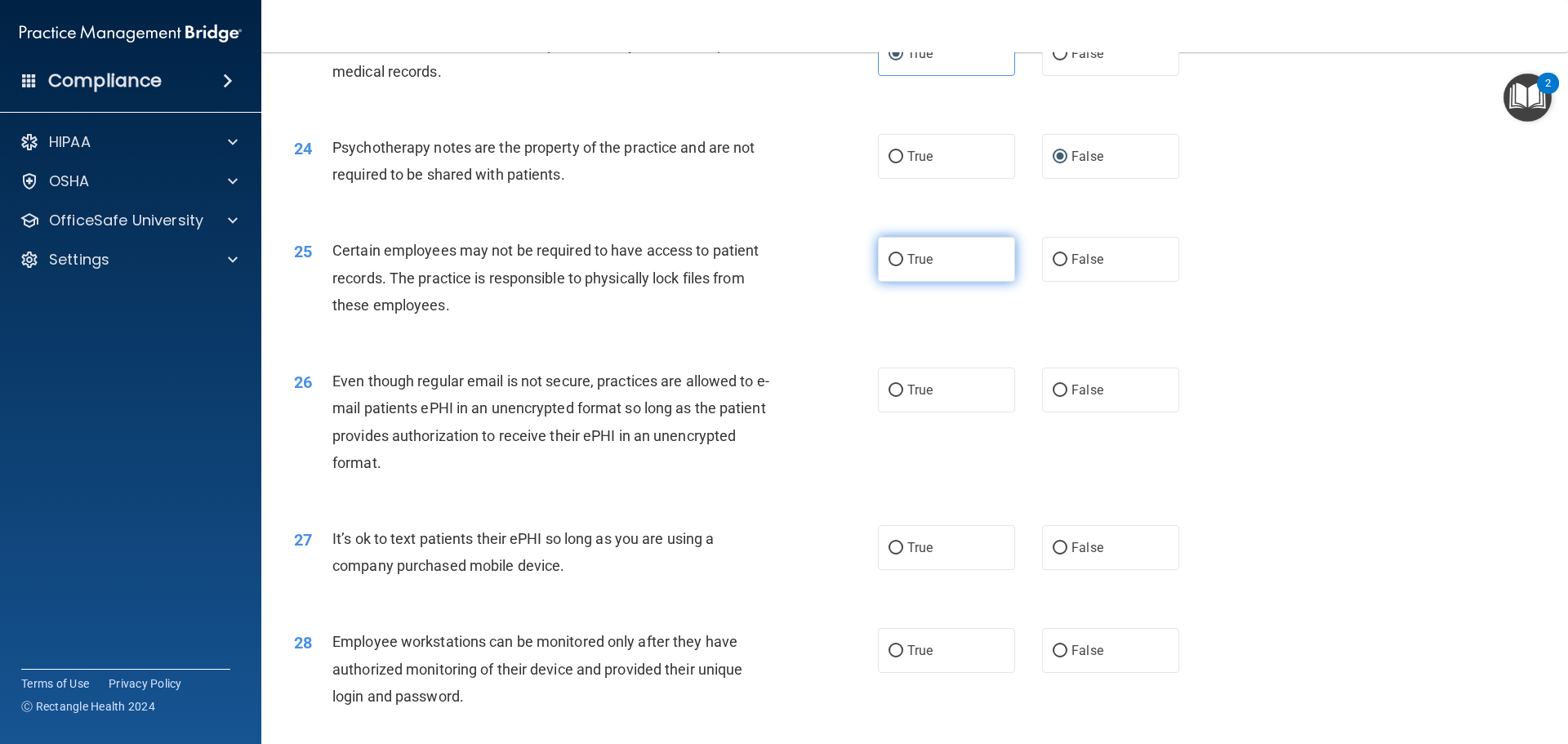
click at [890, 266] on input "True" at bounding box center [895, 260] width 15 height 13
radio input "true"
click at [892, 397] on input "True" at bounding box center [895, 391] width 15 height 13
radio input "true"
click at [1056, 555] on input "False" at bounding box center [1060, 549] width 15 height 13
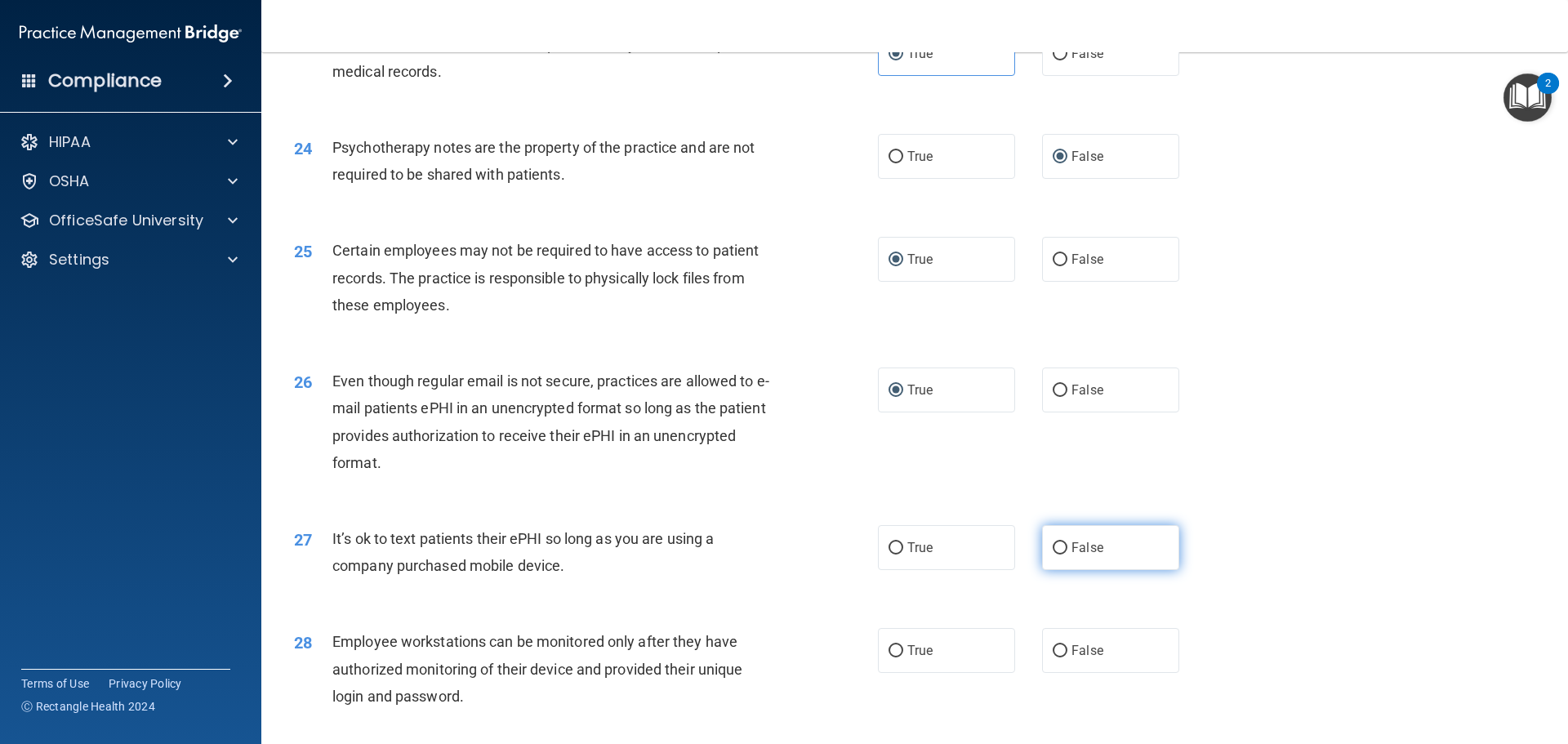
radio input "true"
click at [1053, 657] on input "False" at bounding box center [1060, 652] width 15 height 13
radio input "true"
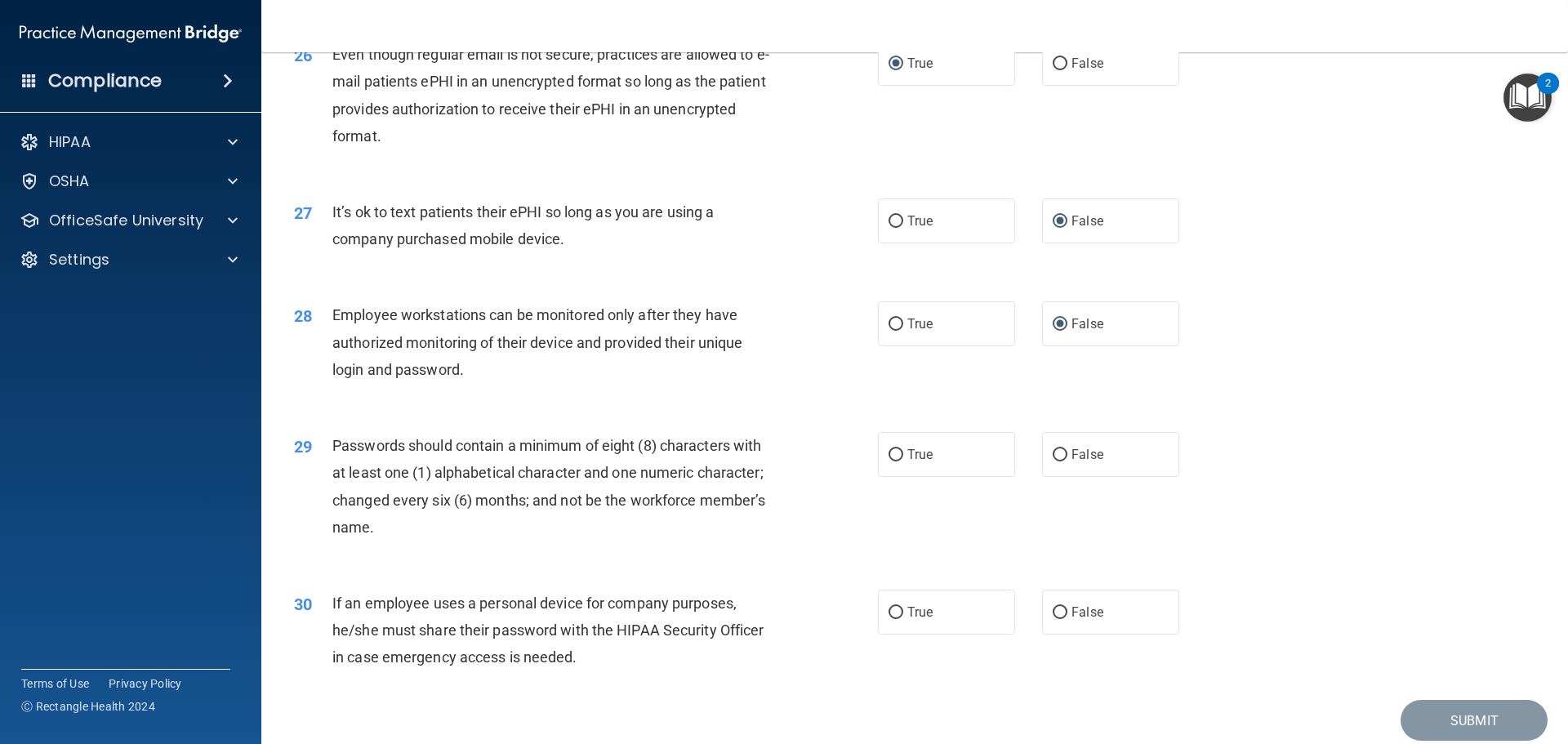
scroll to position [3350, 0]
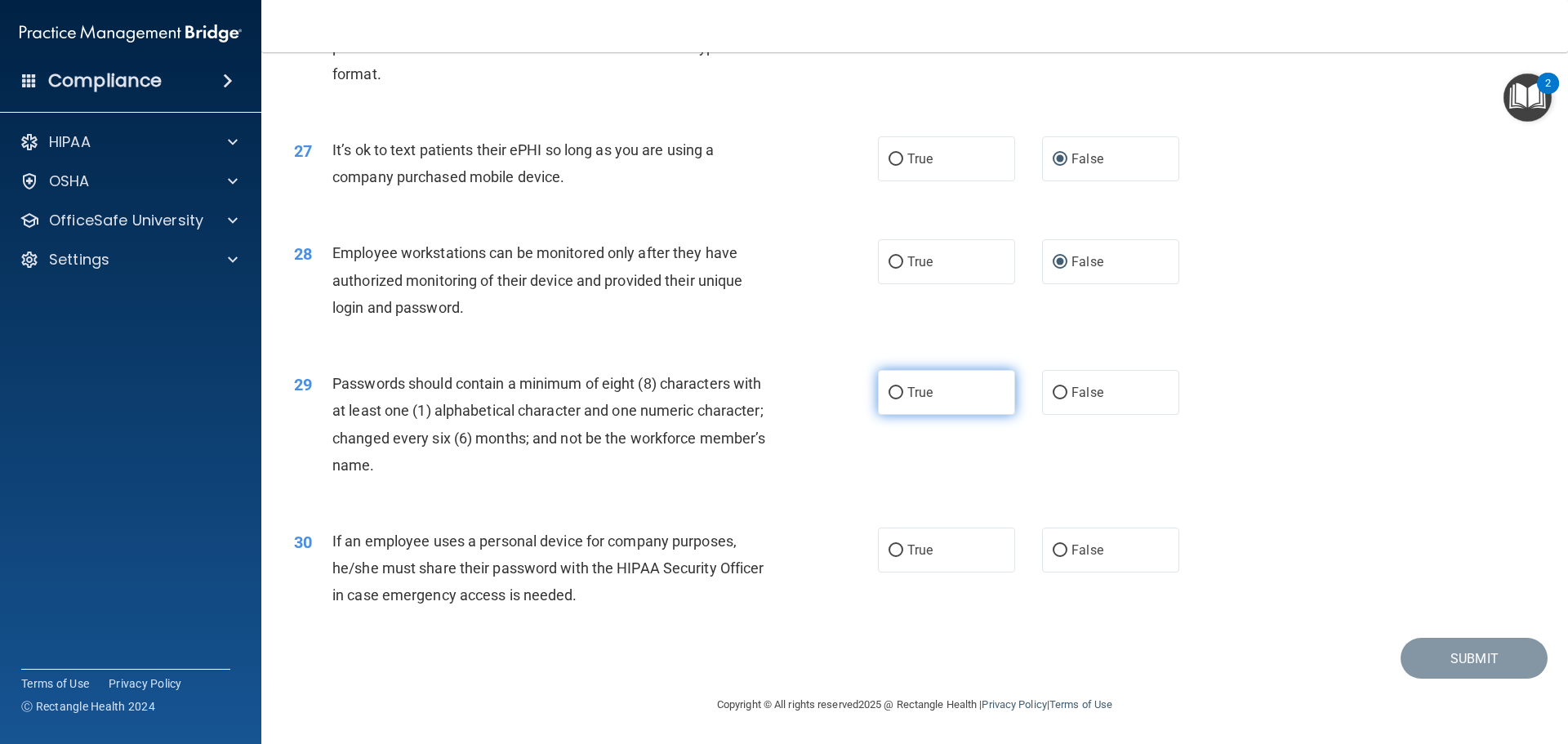
click at [893, 400] on input "True" at bounding box center [895, 393] width 15 height 13
radio input "true"
click at [1049, 549] on label "False" at bounding box center [1110, 550] width 137 height 45
click at [1053, 549] on input "False" at bounding box center [1060, 550] width 15 height 13
radio input "true"
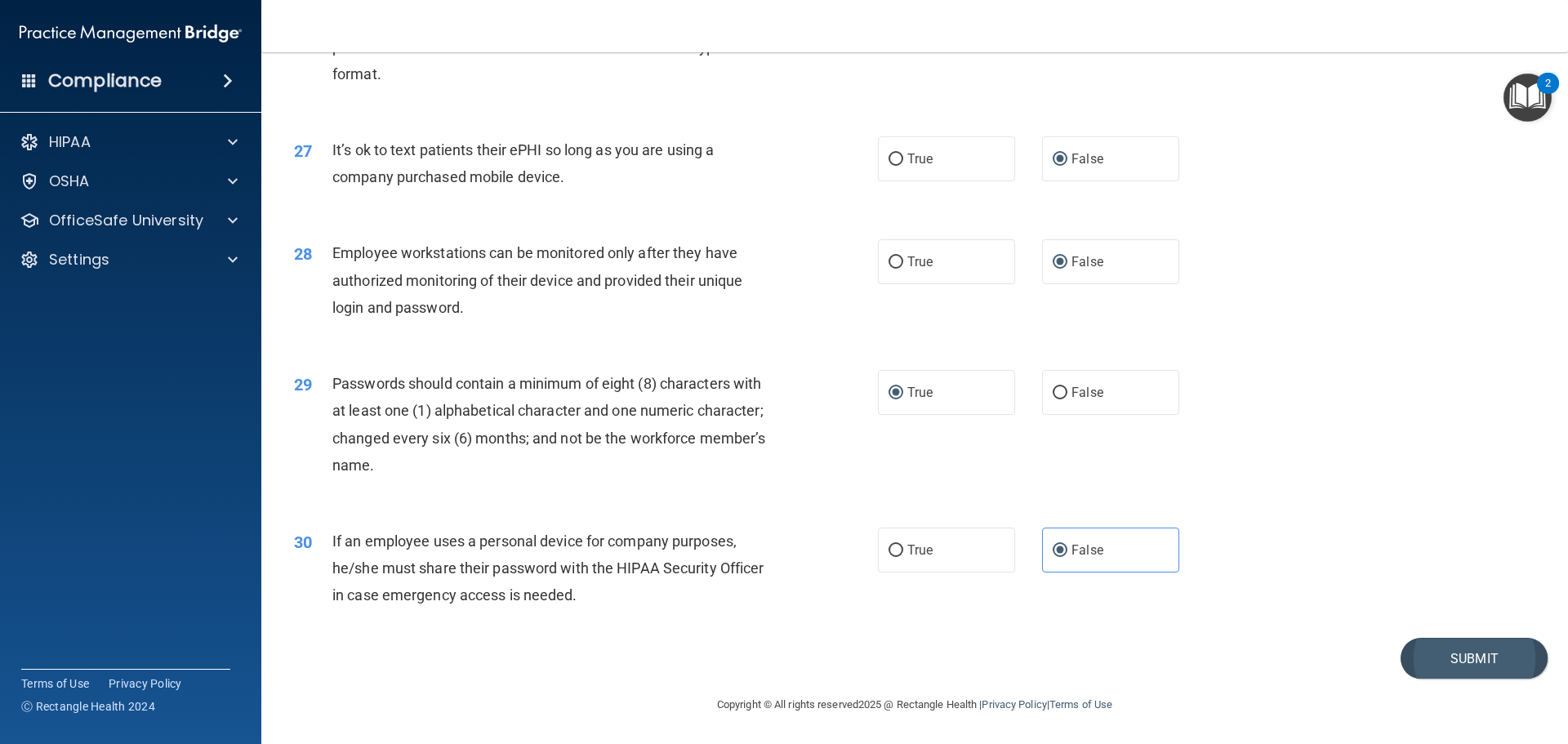
scroll to position [3358, 0]
click at [1465, 652] on button "Submit" at bounding box center [1474, 658] width 147 height 42
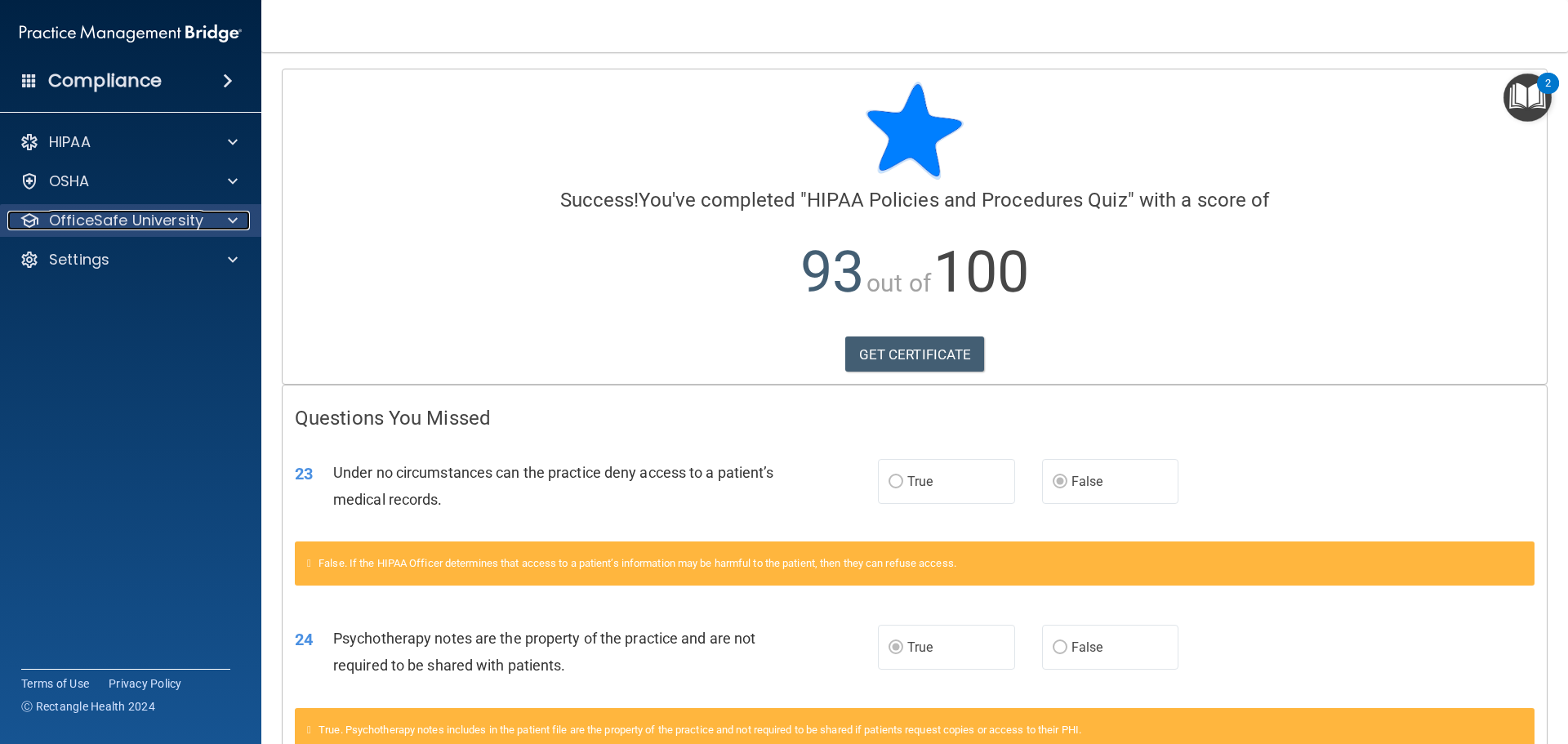
click at [127, 213] on p "OfficeSafe University" at bounding box center [125, 221] width 155 height 19
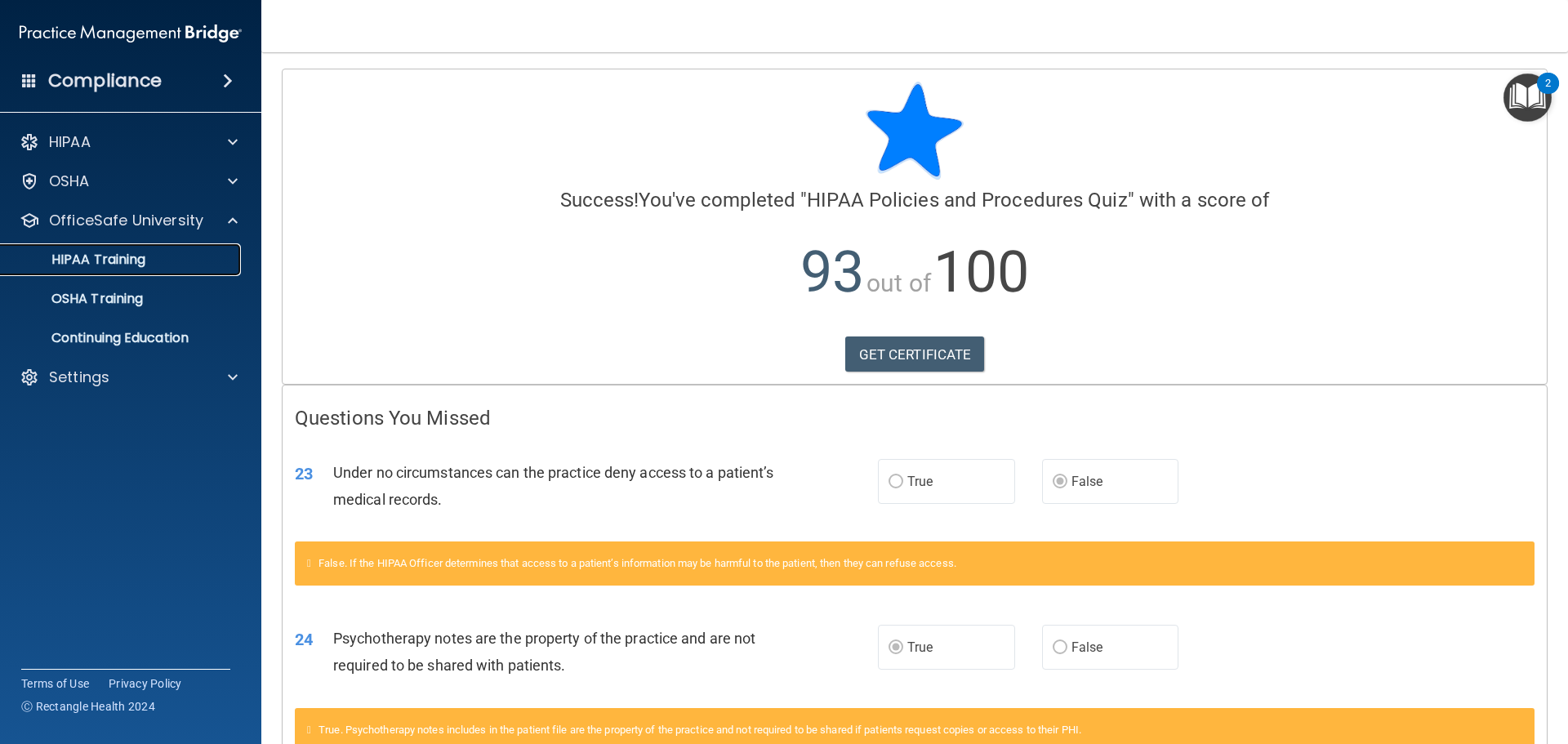
click at [108, 263] on p "HIPAA Training" at bounding box center [78, 260] width 135 height 17
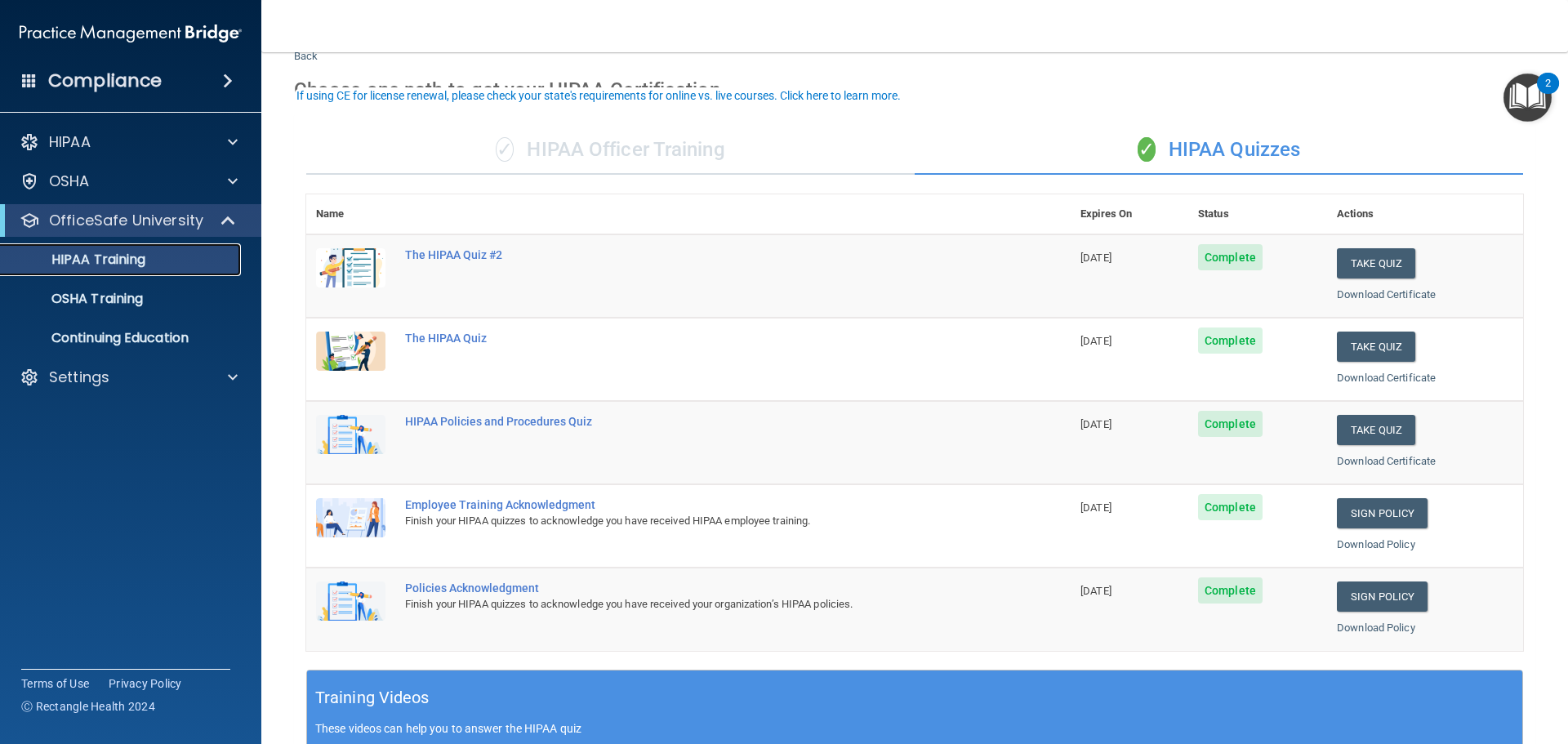
scroll to position [82, 0]
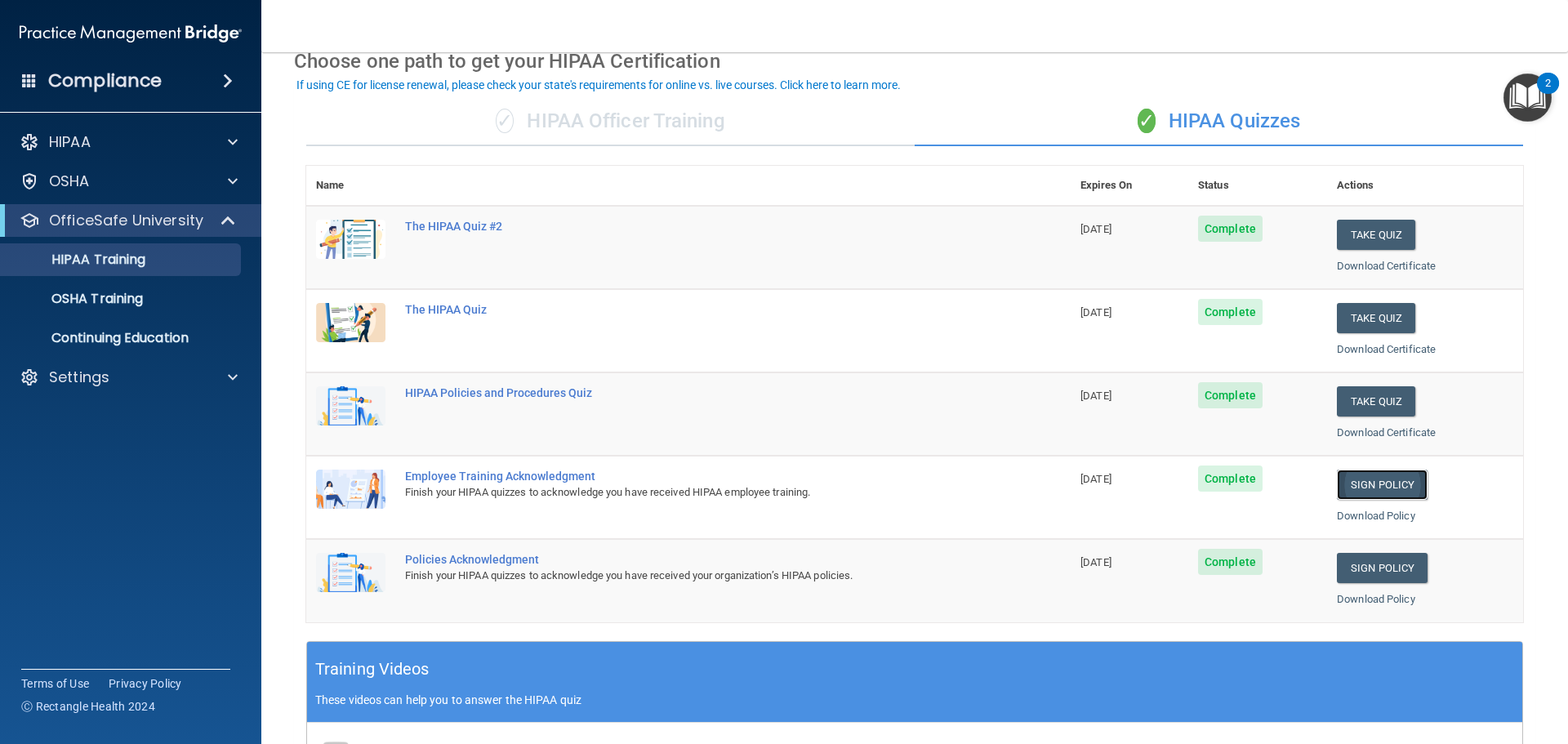
click at [1353, 486] on link "Sign Policy" at bounding box center [1381, 484] width 90 height 30
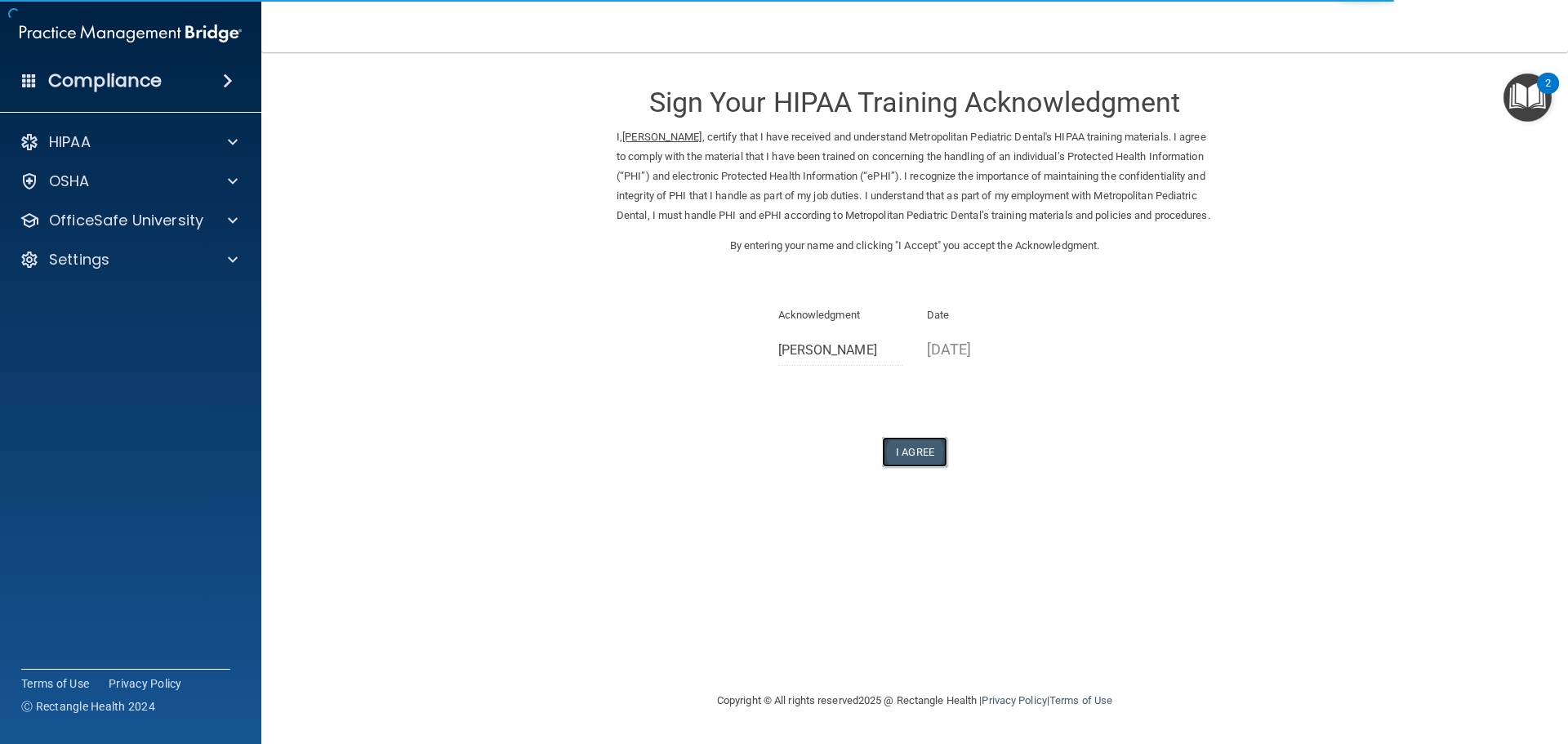
click at [908, 468] on button "I Agree" at bounding box center [914, 452] width 65 height 30
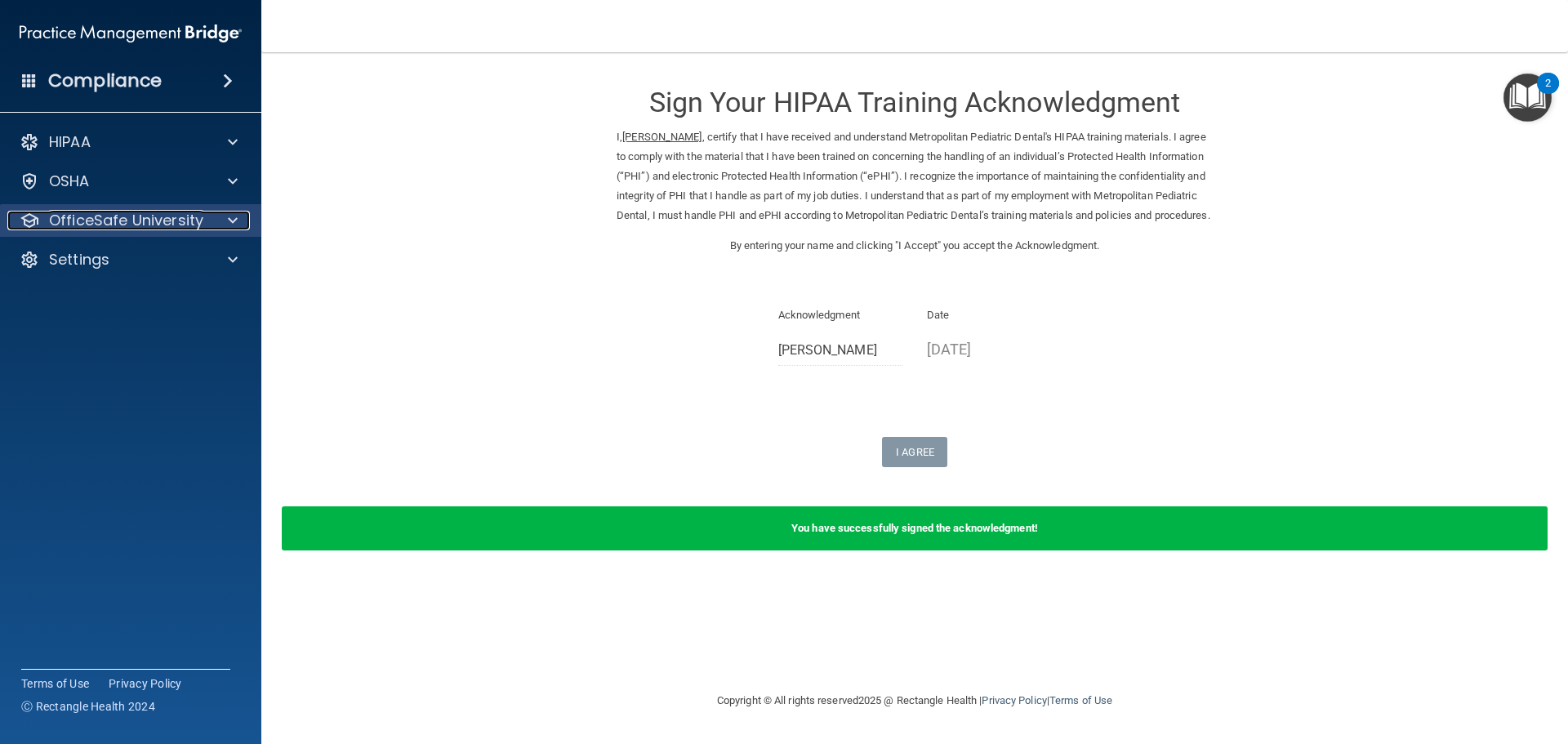
click at [100, 219] on p "OfficeSafe University" at bounding box center [125, 221] width 155 height 19
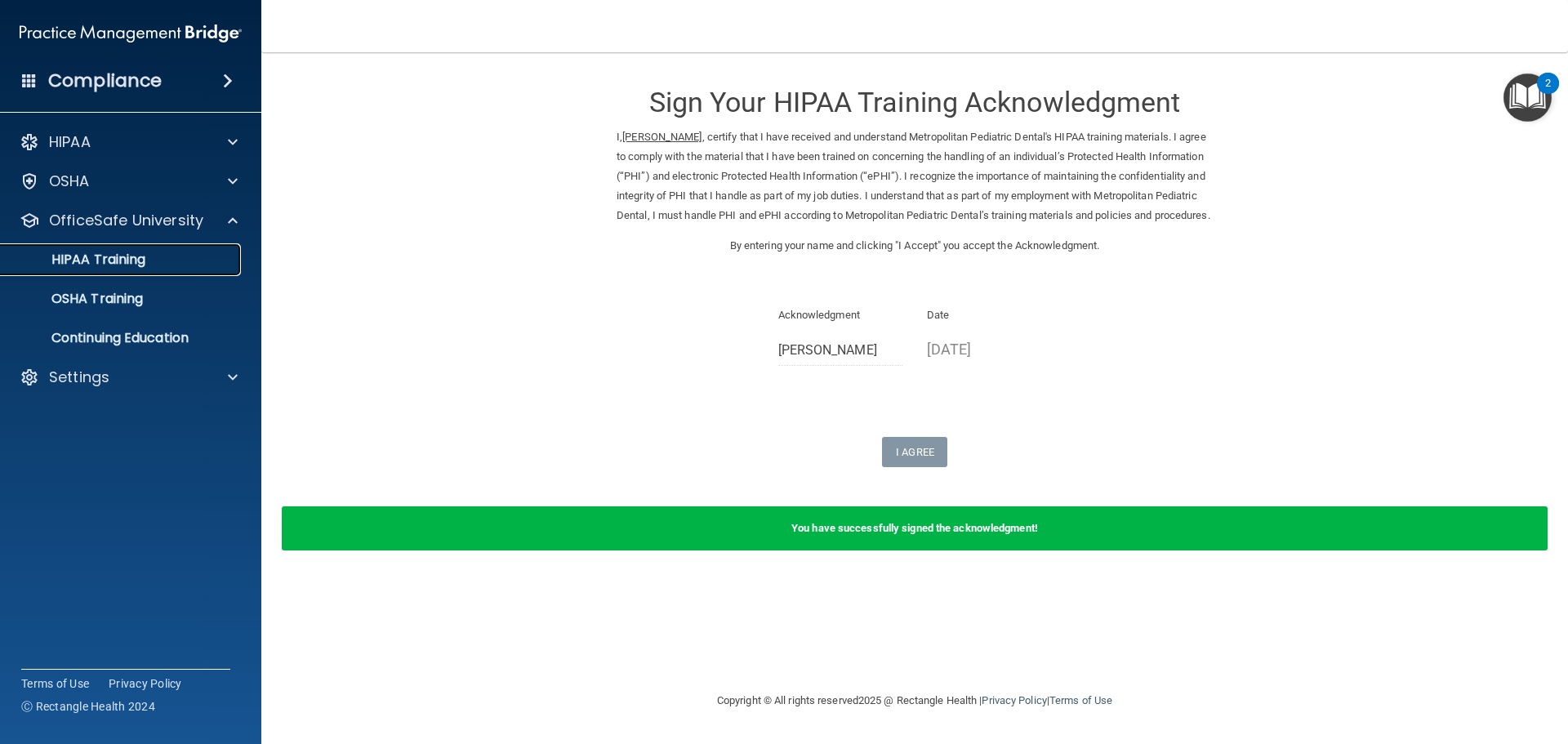
click at [85, 264] on p "HIPAA Training" at bounding box center [78, 260] width 135 height 17
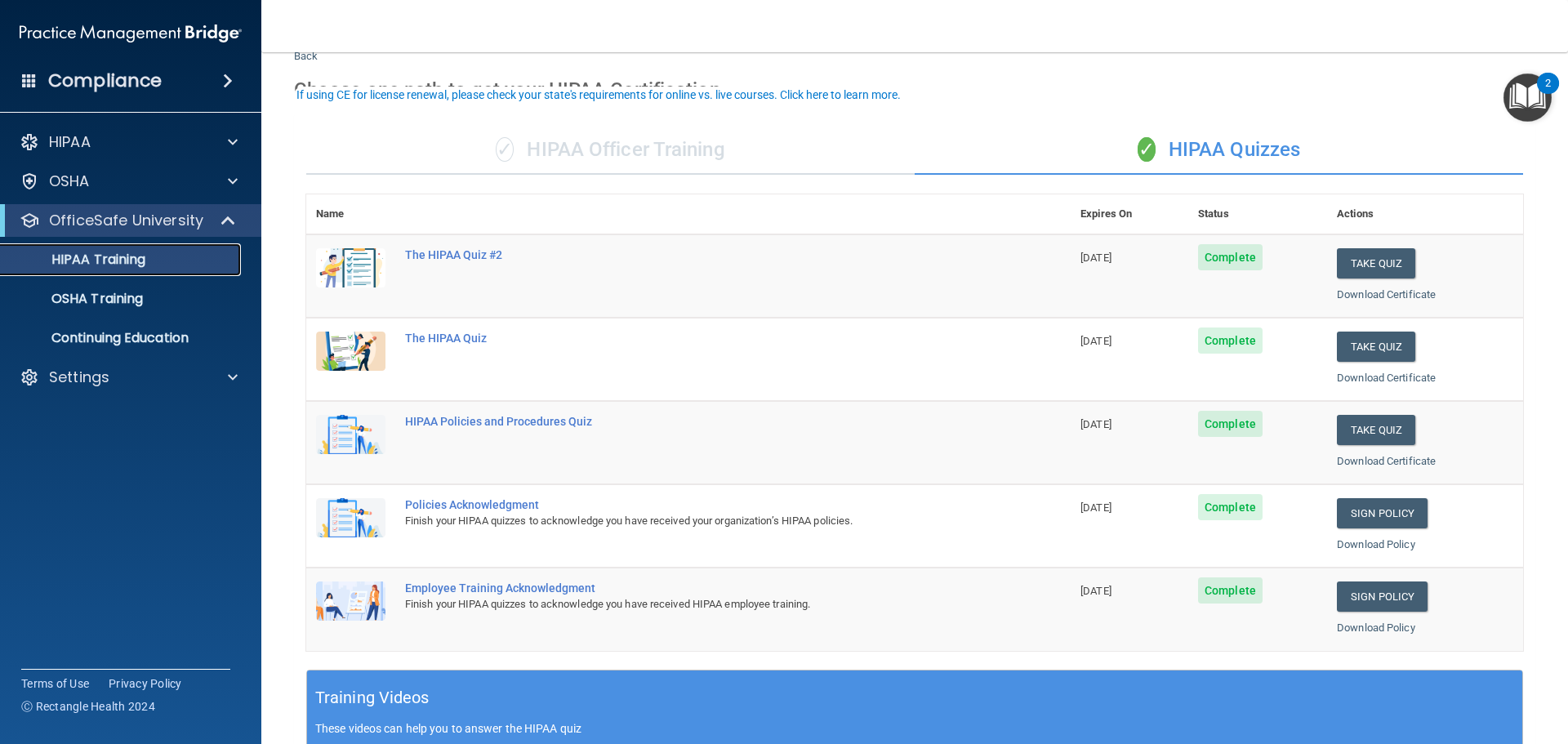
scroll to position [82, 0]
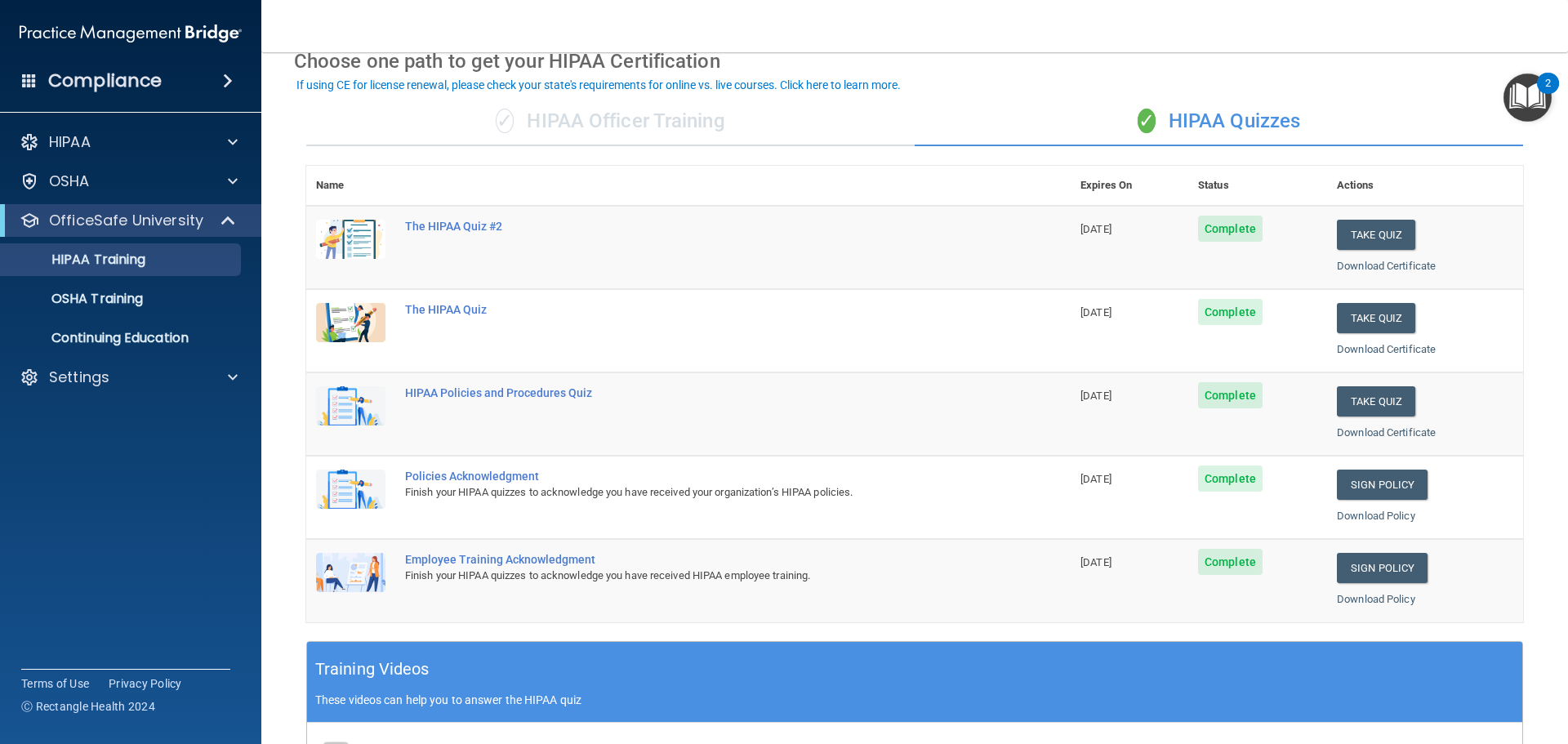
click at [1366, 468] on td "Sign Policy Sign Policy Download Policy" at bounding box center [1425, 498] width 196 height 84
click at [1376, 486] on link "Sign Policy" at bounding box center [1381, 484] width 90 height 30
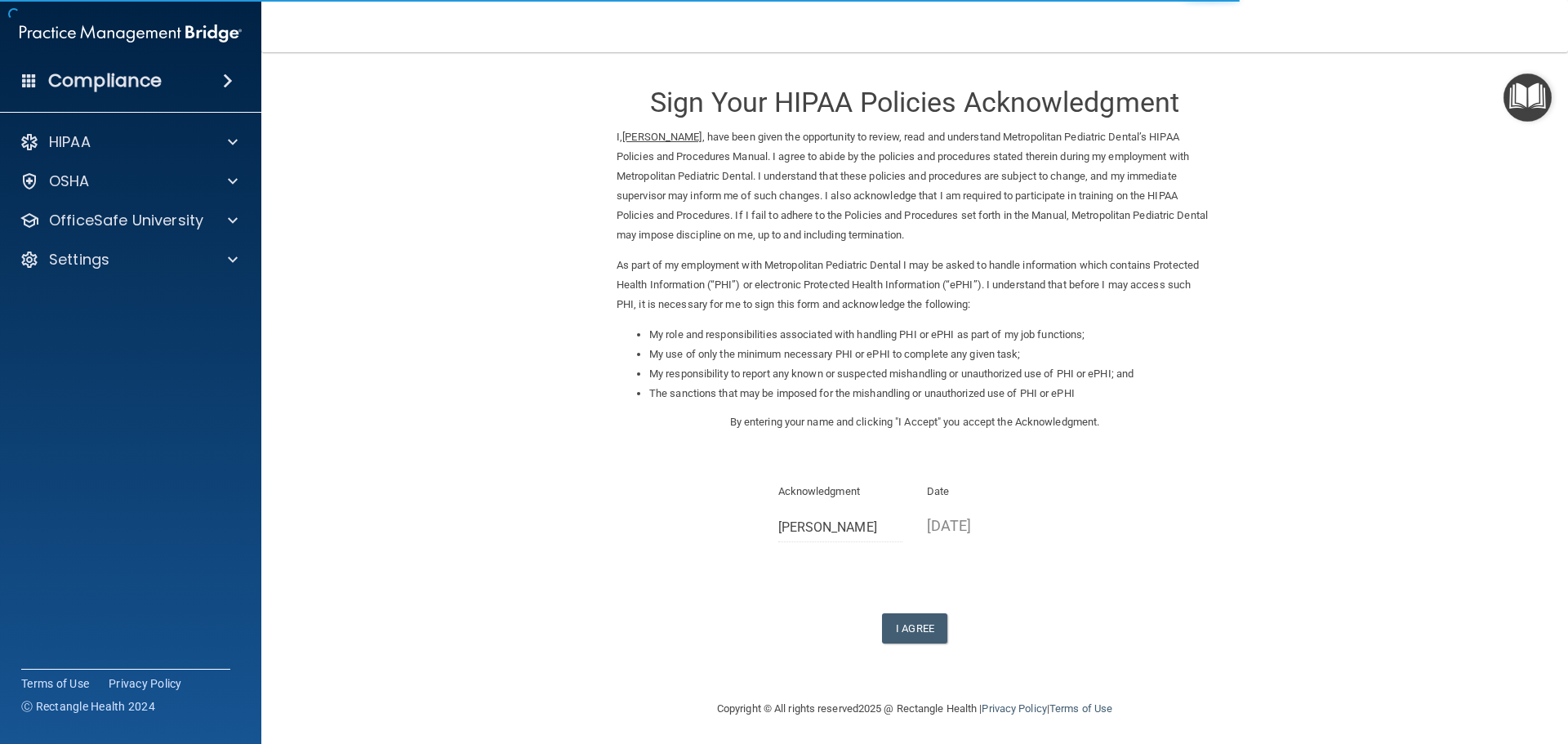
scroll to position [4, 0]
click at [896, 622] on button "I Agree" at bounding box center [914, 624] width 65 height 30
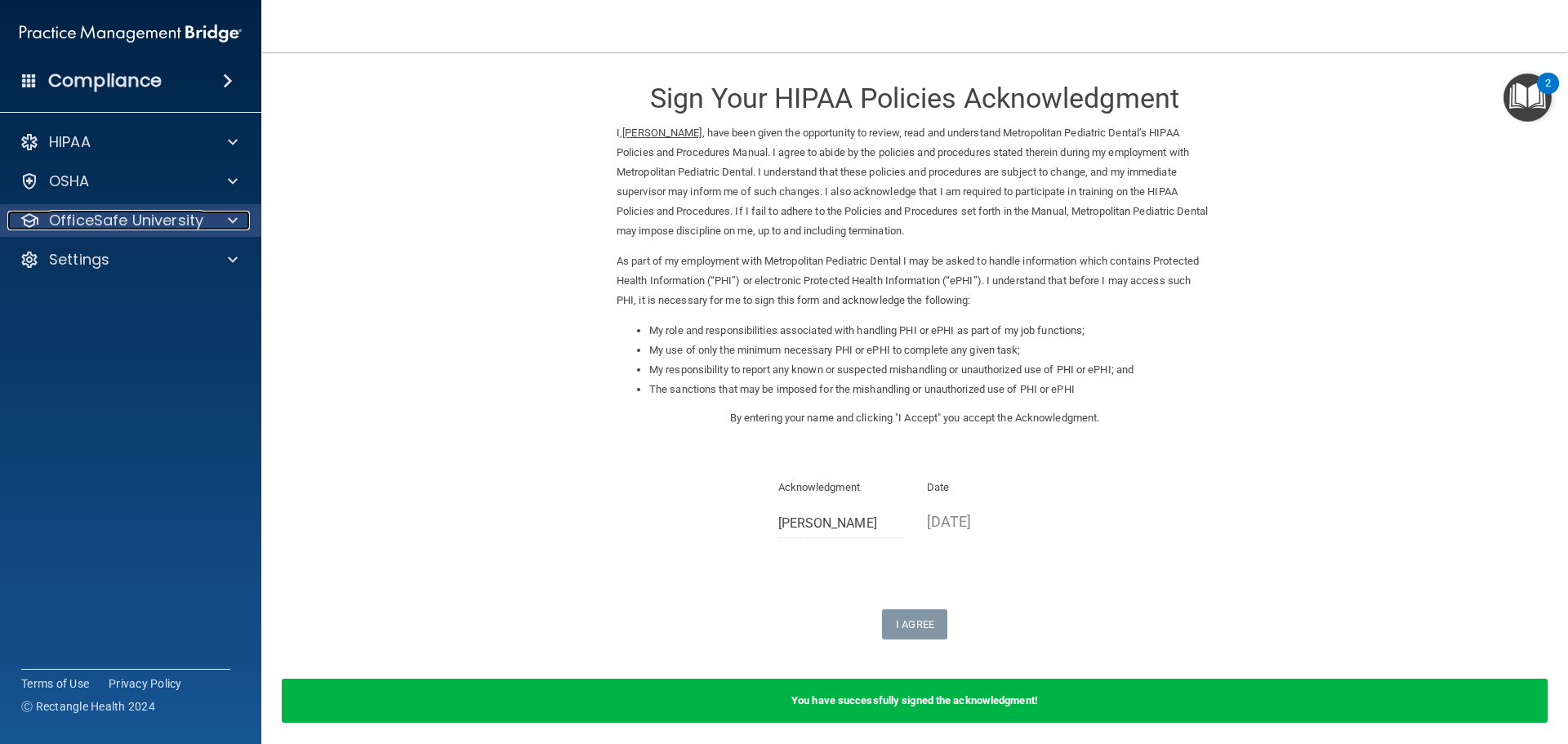
click at [97, 218] on p "OfficeSafe University" at bounding box center [125, 221] width 155 height 19
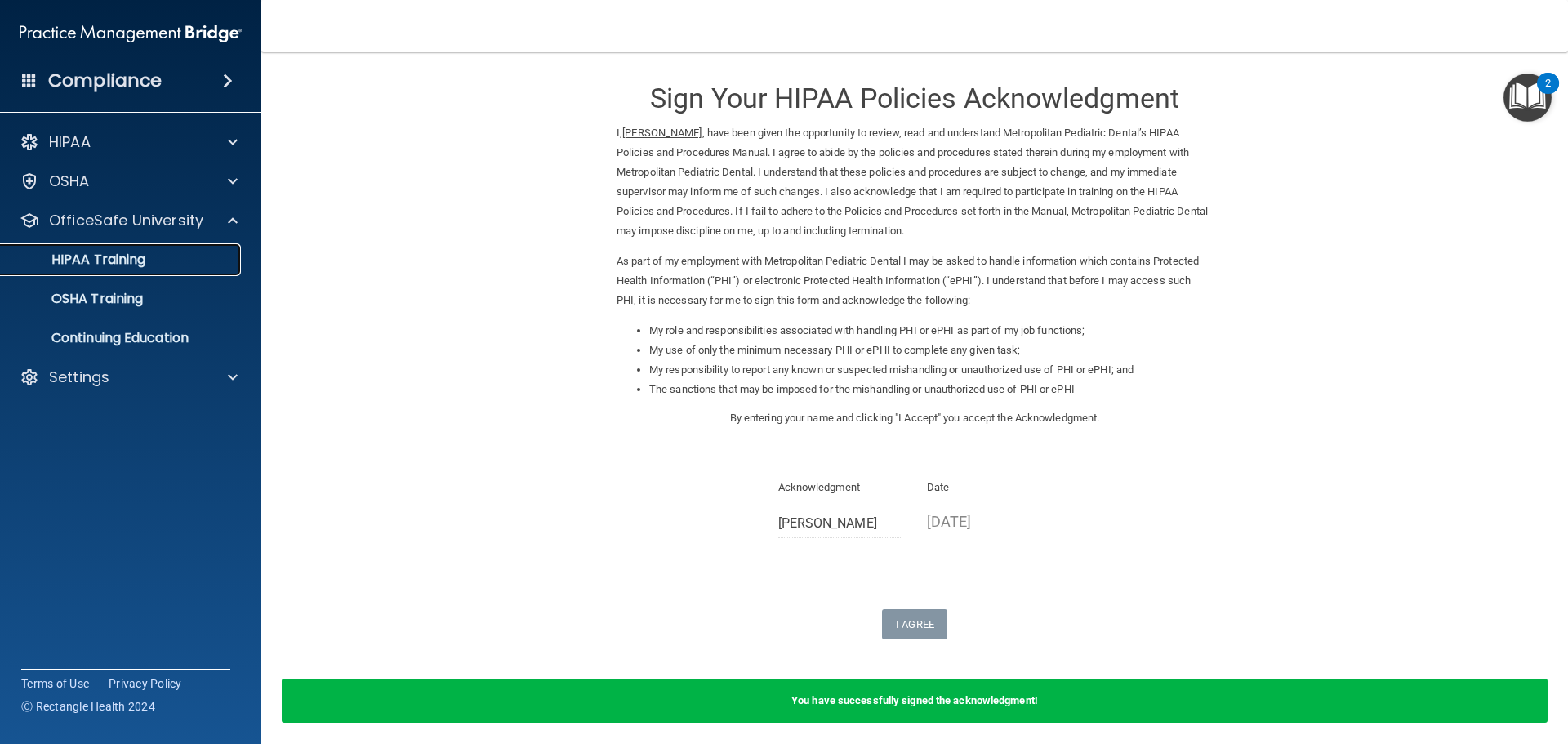
click at [110, 273] on link "HIPAA Training" at bounding box center [112, 260] width 258 height 33
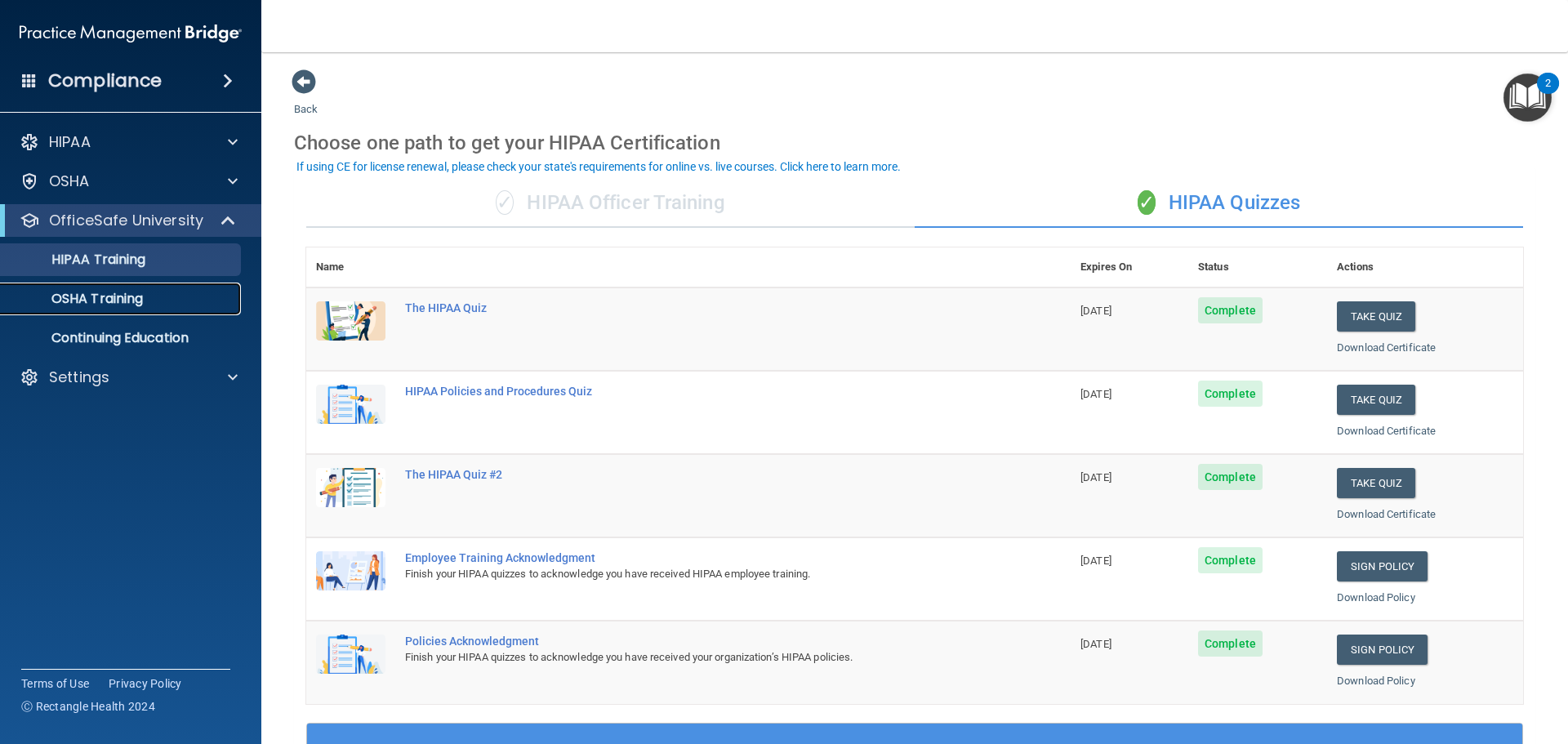
click at [94, 298] on p "OSHA Training" at bounding box center [77, 299] width 132 height 17
